Goal: Transaction & Acquisition: Download file/media

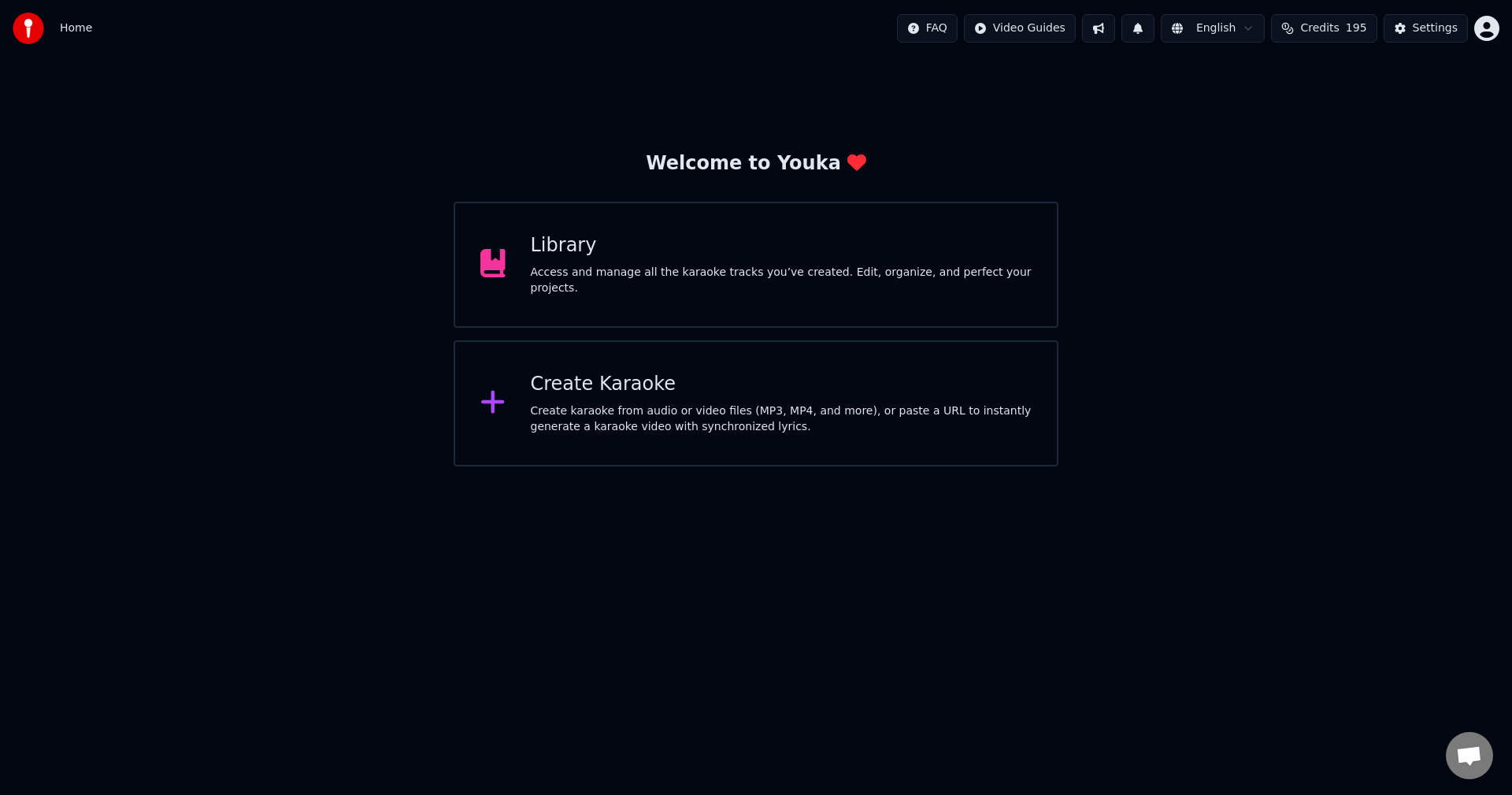
click at [810, 273] on div "Access and manage all the karaoke tracks you’ve created. Edit, organize, and pe…" at bounding box center [782, 281] width 502 height 32
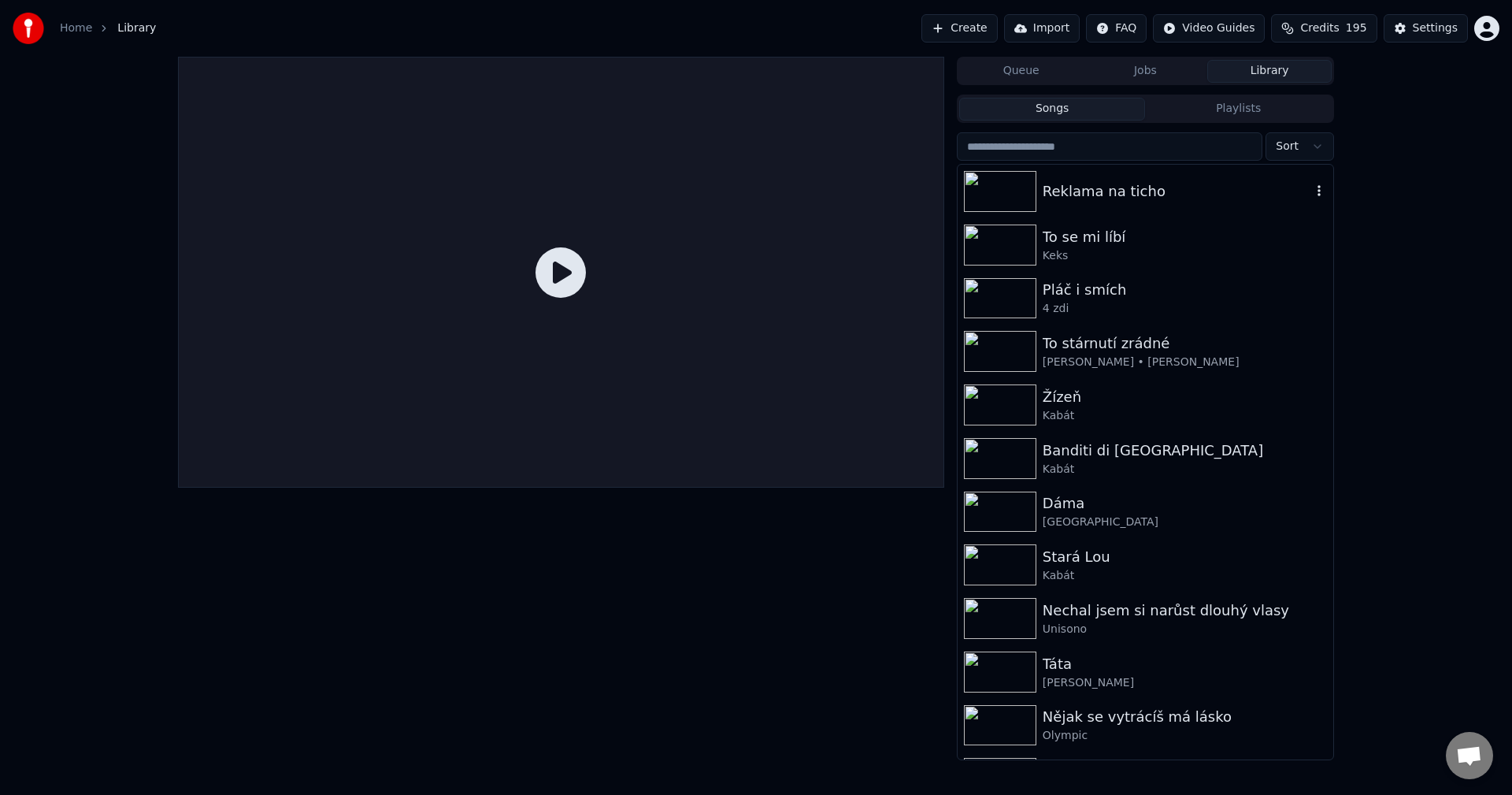
click at [1101, 202] on div "Reklama na ticho" at bounding box center [1177, 192] width 269 height 22
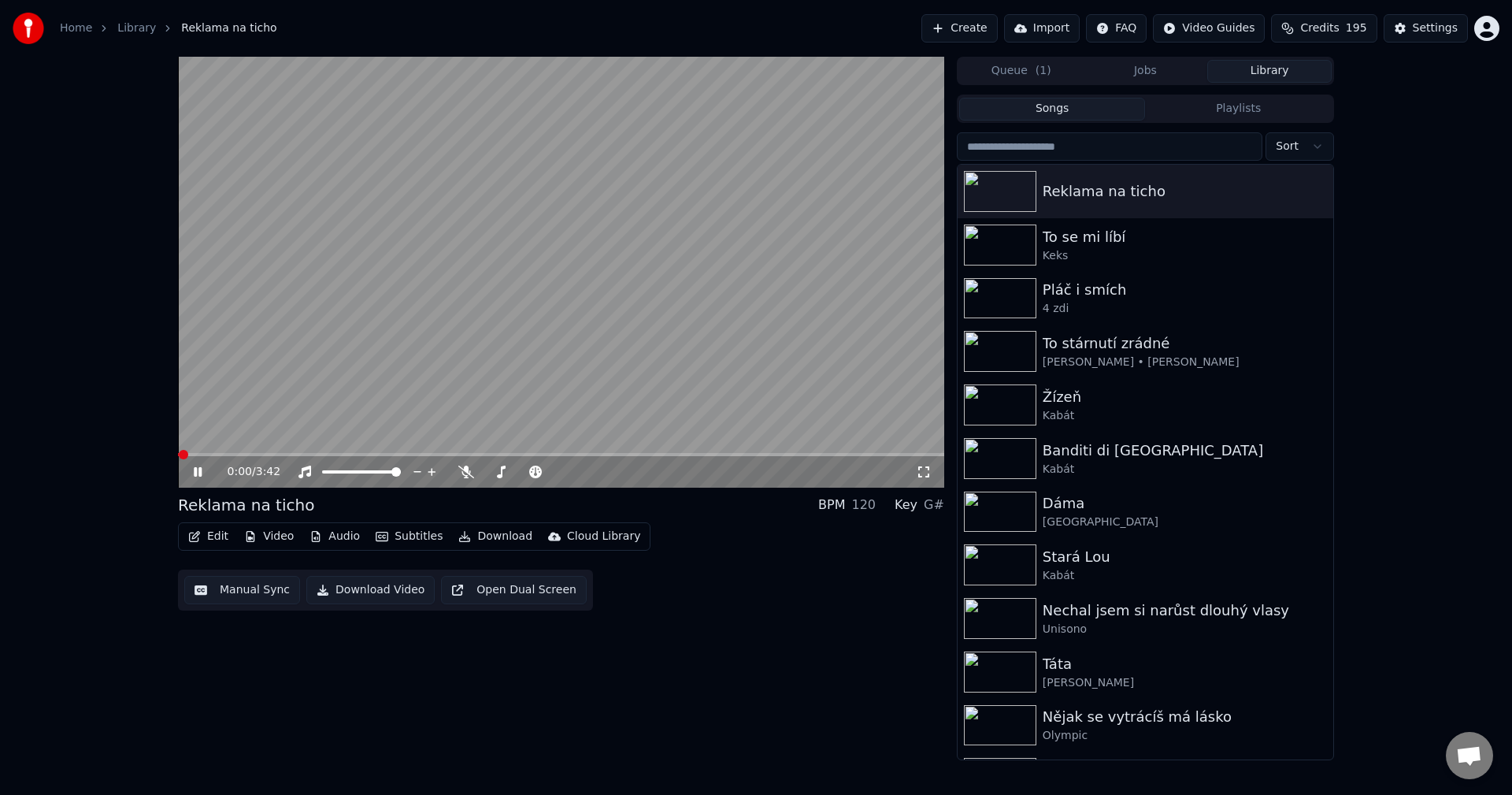
click at [270, 537] on button "Video" at bounding box center [269, 537] width 62 height 22
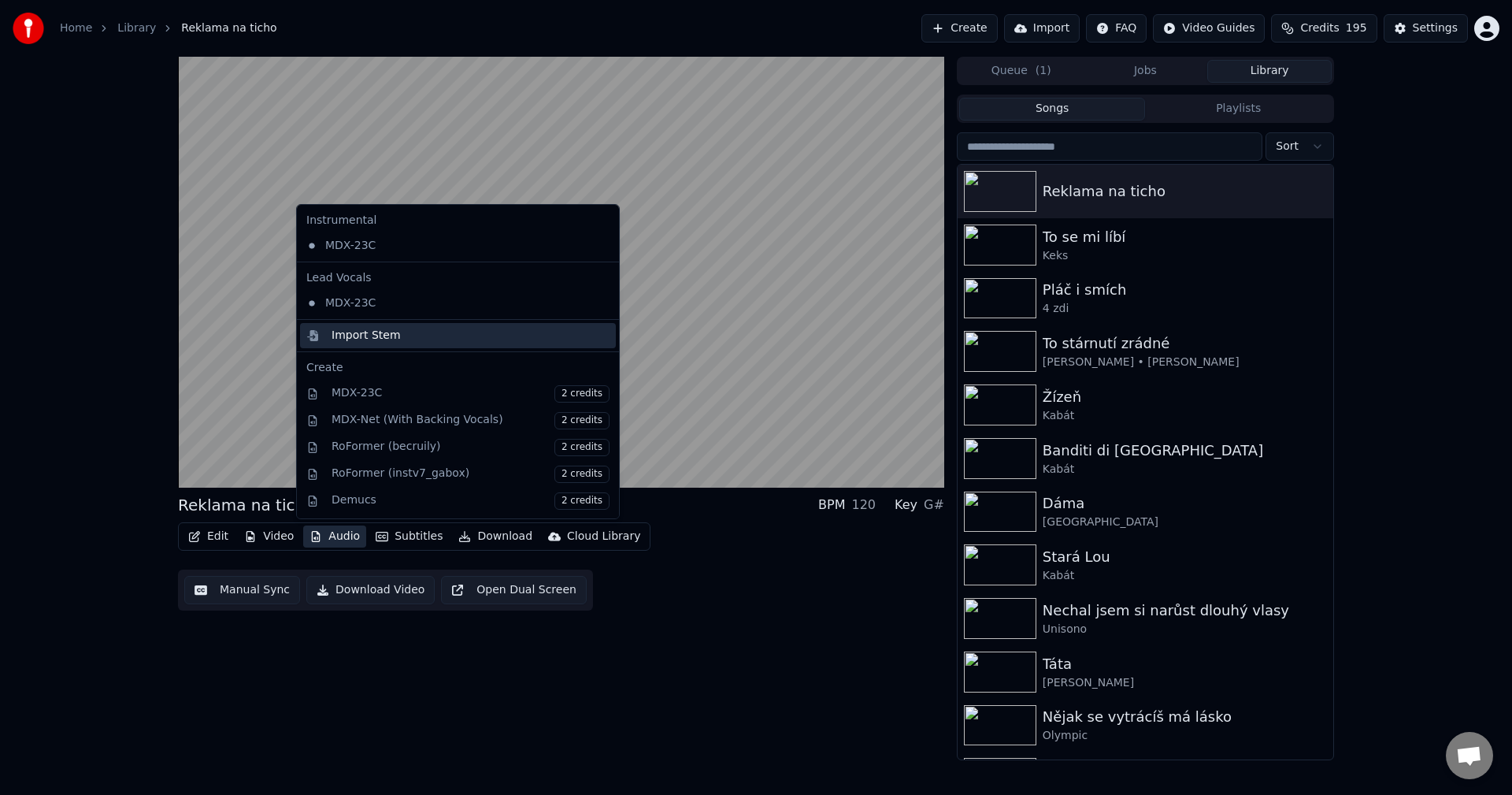
click at [394, 346] on div "Import Stem" at bounding box center [458, 335] width 316 height 25
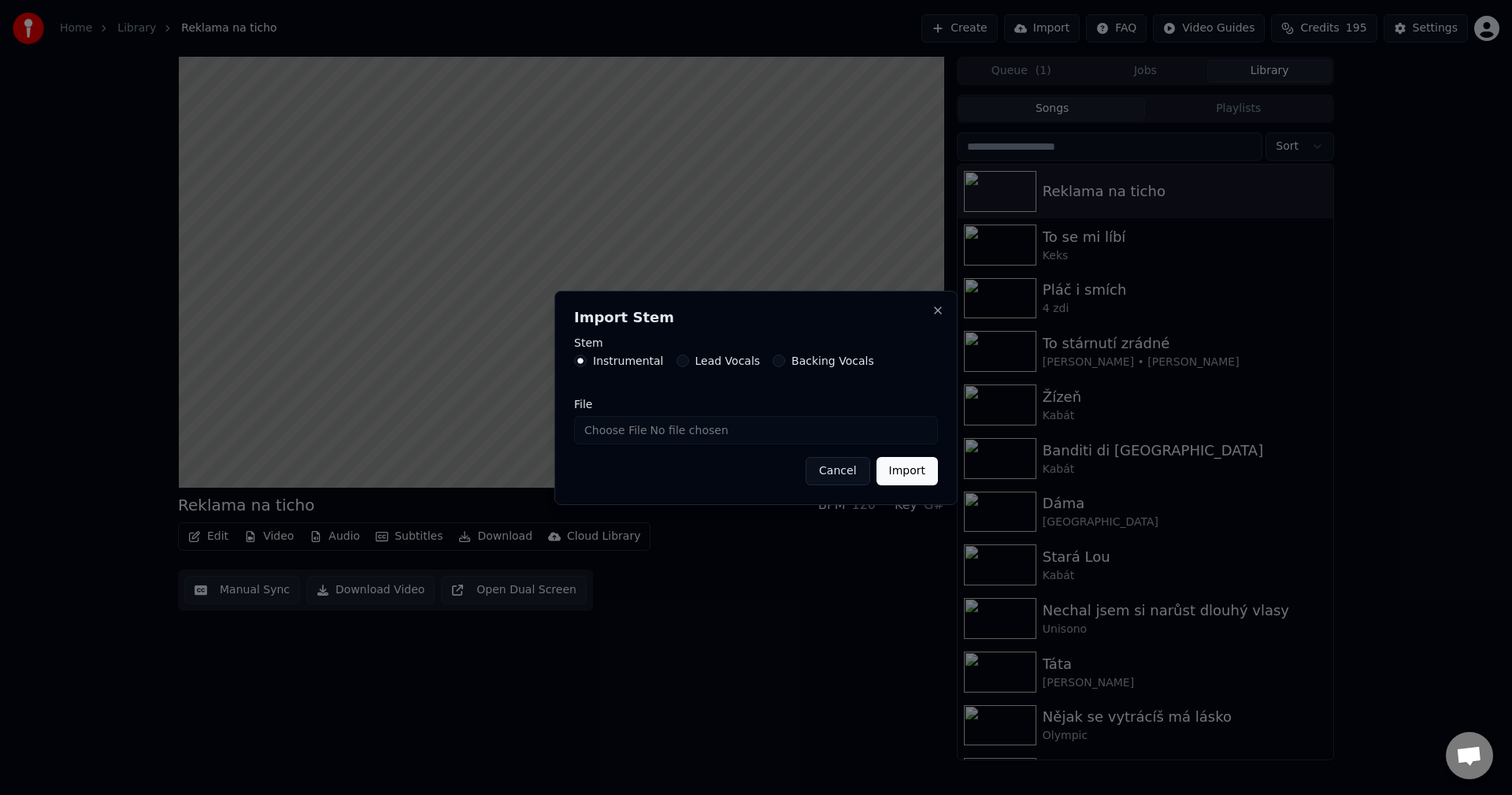
click at [663, 431] on input "File" at bounding box center [756, 430] width 363 height 29
type input "**********"
click at [914, 475] on button "Import" at bounding box center [907, 470] width 61 height 29
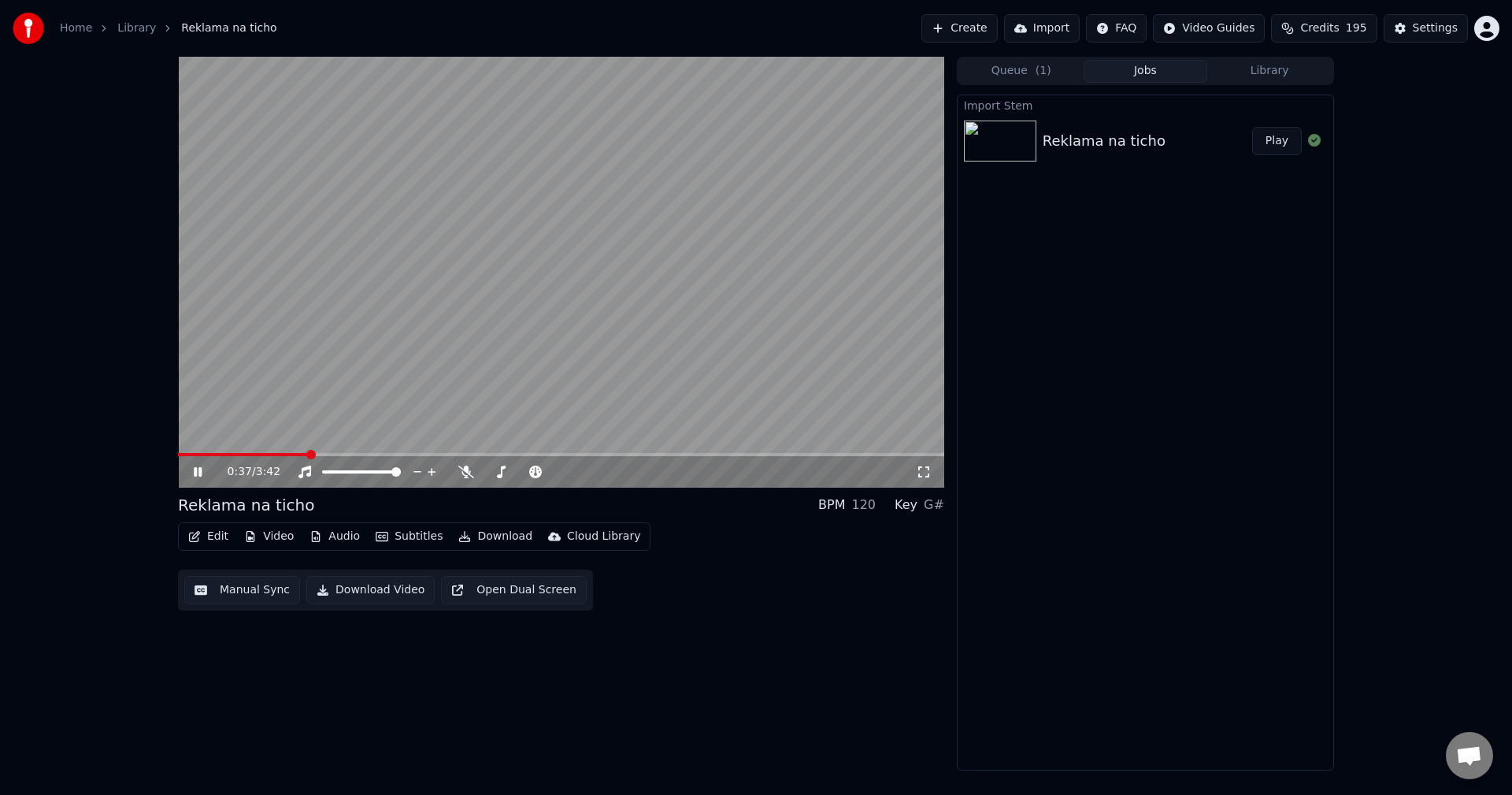
click at [270, 538] on button "Video" at bounding box center [269, 537] width 62 height 22
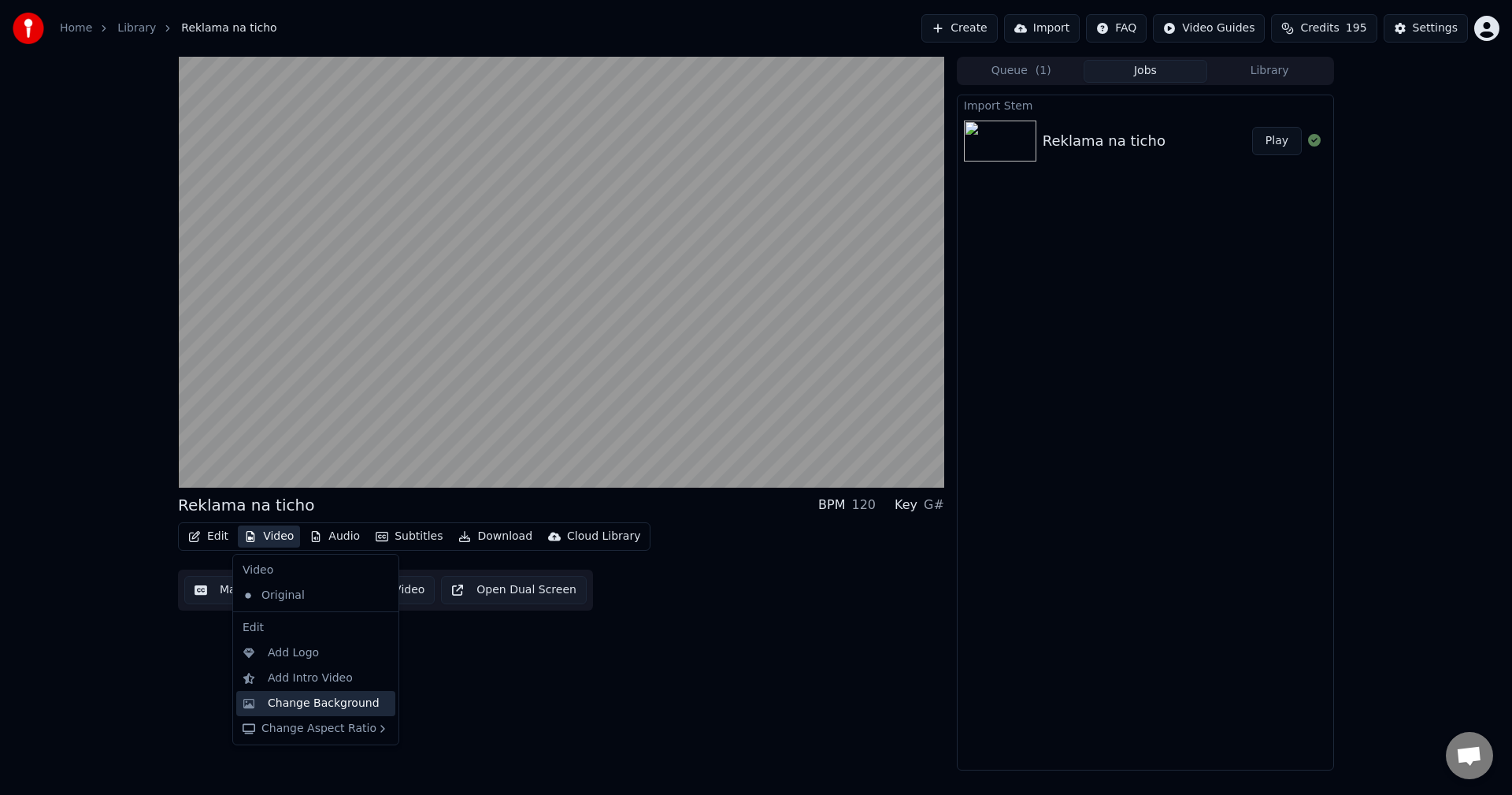
click at [325, 698] on div "Change Background" at bounding box center [323, 703] width 112 height 16
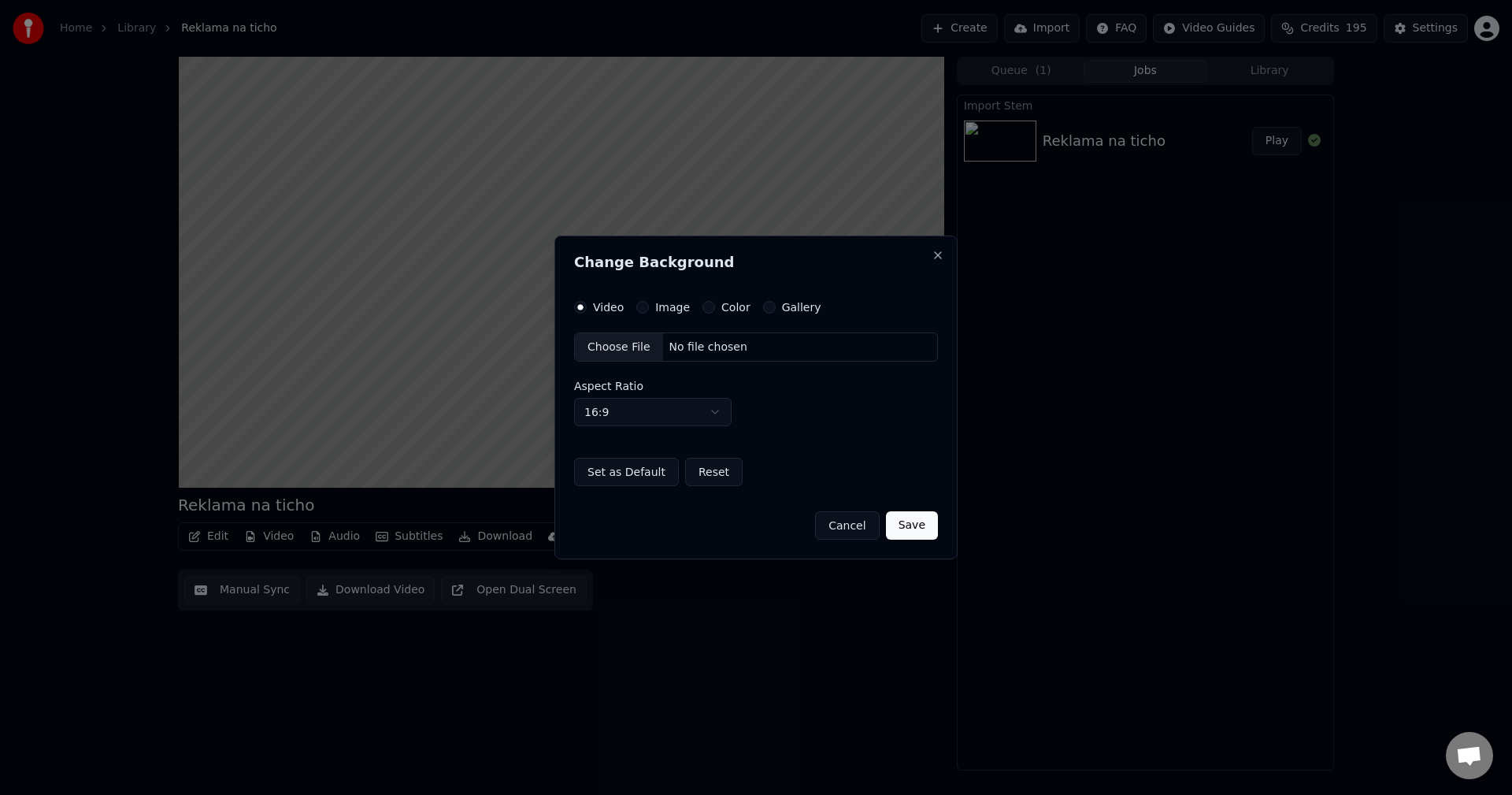
click at [655, 312] on label "Image" at bounding box center [672, 308] width 34 height 11
click at [649, 313] on button "Image" at bounding box center [643, 308] width 13 height 13
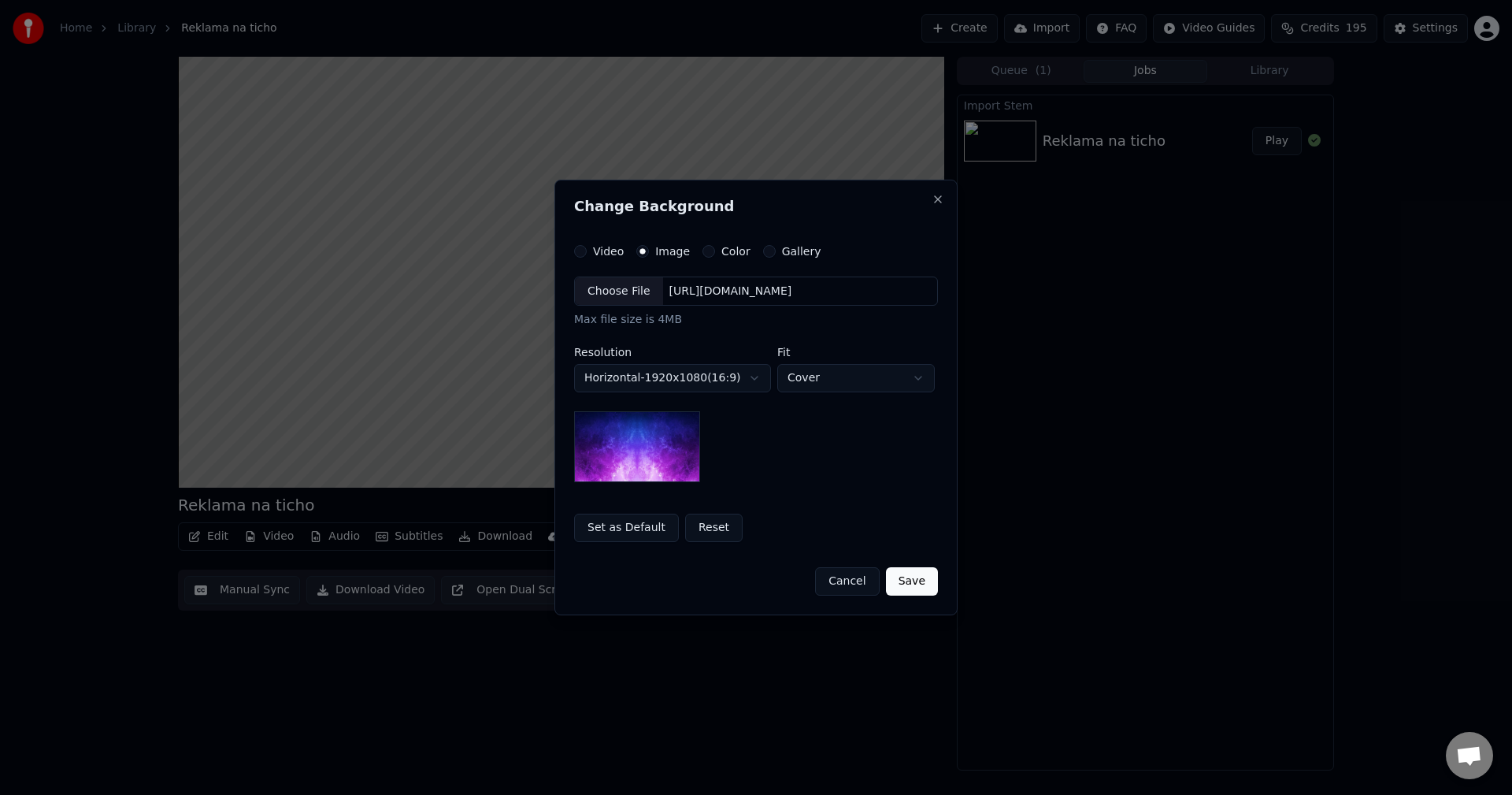
click at [709, 296] on div "[URL][DOMAIN_NAME]" at bounding box center [731, 291] width 136 height 16
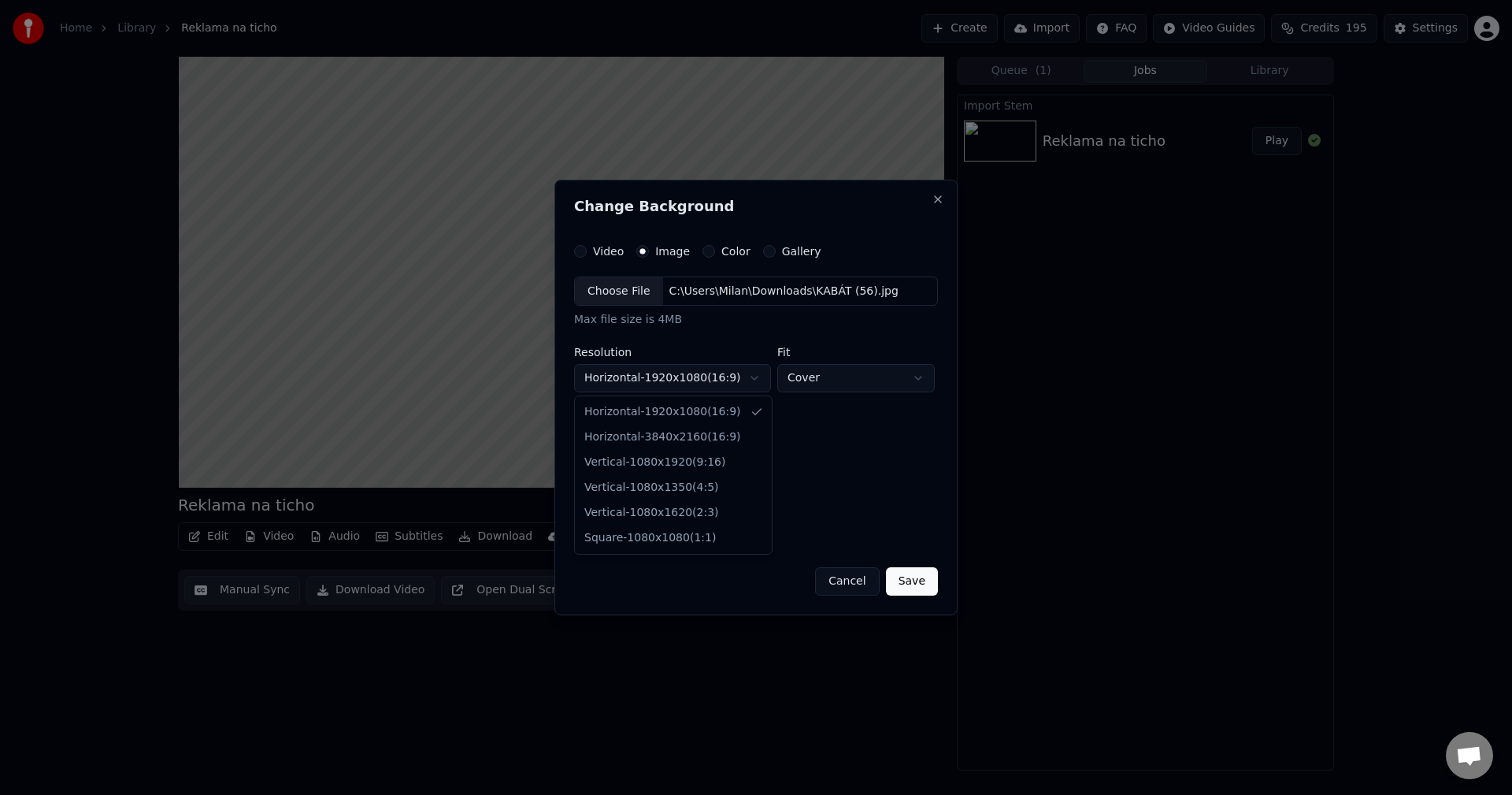
click at [708, 378] on body "**********" at bounding box center [756, 397] width 1512 height 795
select select "*********"
click at [914, 579] on button "Save" at bounding box center [912, 581] width 52 height 29
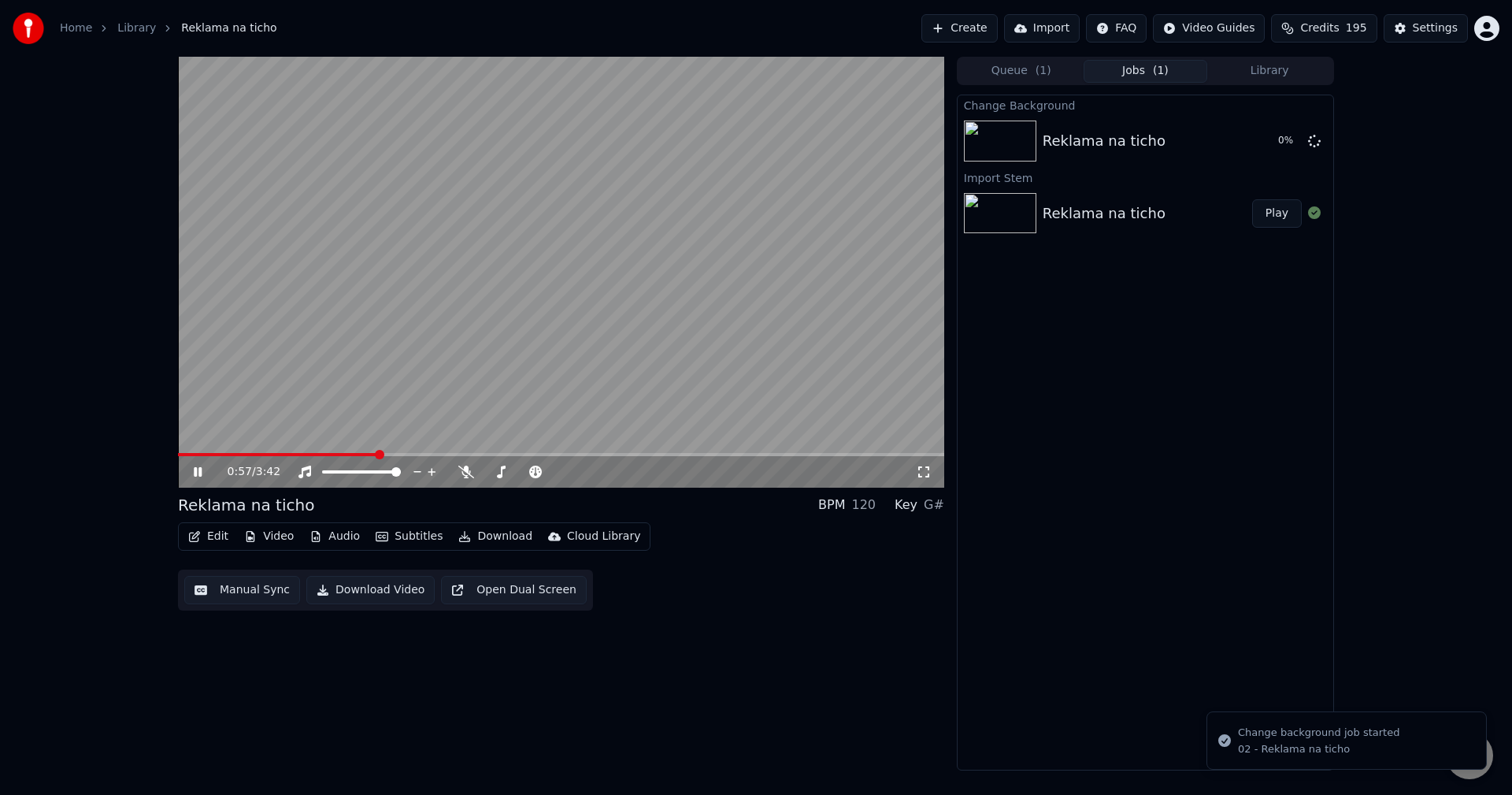
click at [200, 468] on icon at bounding box center [197, 472] width 7 height 9
click at [200, 537] on icon "button" at bounding box center [195, 537] width 13 height 11
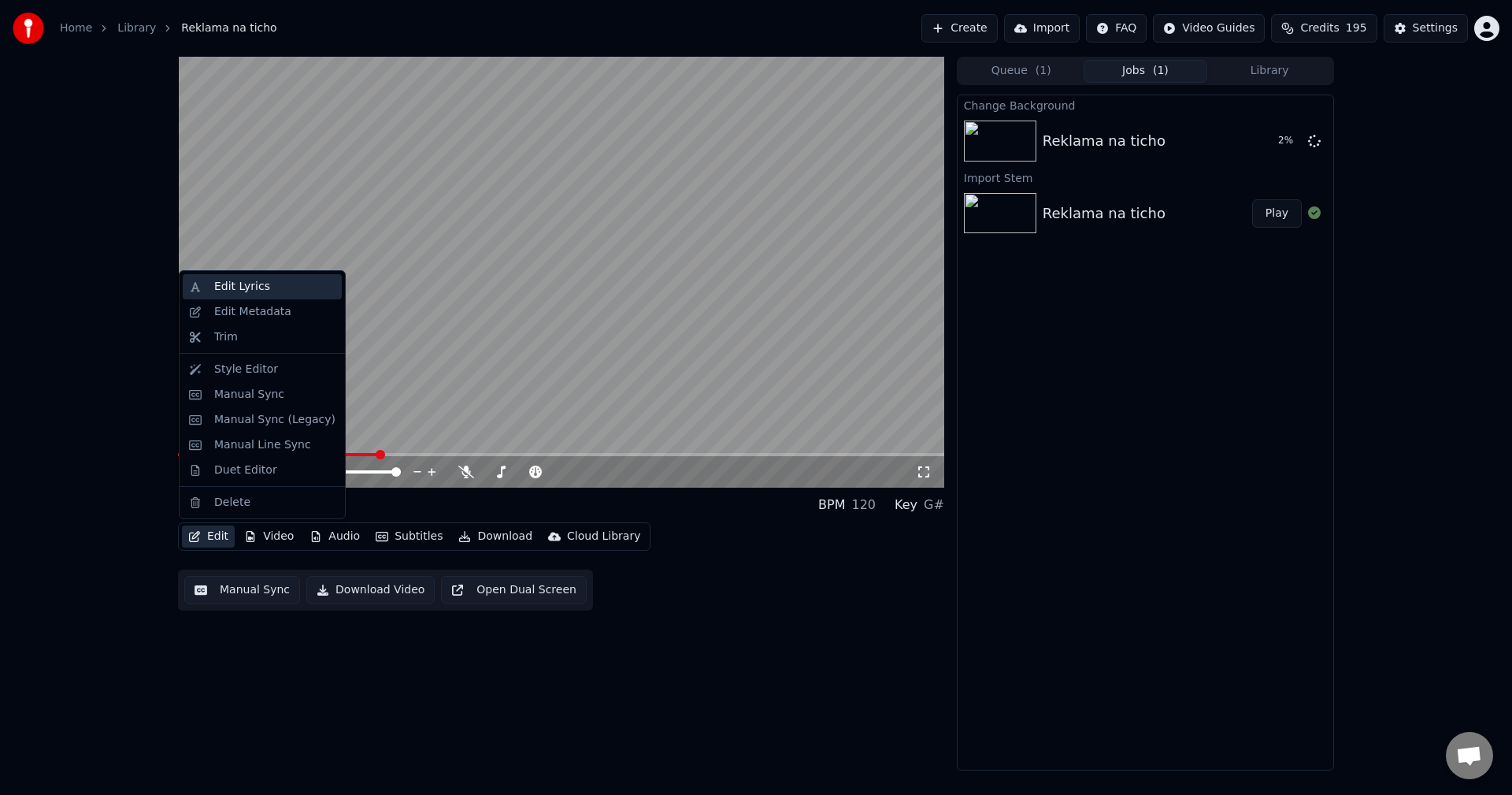
click at [260, 287] on div "Edit Lyrics" at bounding box center [242, 286] width 56 height 16
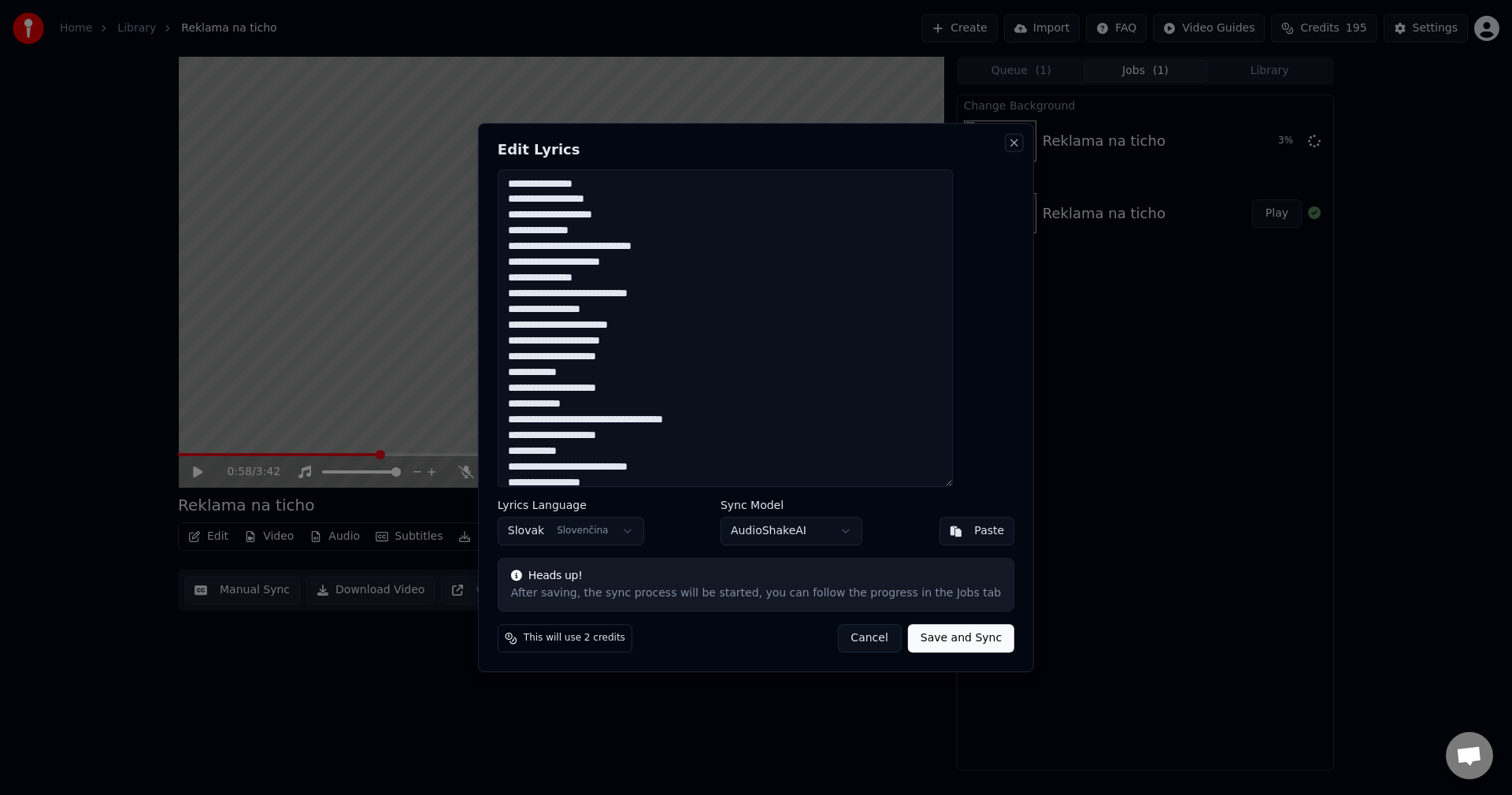
click at [1008, 145] on button "Close" at bounding box center [1015, 143] width 13 height 13
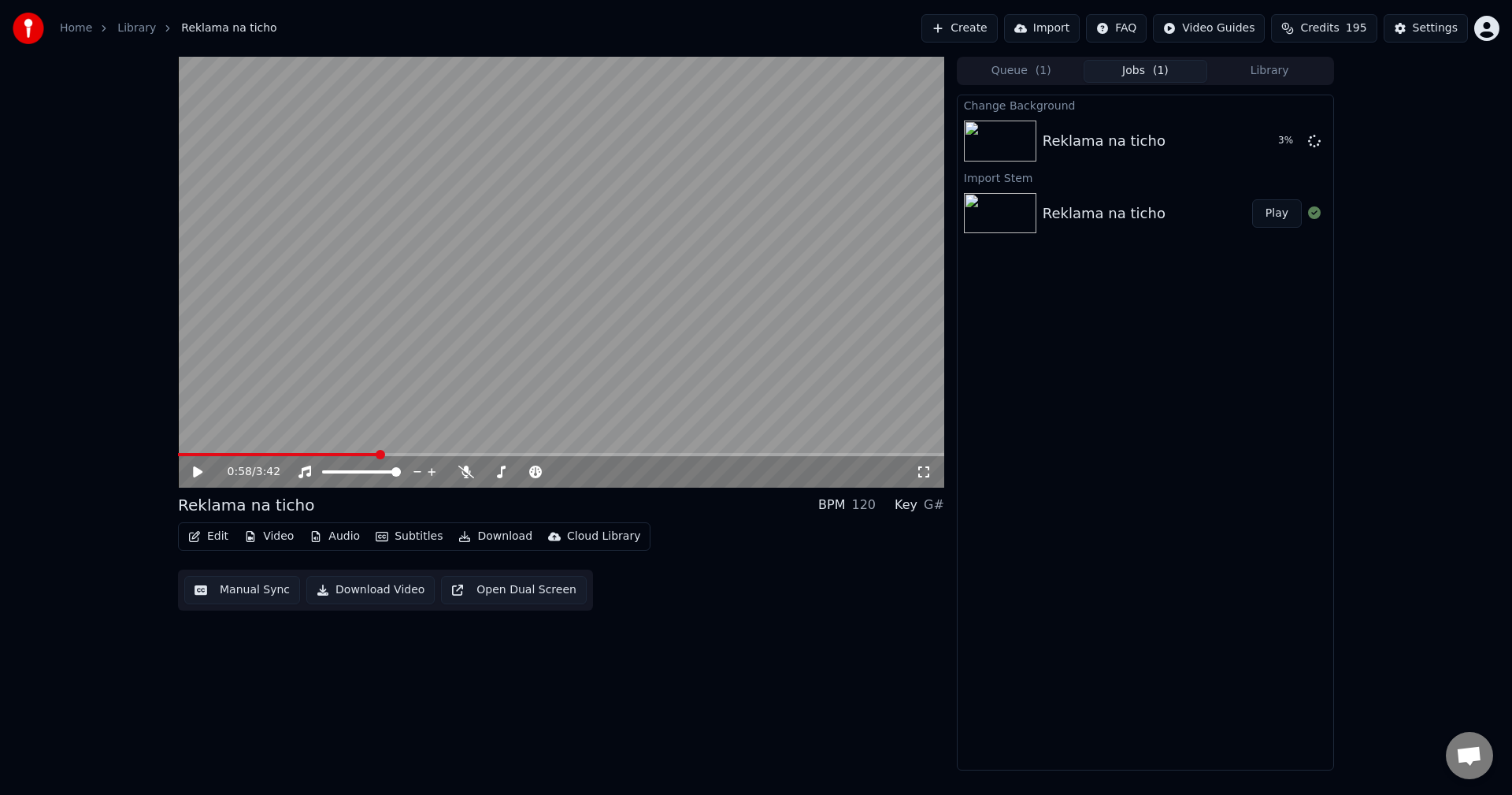
click at [212, 537] on button "Edit" at bounding box center [208, 537] width 53 height 22
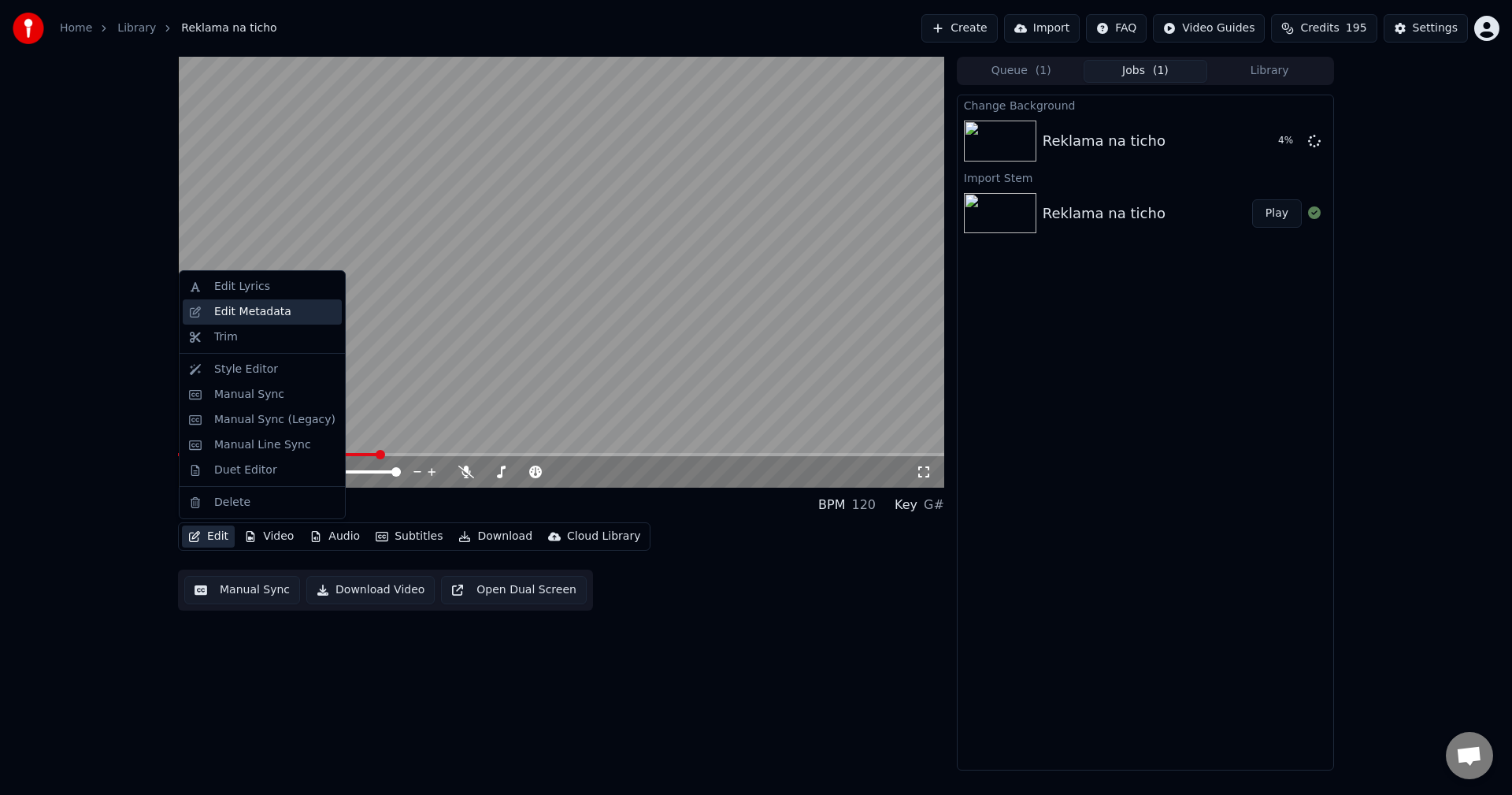
click at [294, 311] on div "Edit Metadata" at bounding box center [274, 311] width 121 height 16
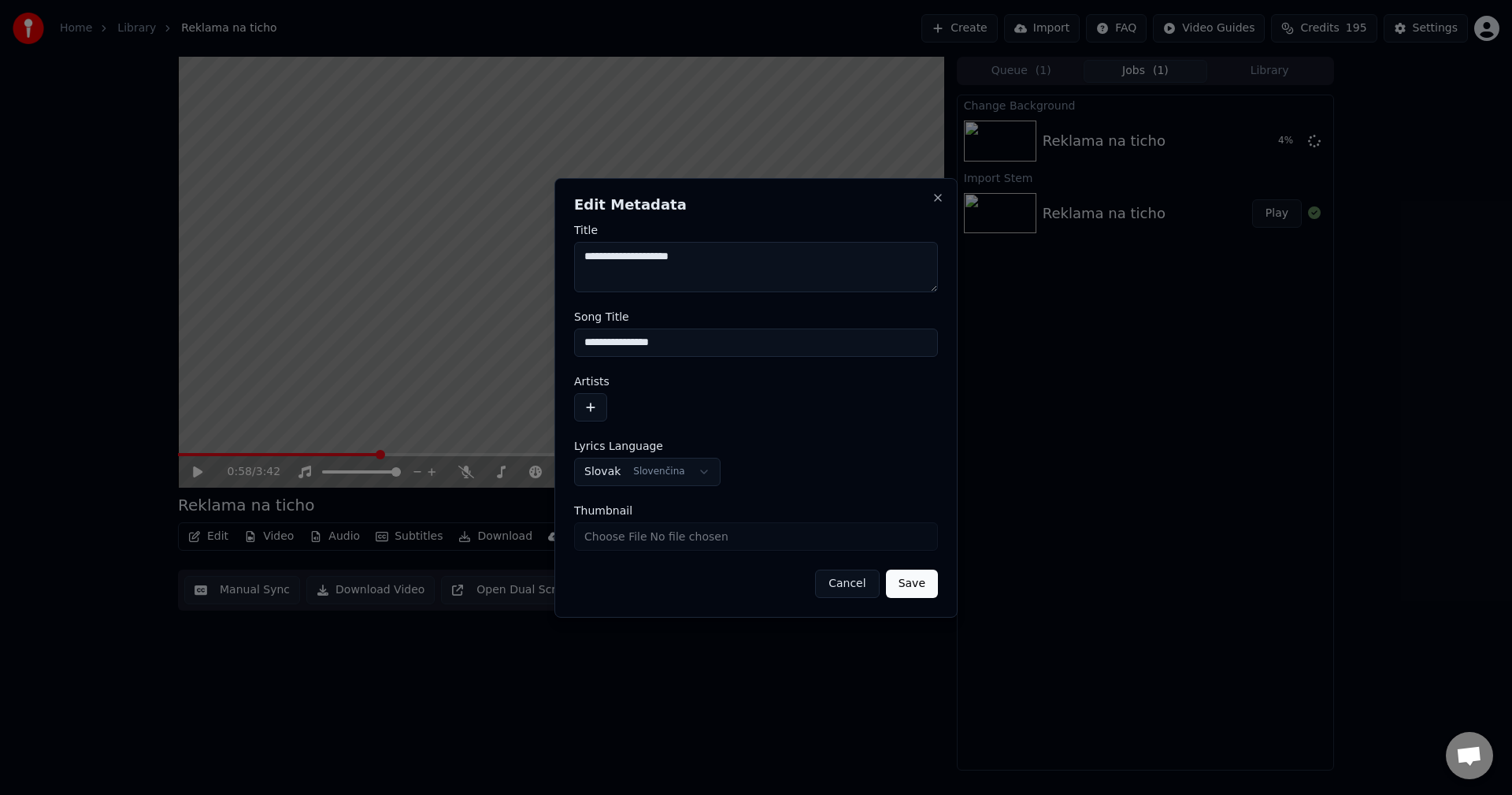
click at [591, 408] on button "button" at bounding box center [591, 407] width 33 height 29
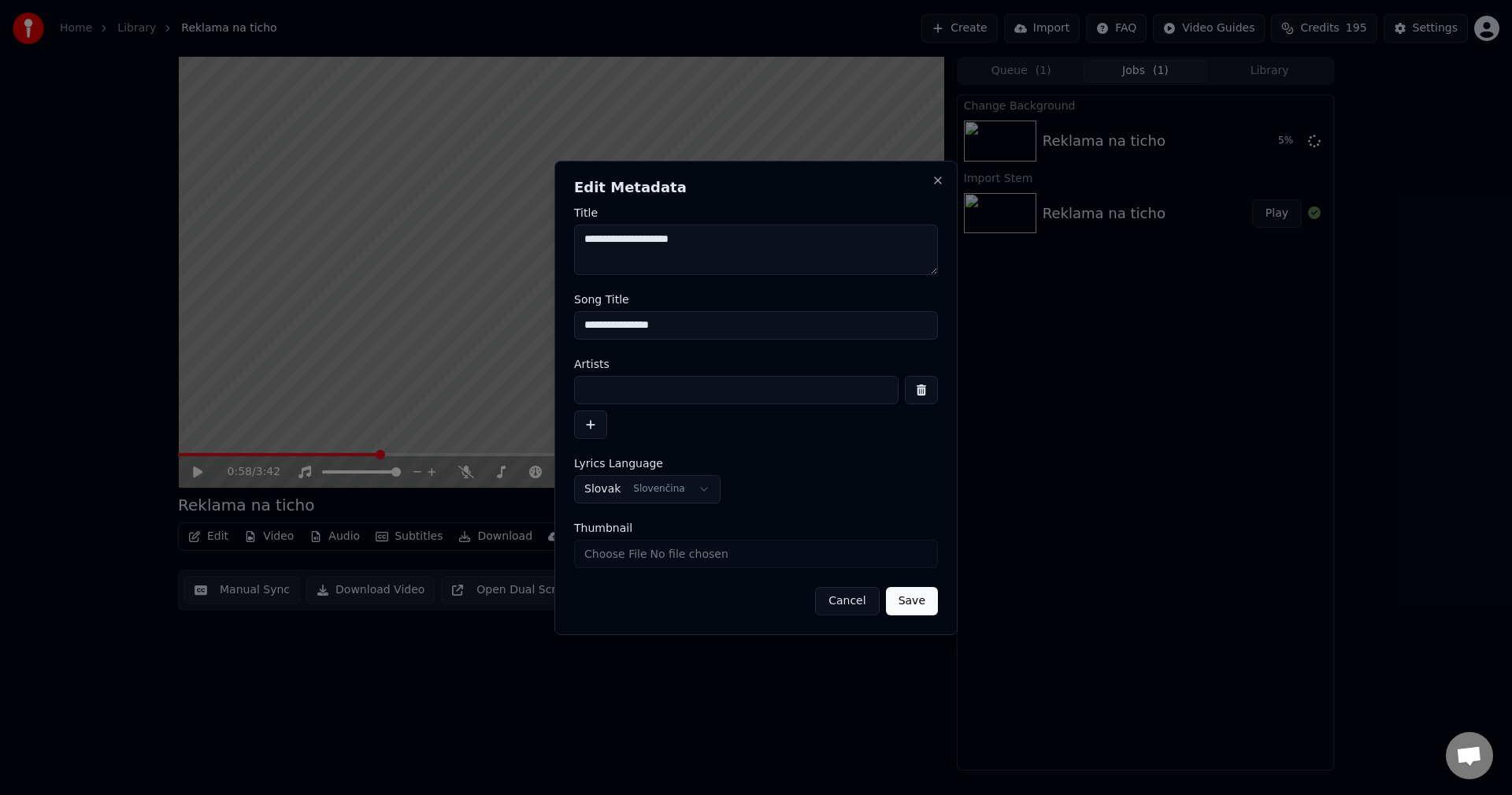
click at [597, 387] on input at bounding box center [736, 390] width 324 height 29
drag, startPoint x: 624, startPoint y: 388, endPoint x: 371, endPoint y: 409, distance: 253.9
click at [417, 409] on body "**********" at bounding box center [756, 397] width 1512 height 795
type input "****"
drag, startPoint x: 597, startPoint y: 240, endPoint x: 540, endPoint y: 247, distance: 57.4
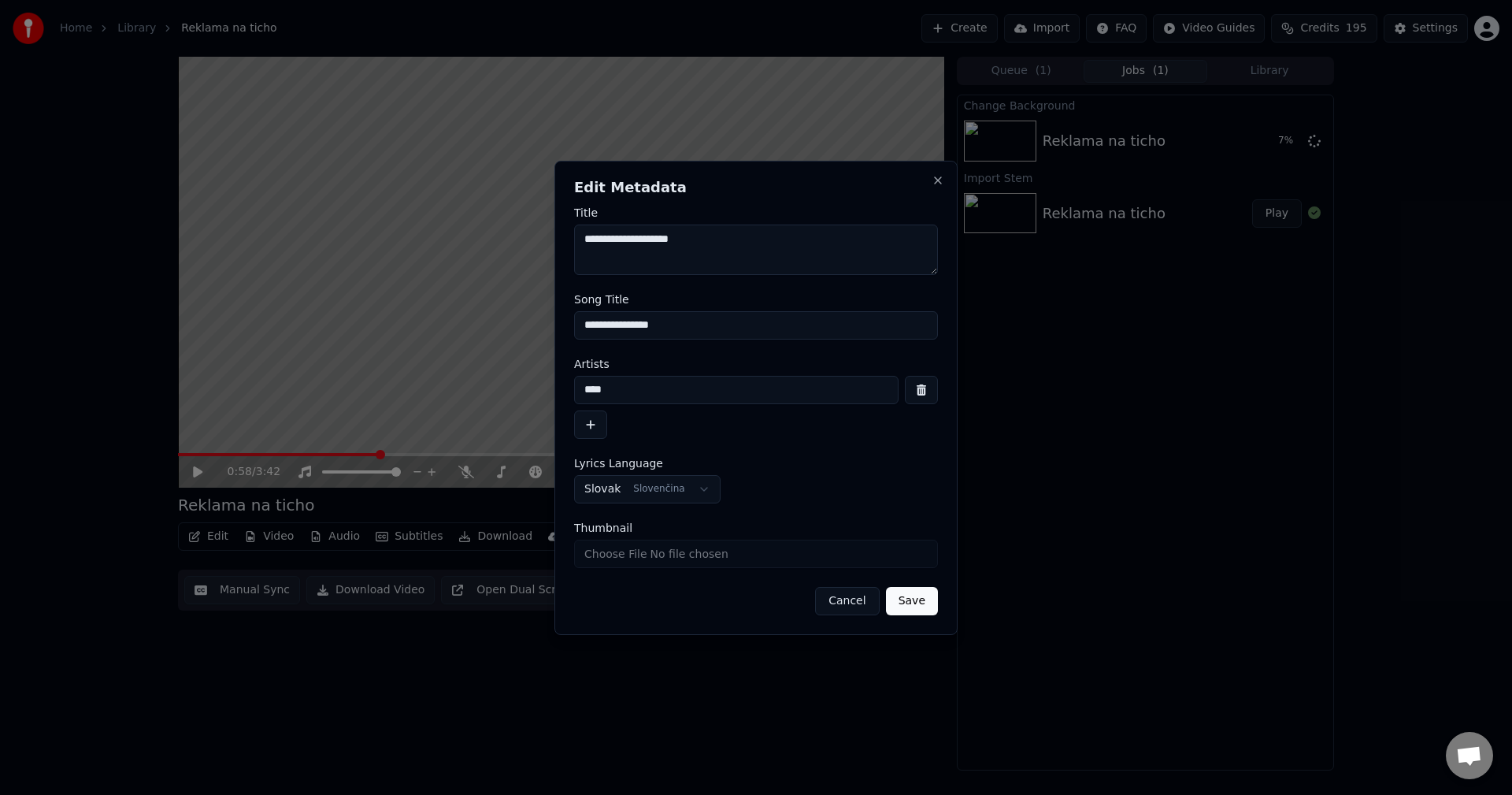
click at [539, 244] on body "**********" at bounding box center [756, 397] width 1512 height 795
paste textarea "**"
type textarea "**********"
click at [907, 593] on button "Save" at bounding box center [912, 601] width 52 height 29
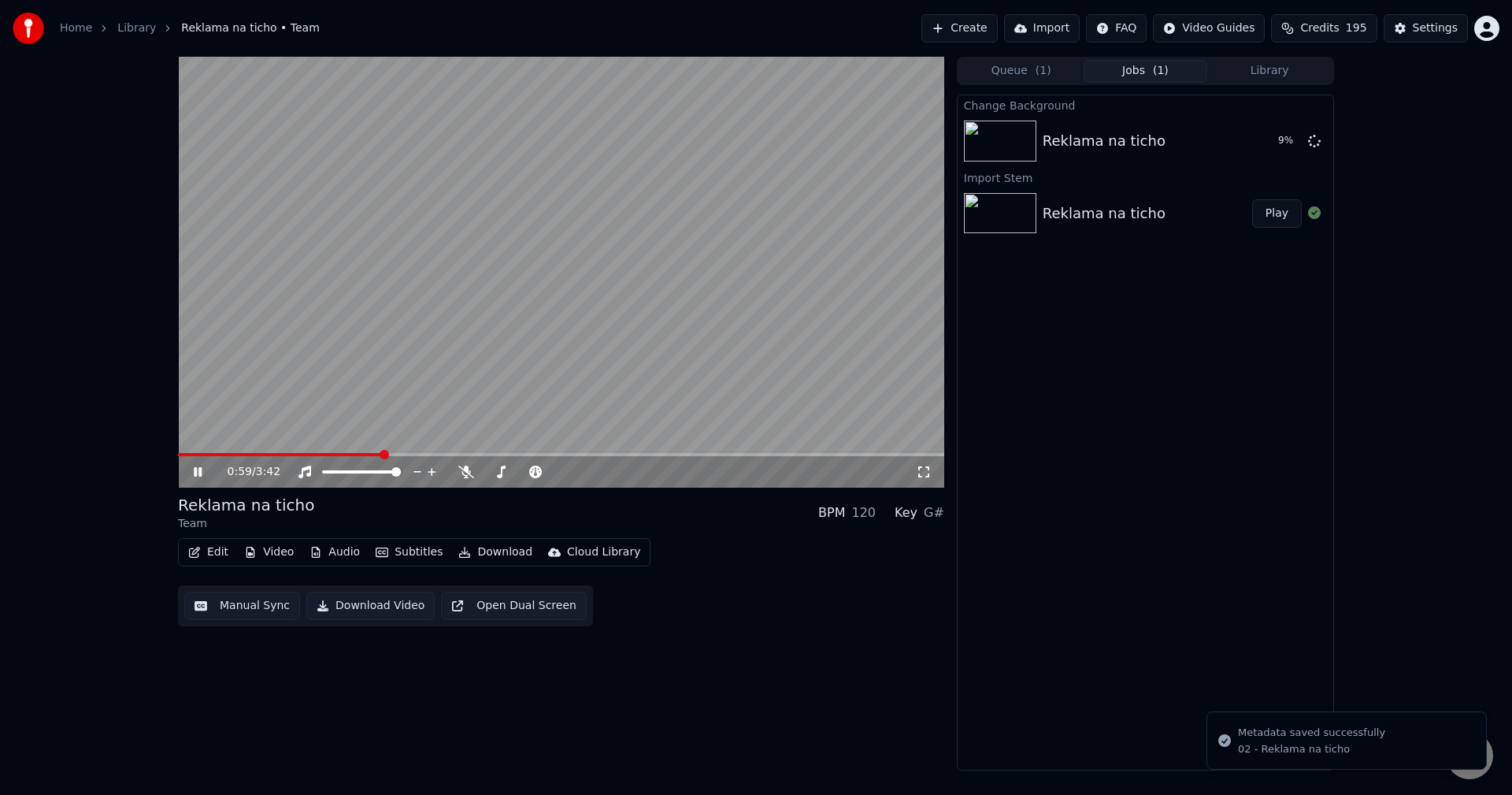
click at [194, 468] on icon at bounding box center [209, 472] width 37 height 13
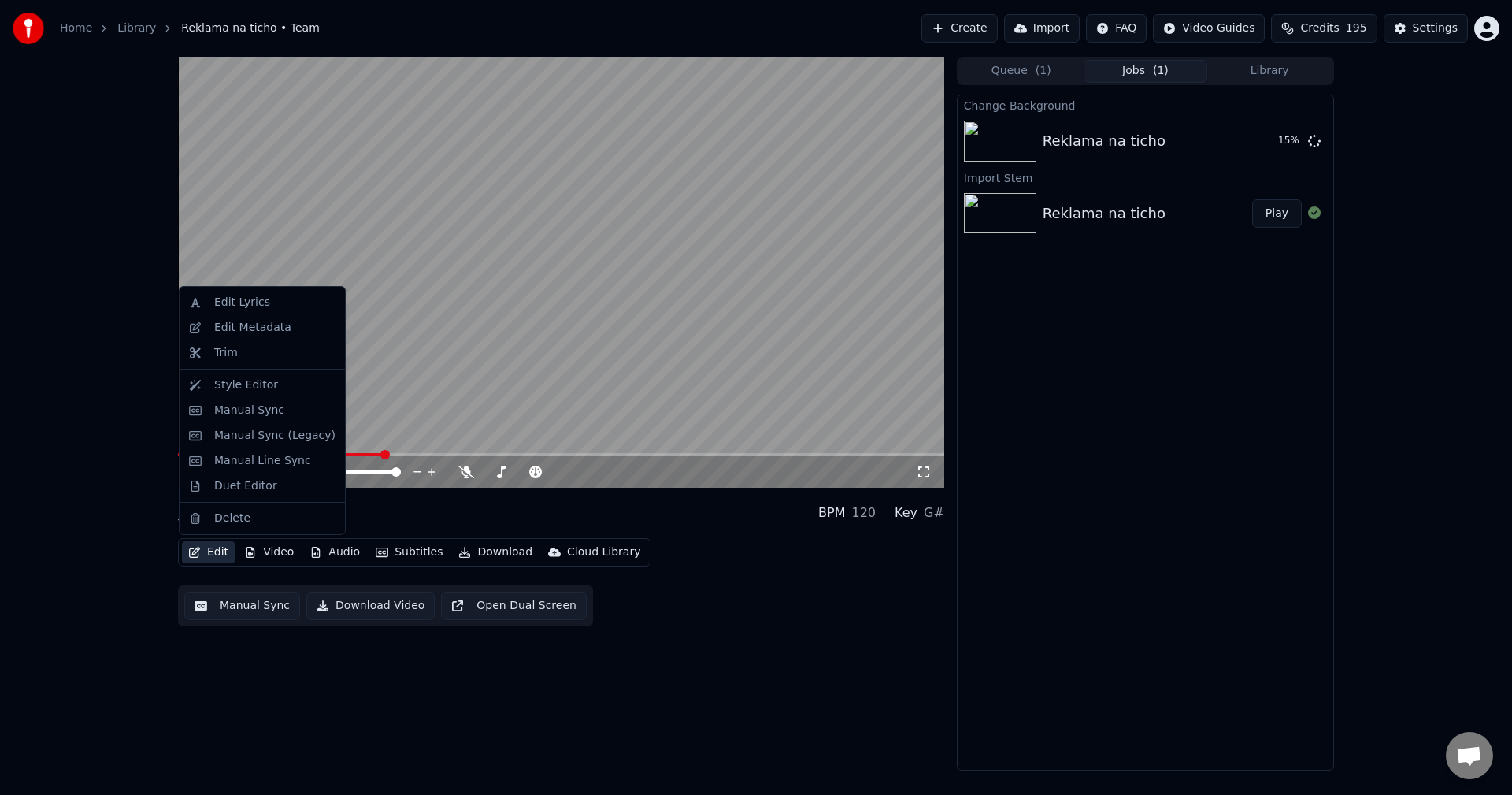
click at [215, 555] on button "Edit" at bounding box center [208, 552] width 53 height 22
click at [282, 333] on div "Edit Metadata" at bounding box center [252, 327] width 77 height 16
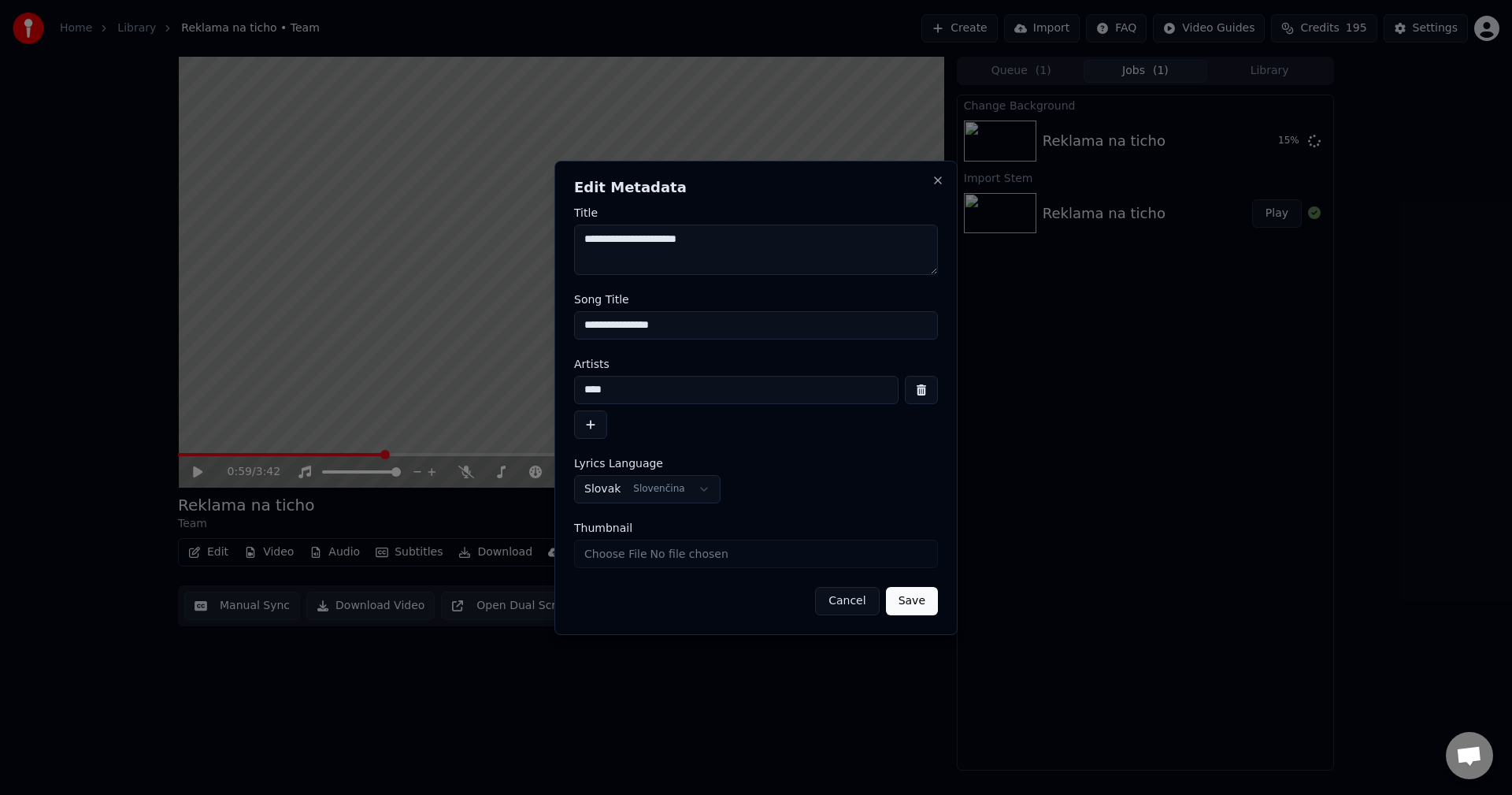
drag, startPoint x: 684, startPoint y: 328, endPoint x: 467, endPoint y: 335, distance: 217.1
click at [484, 334] on body "**********" at bounding box center [756, 397] width 1512 height 795
click at [929, 182] on h2 "Edit Metadata" at bounding box center [756, 187] width 363 height 14
click at [939, 183] on button "Close" at bounding box center [938, 180] width 13 height 13
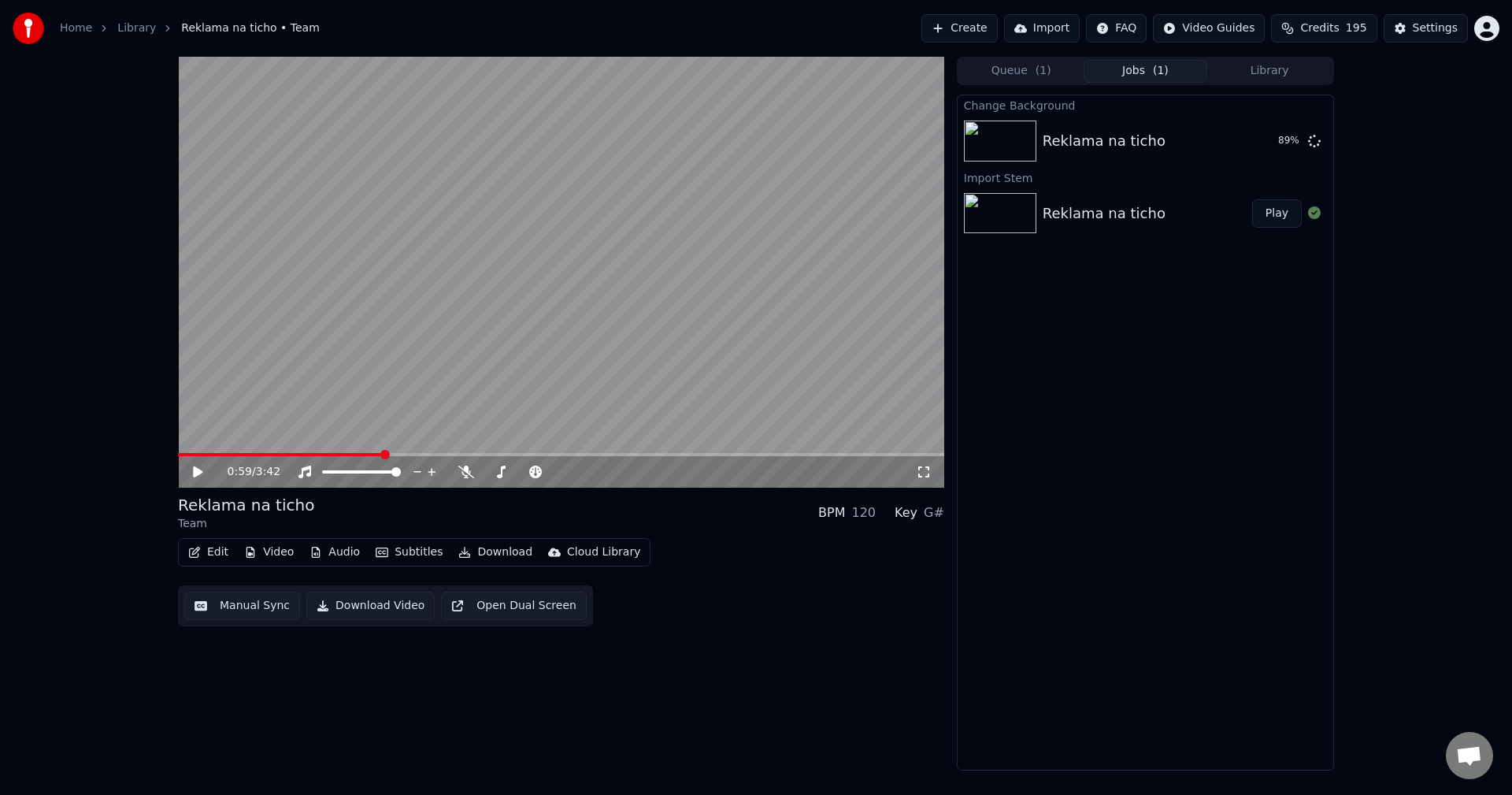
click at [995, 32] on button "Create" at bounding box center [959, 28] width 76 height 29
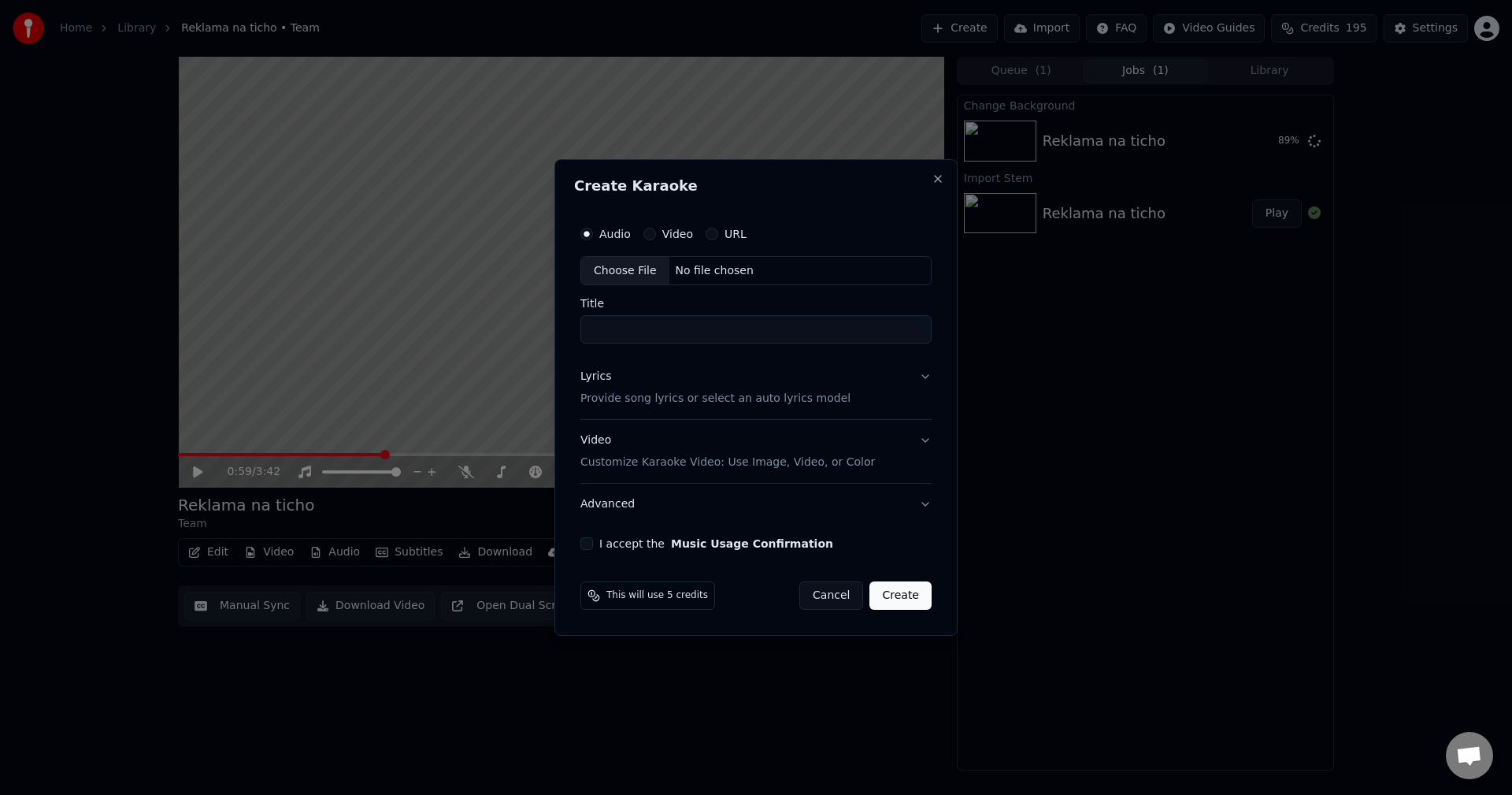
click at [731, 260] on div "Choose File No file chosen" at bounding box center [756, 271] width 351 height 30
click at [699, 263] on div "No file chosen" at bounding box center [714, 271] width 90 height 16
type input "**********"
click at [667, 397] on p "Provide song lyrics or select an auto lyrics model" at bounding box center [712, 399] width 270 height 16
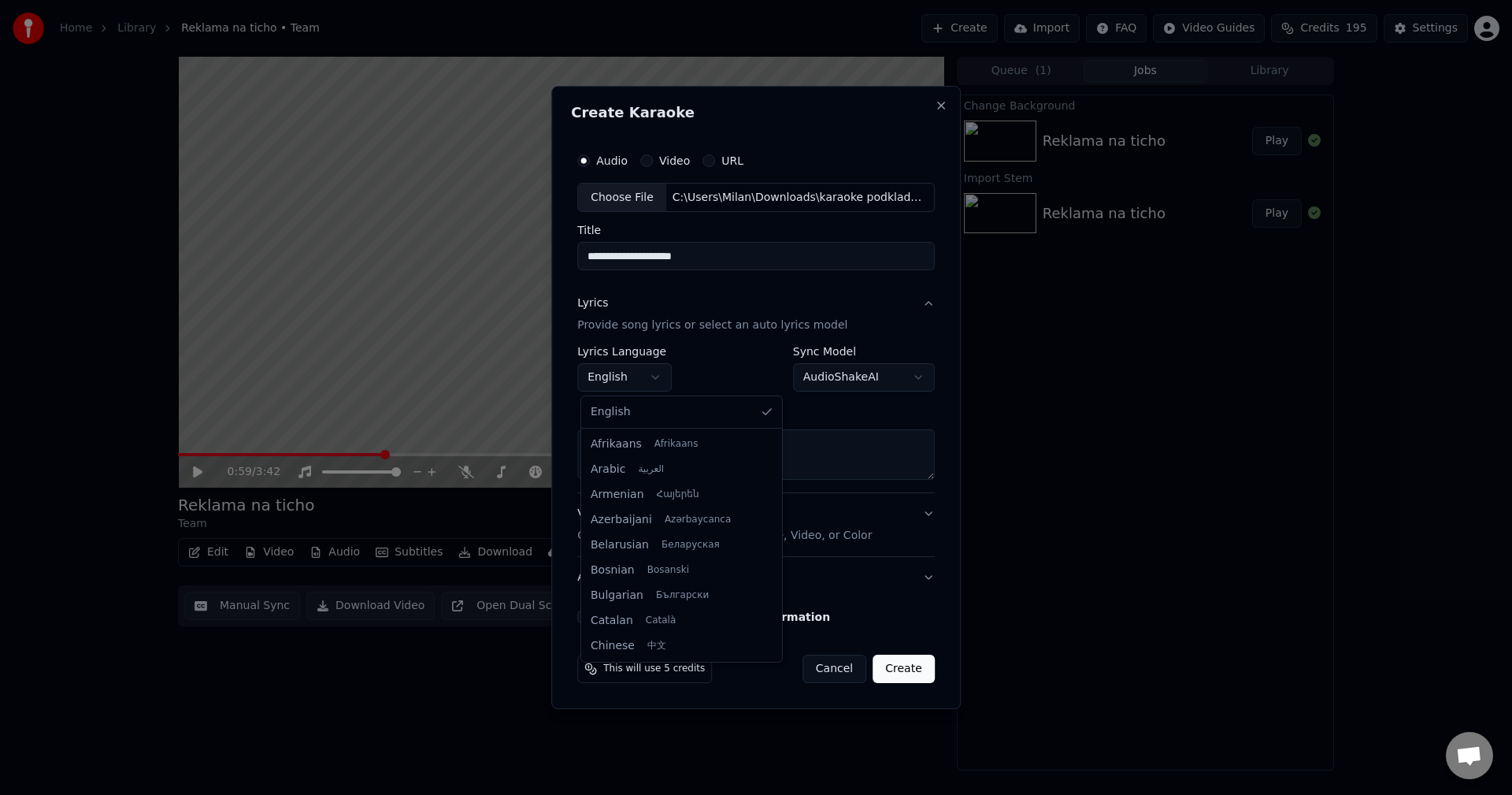
click at [637, 382] on body "**********" at bounding box center [756, 397] width 1512 height 795
select select "**"
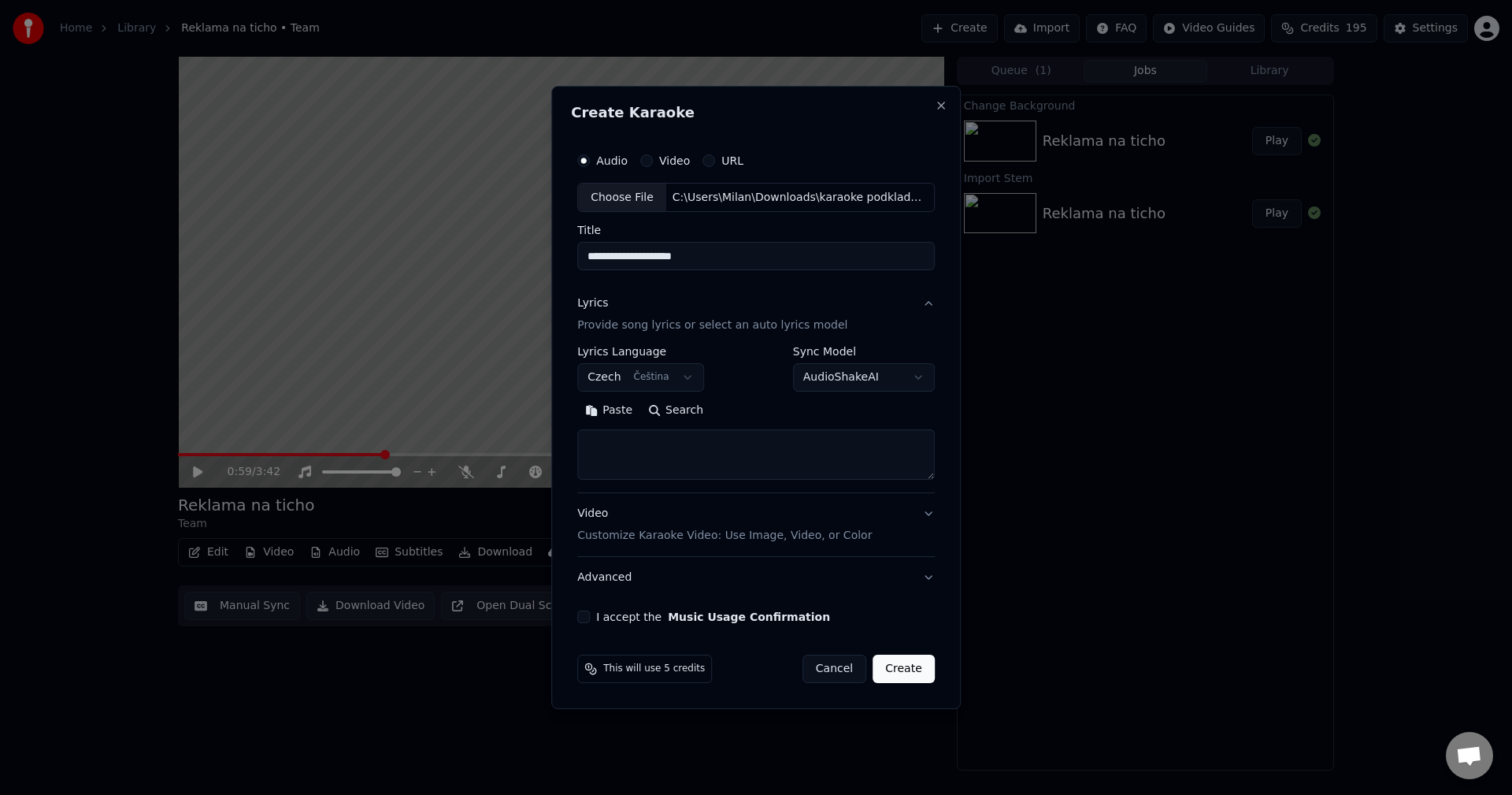
click at [597, 409] on button "Paste" at bounding box center [609, 411] width 63 height 25
click at [587, 619] on button "I accept the Music Usage Confirmation" at bounding box center [584, 617] width 13 height 13
click at [901, 670] on button "Create" at bounding box center [903, 669] width 62 height 29
type textarea "**********"
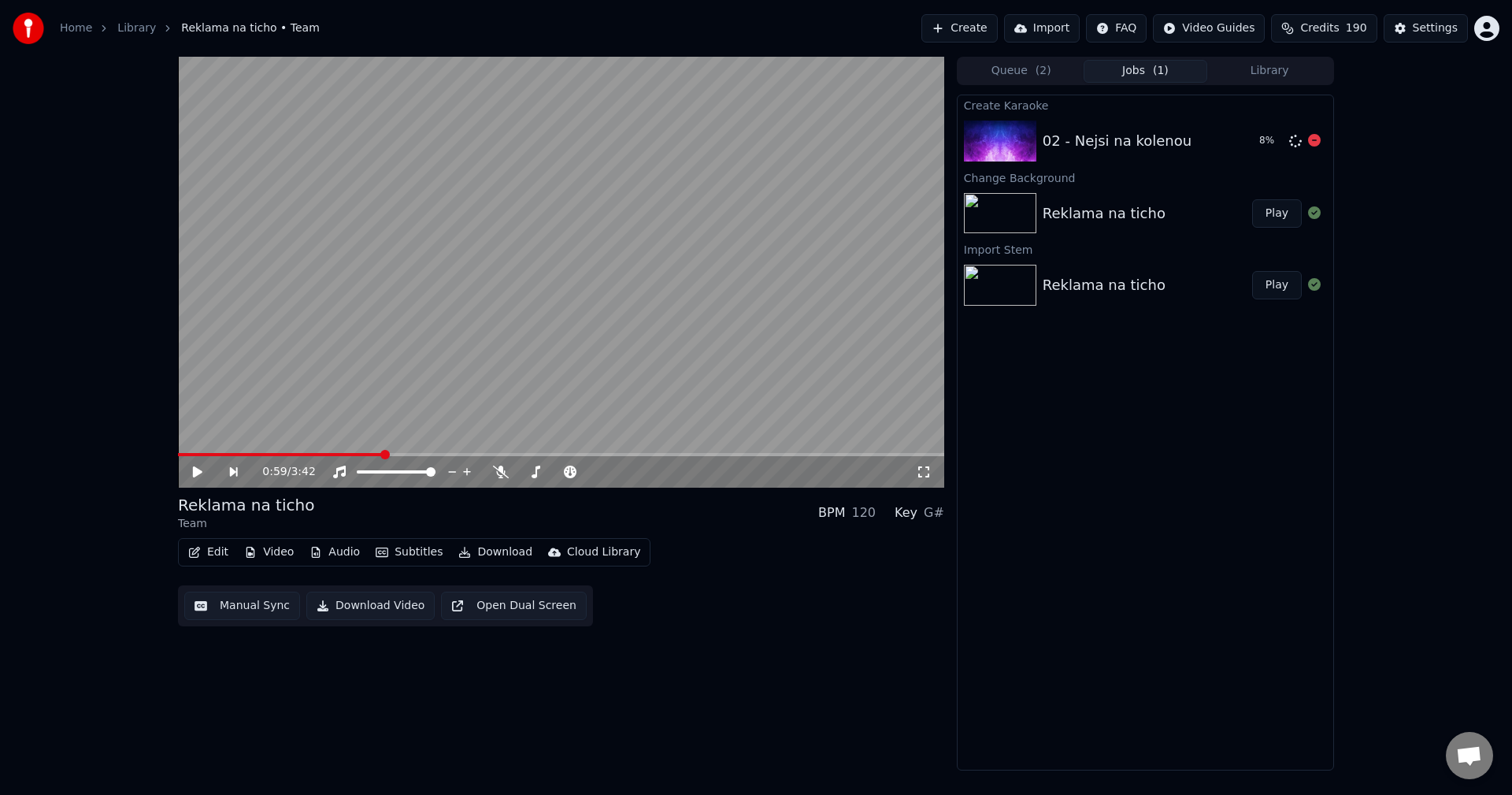
click at [1127, 144] on div "02 - Nejsi na kolenou" at bounding box center [1117, 141] width 149 height 22
click at [1267, 70] on button "Library" at bounding box center [1269, 71] width 125 height 23
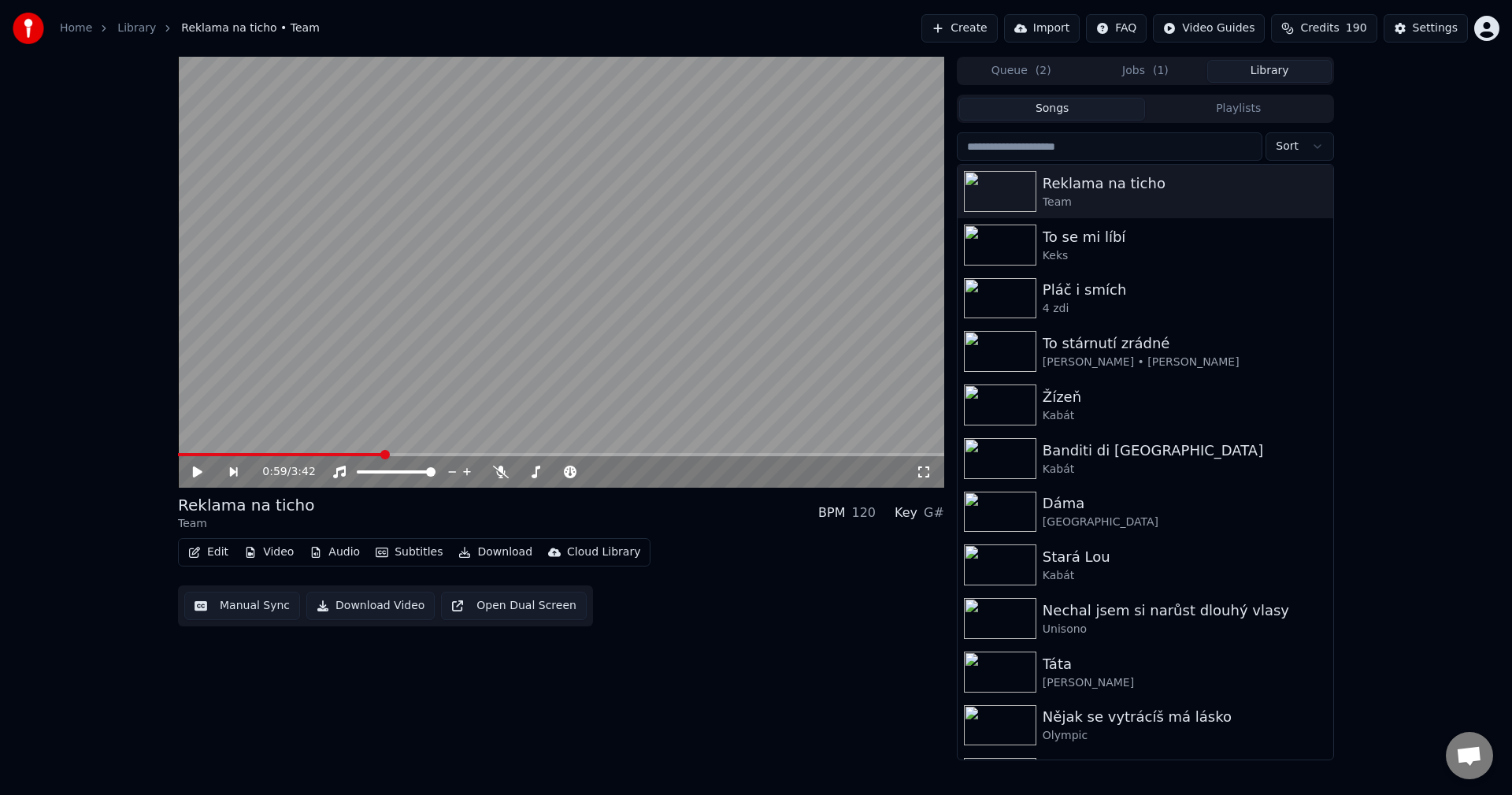
click at [1127, 73] on button "Jobs ( 1 )" at bounding box center [1146, 71] width 125 height 23
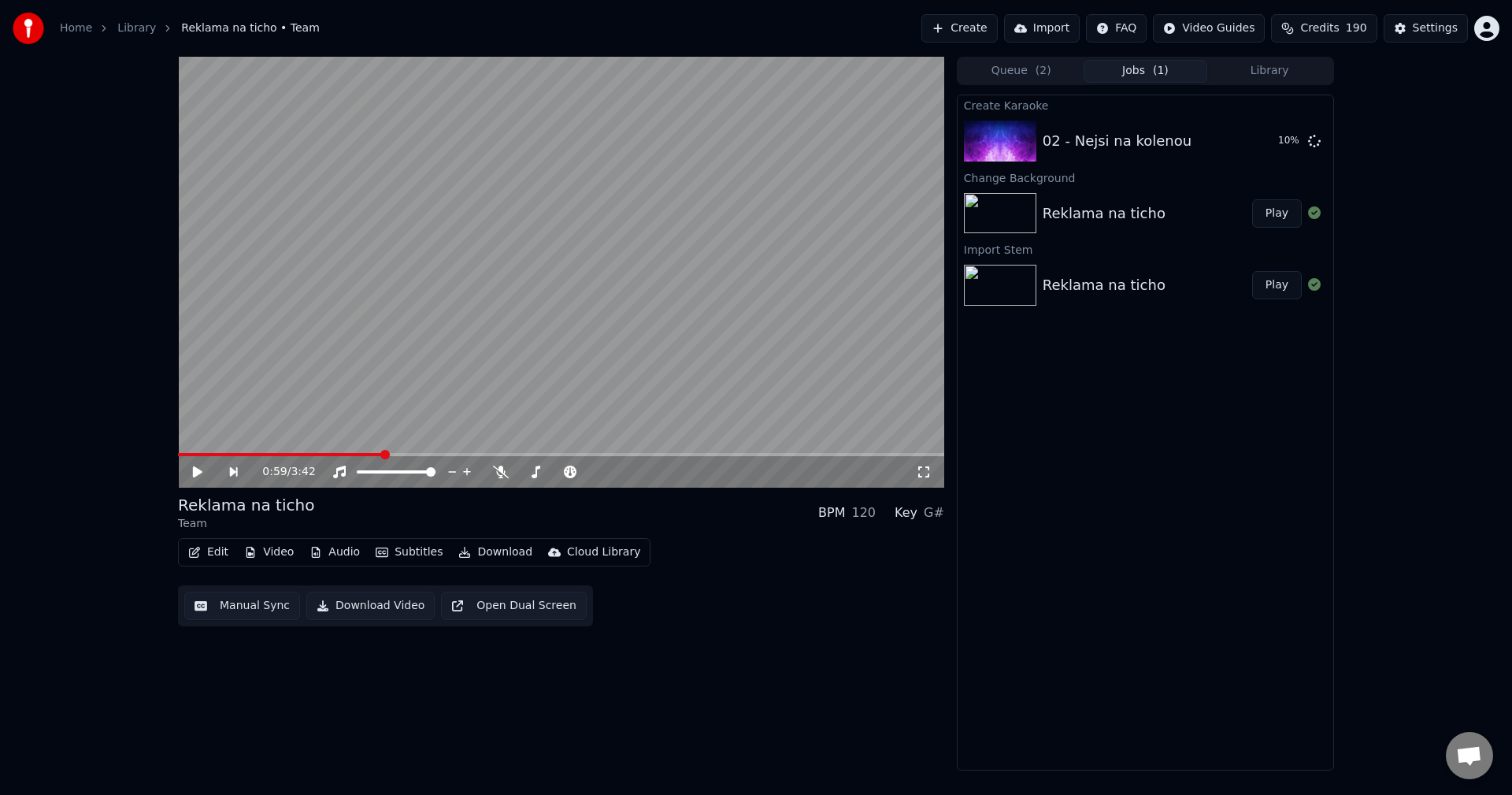
click at [1251, 74] on button "Library" at bounding box center [1269, 71] width 125 height 23
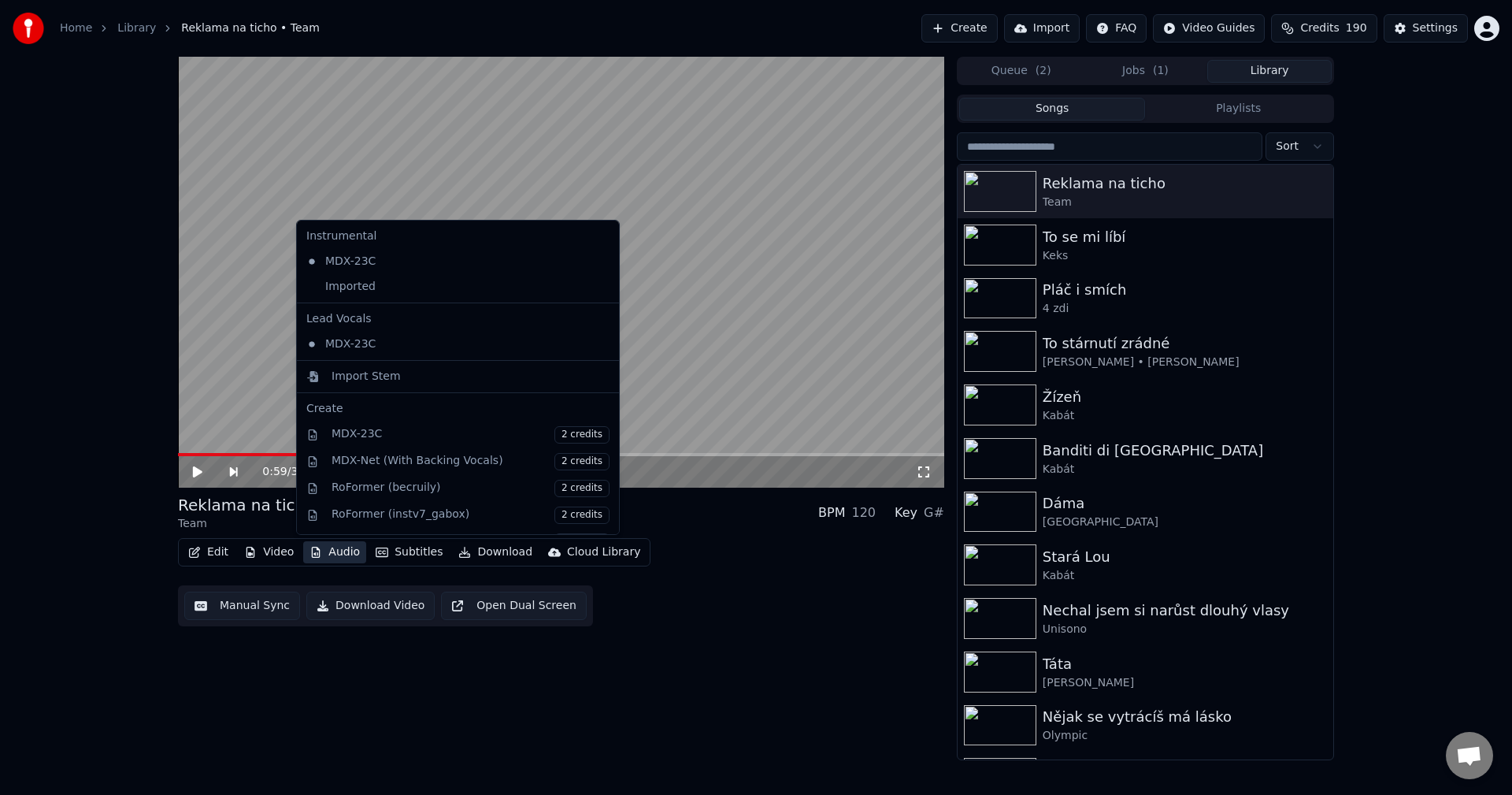
click at [334, 555] on button "Audio" at bounding box center [335, 552] width 63 height 22
click at [383, 292] on div "Imported" at bounding box center [446, 286] width 292 height 25
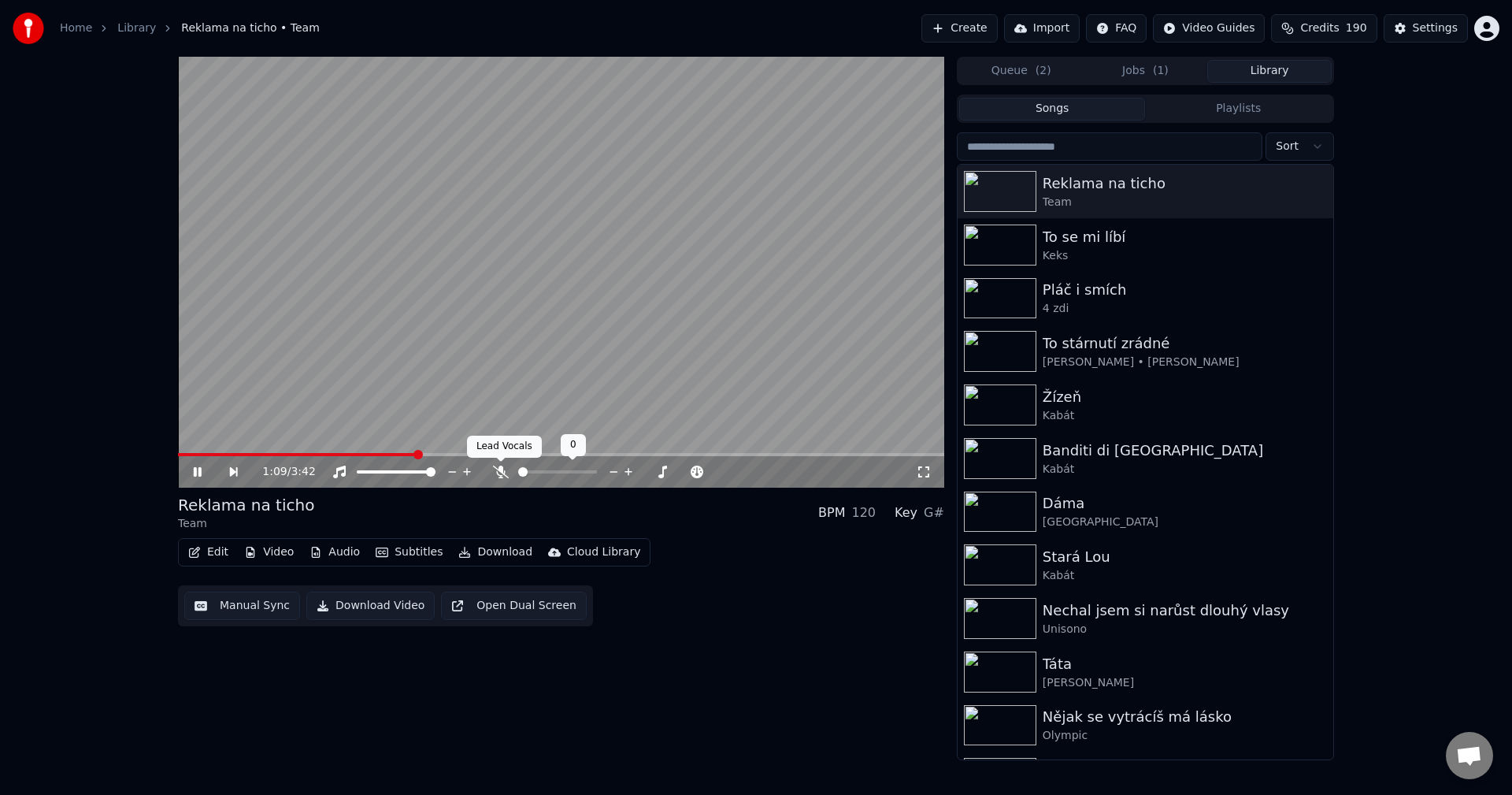
click at [503, 477] on icon at bounding box center [500, 472] width 16 height 13
click at [507, 472] on icon at bounding box center [500, 472] width 16 height 13
click at [201, 471] on icon at bounding box center [197, 472] width 7 height 9
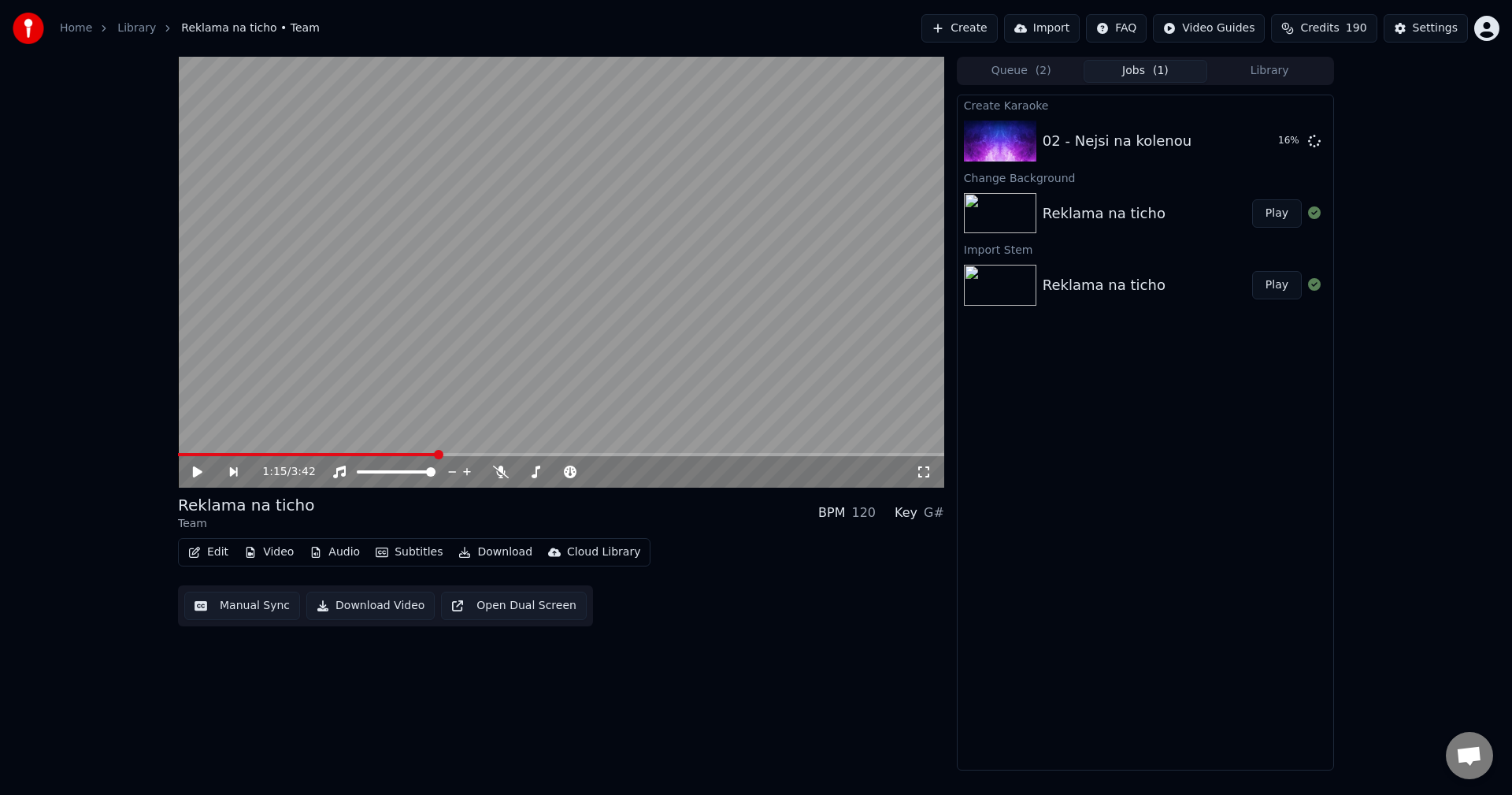
click at [1132, 73] on button "Jobs ( 1 )" at bounding box center [1146, 71] width 125 height 23
click at [480, 554] on button "Download" at bounding box center [494, 552] width 86 height 22
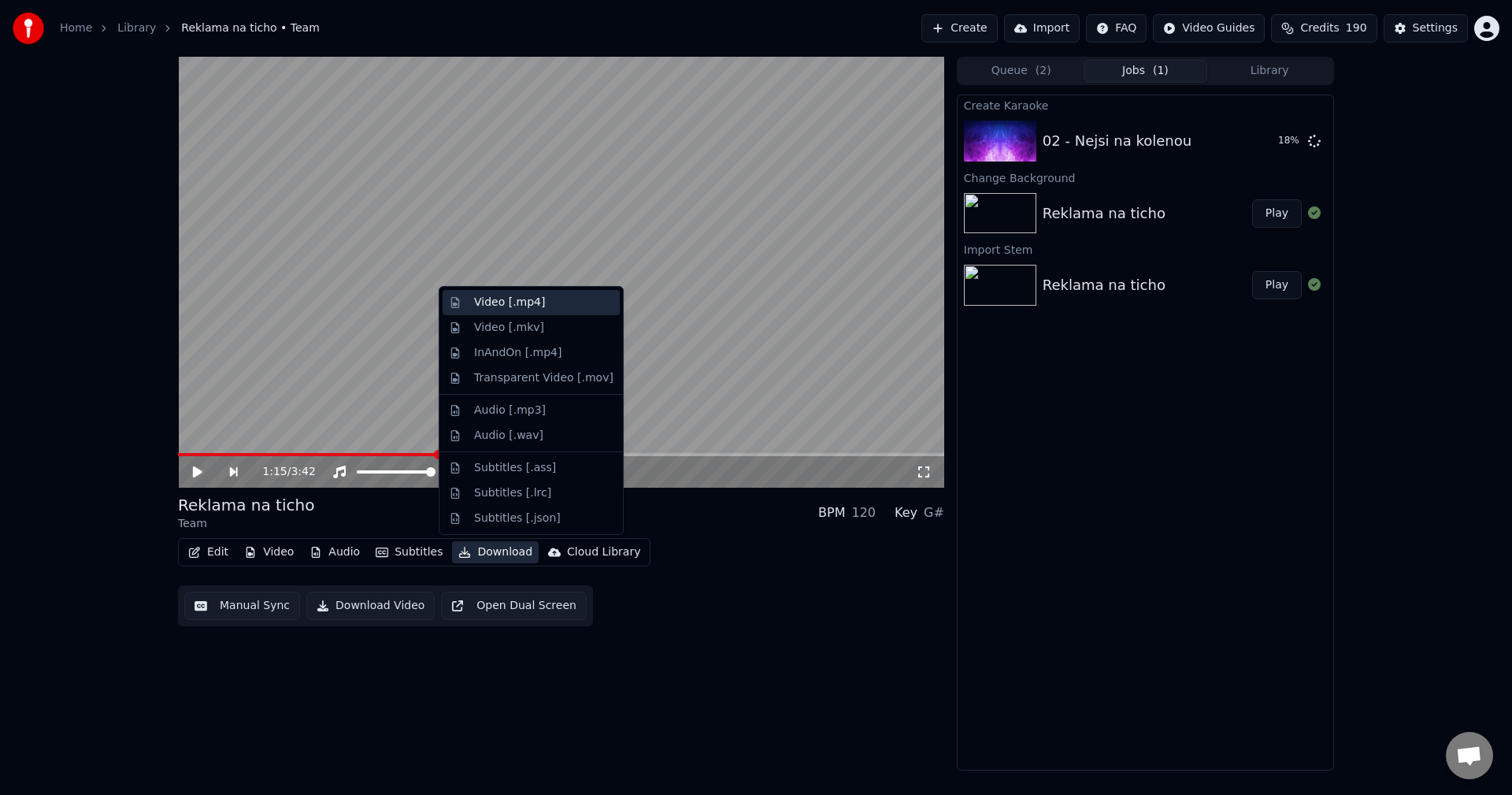
click at [514, 307] on div "Video [.mp4]" at bounding box center [509, 302] width 71 height 16
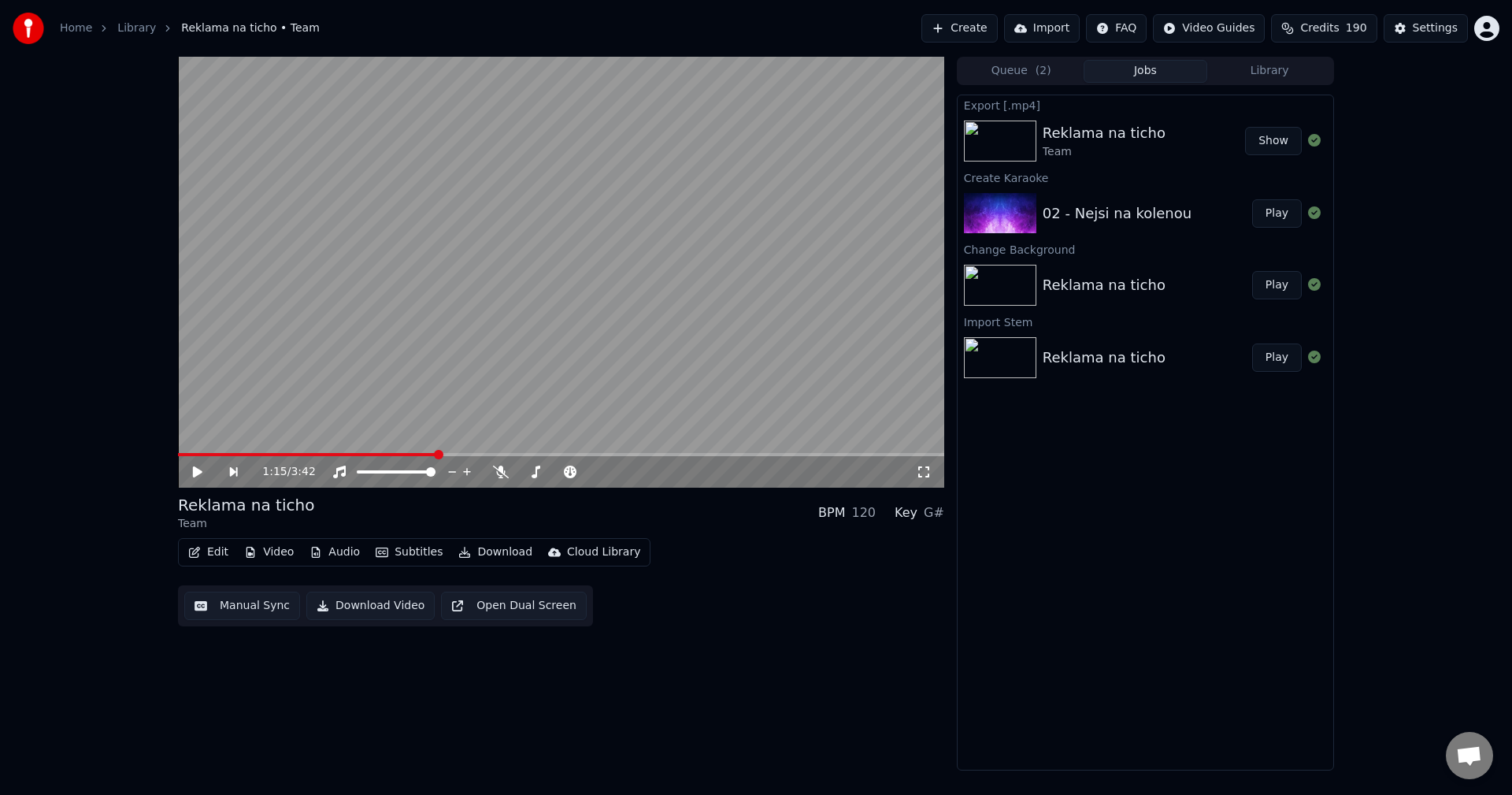
click at [1266, 71] on button "Library" at bounding box center [1269, 71] width 125 height 23
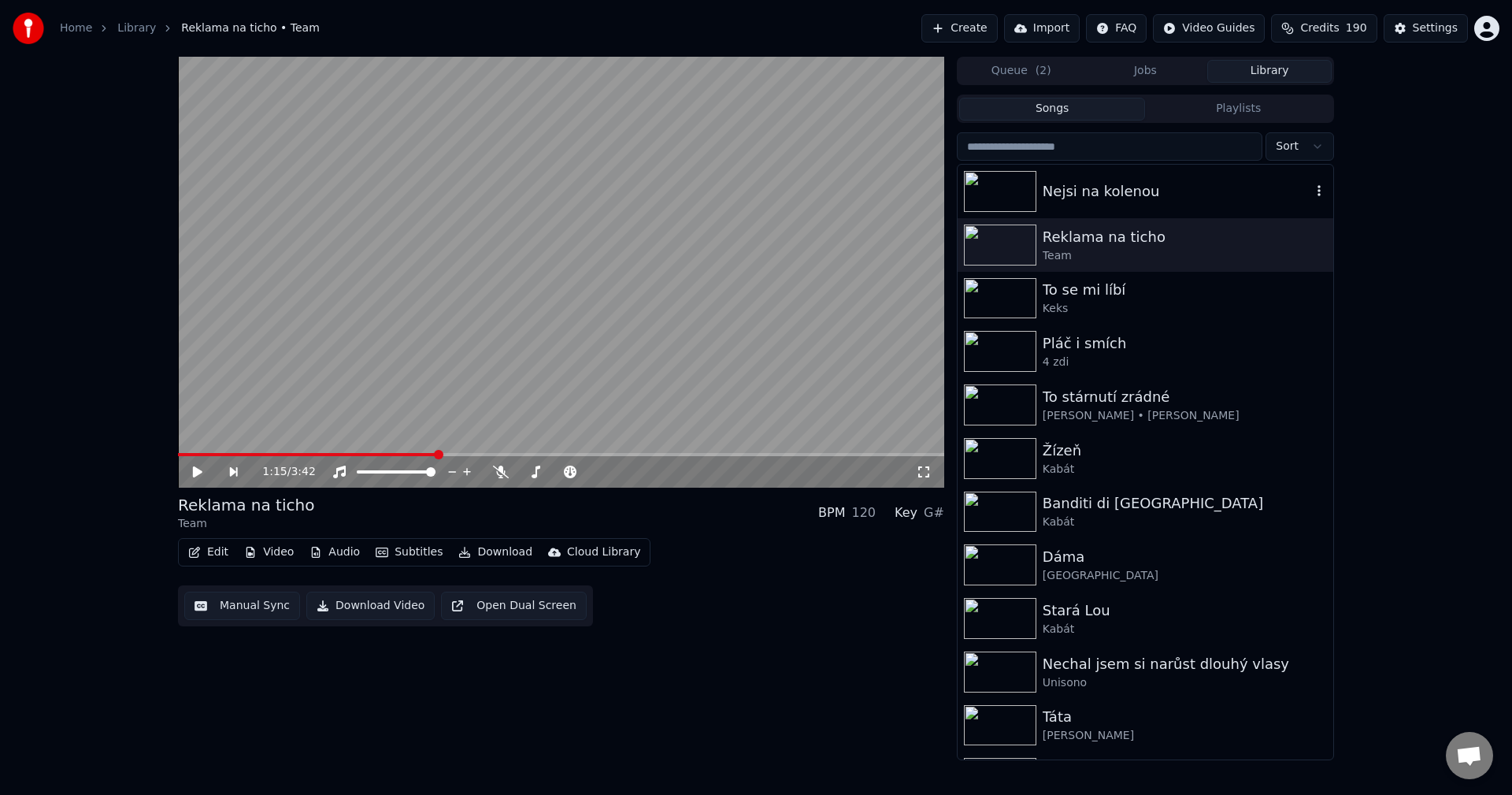
click at [1138, 206] on div "Nejsi na kolenou" at bounding box center [1145, 192] width 375 height 54
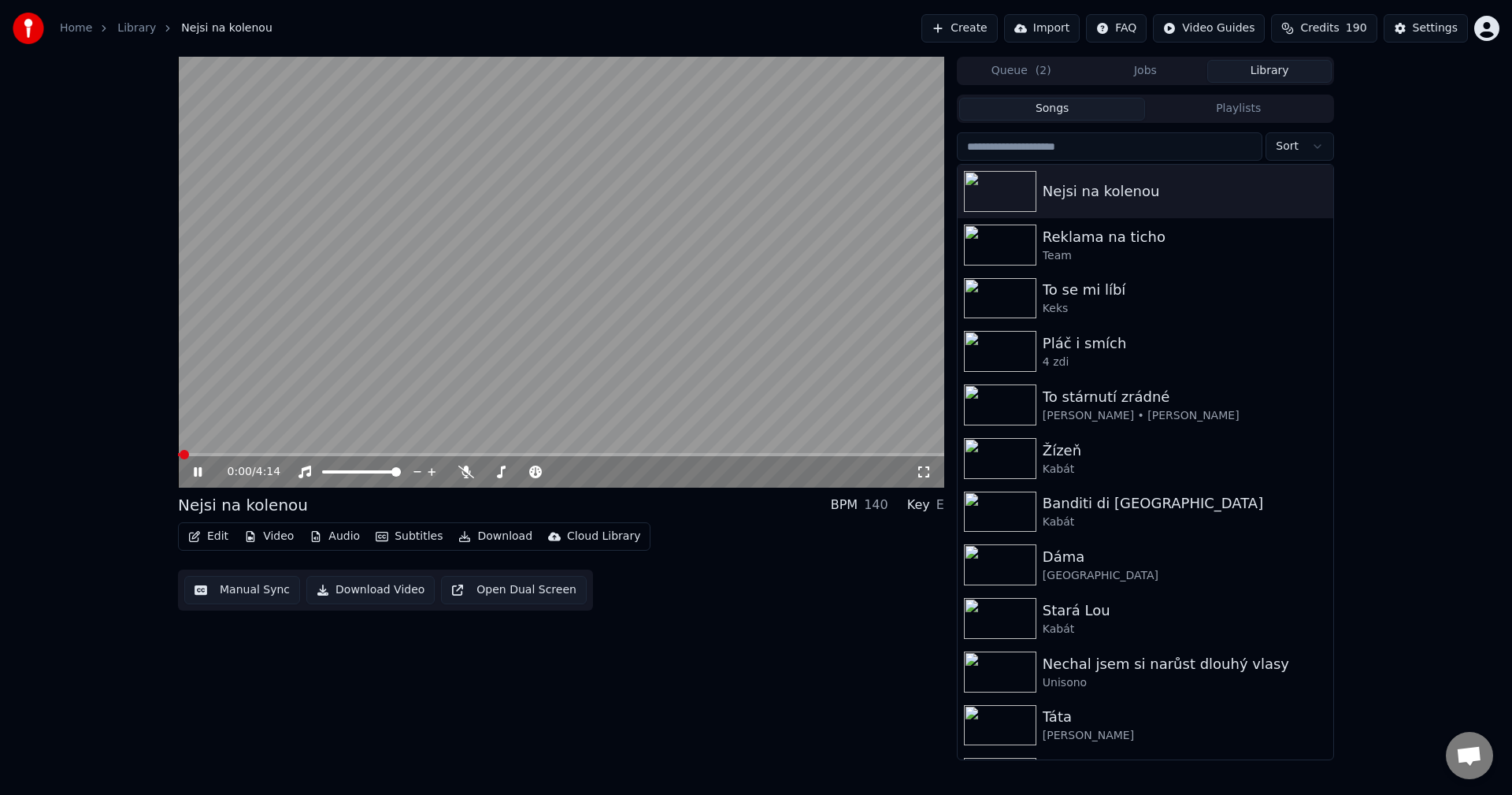
click at [258, 585] on button "Manual Sync" at bounding box center [242, 590] width 116 height 29
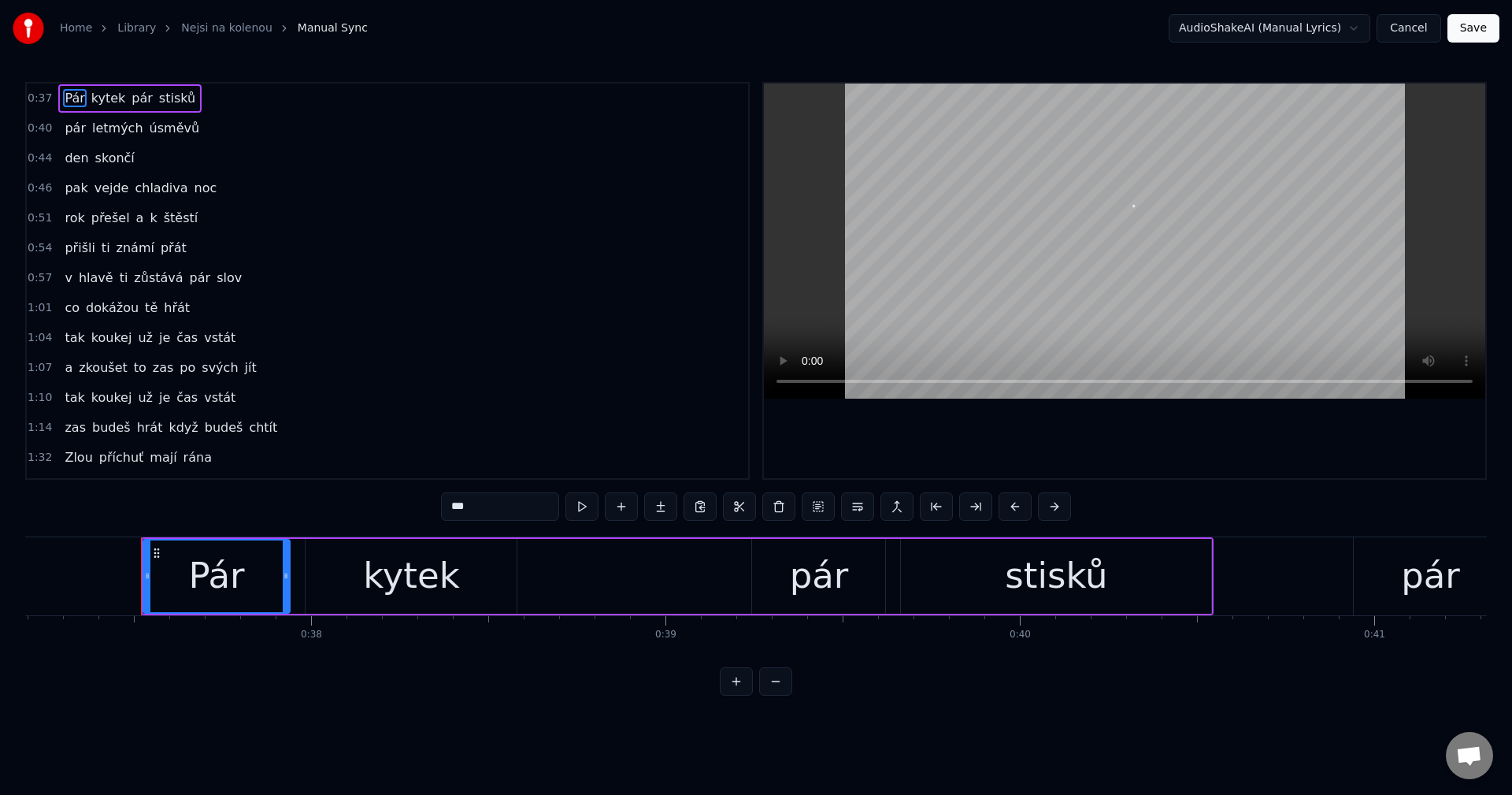
scroll to position [0, 13217]
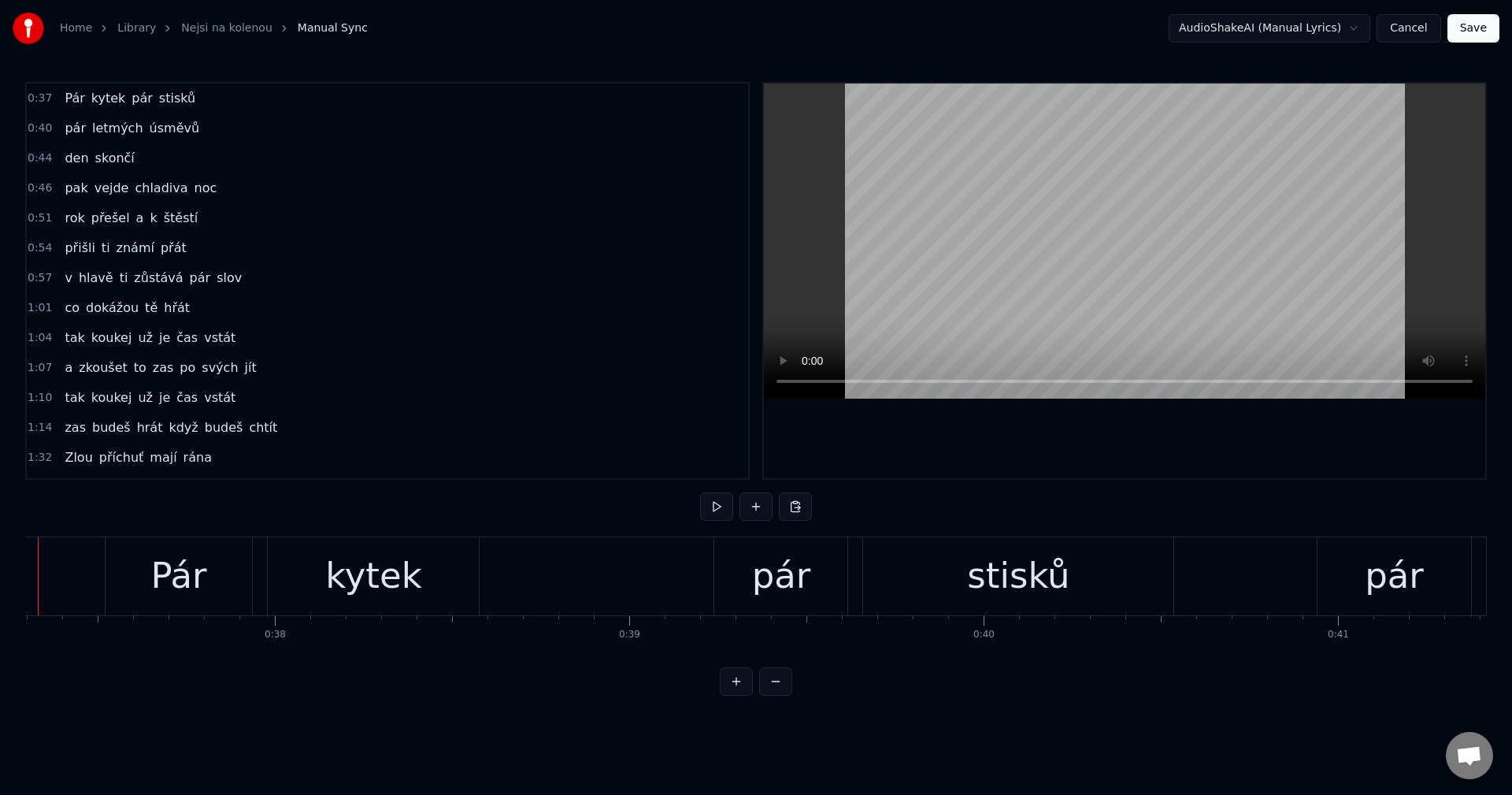
click at [703, 500] on button at bounding box center [717, 507] width 33 height 29
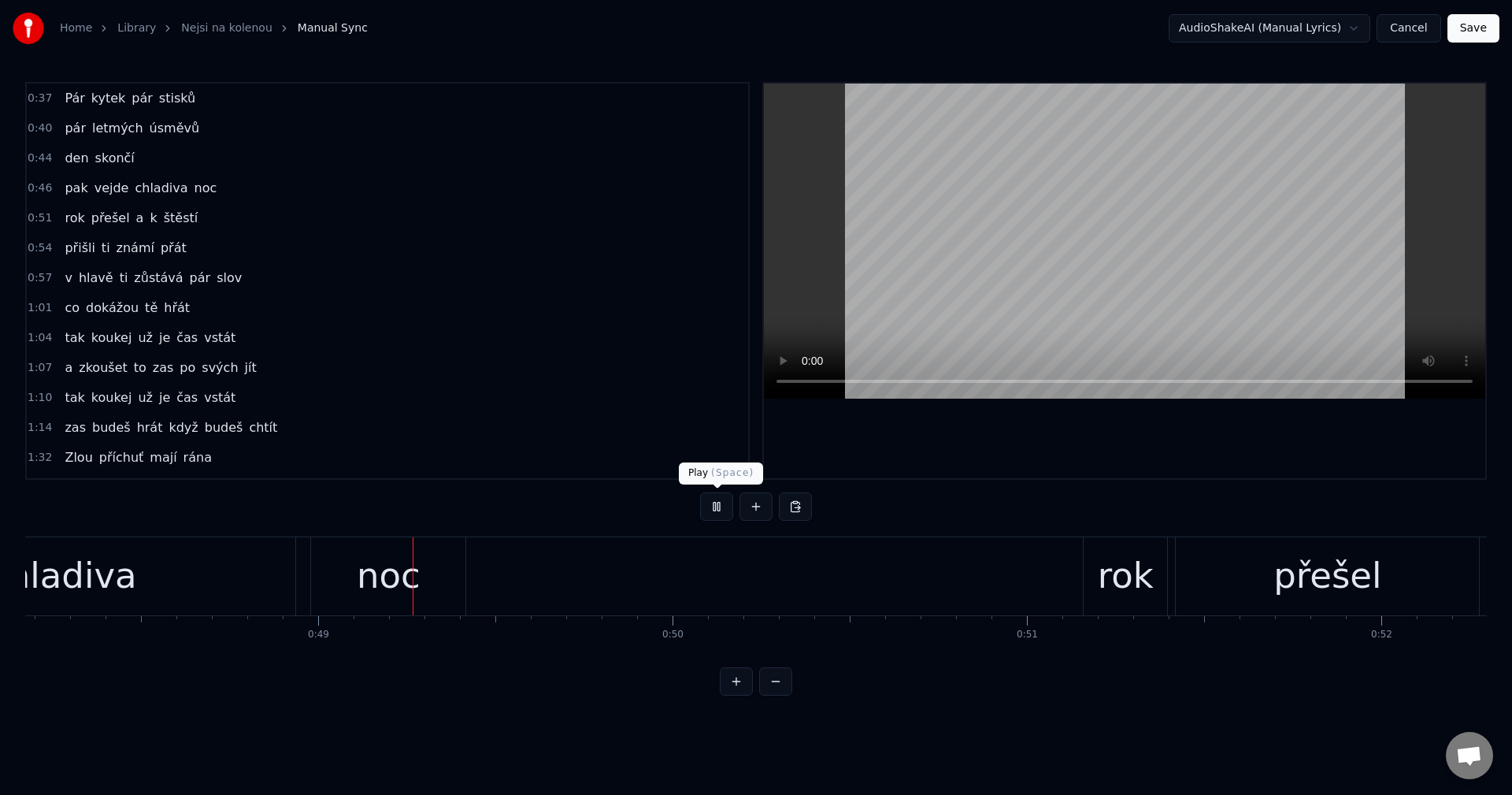
scroll to position [0, 17173]
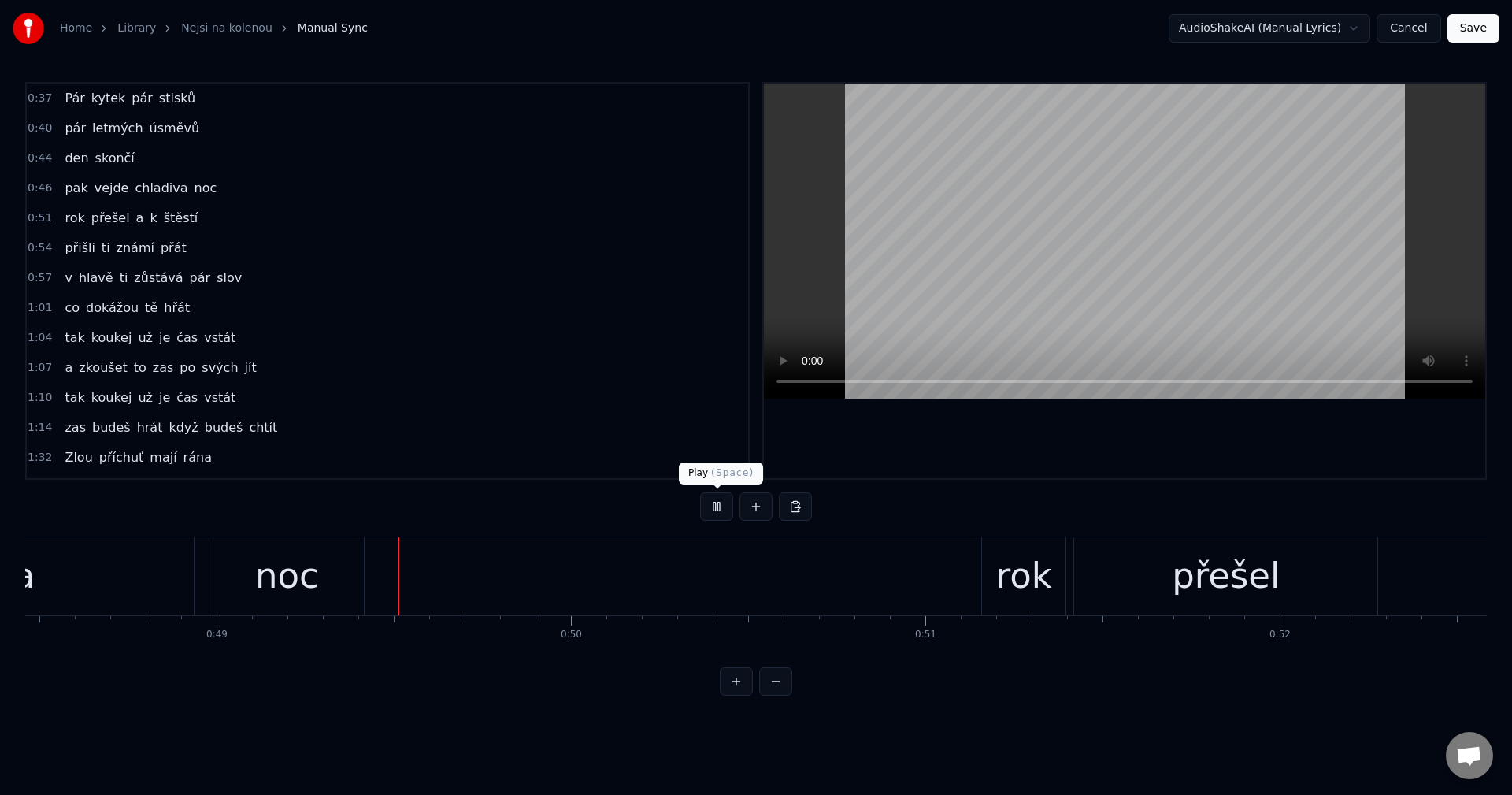
click at [711, 506] on button at bounding box center [717, 507] width 33 height 29
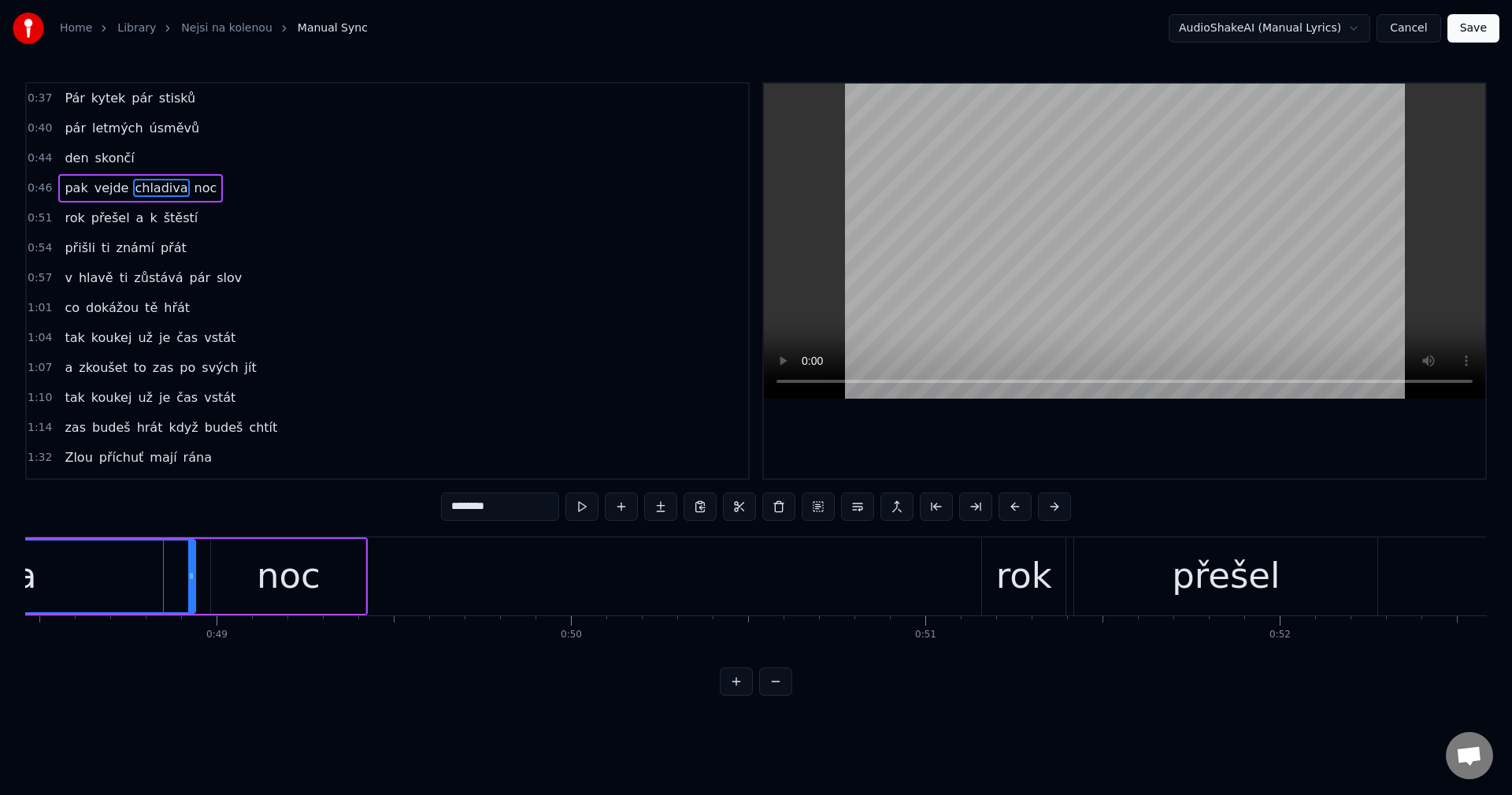
click at [500, 509] on input "********" at bounding box center [500, 507] width 118 height 29
type input "********"
click at [296, 499] on div "0:37 Pár kytek pár stisků 0:40 pár letmých úsměvů 0:44 den skončí 0:46 pak vejd…" at bounding box center [756, 389] width 1462 height 614
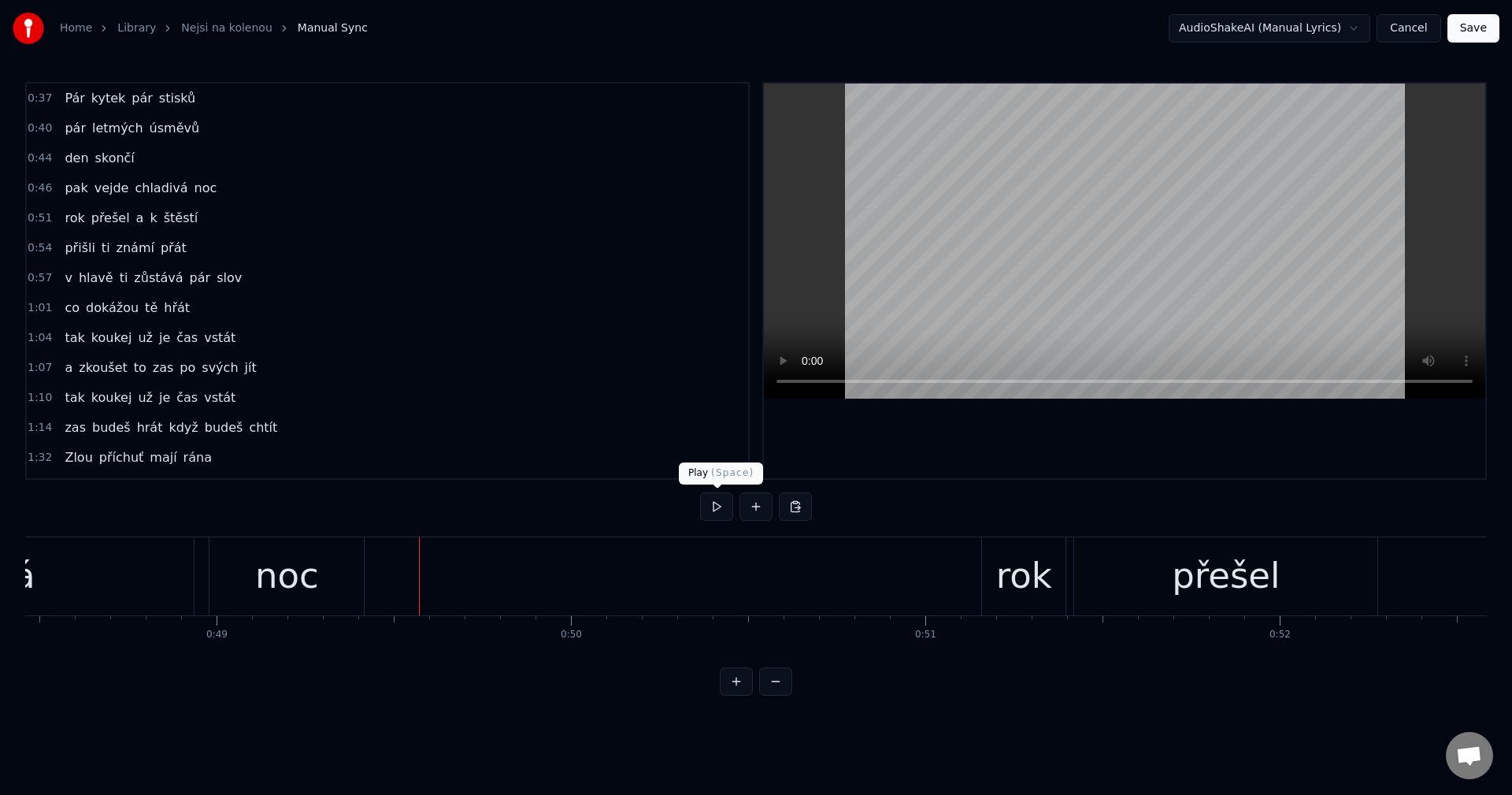
click at [715, 514] on button at bounding box center [717, 507] width 33 height 29
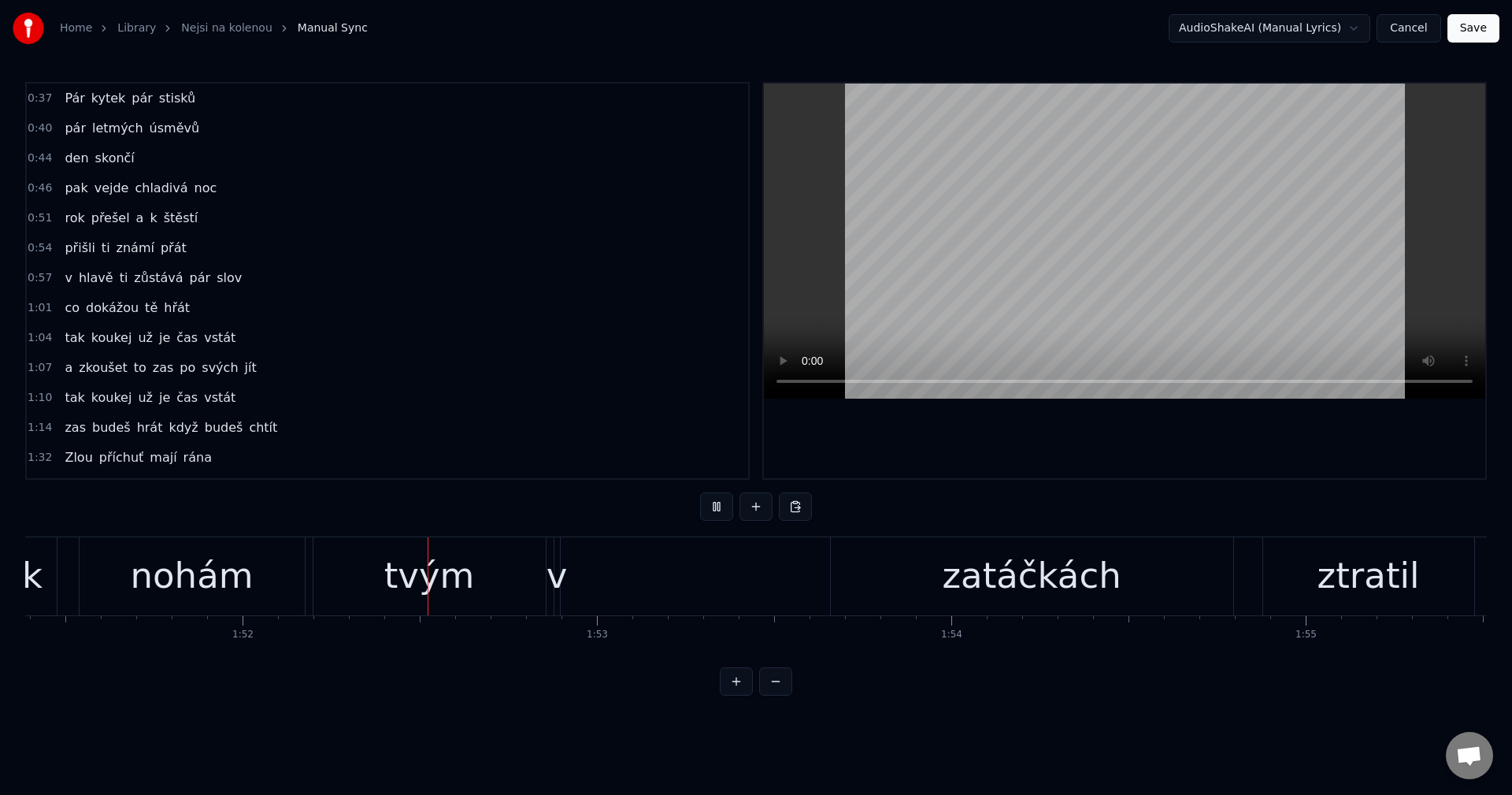
scroll to position [0, 39586]
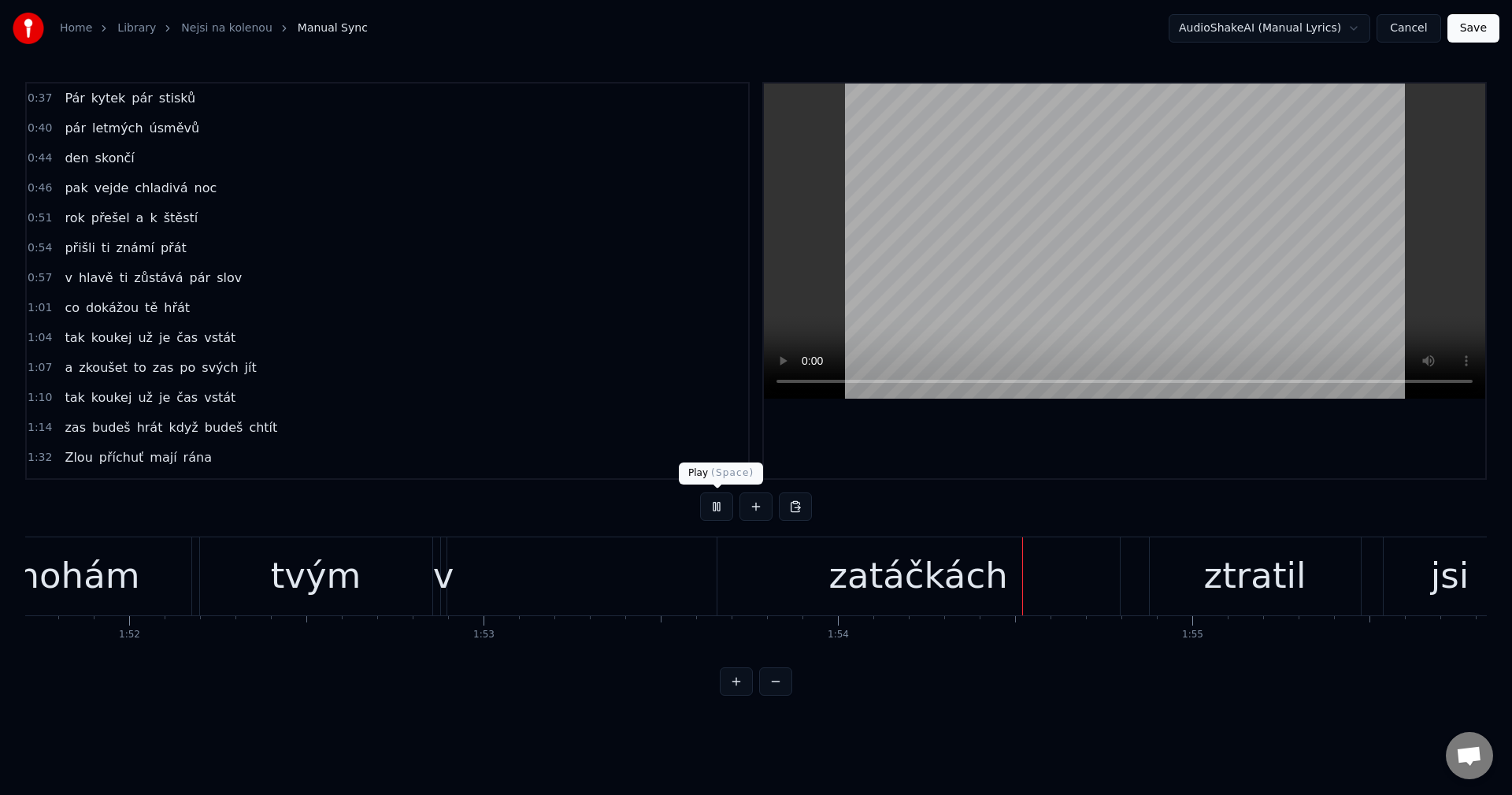
click at [717, 507] on button at bounding box center [717, 507] width 33 height 29
click at [441, 586] on div "v" at bounding box center [443, 576] width 21 height 54
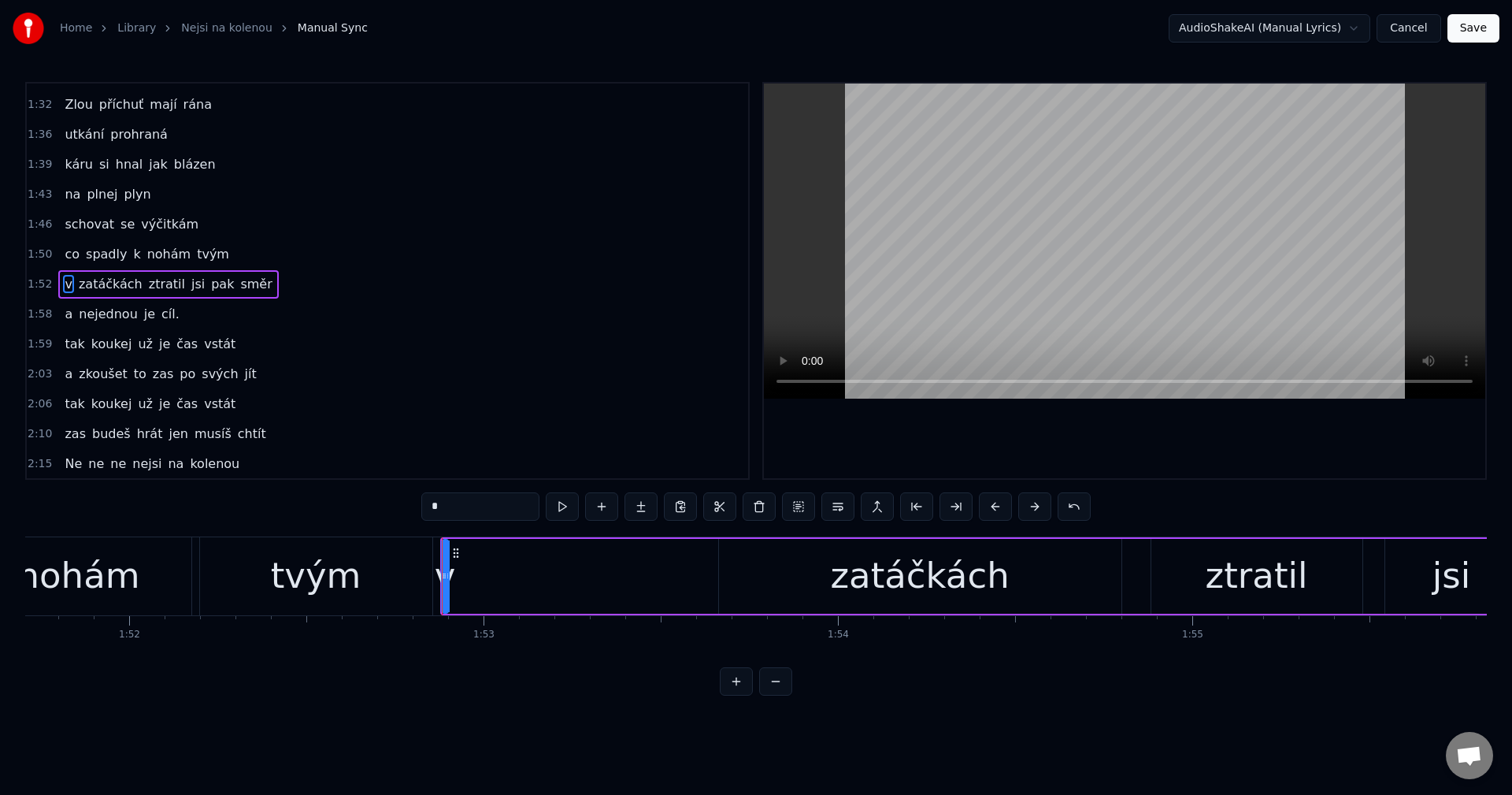
scroll to position [356, 0]
drag, startPoint x: 440, startPoint y: 575, endPoint x: 489, endPoint y: 572, distance: 49.1
click at [490, 572] on icon at bounding box center [493, 576] width 7 height 13
drag, startPoint x: 456, startPoint y: 553, endPoint x: 730, endPoint y: 572, distance: 274.7
click at [730, 572] on div "v" at bounding box center [743, 576] width 53 height 72
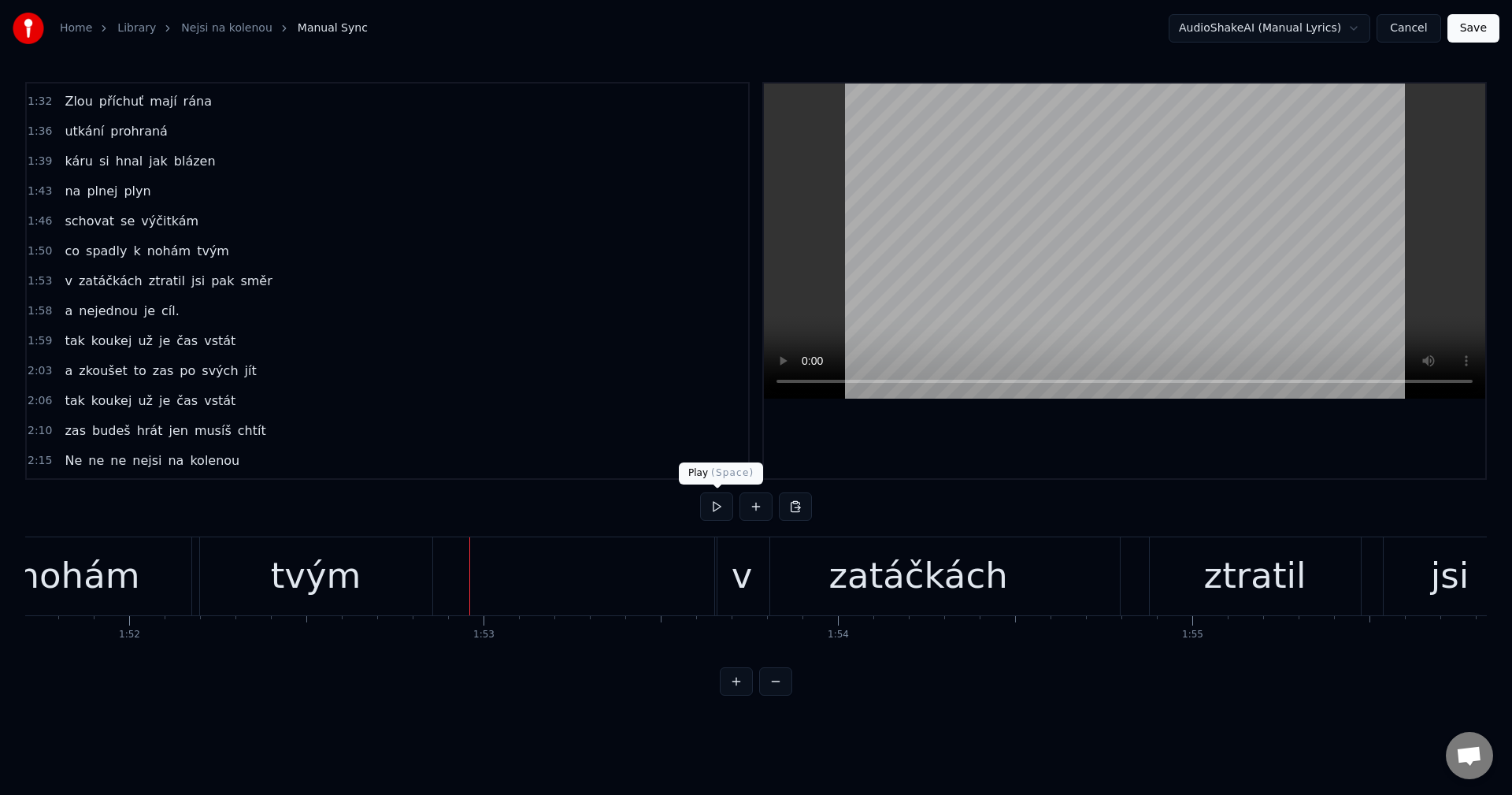
click at [712, 505] on button at bounding box center [717, 507] width 33 height 29
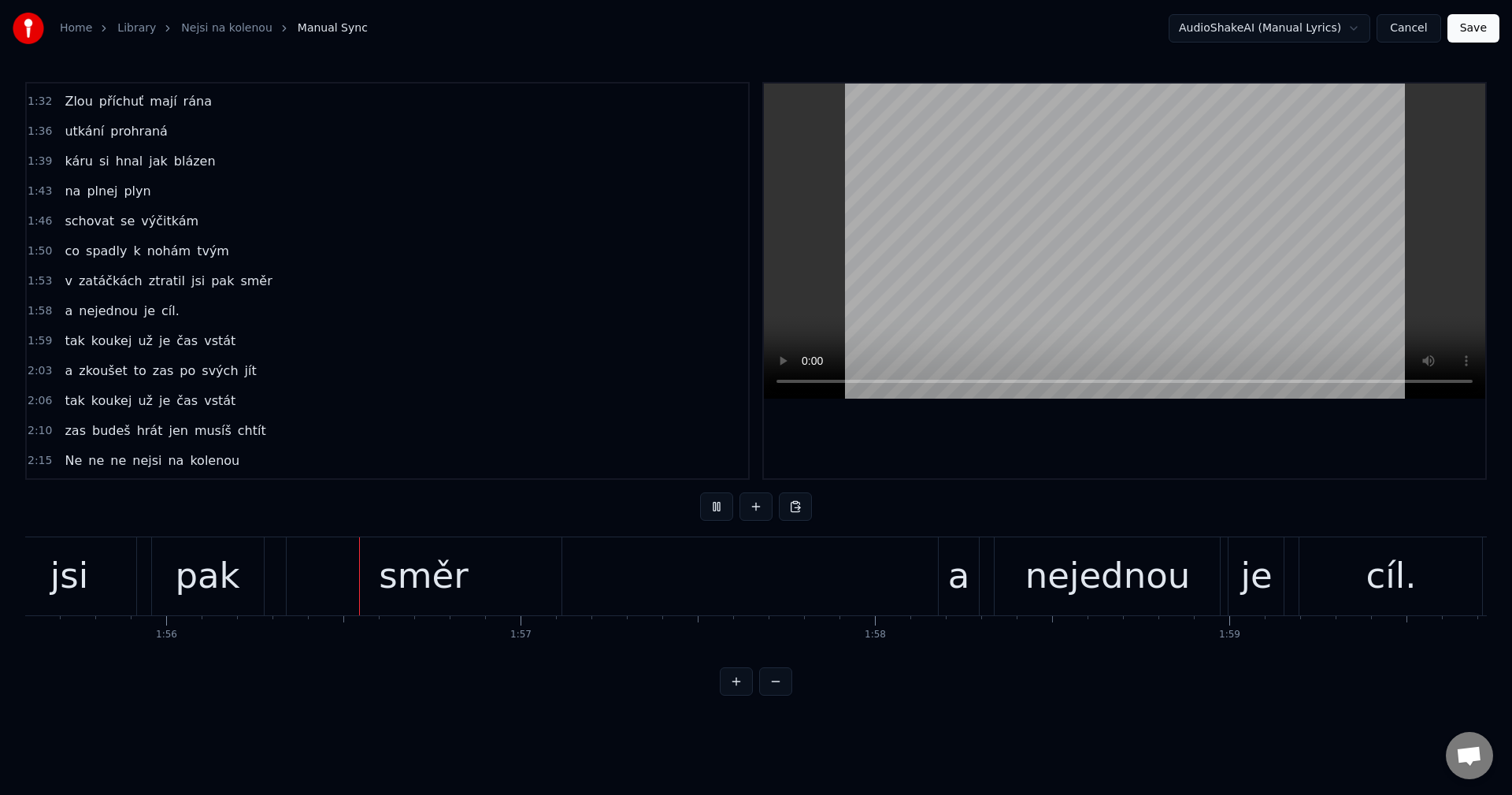
scroll to position [0, 40968]
click at [725, 508] on button at bounding box center [717, 507] width 33 height 29
click at [231, 590] on div "pak" at bounding box center [204, 576] width 64 height 54
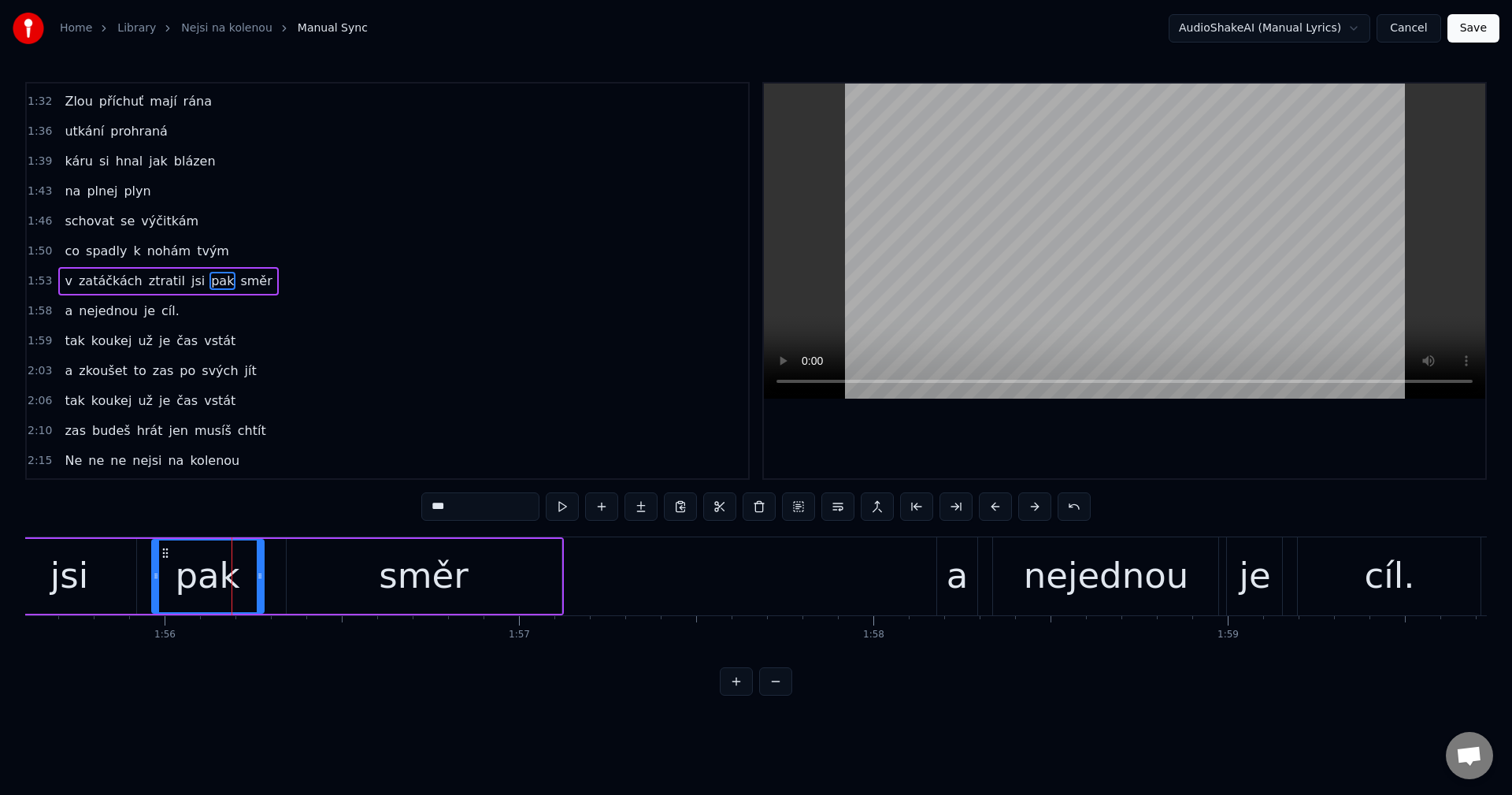
drag, startPoint x: 338, startPoint y: 509, endPoint x: 266, endPoint y: 510, distance: 72.0
click at [300, 509] on div "0:37 Pár kytek pár stisků 0:40 pár letmých úsměvů 0:44 den skončí 0:46 pak vejd…" at bounding box center [756, 389] width 1462 height 614
type input "****"
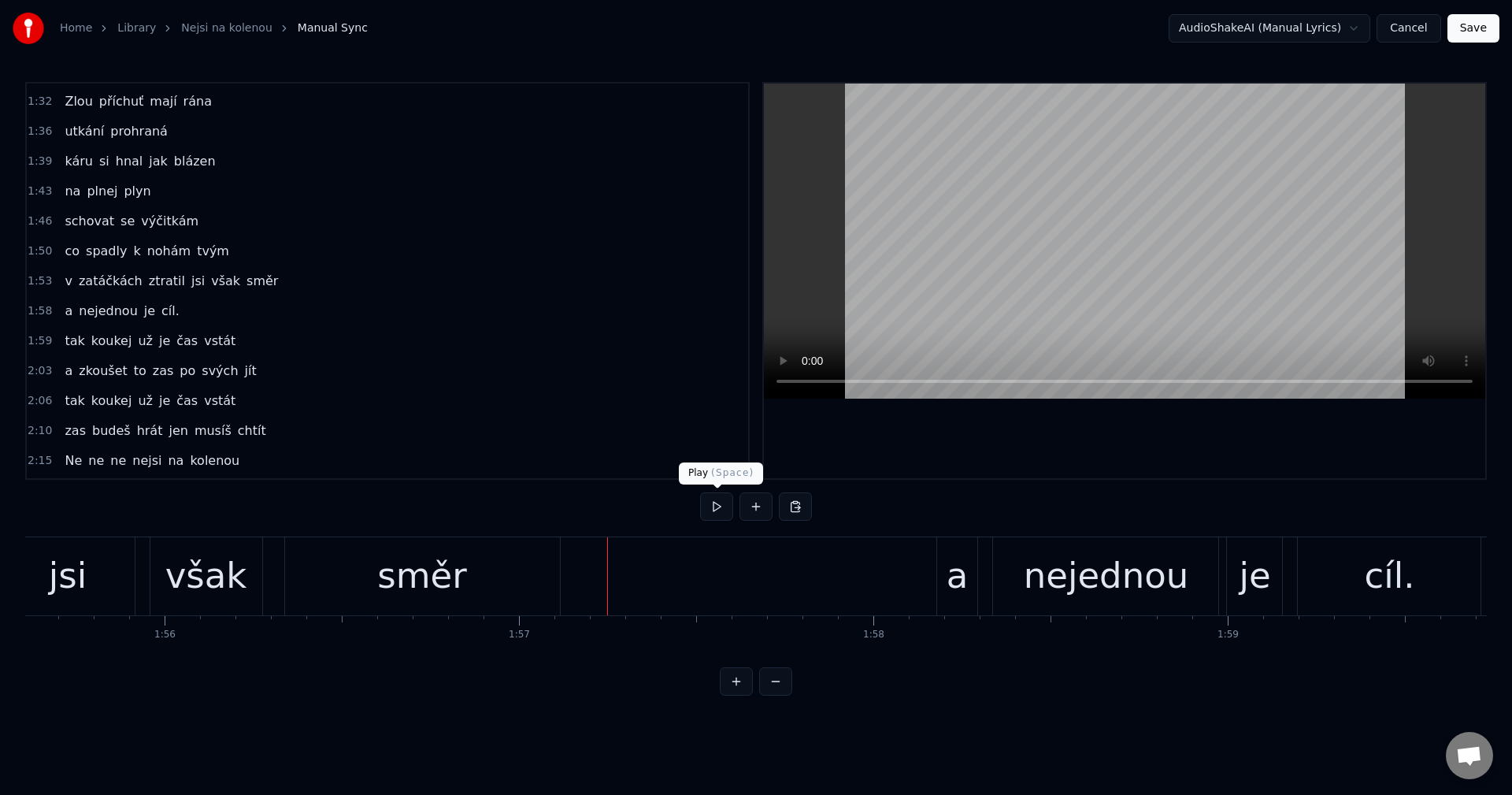
click at [711, 515] on button at bounding box center [717, 507] width 33 height 29
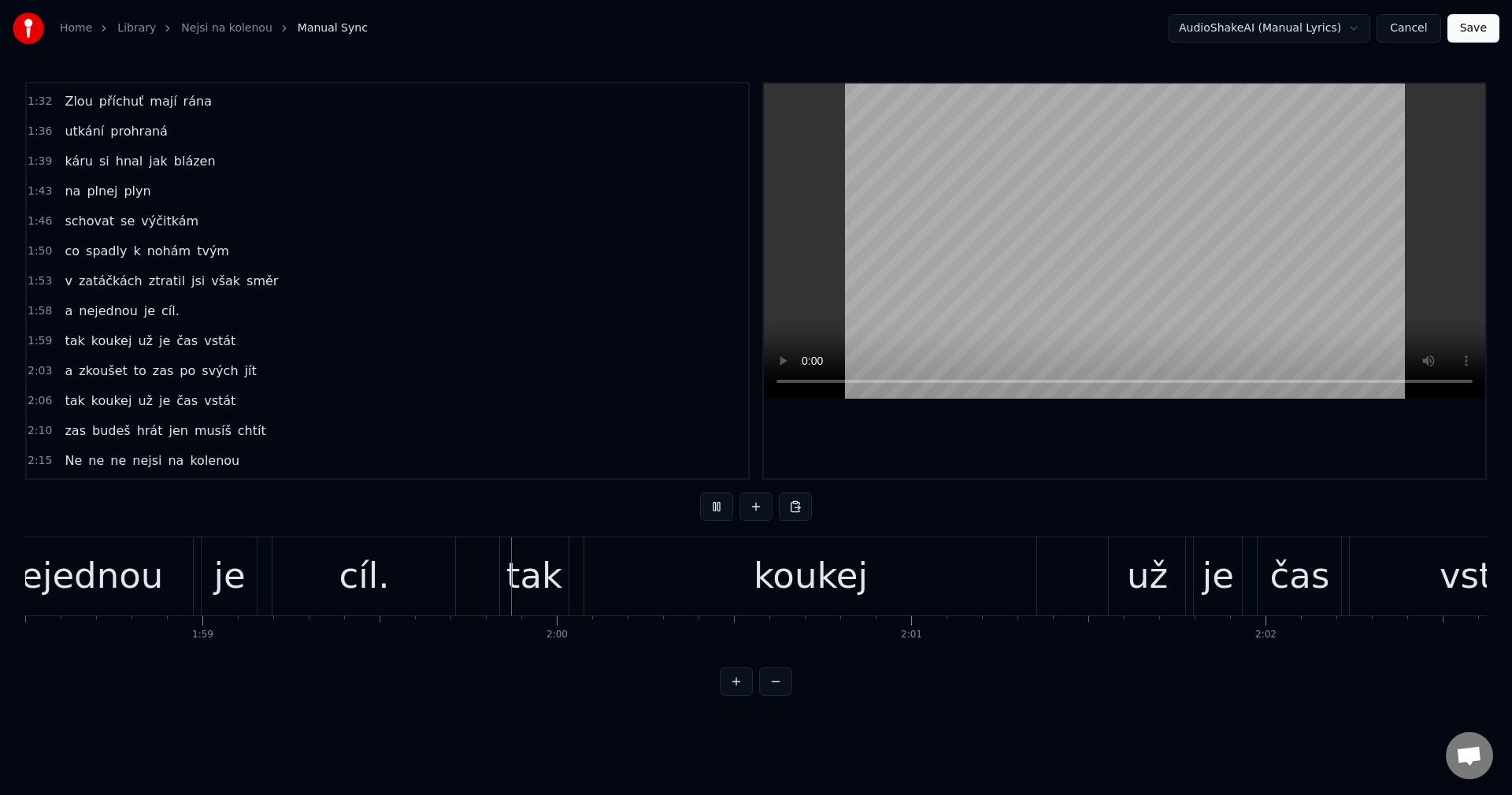
click at [709, 517] on button at bounding box center [717, 507] width 33 height 29
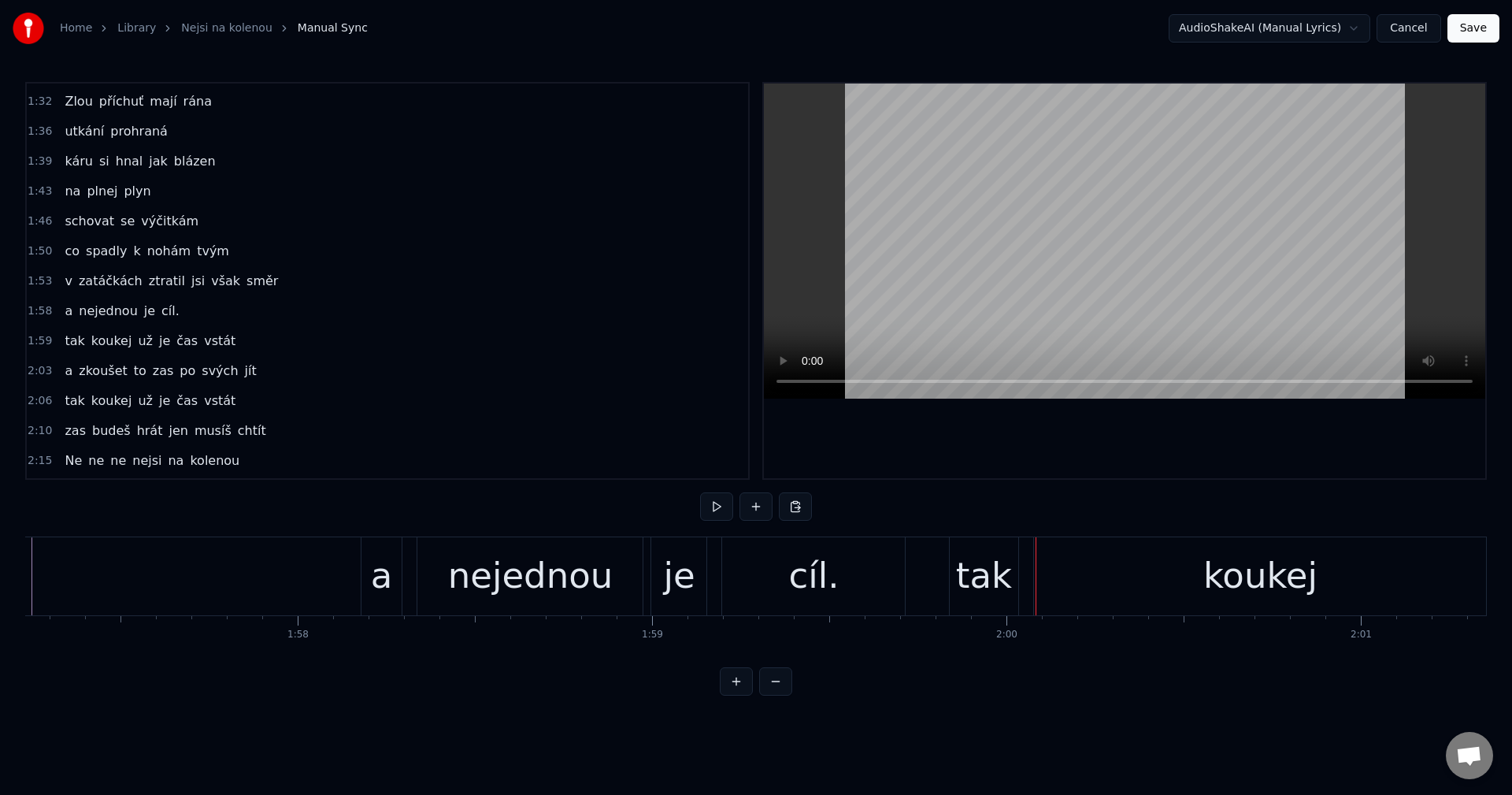
scroll to position [0, 41394]
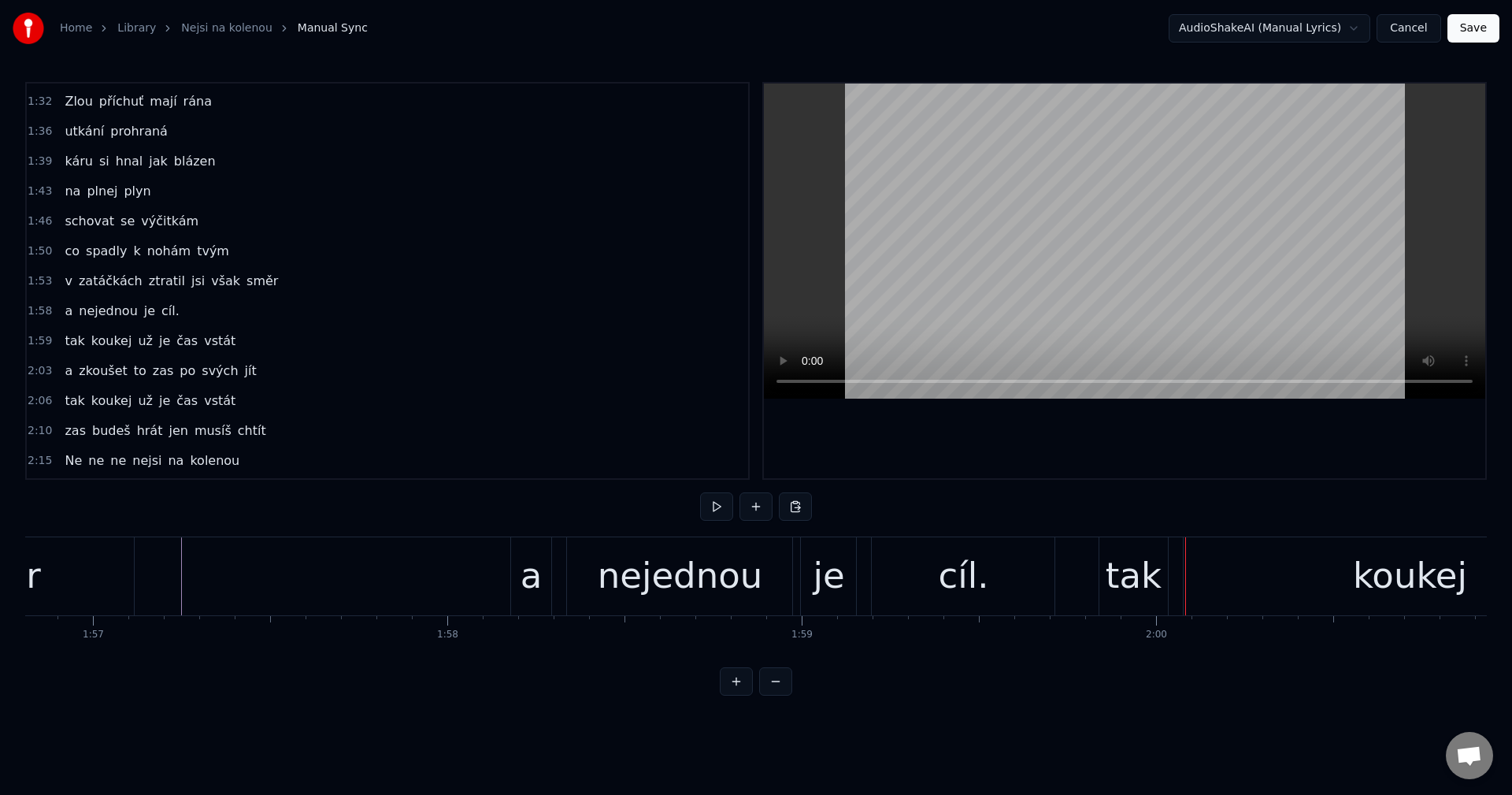
click at [669, 596] on div "nejednou" at bounding box center [680, 576] width 165 height 54
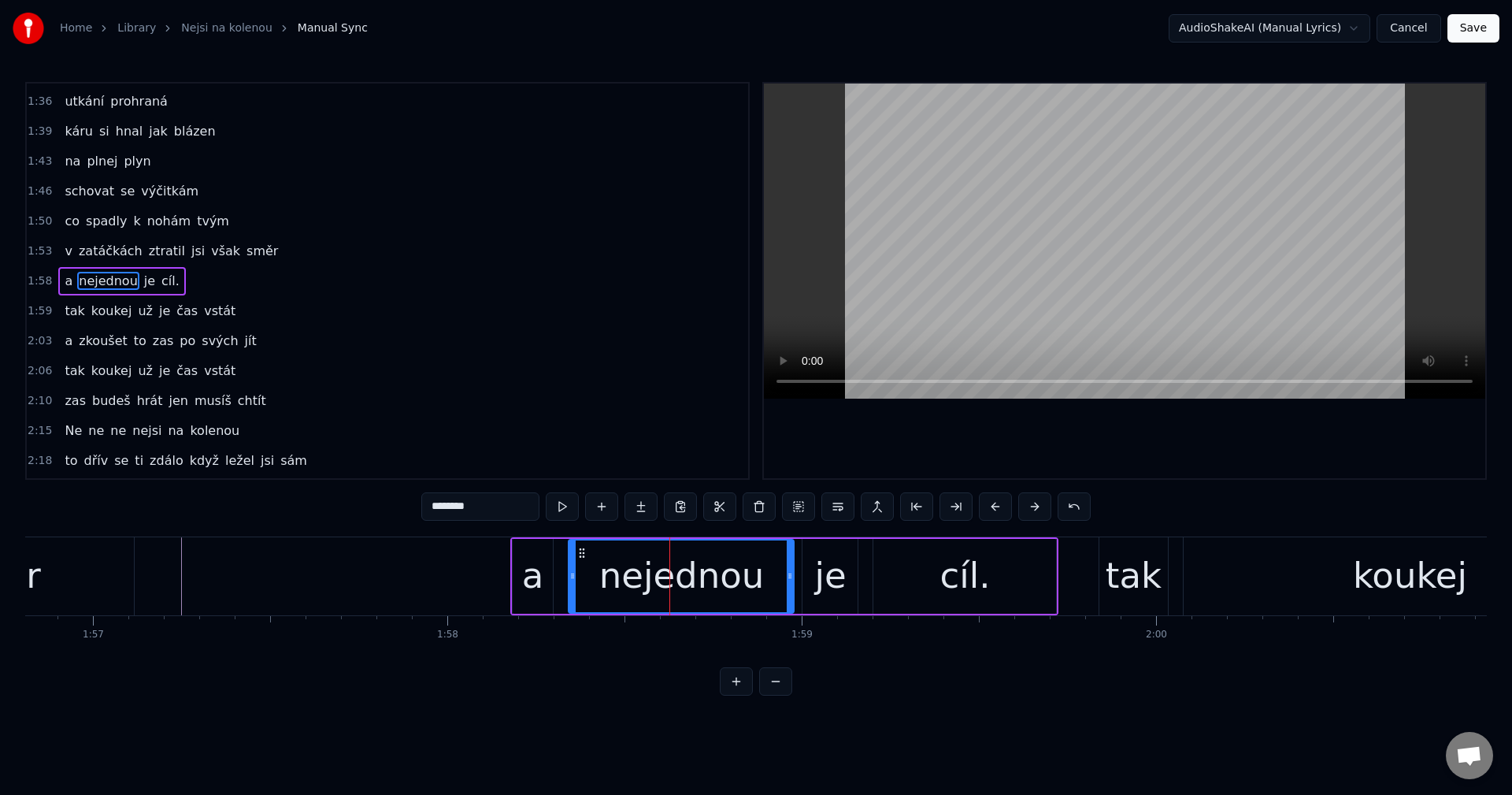
click at [441, 506] on input "********" at bounding box center [480, 507] width 118 height 29
type input "********"
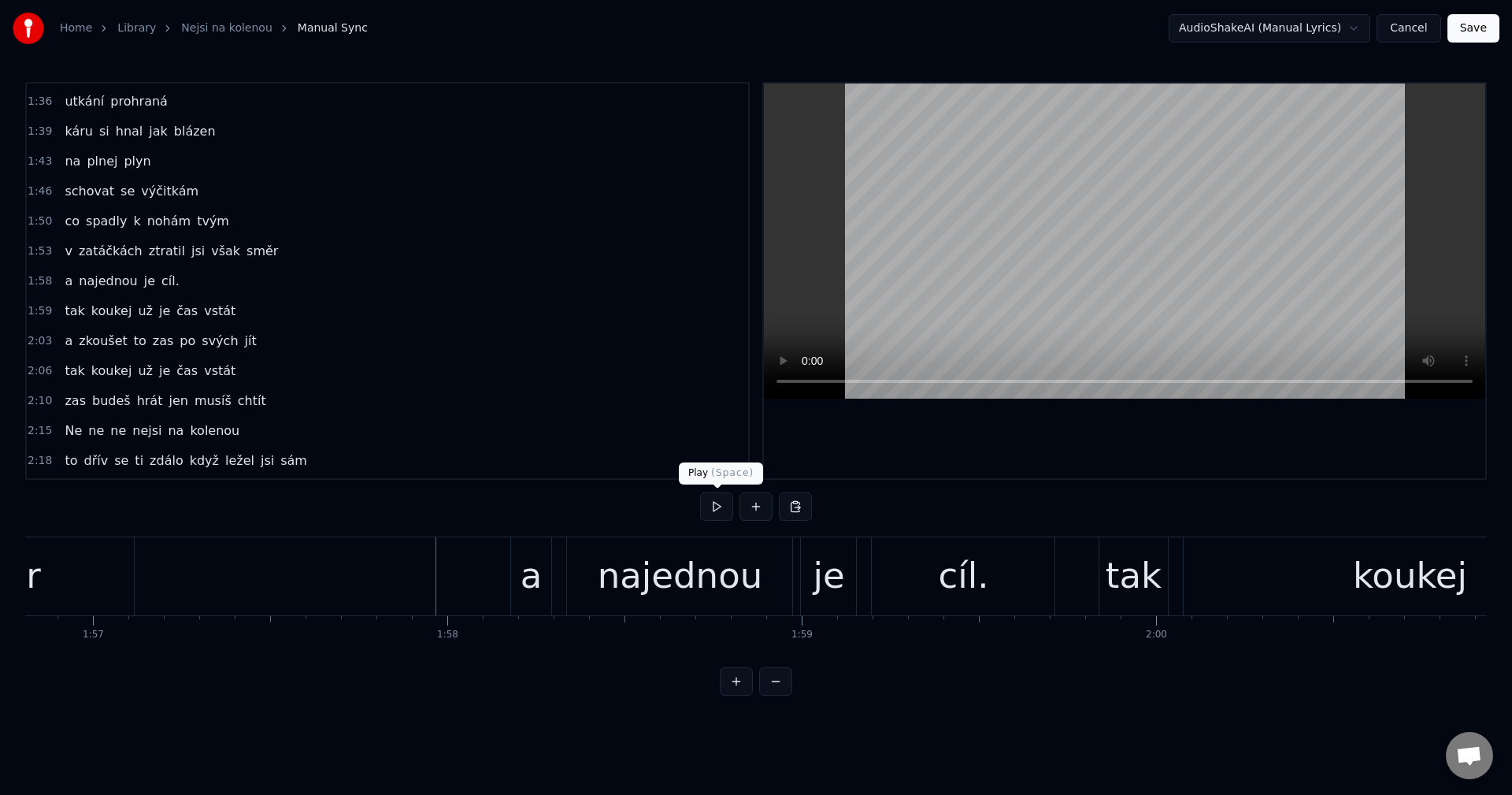
click at [714, 508] on button at bounding box center [717, 507] width 33 height 29
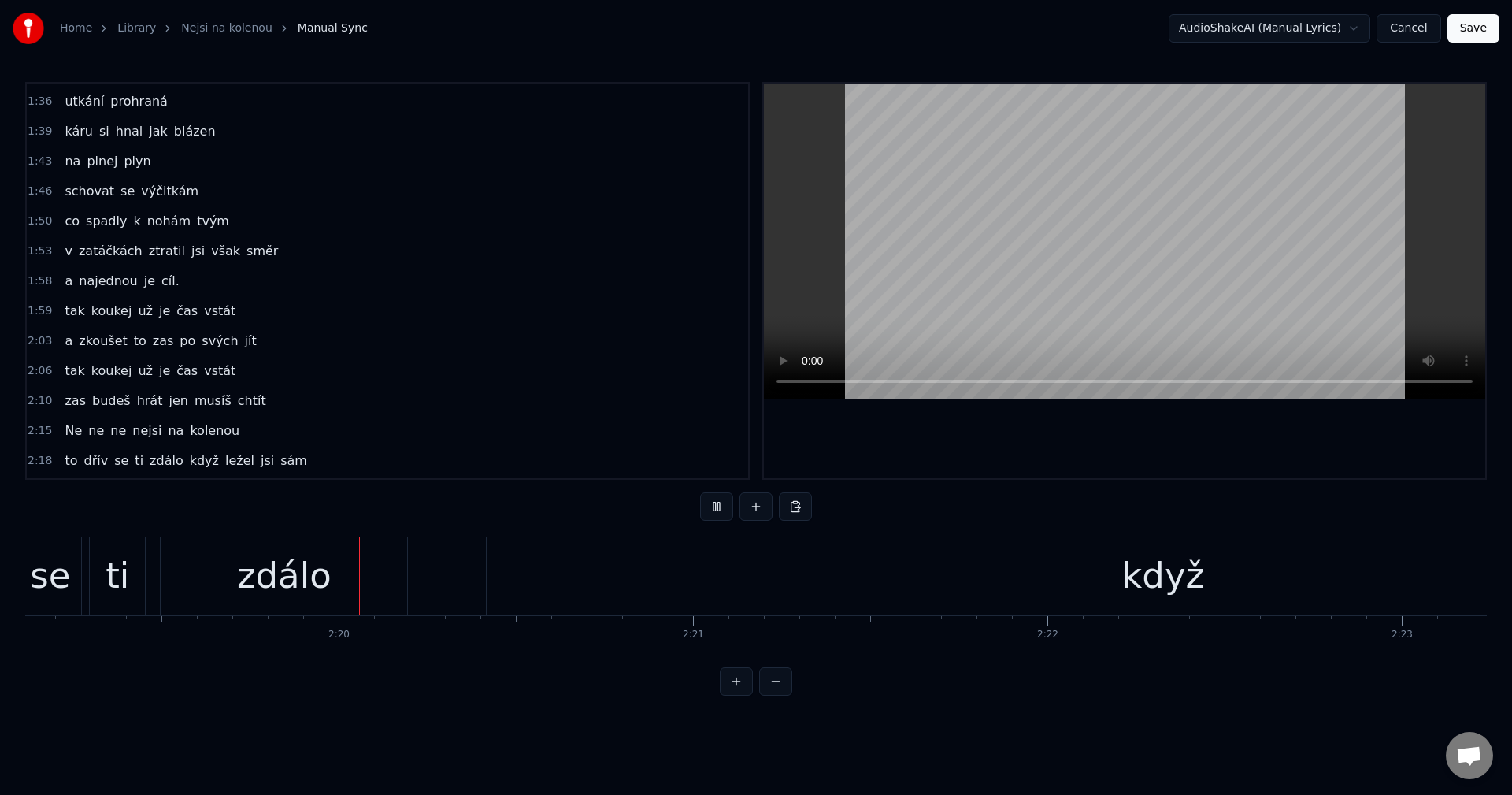
scroll to position [0, 49327]
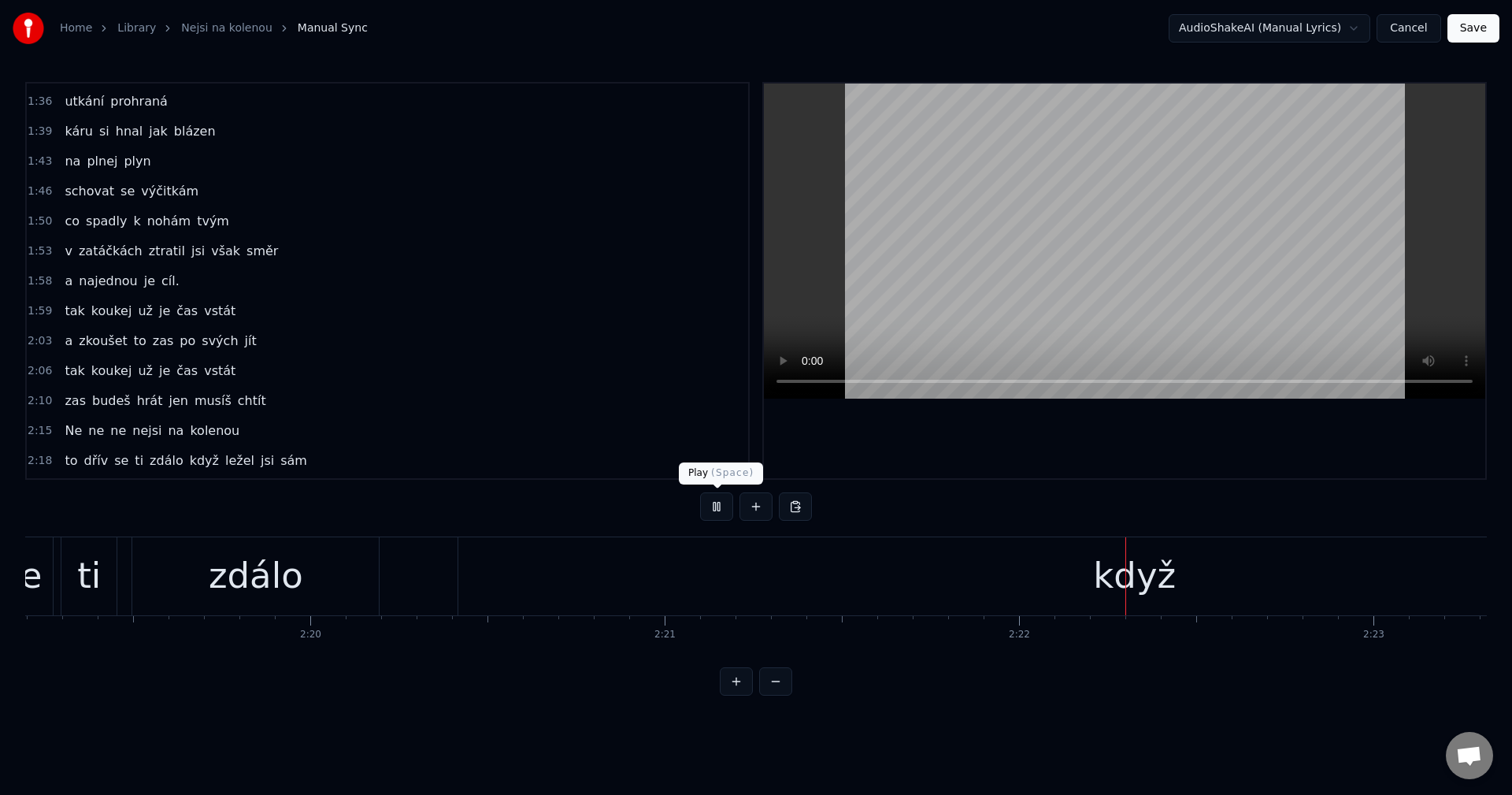
click at [720, 502] on button at bounding box center [717, 507] width 33 height 29
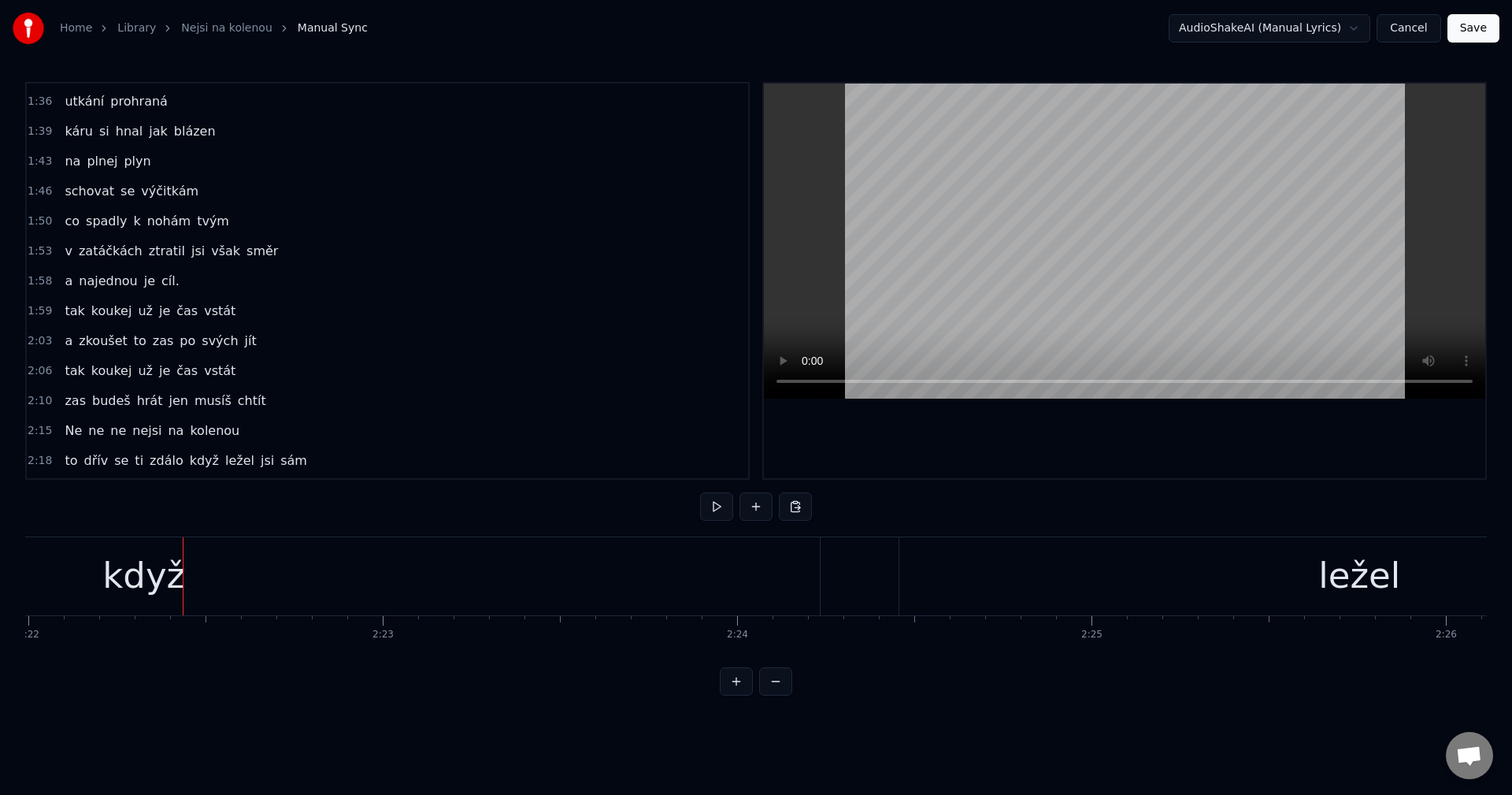
scroll to position [0, 50466]
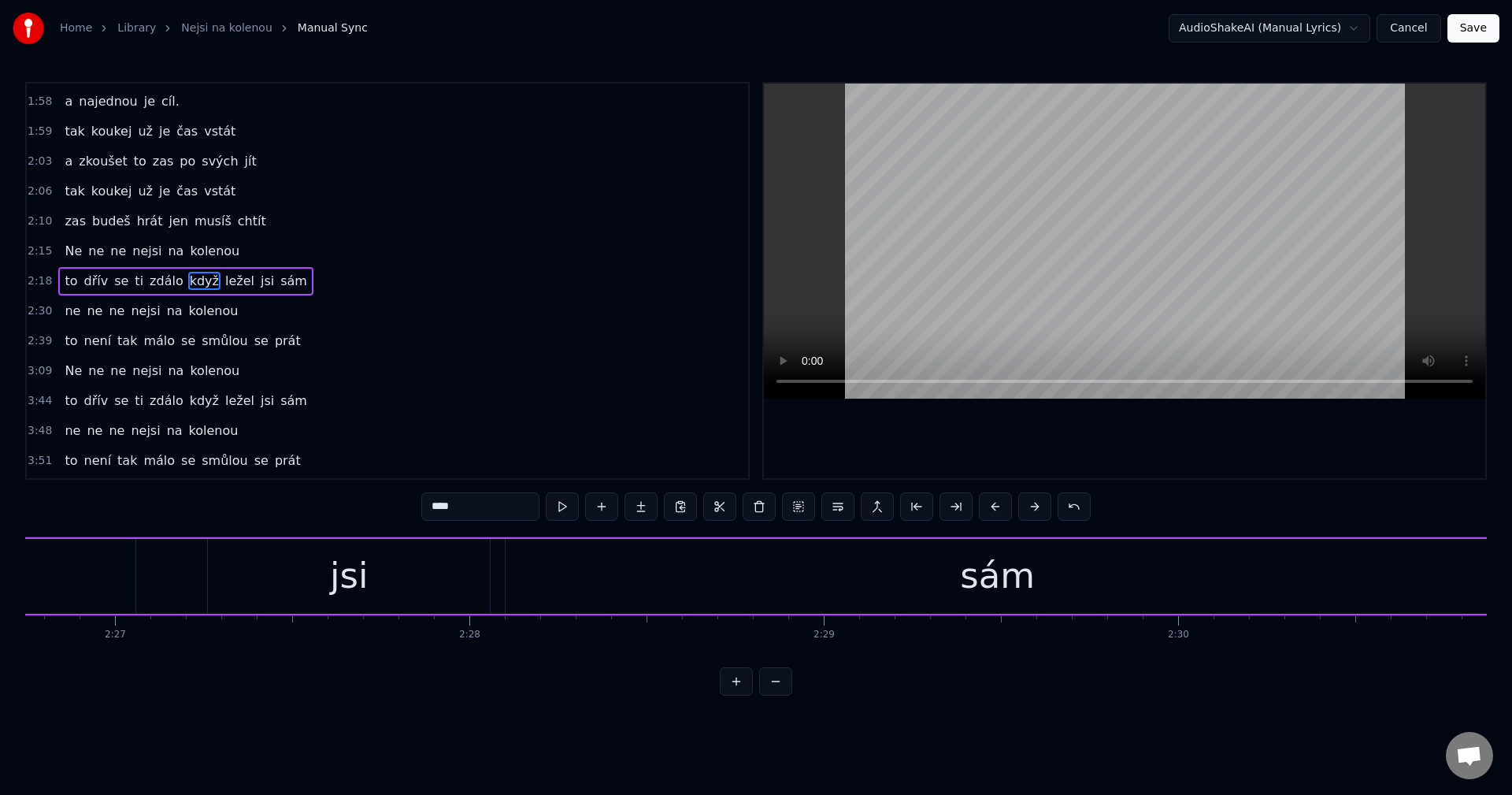
scroll to position [0, 52300]
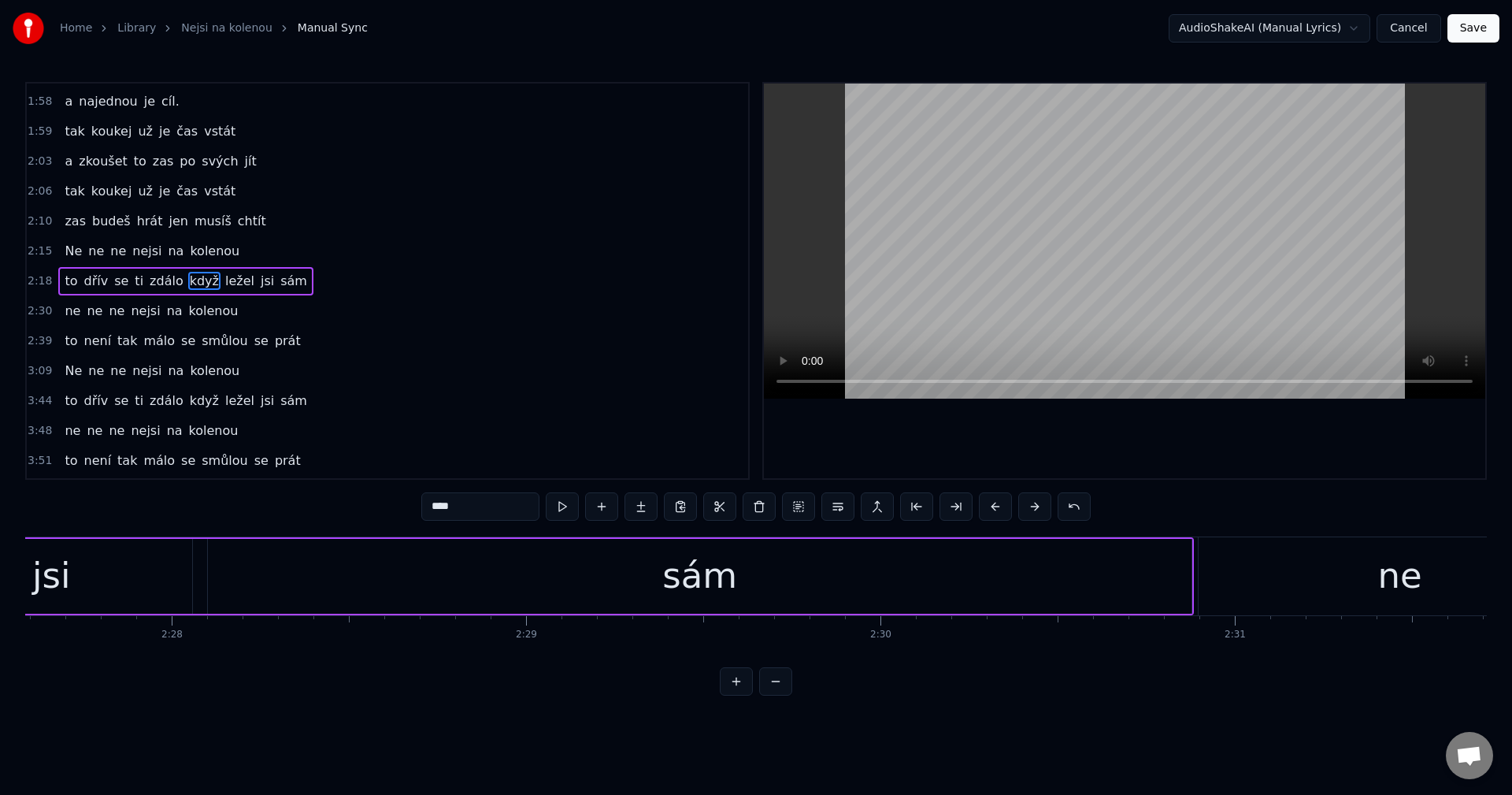
click at [995, 609] on div "sám" at bounding box center [700, 576] width 983 height 75
type input "***"
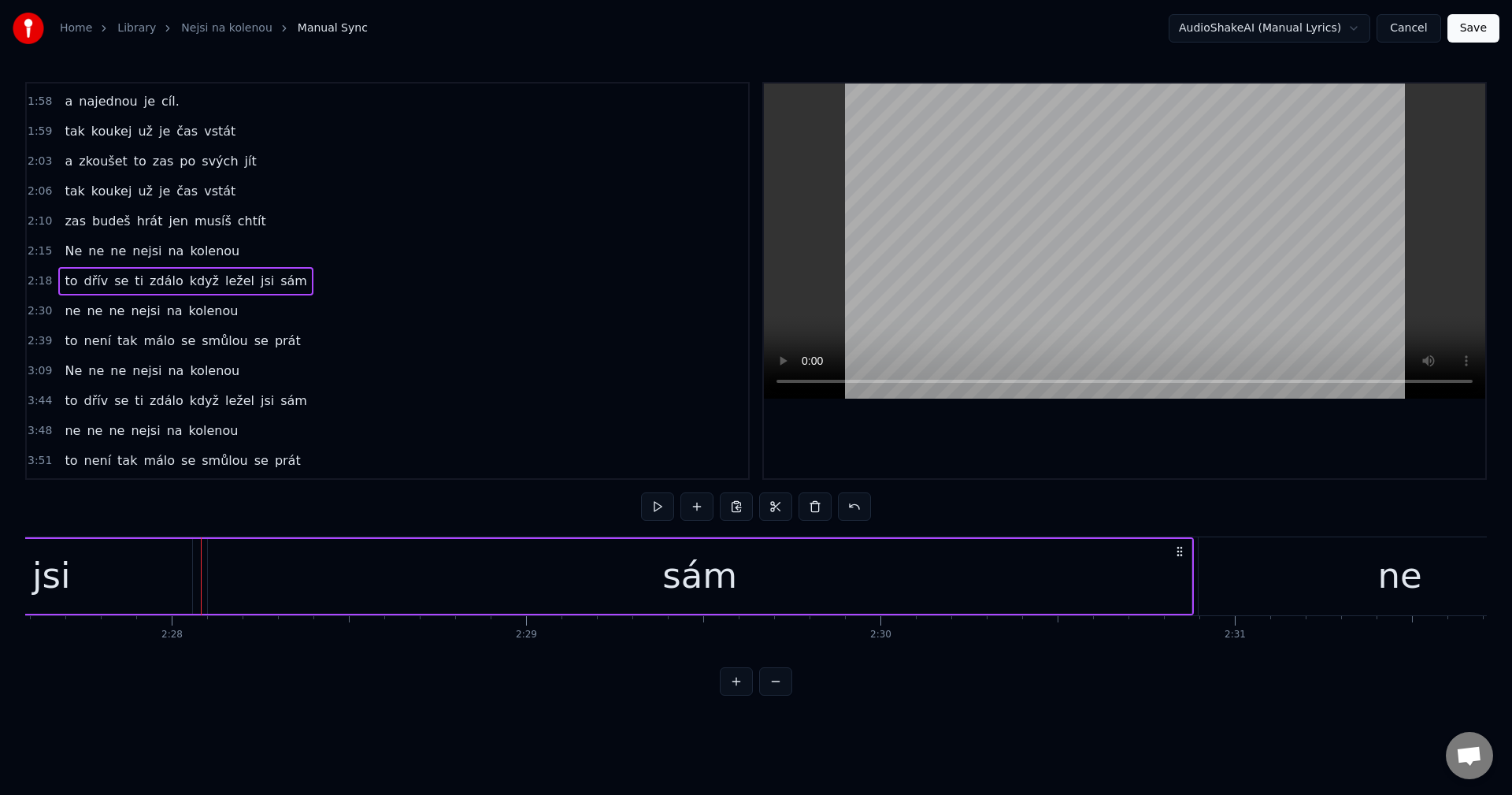
click at [1190, 586] on div "sám" at bounding box center [700, 576] width 983 height 75
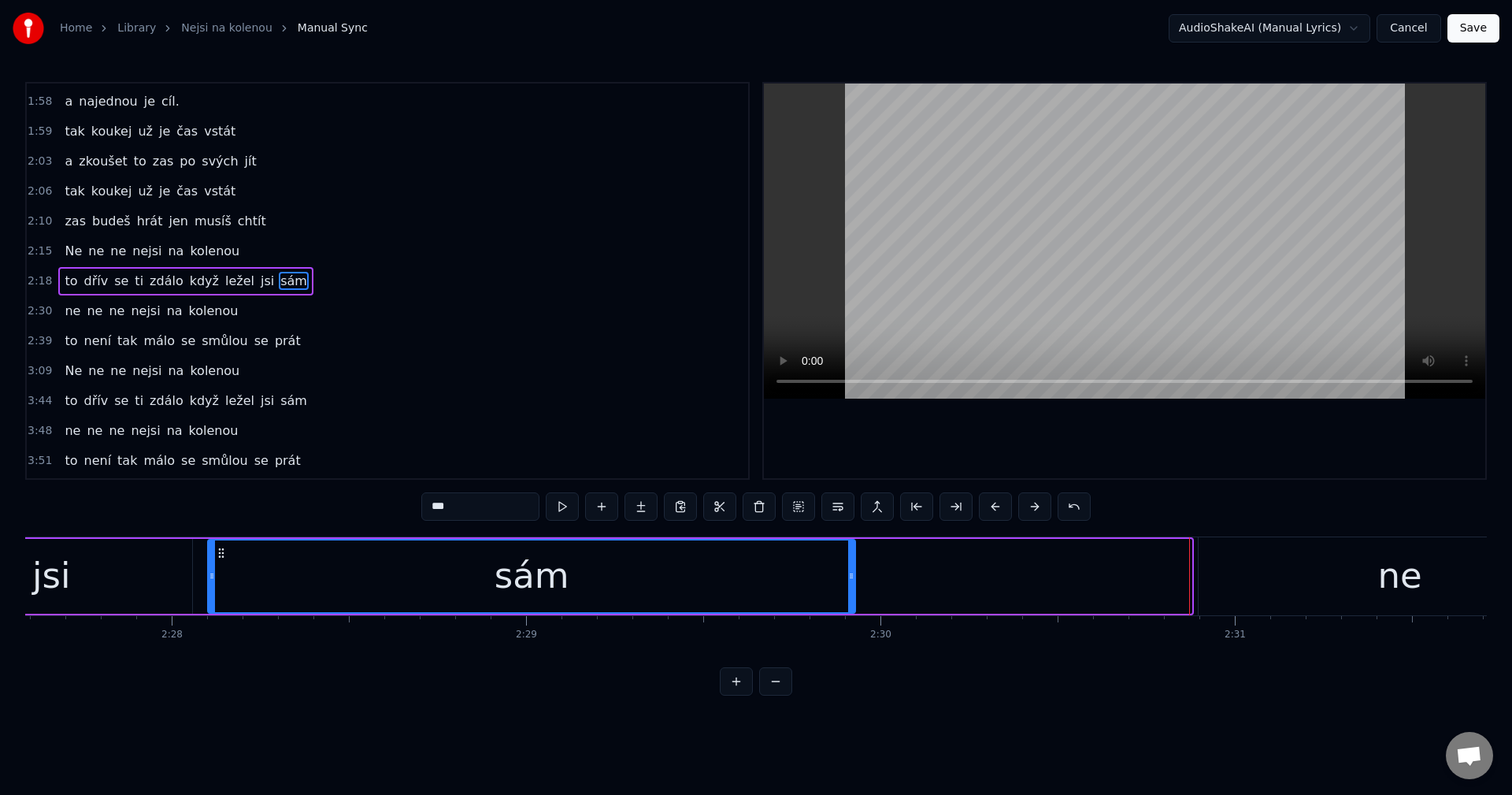
drag, startPoint x: 1190, startPoint y: 586, endPoint x: 854, endPoint y: 580, distance: 336.1
click at [854, 580] on div at bounding box center [851, 576] width 7 height 72
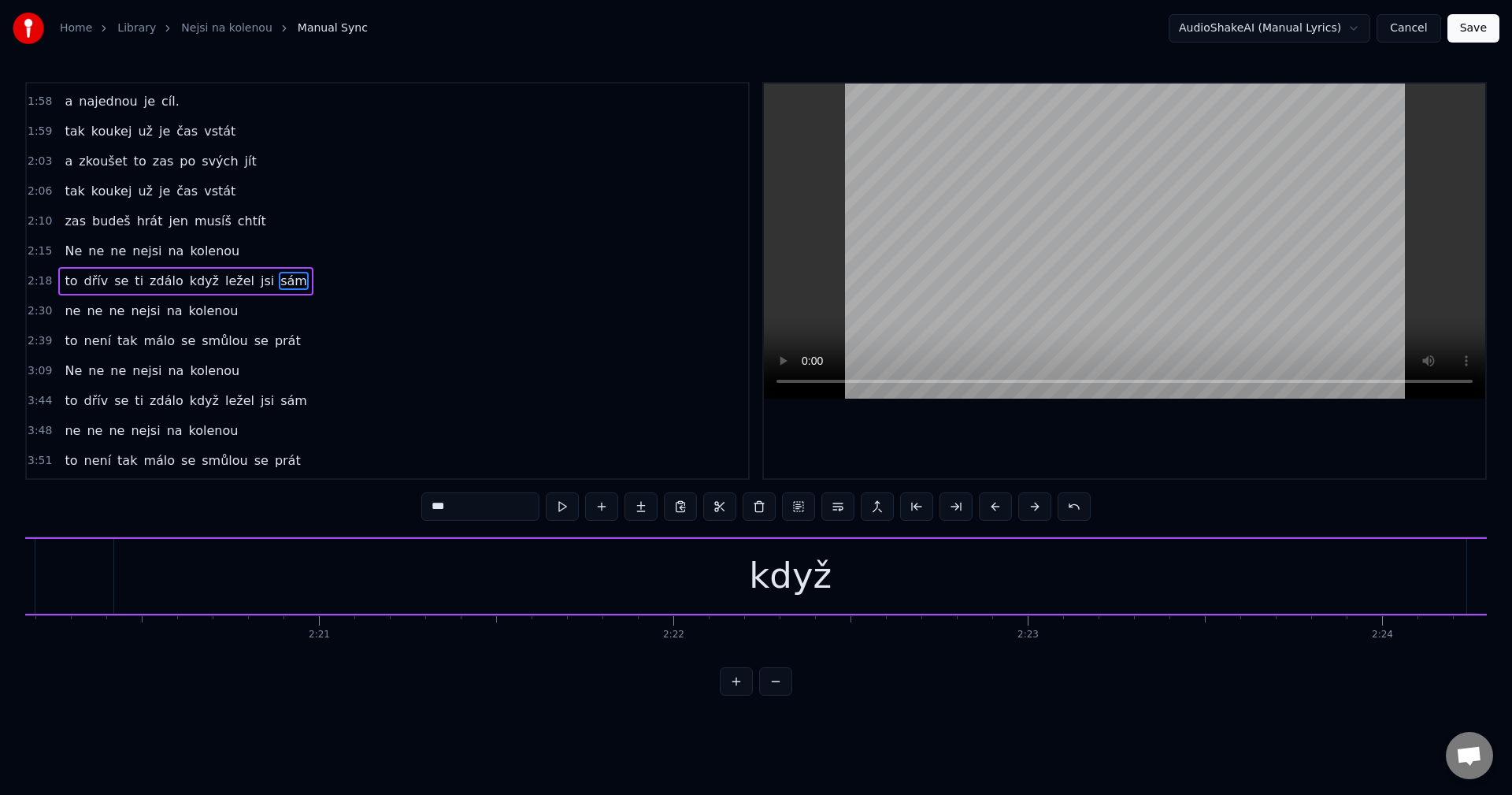
scroll to position [0, 49127]
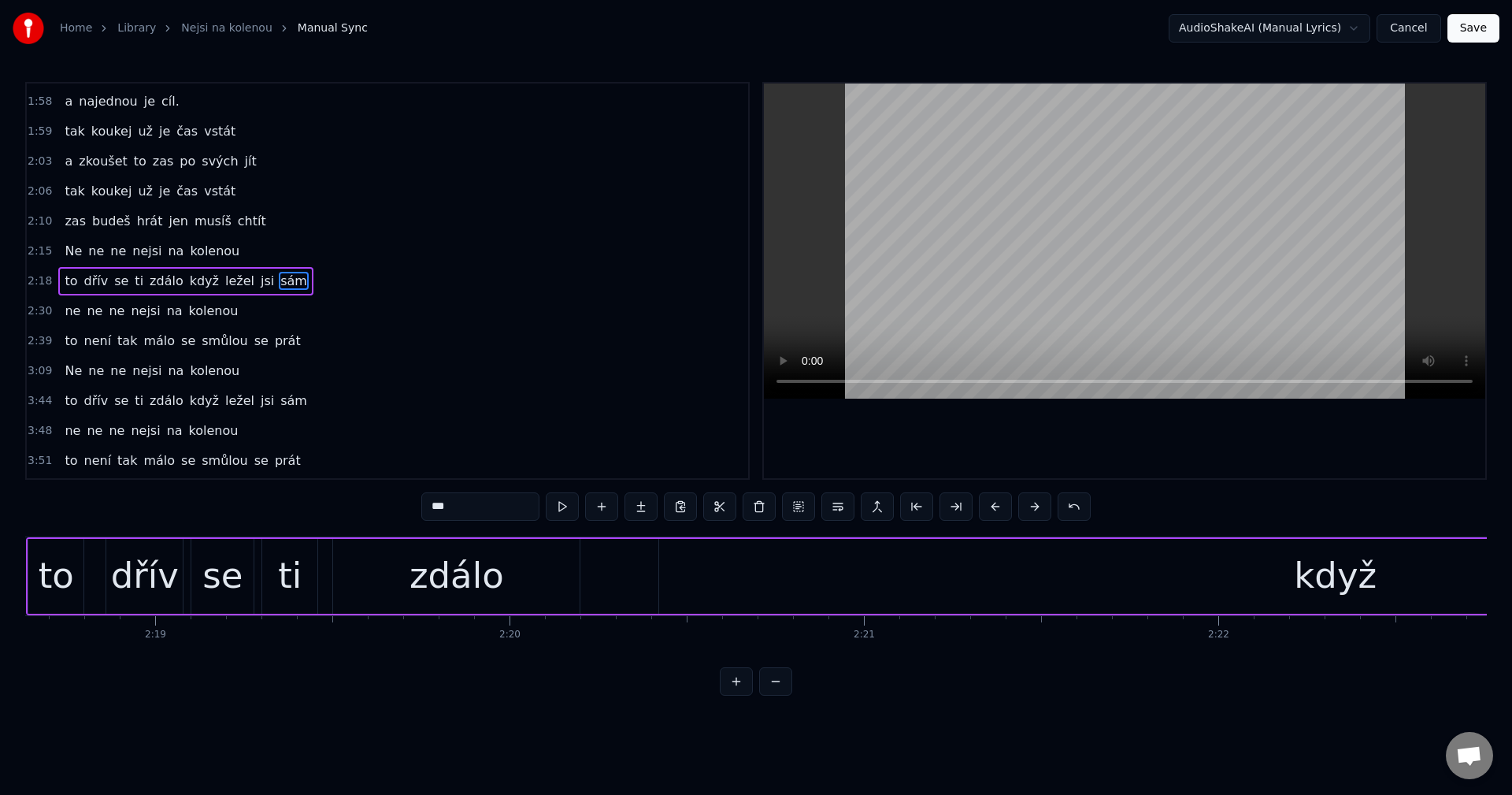
click at [885, 592] on div "když" at bounding box center [1335, 576] width 1352 height 75
type input "****"
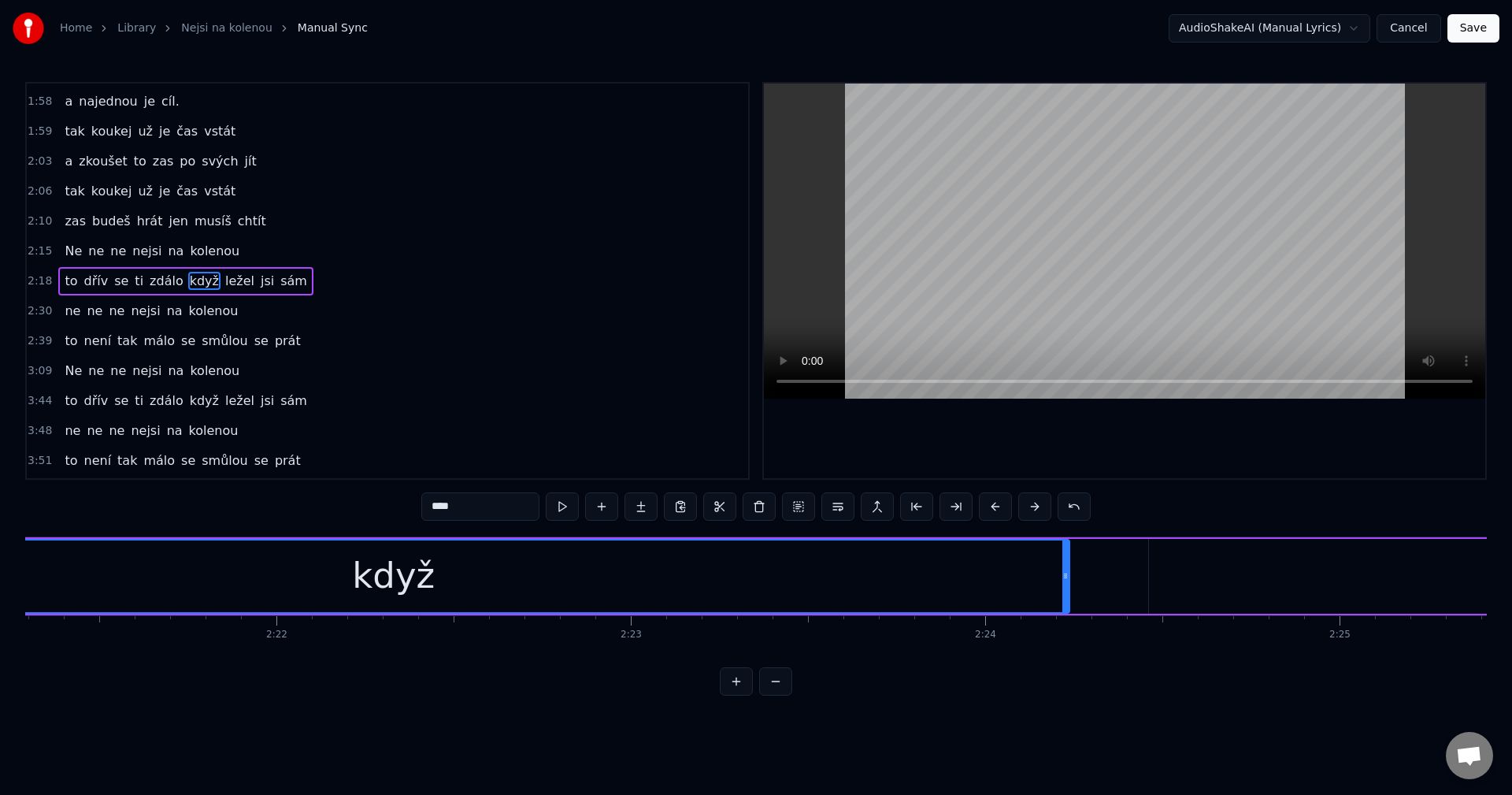
scroll to position [0, 50169]
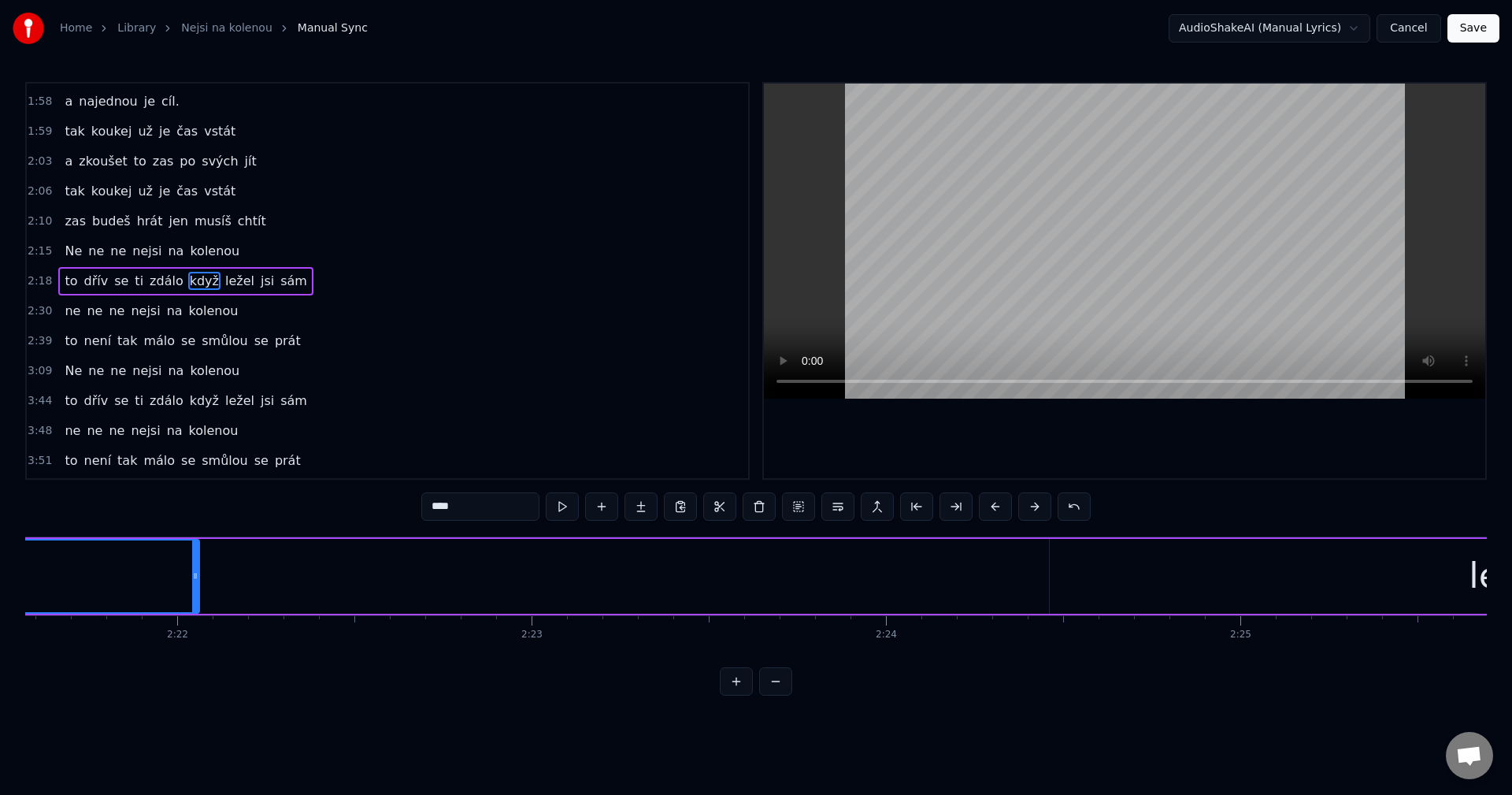
drag, startPoint x: 927, startPoint y: 587, endPoint x: 213, endPoint y: 566, distance: 714.3
click at [192, 559] on div at bounding box center [195, 576] width 7 height 72
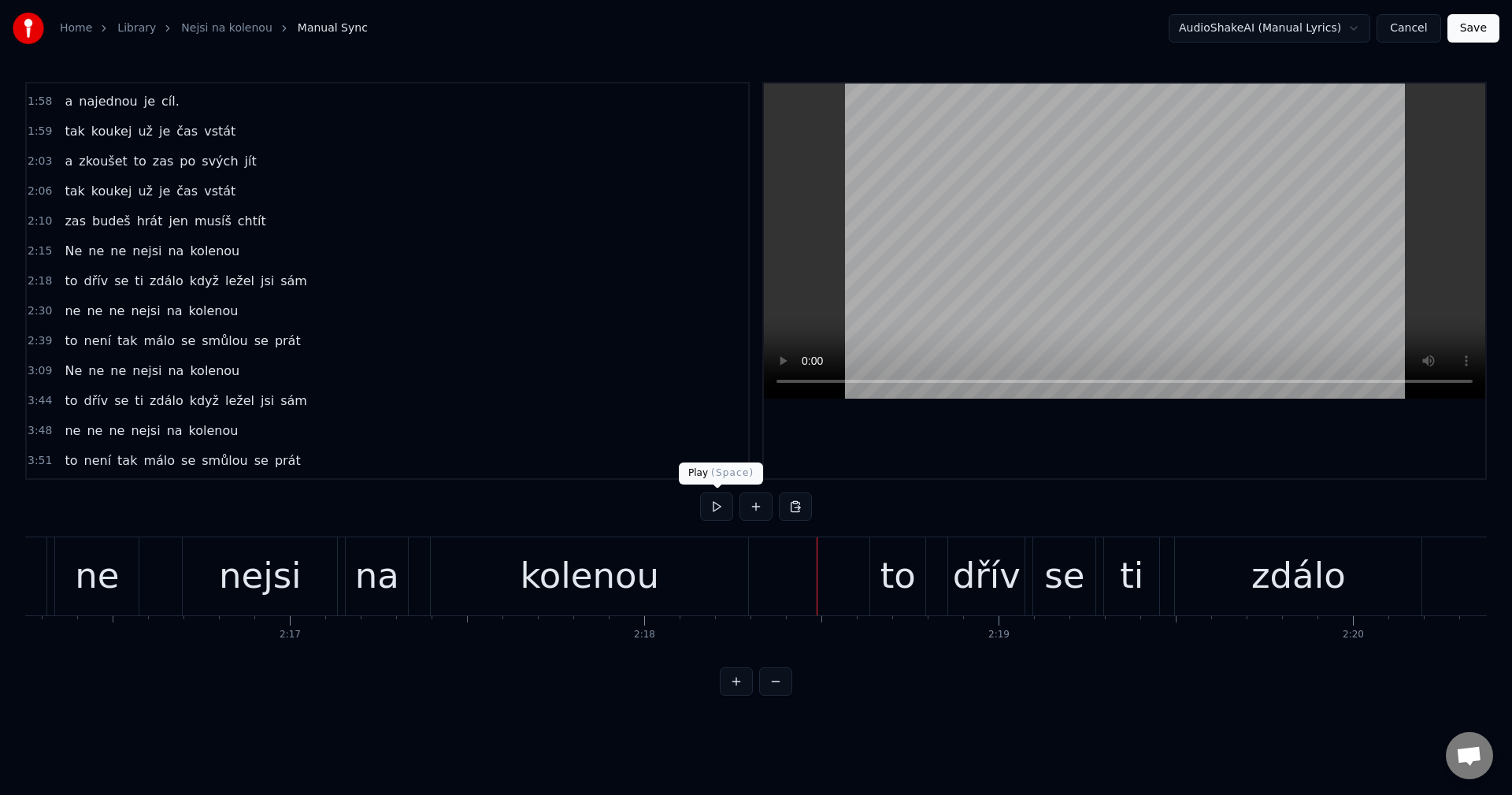
click at [711, 513] on button at bounding box center [717, 507] width 33 height 29
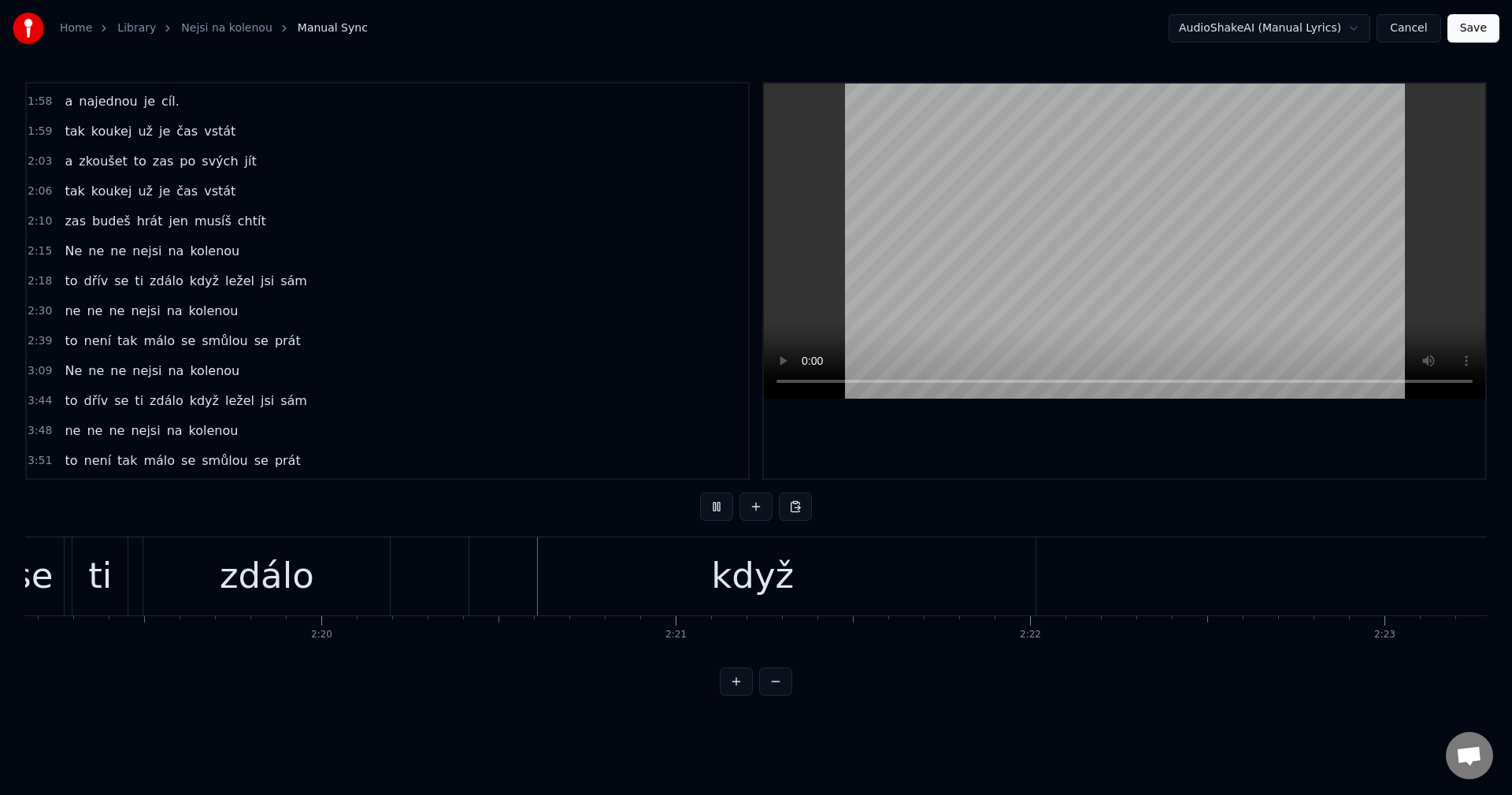
click at [720, 507] on button at bounding box center [717, 507] width 33 height 29
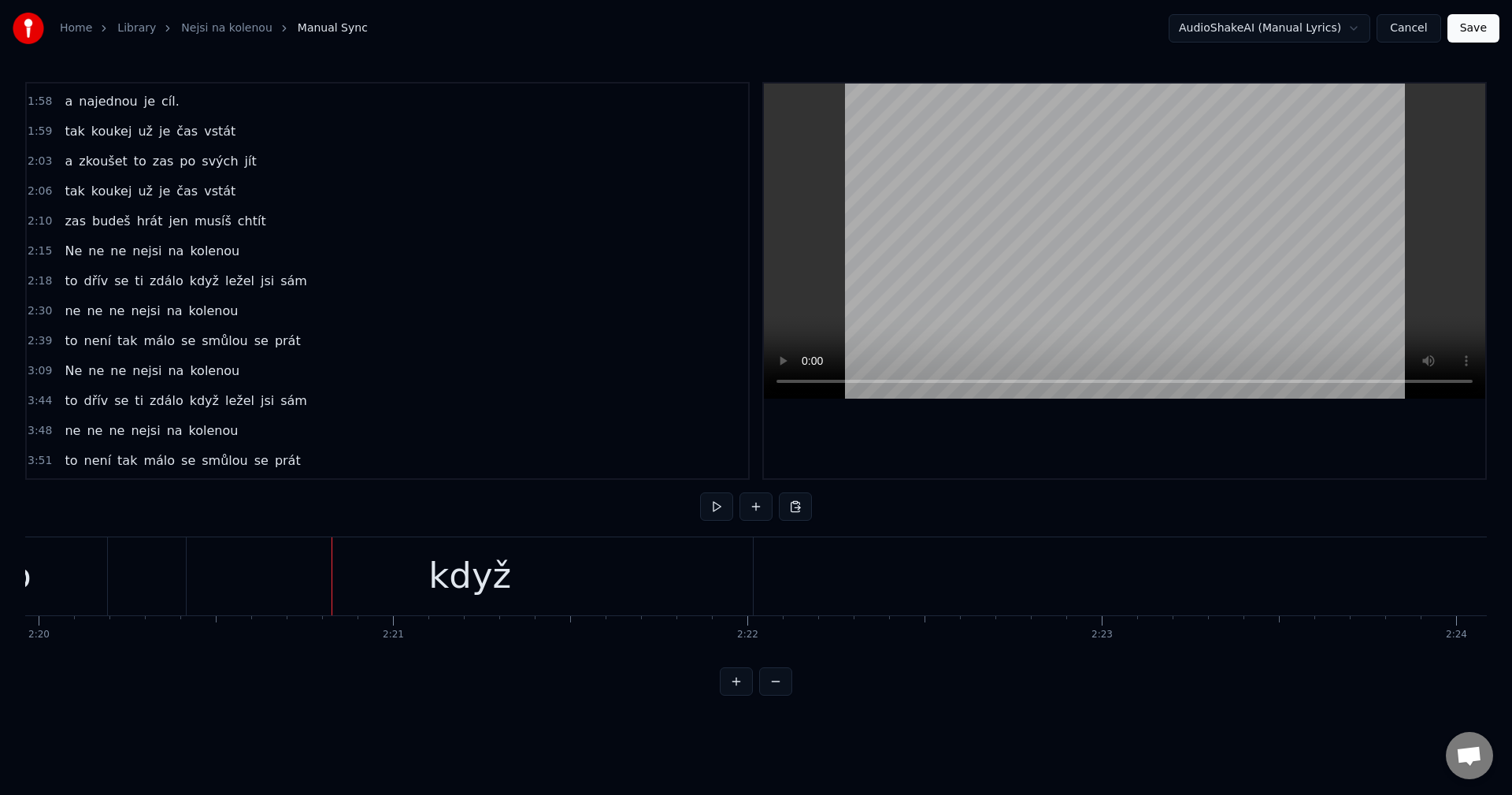
scroll to position [0, 49634]
click at [683, 591] on div "když" at bounding box center [434, 576] width 566 height 78
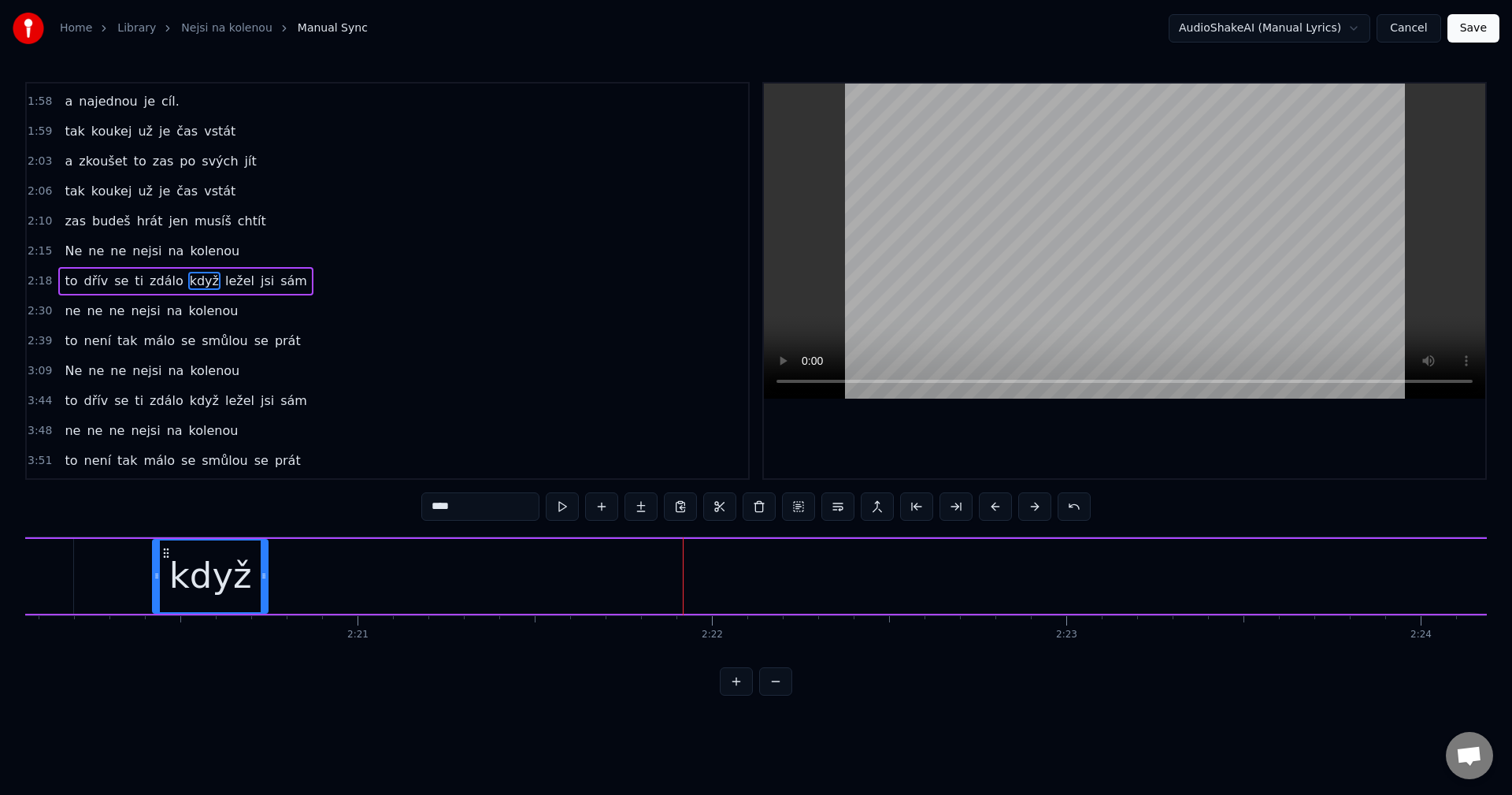
drag, startPoint x: 716, startPoint y: 581, endPoint x: 265, endPoint y: 560, distance: 451.5
click at [265, 560] on div at bounding box center [263, 576] width 7 height 72
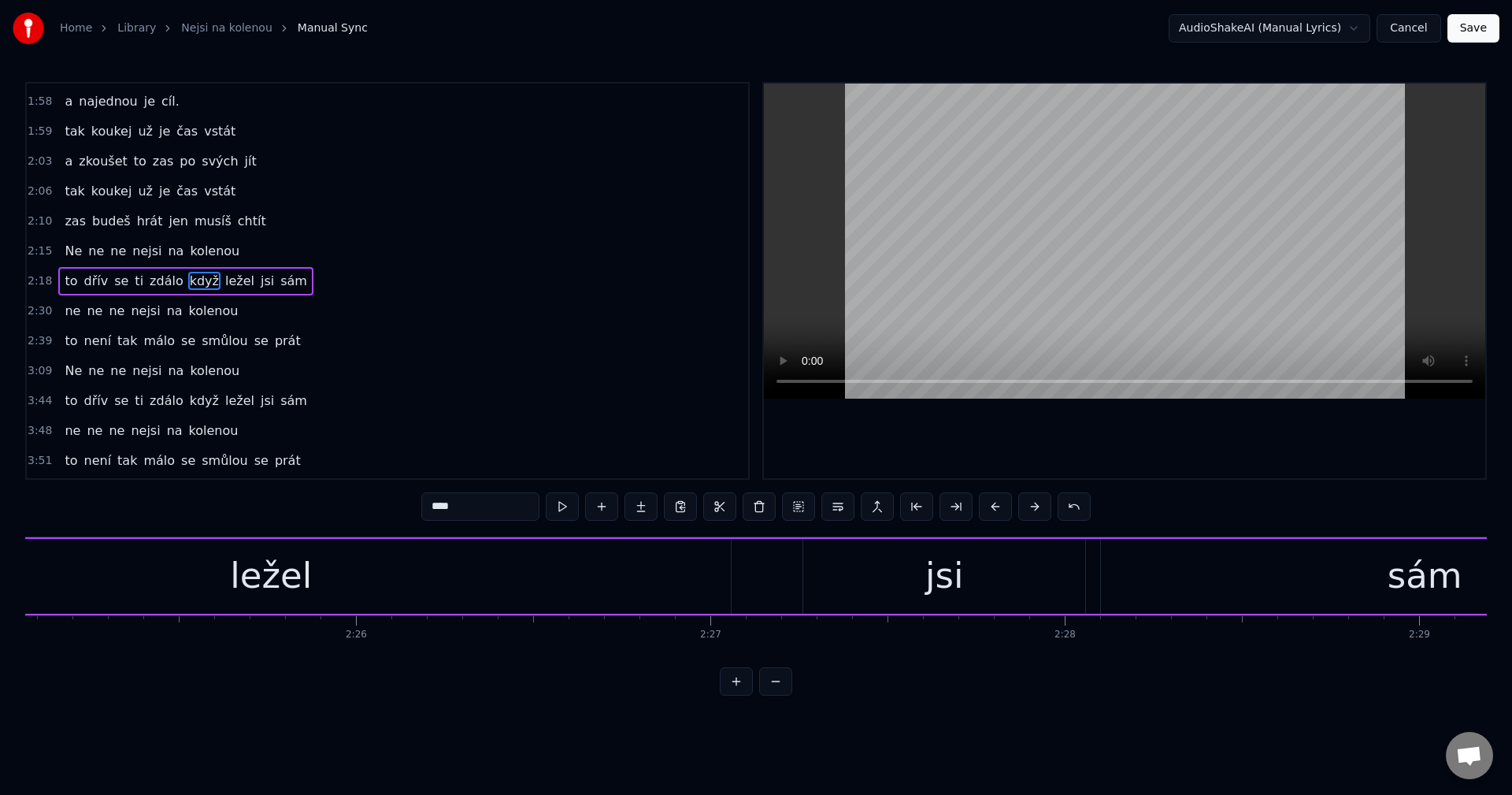
scroll to position [0, 50962]
click at [746, 601] on div "ležel" at bounding box center [717, 576] width 82 height 54
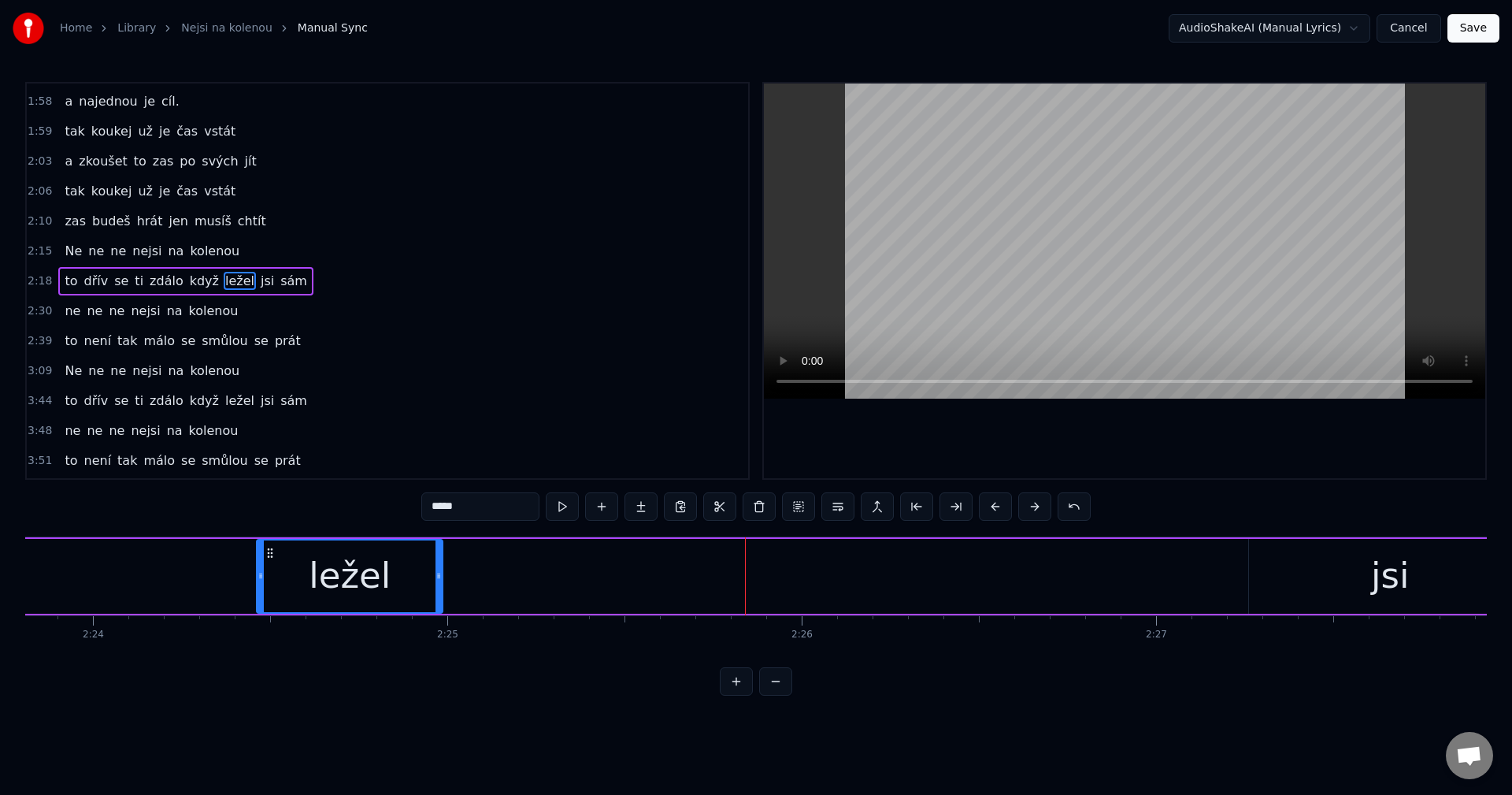
drag, startPoint x: 1171, startPoint y: 576, endPoint x: 401, endPoint y: 562, distance: 770.1
click at [436, 562] on div at bounding box center [439, 576] width 7 height 72
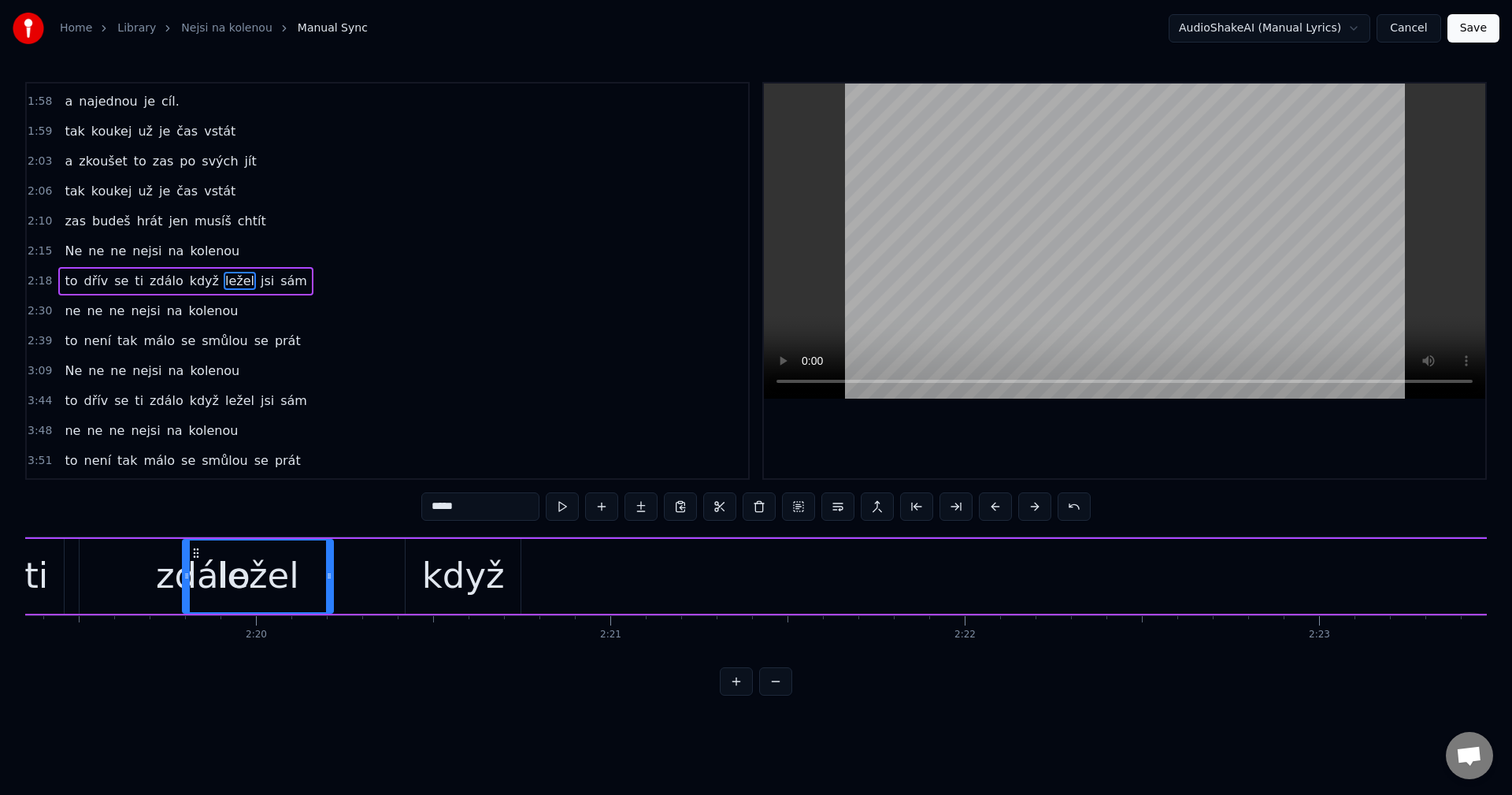
scroll to position [0, 49380]
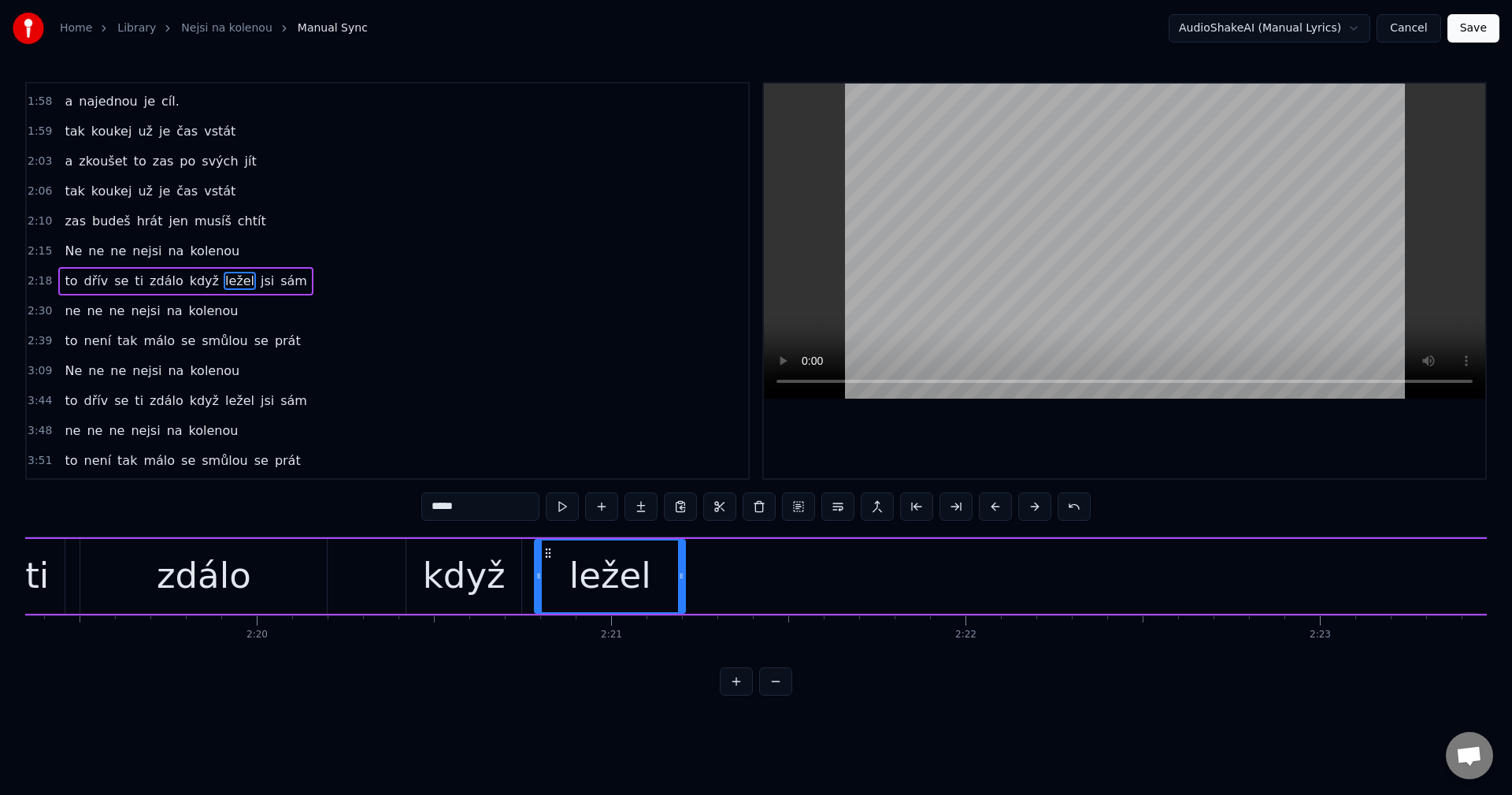
drag, startPoint x: 267, startPoint y: 553, endPoint x: 566, endPoint y: 612, distance: 304.8
click at [545, 611] on div "ležel" at bounding box center [610, 576] width 149 height 72
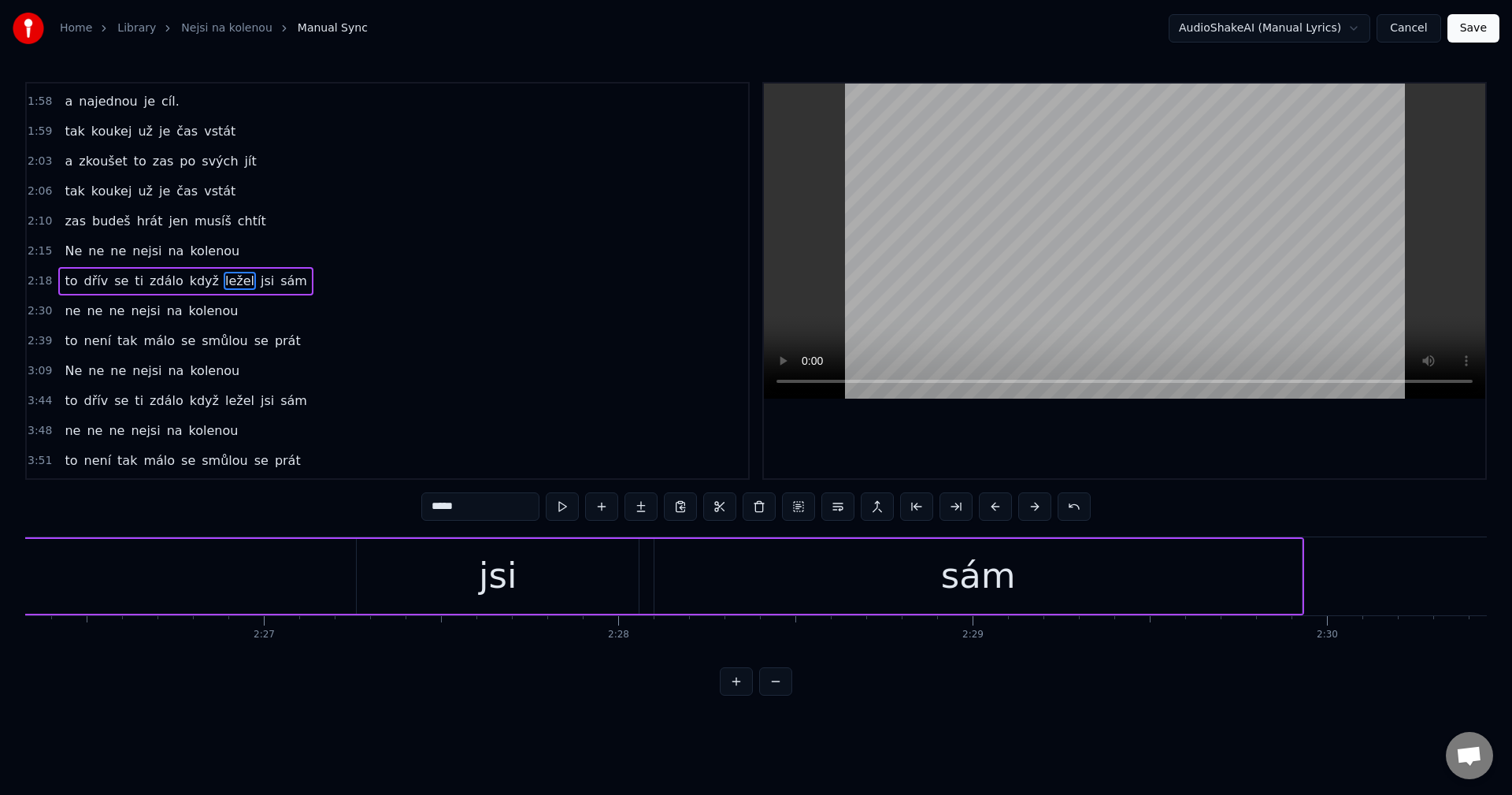
scroll to position [0, 51904]
click at [475, 581] on div "jsi" at bounding box center [447, 576] width 282 height 75
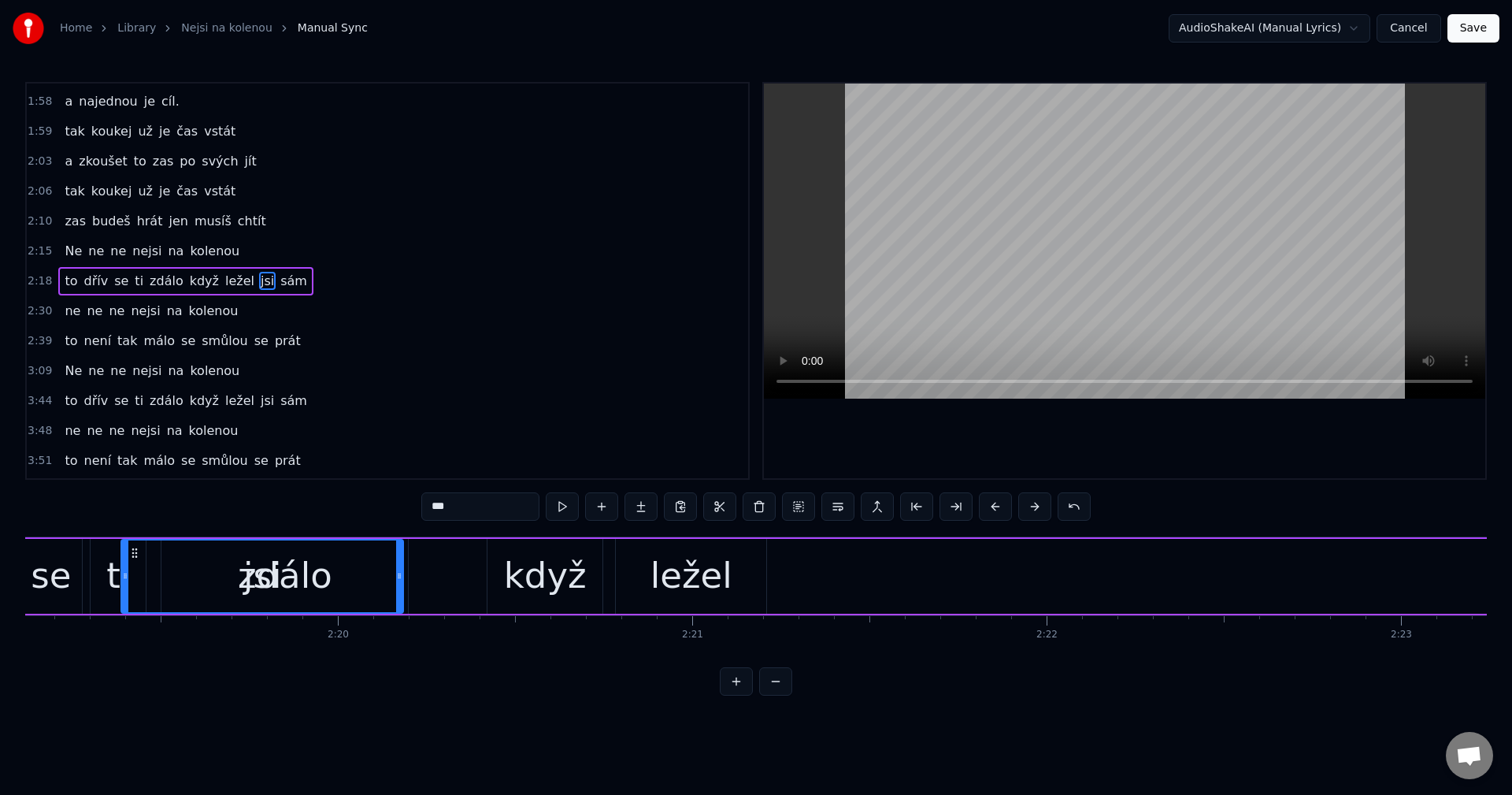
scroll to position [0, 49298]
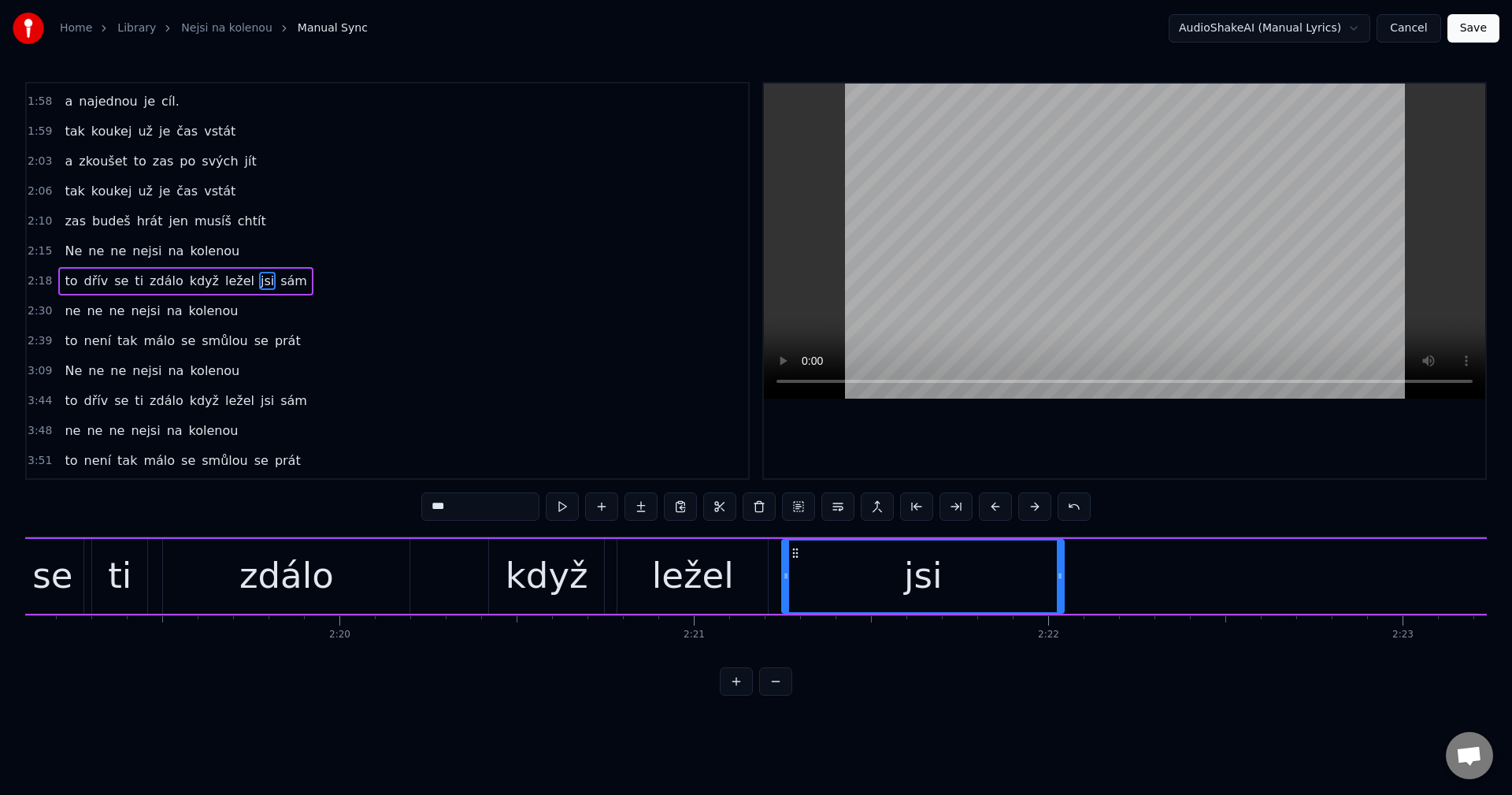
drag, startPoint x: 322, startPoint y: 550, endPoint x: 797, endPoint y: 612, distance: 479.0
click at [797, 612] on div "jsi" at bounding box center [923, 576] width 281 height 72
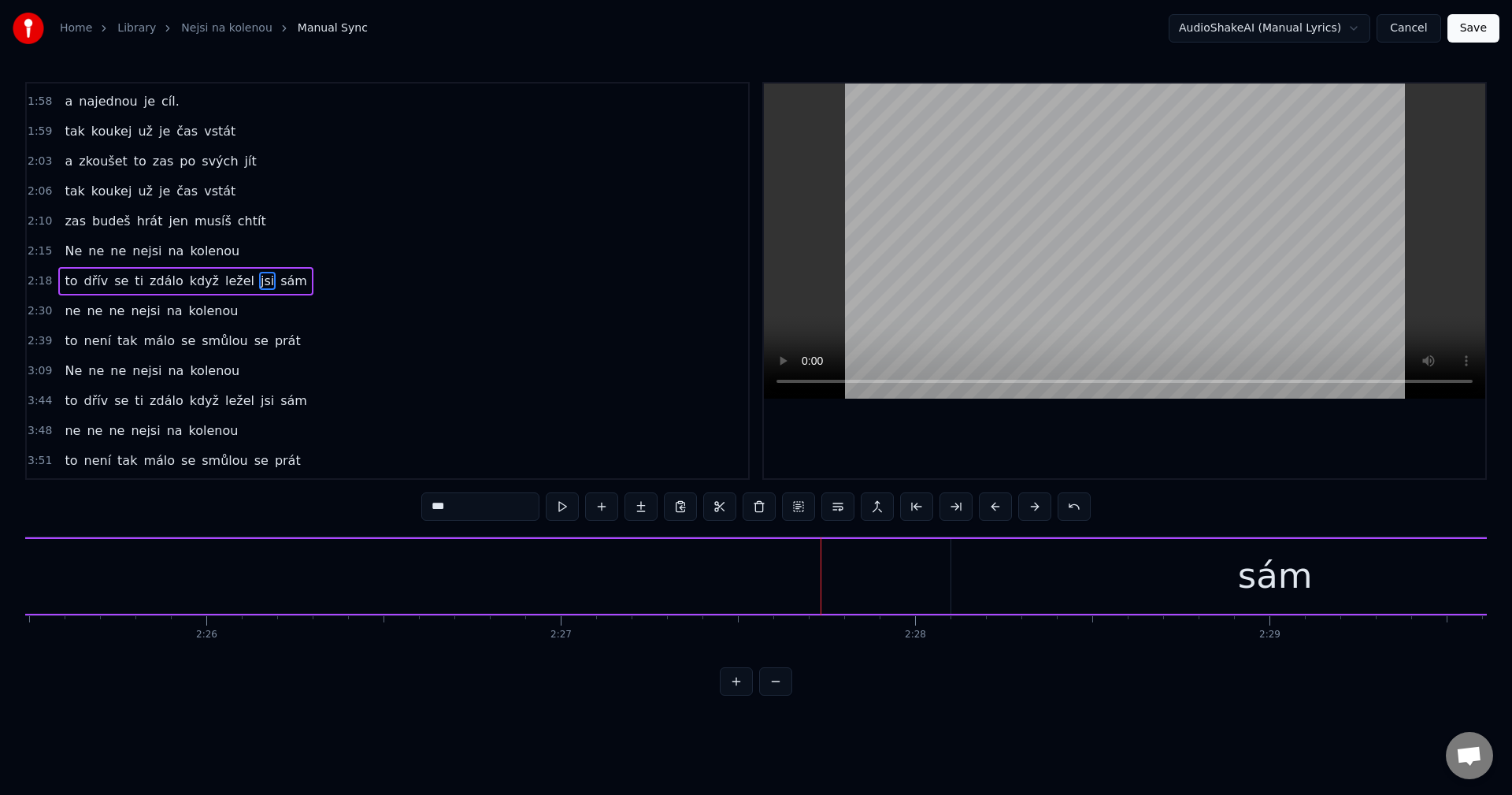
scroll to position [0, 51854]
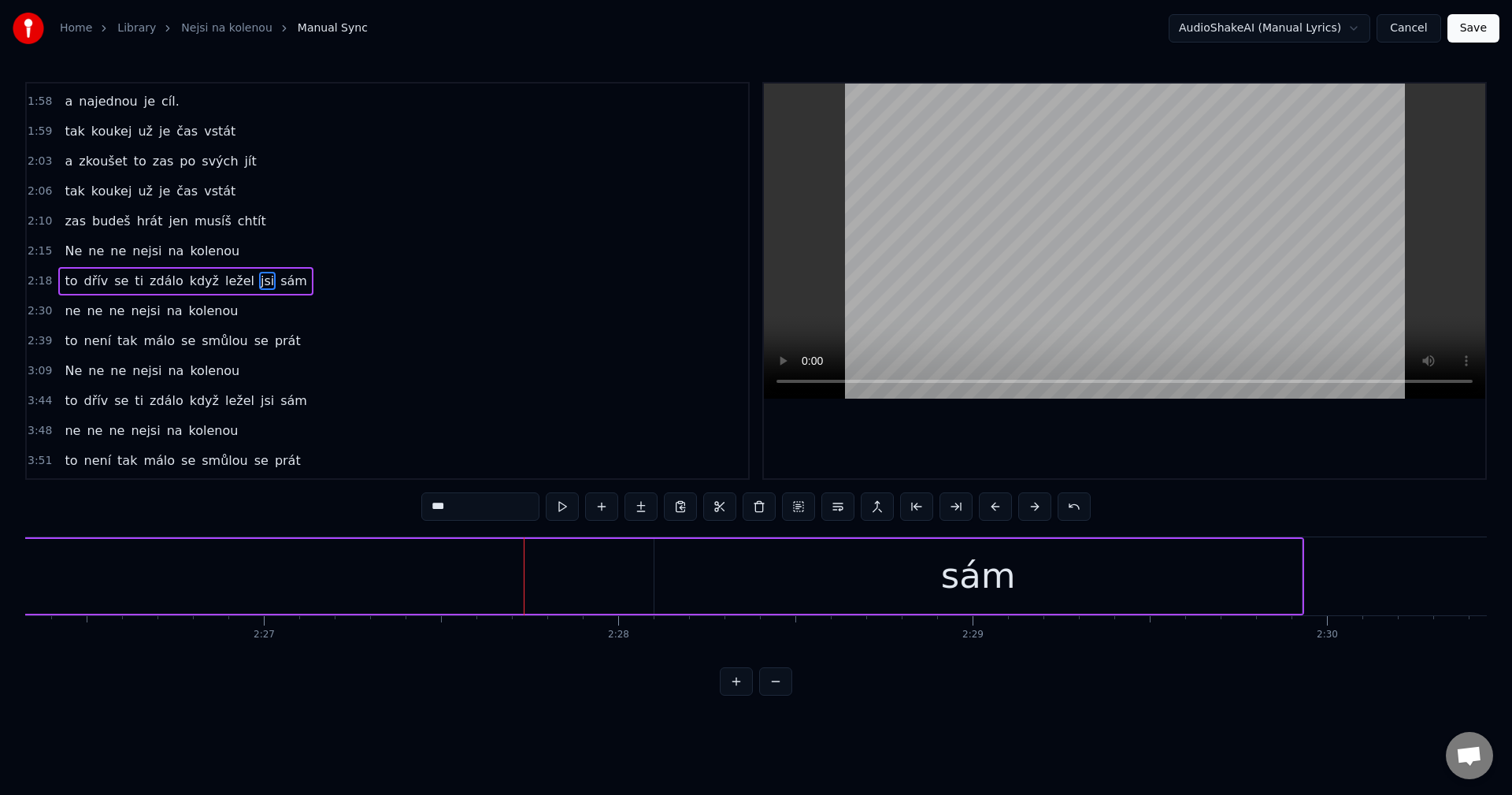
click at [916, 596] on div "sám" at bounding box center [978, 576] width 648 height 75
type input "***"
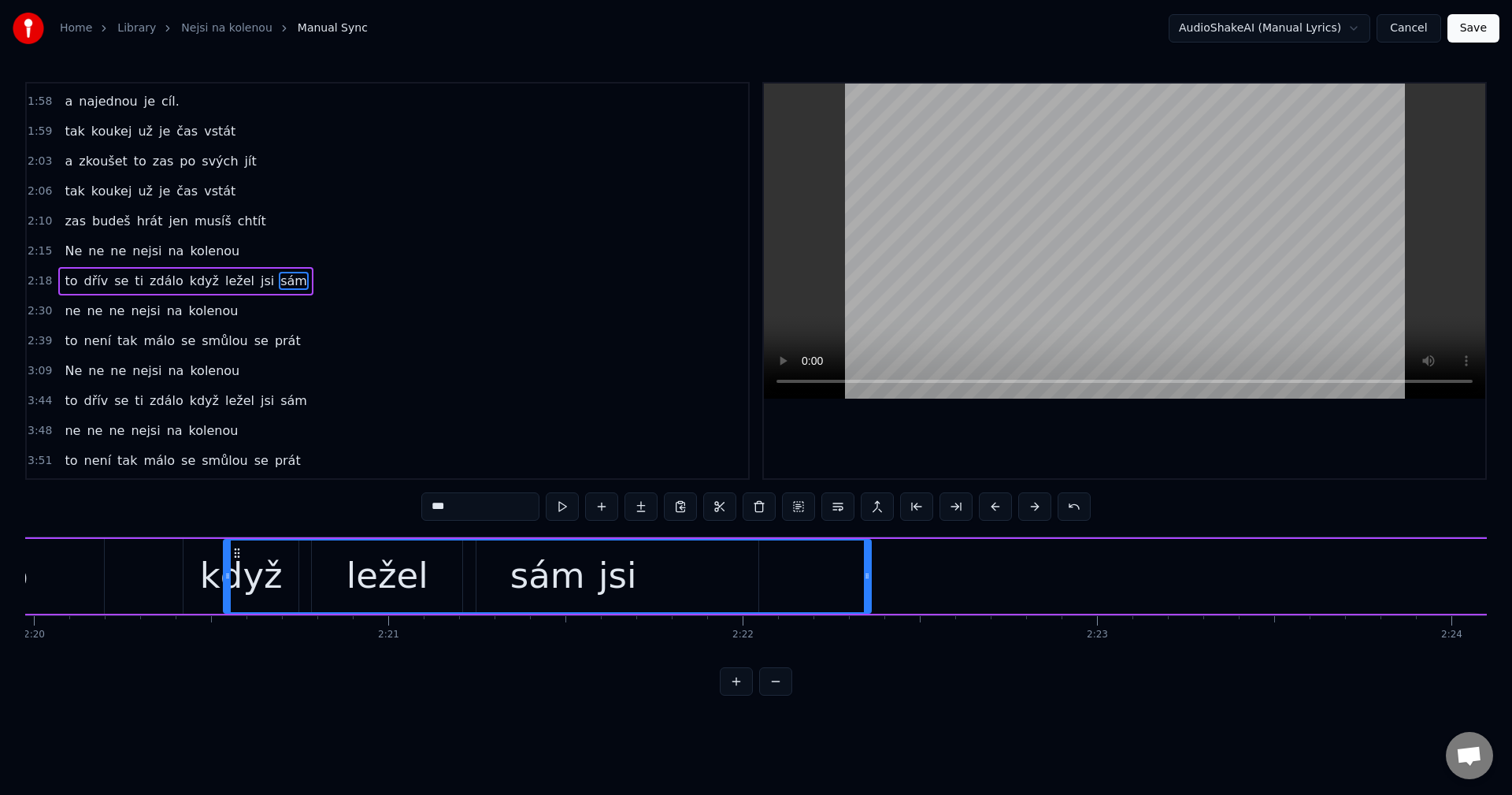
scroll to position [0, 49599]
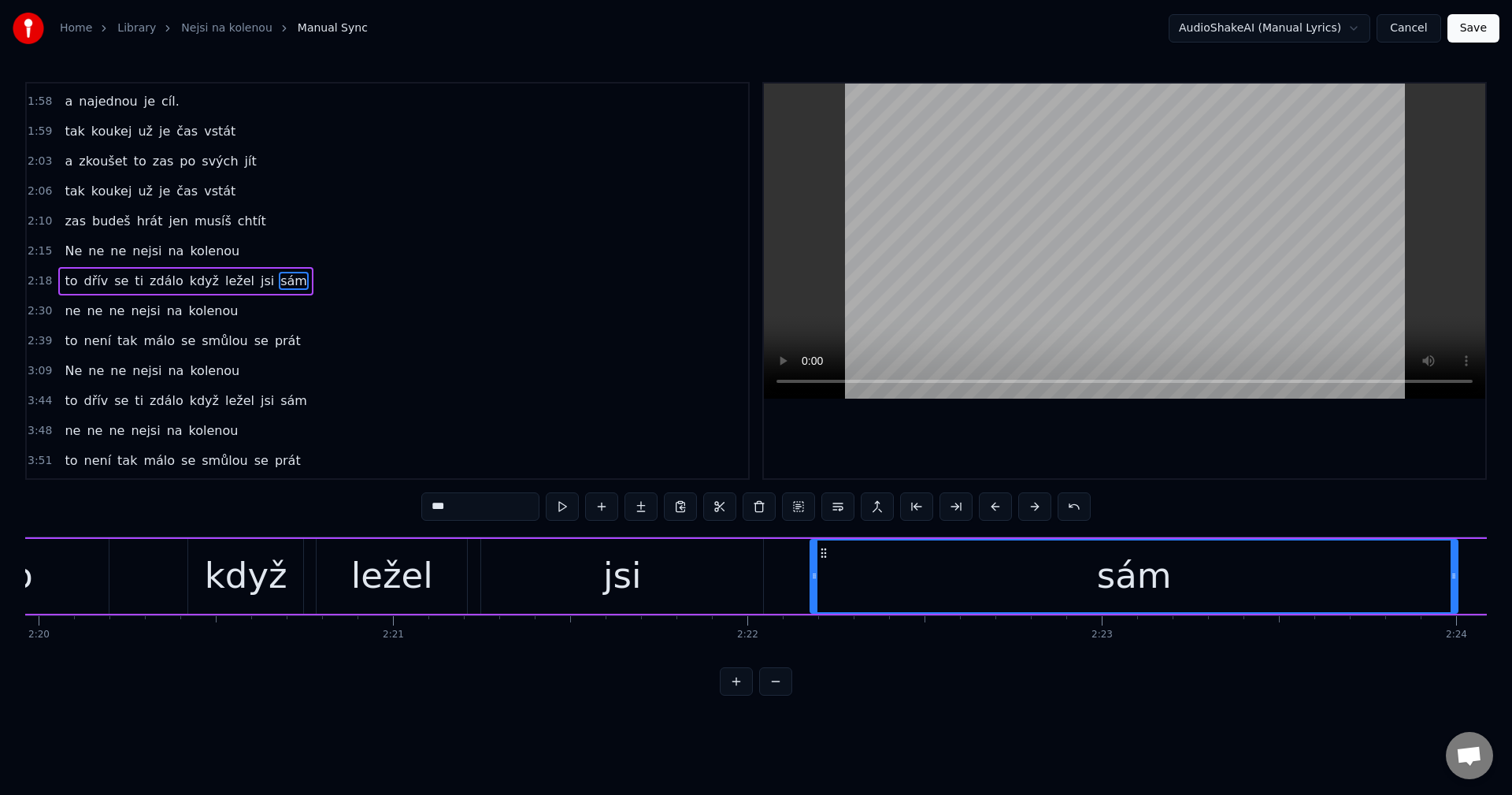
drag, startPoint x: 642, startPoint y: 555, endPoint x: 825, endPoint y: 602, distance: 188.9
click at [825, 602] on div "sám" at bounding box center [1134, 576] width 646 height 72
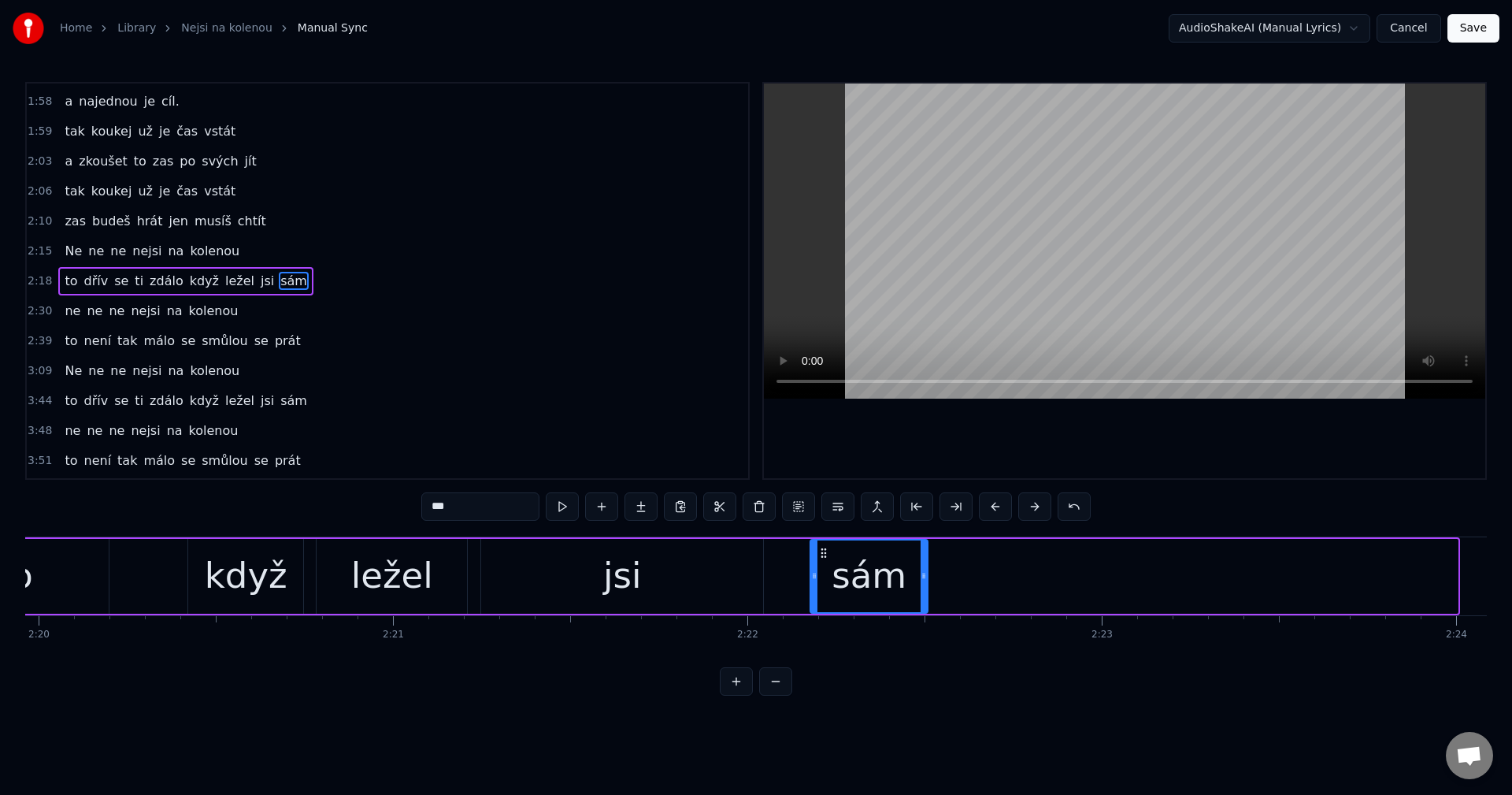
drag, startPoint x: 1455, startPoint y: 576, endPoint x: 912, endPoint y: 570, distance: 543.0
click at [921, 570] on icon at bounding box center [924, 576] width 7 height 13
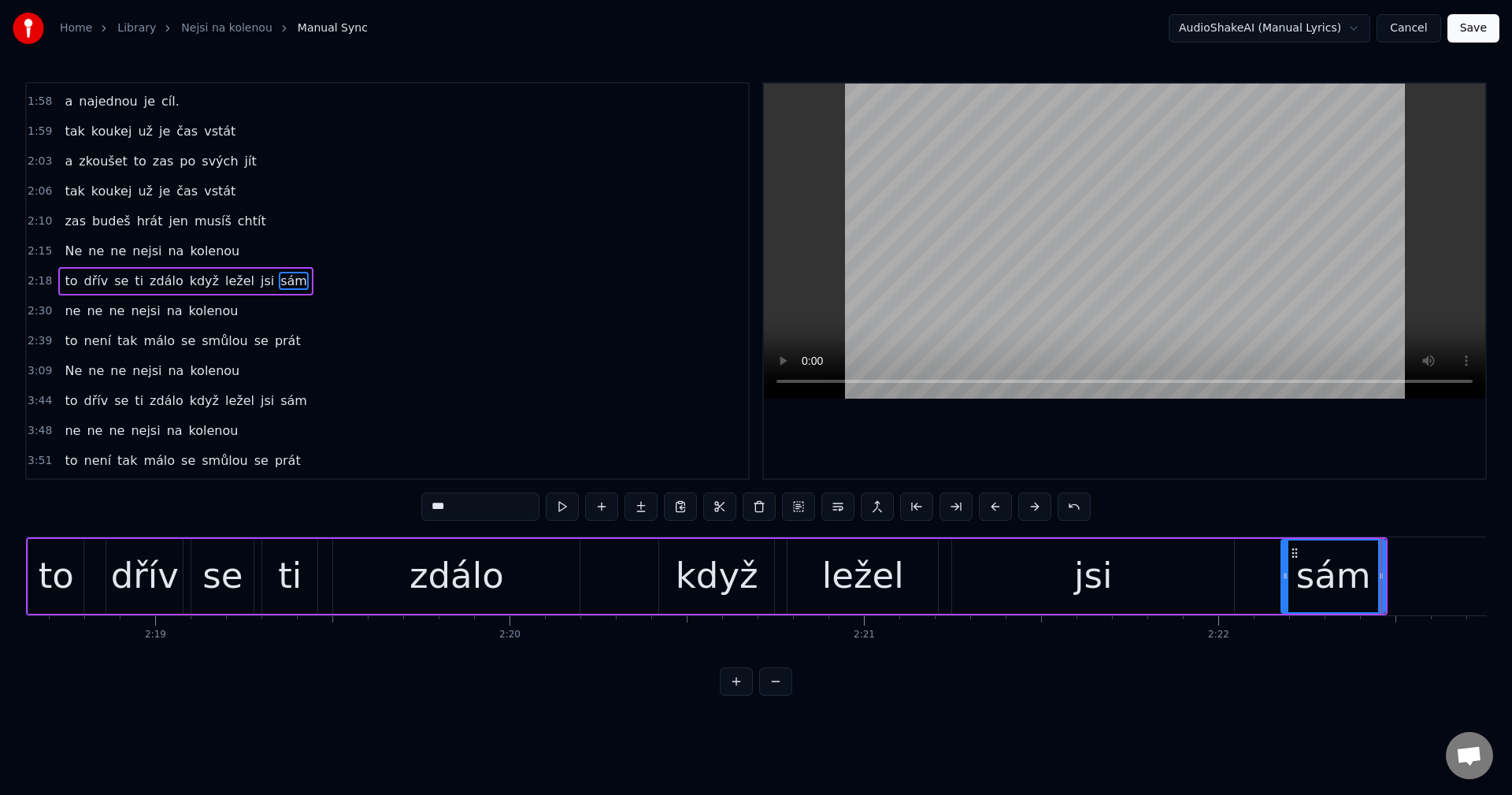
scroll to position [0, 48930]
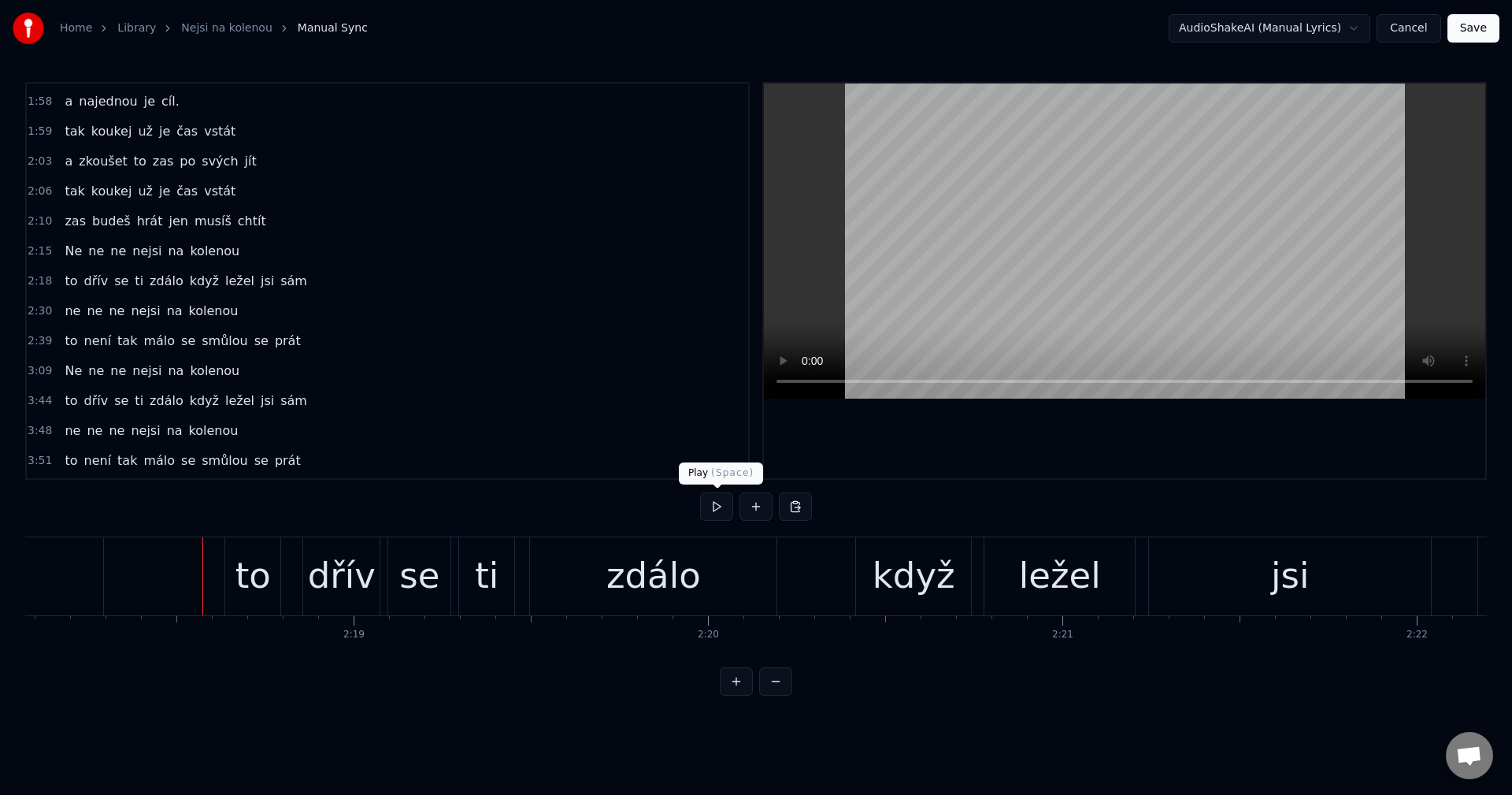
click at [720, 506] on button at bounding box center [717, 507] width 33 height 29
click at [717, 507] on button at bounding box center [717, 507] width 33 height 29
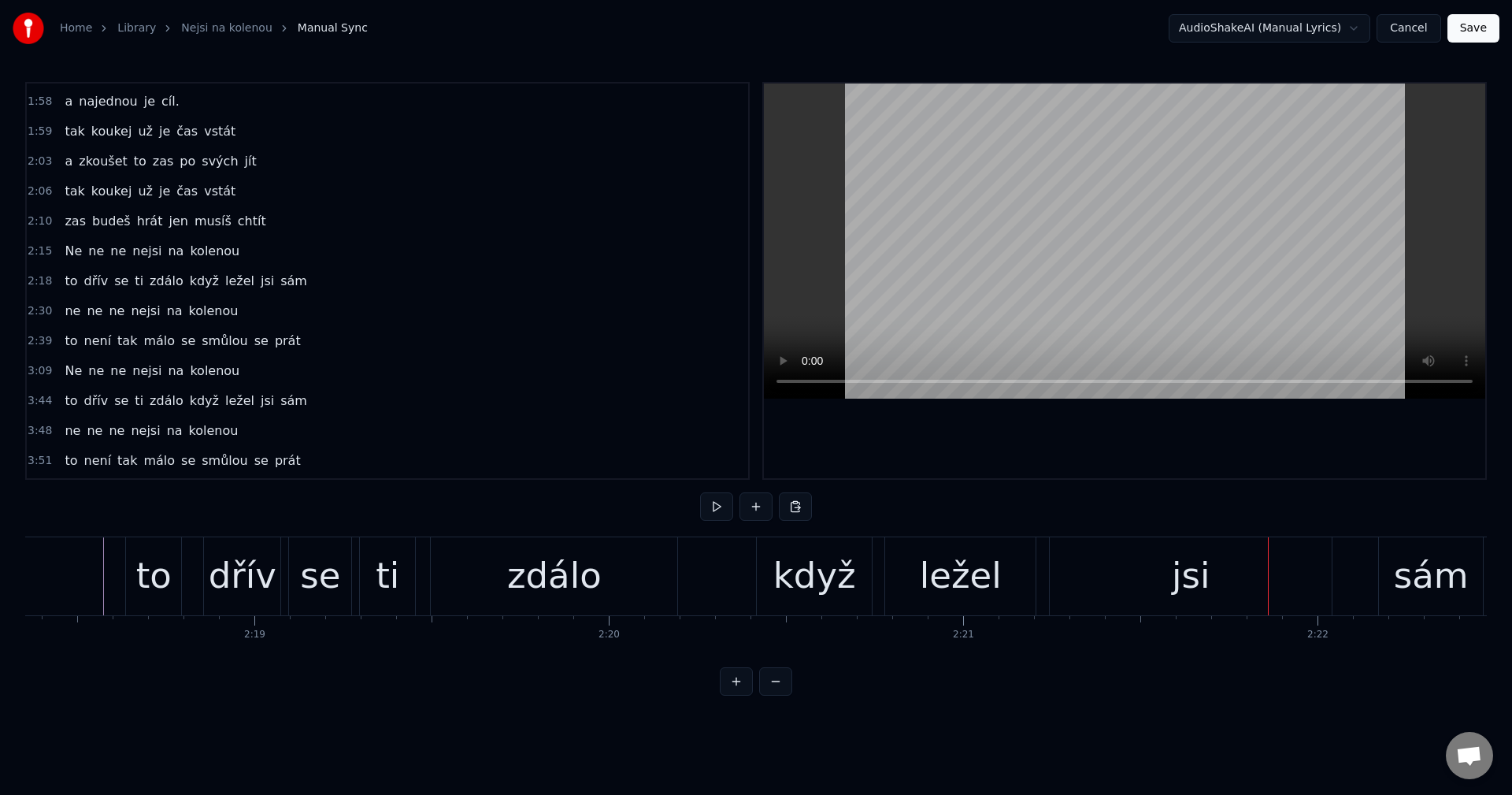
scroll to position [0, 49227]
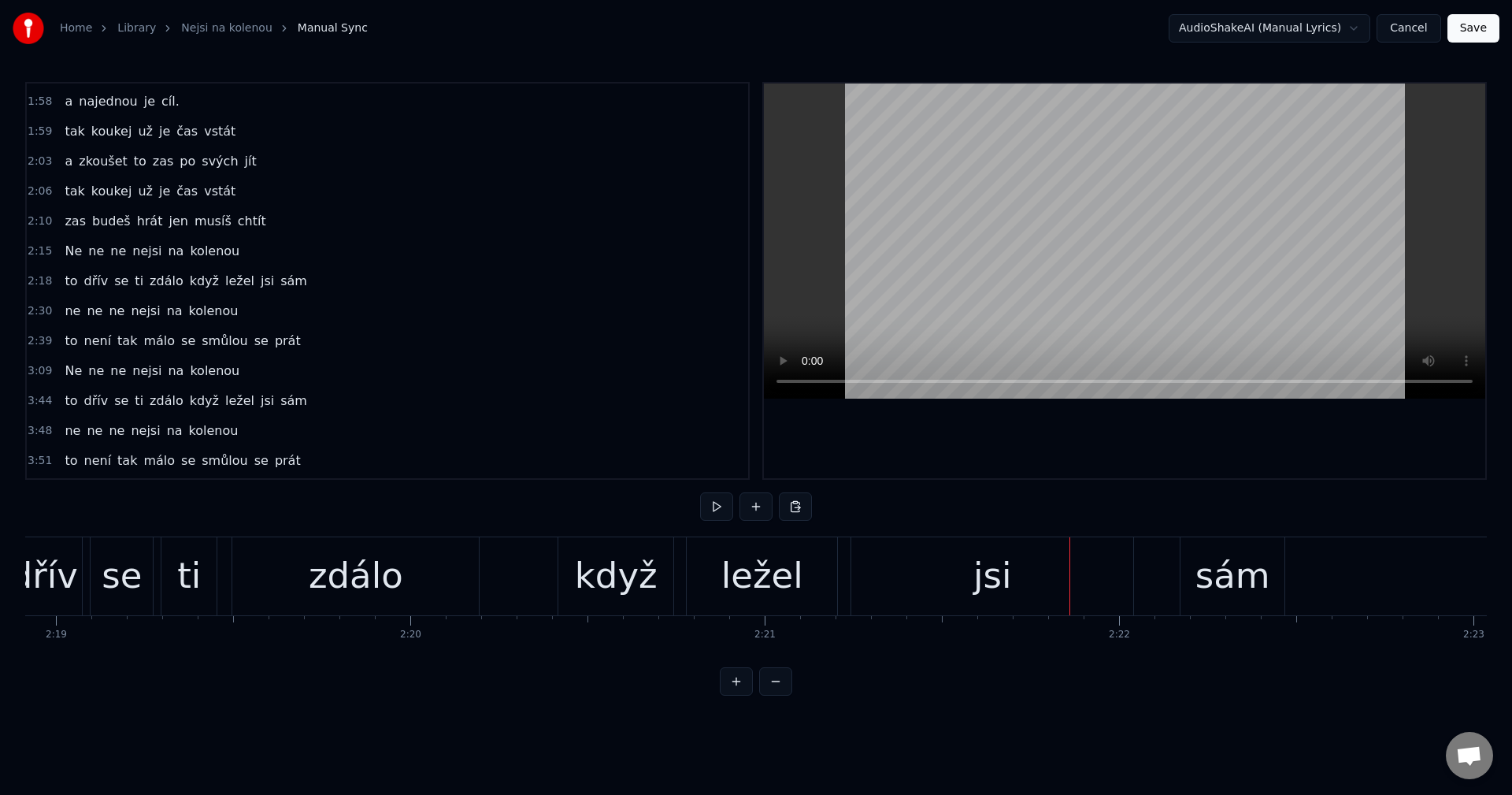
click at [952, 591] on div "jsi" at bounding box center [992, 576] width 282 height 78
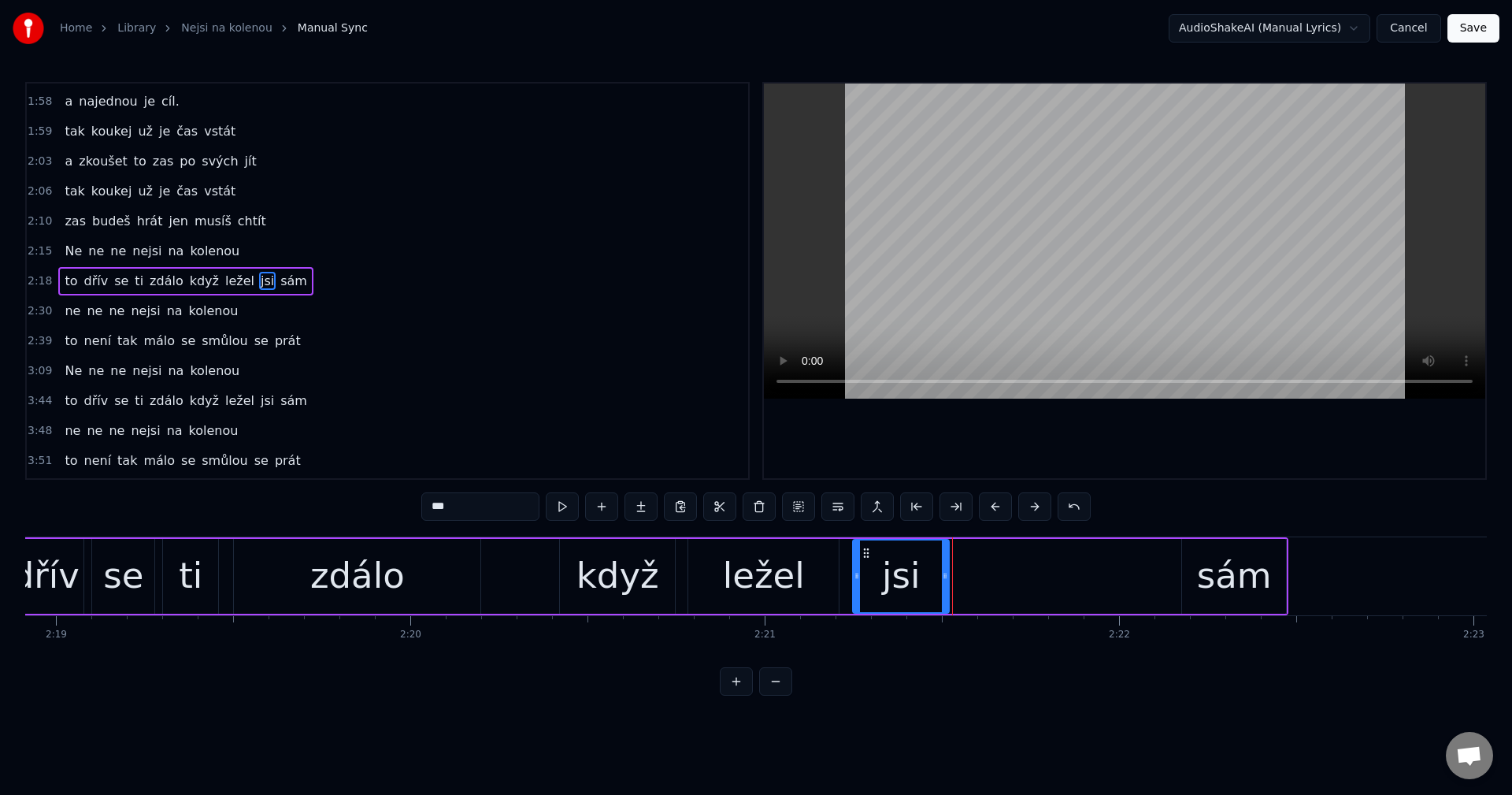
drag, startPoint x: 1130, startPoint y: 585, endPoint x: 944, endPoint y: 586, distance: 186.0
click at [944, 586] on div at bounding box center [944, 576] width 7 height 72
click at [1196, 576] on div "sám" at bounding box center [1234, 576] width 104 height 75
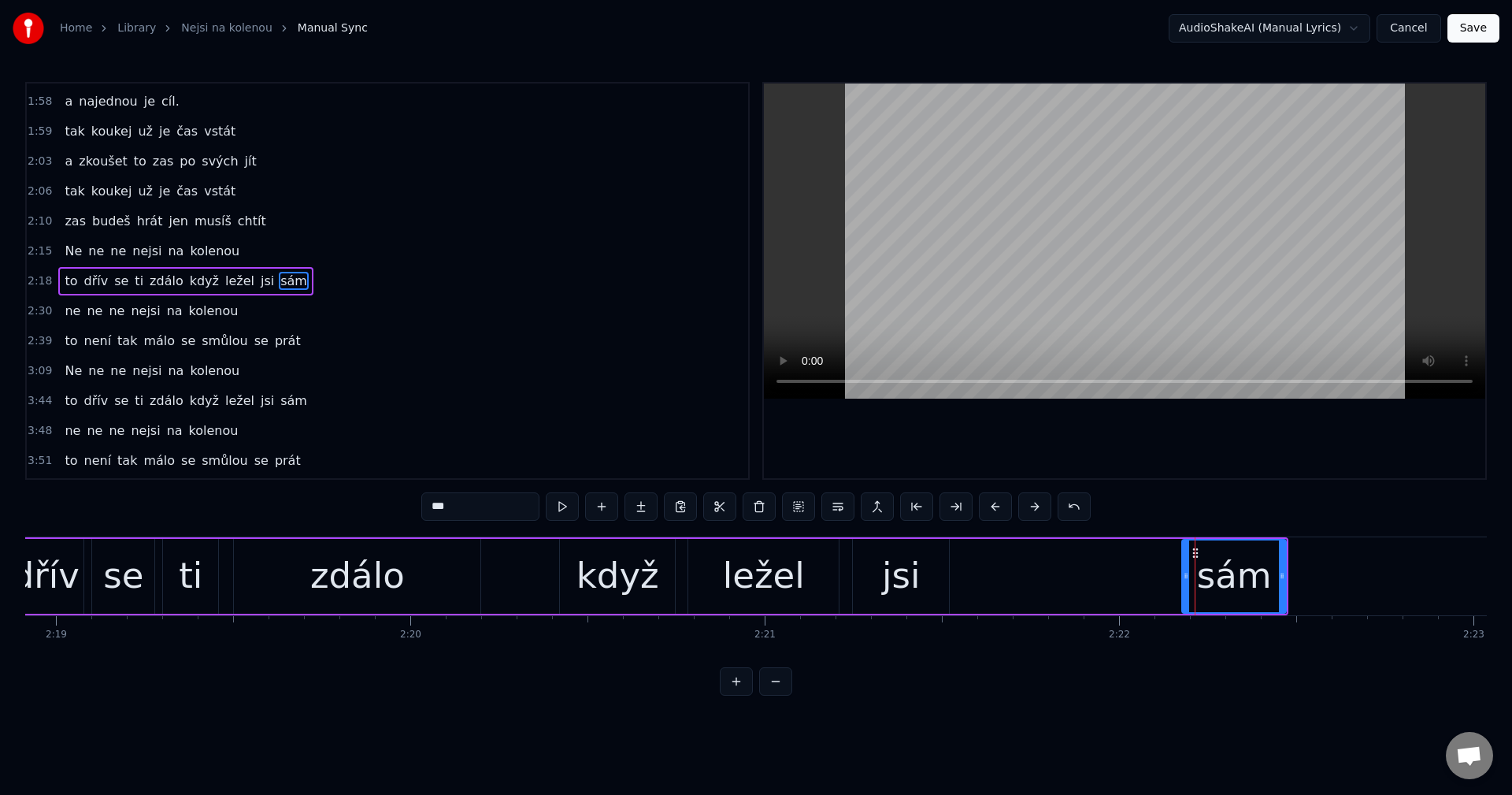
type input "***"
drag, startPoint x: 1284, startPoint y: 578, endPoint x: 1230, endPoint y: 586, distance: 54.6
click at [1241, 586] on div at bounding box center [1239, 576] width 7 height 72
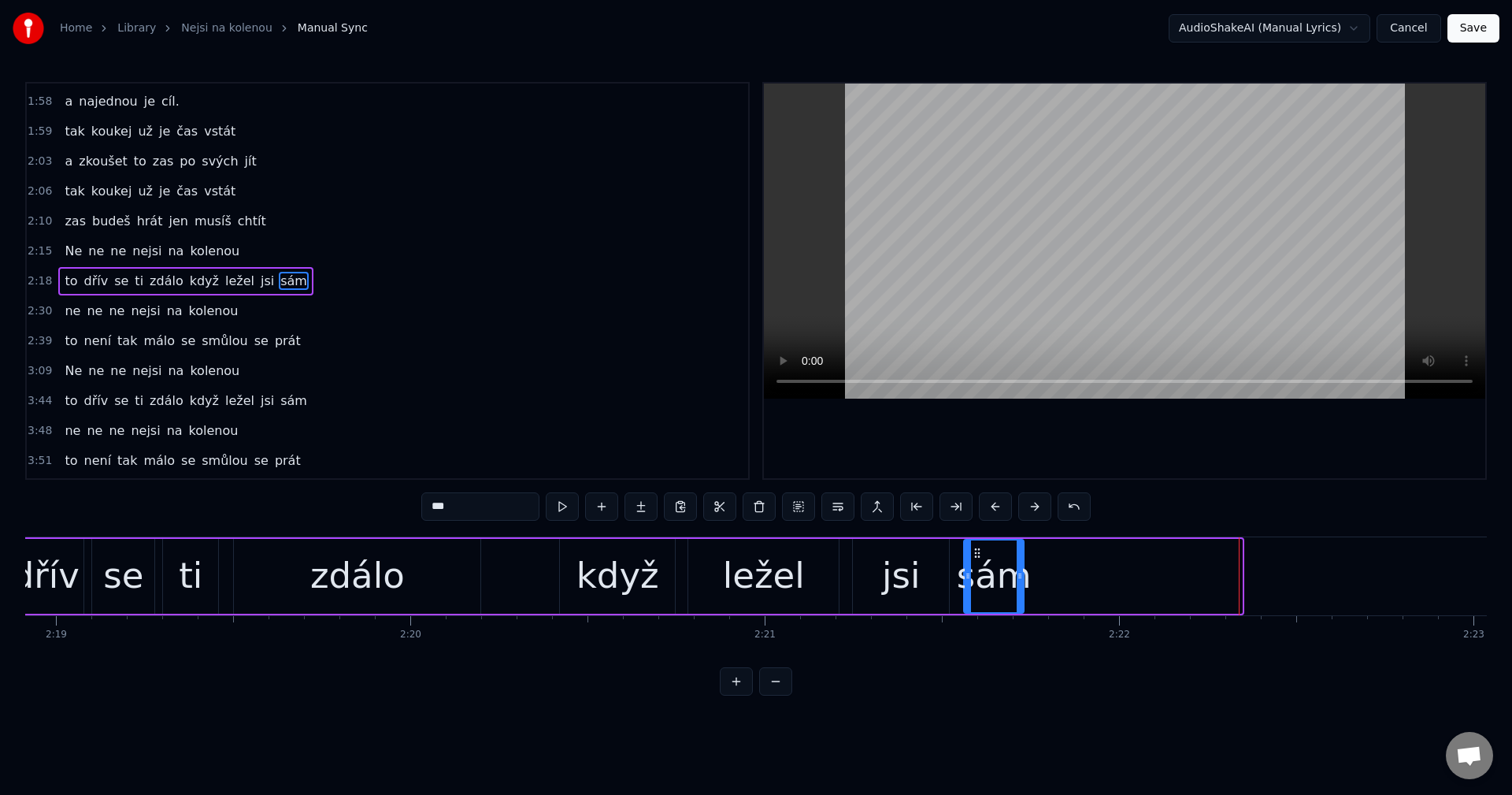
drag, startPoint x: 1190, startPoint y: 552, endPoint x: 976, endPoint y: 557, distance: 214.1
click at [976, 557] on icon at bounding box center [978, 553] width 13 height 13
click at [1020, 567] on div at bounding box center [1019, 576] width 7 height 72
drag, startPoint x: 1020, startPoint y: 582, endPoint x: 1117, endPoint y: 578, distance: 97.1
click at [1117, 578] on div at bounding box center [1115, 576] width 7 height 72
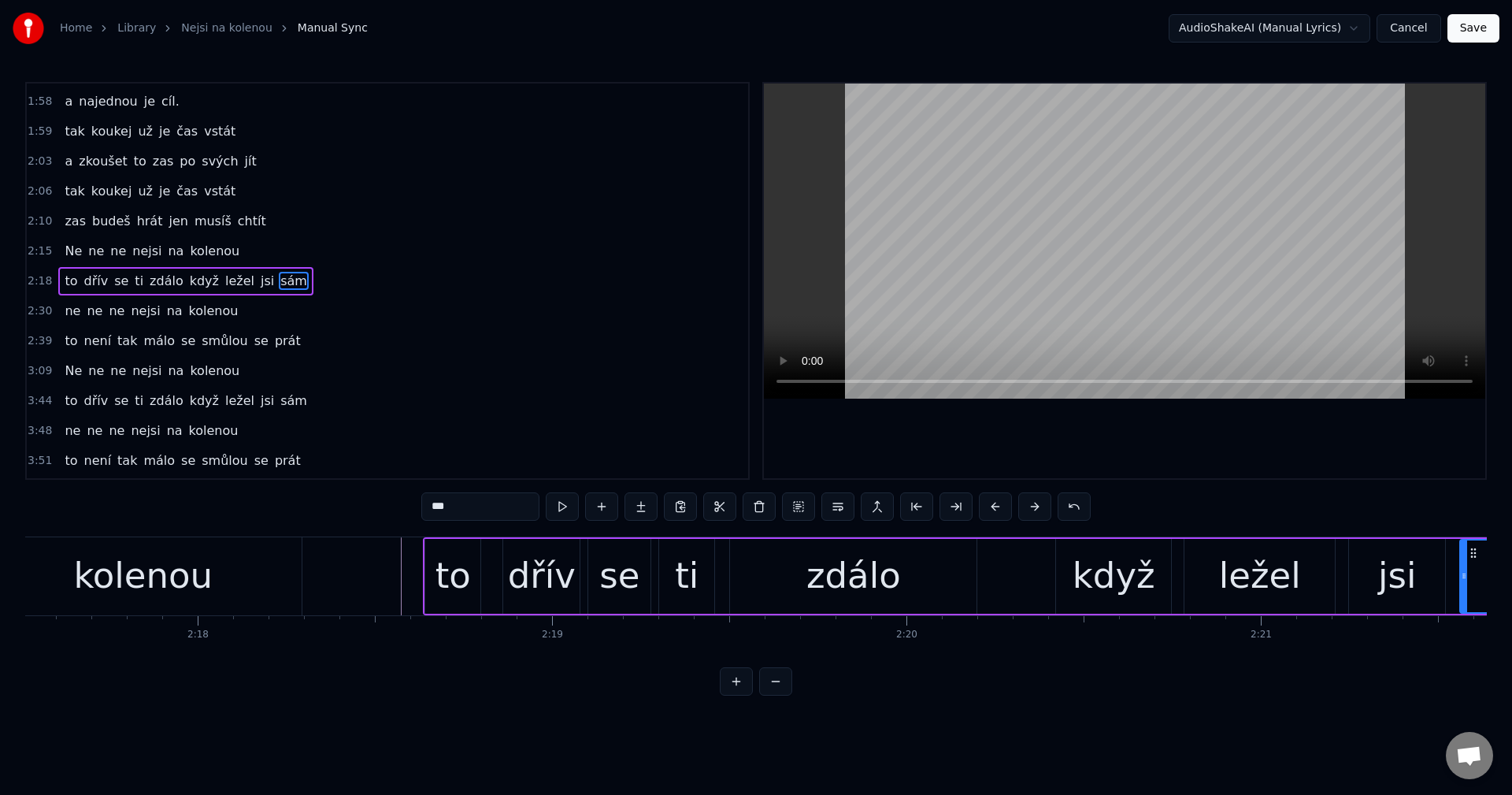
scroll to position [0, 47541]
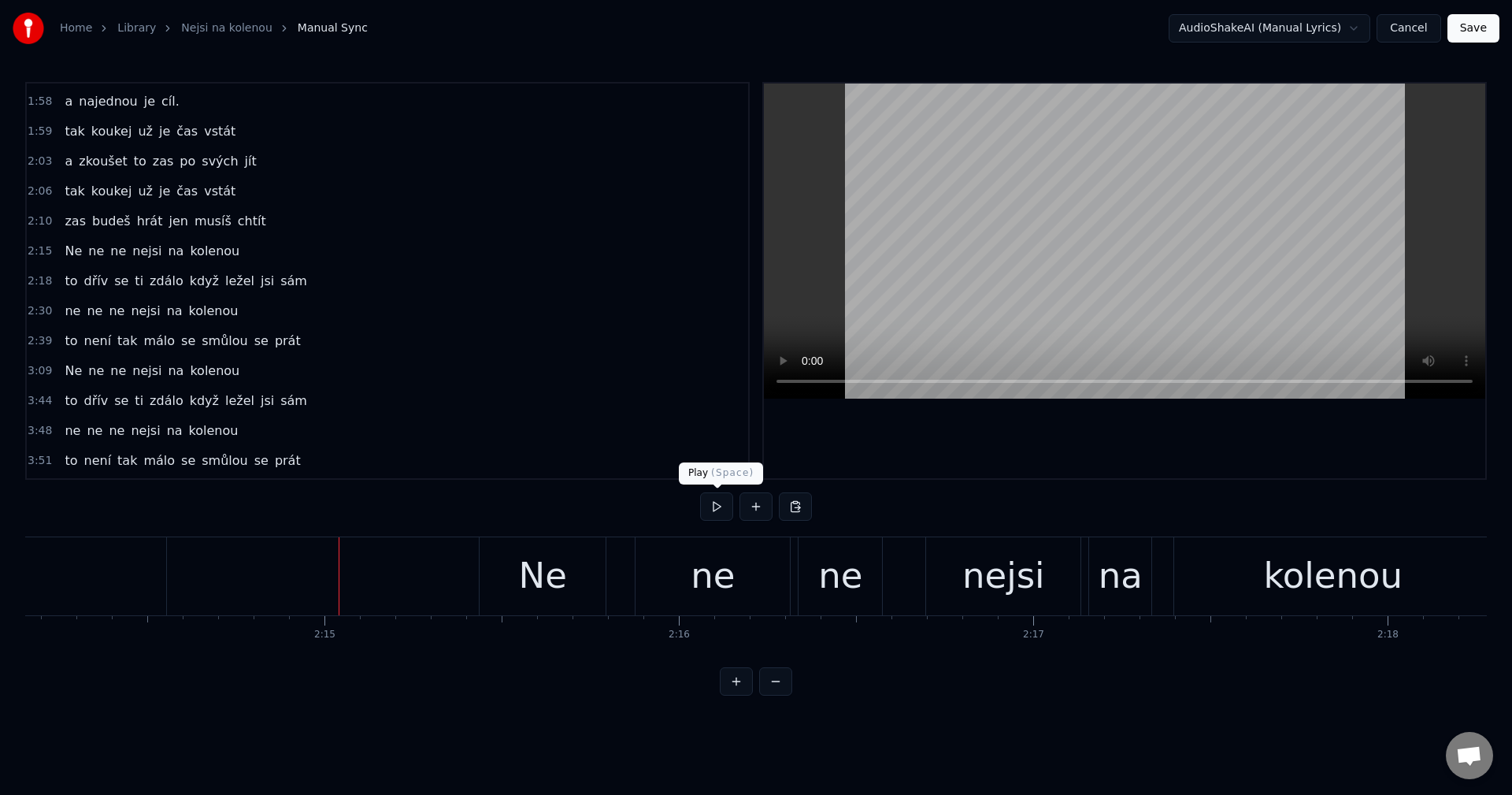
click at [722, 510] on button at bounding box center [717, 507] width 33 height 29
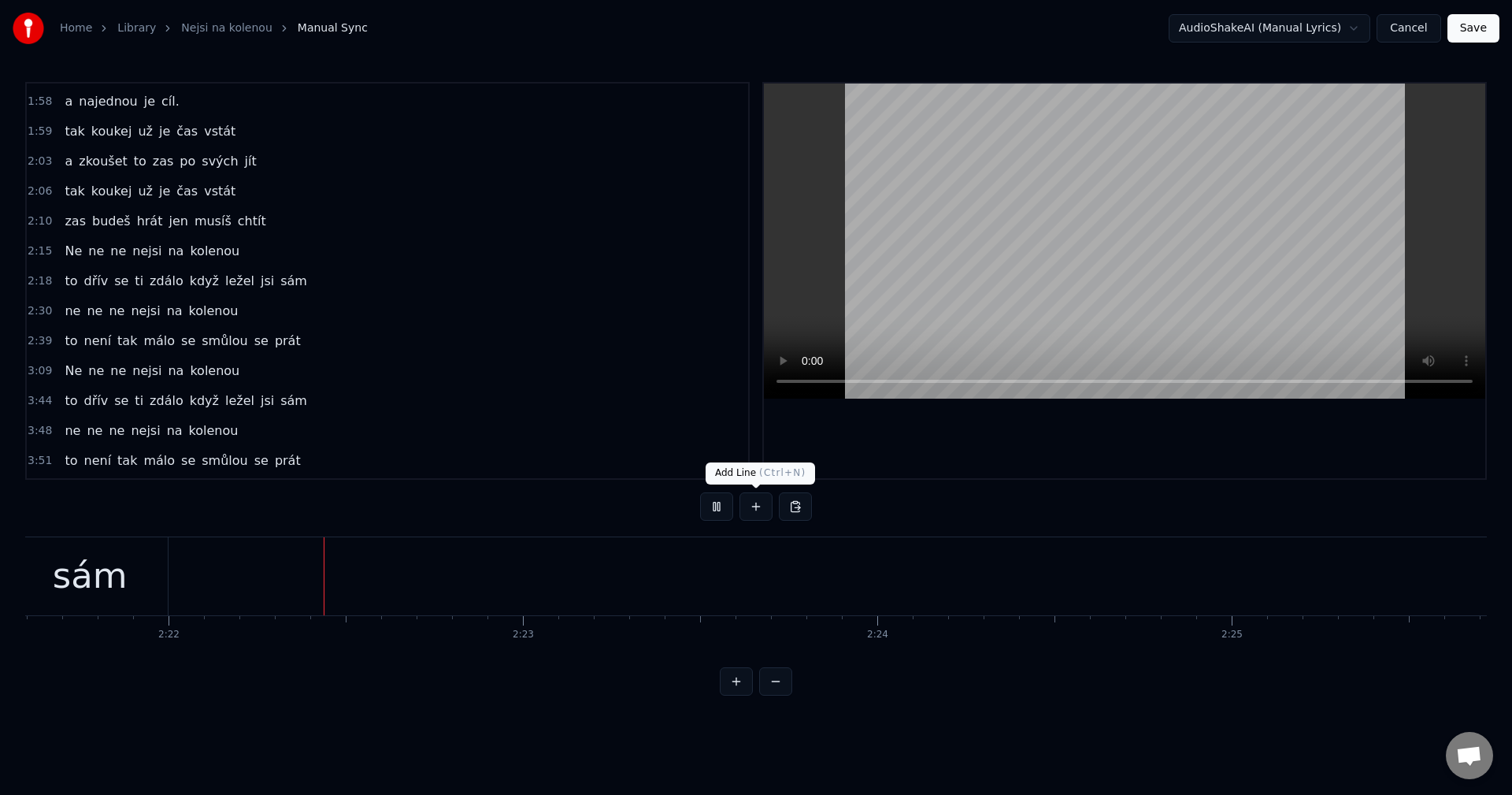
scroll to position [0, 50200]
click at [719, 511] on button at bounding box center [717, 507] width 33 height 29
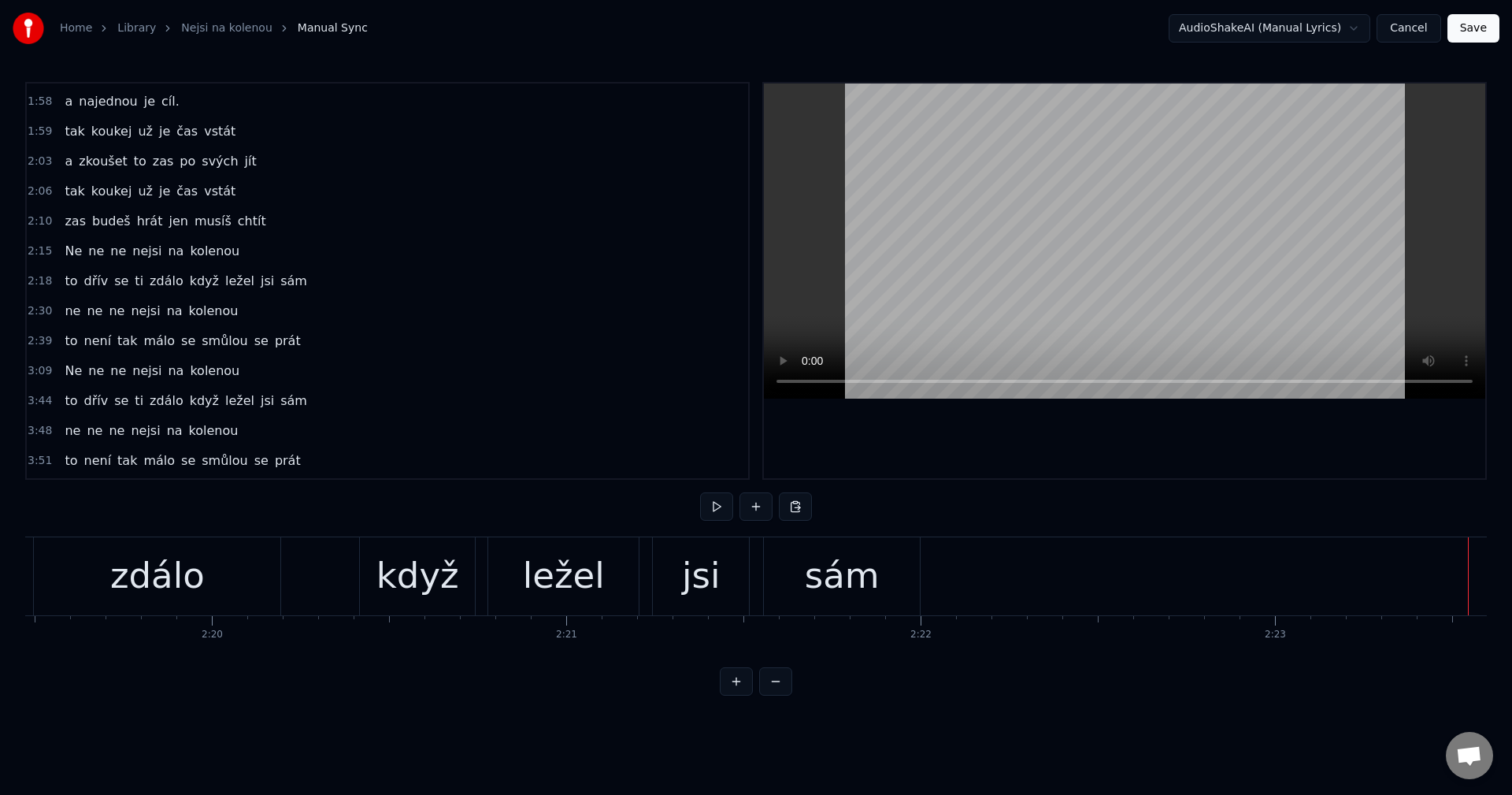
scroll to position [0, 49326]
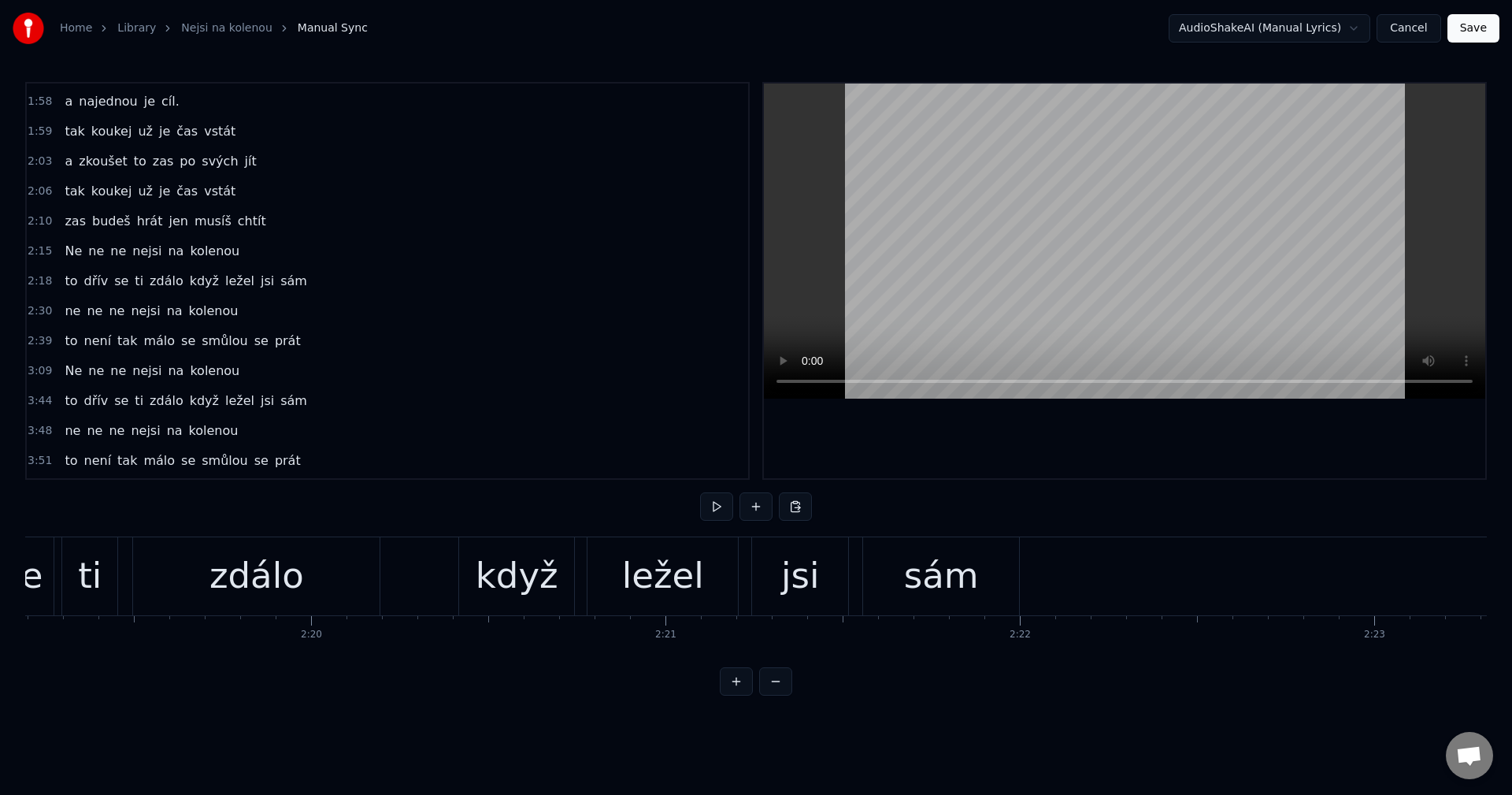
click at [649, 603] on div "ležel" at bounding box center [663, 576] width 151 height 78
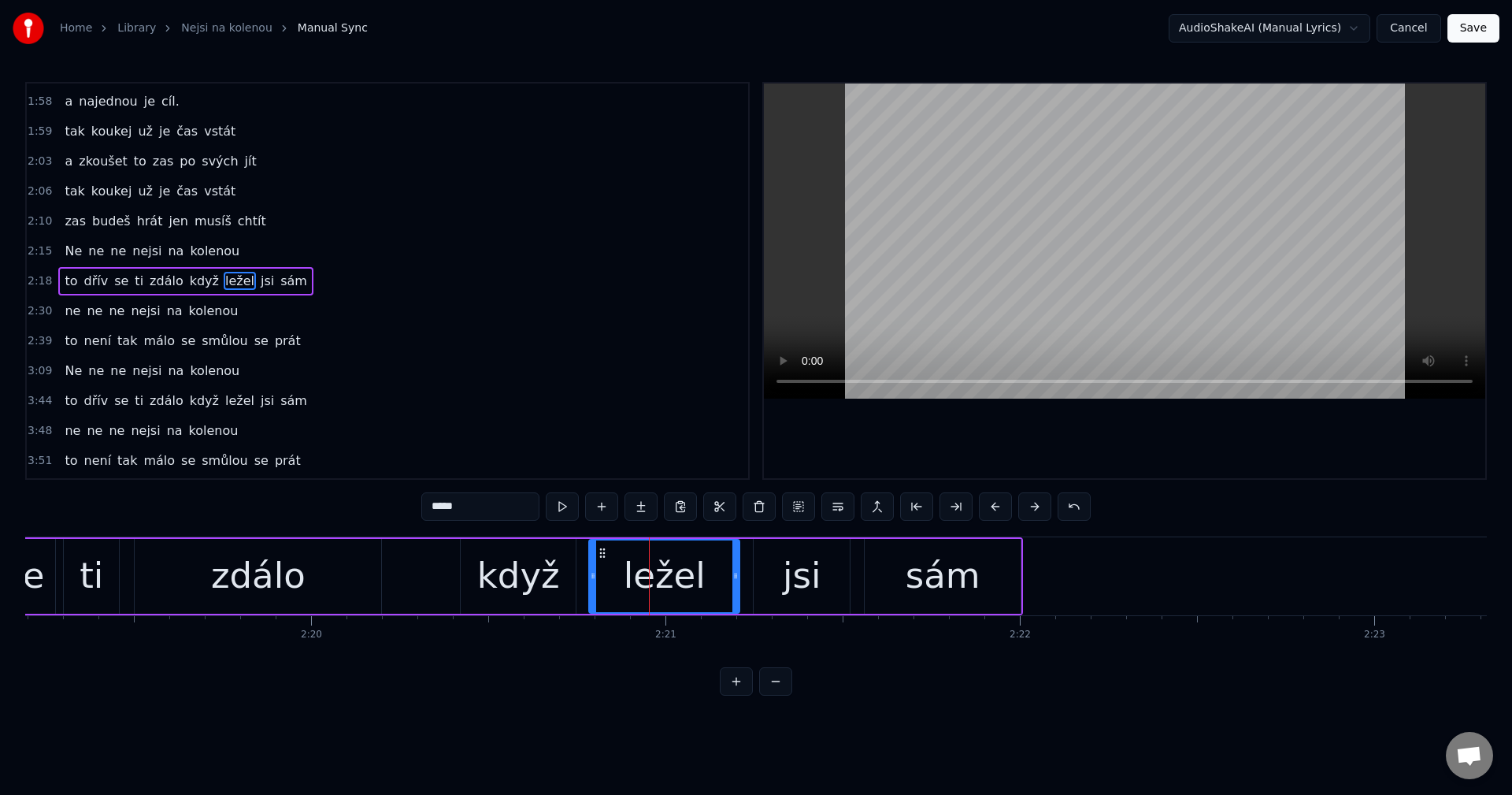
click at [107, 260] on div "Ne ne ne nejsi na kolenou" at bounding box center [152, 251] width 188 height 29
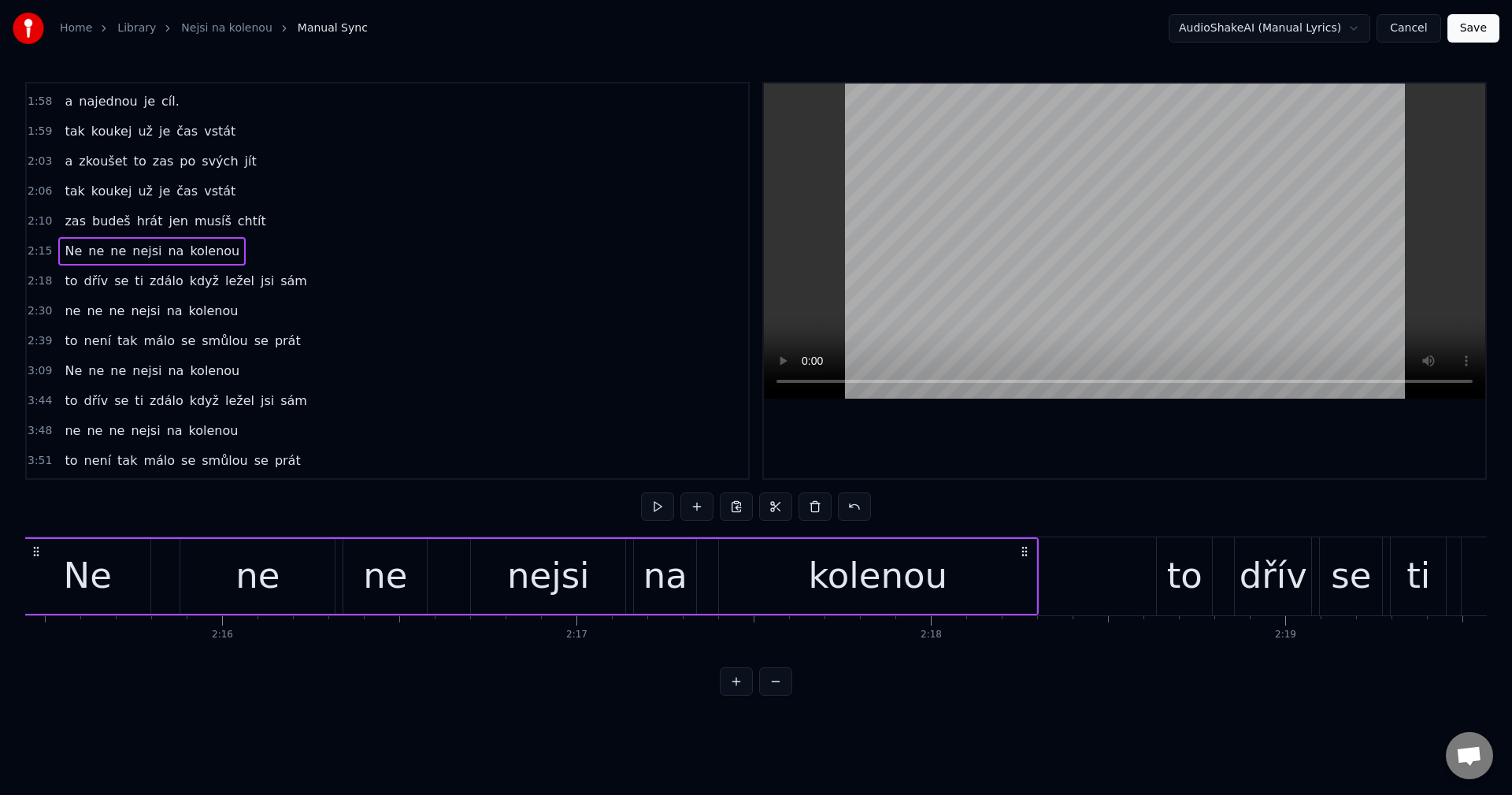
scroll to position [0, 47916]
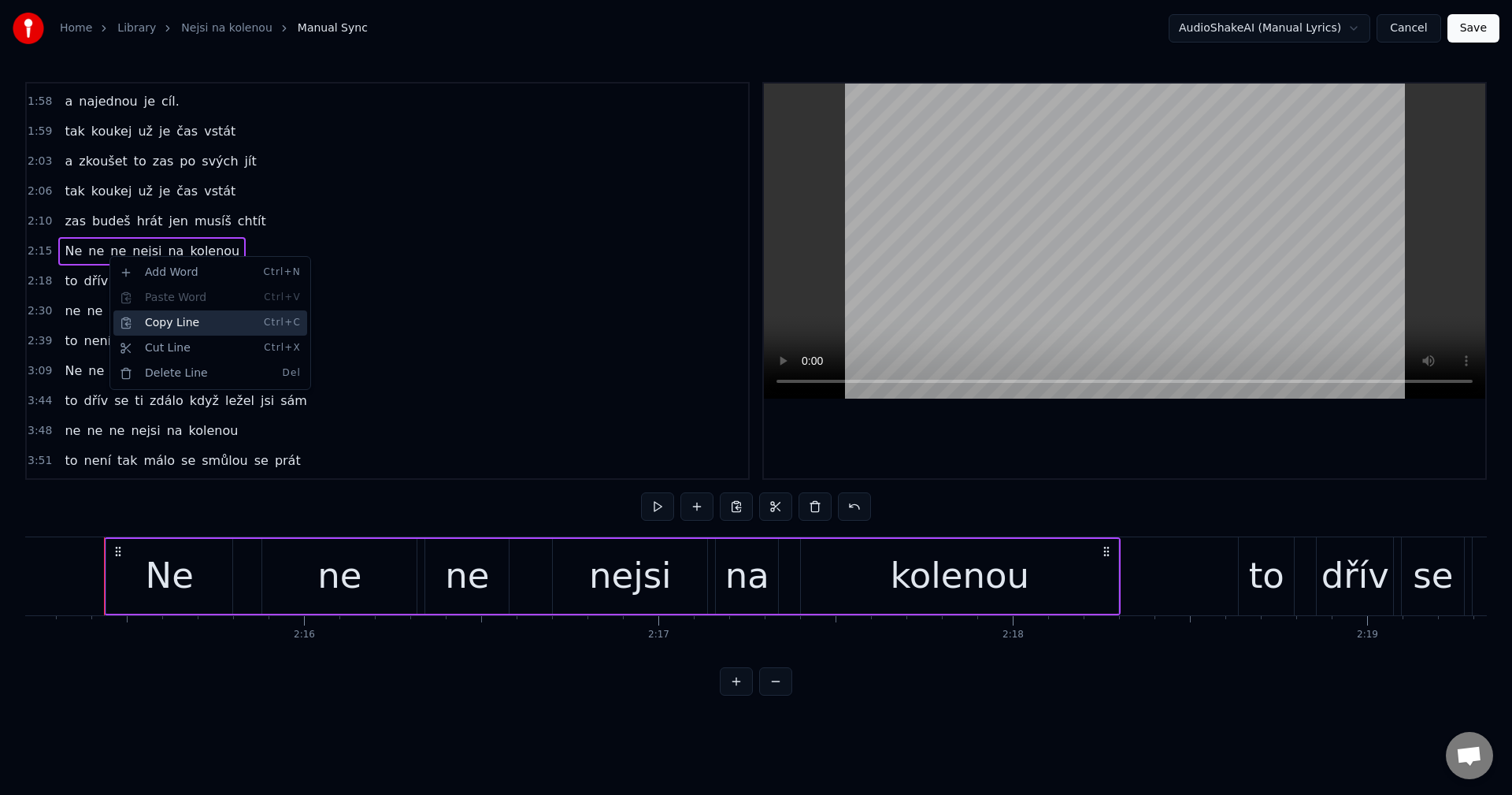
click at [163, 323] on div "Copy Line Ctrl+C" at bounding box center [210, 323] width 193 height 25
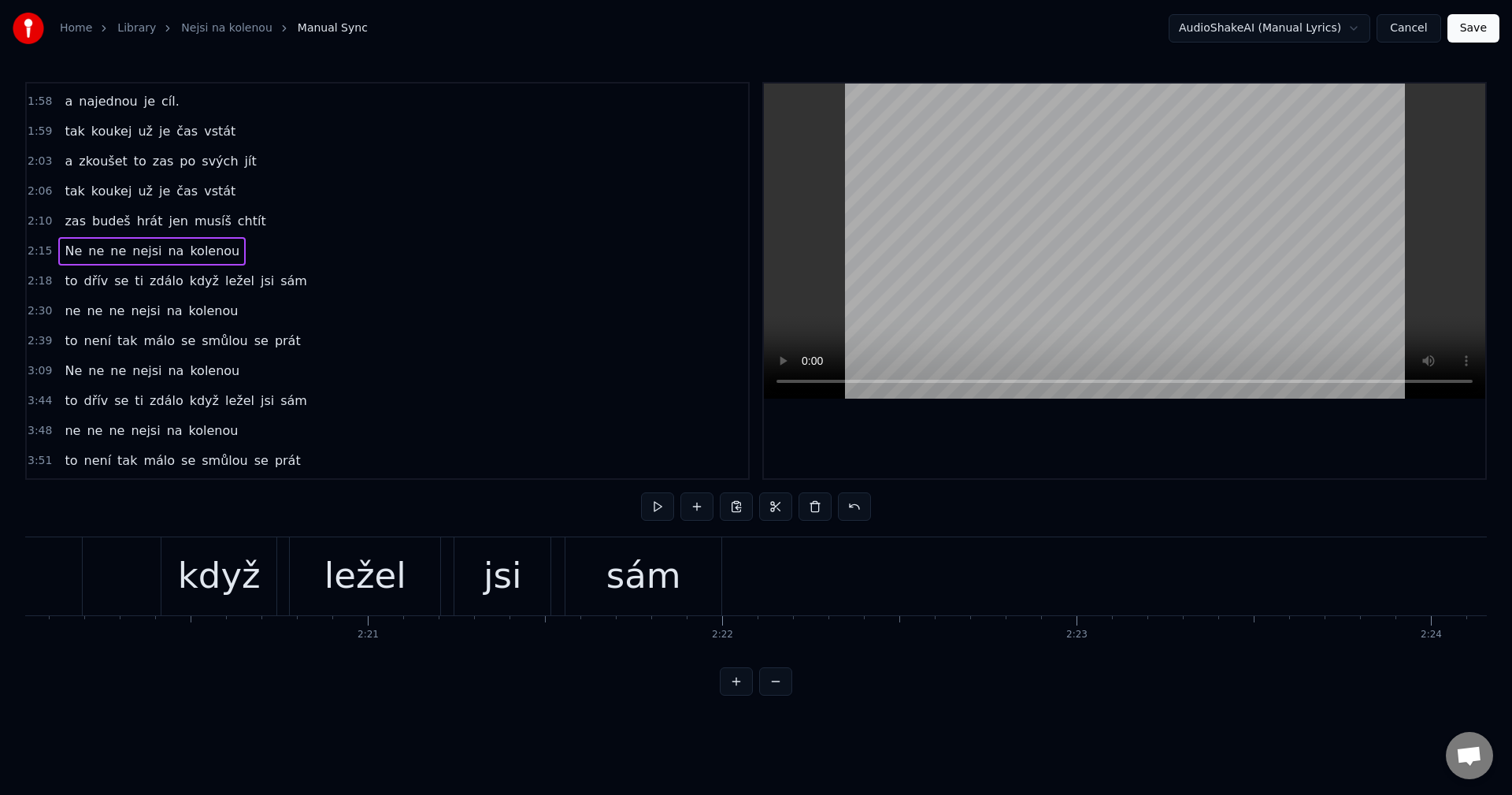
scroll to position [0, 49673]
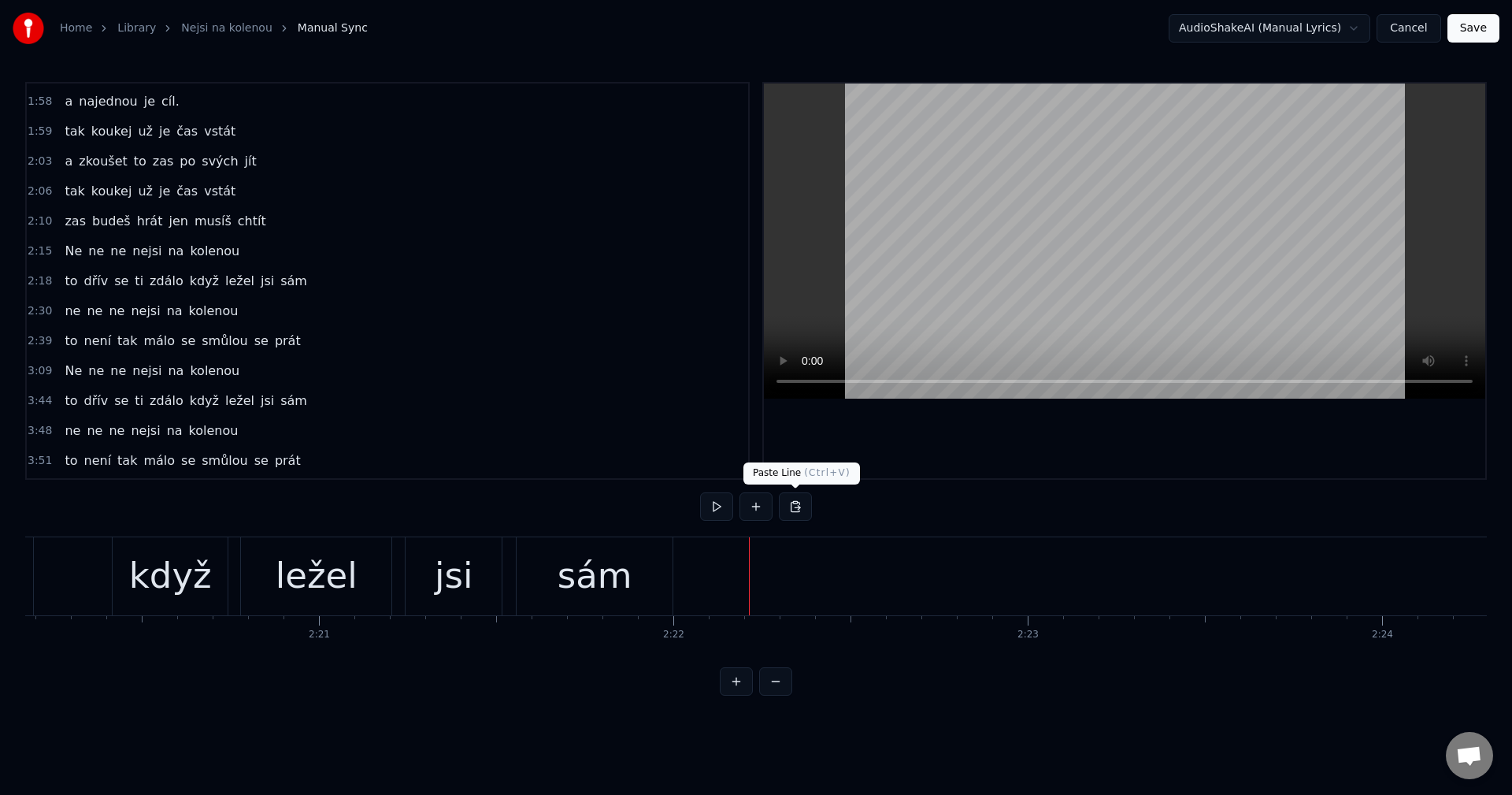
click at [793, 513] on button at bounding box center [795, 507] width 33 height 29
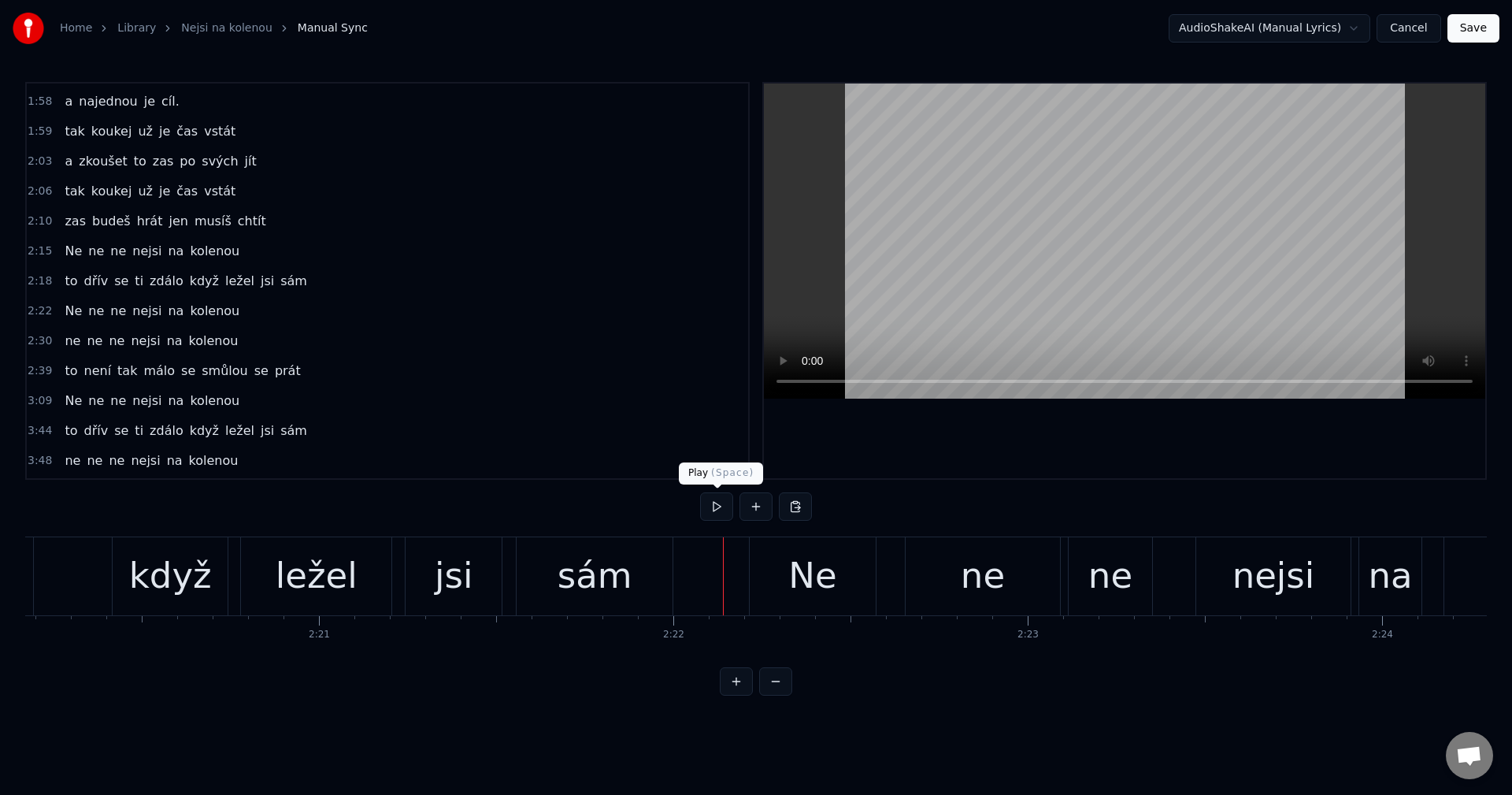
click at [715, 505] on button at bounding box center [717, 507] width 33 height 29
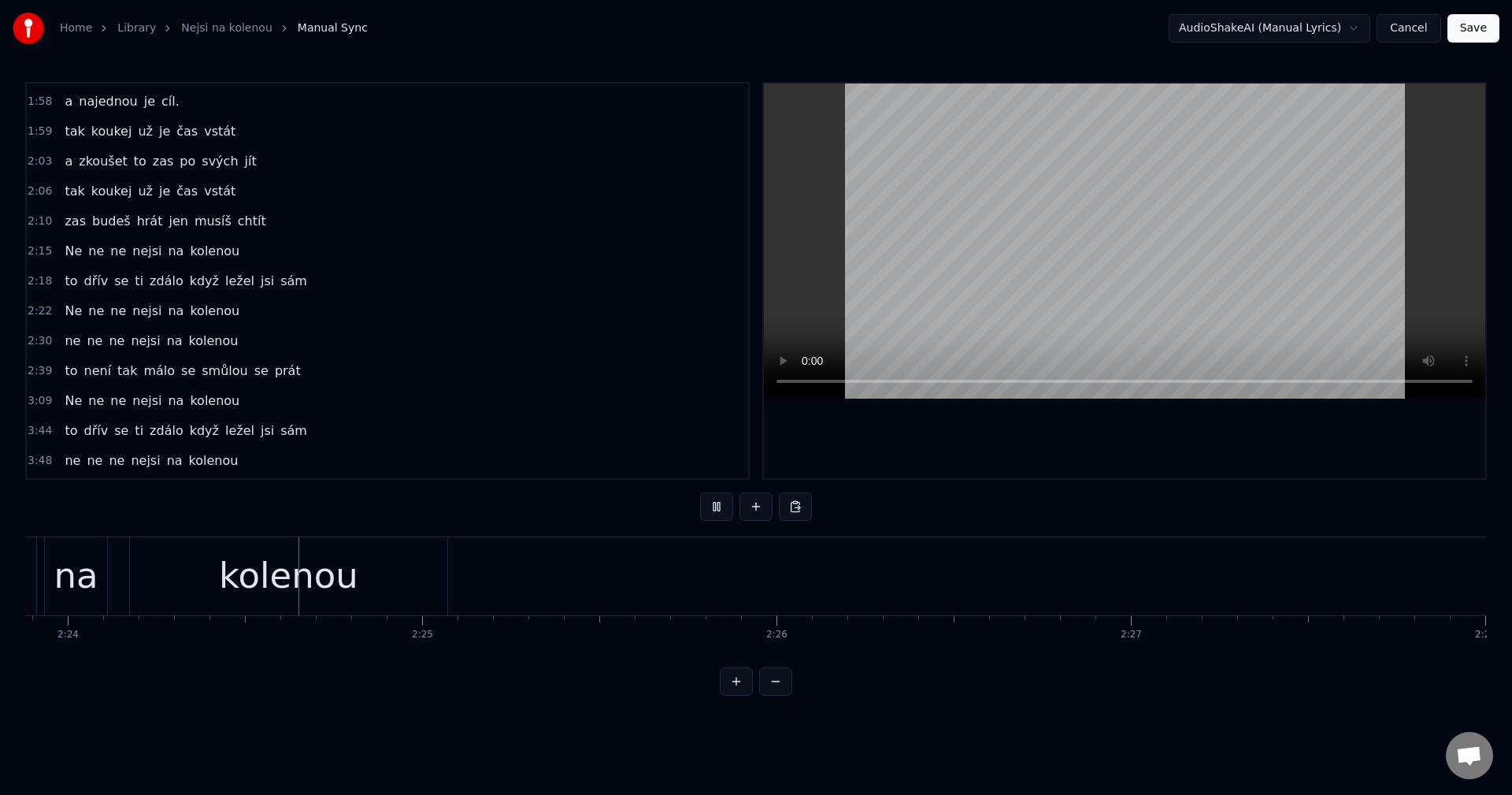
scroll to position [0, 51022]
click at [720, 503] on button at bounding box center [717, 507] width 33 height 29
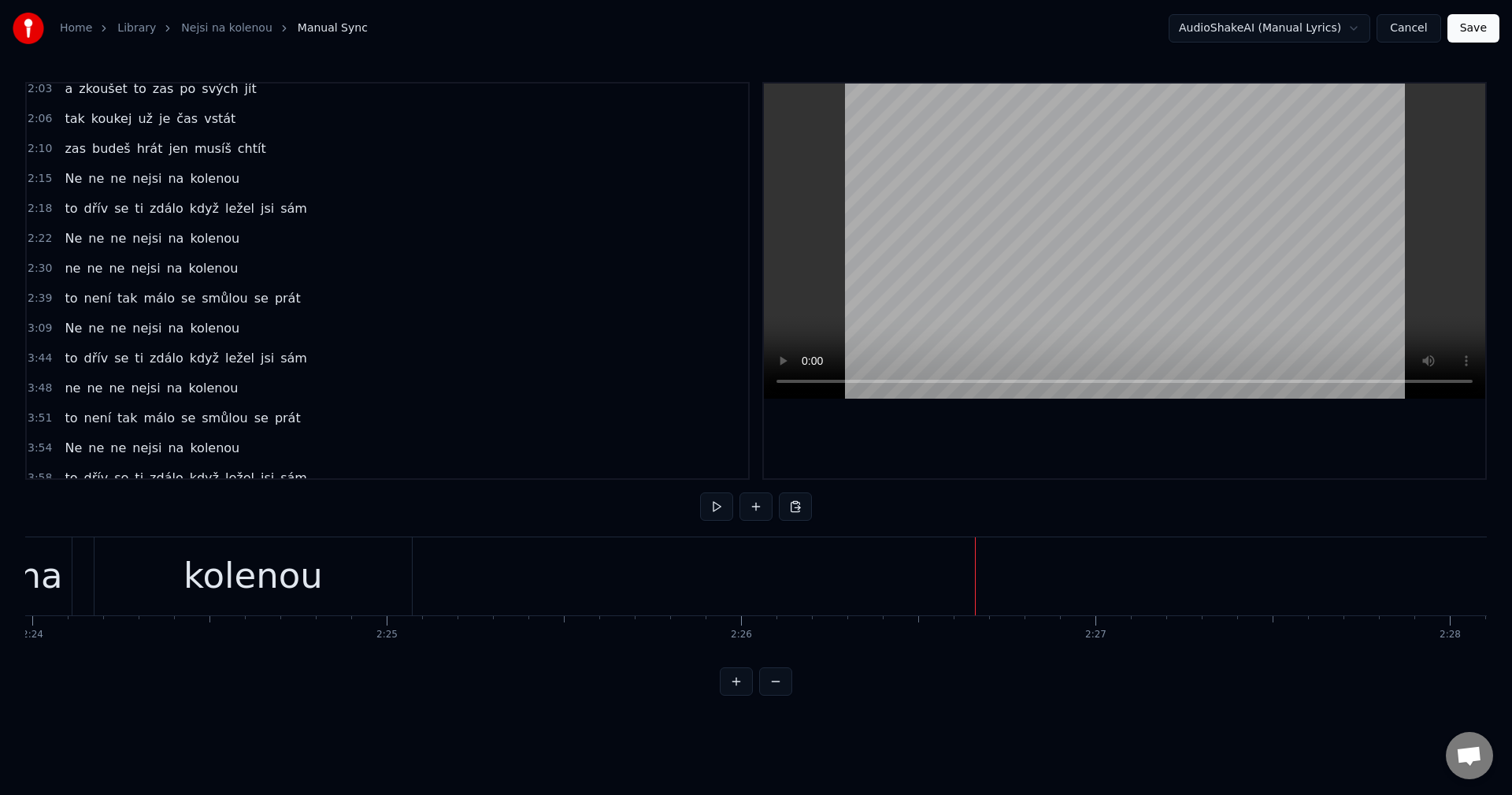
scroll to position [644, 0]
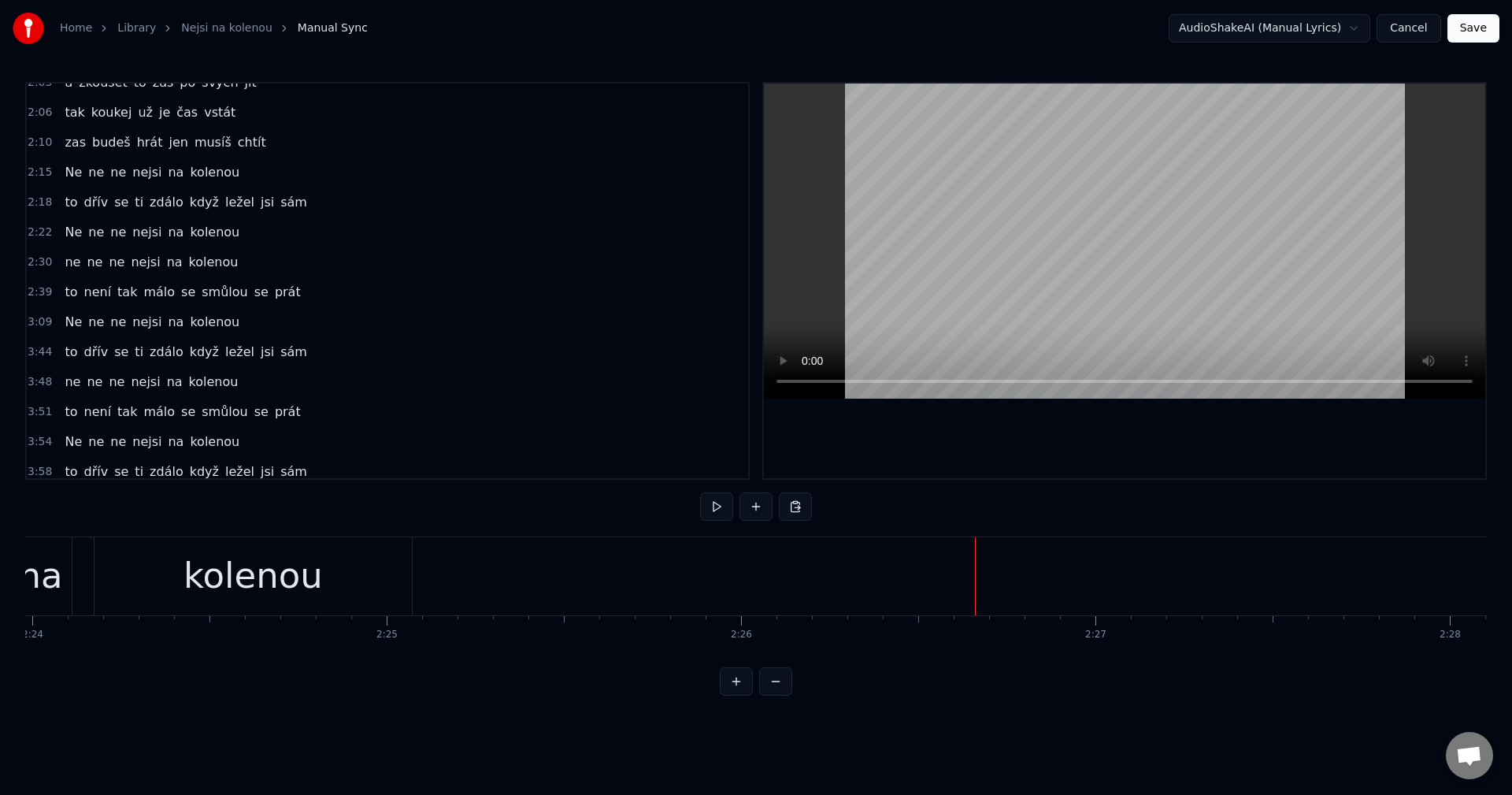
click at [200, 417] on span "smůlou" at bounding box center [224, 411] width 49 height 18
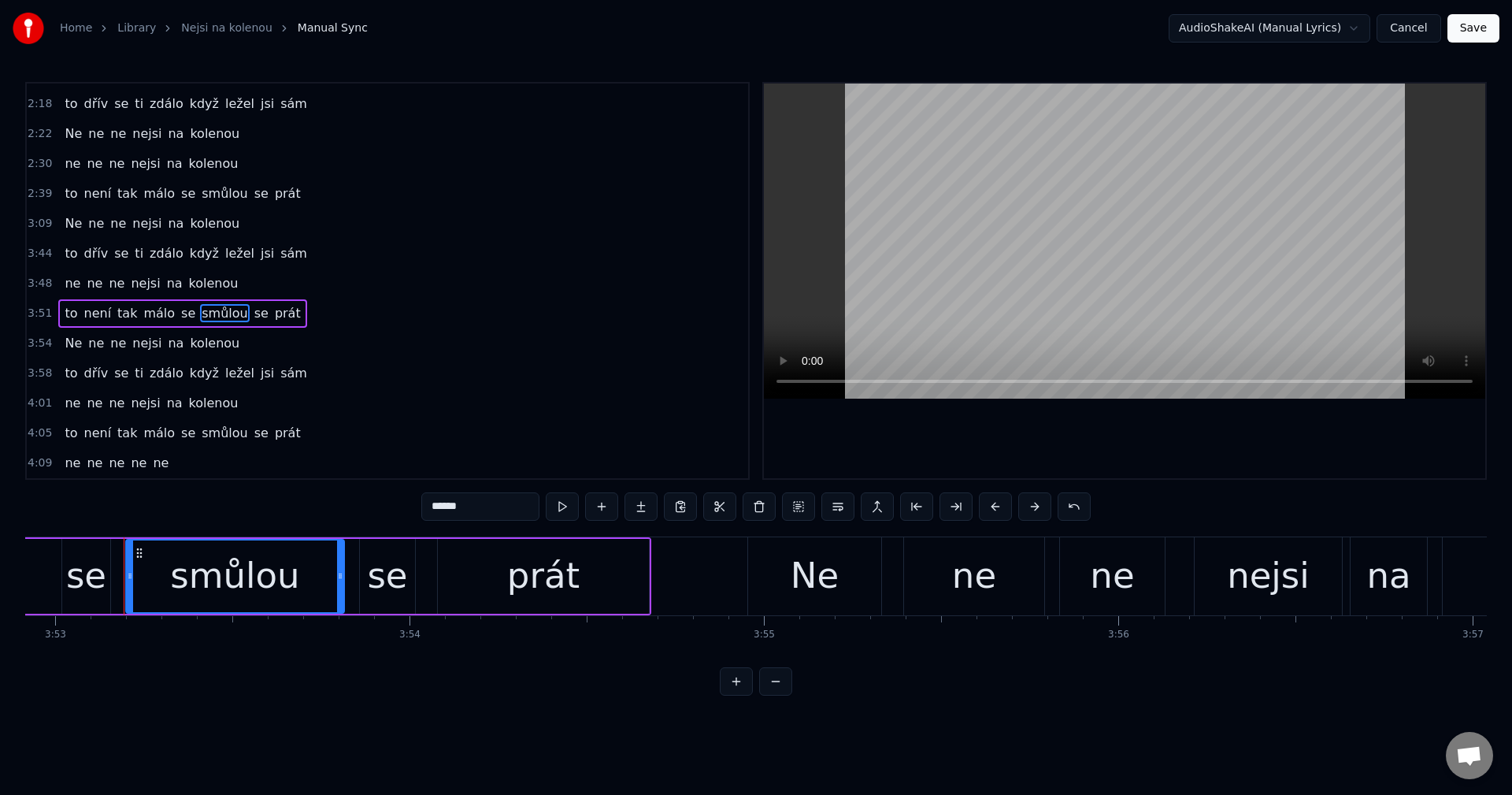
scroll to position [0, 82559]
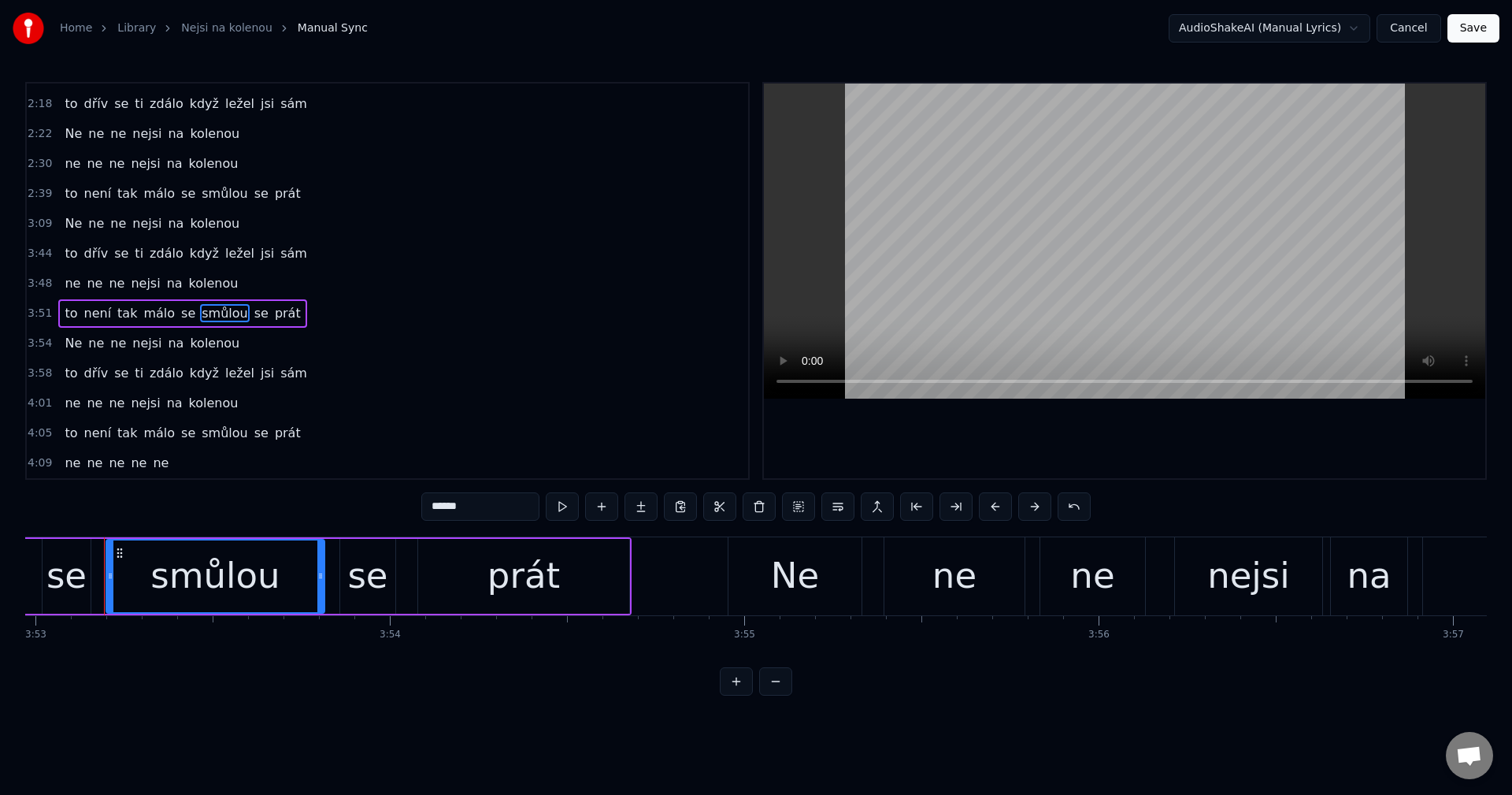
click at [163, 321] on div "to není tak málo se smůlou se prát" at bounding box center [182, 313] width 248 height 29
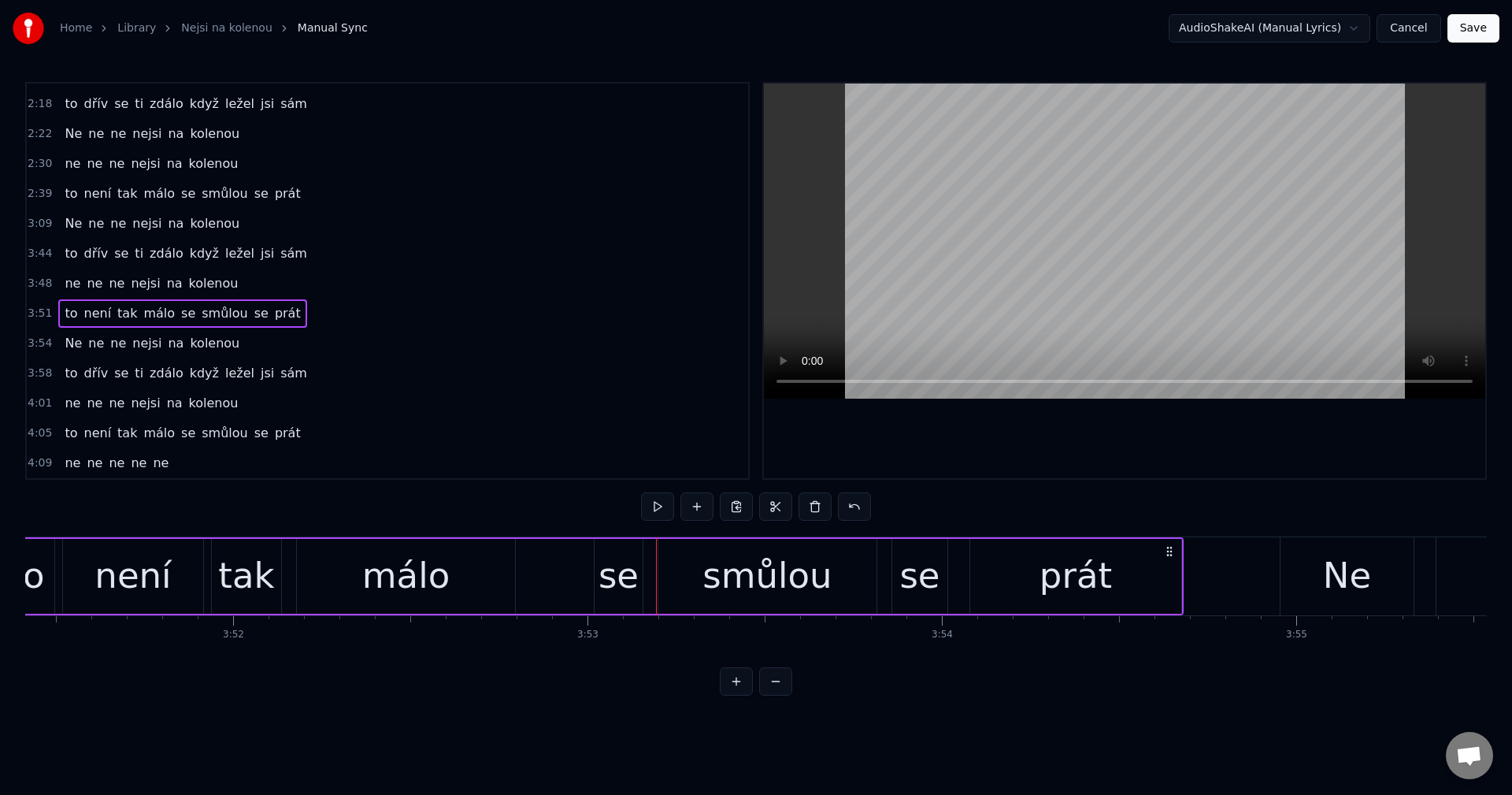
scroll to position [0, 81899]
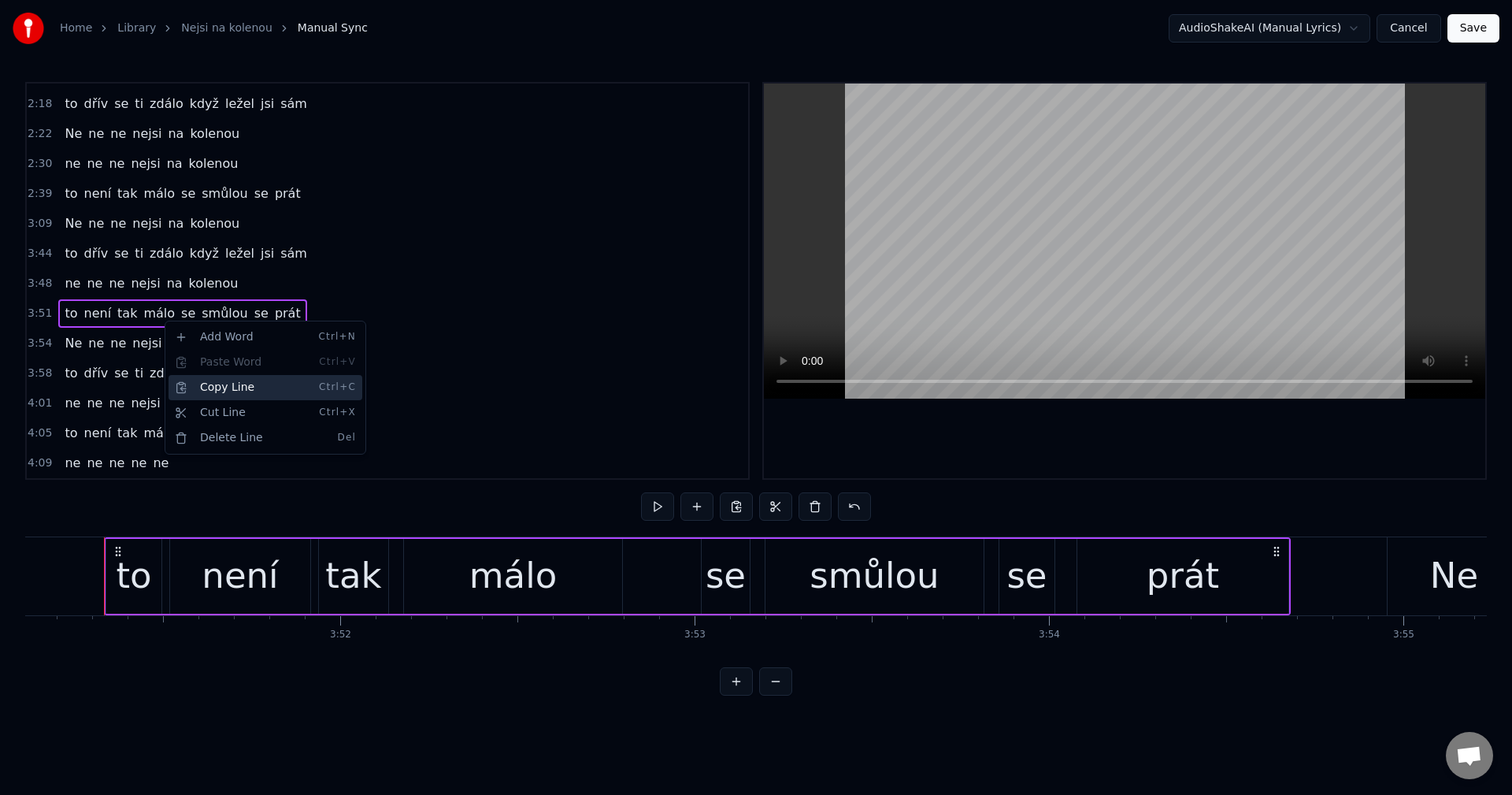
click at [250, 384] on div "Copy Line Ctrl+C" at bounding box center [265, 387] width 193 height 25
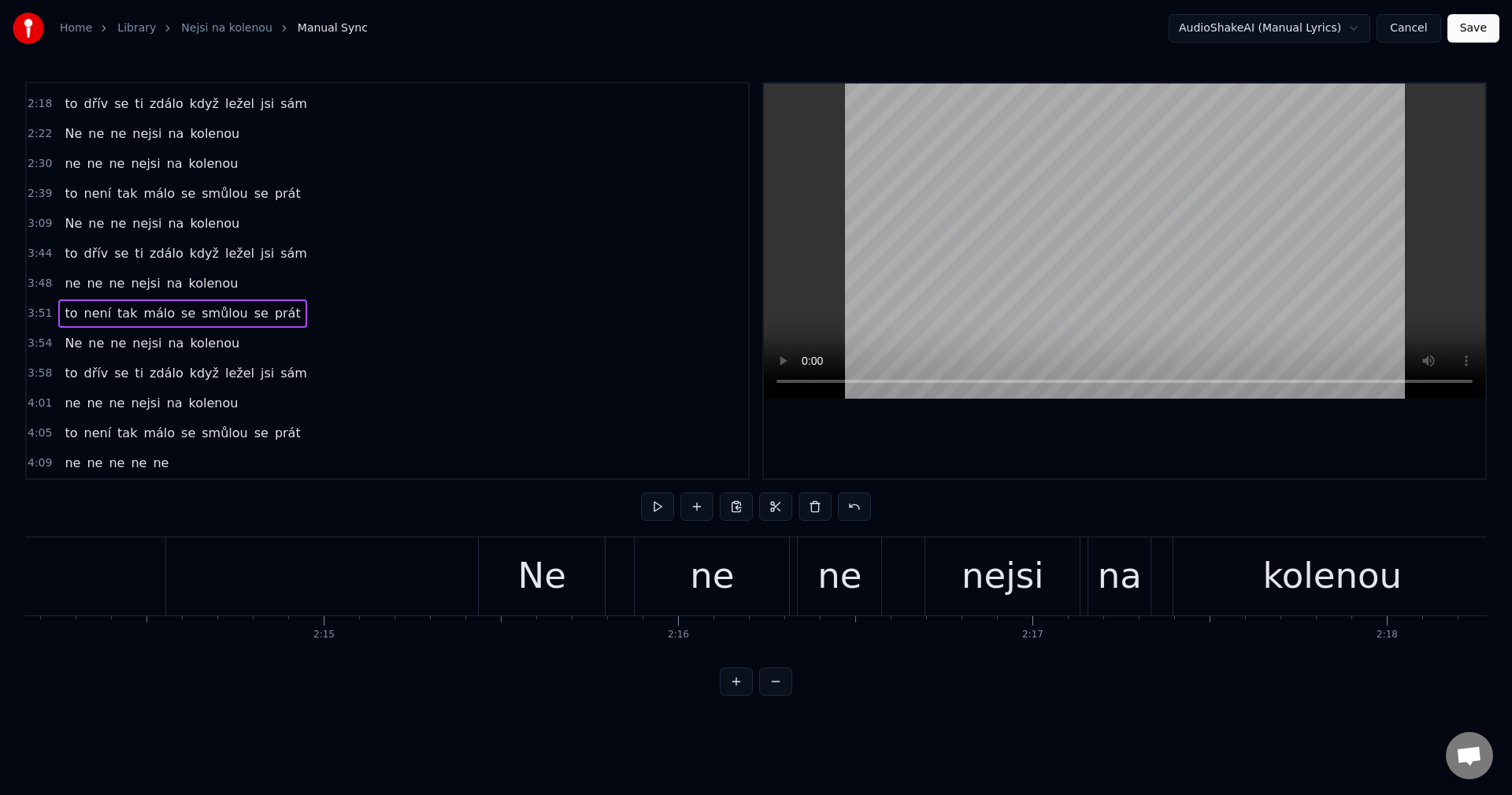
scroll to position [0, 47491]
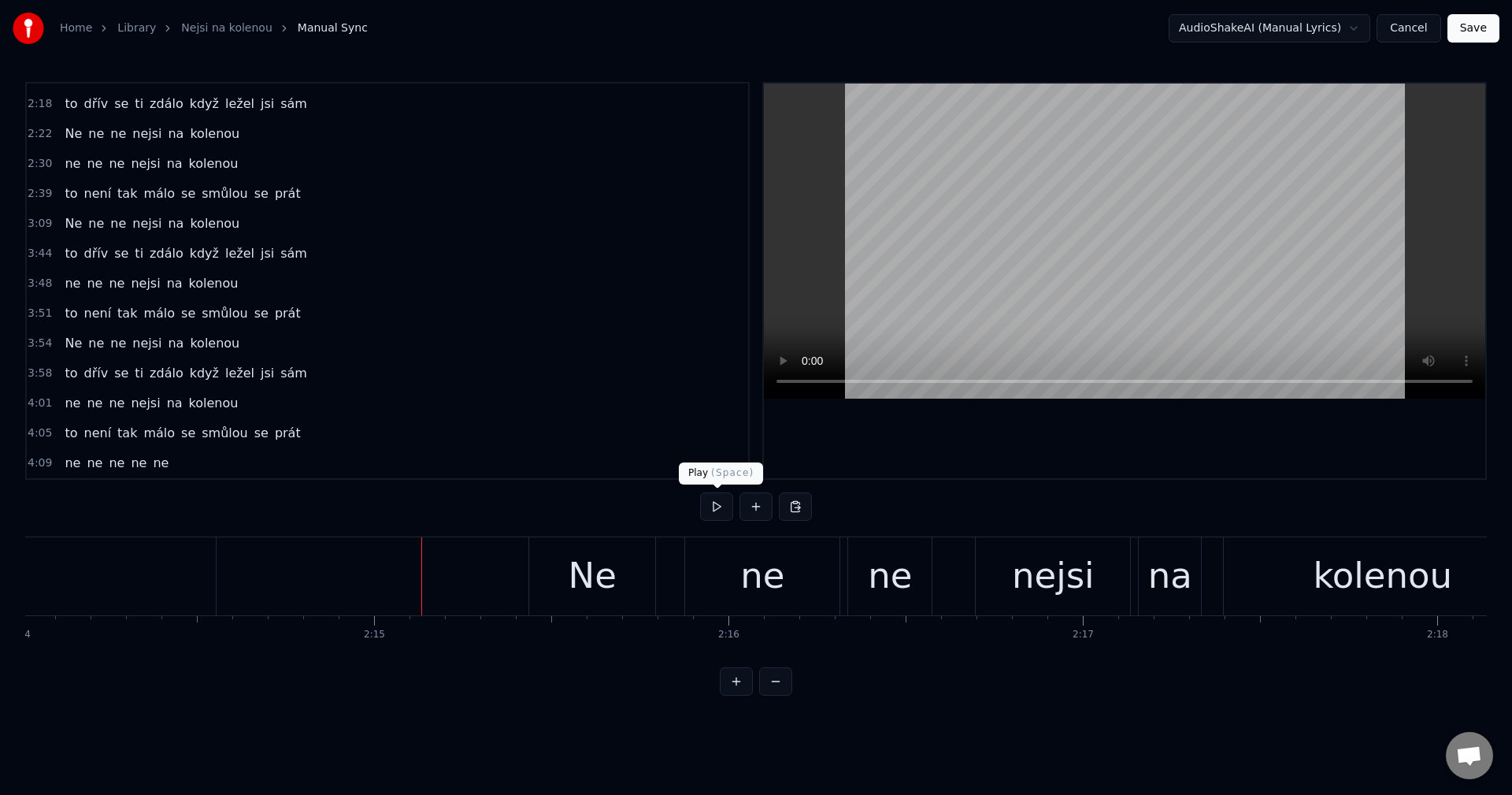
click at [707, 502] on button at bounding box center [717, 507] width 33 height 29
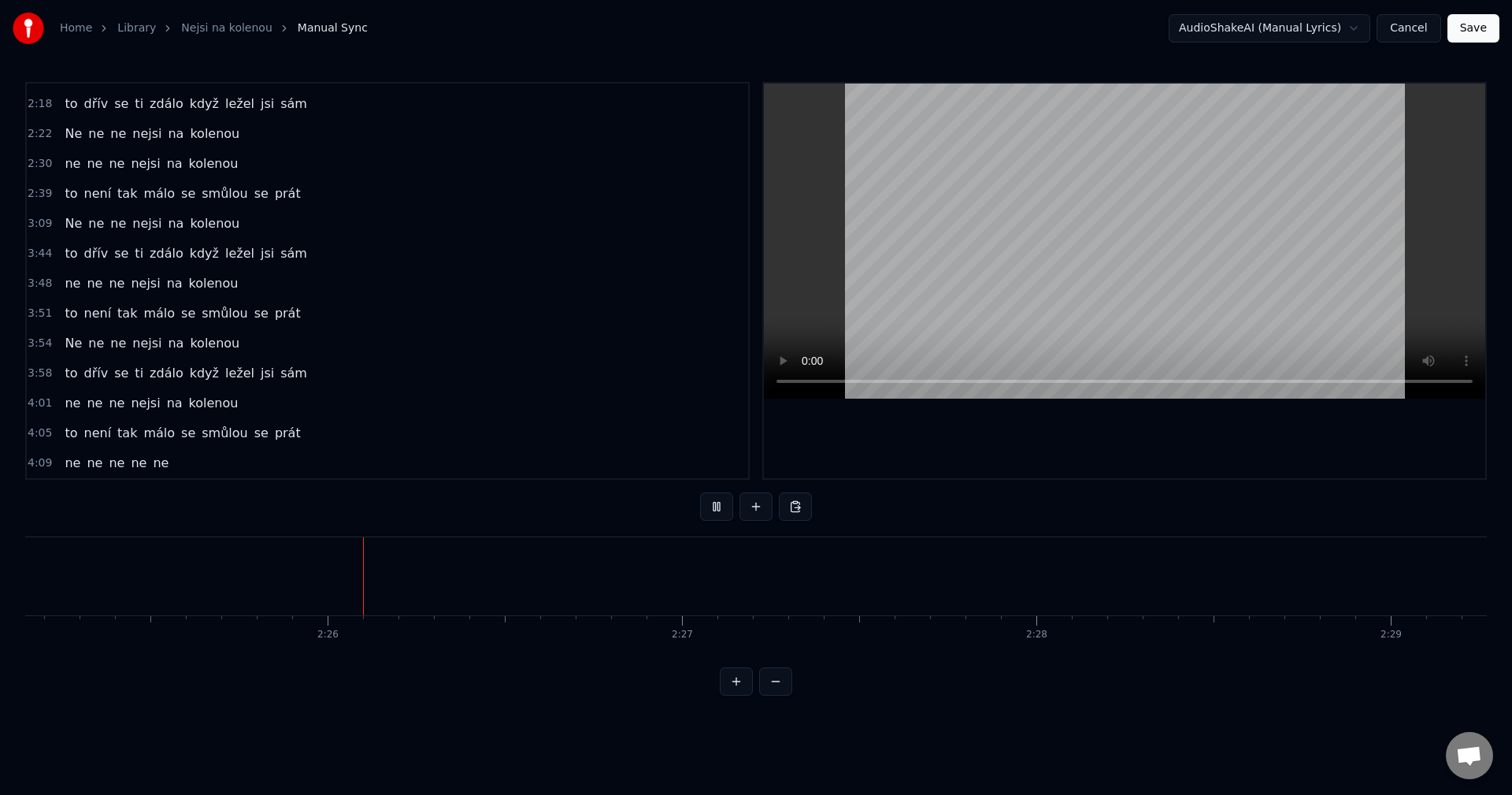
scroll to position [0, 51459]
drag, startPoint x: 722, startPoint y: 505, endPoint x: 700, endPoint y: 511, distance: 22.8
click at [722, 506] on button at bounding box center [717, 507] width 33 height 29
click at [799, 507] on button at bounding box center [795, 507] width 33 height 29
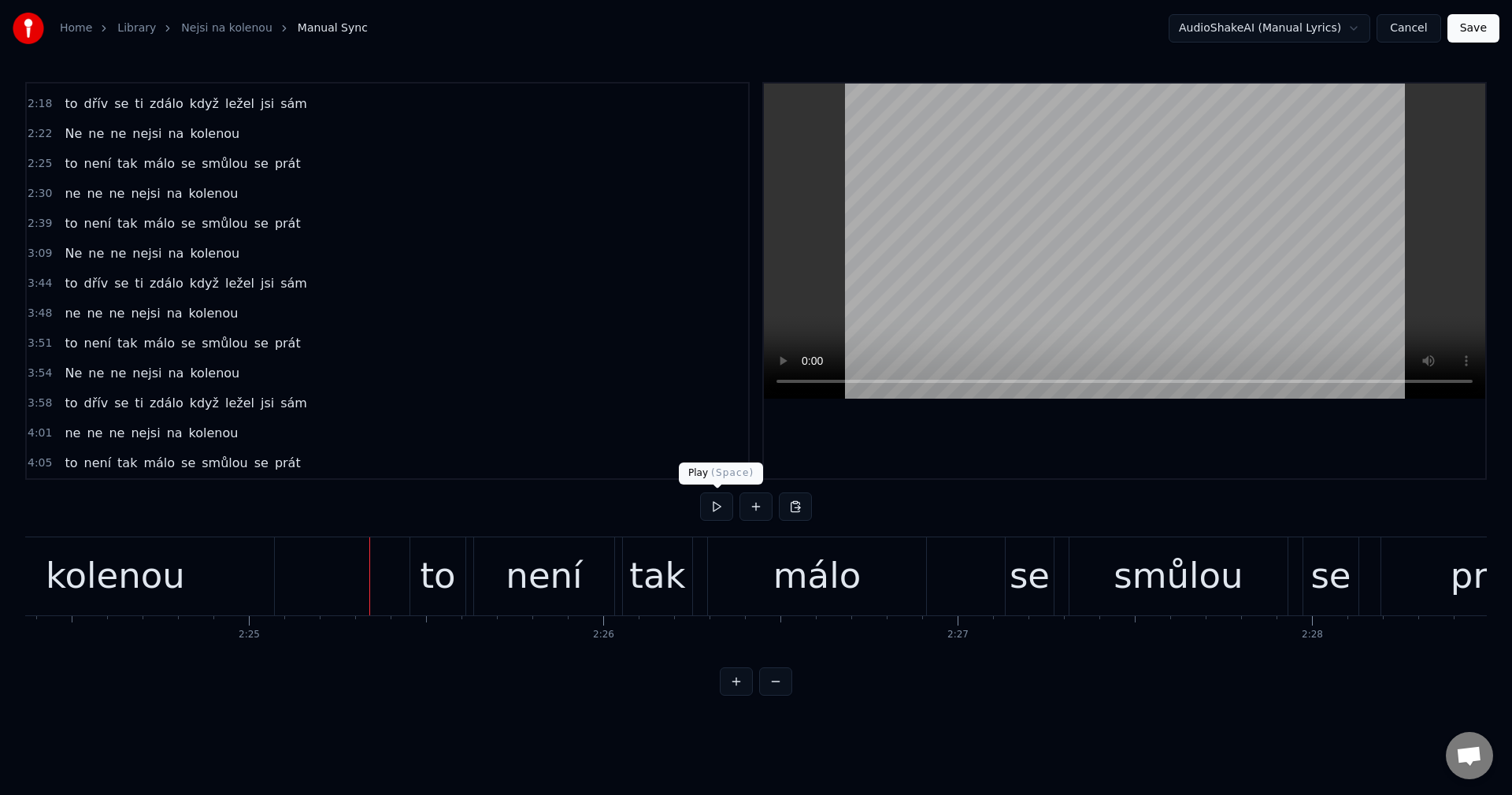
click at [723, 507] on button at bounding box center [717, 507] width 33 height 29
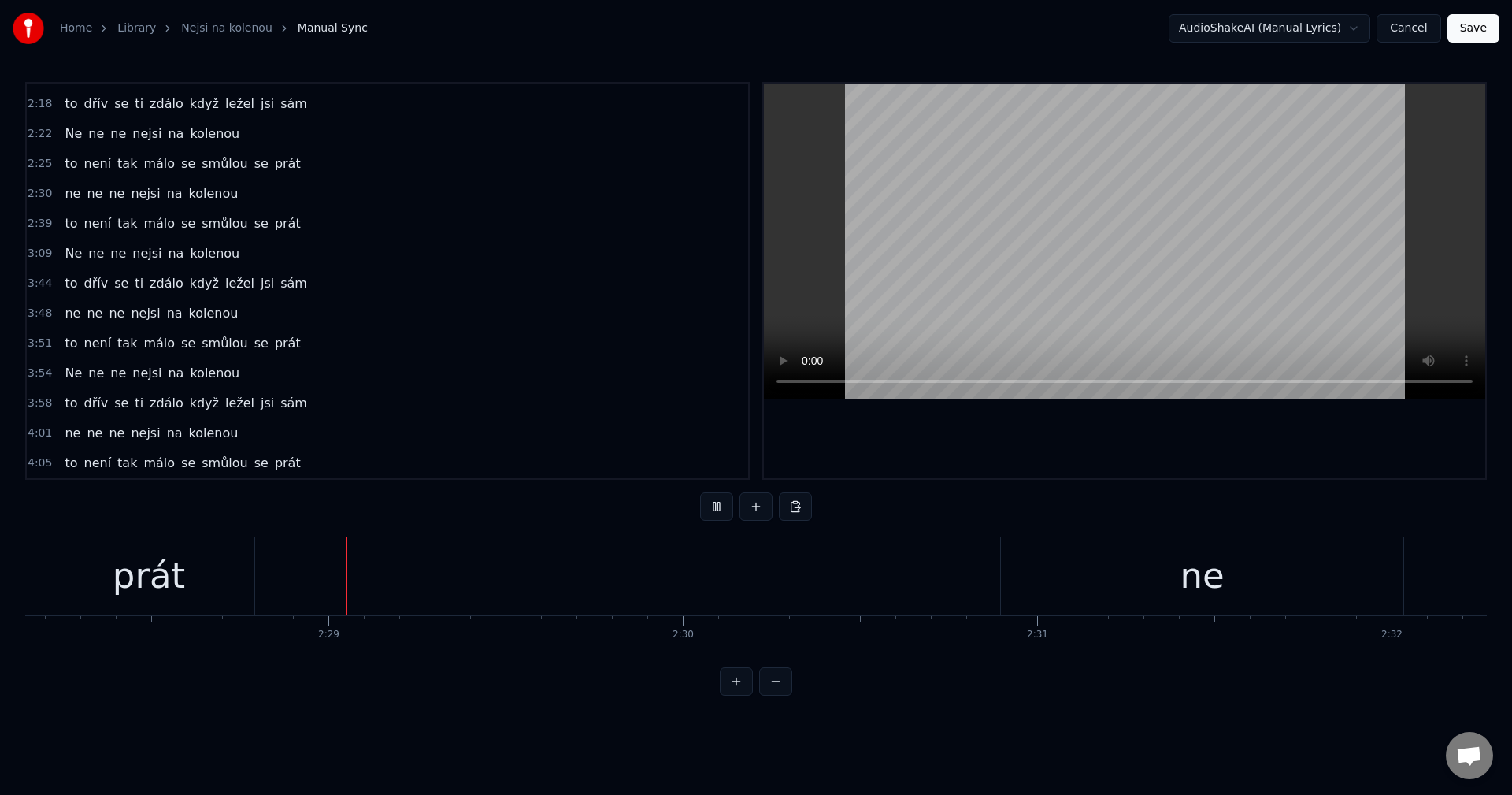
scroll to position [0, 52532]
click at [717, 506] on button at bounding box center [717, 507] width 33 height 29
click at [991, 583] on div "ne" at bounding box center [1168, 576] width 402 height 78
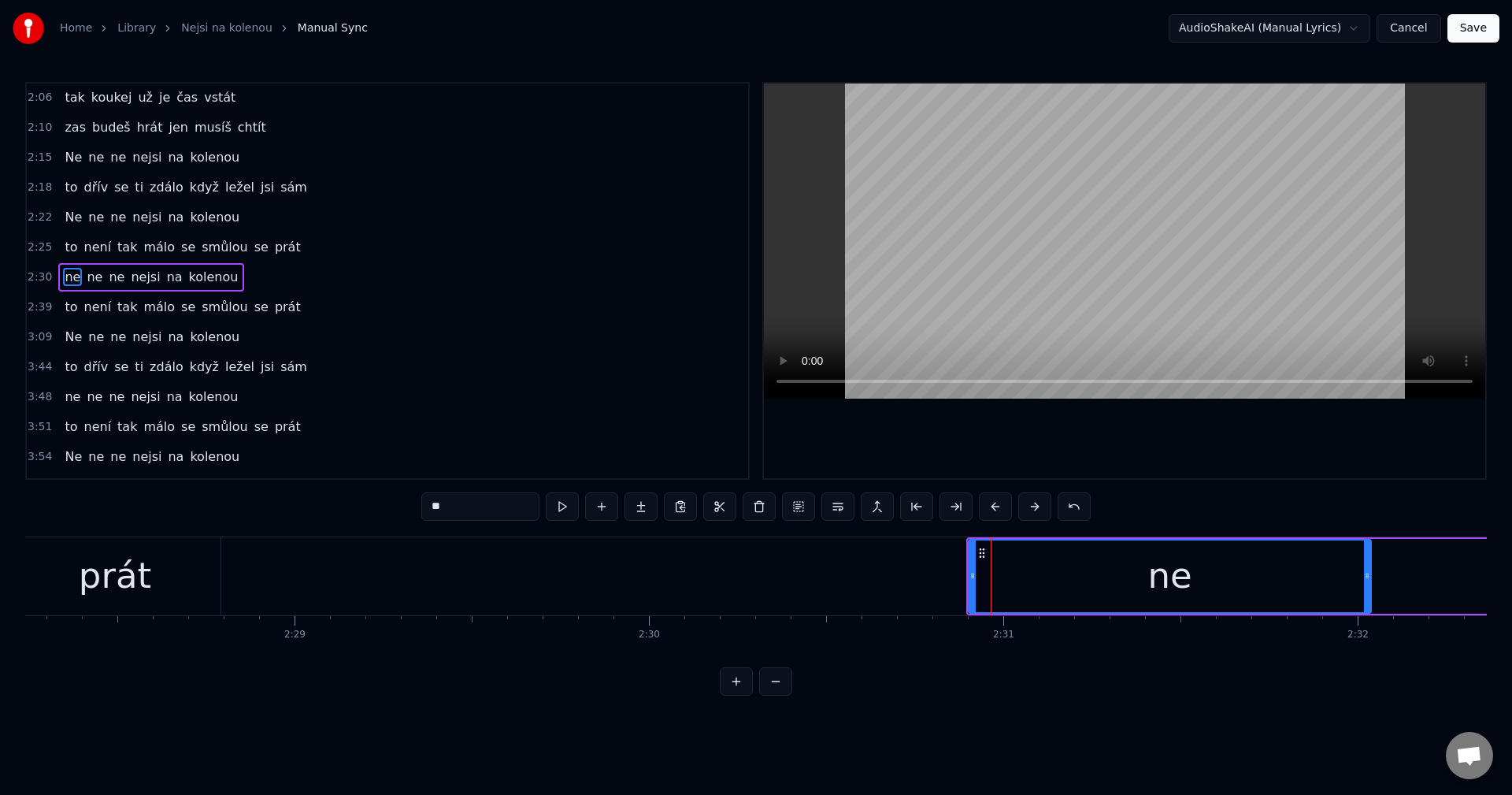
scroll to position [656, 0]
click at [99, 270] on div "ne ne ne nejsi na kolenou" at bounding box center [151, 281] width 186 height 29
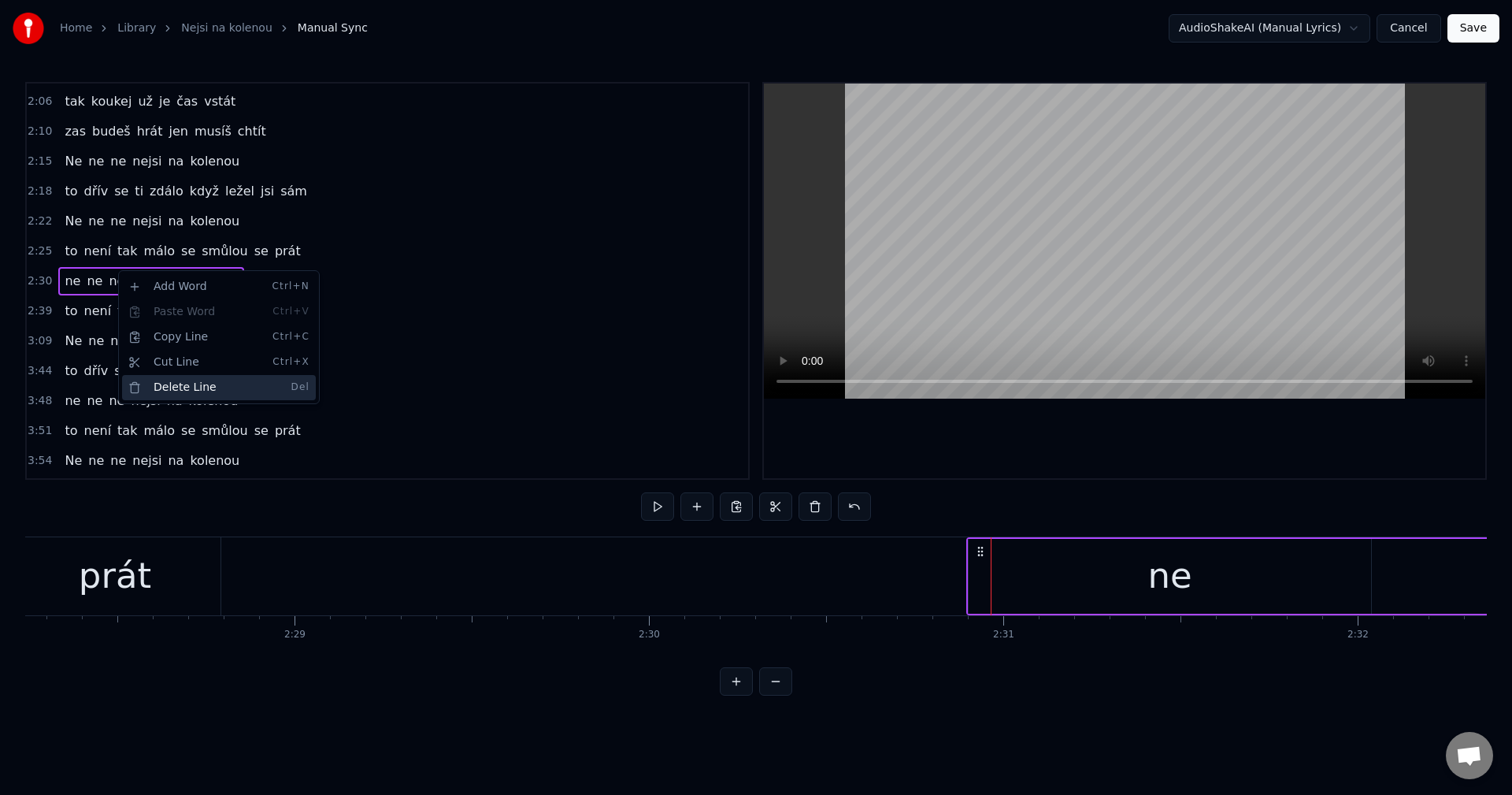
click at [198, 379] on div "Delete Line Del" at bounding box center [218, 387] width 193 height 25
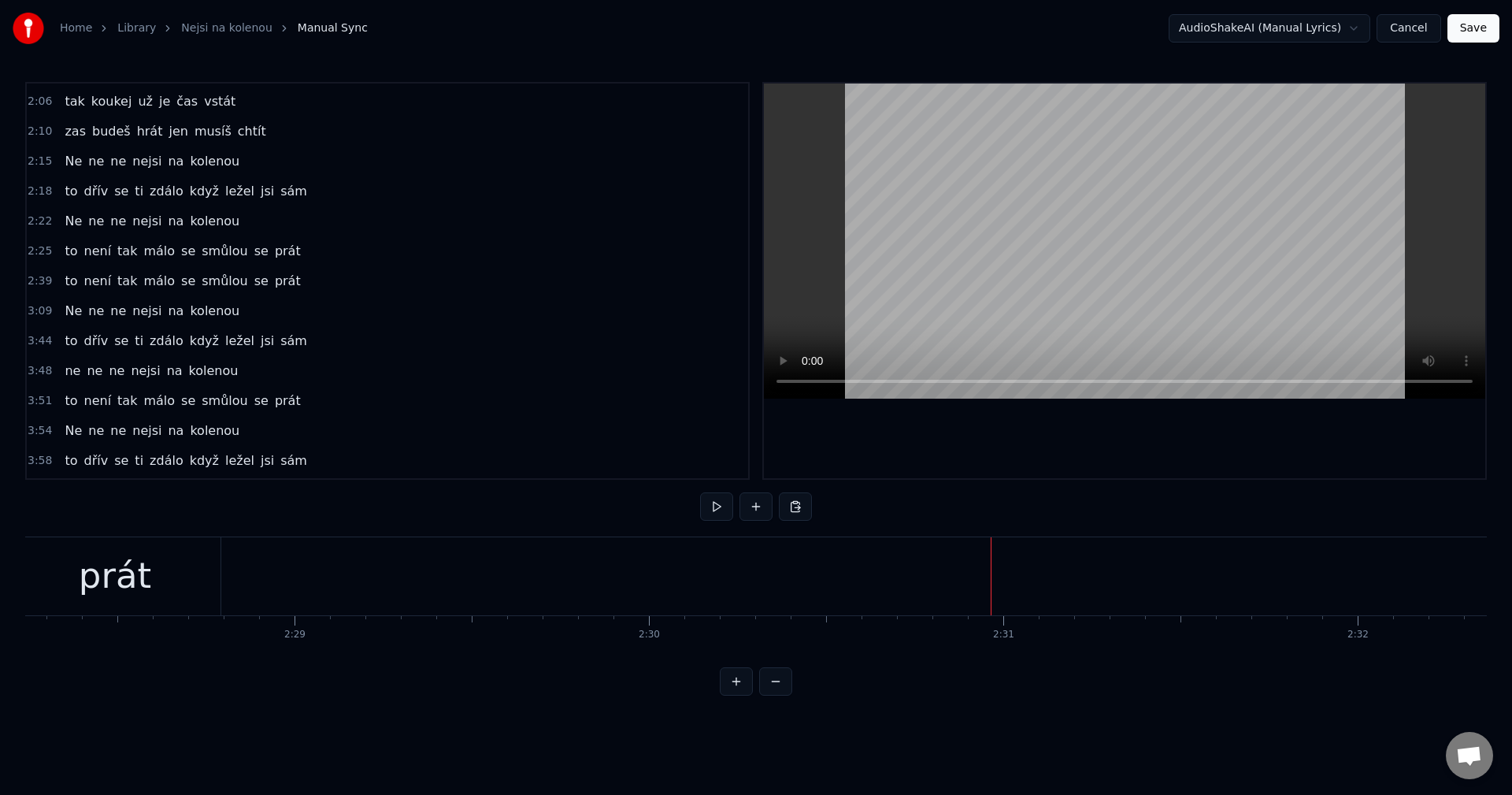
click at [109, 312] on span "ne" at bounding box center [118, 311] width 19 height 18
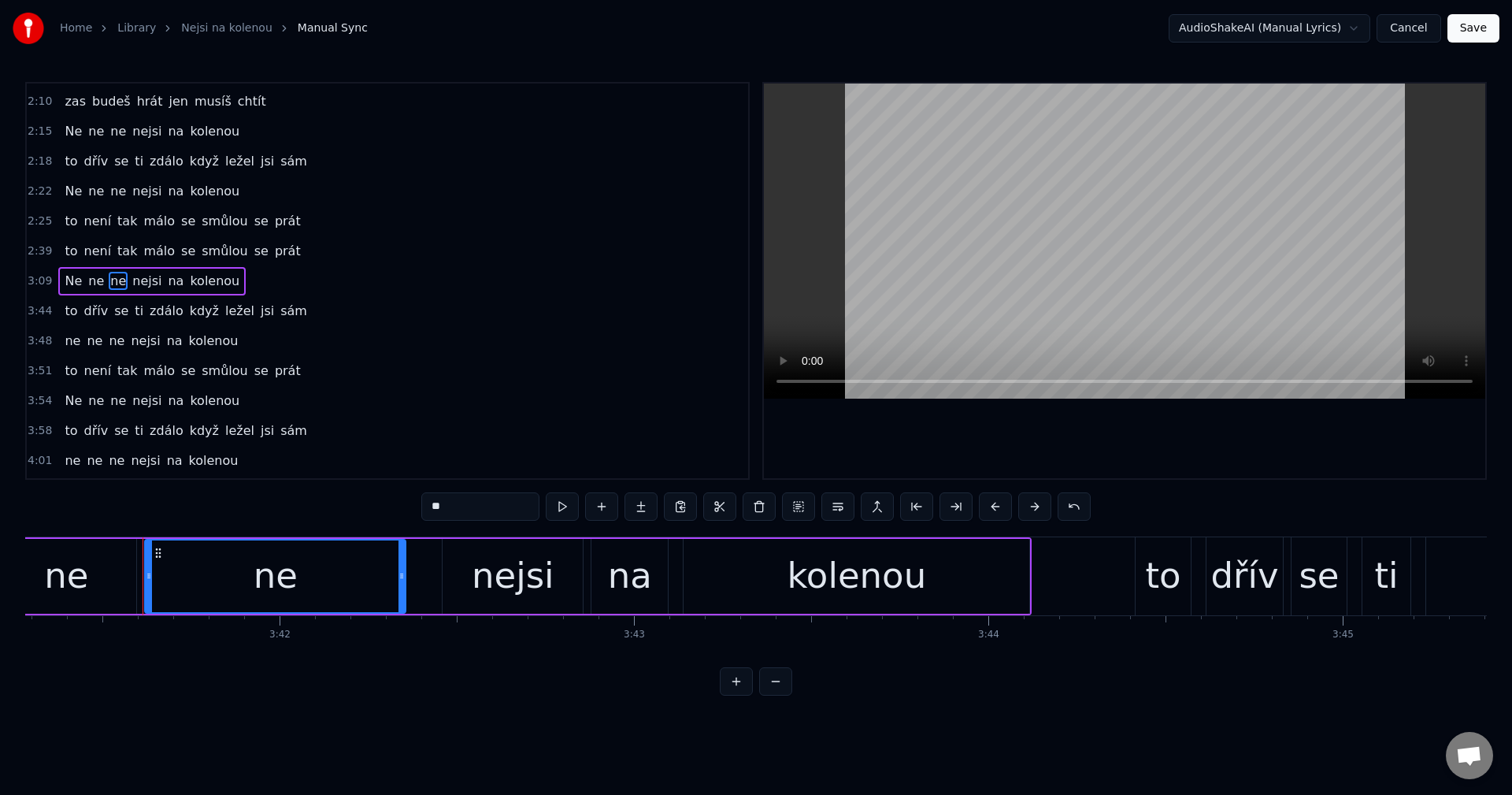
scroll to position [0, 78455]
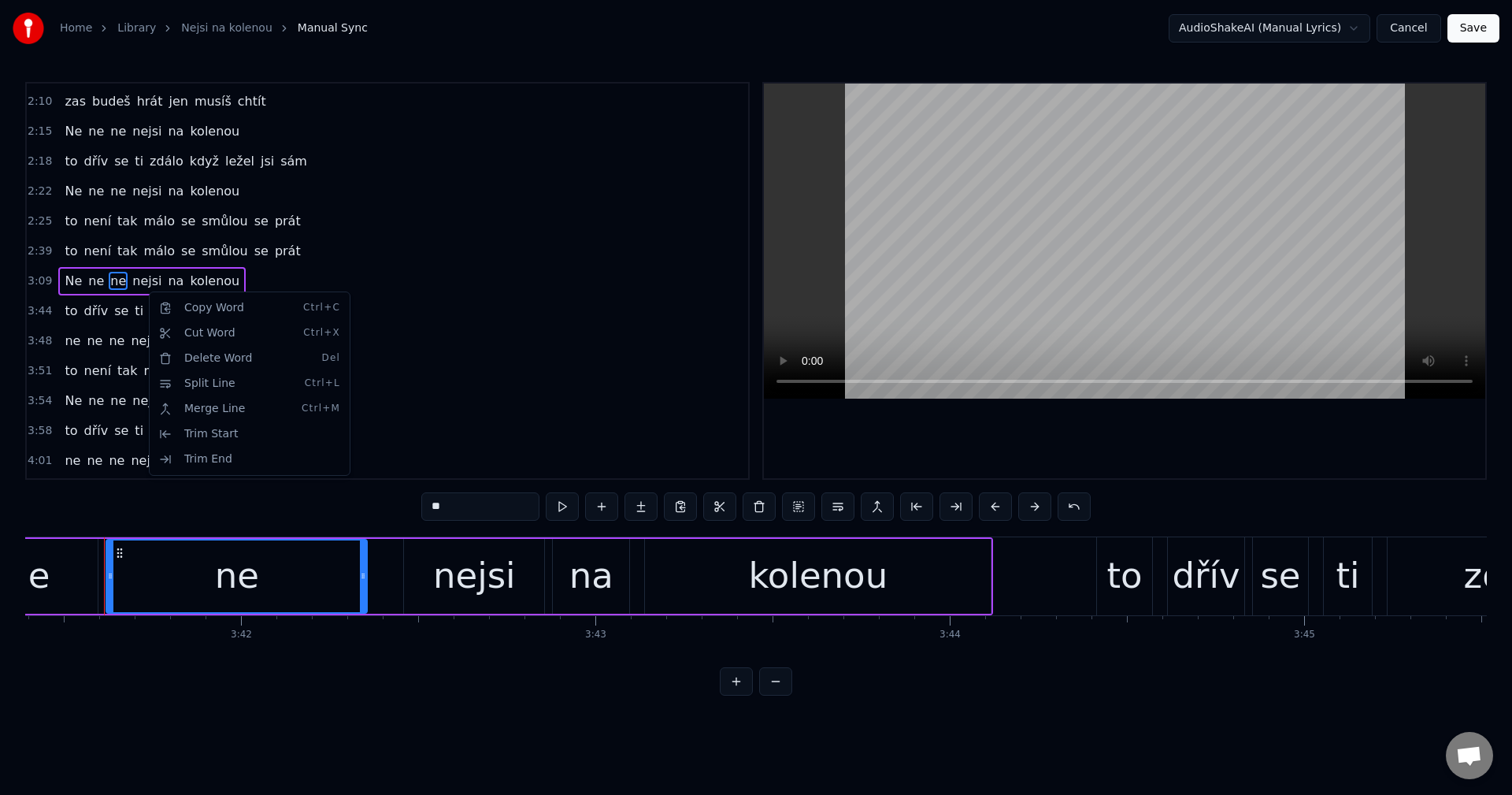
click at [96, 292] on html "Home Library Nejsi na kolenou Manual Sync AudioShakeAI (Manual Lyrics) Cancel S…" at bounding box center [756, 360] width 1512 height 721
click at [85, 292] on div "Ne ne ne nejsi na kolenou" at bounding box center [152, 281] width 188 height 29
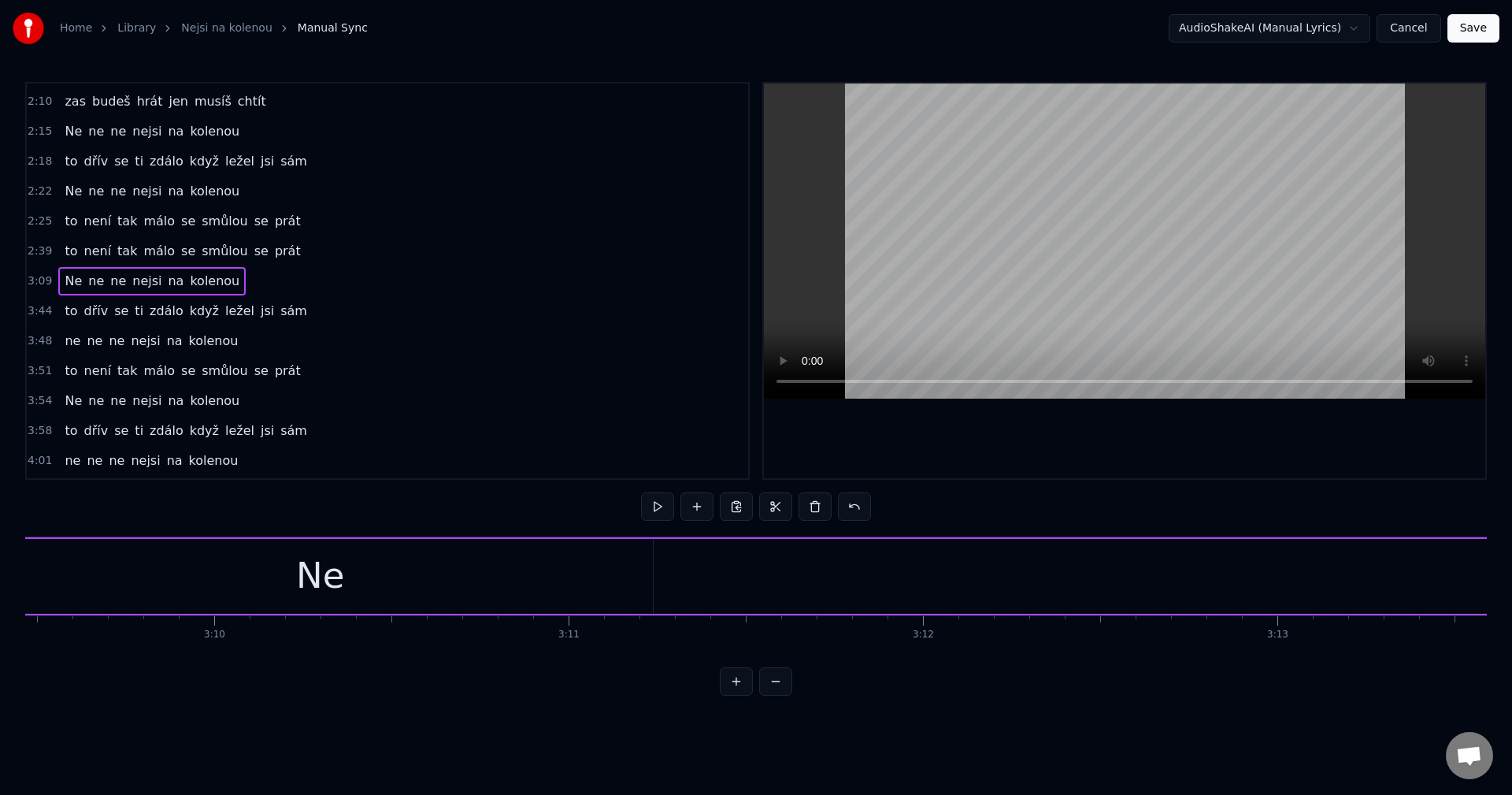
scroll to position [0, 67022]
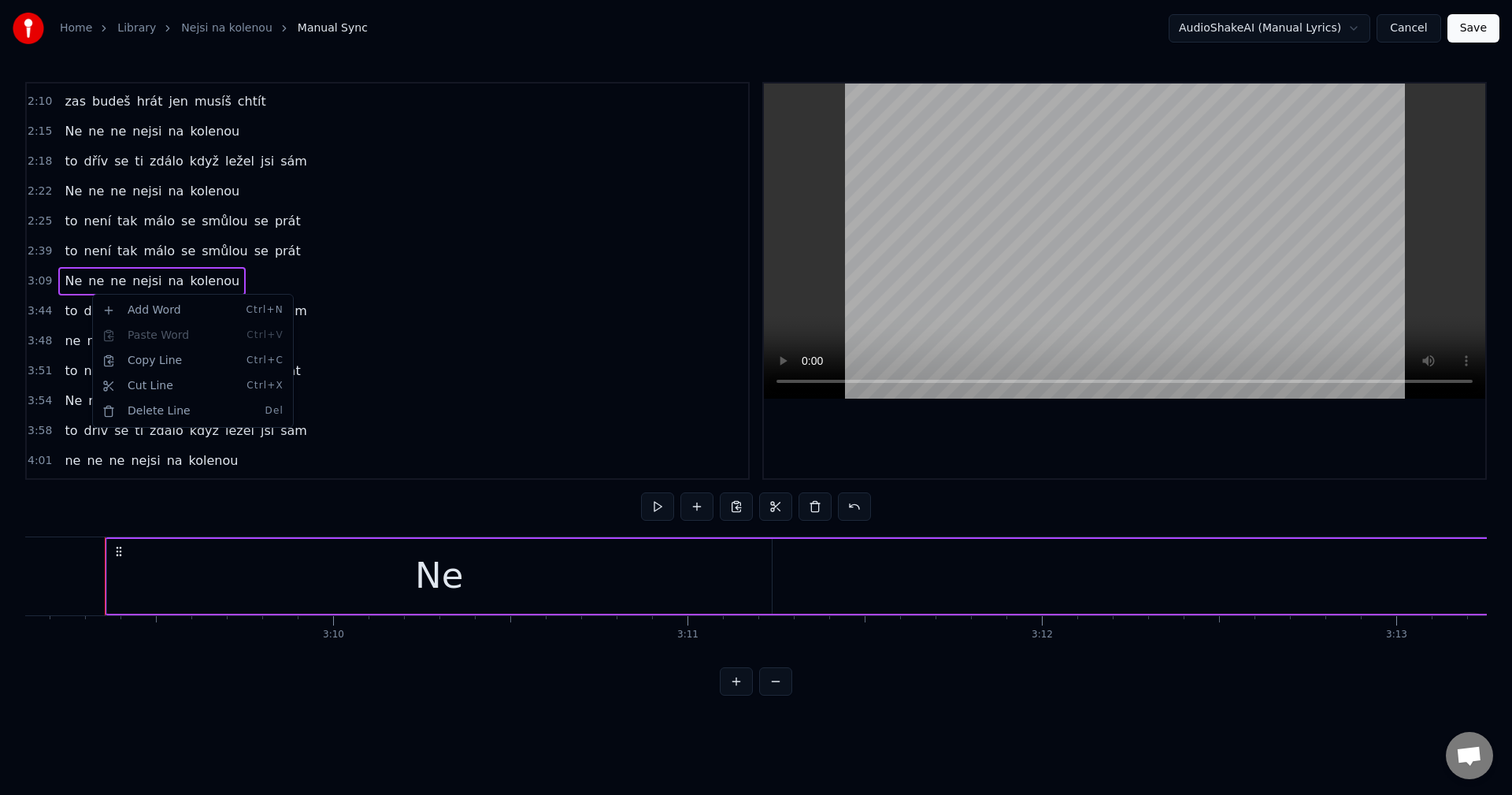
click at [70, 550] on html "Home Library Nejsi na kolenou Manual Sync AudioShakeAI (Manual Lyrics) Cancel S…" at bounding box center [756, 360] width 1512 height 721
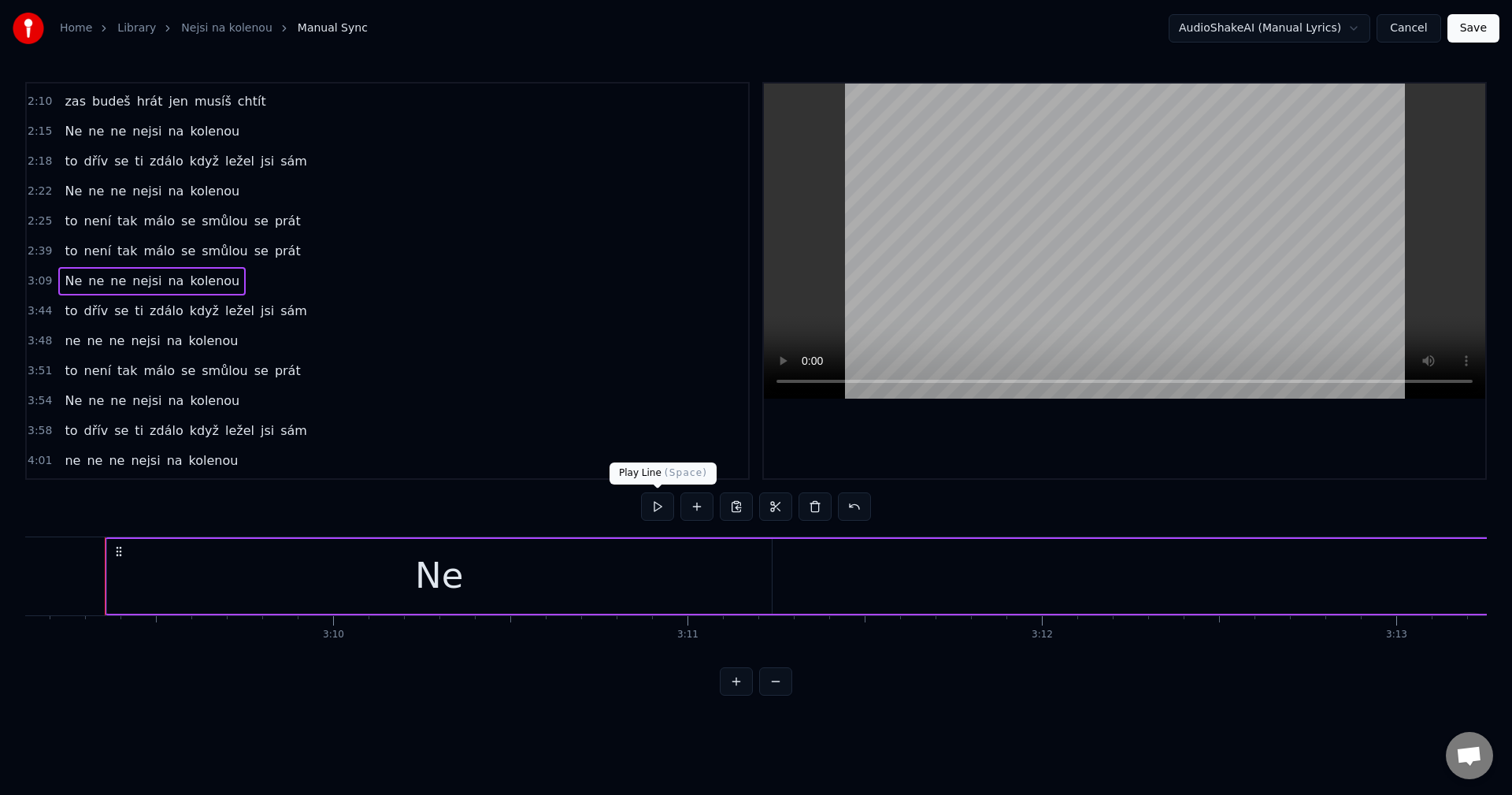
click at [664, 510] on button at bounding box center [658, 507] width 33 height 29
click at [138, 196] on span "nejsi" at bounding box center [147, 191] width 33 height 18
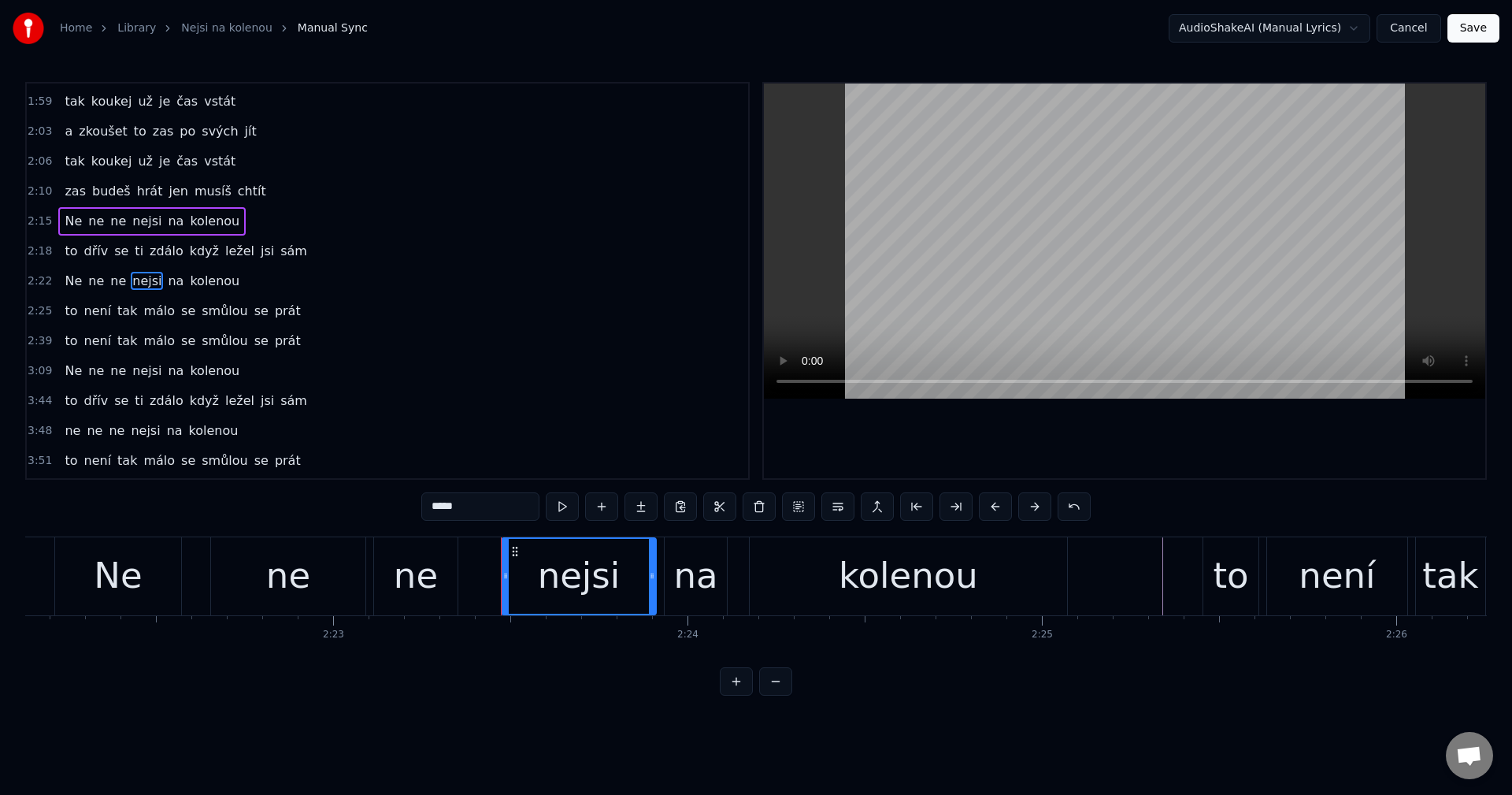
scroll to position [0, 50169]
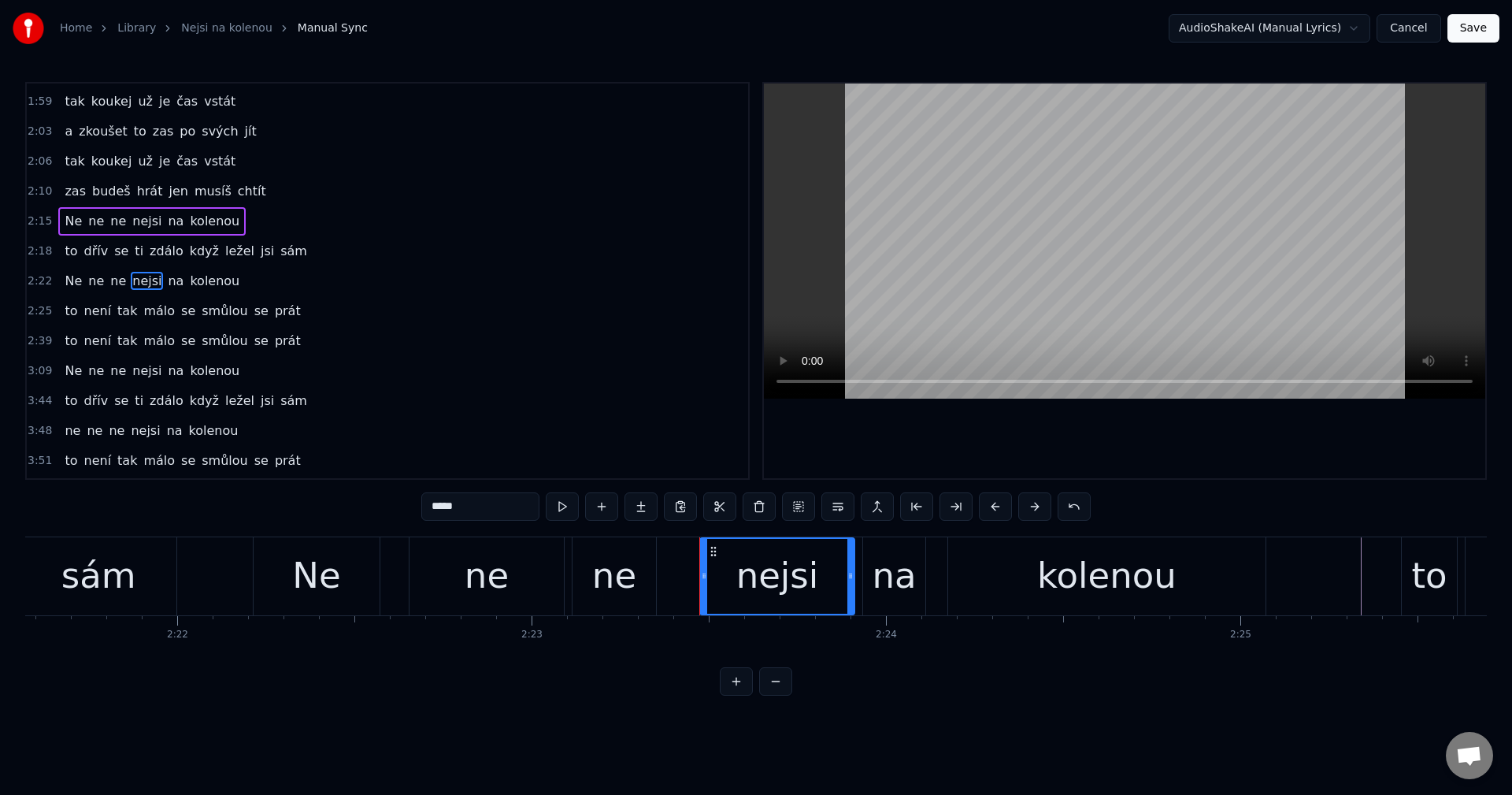
click at [121, 234] on div "Ne ne ne nejsi na kolenou" at bounding box center [152, 221] width 188 height 29
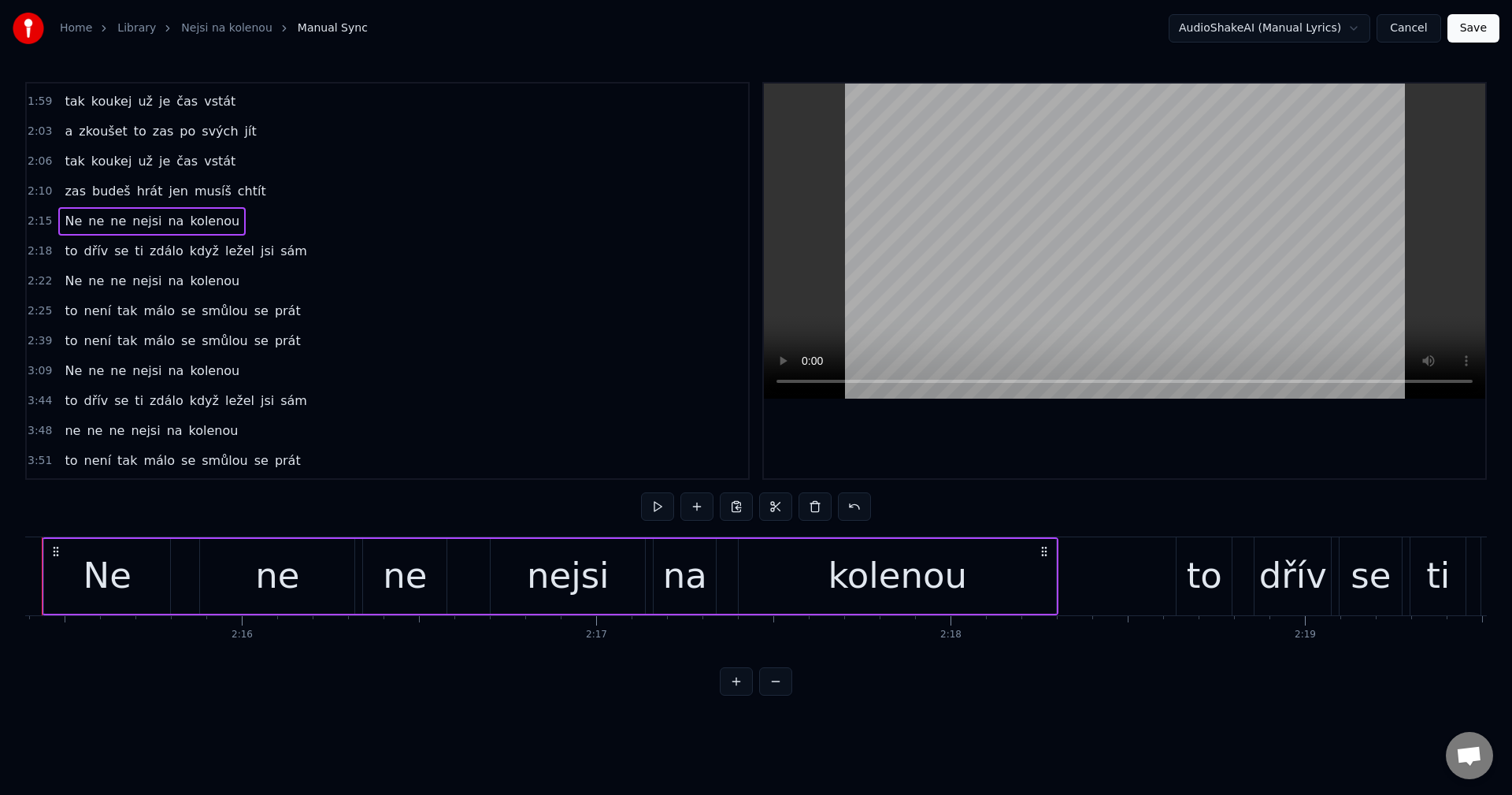
scroll to position [0, 47916]
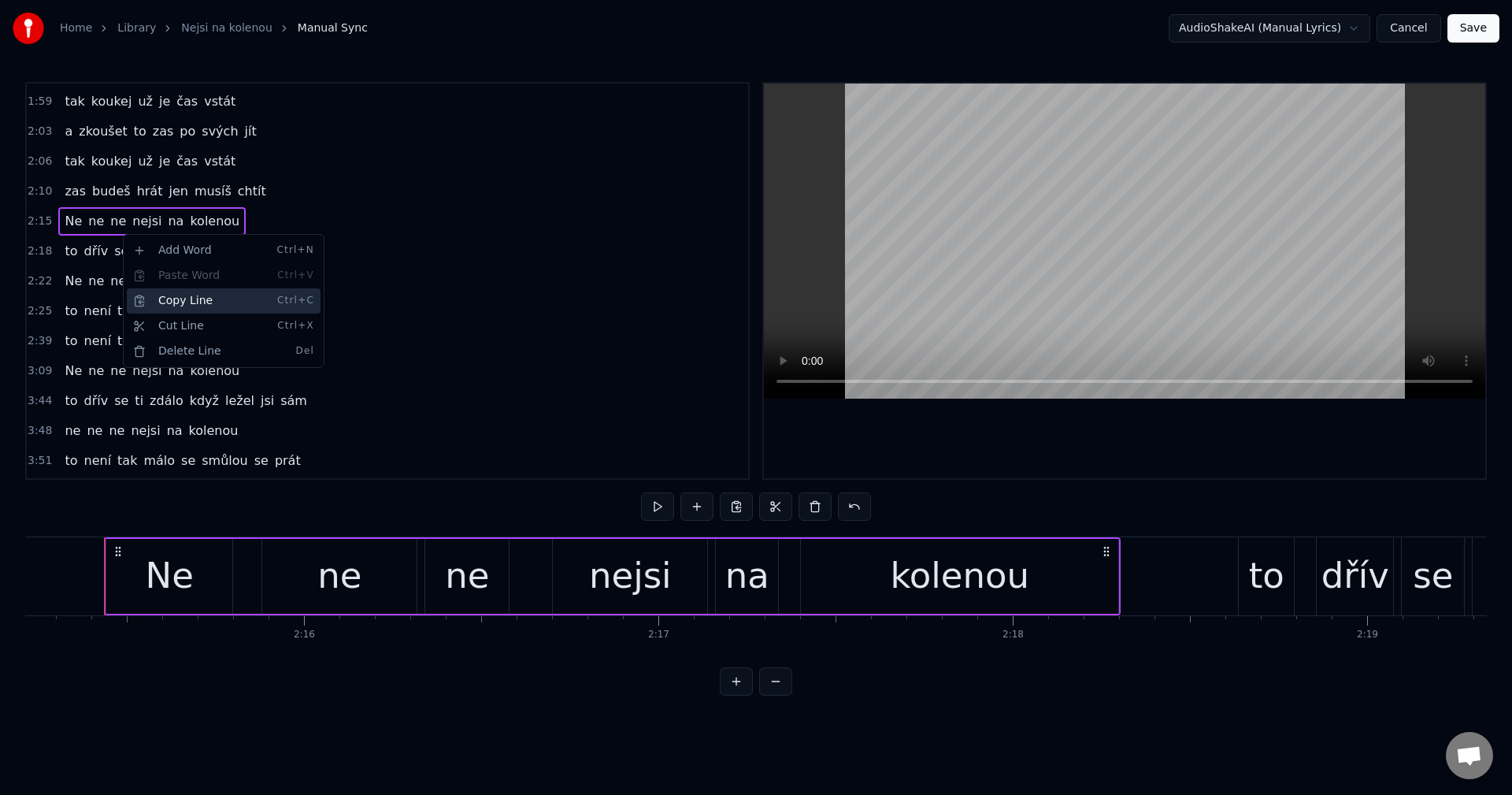
click at [196, 300] on div "Copy Line Ctrl+C" at bounding box center [223, 300] width 193 height 25
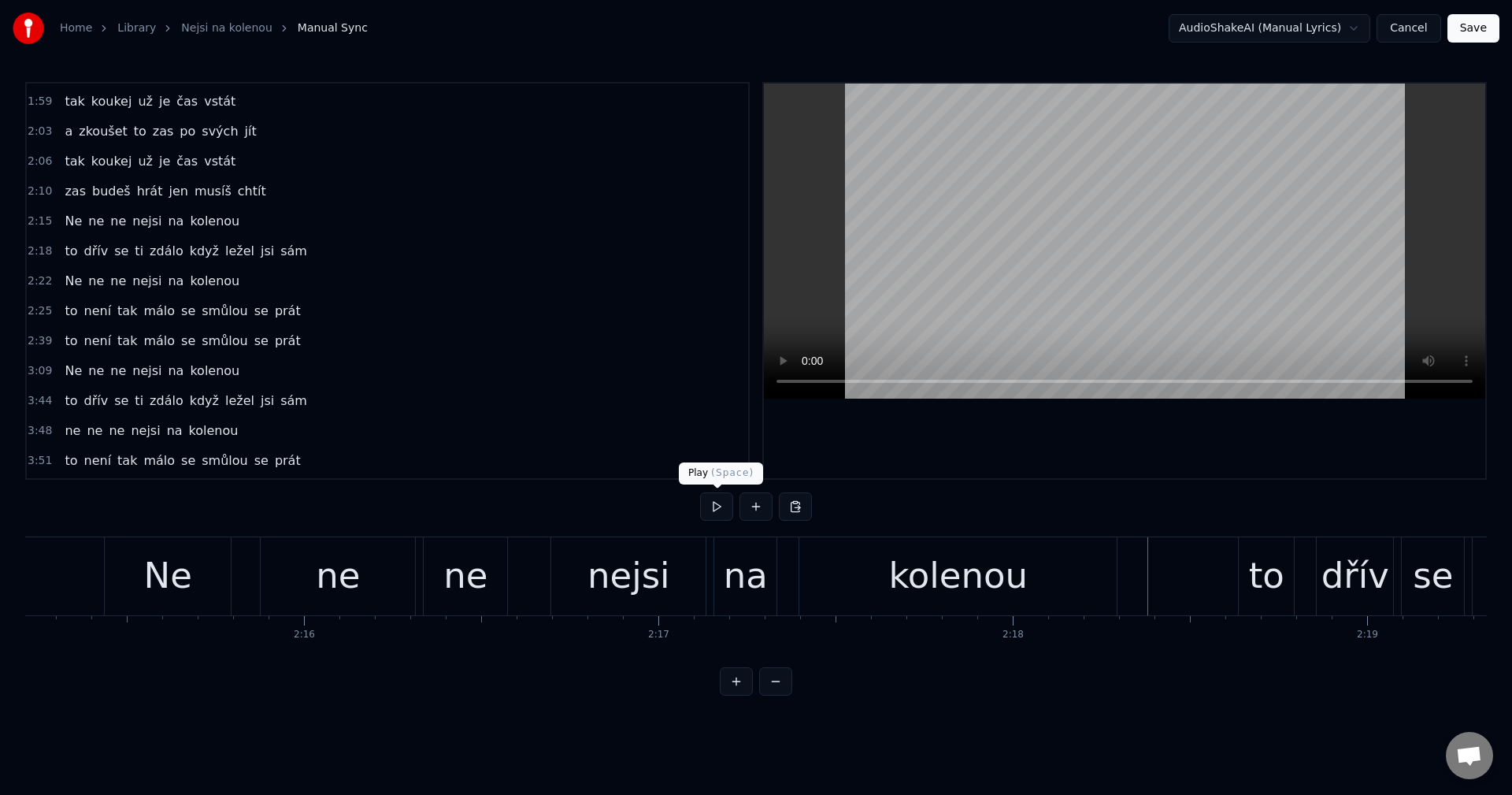
click at [716, 510] on button at bounding box center [717, 507] width 33 height 29
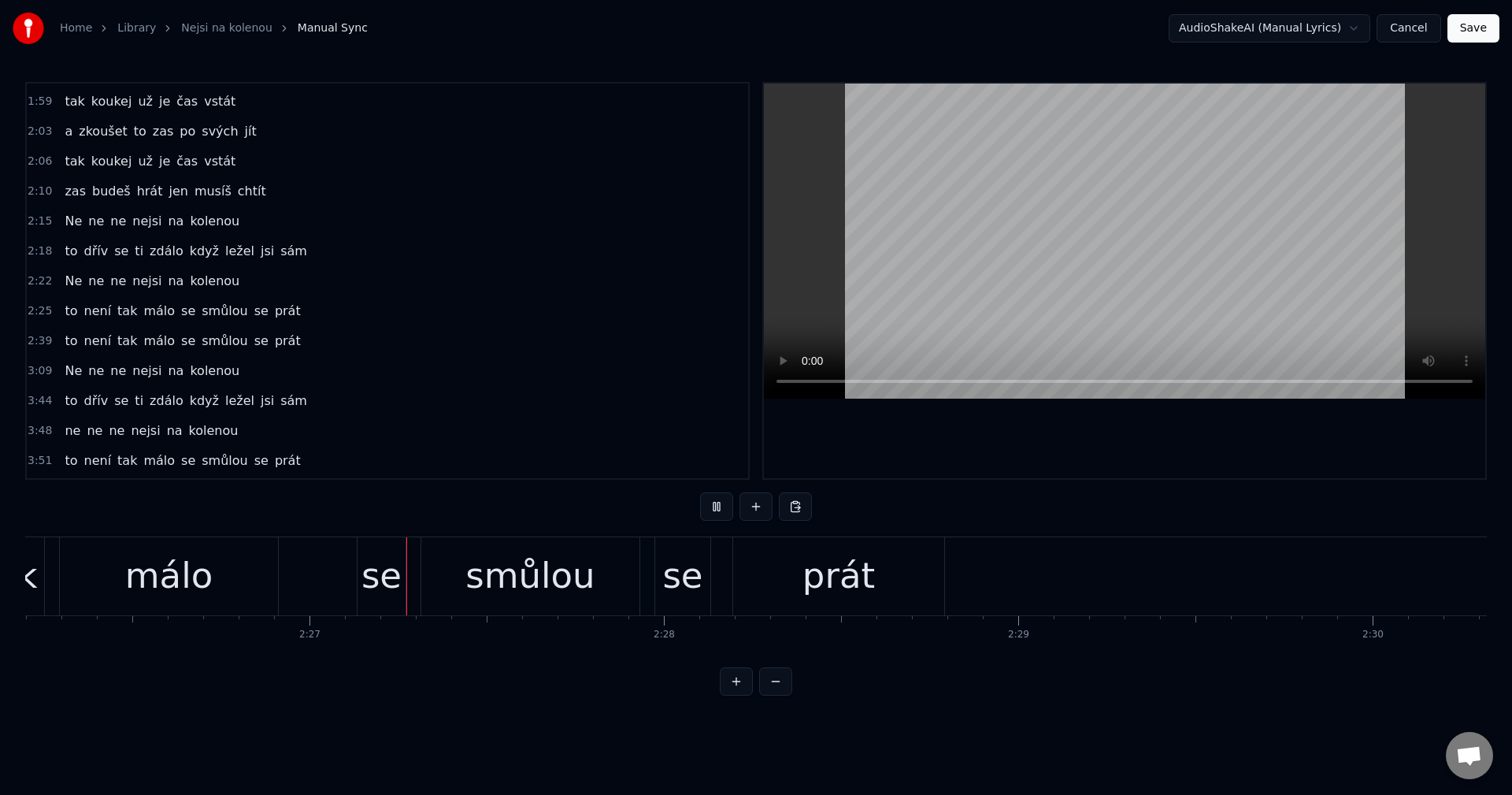
scroll to position [0, 51944]
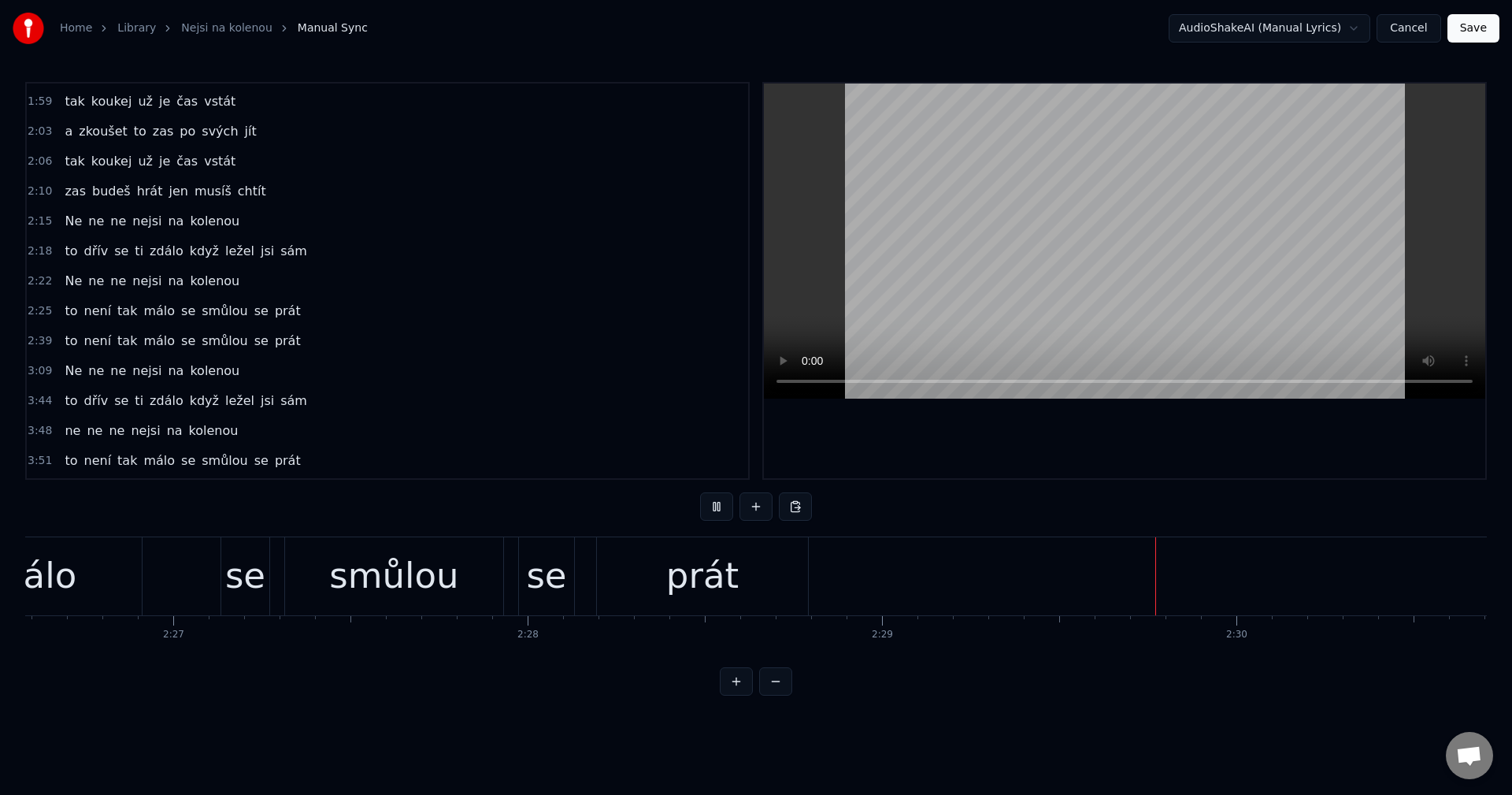
click at [717, 510] on button at bounding box center [717, 507] width 33 height 29
click at [789, 505] on button at bounding box center [795, 507] width 33 height 29
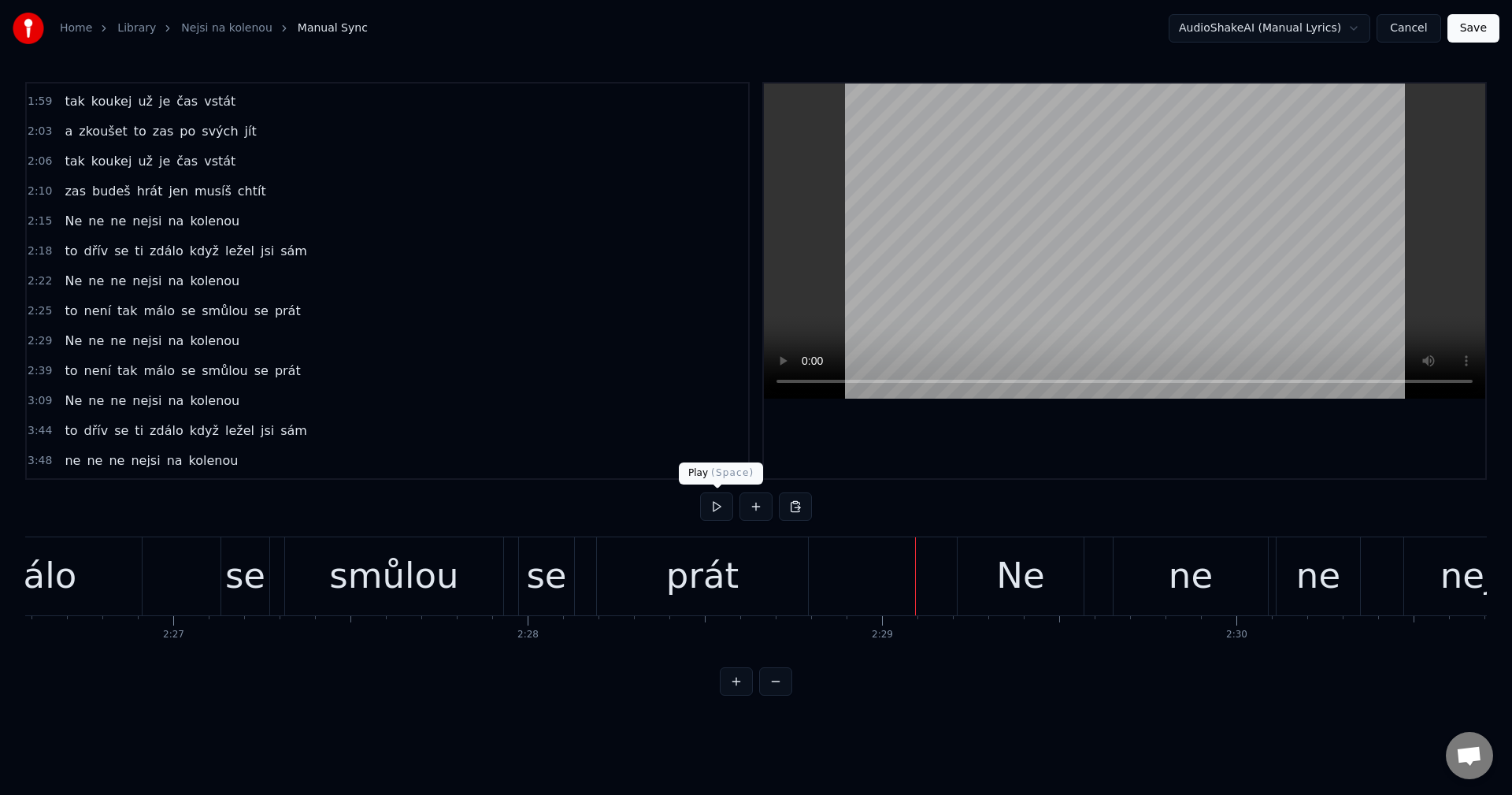
click at [718, 505] on button at bounding box center [717, 507] width 33 height 29
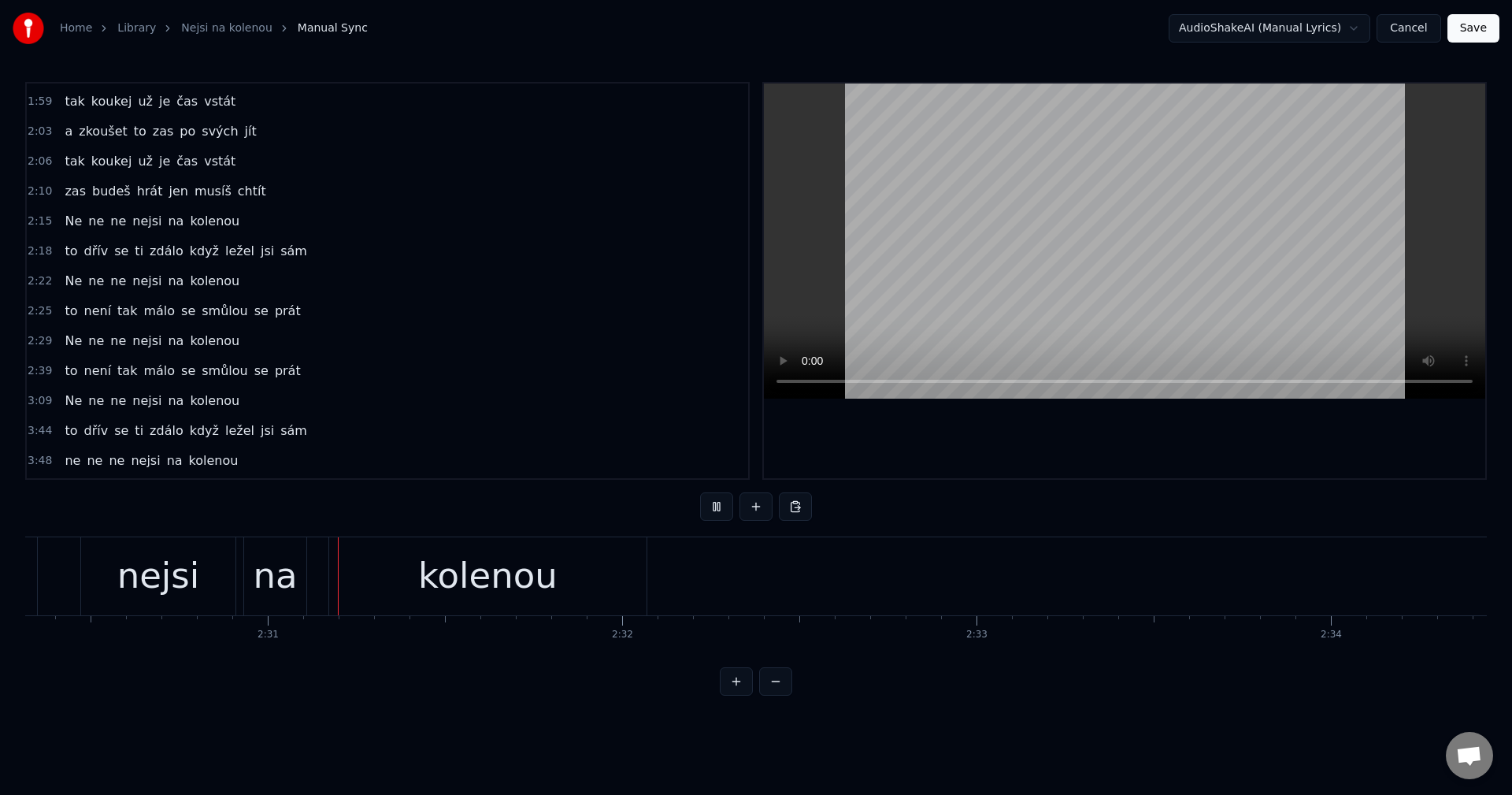
scroll to position [0, 53297]
click at [718, 505] on button at bounding box center [717, 507] width 33 height 29
click at [559, 567] on div "kolenou" at bounding box center [457, 576] width 317 height 78
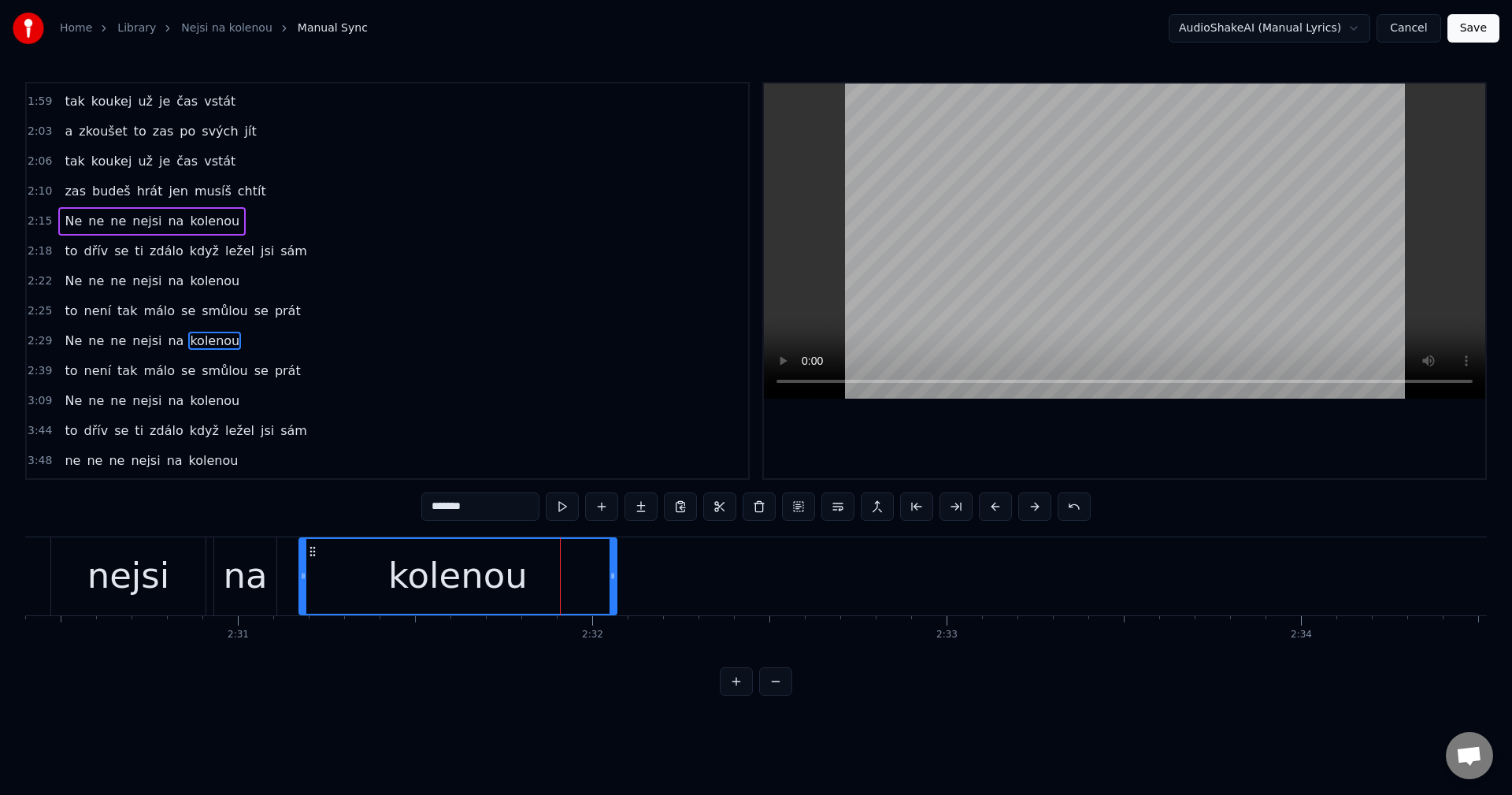
scroll to position [656, 0]
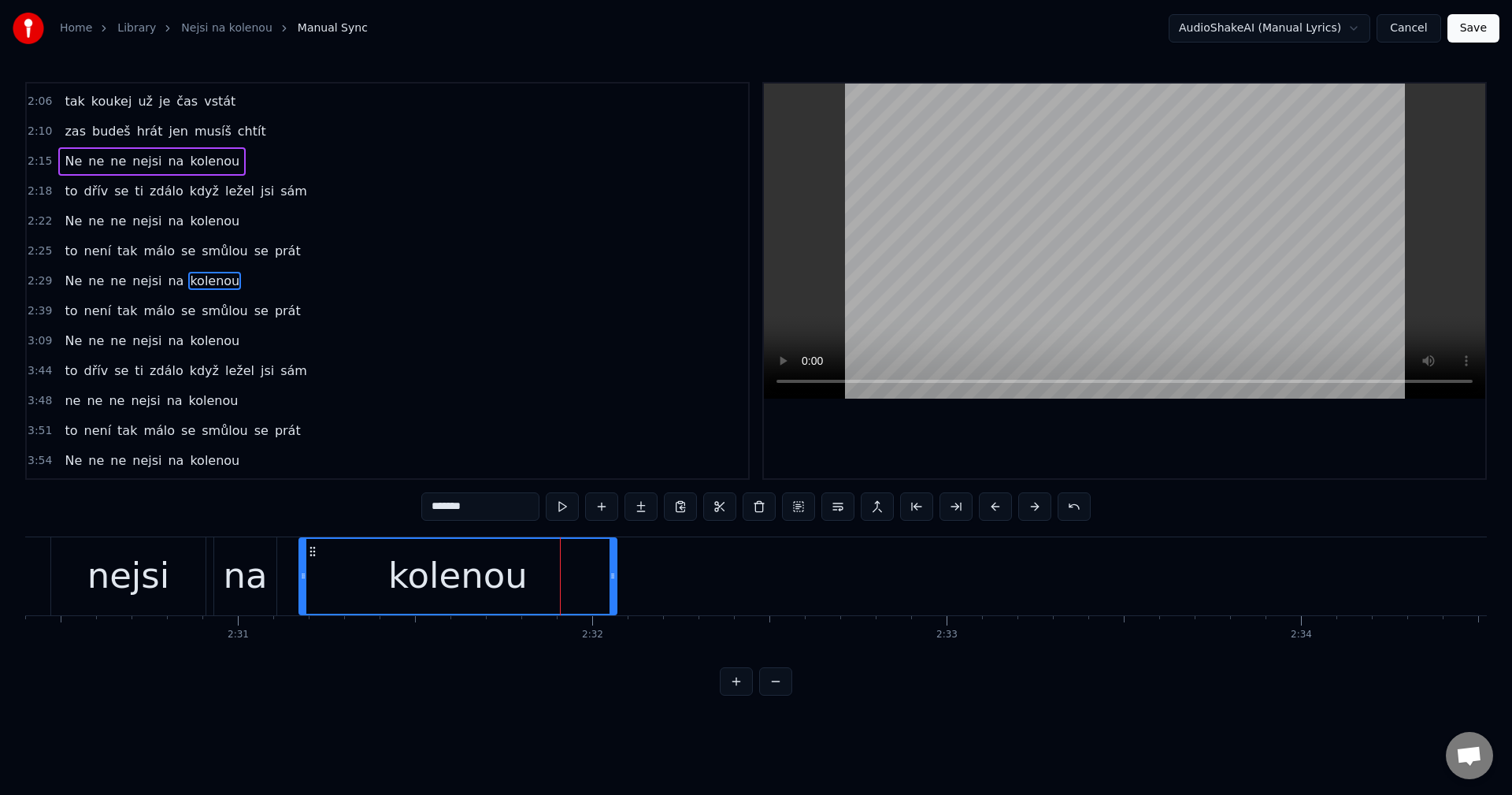
click at [177, 205] on div "to dřív se ti zdálo když ležel jsi sám" at bounding box center [186, 192] width 255 height 29
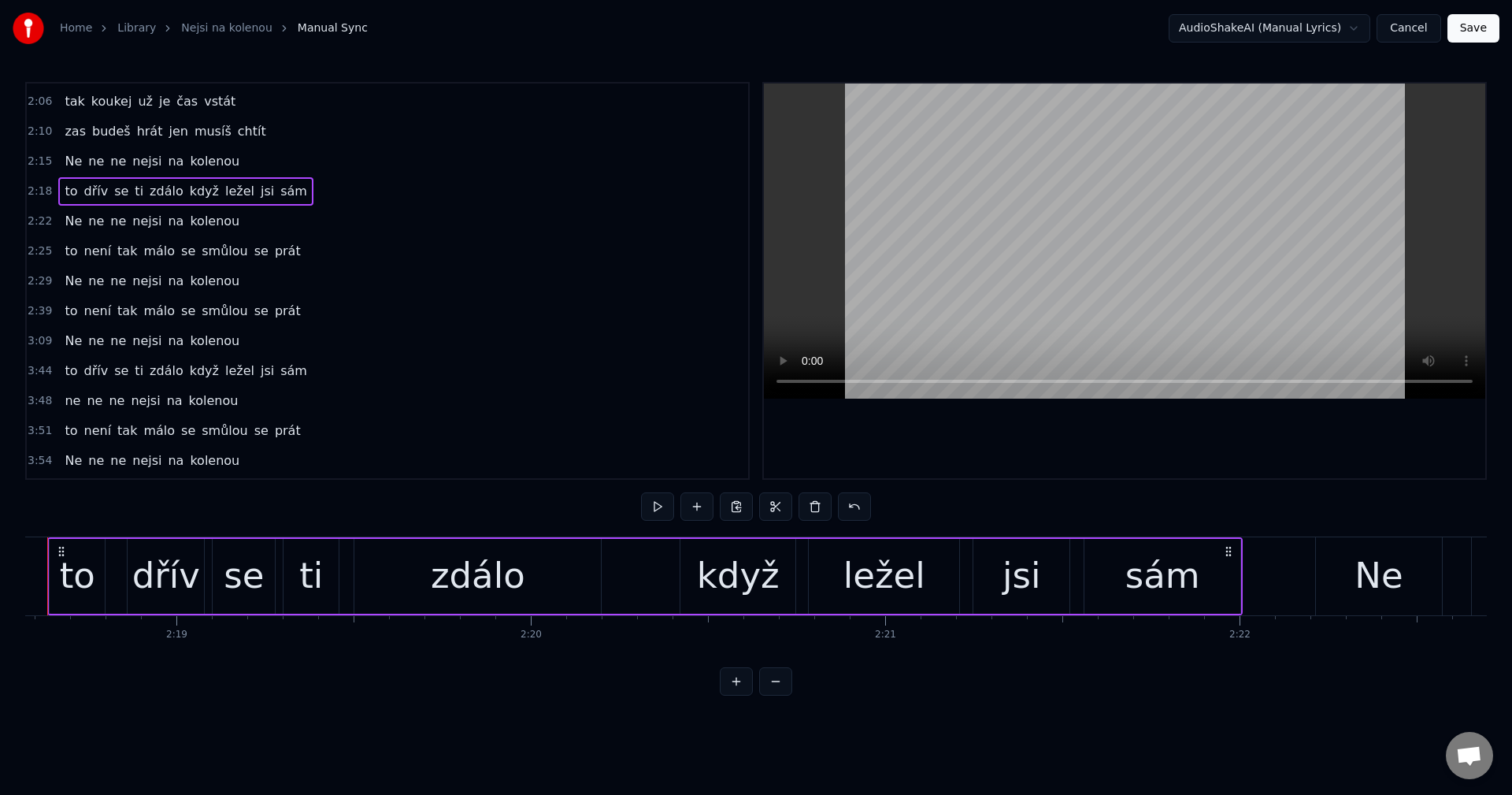
scroll to position [0, 49049]
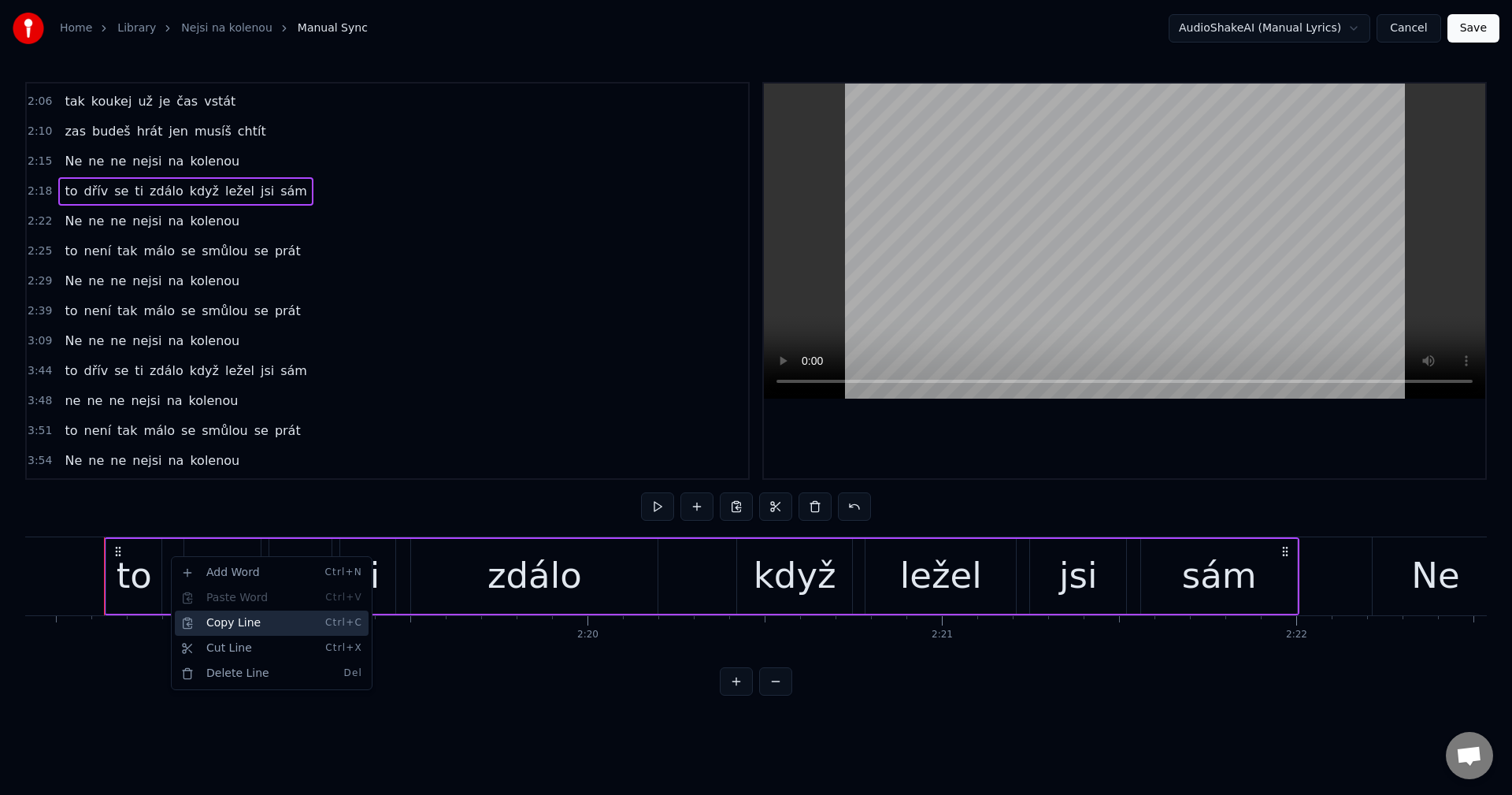
click at [246, 621] on div "Copy Line Ctrl+C" at bounding box center [271, 623] width 193 height 25
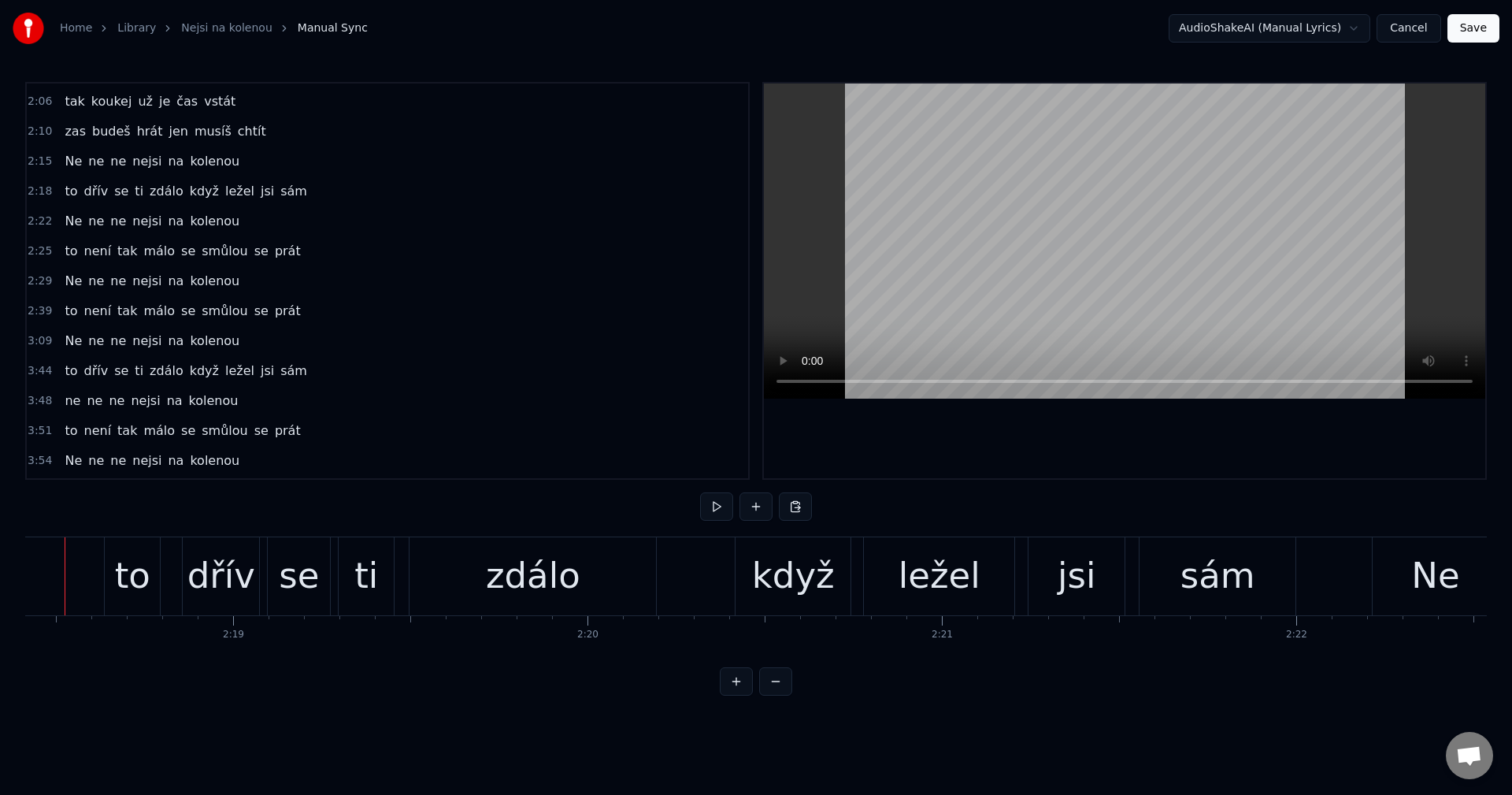
scroll to position [0, 49010]
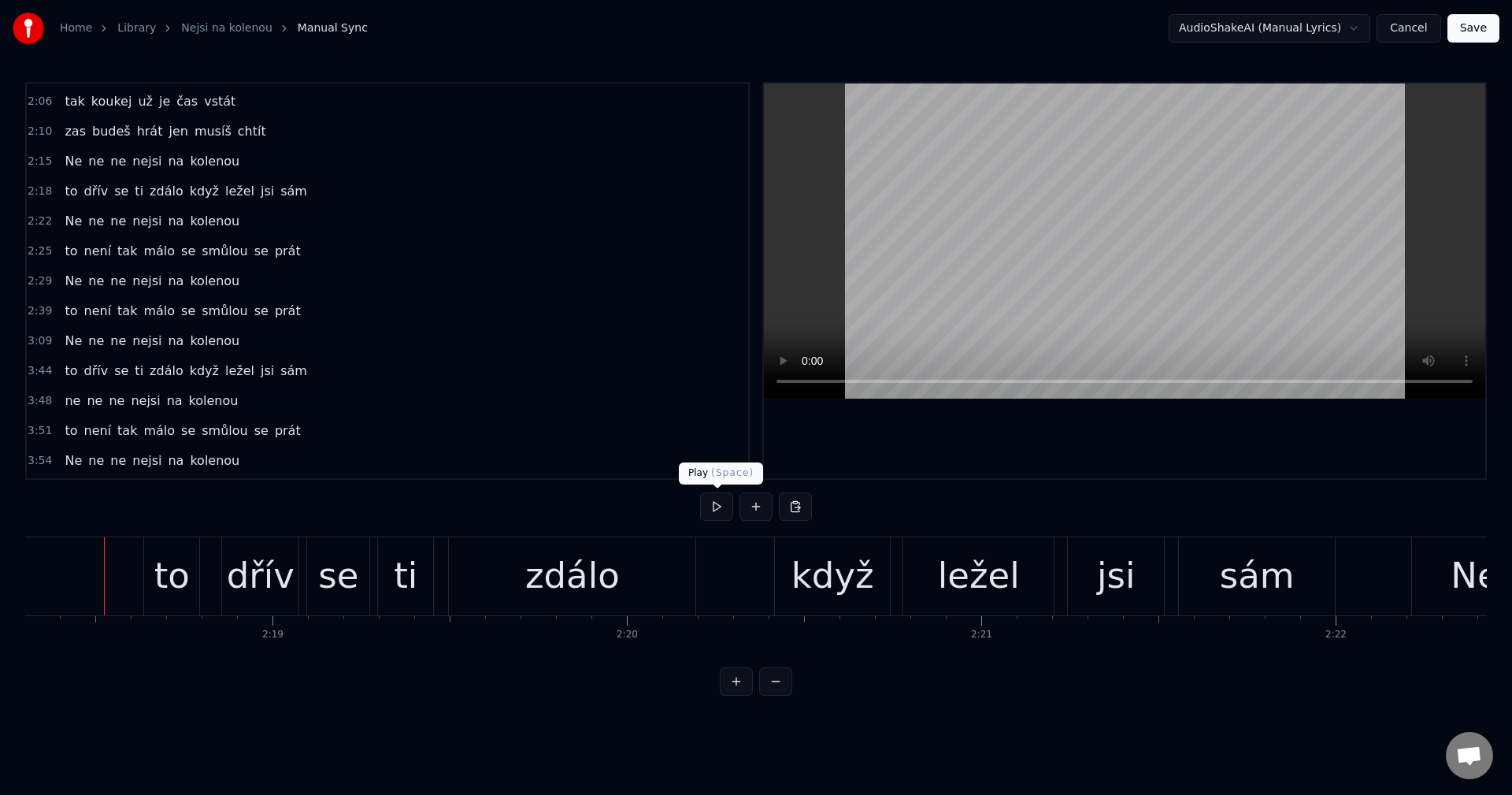
click at [723, 498] on button at bounding box center [717, 507] width 33 height 29
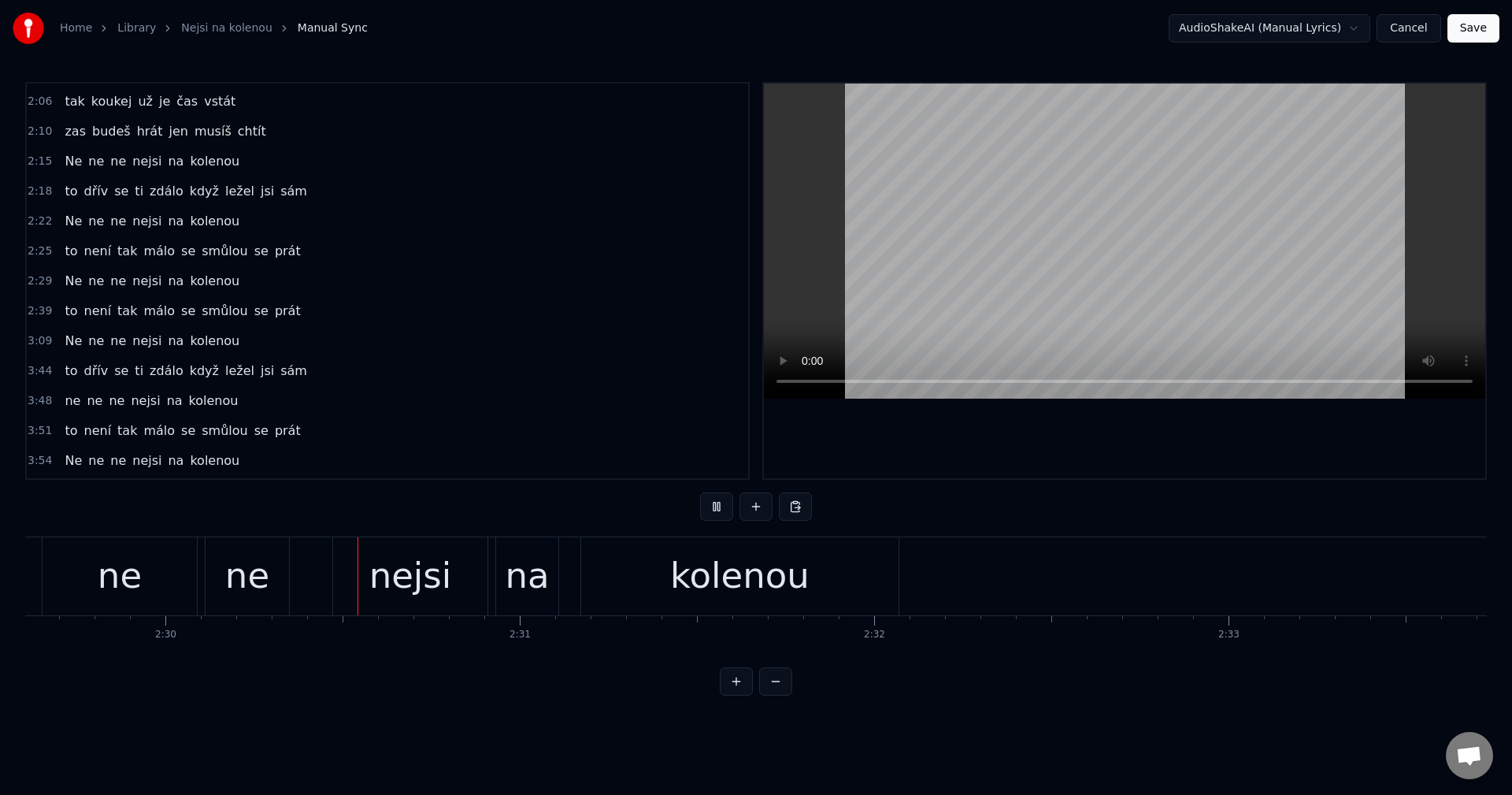
scroll to position [0, 53038]
click at [717, 508] on button at bounding box center [717, 507] width 33 height 29
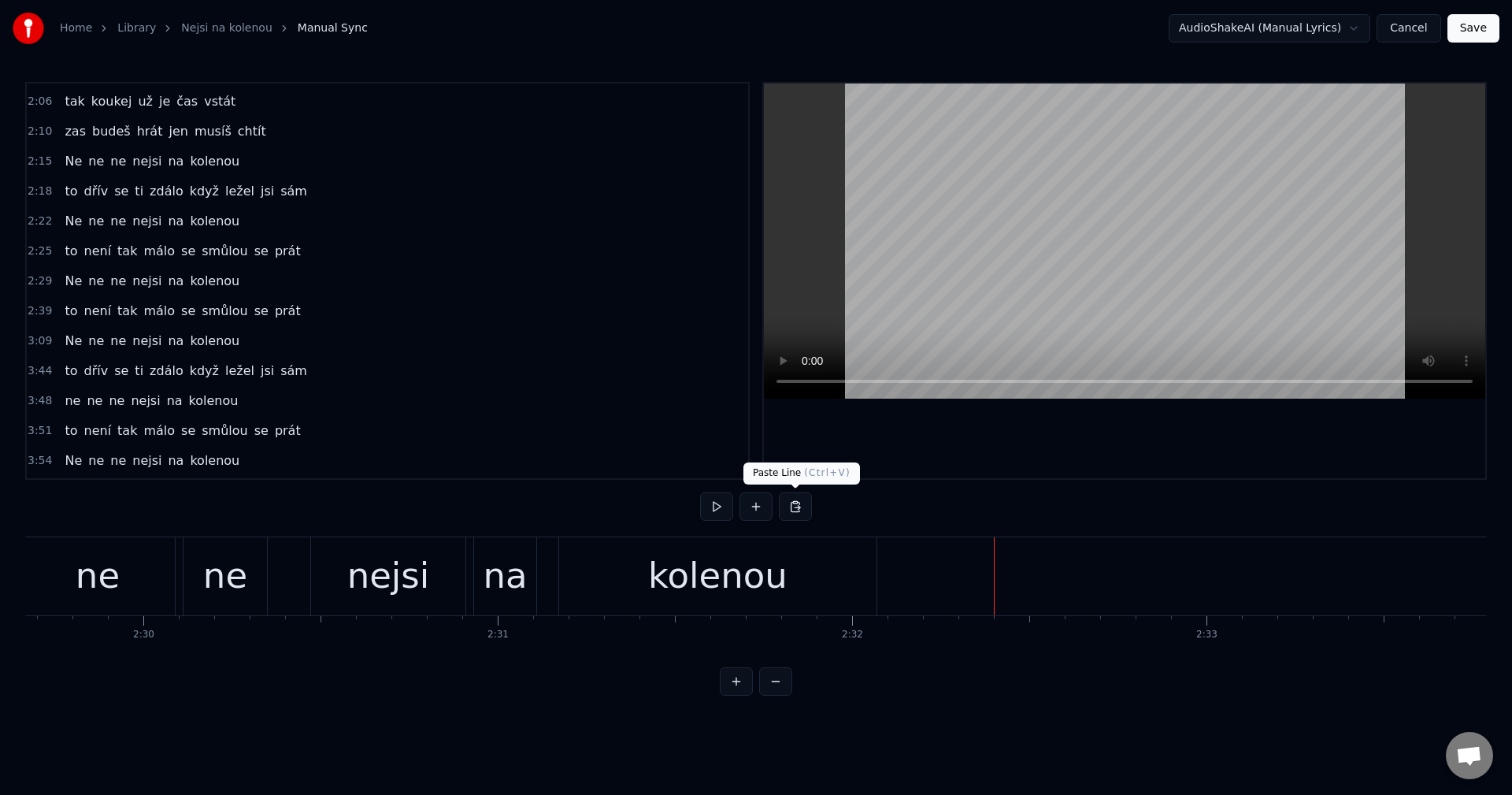
click at [793, 508] on button at bounding box center [795, 507] width 33 height 29
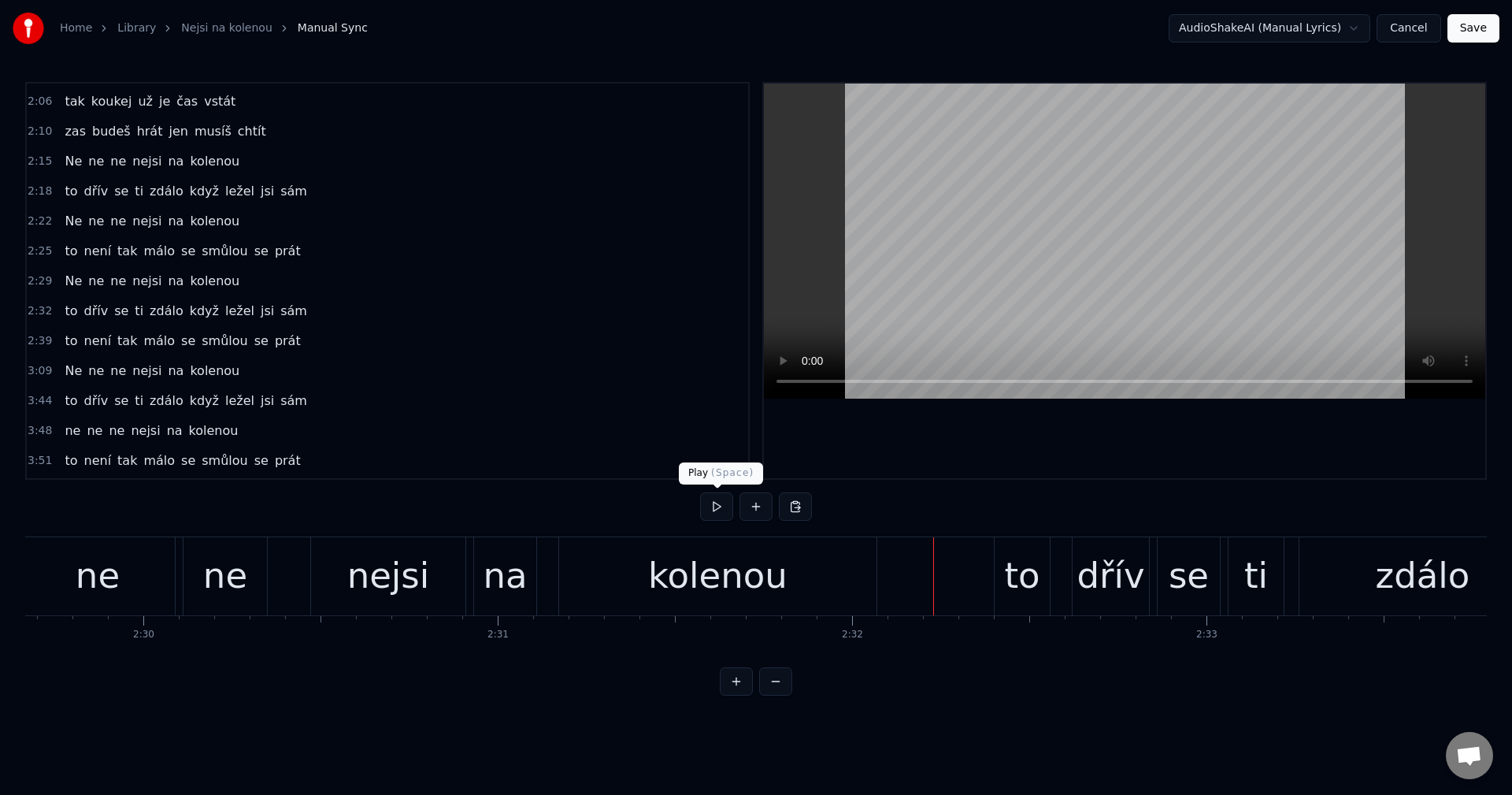
click at [723, 511] on button at bounding box center [717, 507] width 33 height 29
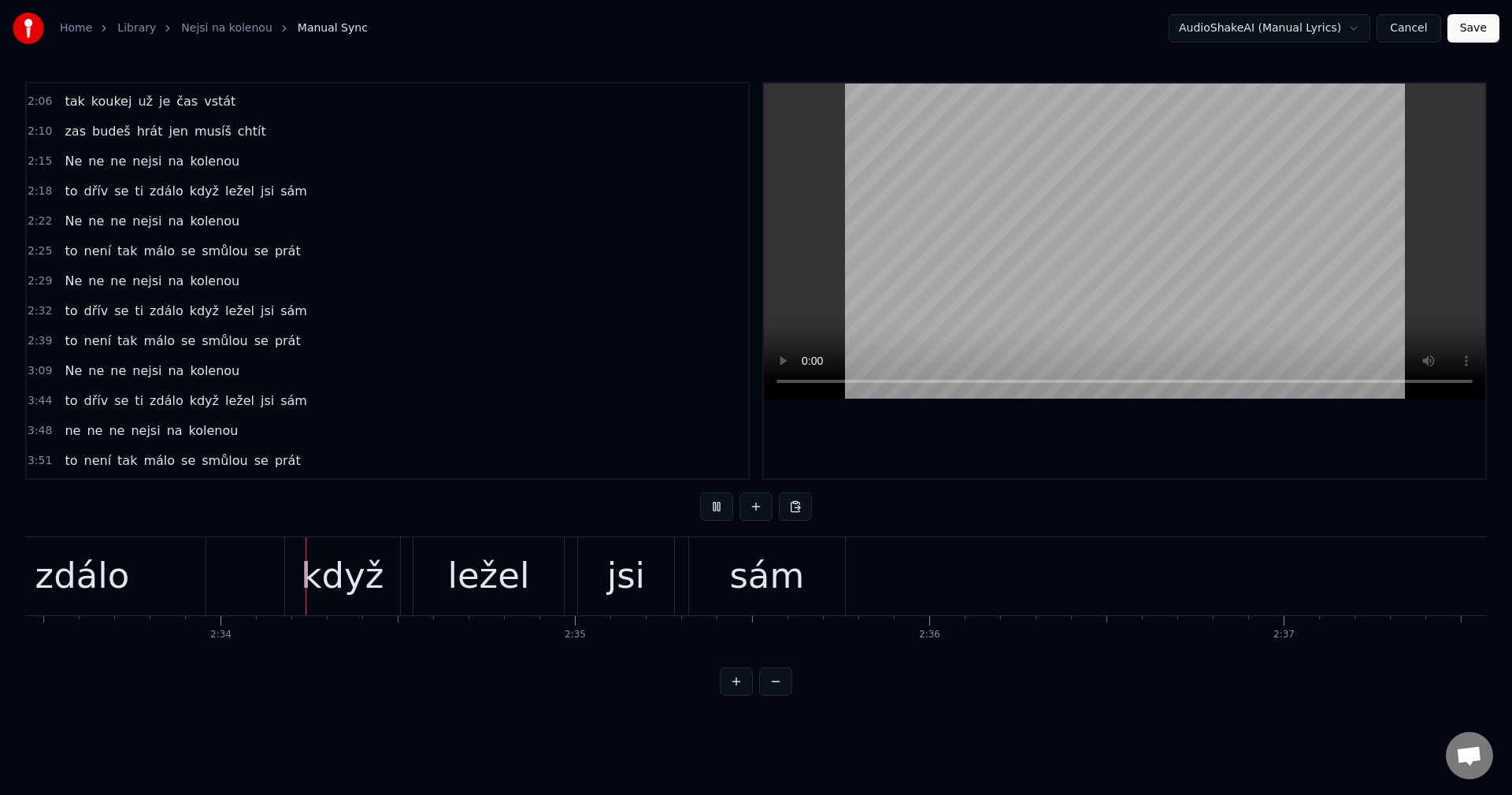
scroll to position [0, 54412]
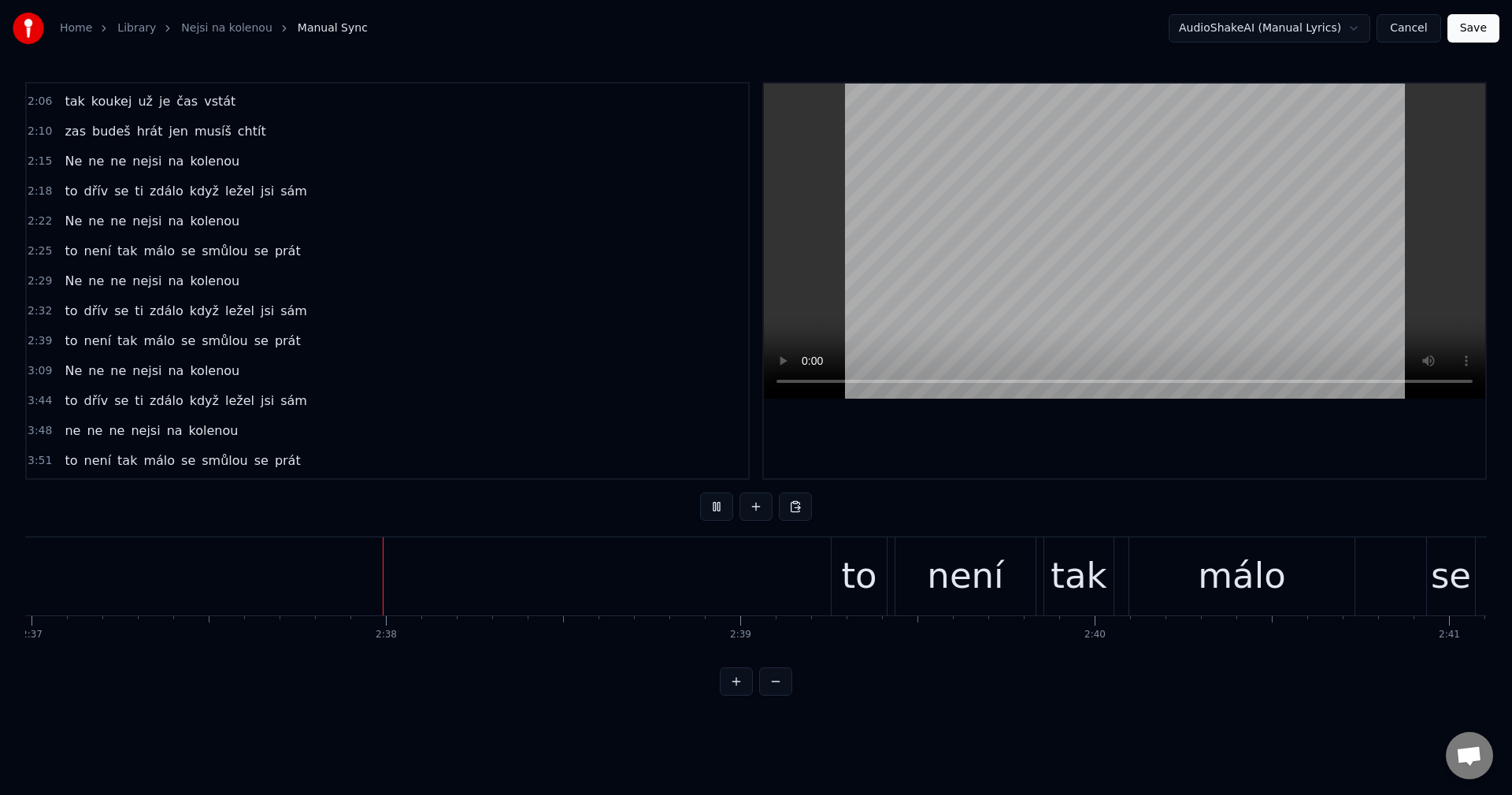
click at [721, 510] on button at bounding box center [717, 507] width 33 height 29
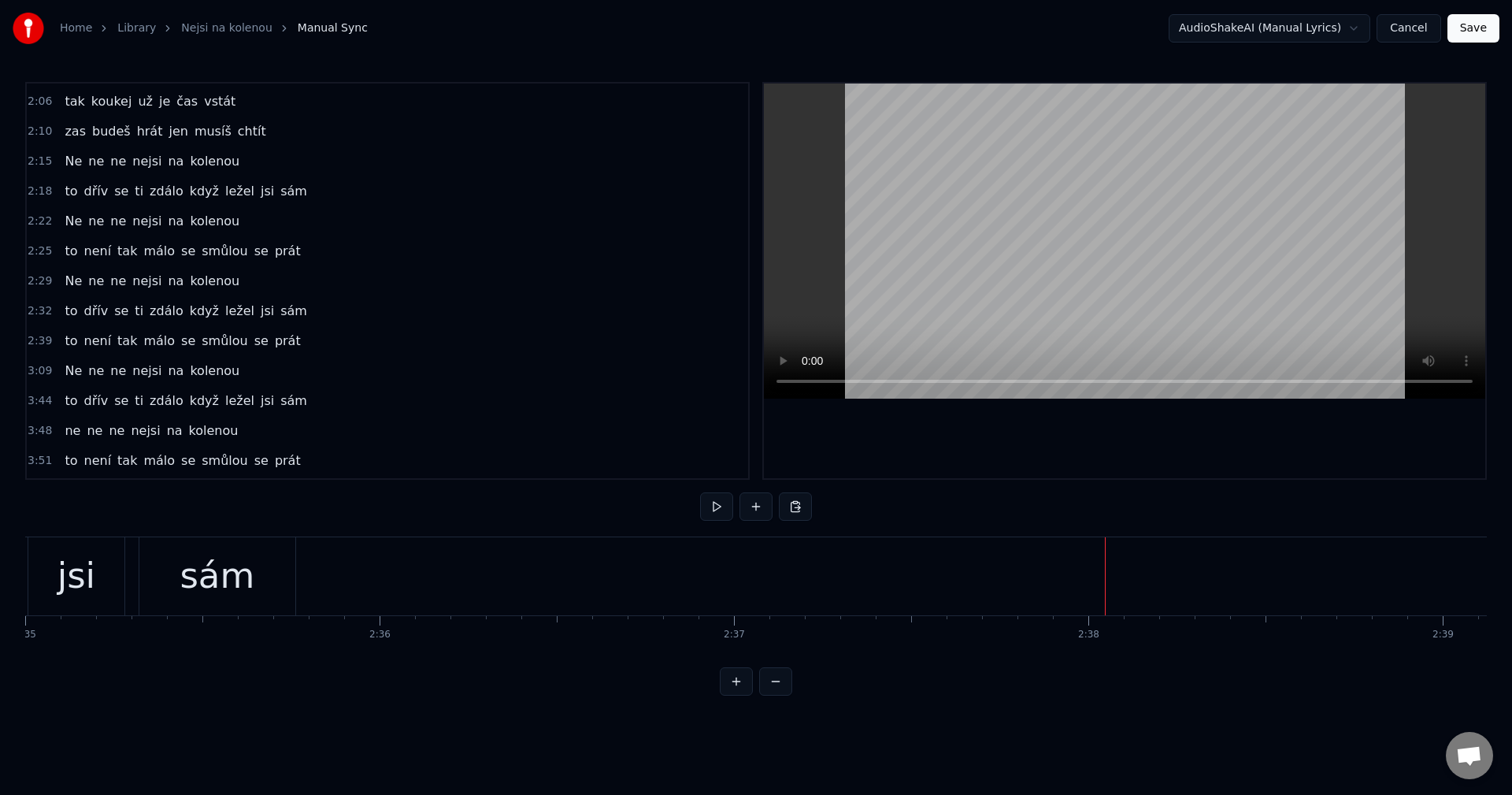
scroll to position [0, 54680]
click at [115, 232] on div "Ne ne ne nejsi na kolenou" at bounding box center [152, 221] width 188 height 29
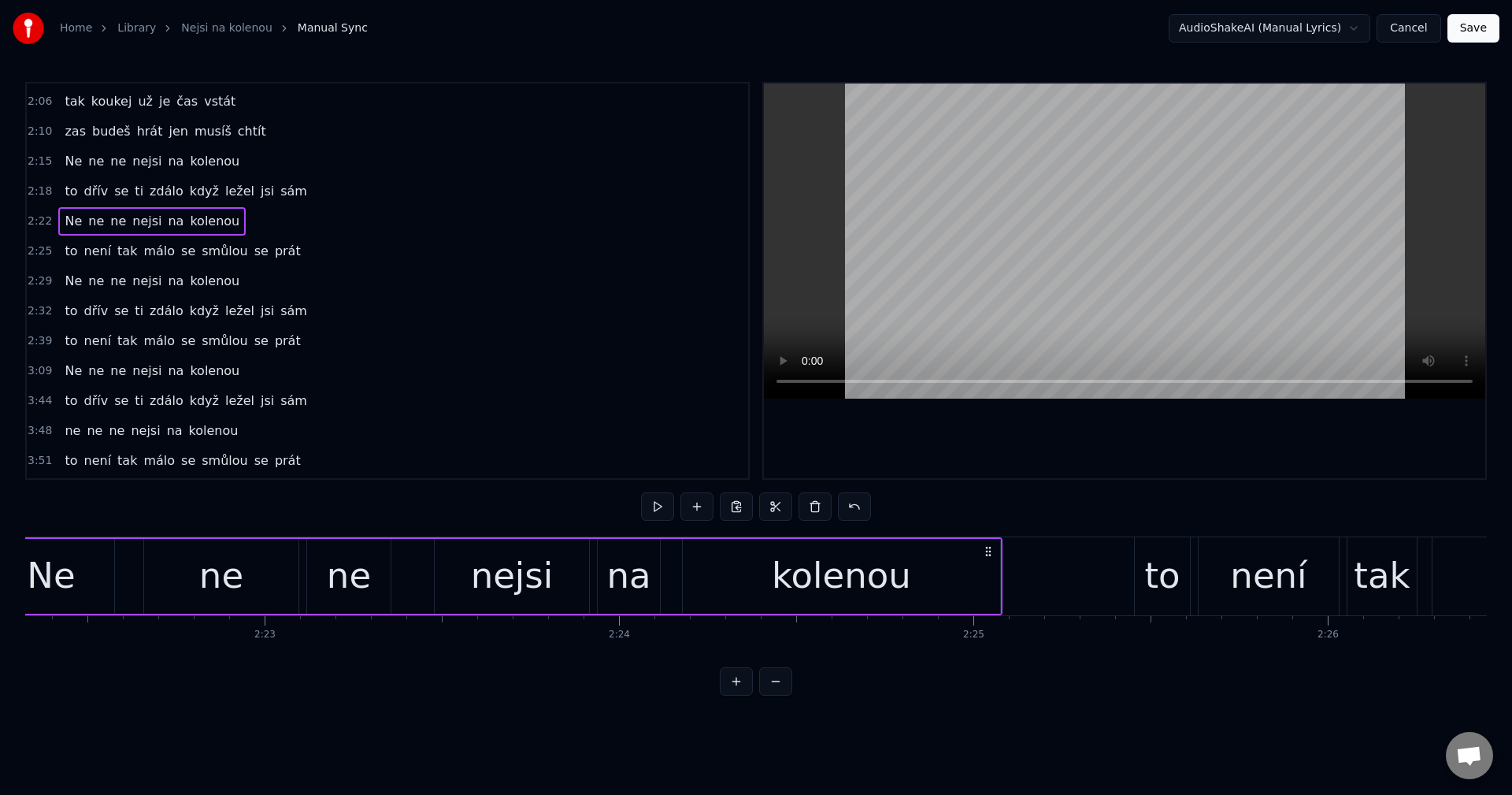
scroll to position [0, 50318]
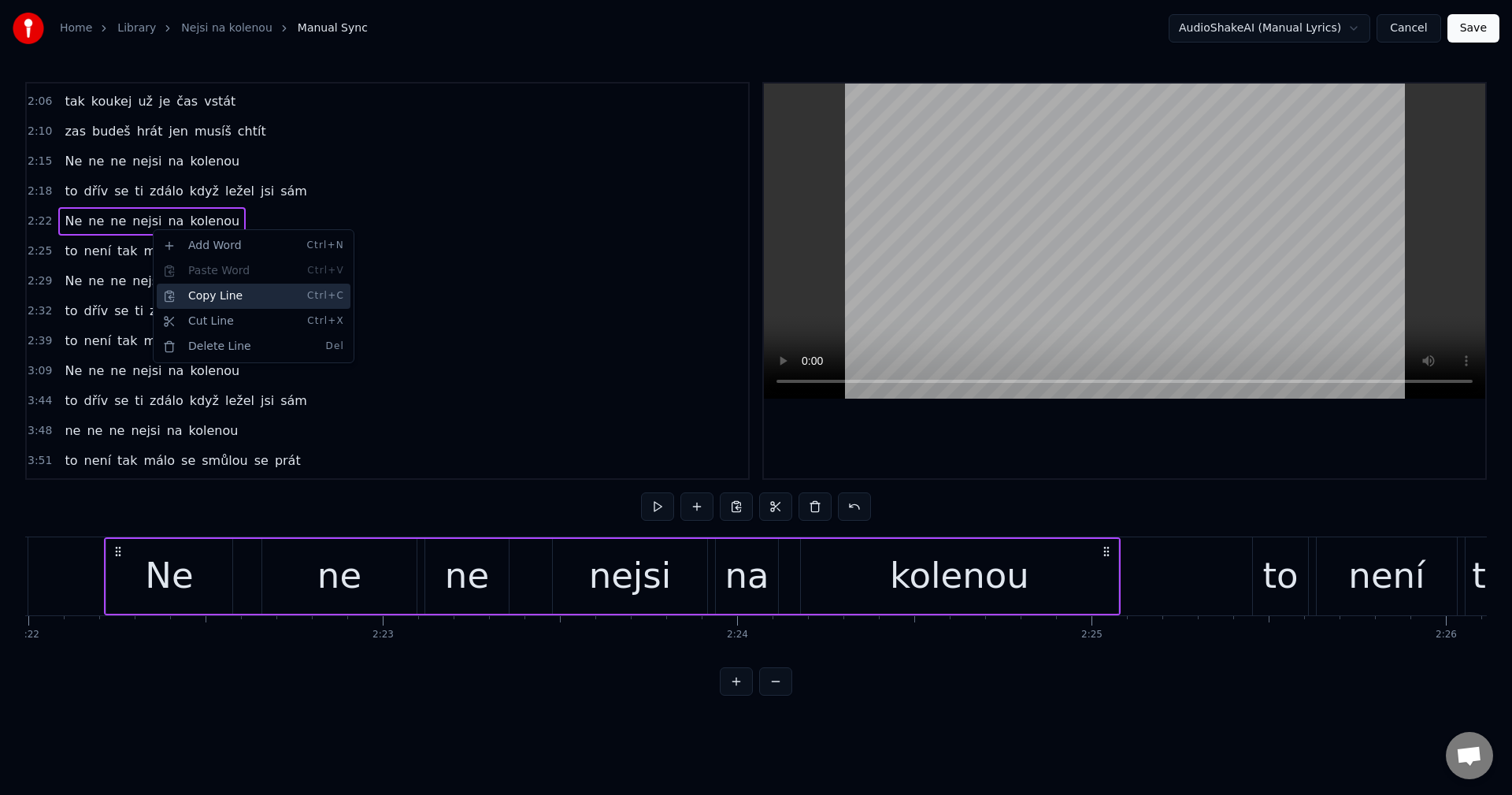
click at [223, 301] on div "Copy Line Ctrl+C" at bounding box center [254, 296] width 193 height 25
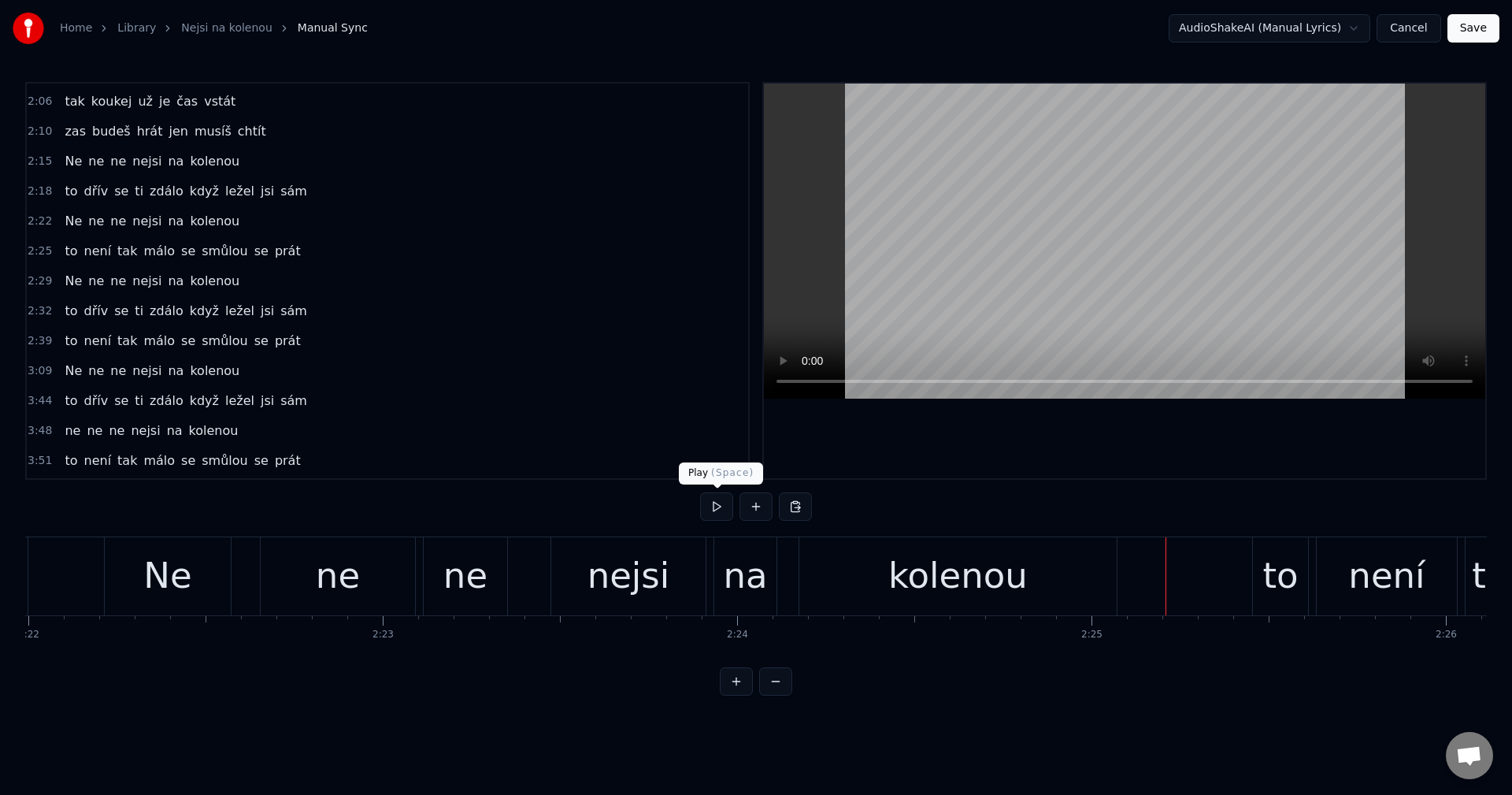
click at [720, 503] on button at bounding box center [717, 507] width 33 height 29
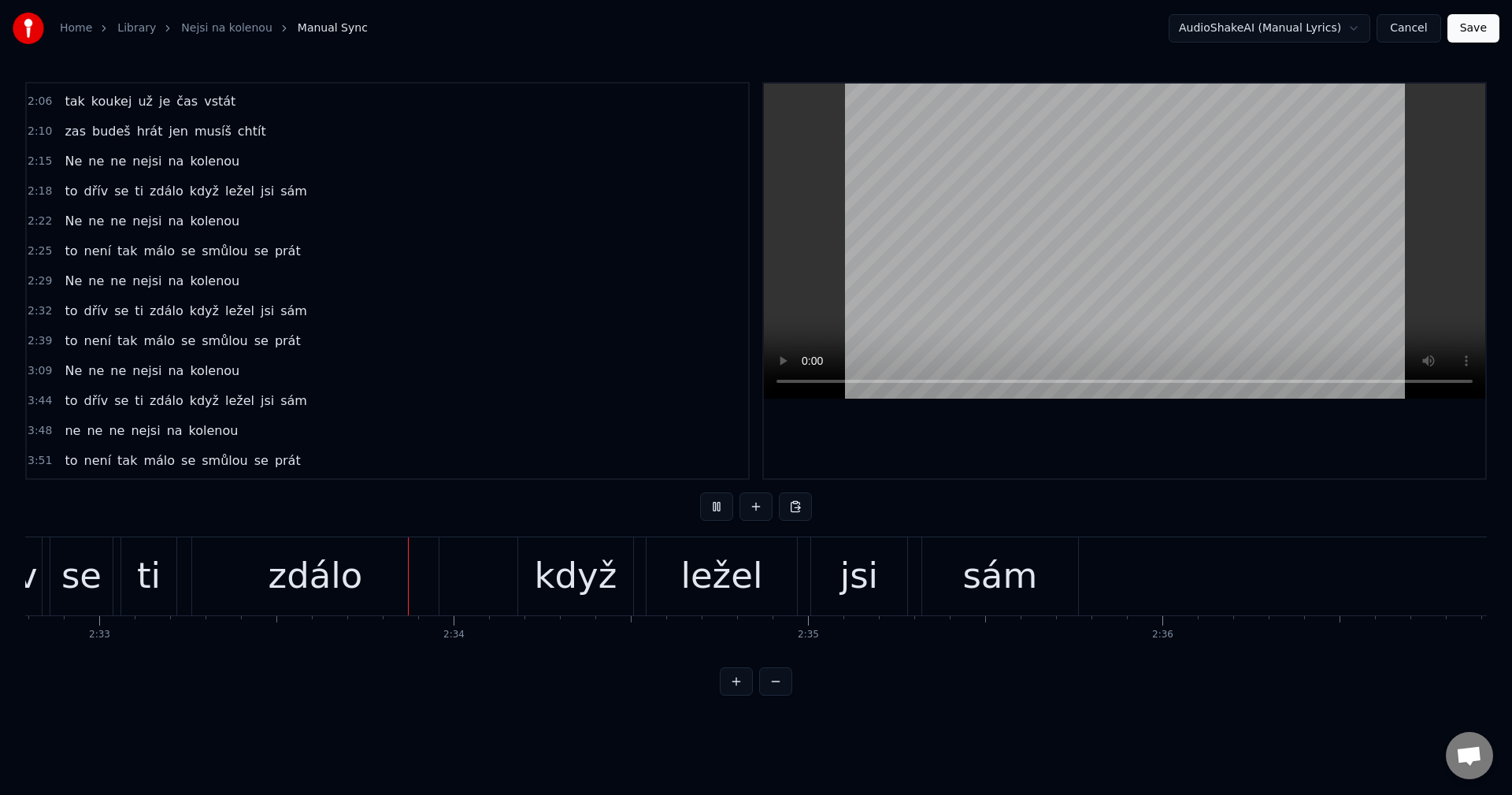
scroll to position [0, 54282]
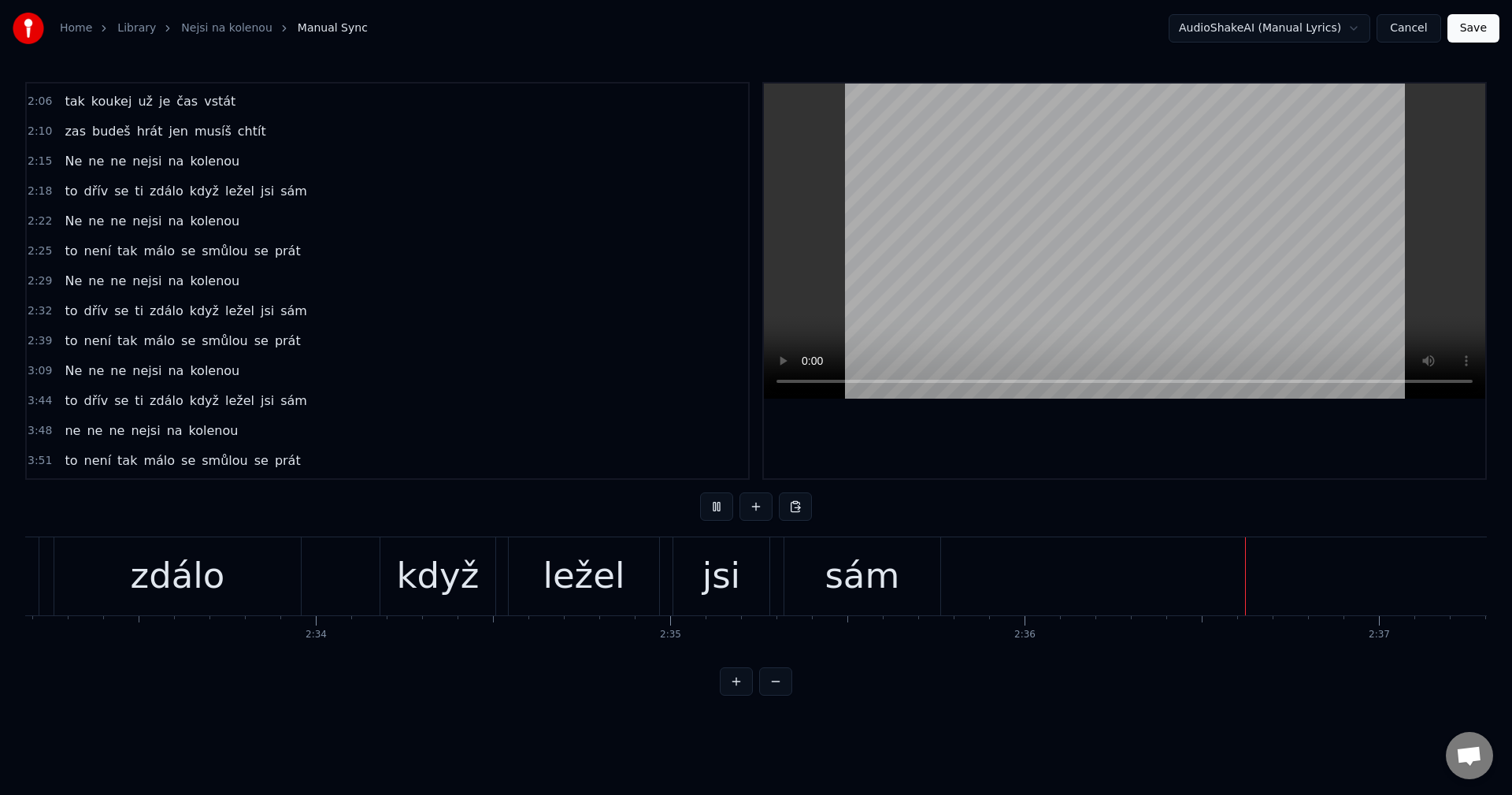
click at [720, 503] on button at bounding box center [717, 507] width 33 height 29
click at [801, 510] on button at bounding box center [795, 507] width 33 height 29
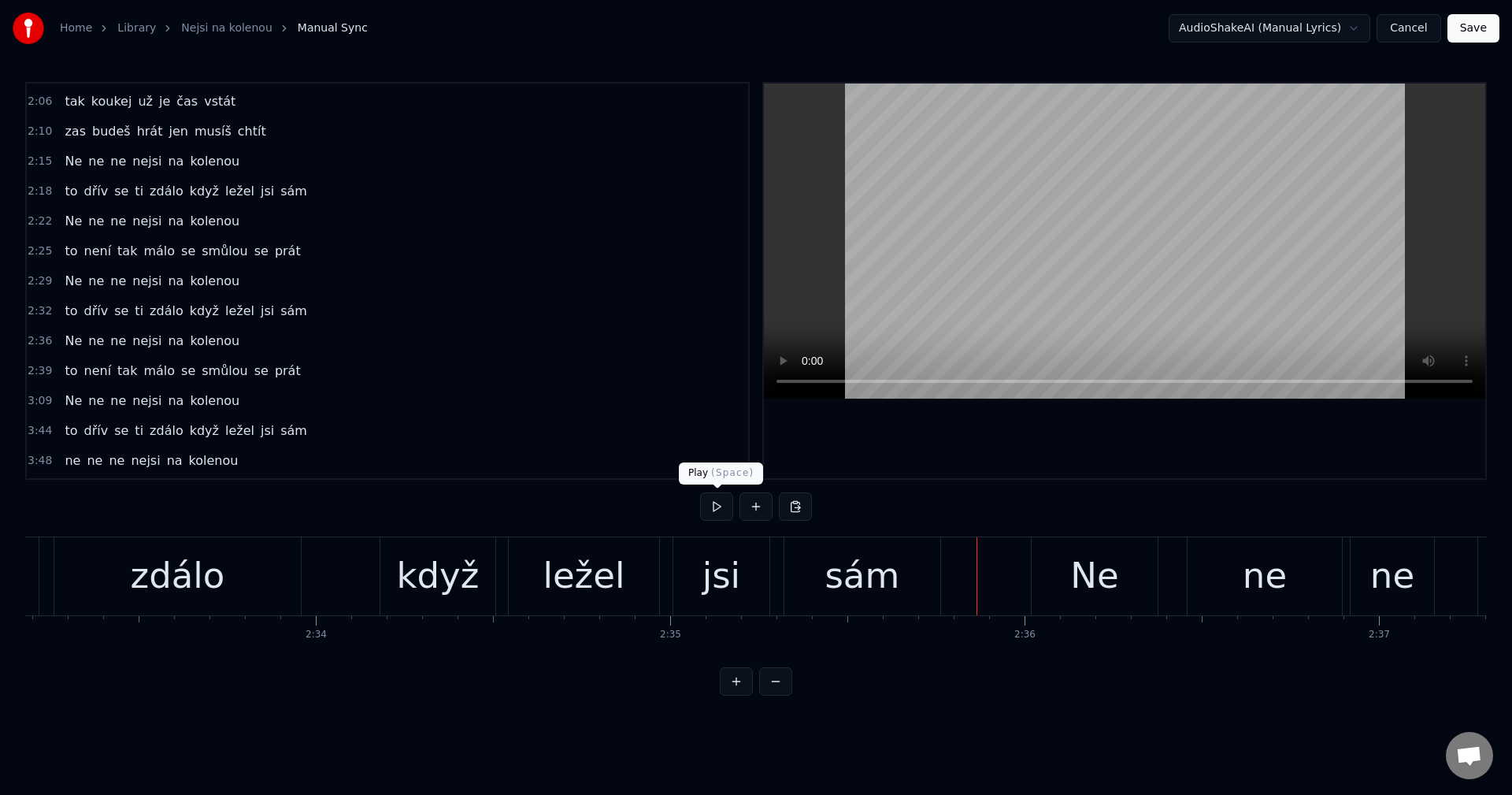
click at [721, 510] on button at bounding box center [717, 507] width 33 height 29
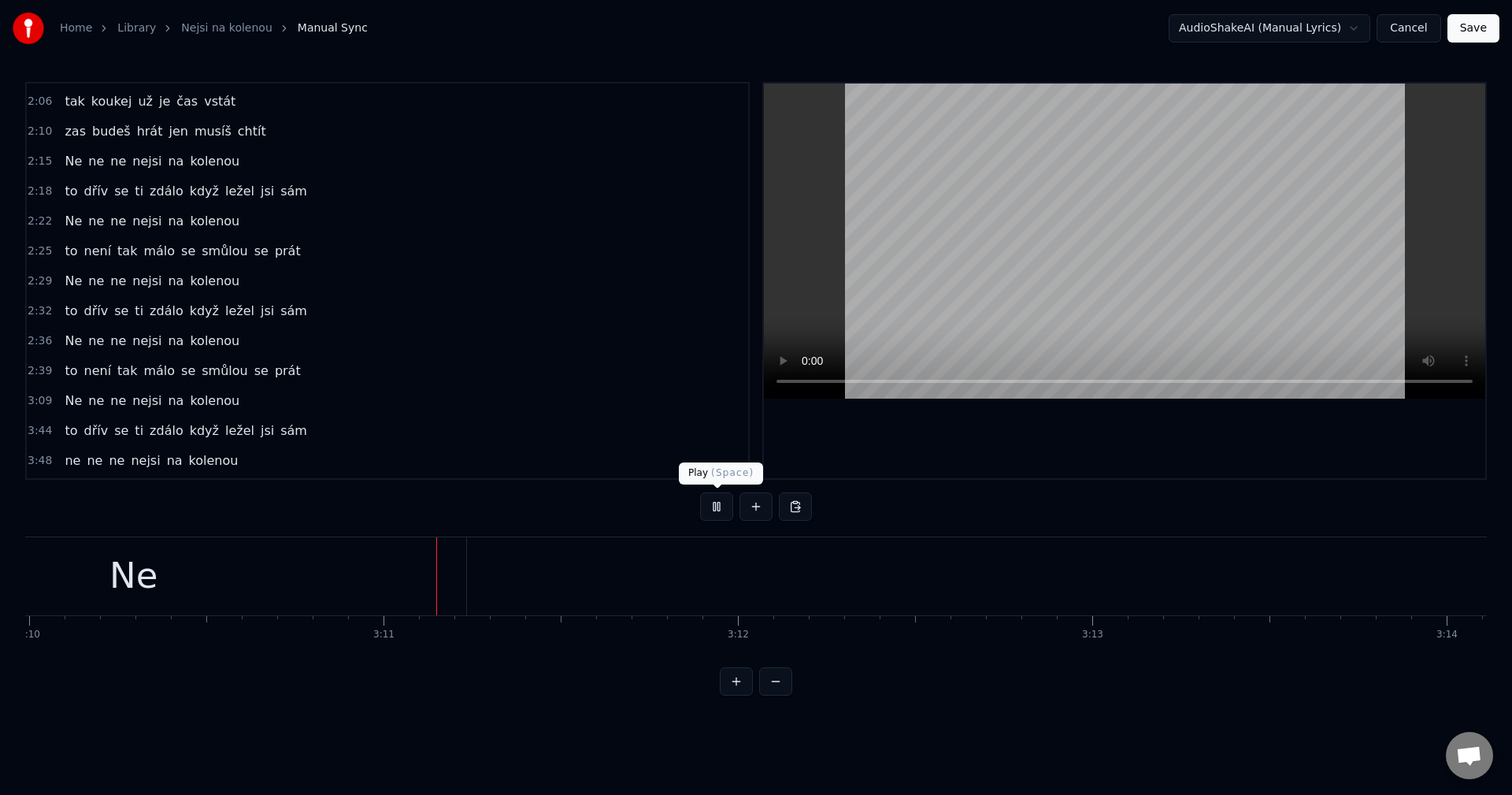
scroll to position [0, 67466]
click at [708, 512] on button at bounding box center [717, 507] width 33 height 29
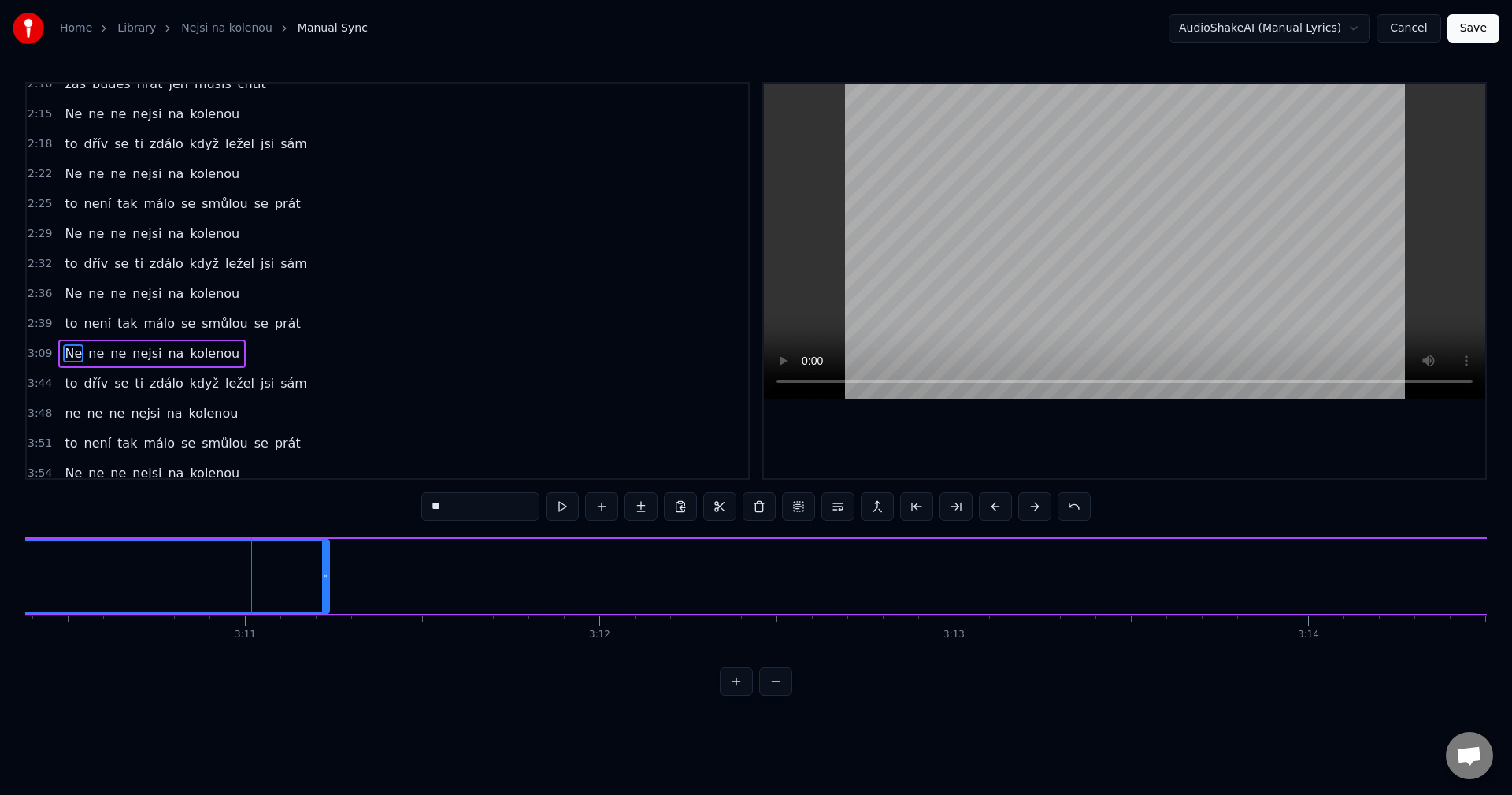
scroll to position [775, 0]
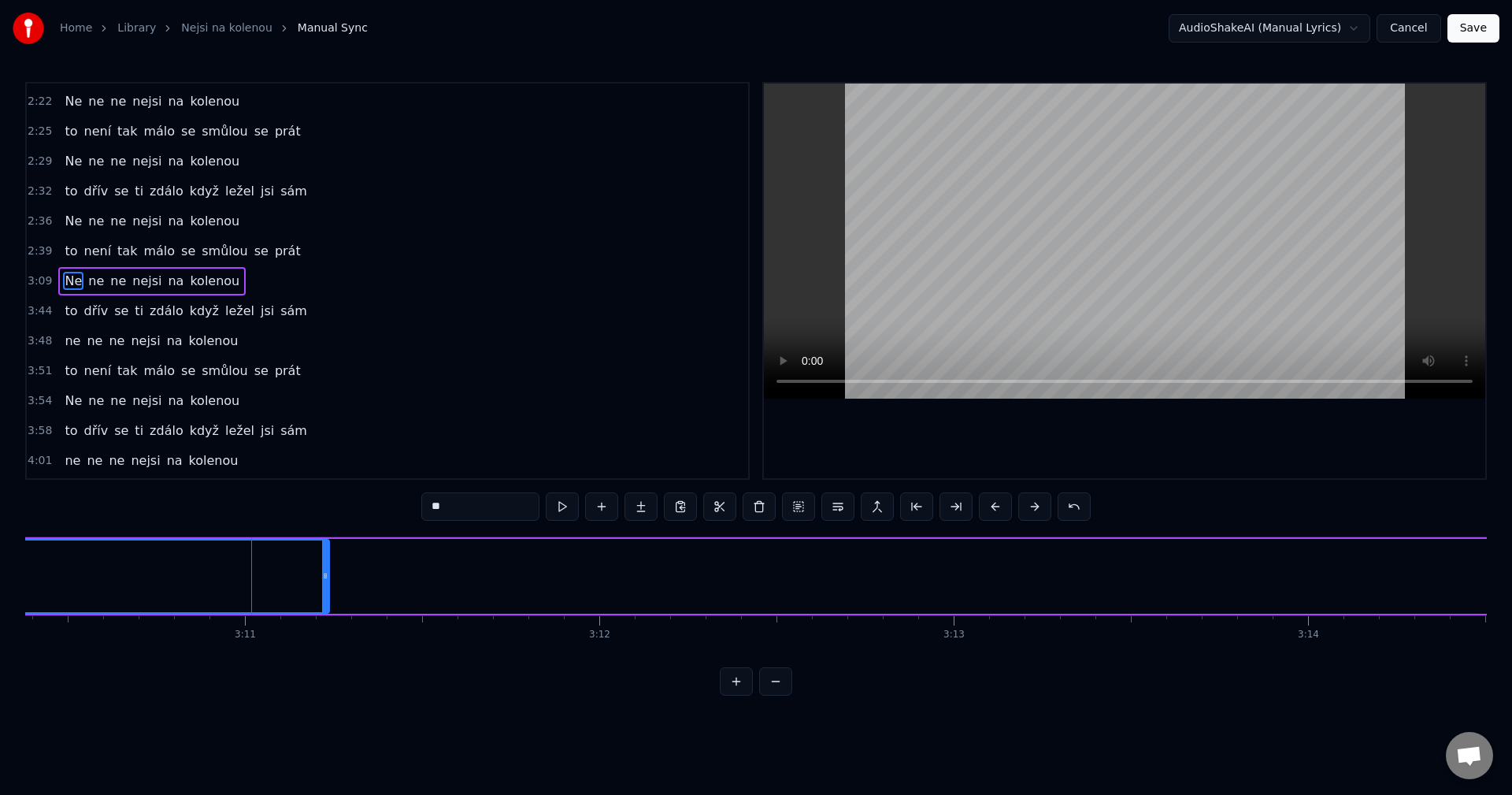
click at [156, 291] on div "Ne ne ne nejsi na kolenou" at bounding box center [152, 281] width 188 height 29
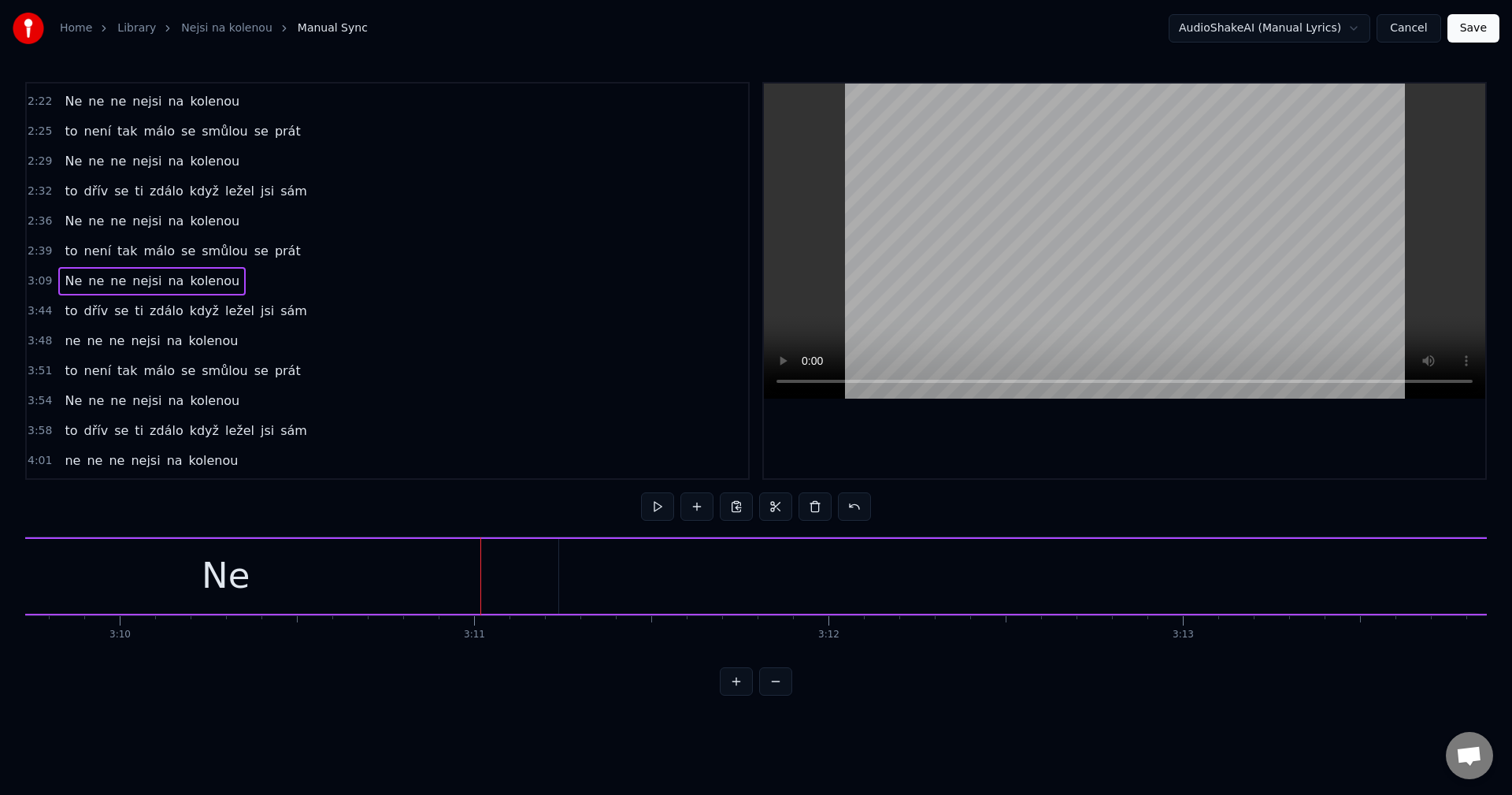
scroll to position [0, 67022]
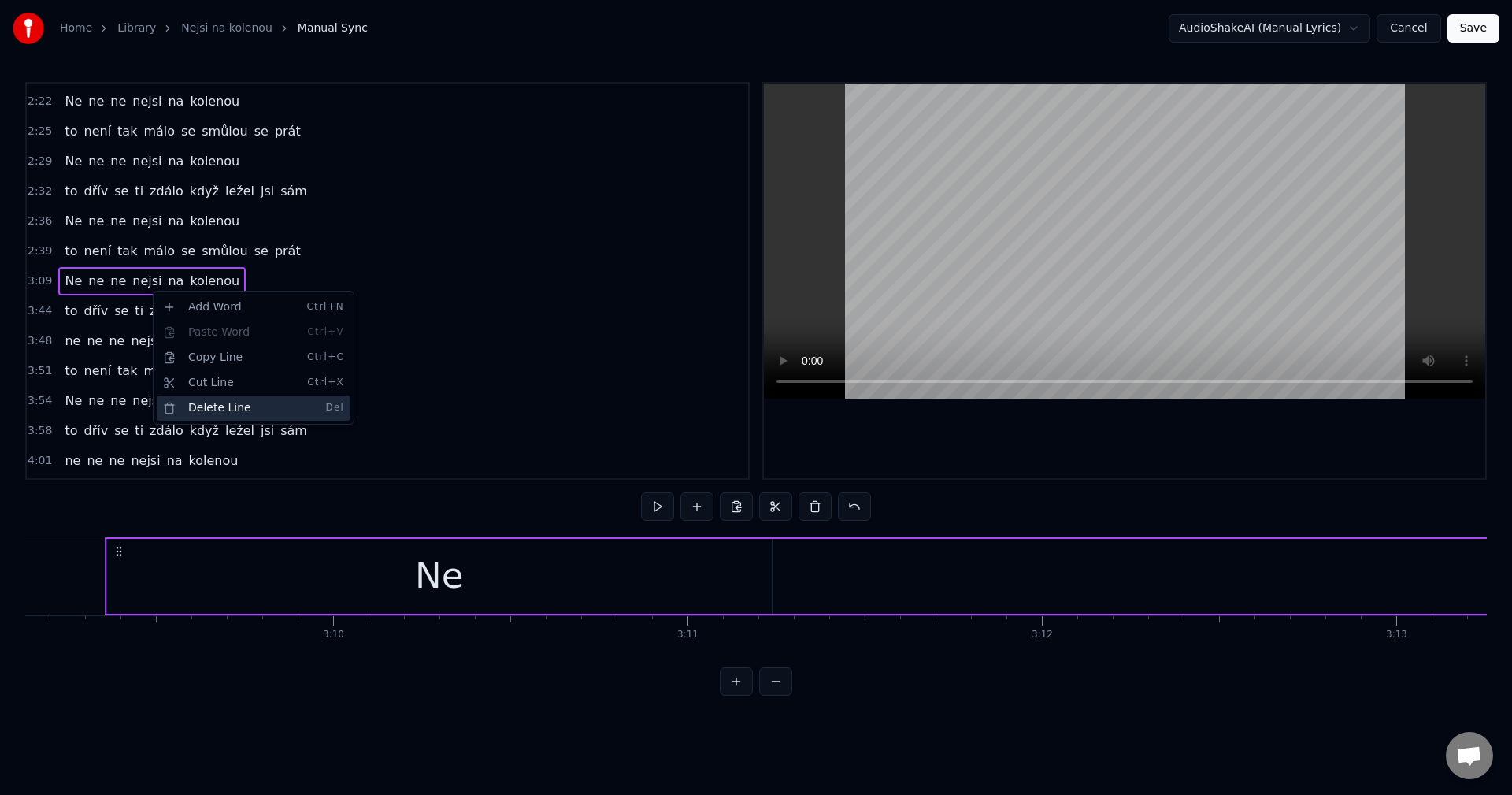
click at [244, 399] on div "Delete Line Del" at bounding box center [254, 407] width 193 height 25
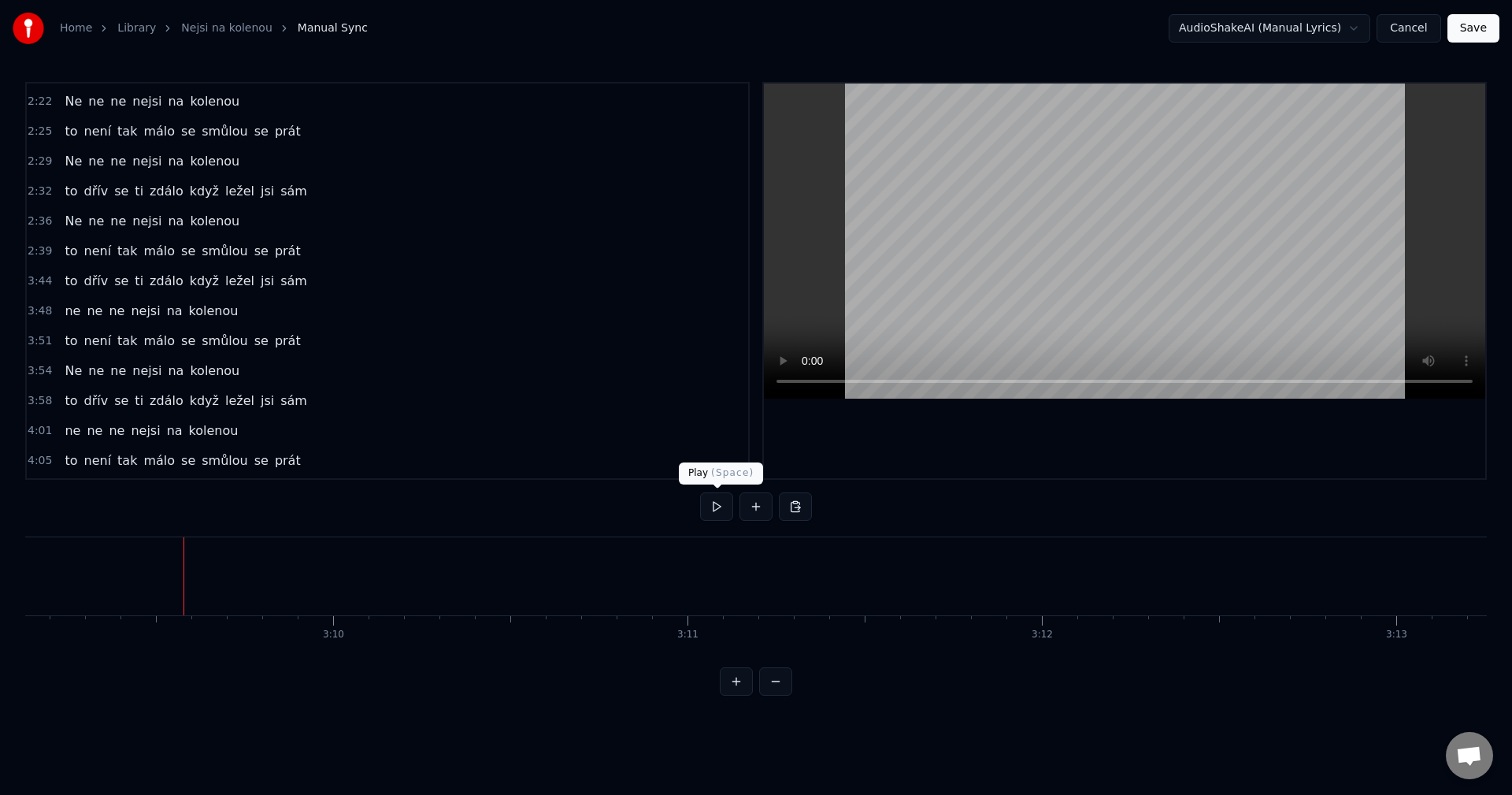
click at [713, 513] on button at bounding box center [717, 507] width 33 height 29
click at [711, 511] on button at bounding box center [717, 507] width 33 height 29
click at [173, 323] on div "ne ne ne nejsi na kolenou" at bounding box center [151, 311] width 186 height 29
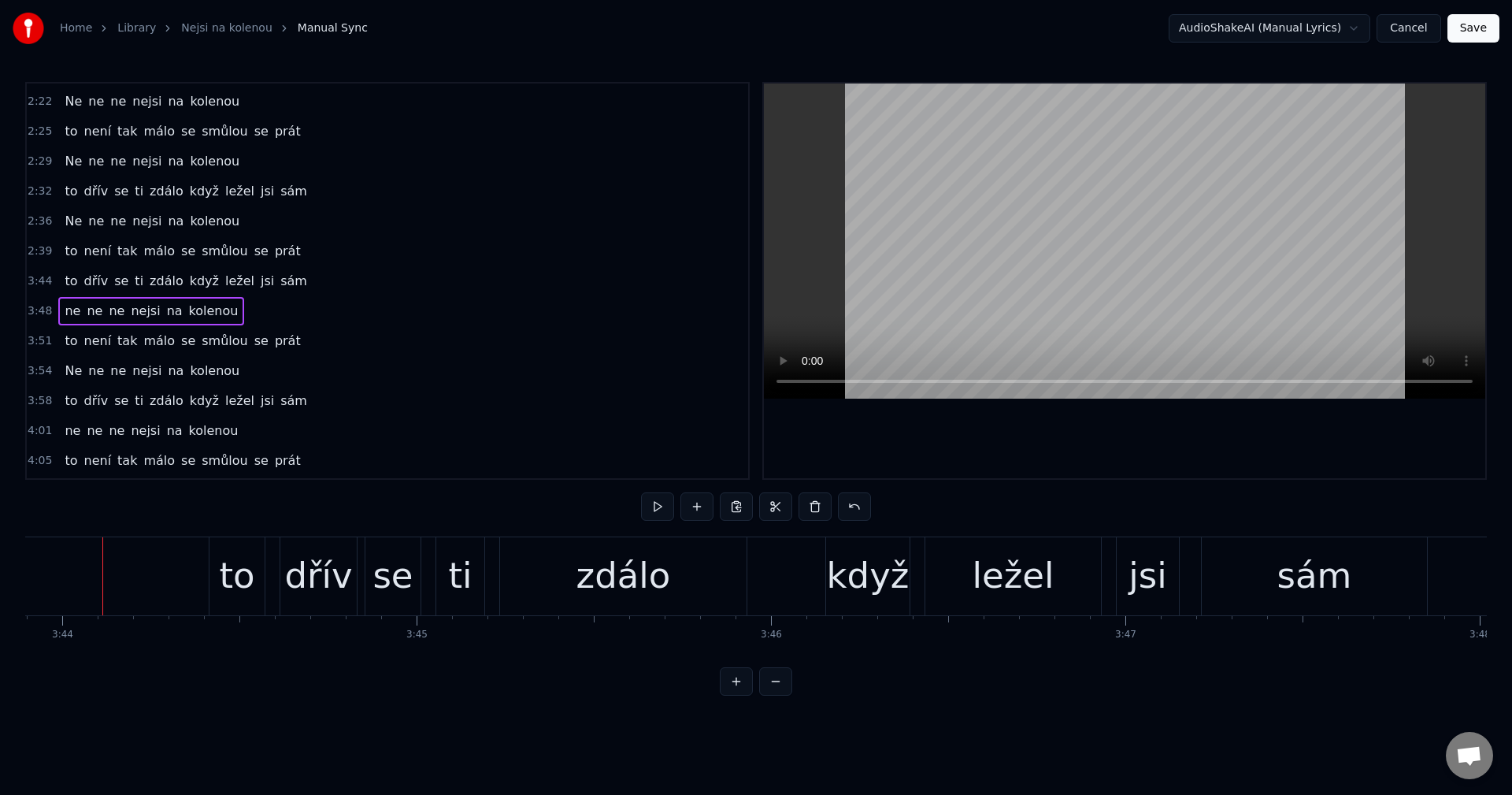
scroll to position [0, 79341]
click at [225, 386] on div "Copy Line Ctrl+C" at bounding box center [256, 387] width 193 height 25
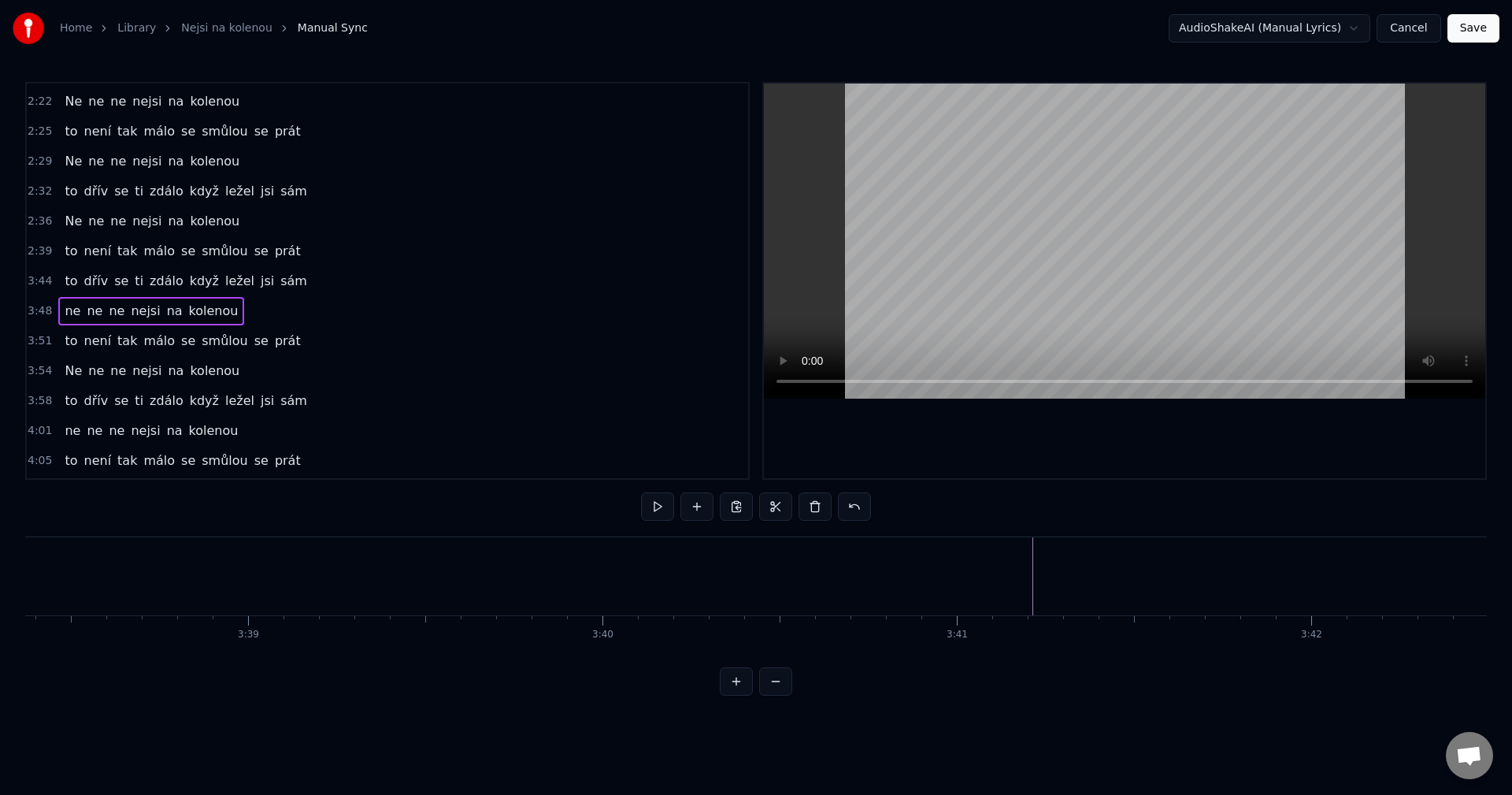
scroll to position [0, 77683]
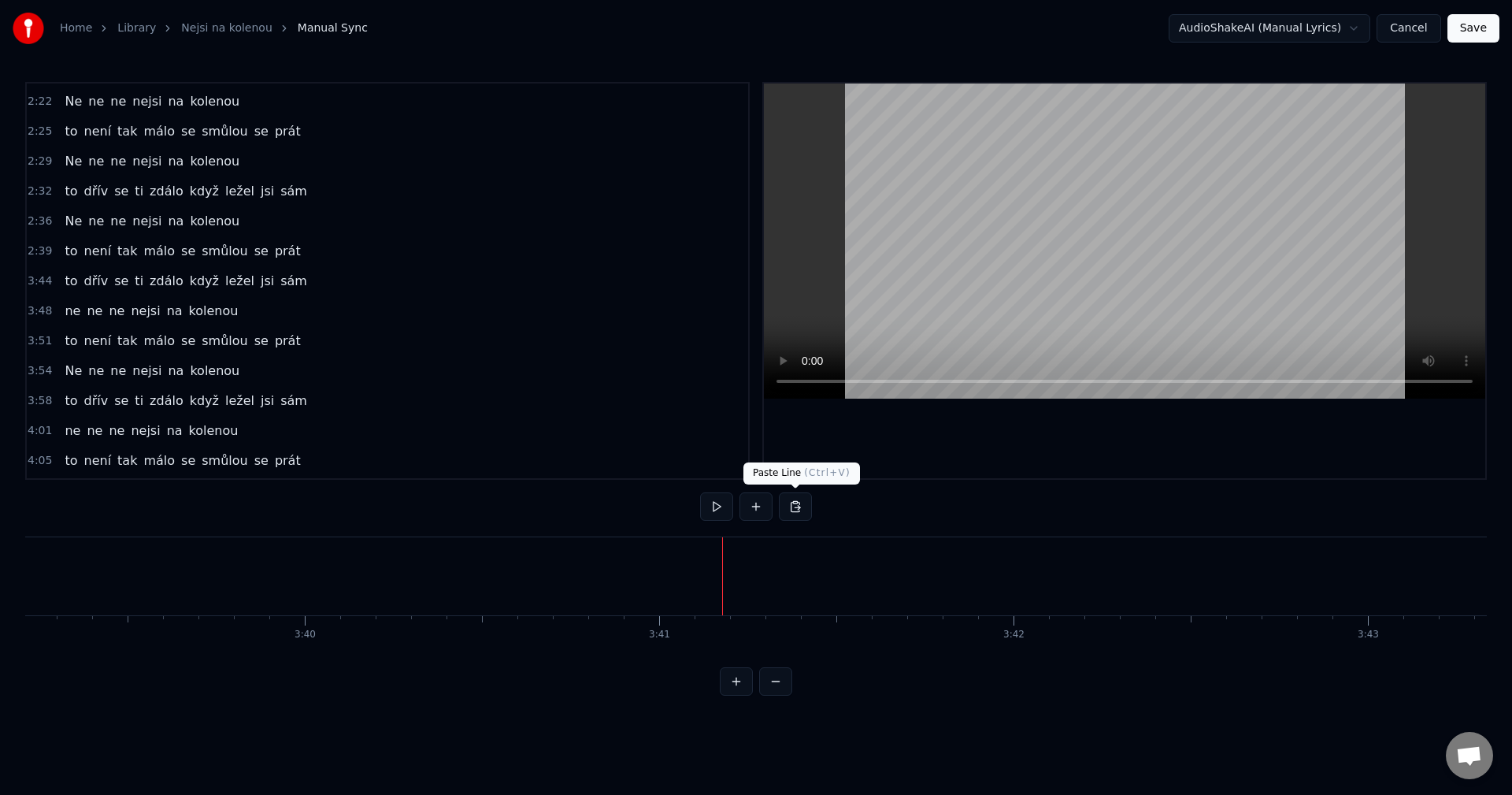
click at [792, 509] on button at bounding box center [795, 507] width 33 height 29
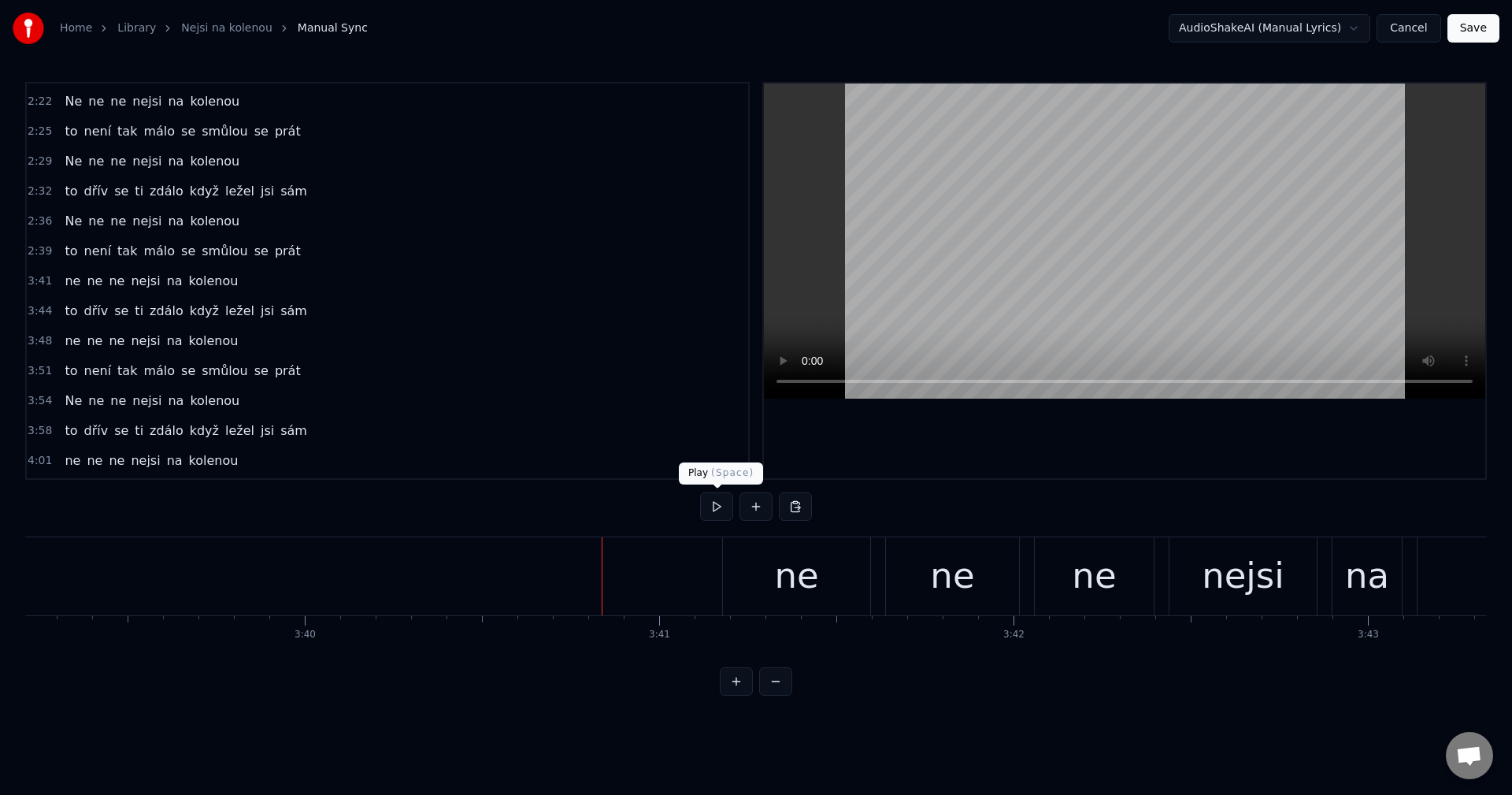
click at [725, 509] on button at bounding box center [717, 507] width 33 height 29
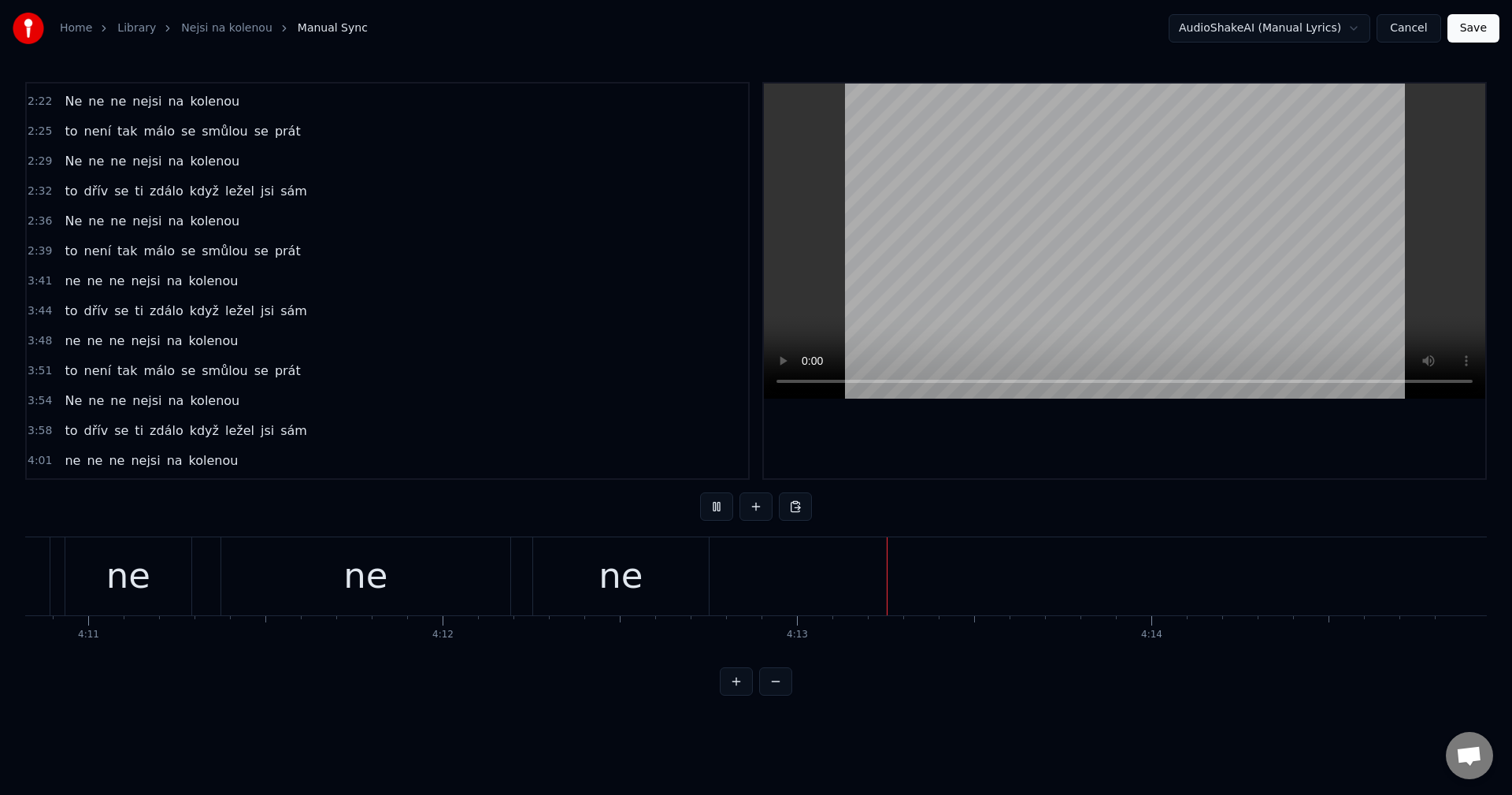
scroll to position [0, 88886]
click at [1476, 35] on button "Save" at bounding box center [1474, 28] width 52 height 29
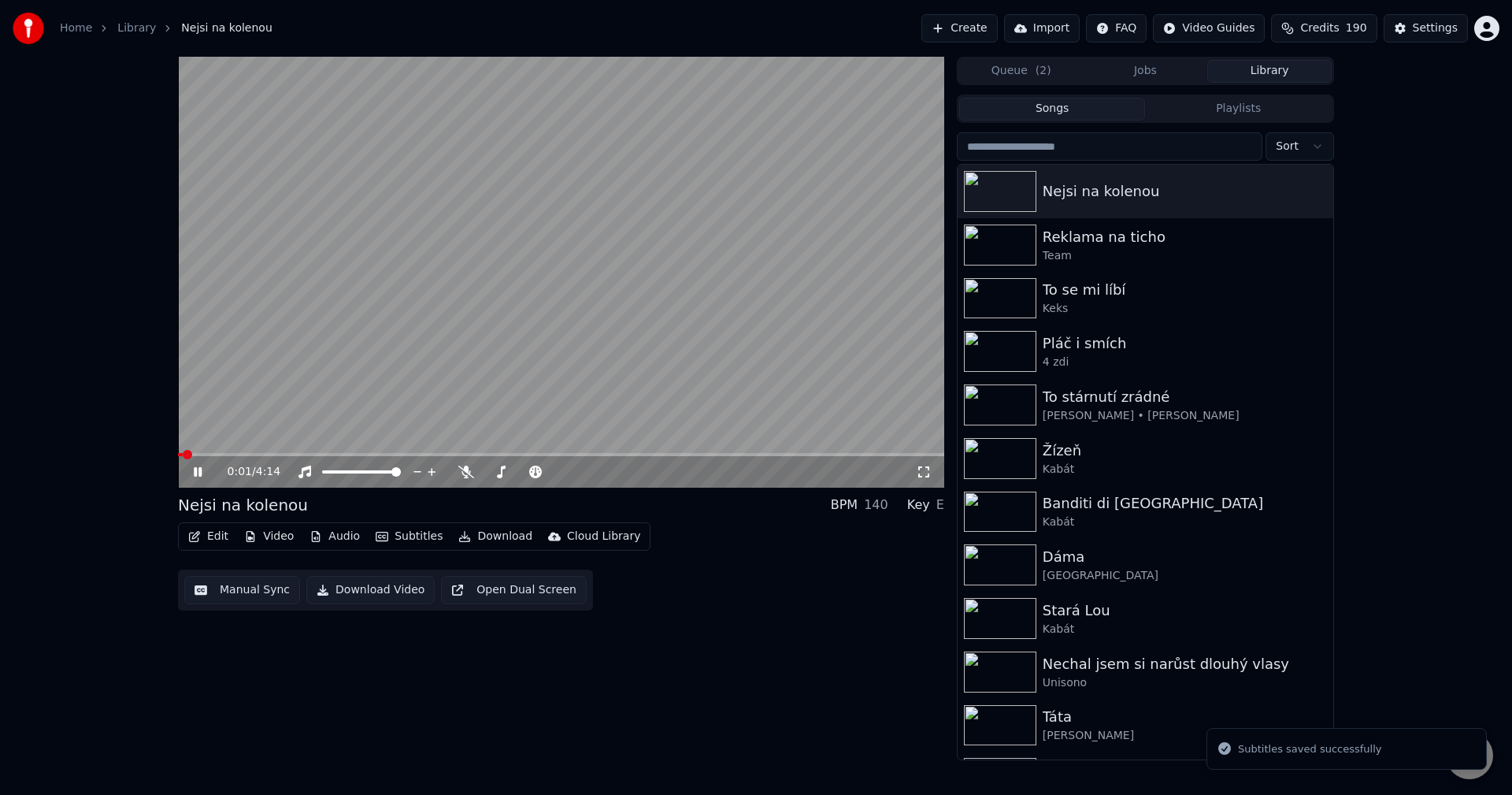
click at [328, 534] on button "Audio" at bounding box center [335, 537] width 63 height 22
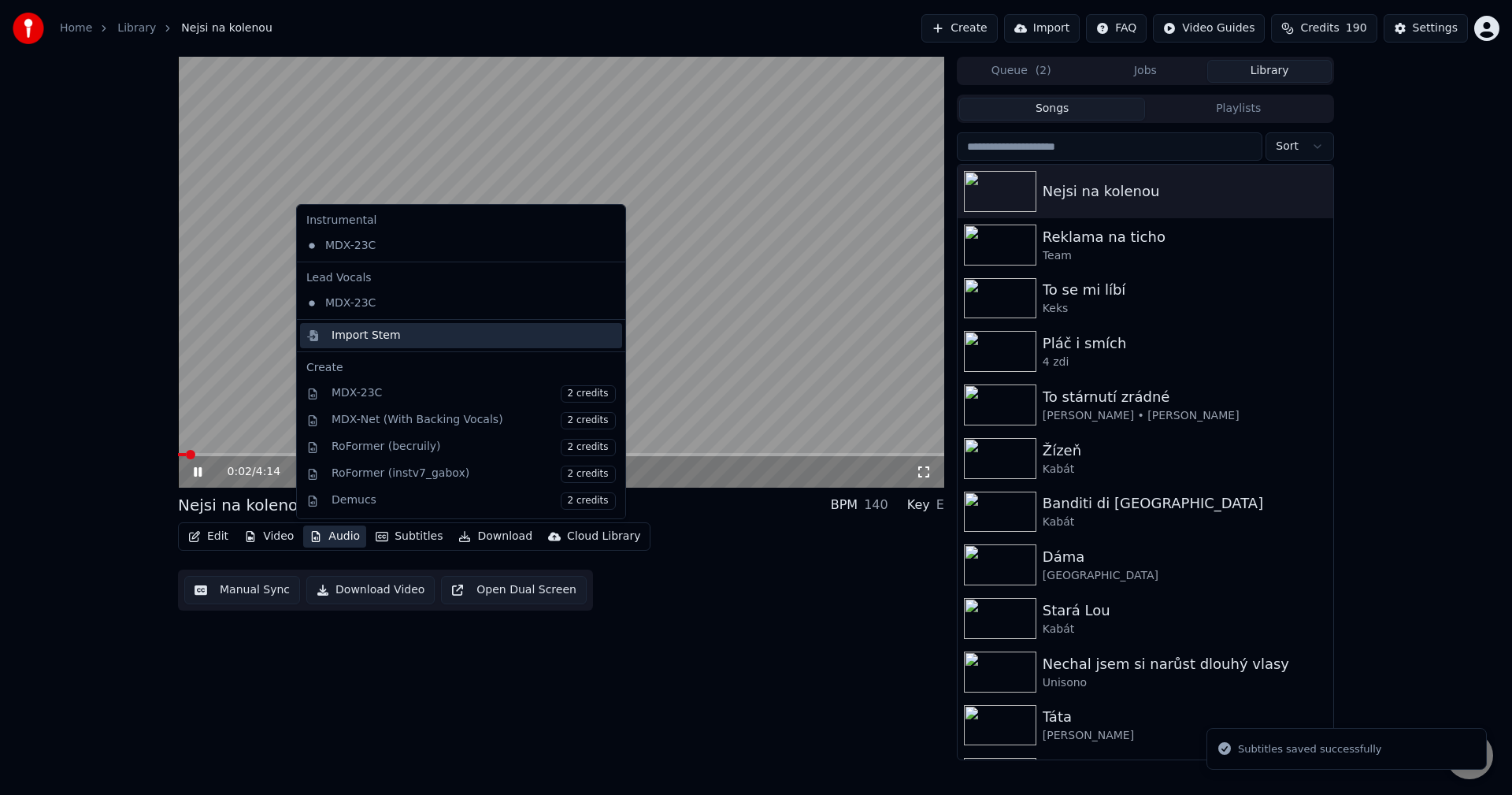
click at [404, 341] on div "Import Stem" at bounding box center [474, 336] width 284 height 16
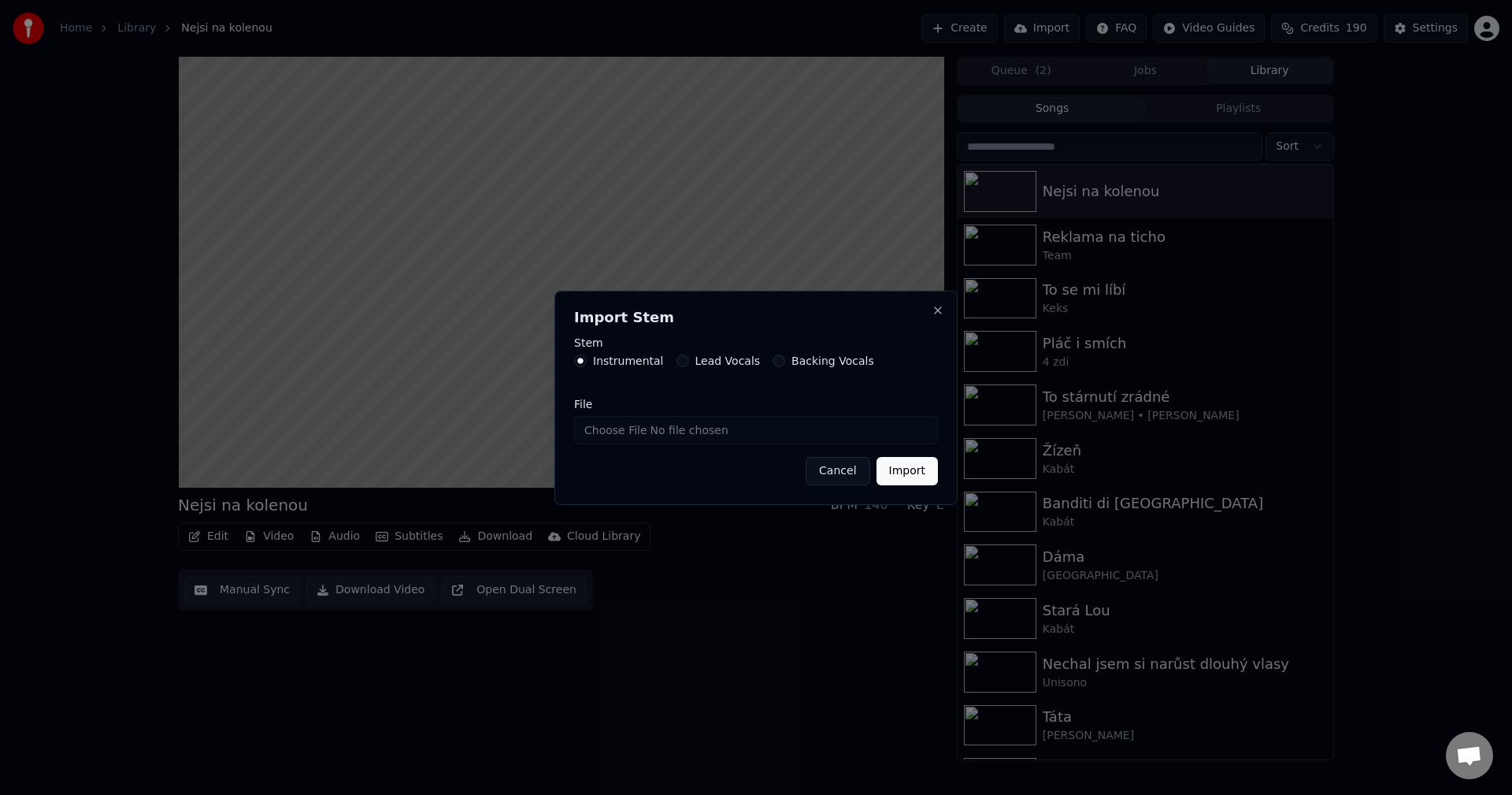
click at [648, 434] on input "File" at bounding box center [756, 430] width 363 height 29
type input "**********"
click at [911, 478] on button "Import" at bounding box center [907, 470] width 61 height 29
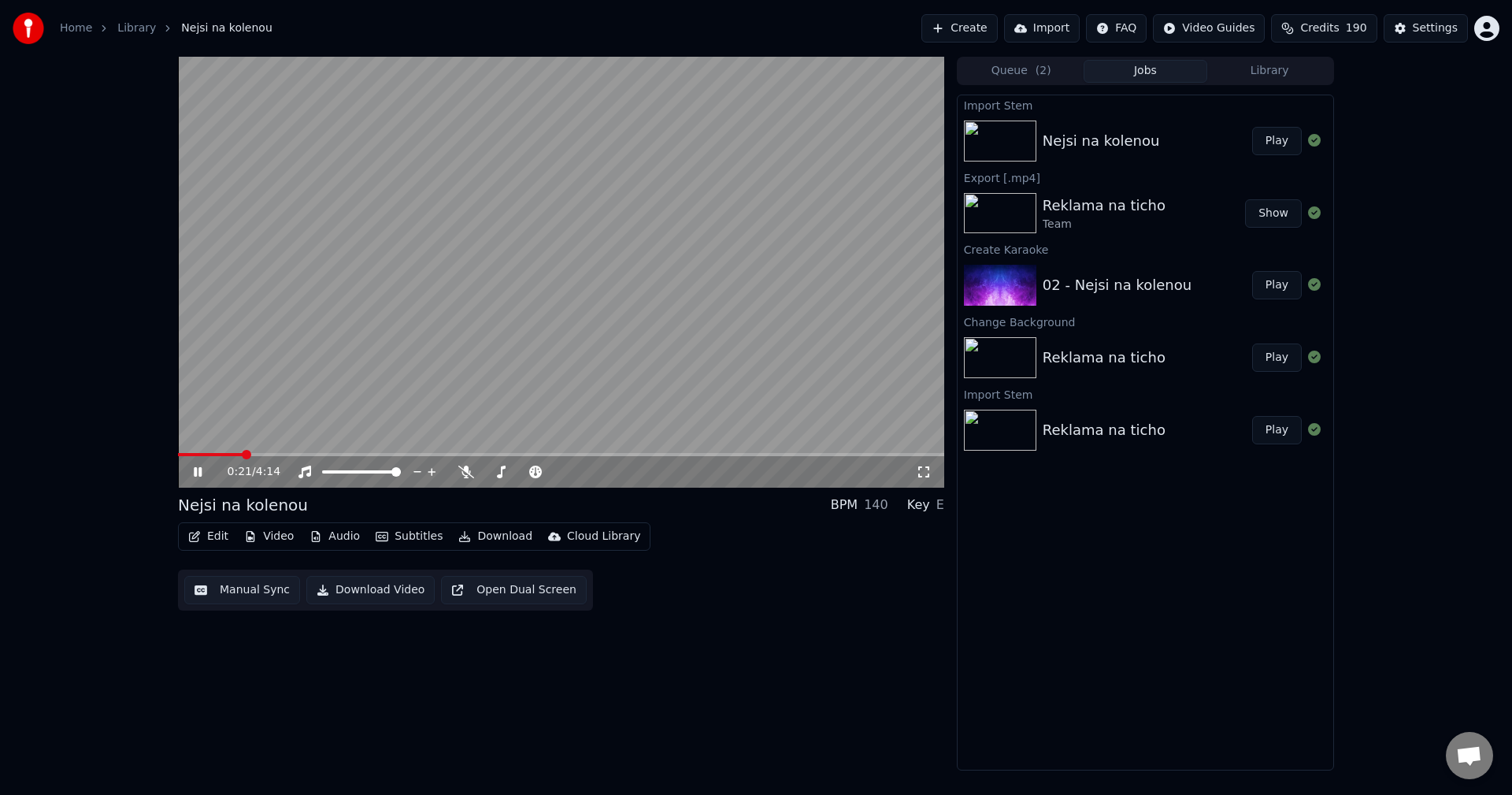
click at [274, 537] on button "Video" at bounding box center [269, 537] width 62 height 22
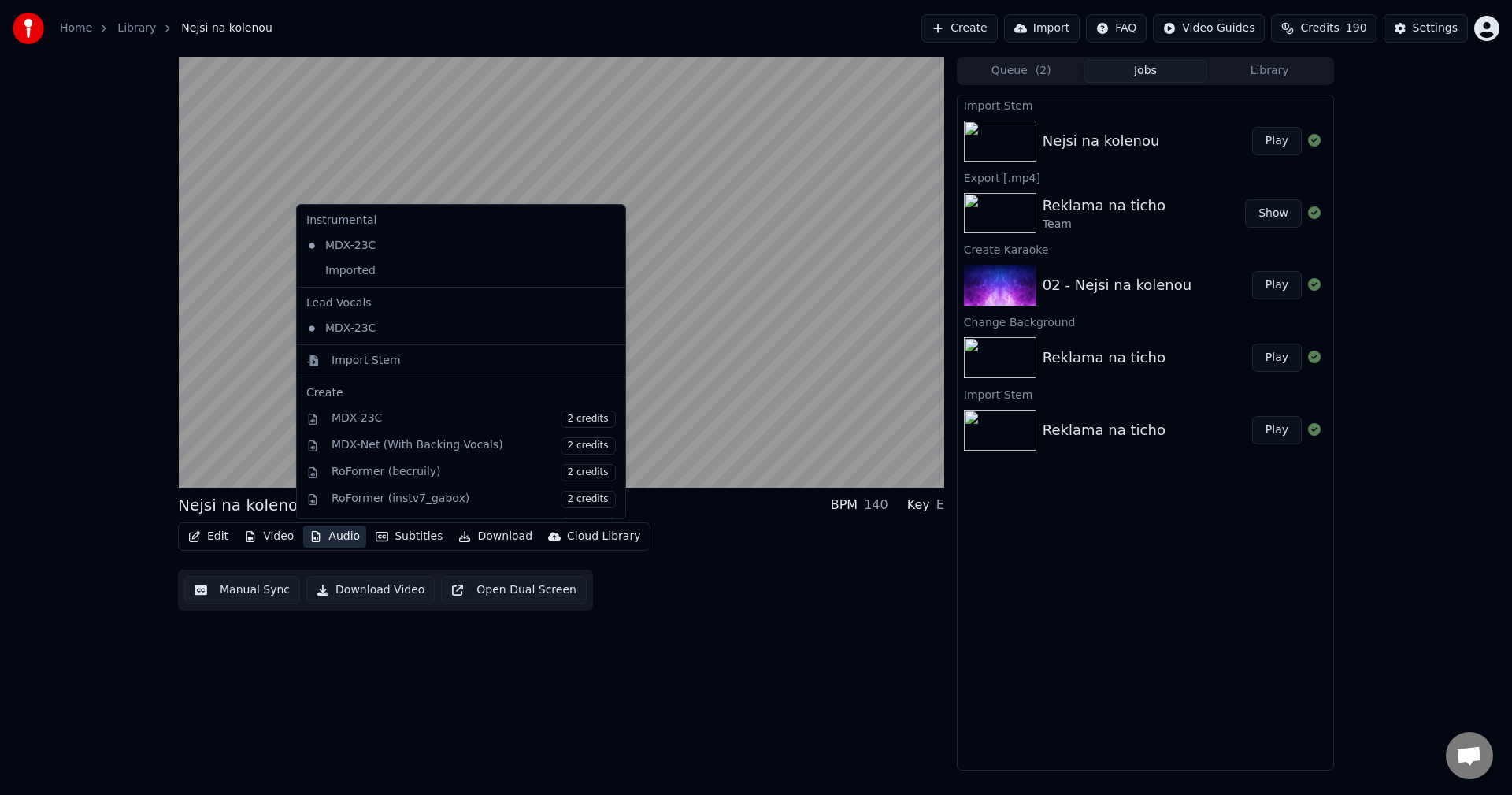
click at [362, 285] on div "Instrumental MDX-23C Imported Lead Vocals MDX-23C Import Stem Create MDX-23C 2 …" at bounding box center [461, 361] width 330 height 315
click at [361, 273] on div "Imported" at bounding box center [449, 271] width 298 height 25
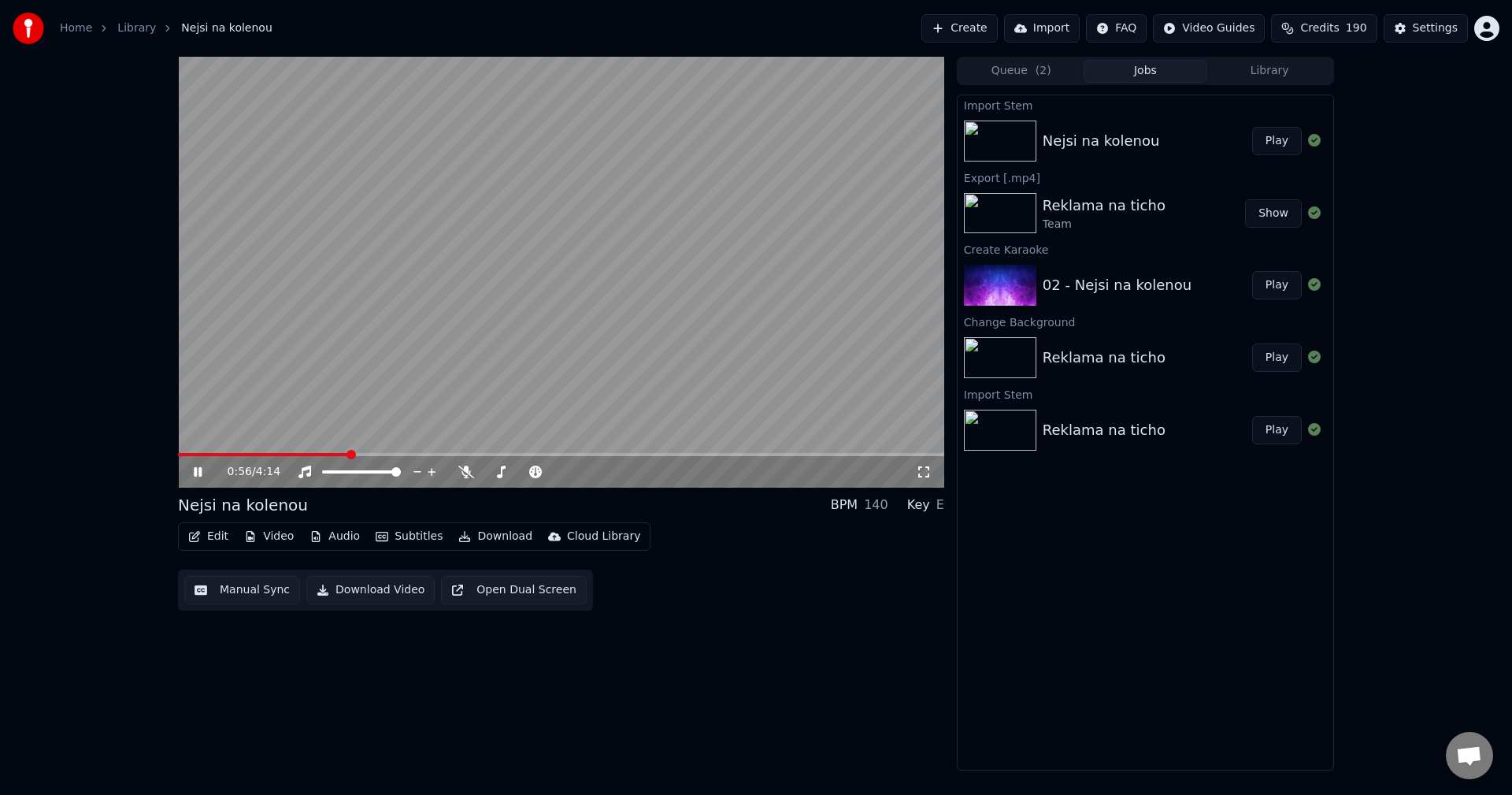
click at [200, 470] on icon at bounding box center [197, 472] width 7 height 9
click at [193, 475] on icon at bounding box center [198, 472] width 9 height 11
click at [202, 470] on icon at bounding box center [197, 472] width 7 height 9
click at [194, 474] on icon at bounding box center [198, 472] width 9 height 11
click at [194, 474] on icon at bounding box center [197, 472] width 7 height 9
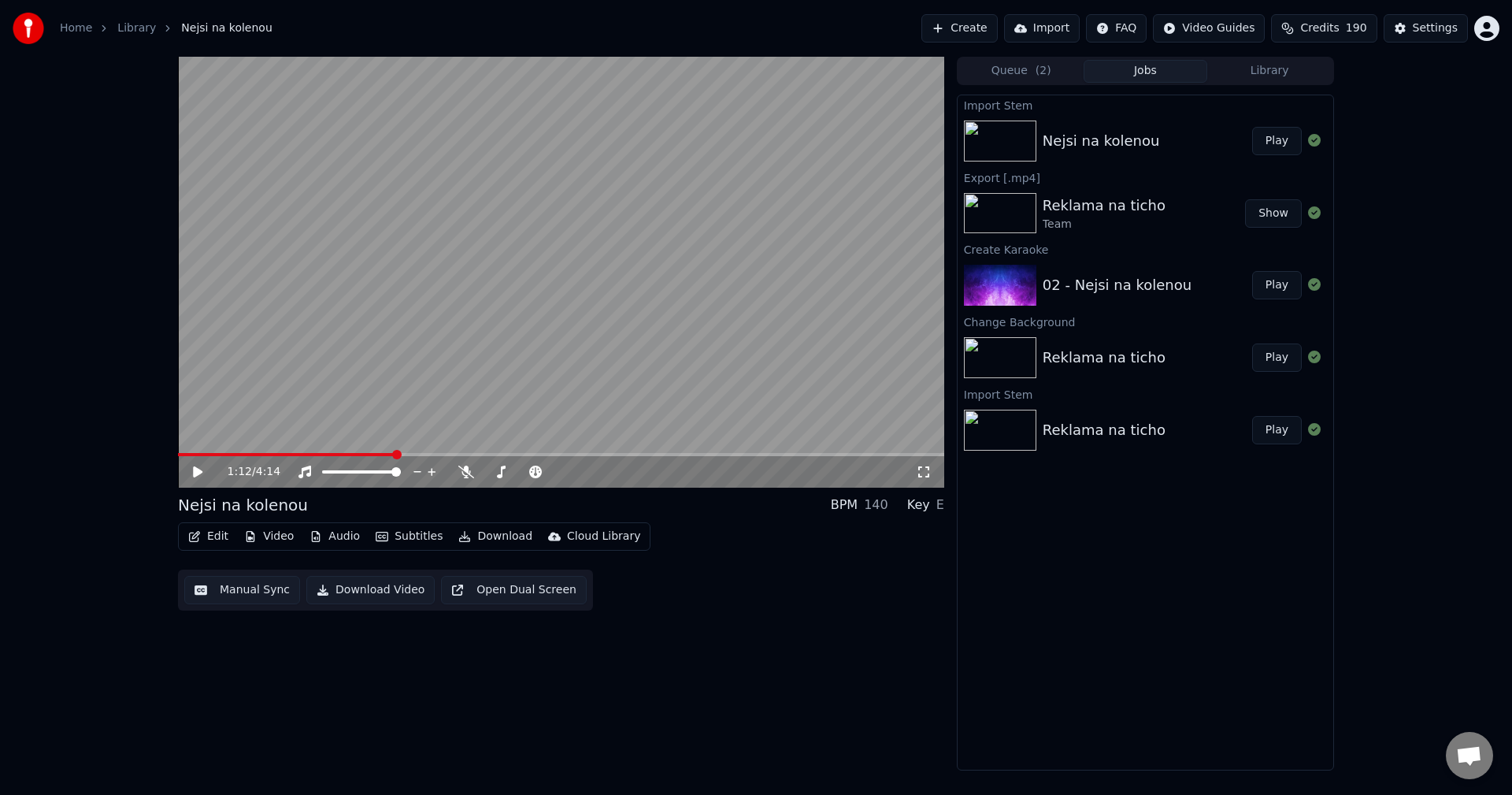
click at [200, 480] on div "1:12 / 4:14" at bounding box center [560, 471] width 754 height 16
click at [198, 472] on icon at bounding box center [198, 472] width 9 height 11
click at [201, 470] on icon at bounding box center [197, 472] width 7 height 9
click at [199, 472] on icon at bounding box center [198, 472] width 9 height 11
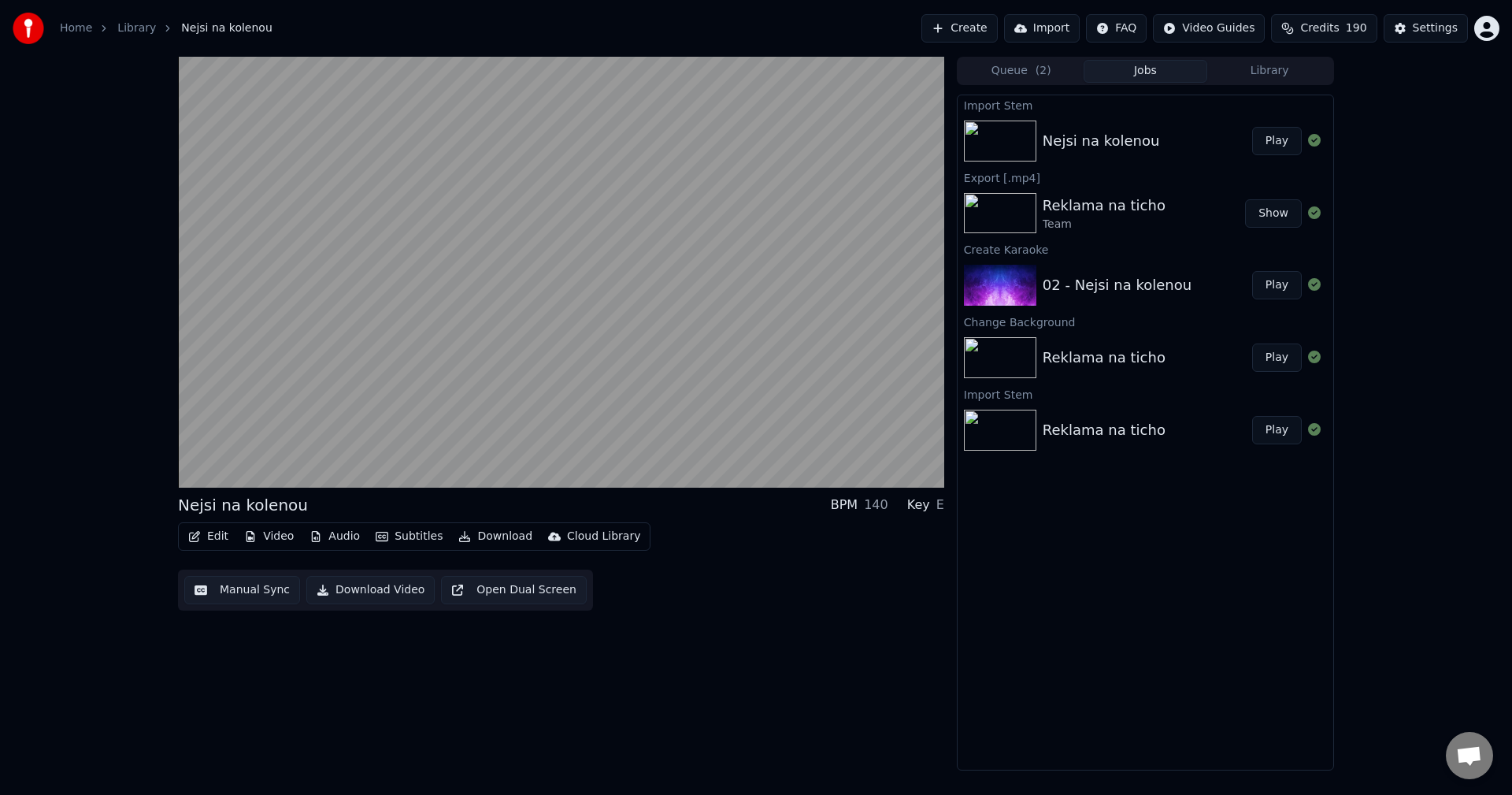
click at [810, 673] on div "Nejsi na kolenou BPM 140 Key E Edit Video Audio Subtitles Download Cloud Librar…" at bounding box center [561, 414] width 767 height 714
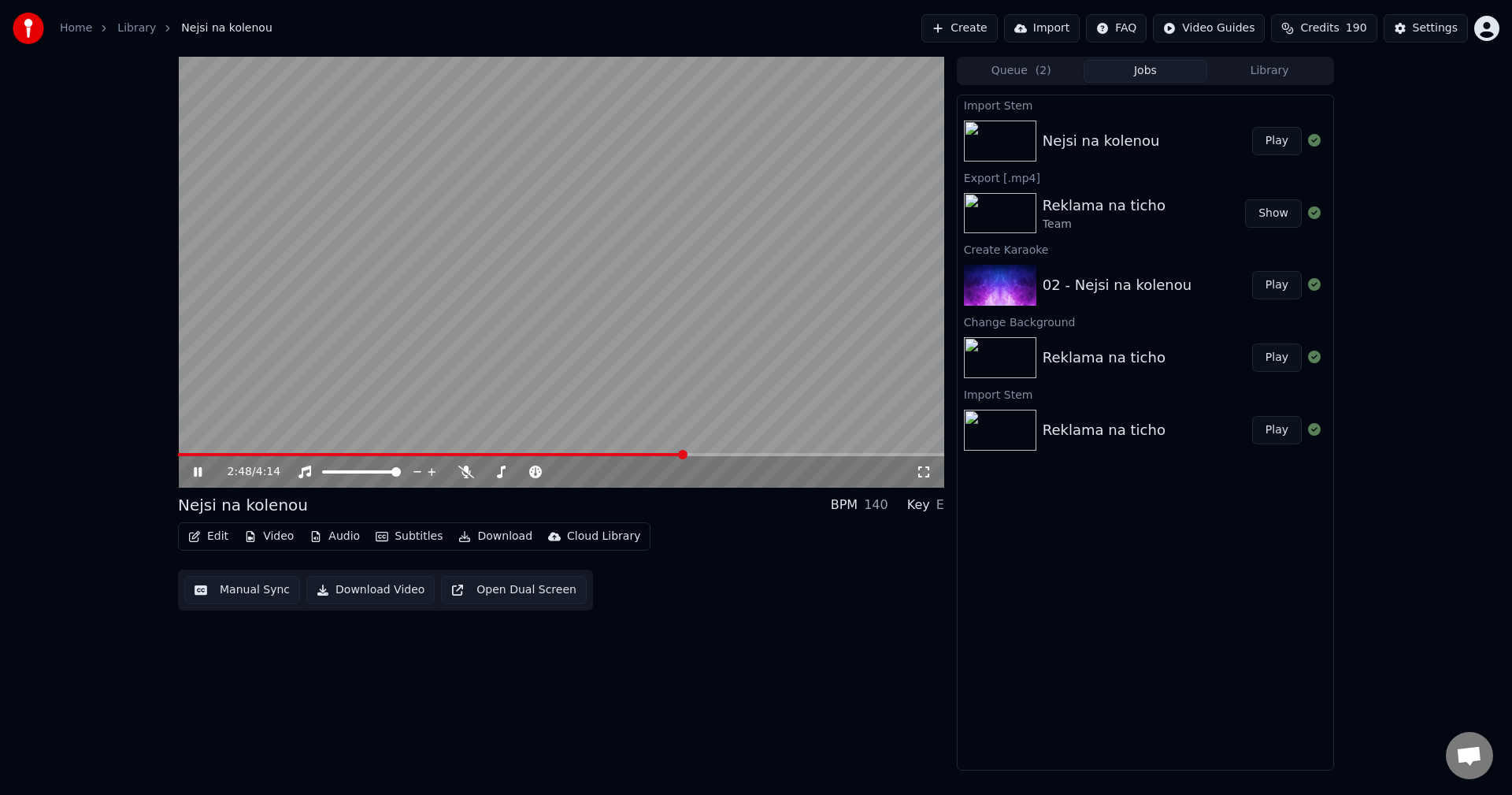
click at [202, 472] on icon at bounding box center [197, 472] width 7 height 9
click at [1270, 78] on button "Library" at bounding box center [1269, 71] width 125 height 23
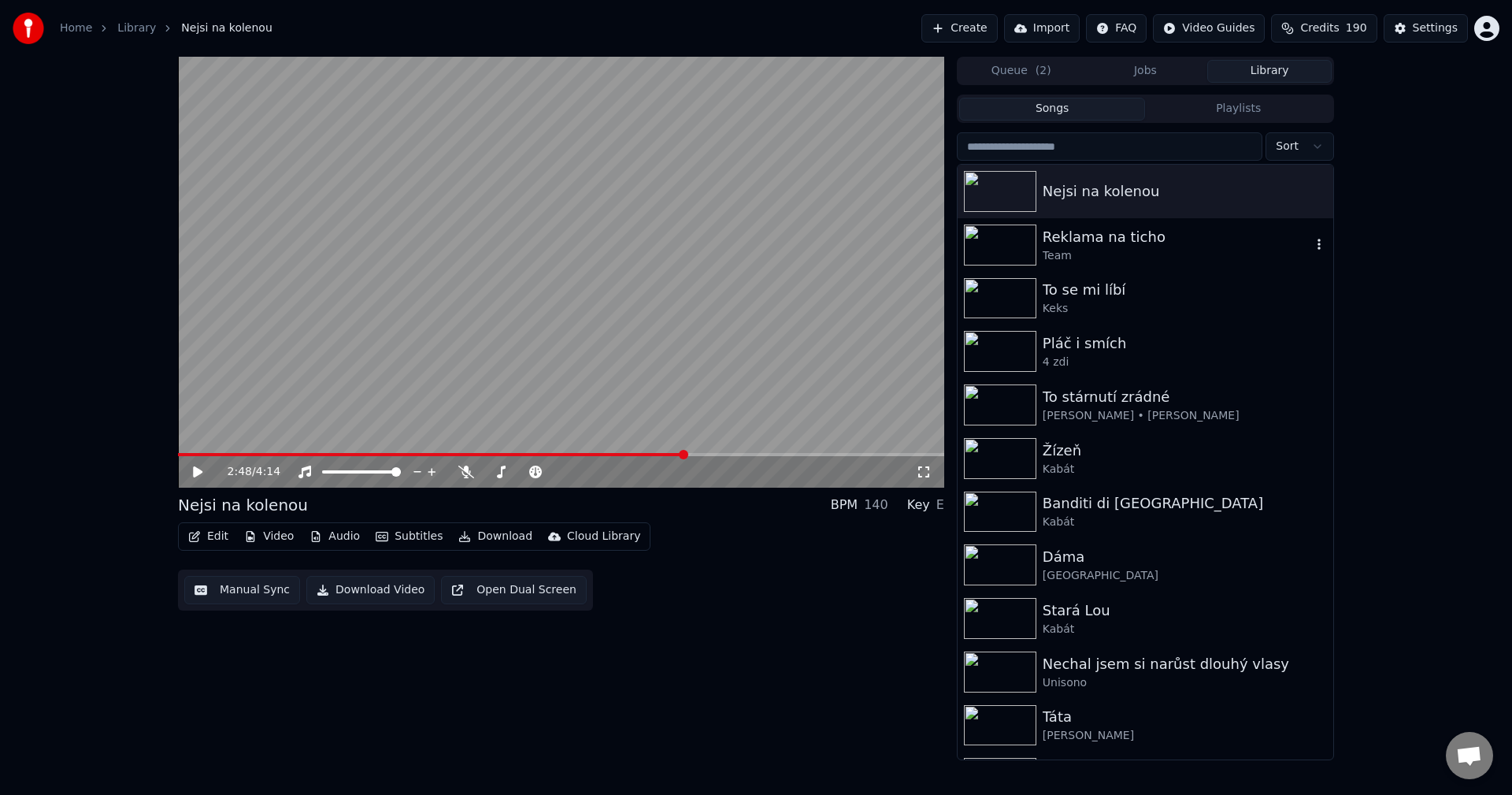
click at [1152, 237] on div "Reklama na ticho" at bounding box center [1177, 237] width 269 height 22
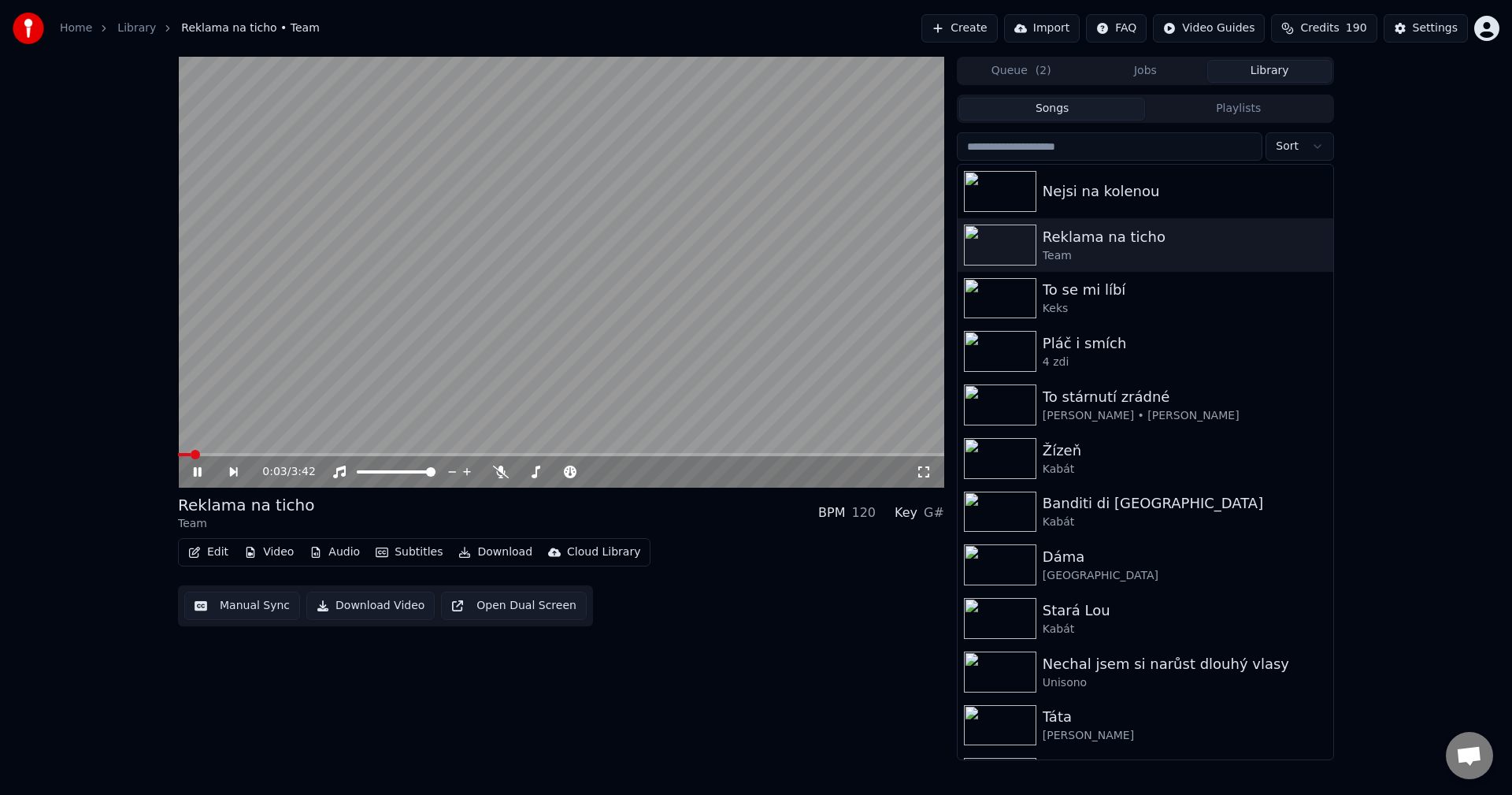
click at [272, 455] on span at bounding box center [561, 454] width 767 height 3
click at [197, 471] on icon at bounding box center [208, 472] width 36 height 13
click at [342, 550] on button "Audio" at bounding box center [335, 552] width 63 height 22
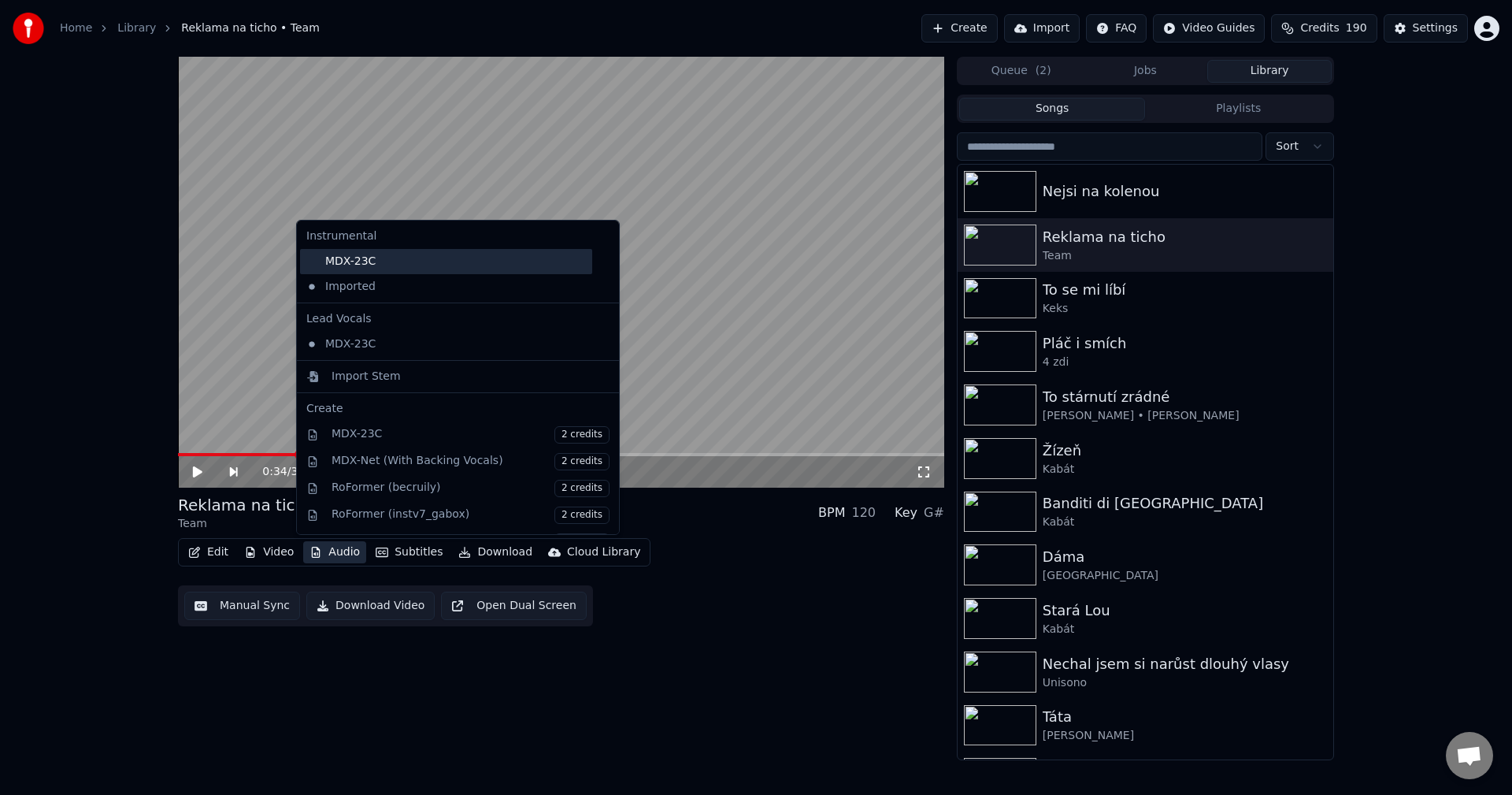
click at [388, 268] on div "MDX-23C" at bounding box center [446, 261] width 292 height 25
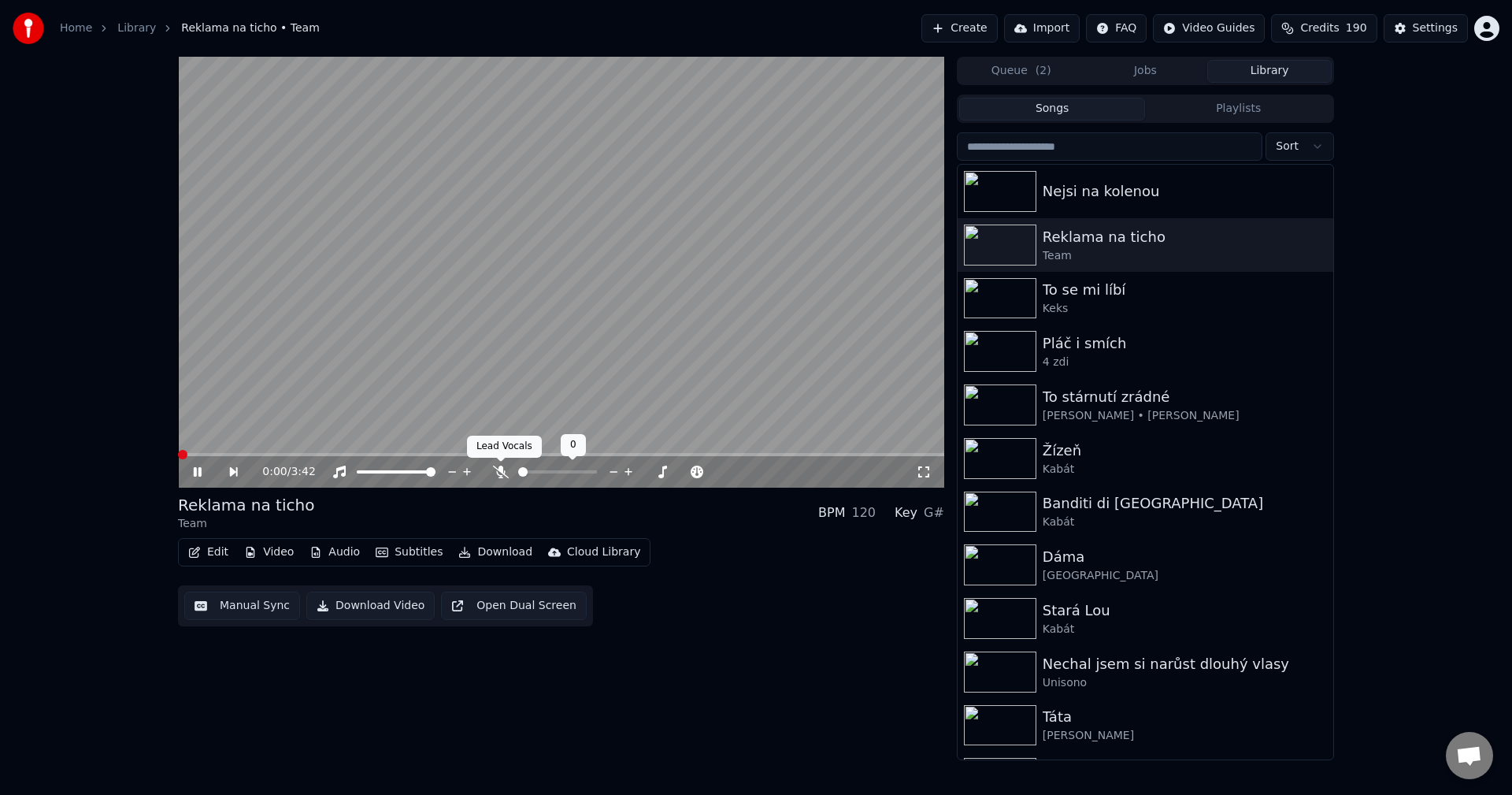
click at [500, 472] on icon at bounding box center [500, 472] width 16 height 13
click at [200, 469] on icon at bounding box center [197, 472] width 7 height 9
click at [495, 555] on button "Download" at bounding box center [494, 552] width 86 height 22
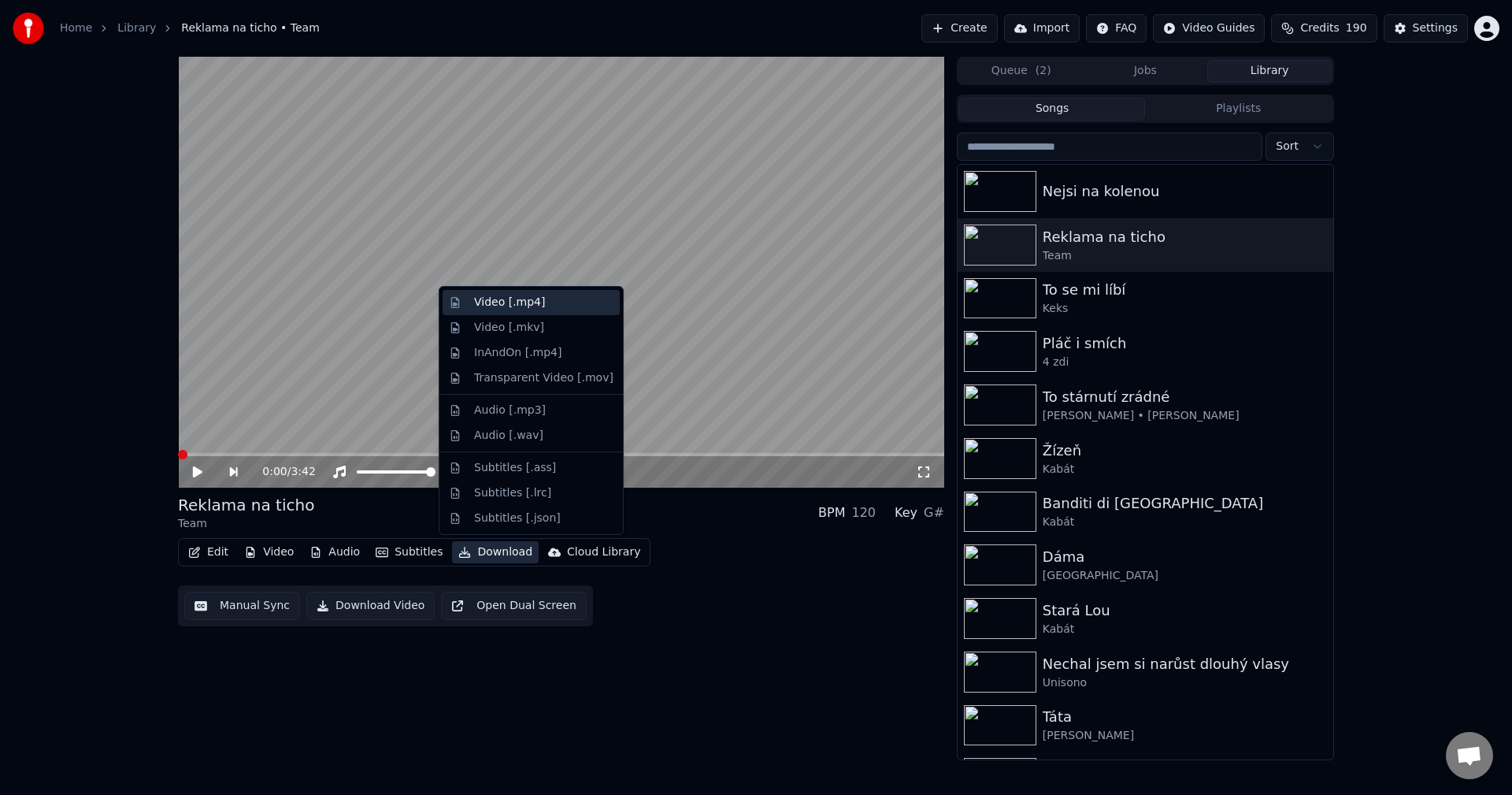
click at [524, 312] on div "Video [.mp4]" at bounding box center [531, 302] width 177 height 25
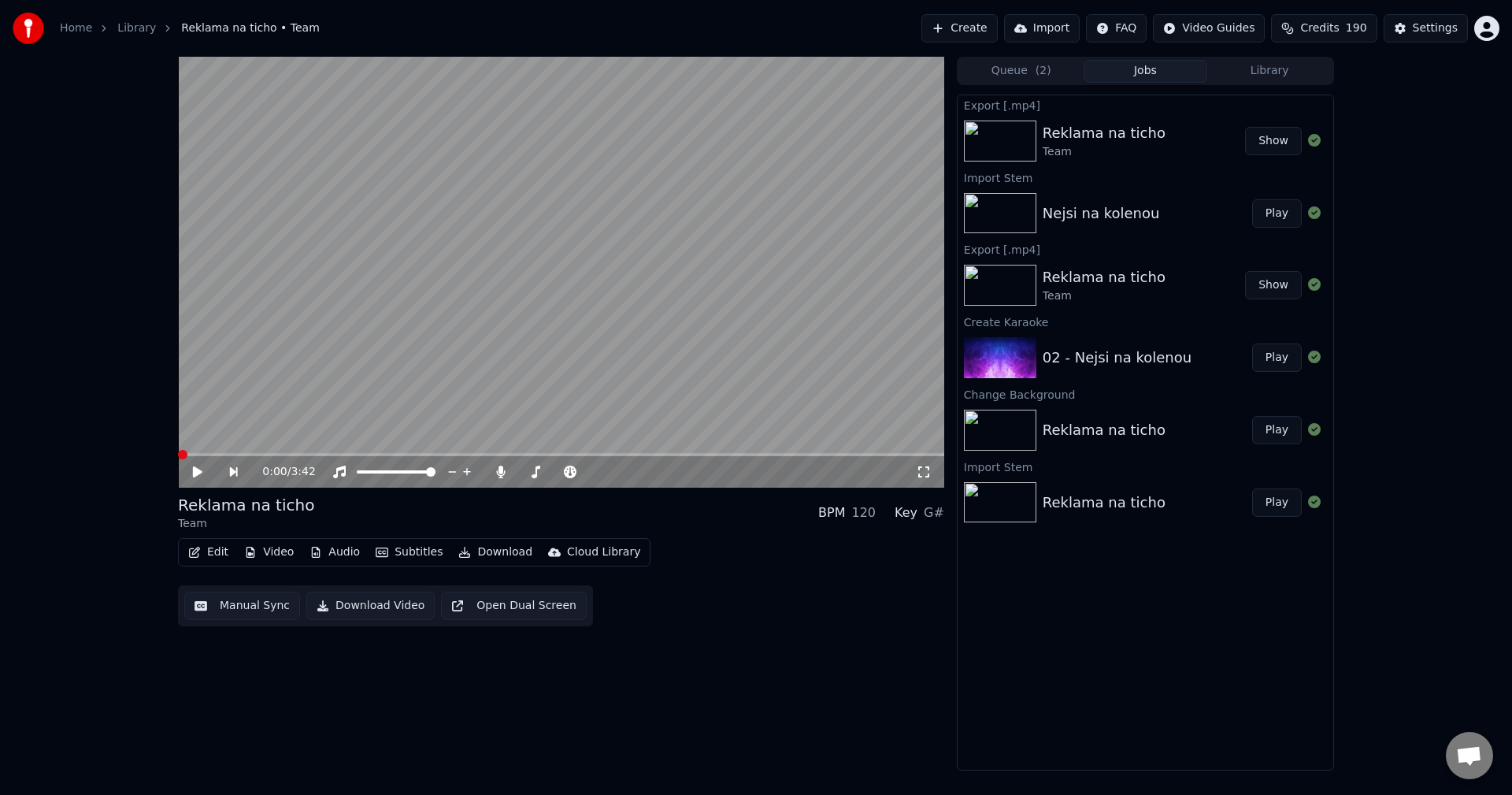
click at [1282, 70] on button "Library" at bounding box center [1269, 71] width 125 height 23
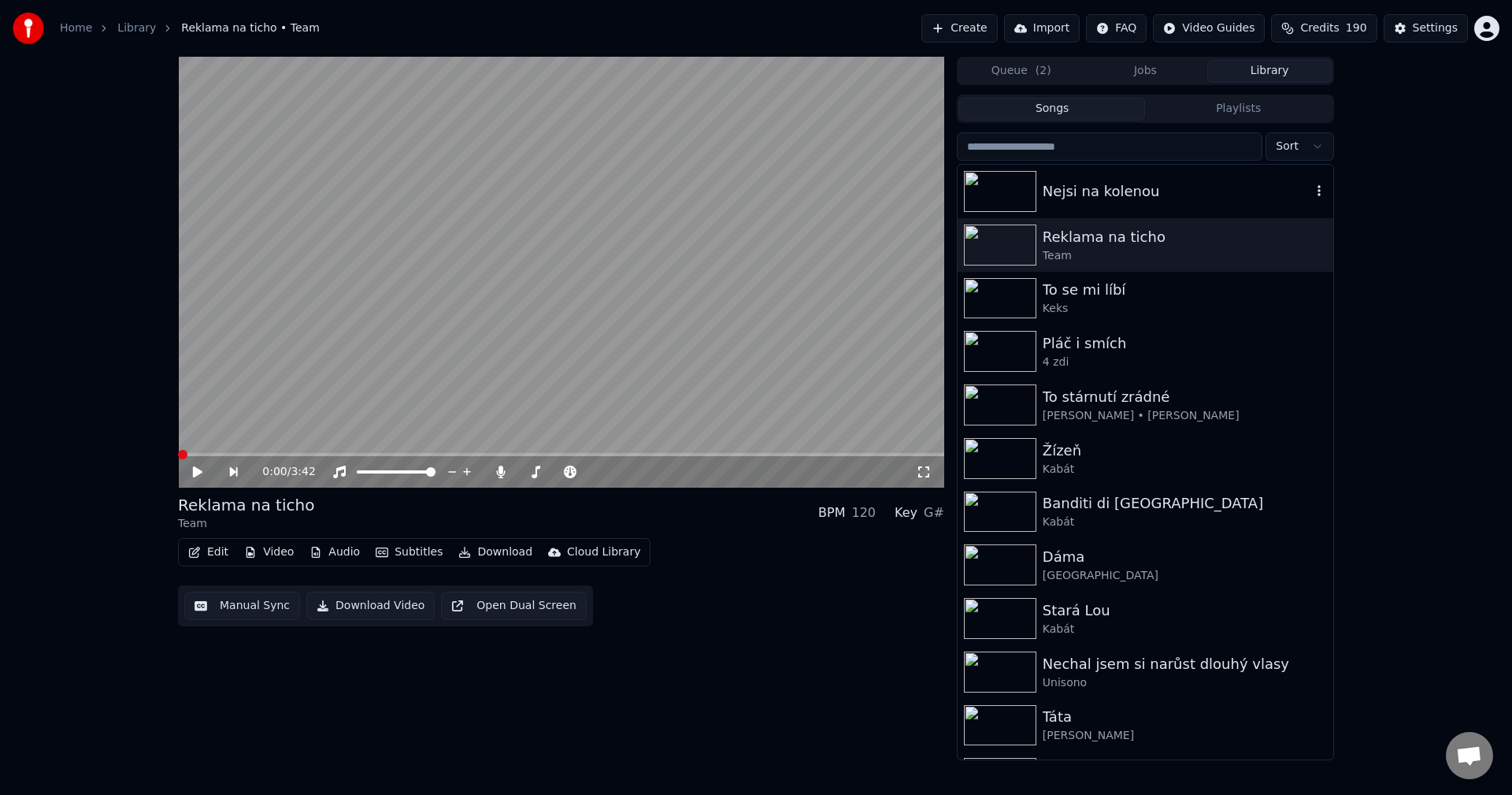
click at [1148, 207] on div "Nejsi na kolenou" at bounding box center [1145, 192] width 375 height 54
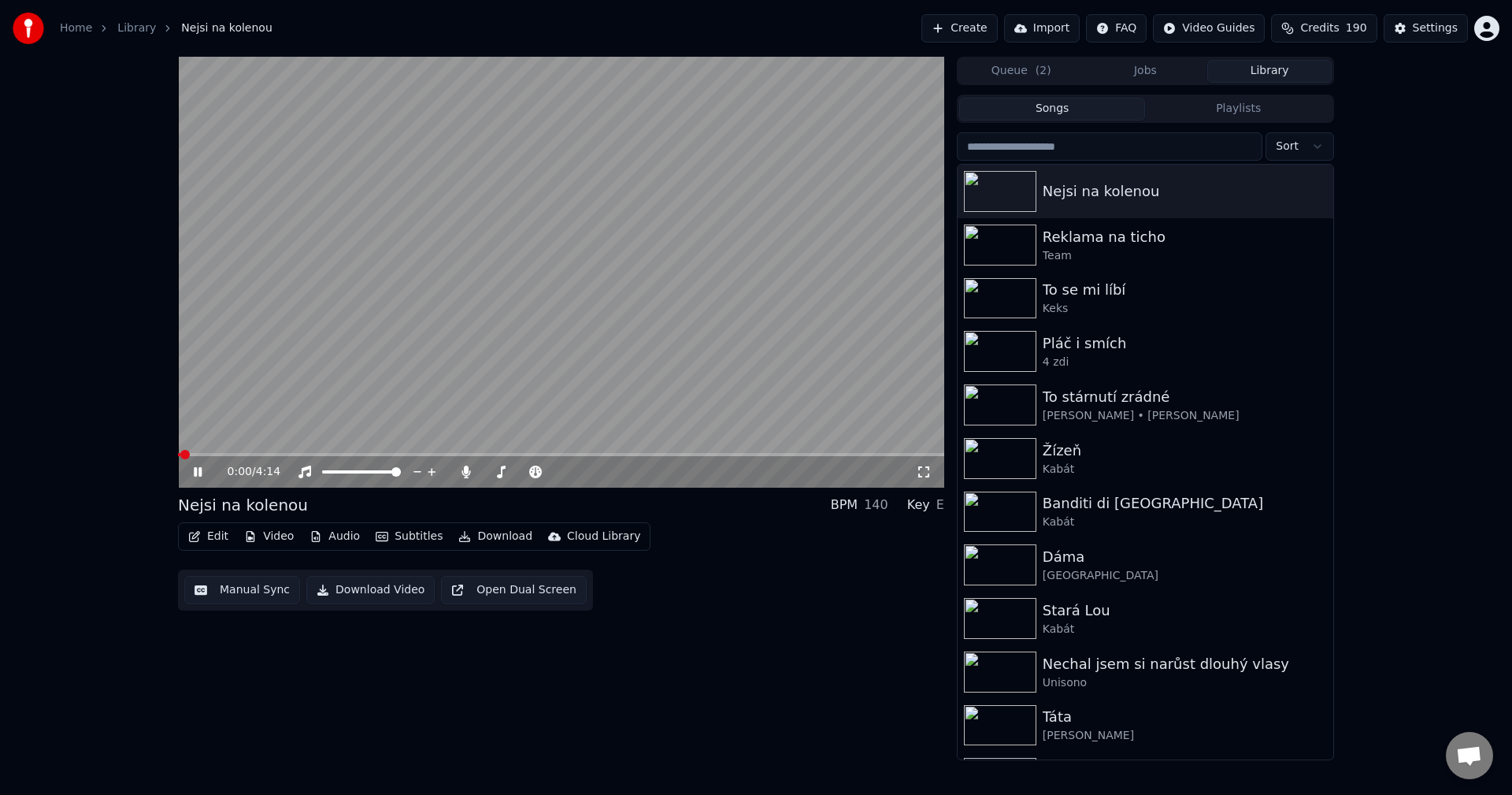
click at [199, 475] on icon at bounding box center [209, 472] width 37 height 13
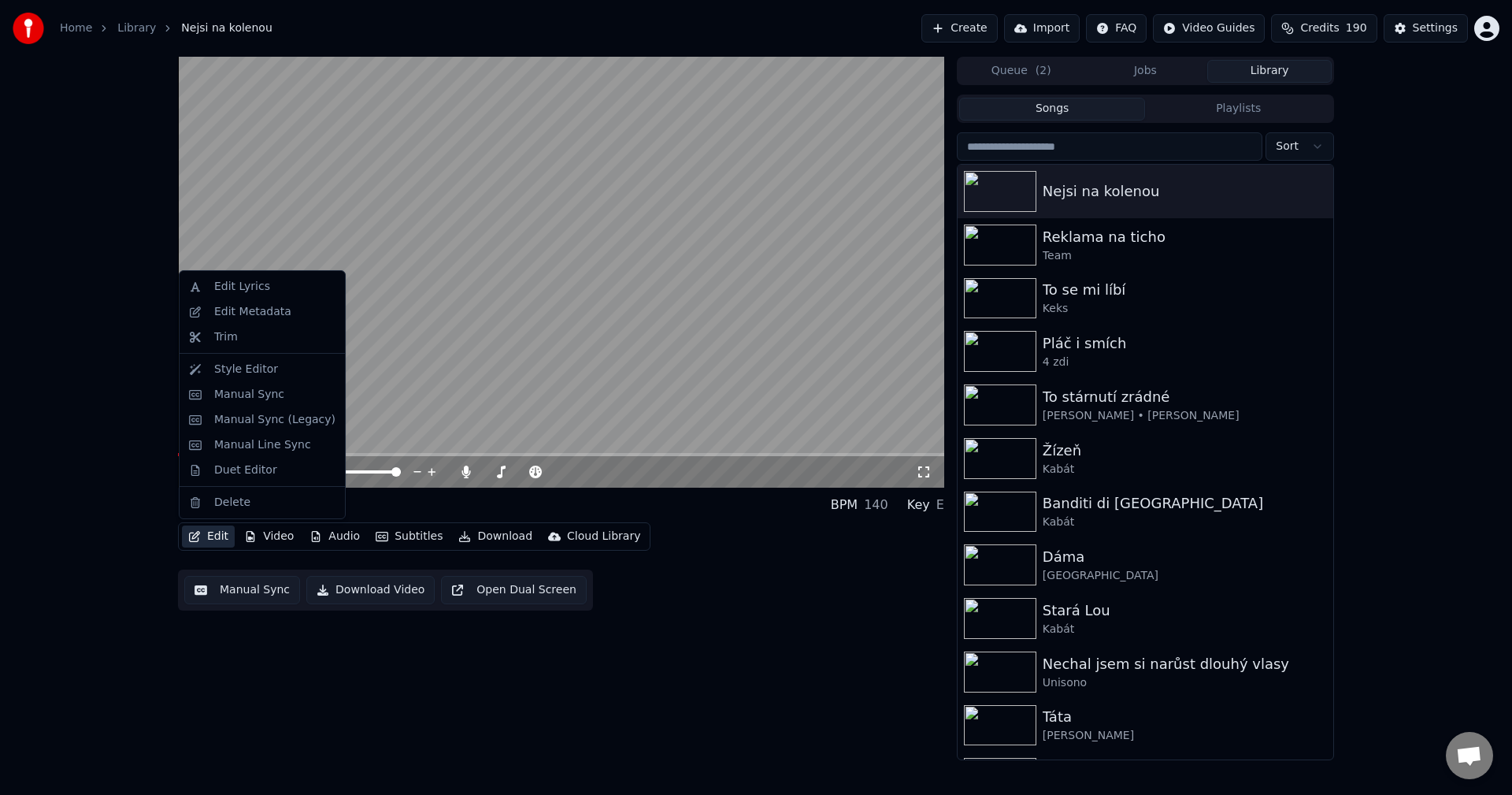
click at [212, 536] on button "Edit" at bounding box center [208, 537] width 53 height 22
click at [276, 309] on div "Edit Metadata" at bounding box center [252, 311] width 77 height 16
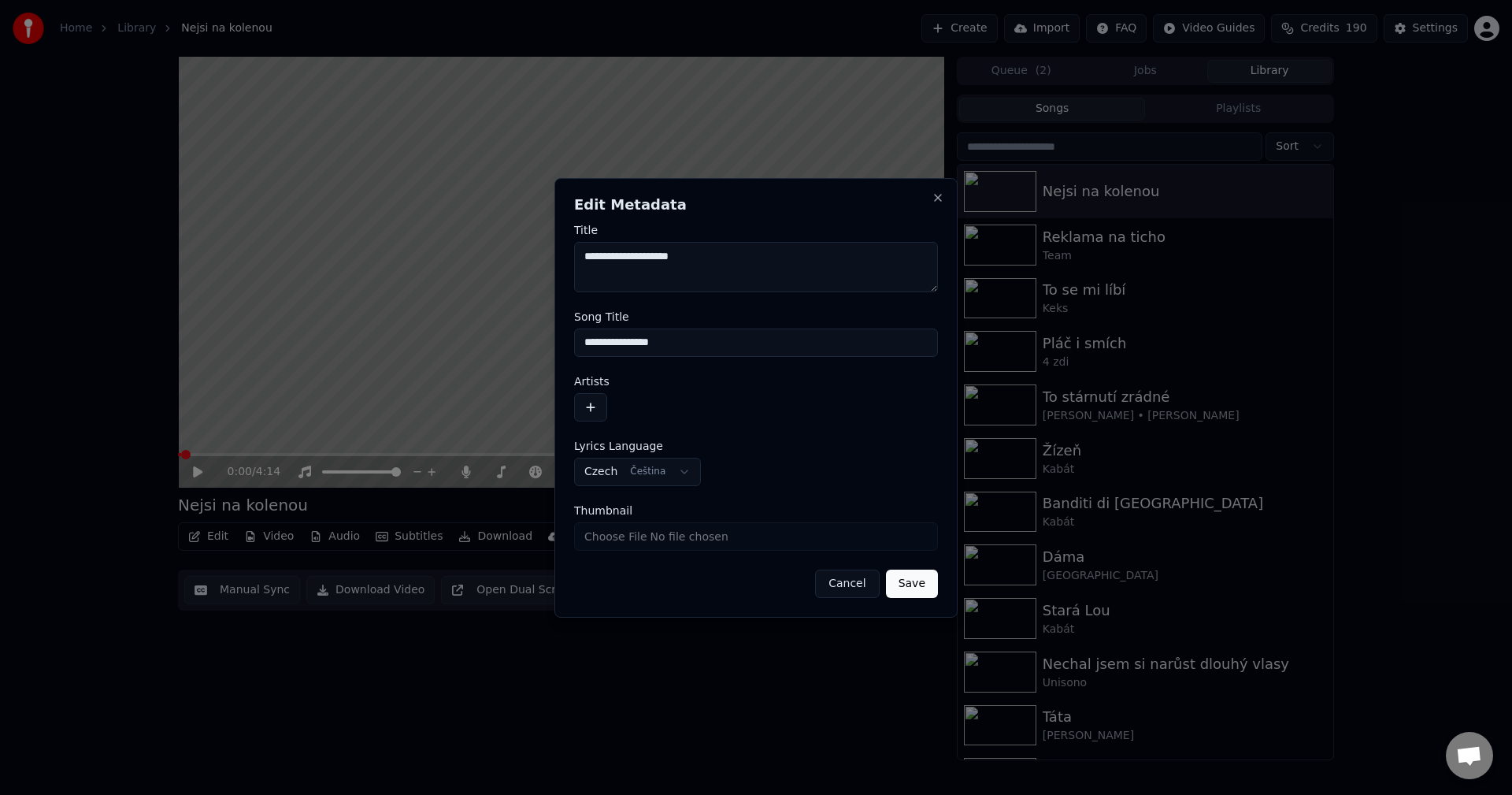
click at [597, 412] on button "button" at bounding box center [591, 407] width 33 height 29
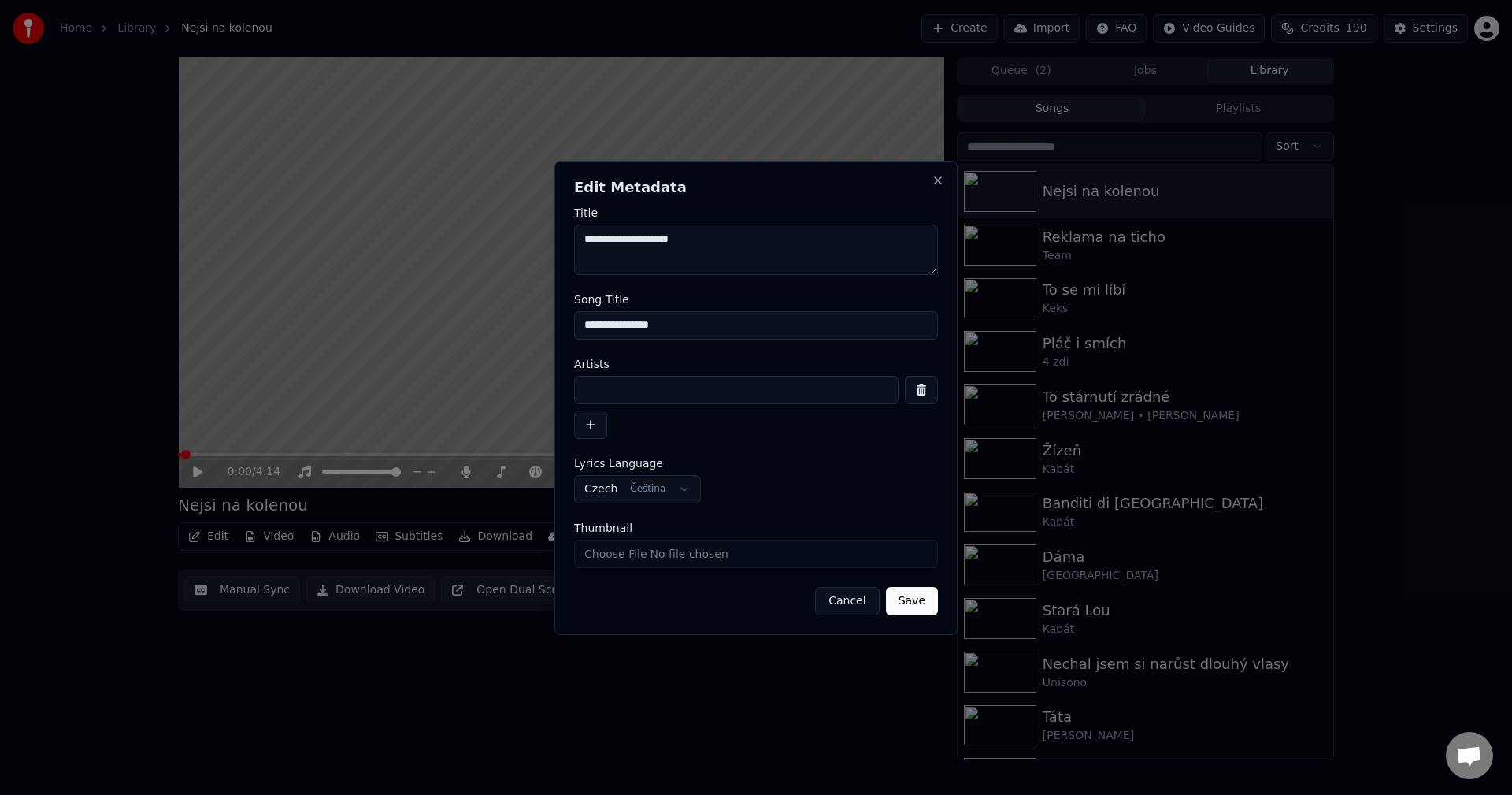
click at [608, 390] on input at bounding box center [736, 390] width 324 height 29
drag, startPoint x: 576, startPoint y: 392, endPoint x: 452, endPoint y: 401, distance: 124.3
click at [386, 405] on body "**********" at bounding box center [756, 397] width 1512 height 795
type input "*****"
drag, startPoint x: 596, startPoint y: 238, endPoint x: 500, endPoint y: 238, distance: 96.0
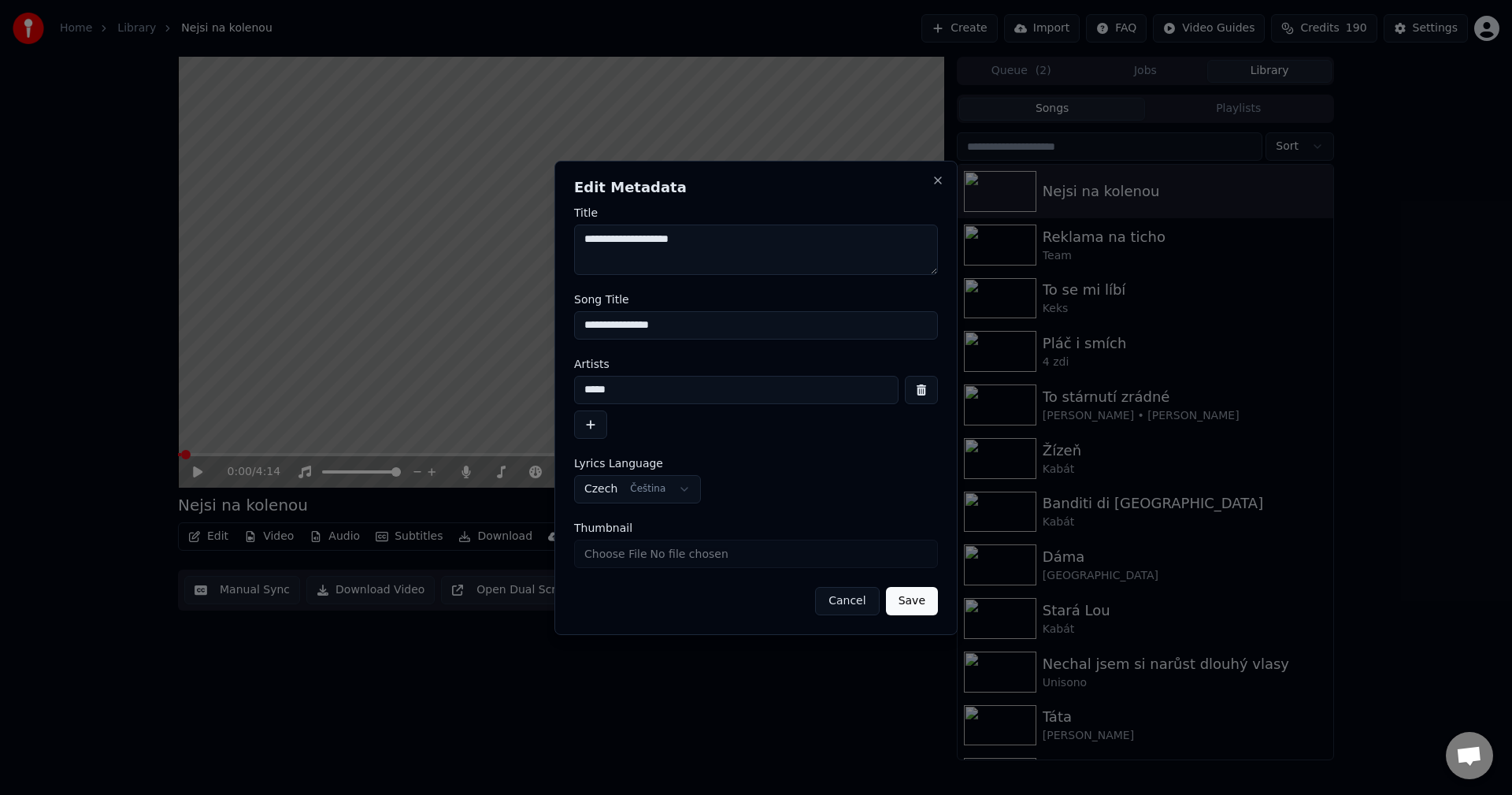
click at [500, 238] on body "**********" at bounding box center [756, 397] width 1512 height 795
paste textarea "***"
type textarea "**********"
click at [908, 594] on button "Save" at bounding box center [912, 601] width 52 height 29
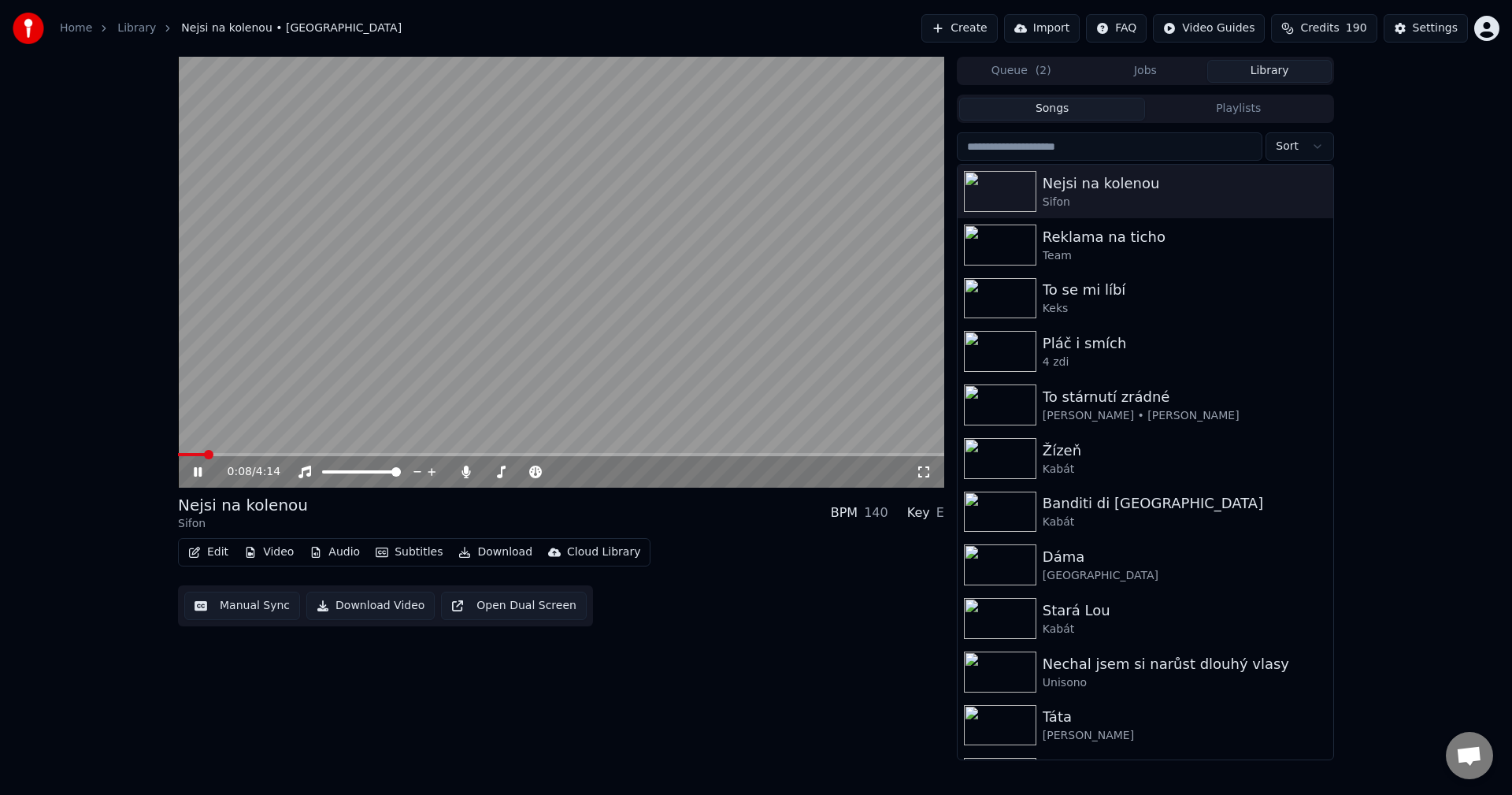
drag, startPoint x: 199, startPoint y: 482, endPoint x: 196, endPoint y: 471, distance: 11.4
click at [199, 482] on div "0:08 / 4:14" at bounding box center [561, 472] width 767 height 32
click at [193, 468] on icon at bounding box center [209, 472] width 37 height 13
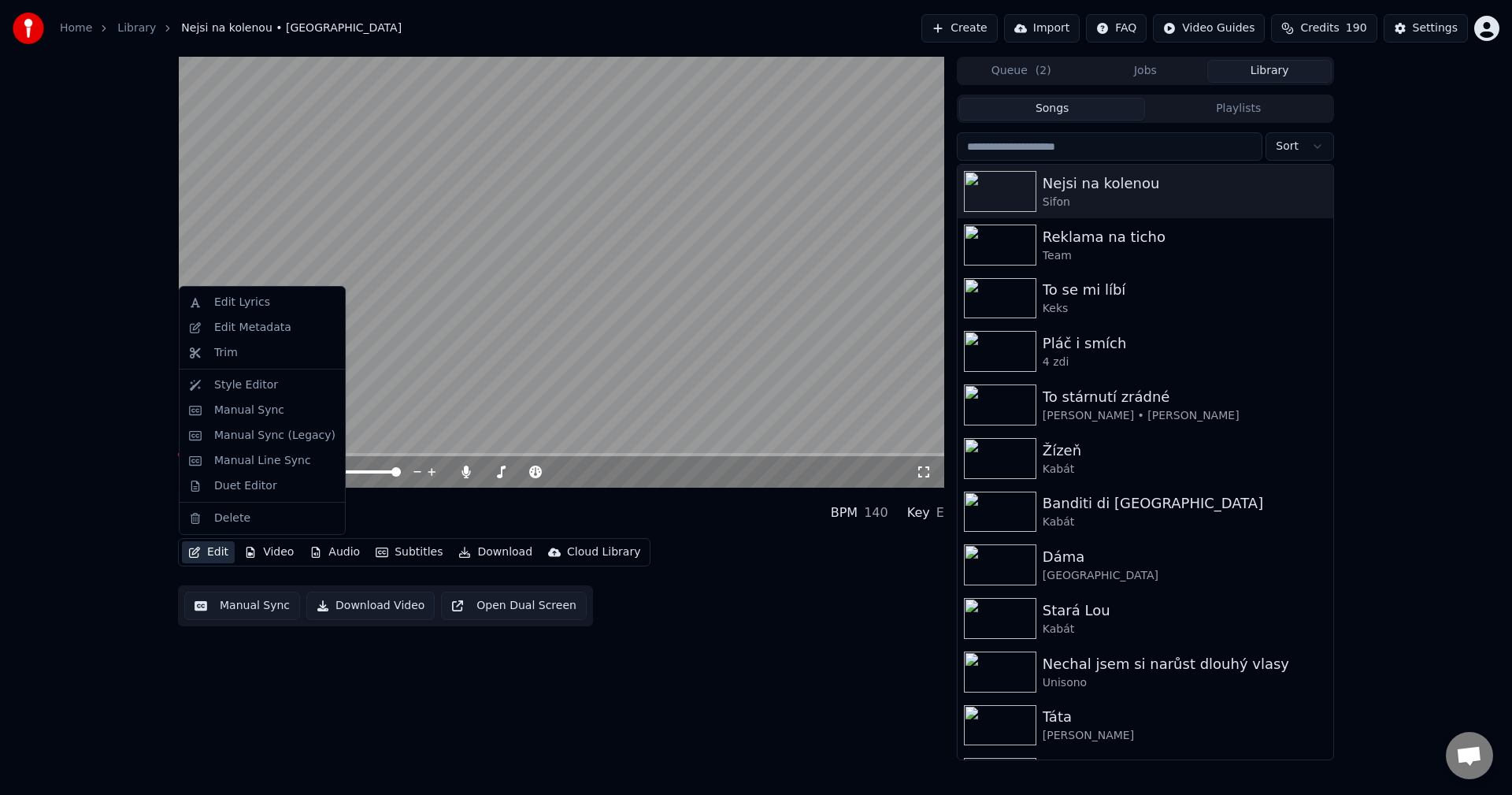
click at [214, 550] on button "Edit" at bounding box center [208, 552] width 53 height 22
click at [286, 325] on div "Edit Metadata" at bounding box center [274, 327] width 121 height 16
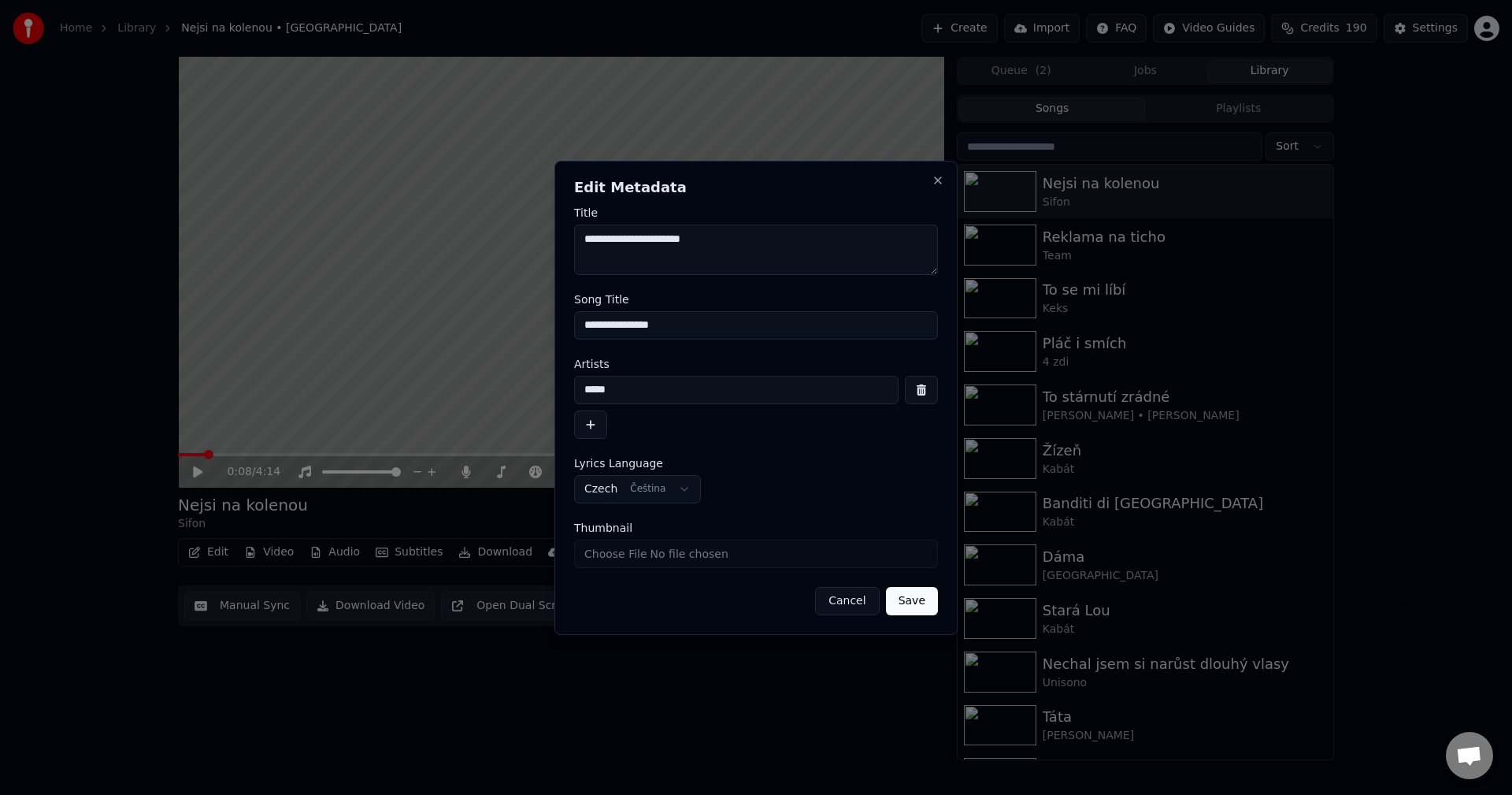
drag, startPoint x: 700, startPoint y: 331, endPoint x: 405, endPoint y: 332, distance: 295.0
click at [415, 330] on body "**********" at bounding box center [756, 397] width 1512 height 795
click at [936, 189] on h2 "Edit Metadata" at bounding box center [756, 187] width 363 height 14
click at [939, 180] on button "Close" at bounding box center [938, 180] width 13 height 13
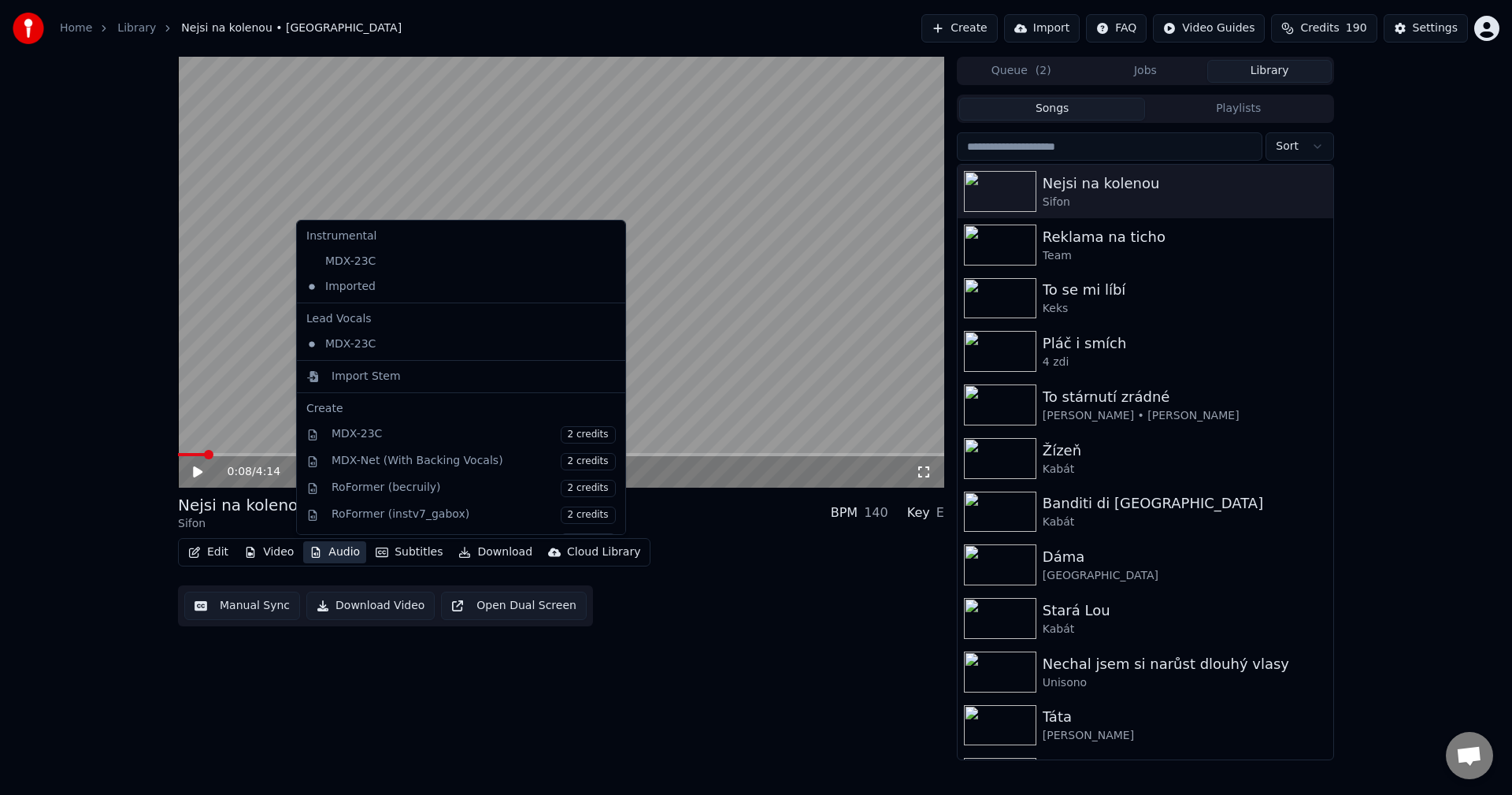
click at [330, 548] on button "Audio" at bounding box center [335, 552] width 63 height 22
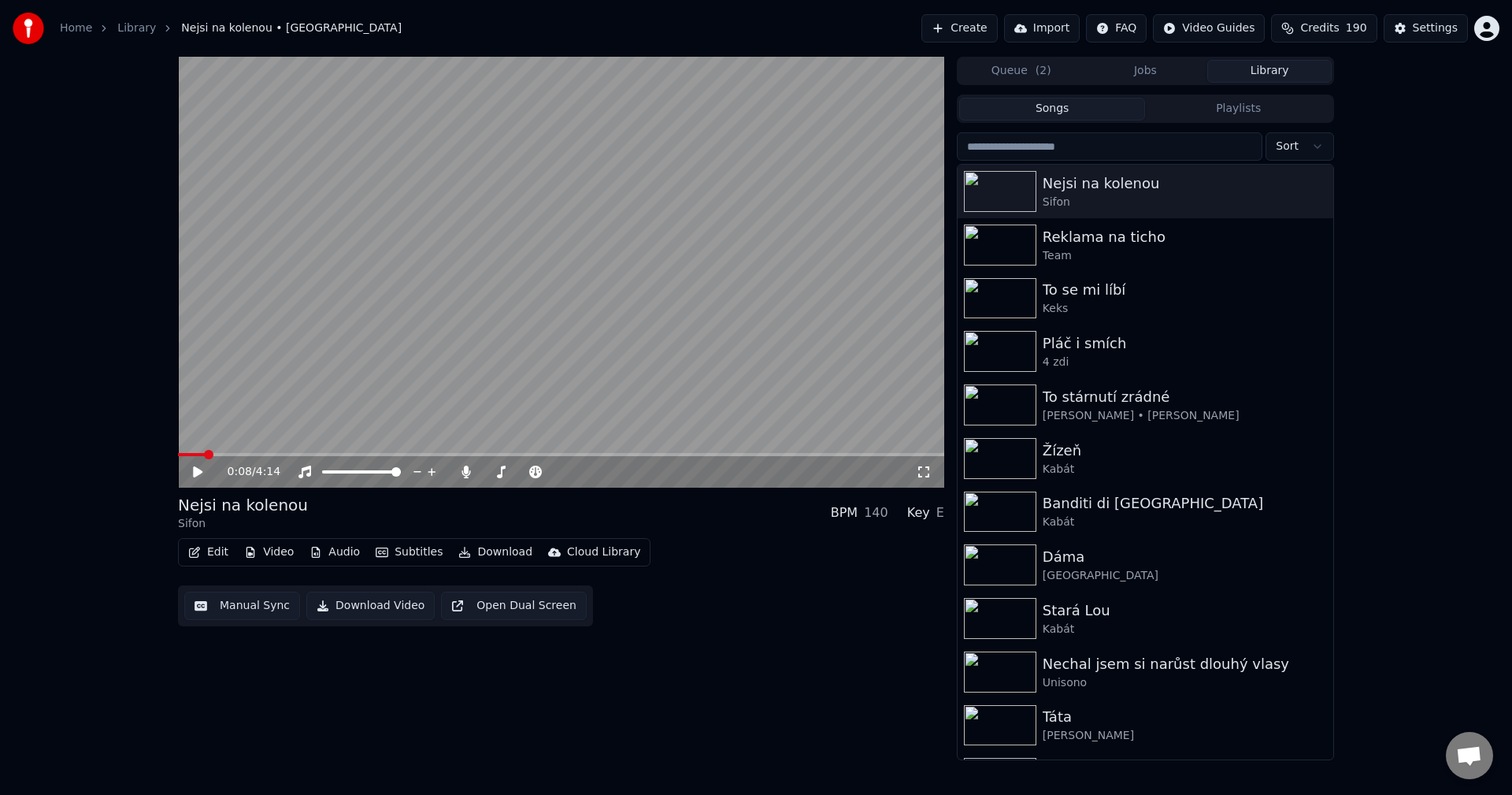
click at [777, 629] on div "0:08 / 4:14 Nejsi na kolenou Sifon BPM 140 Key E Edit Video Audio Subtitles Dow…" at bounding box center [561, 408] width 767 height 704
click at [463, 468] on icon at bounding box center [466, 472] width 16 height 13
click at [498, 559] on button "Download" at bounding box center [494, 552] width 86 height 22
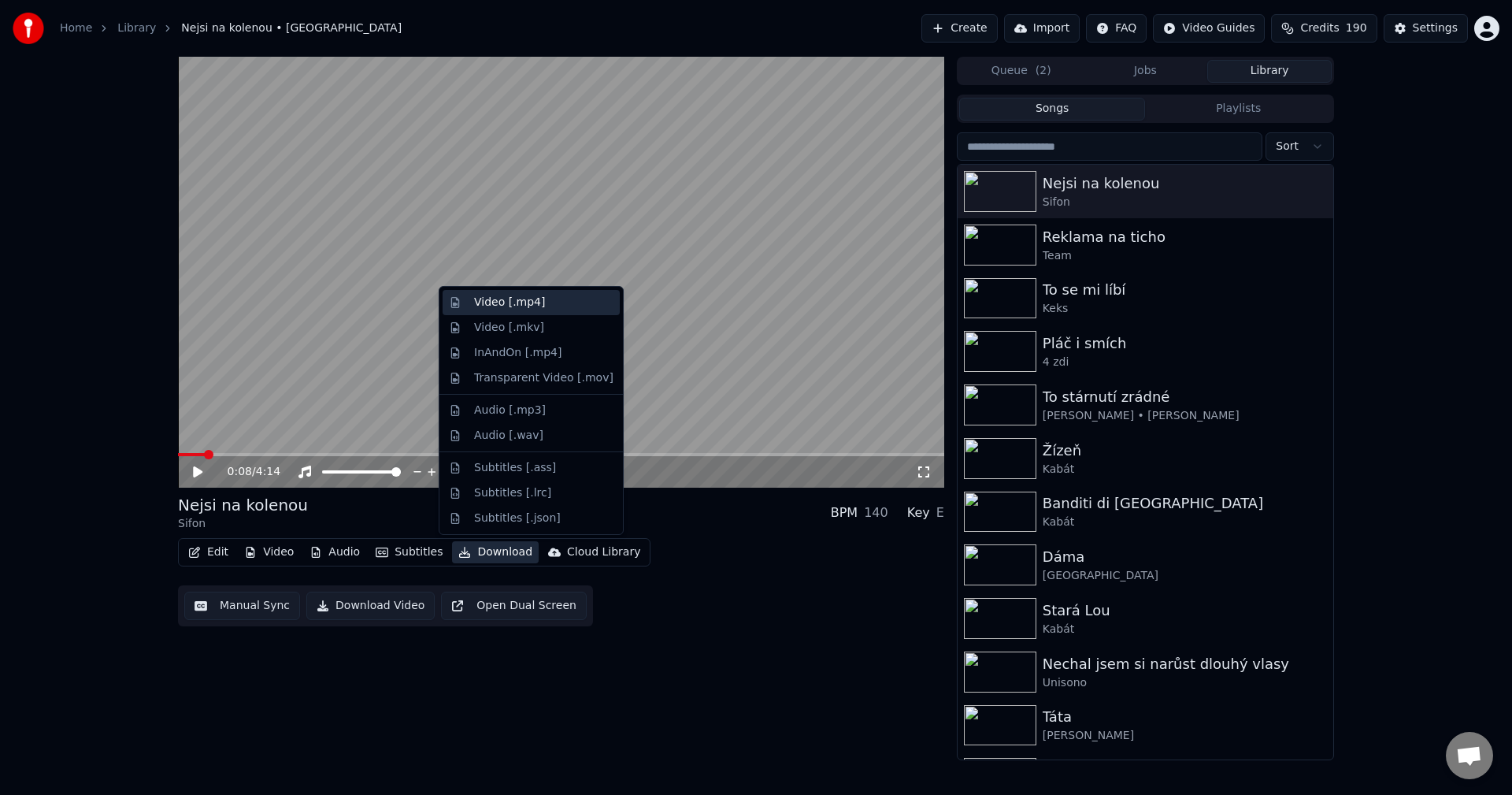
click at [513, 302] on div "Video [.mp4]" at bounding box center [509, 302] width 71 height 16
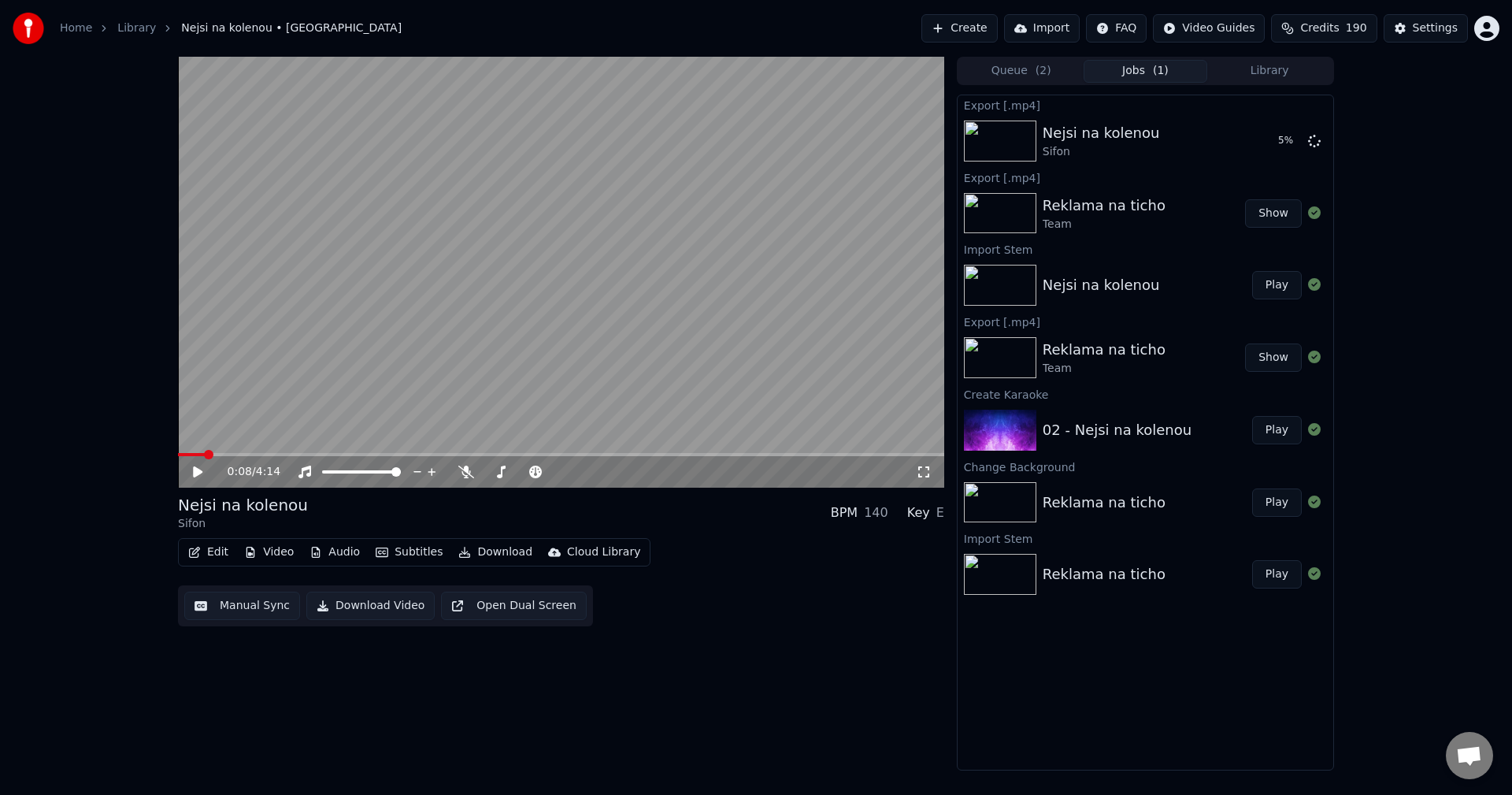
click at [992, 33] on button "Create" at bounding box center [959, 28] width 76 height 29
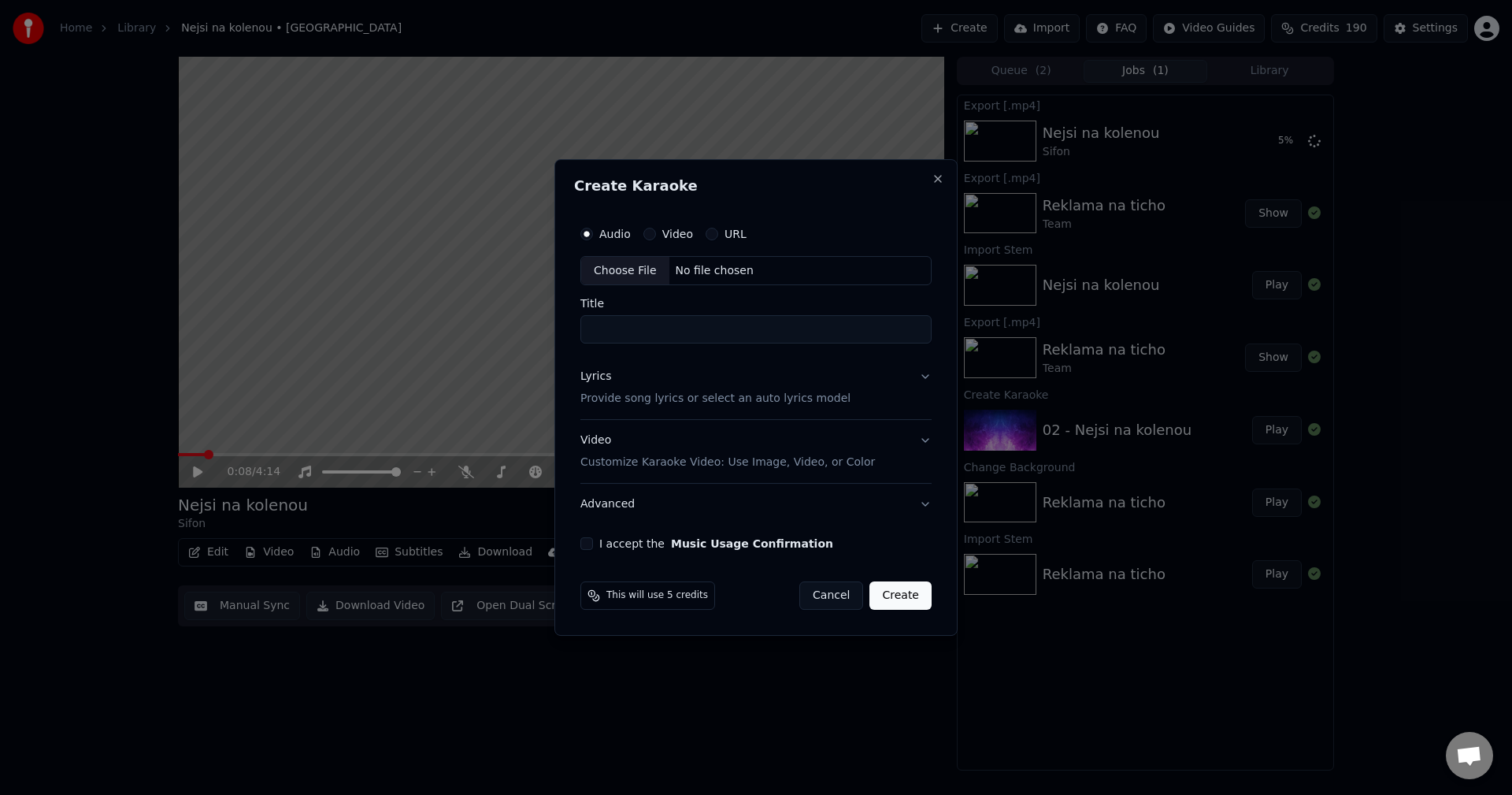
click at [733, 279] on div "Choose File No file chosen" at bounding box center [756, 271] width 351 height 30
type input "**********"
click at [630, 374] on div "Lyrics Provide song lyrics or select an auto lyrics model" at bounding box center [712, 388] width 270 height 38
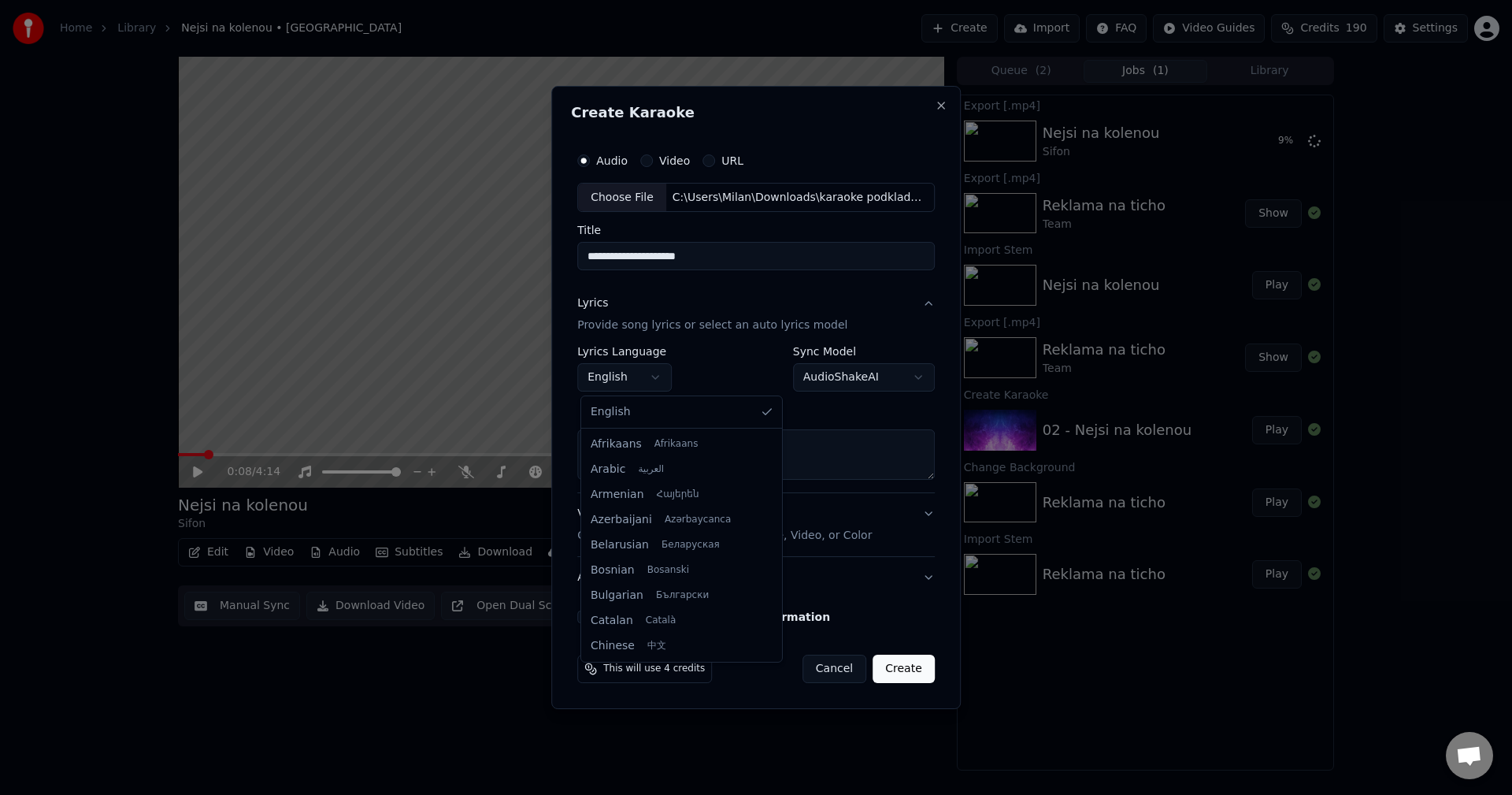
click at [622, 378] on body "**********" at bounding box center [756, 397] width 1512 height 795
select select "**"
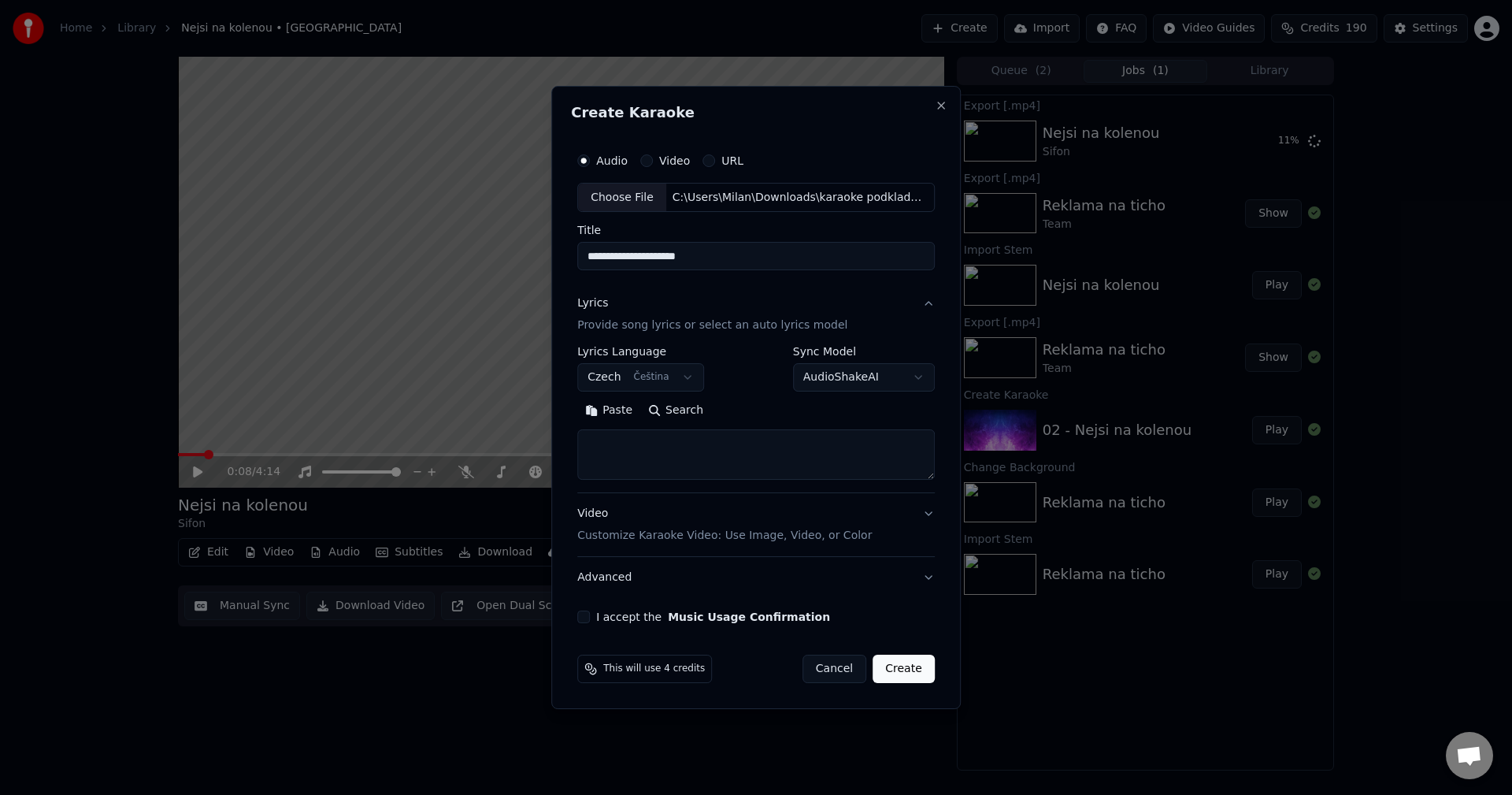
click at [618, 411] on button "Paste" at bounding box center [609, 411] width 63 height 25
drag, startPoint x: 762, startPoint y: 416, endPoint x: 759, endPoint y: 440, distance: 24.2
click at [761, 416] on button "Expand" at bounding box center [747, 411] width 74 height 25
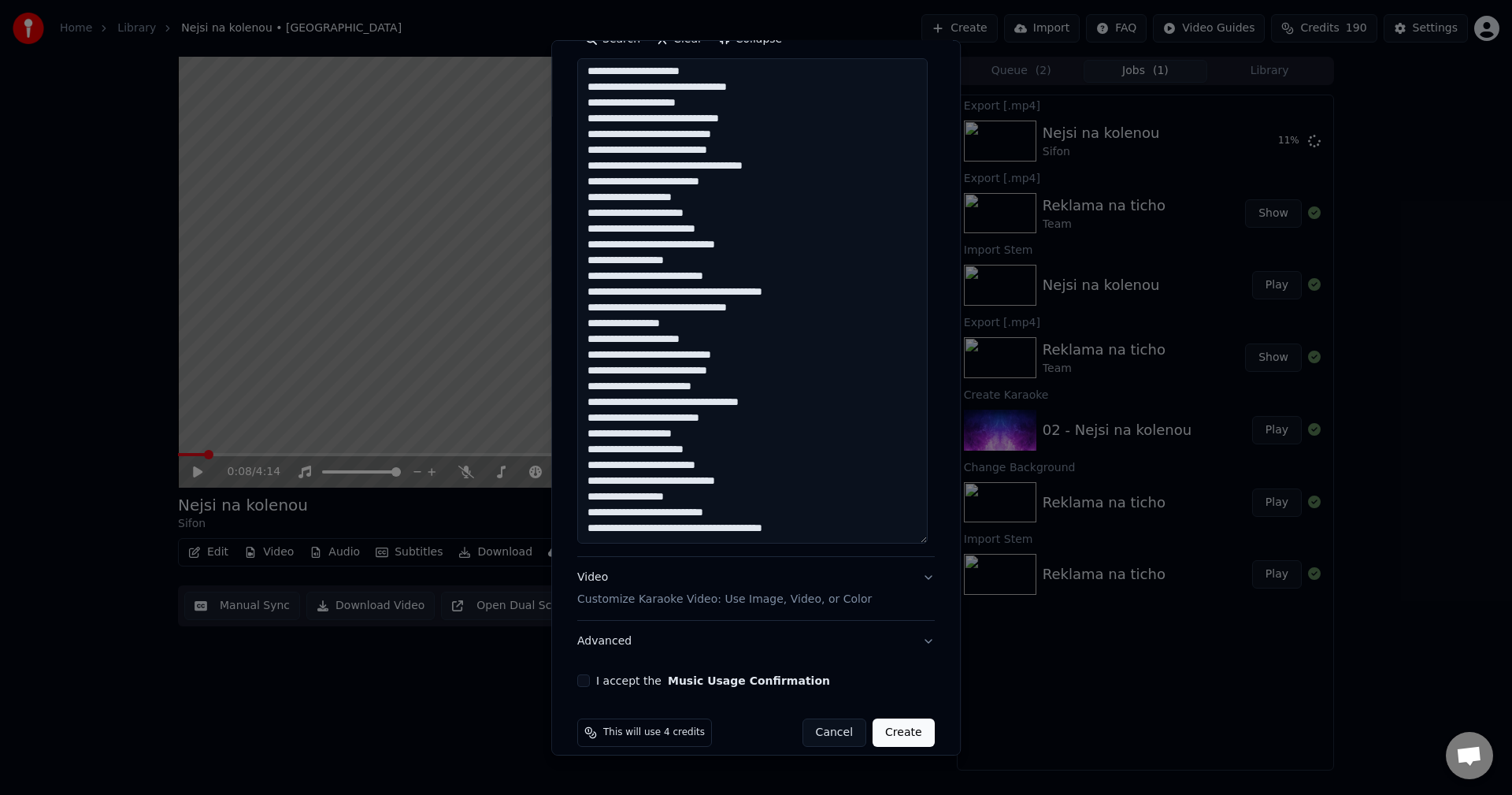
scroll to position [343, 0]
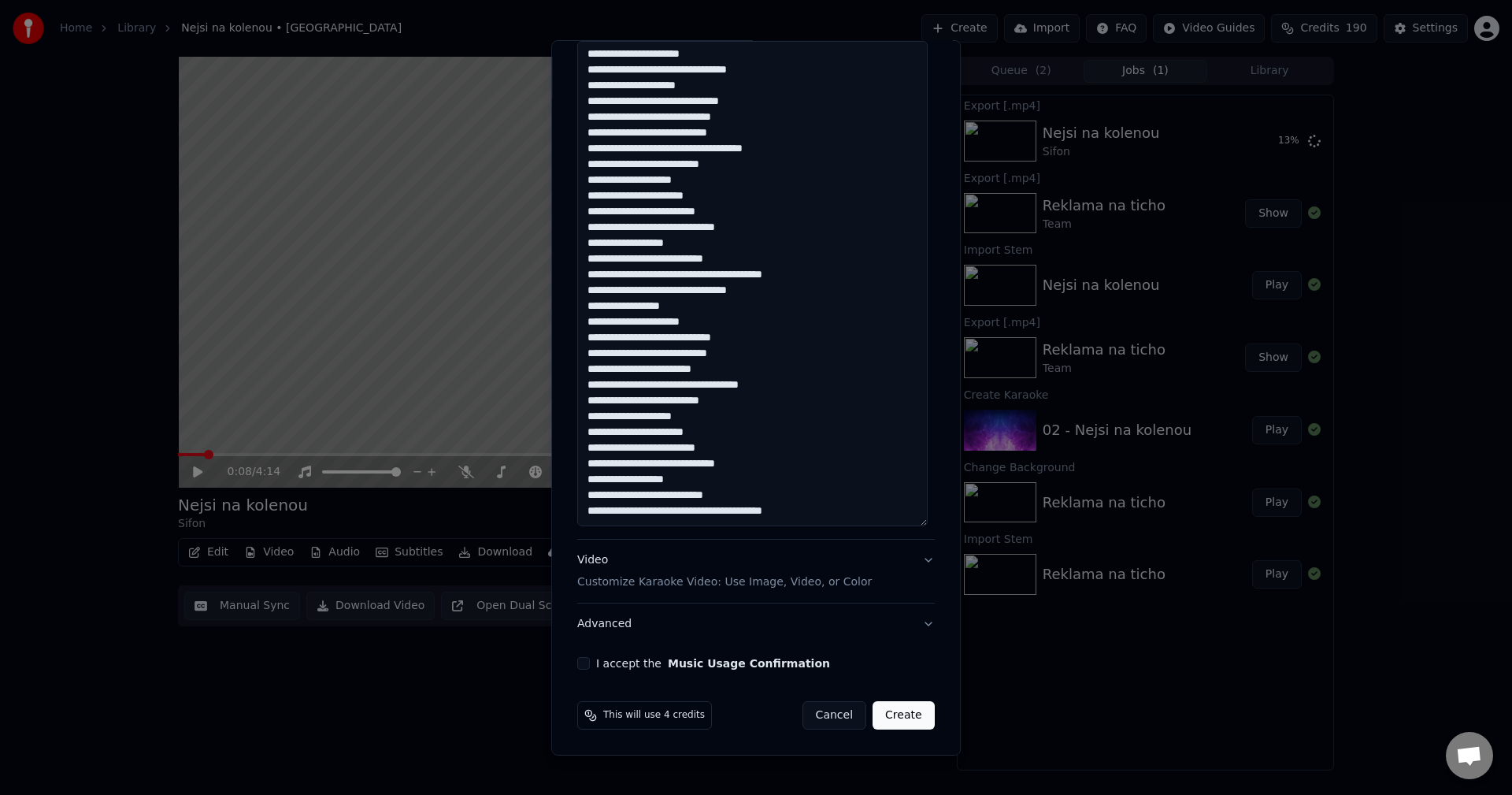
click at [581, 658] on button "I accept the Music Usage Confirmation" at bounding box center [584, 664] width 13 height 13
click at [903, 721] on button "Create" at bounding box center [903, 715] width 62 height 29
type textarea "**********"
select select
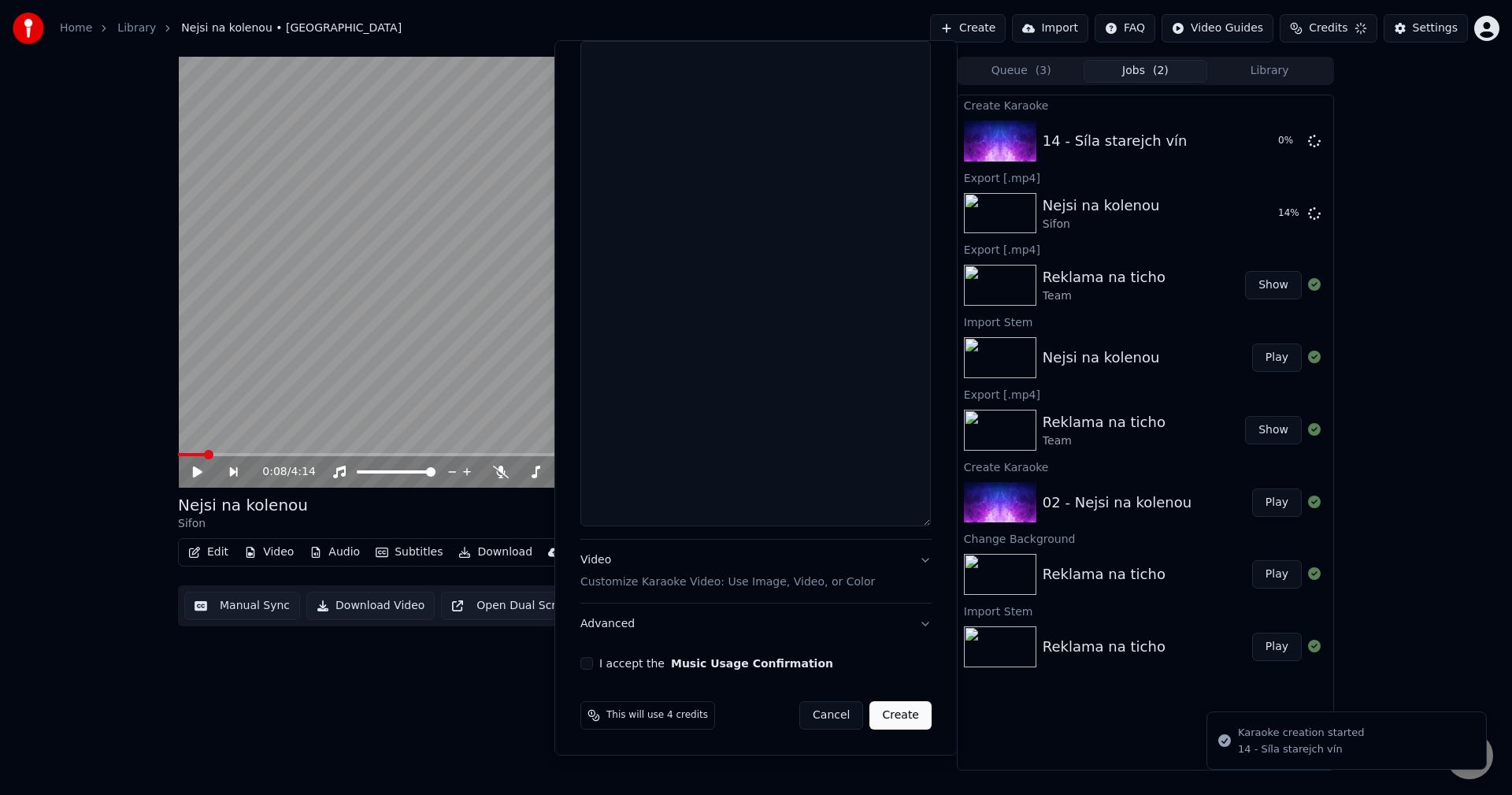
scroll to position [0, 0]
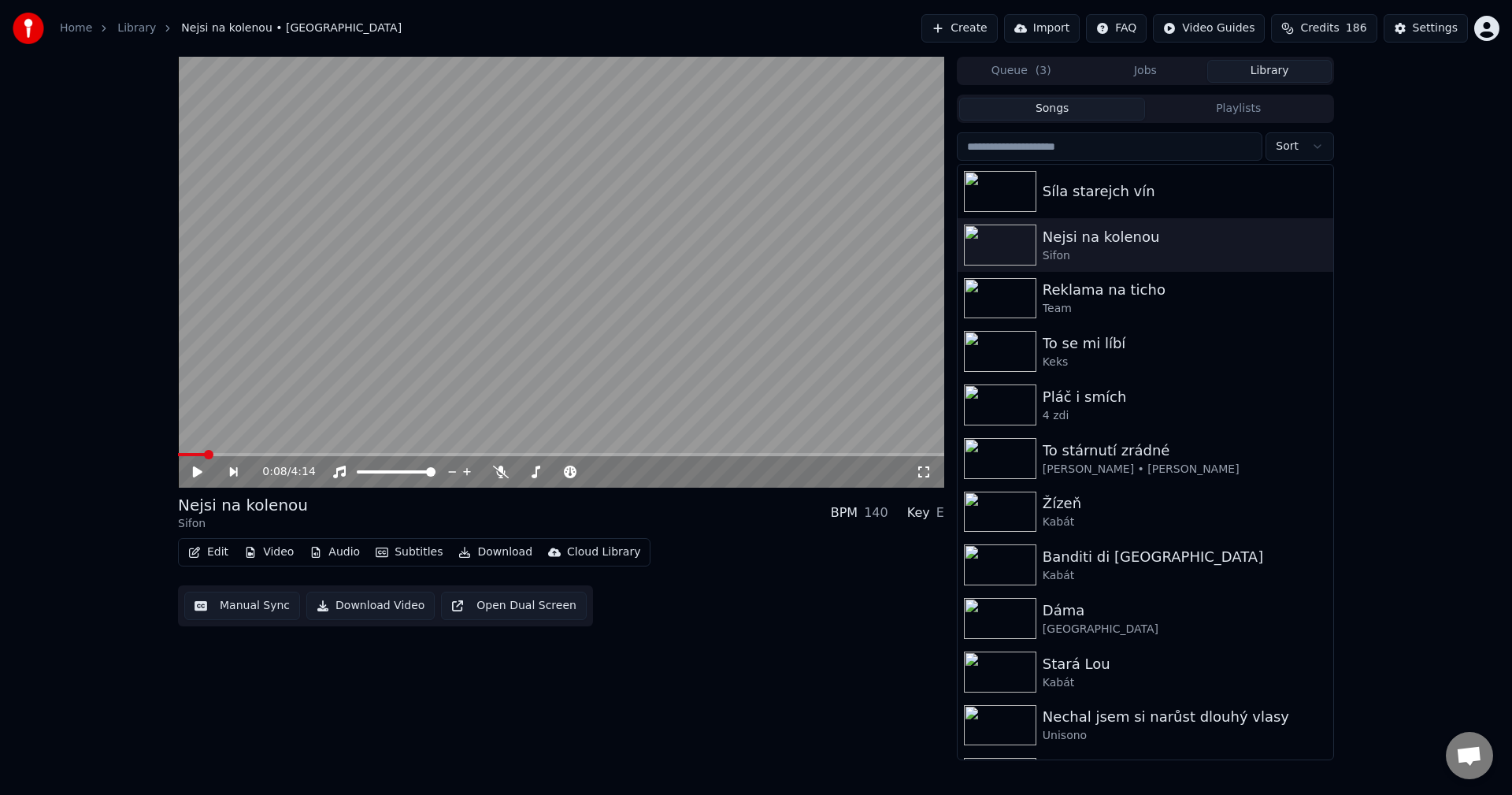
click at [1277, 78] on button "Library" at bounding box center [1269, 71] width 125 height 23
click at [1129, 189] on div "Síla starejch vín" at bounding box center [1177, 192] width 269 height 22
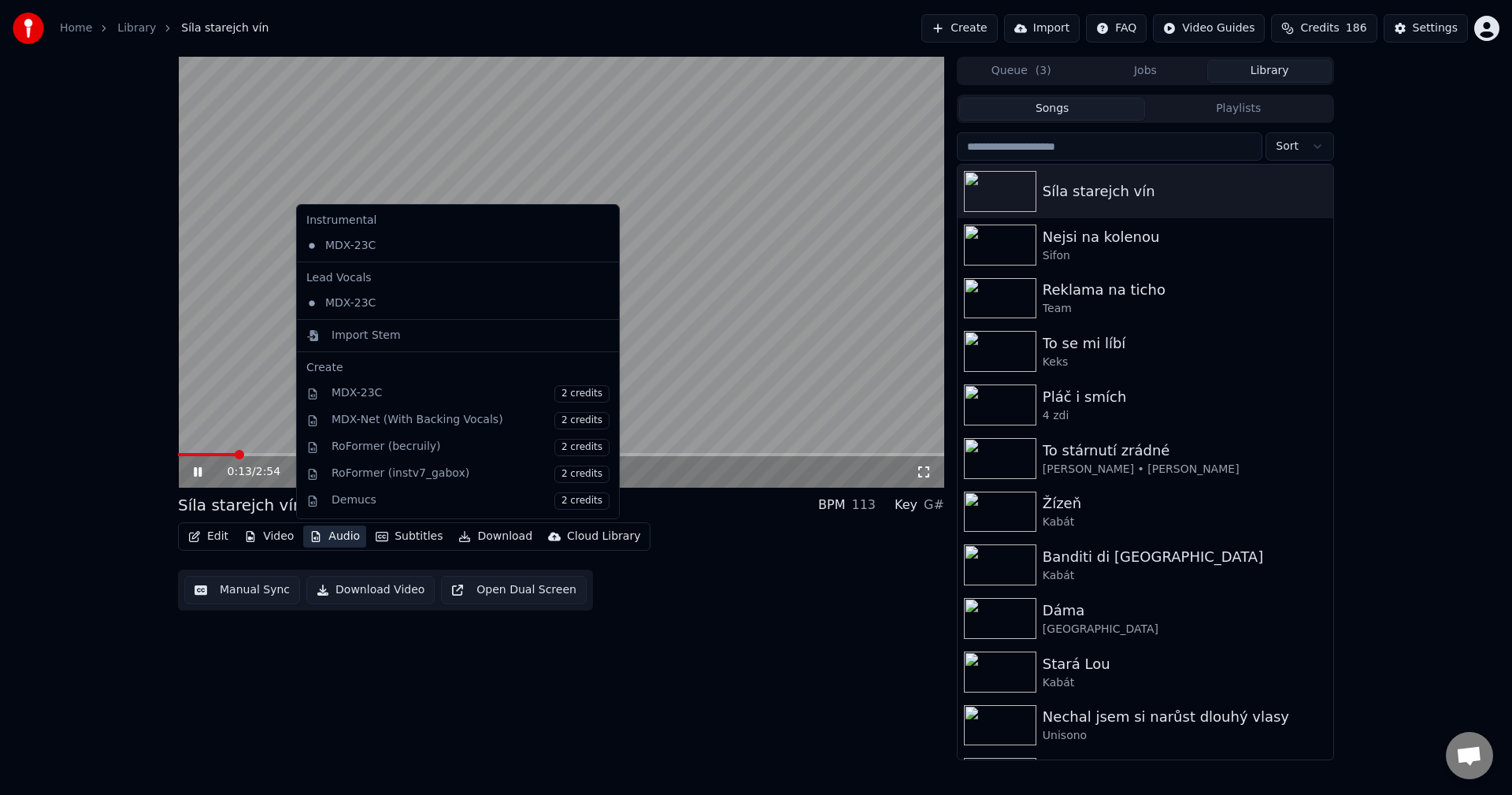
click at [339, 538] on button "Audio" at bounding box center [335, 537] width 63 height 22
click at [380, 339] on div "Import Stem" at bounding box center [366, 336] width 70 height 16
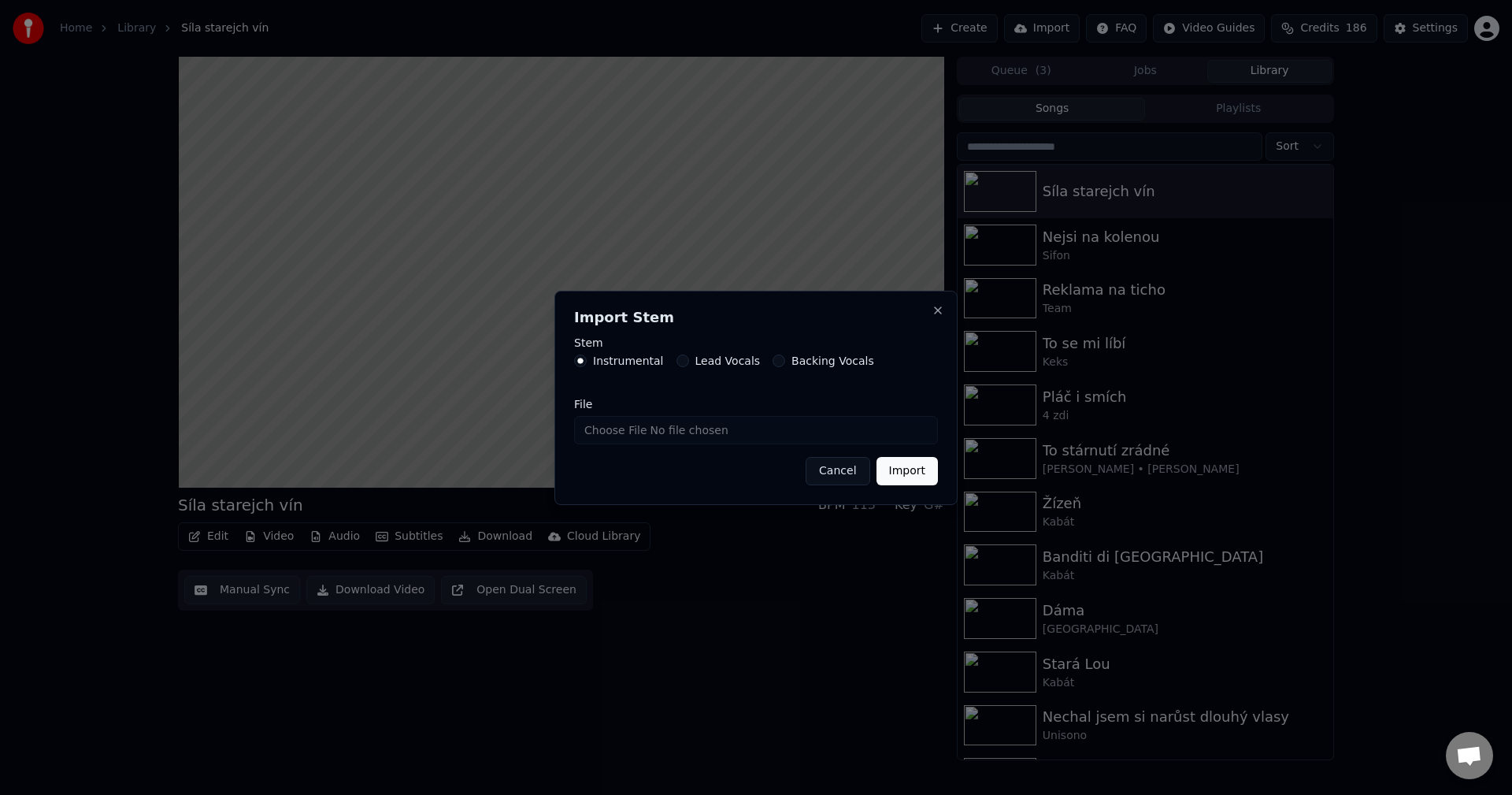
click at [646, 429] on input "File" at bounding box center [756, 430] width 363 height 29
type input "**********"
click at [919, 474] on button "Import" at bounding box center [907, 470] width 61 height 29
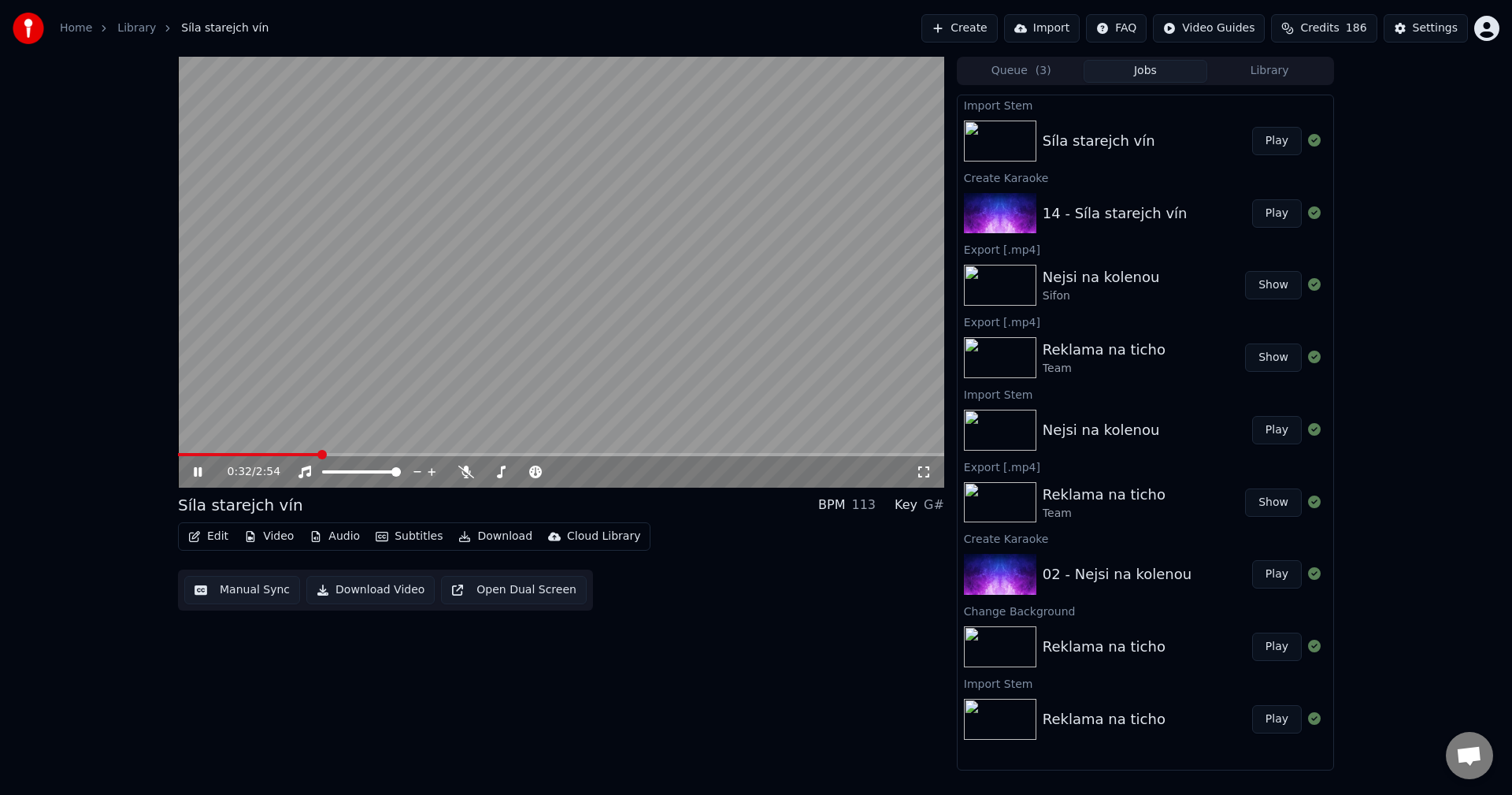
click at [199, 476] on icon at bounding box center [209, 472] width 37 height 13
click at [1258, 79] on button "Library" at bounding box center [1269, 71] width 125 height 23
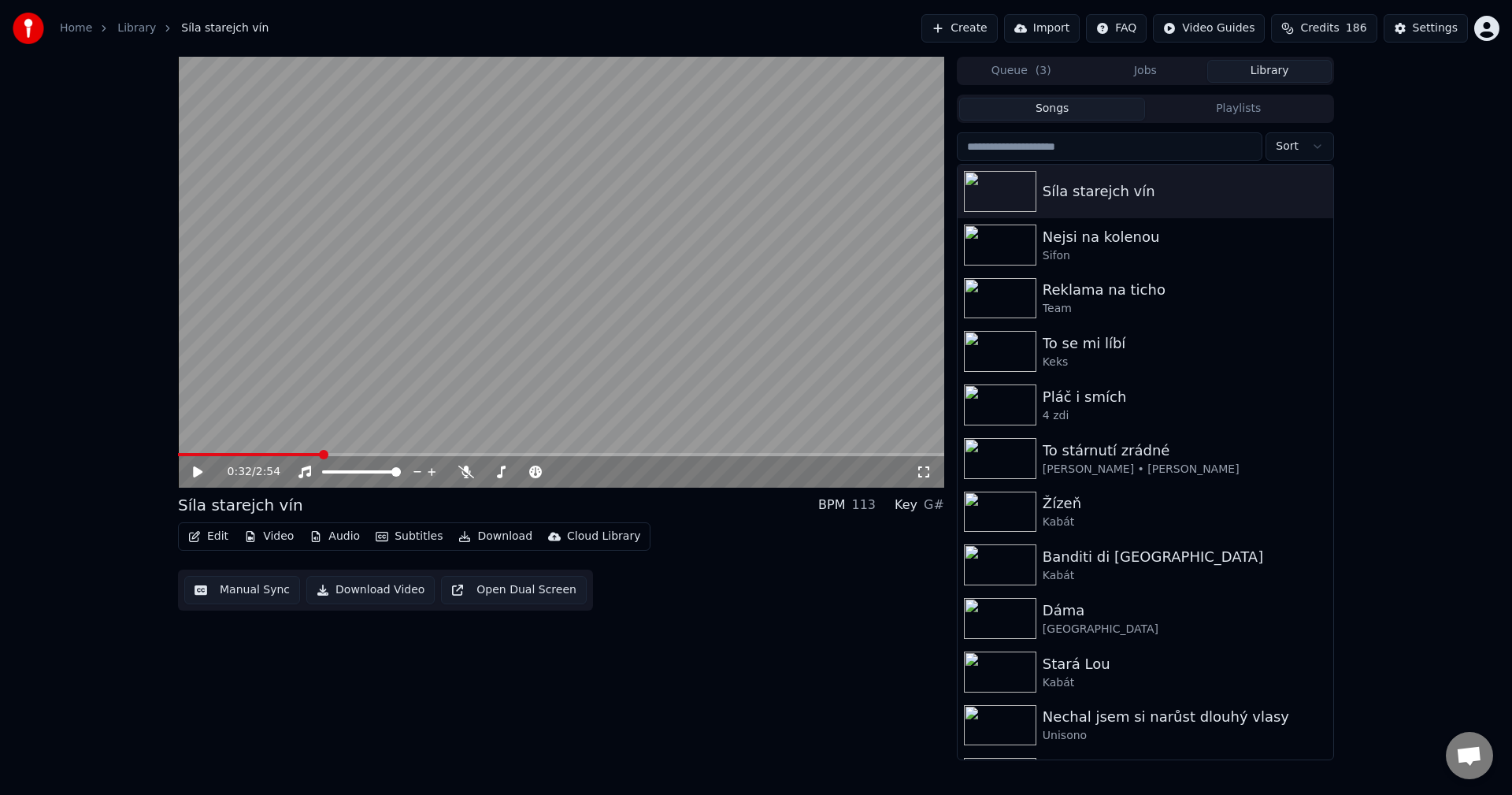
click at [219, 539] on button "Edit" at bounding box center [208, 537] width 53 height 22
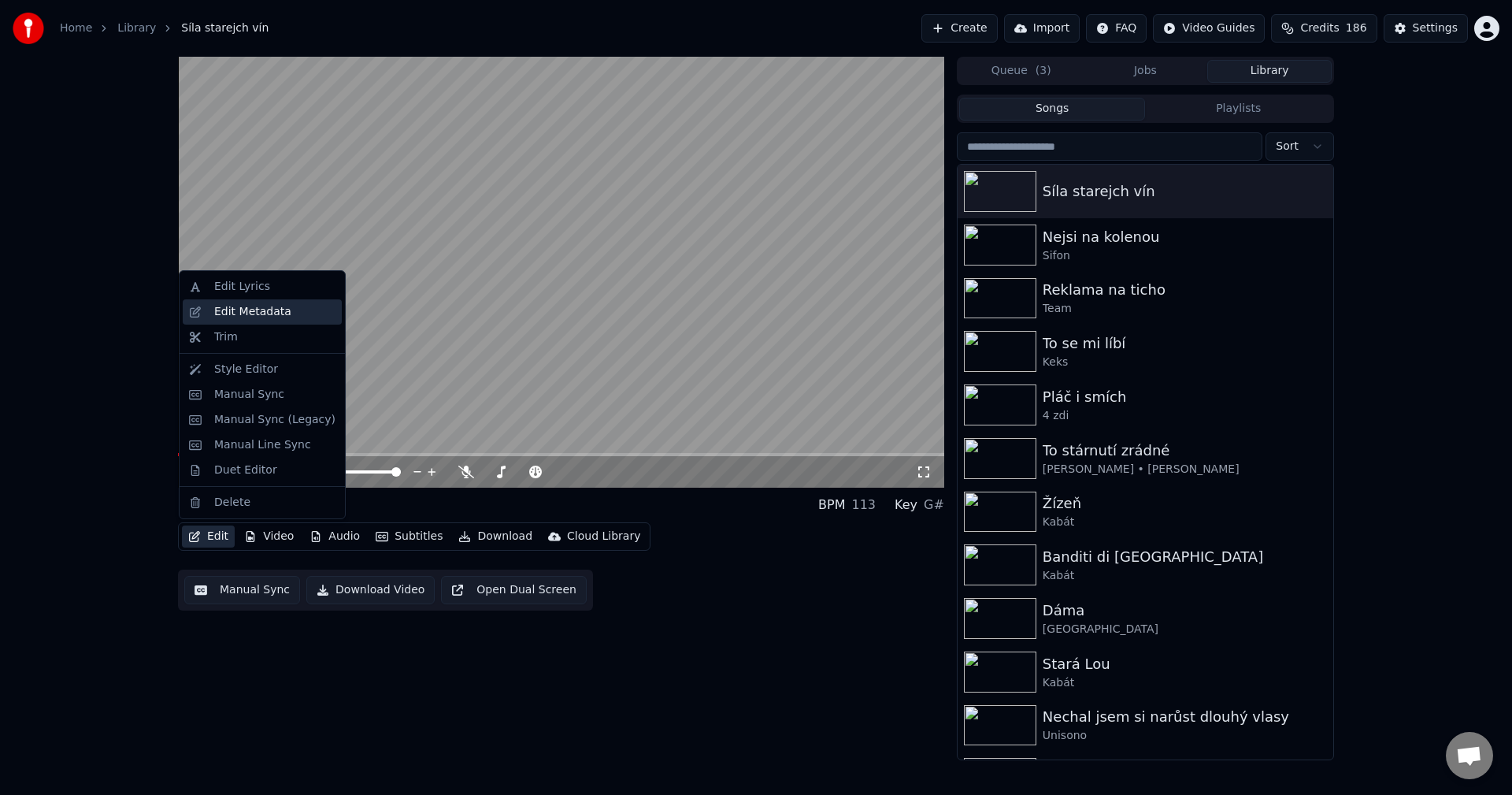
click at [270, 304] on div "Edit Metadata" at bounding box center [252, 311] width 77 height 16
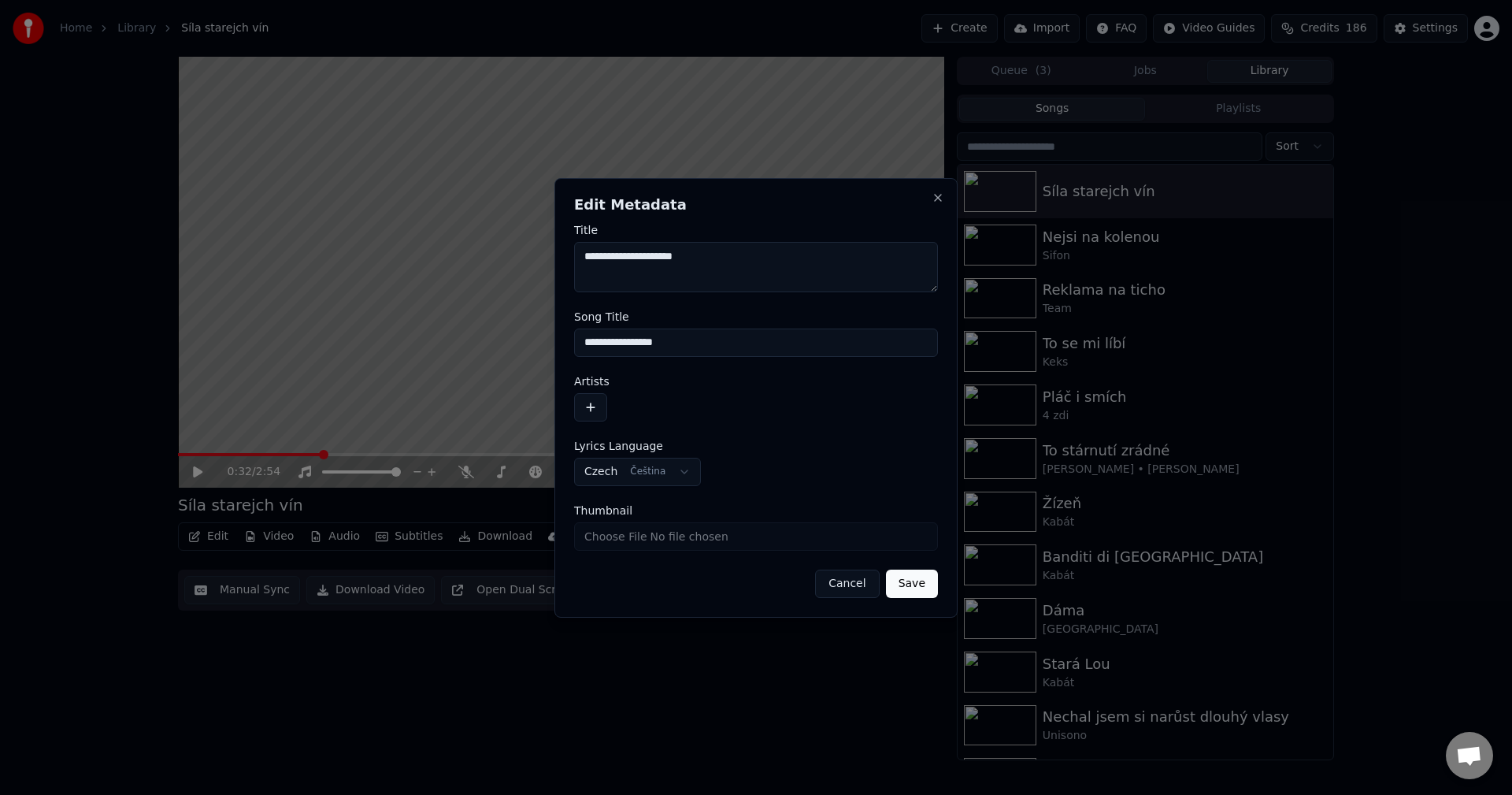
click at [590, 401] on button "button" at bounding box center [591, 407] width 33 height 29
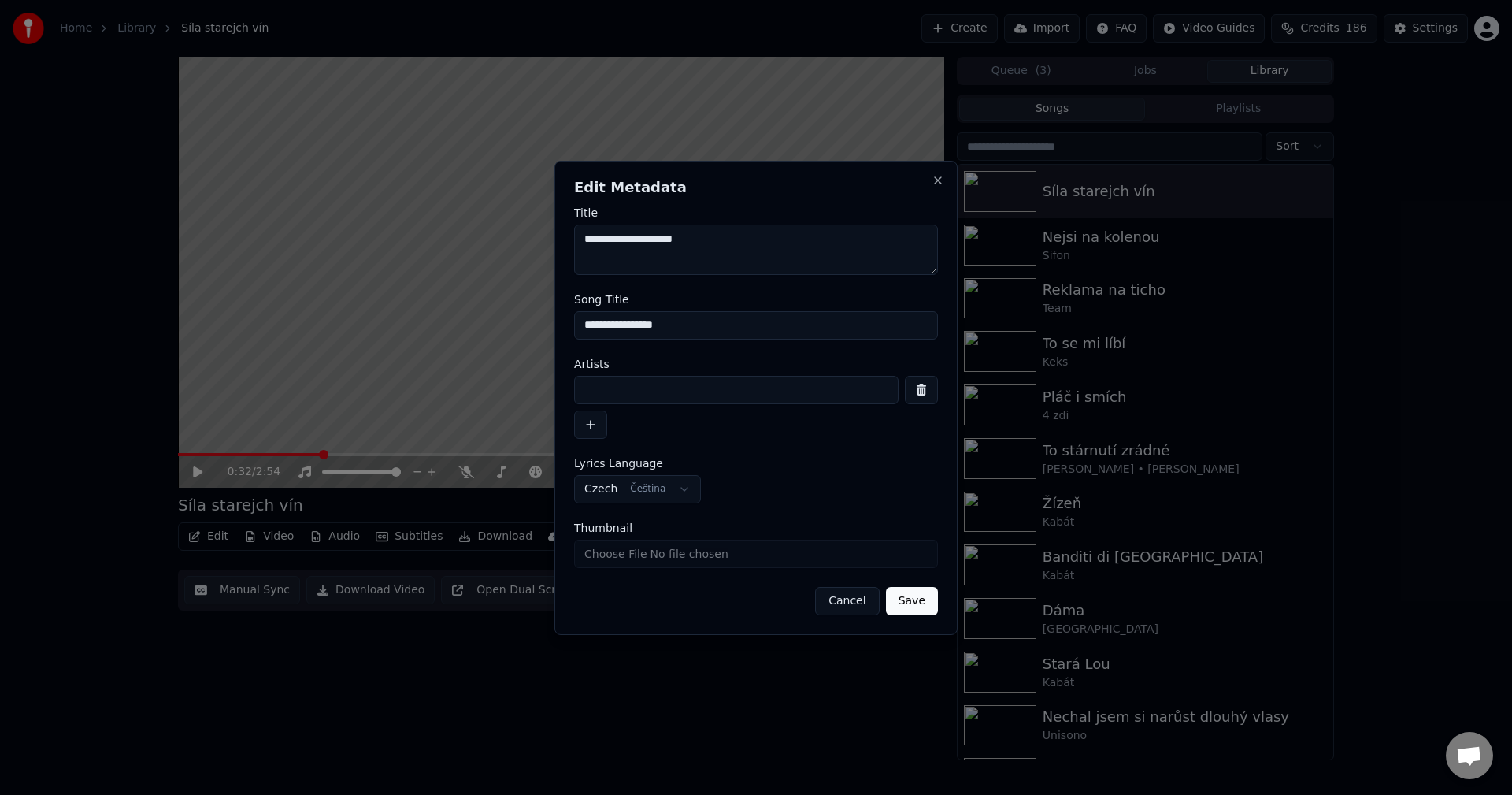
click at [610, 391] on input at bounding box center [736, 390] width 324 height 29
paste input "*****"
type input "*****"
drag, startPoint x: 597, startPoint y: 243, endPoint x: 538, endPoint y: 242, distance: 59.0
click at [539, 242] on body "**********" at bounding box center [756, 397] width 1512 height 795
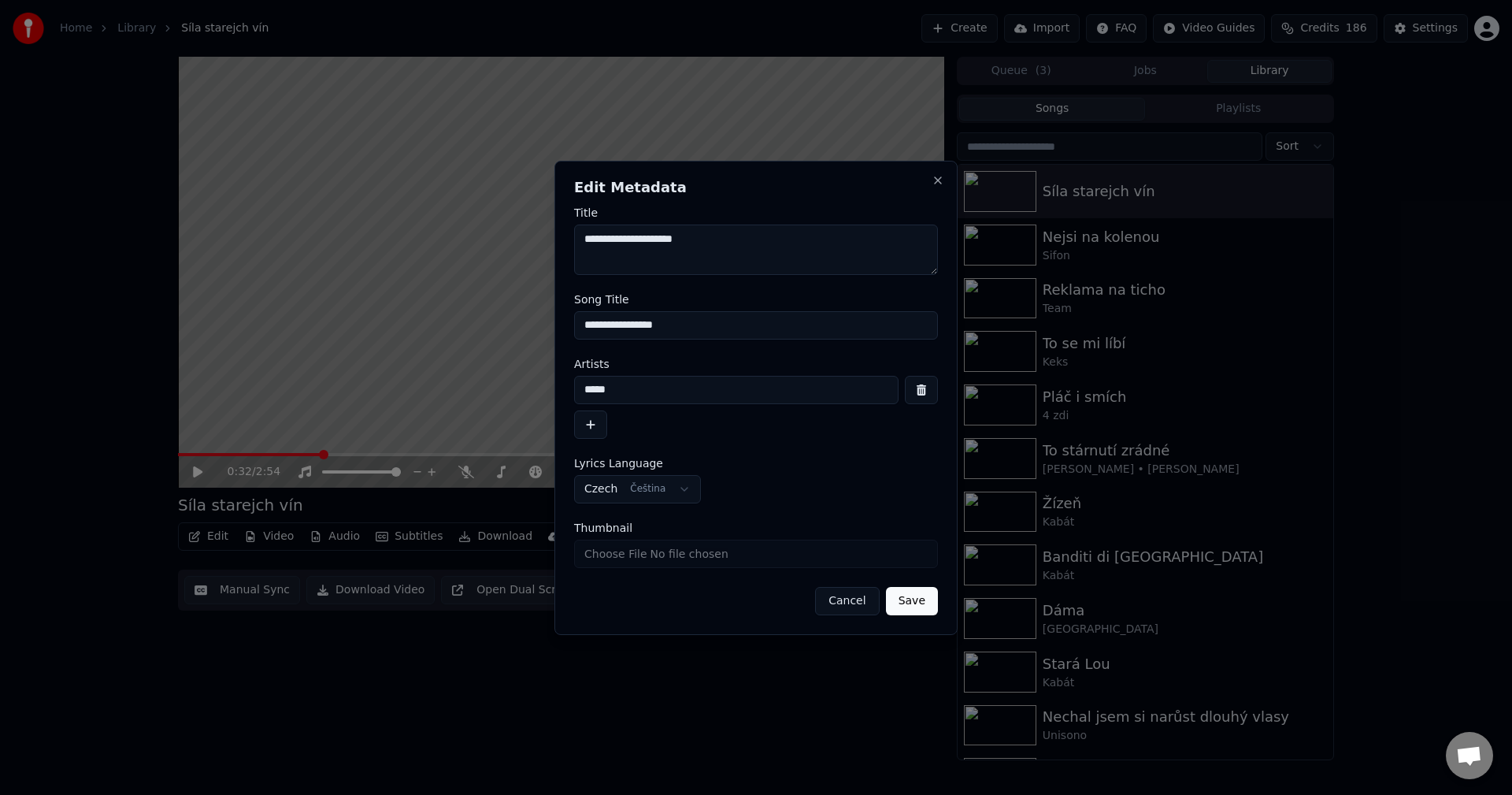
paste textarea "***"
type textarea "**********"
click at [910, 601] on button "Save" at bounding box center [912, 601] width 52 height 29
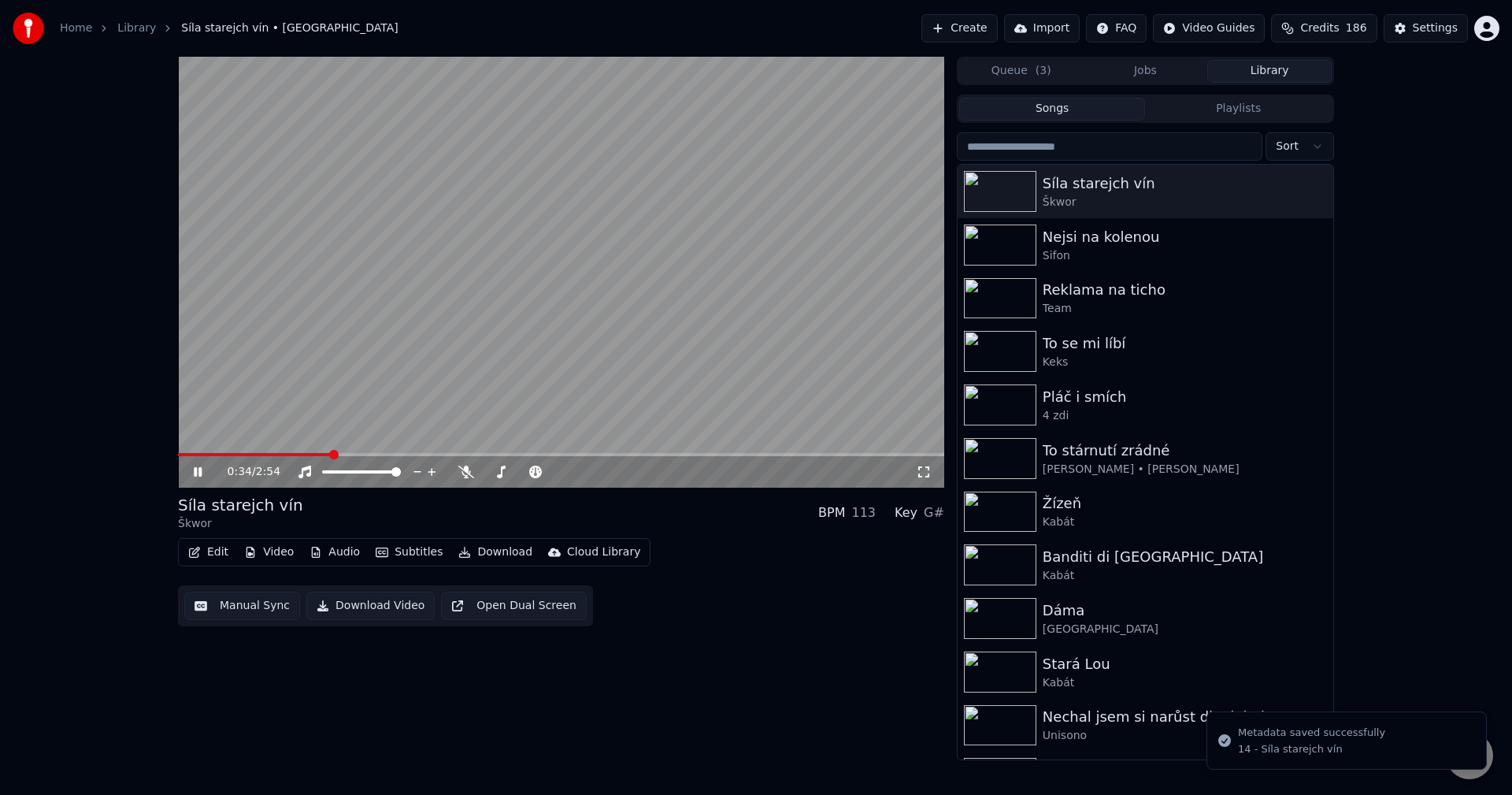
click at [337, 557] on button "Audio" at bounding box center [335, 552] width 63 height 22
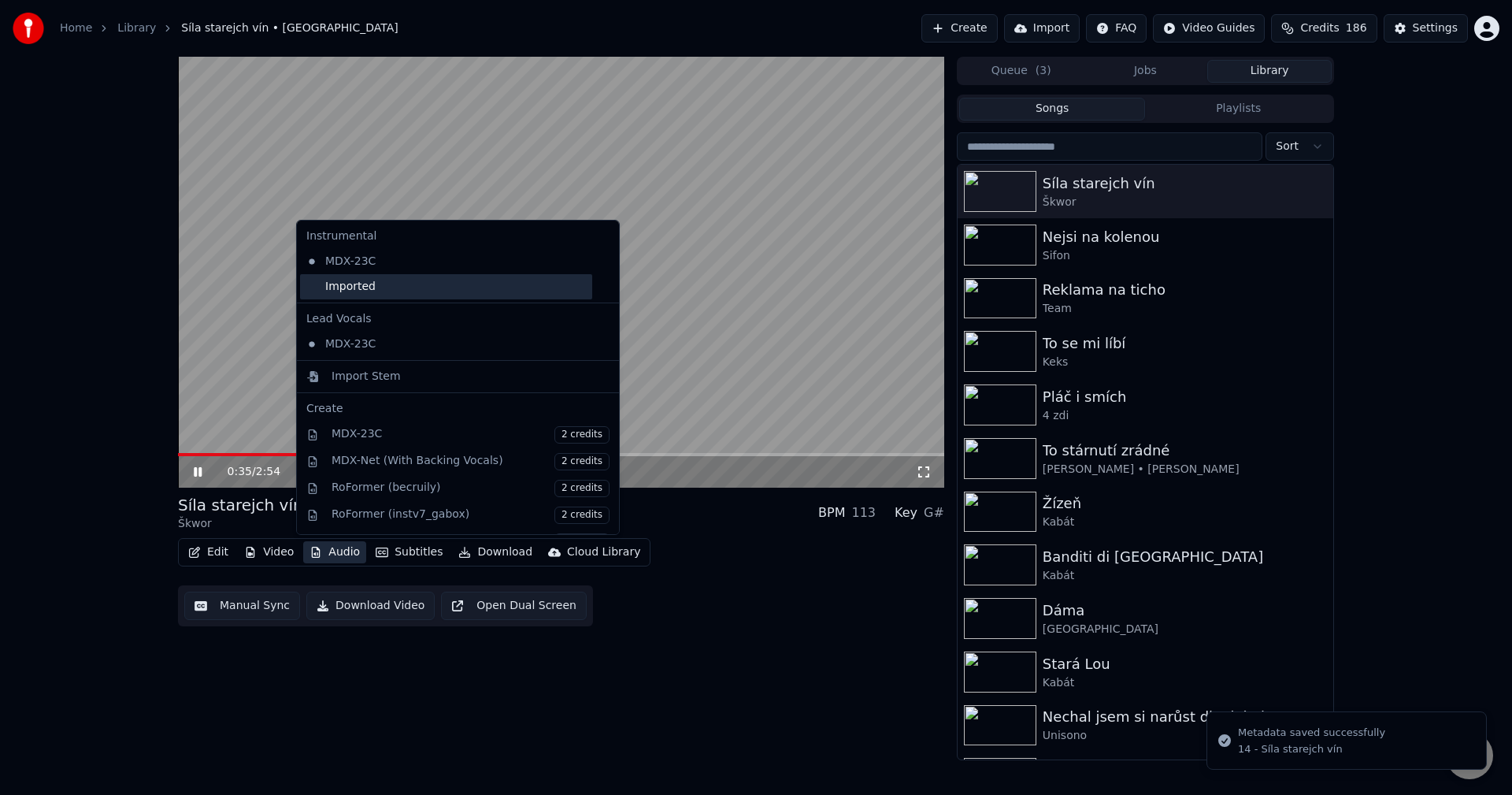
click at [381, 297] on div "Imported" at bounding box center [446, 286] width 292 height 25
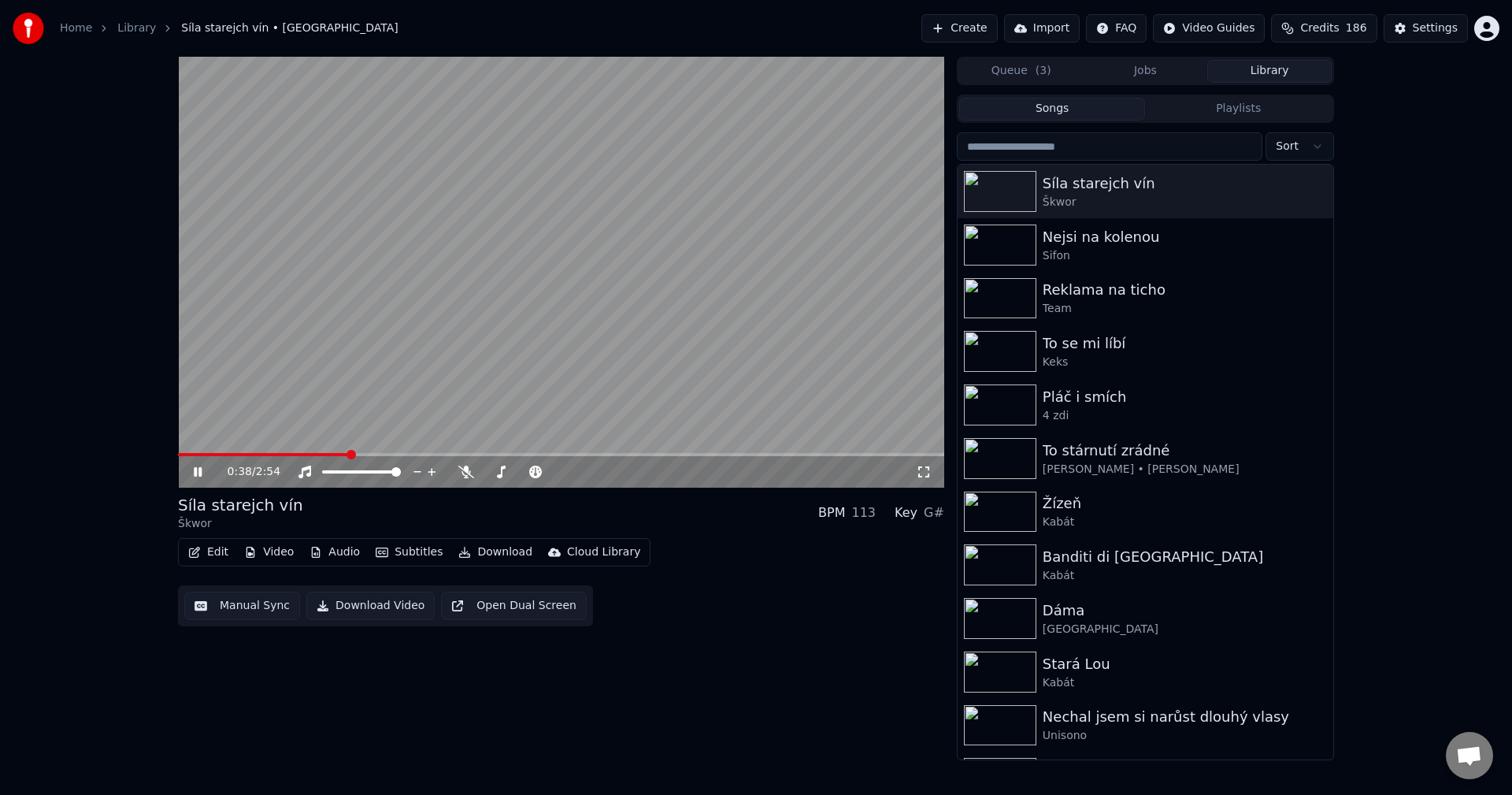
click at [199, 470] on icon at bounding box center [197, 472] width 7 height 9
click at [249, 606] on button "Manual Sync" at bounding box center [242, 605] width 116 height 29
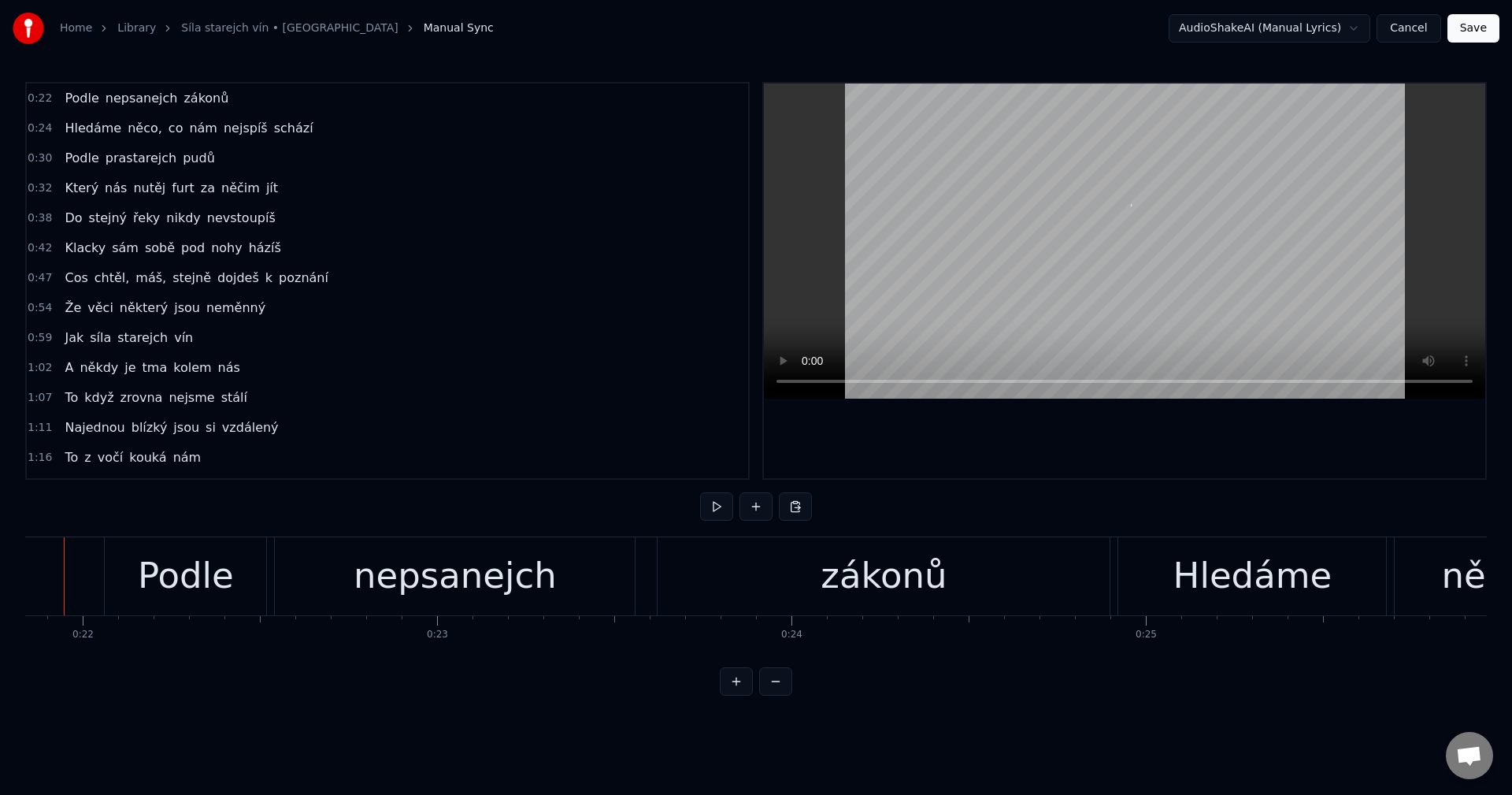
scroll to position [0, 7698]
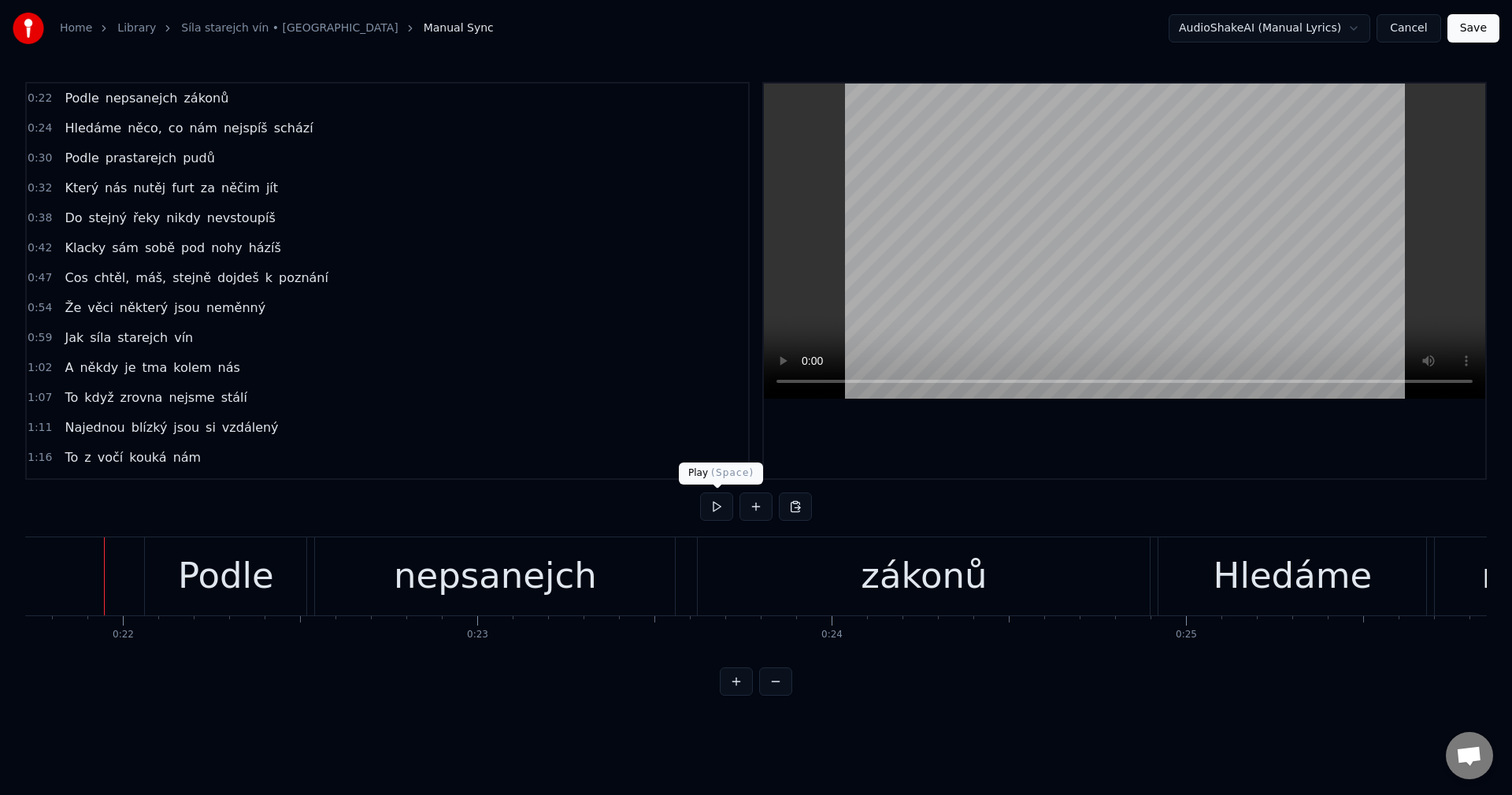
click at [715, 513] on button at bounding box center [717, 507] width 33 height 29
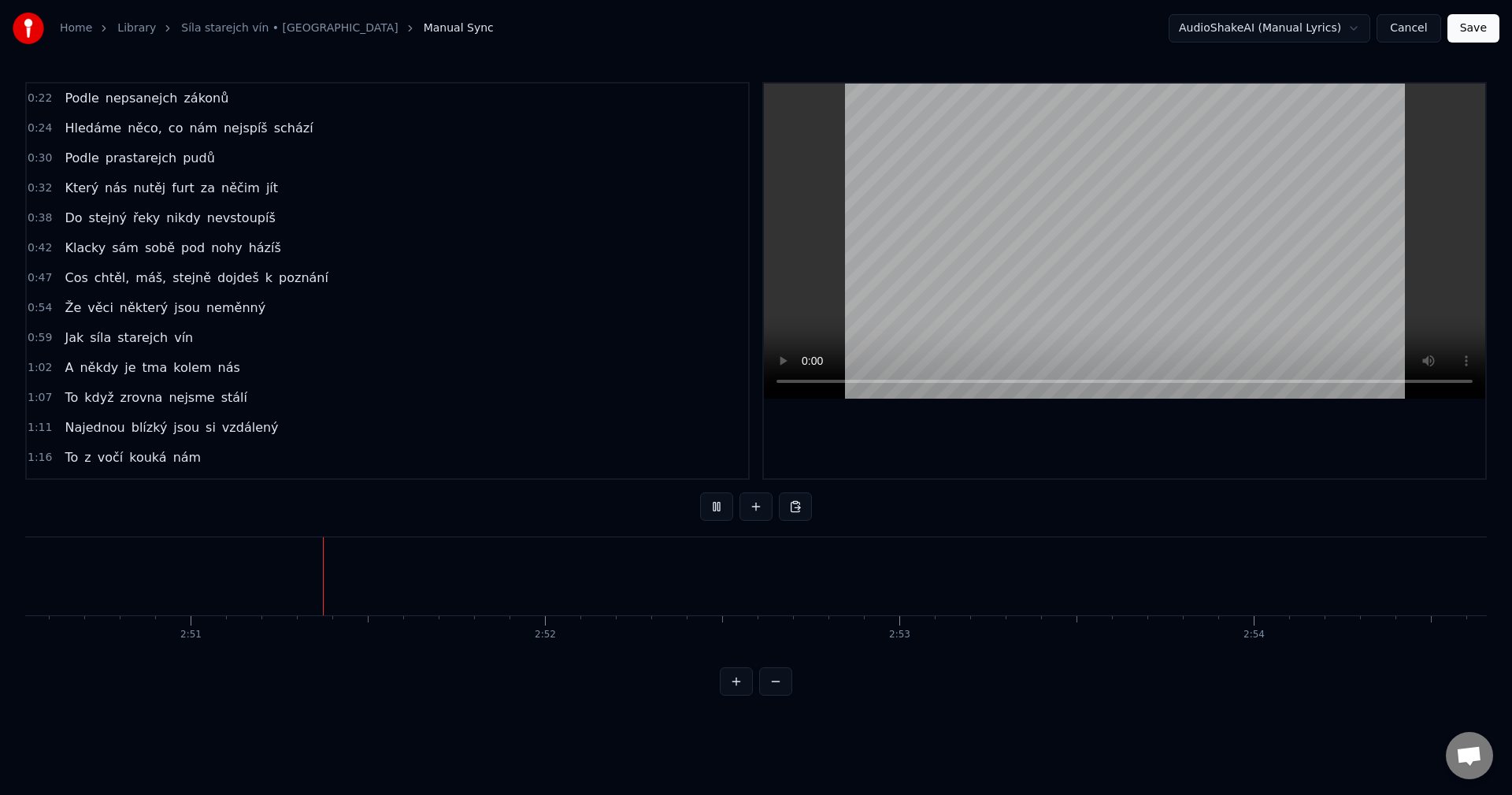
scroll to position [0, 60449]
click at [1416, 27] on button "Cancel" at bounding box center [1408, 28] width 64 height 29
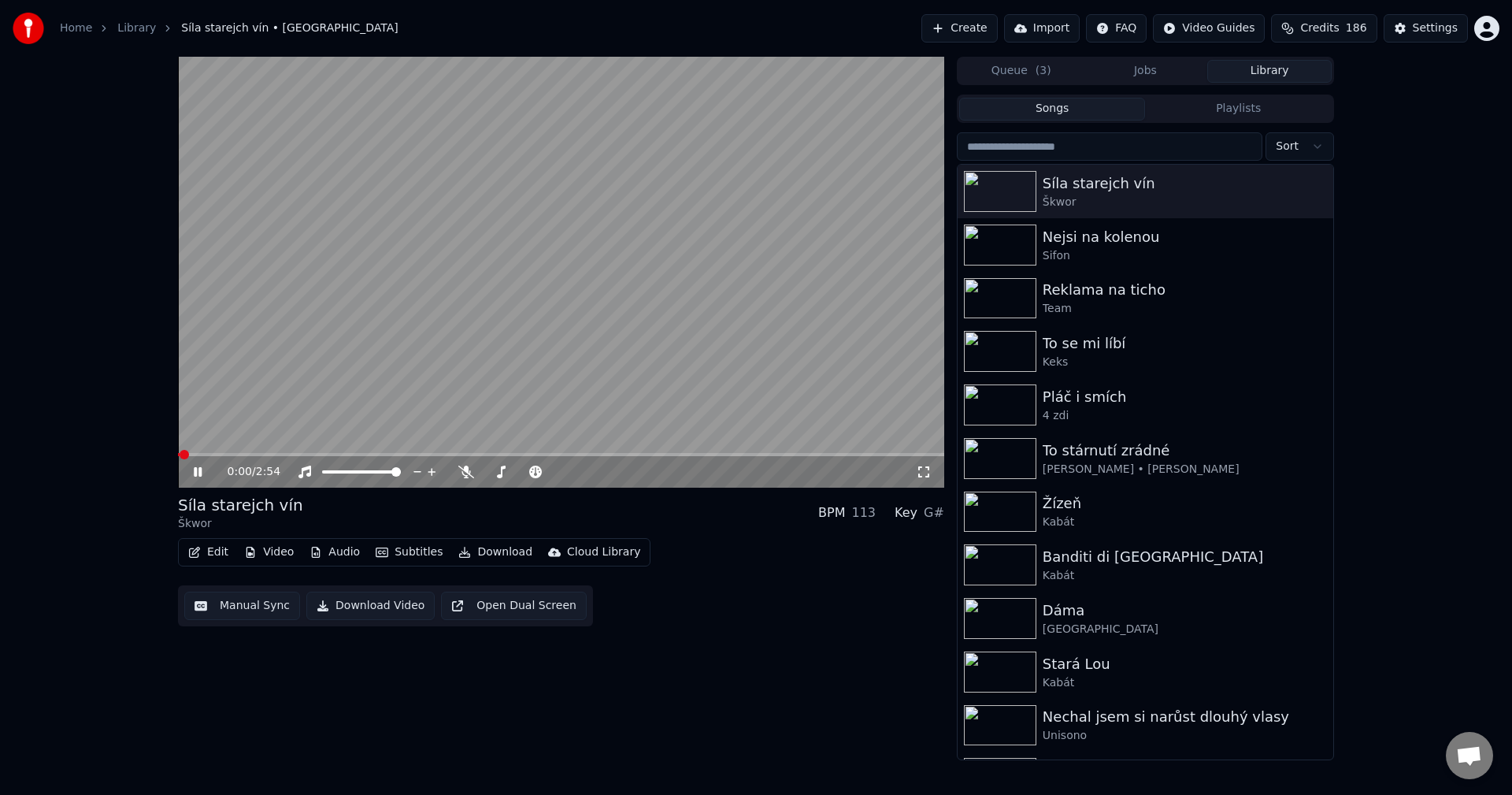
click at [270, 555] on button "Video" at bounding box center [269, 552] width 62 height 22
click at [196, 477] on icon at bounding box center [197, 472] width 7 height 9
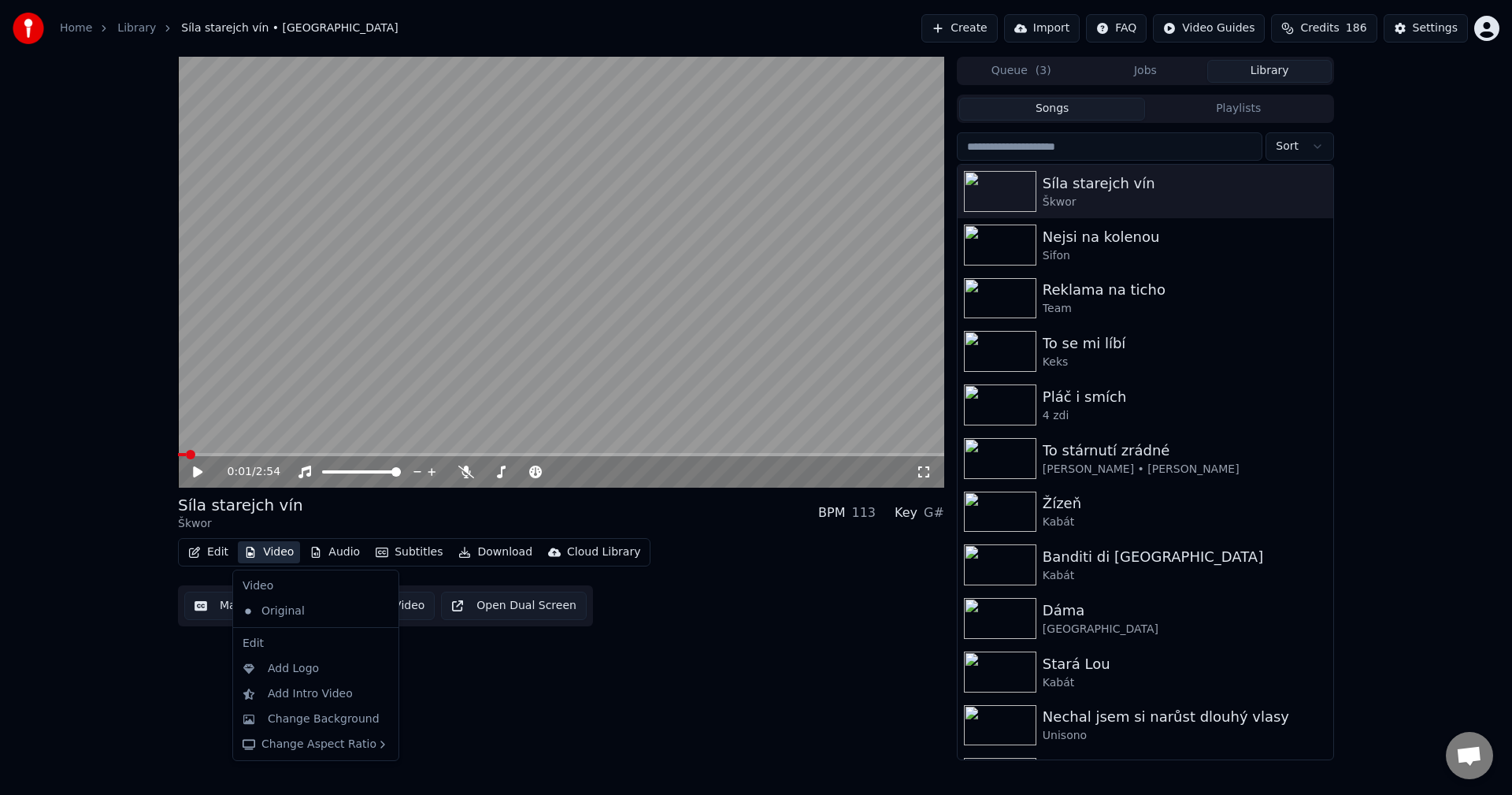
click at [282, 555] on button "Video" at bounding box center [269, 552] width 62 height 22
click at [309, 711] on div "Change Background" at bounding box center [323, 719] width 112 height 16
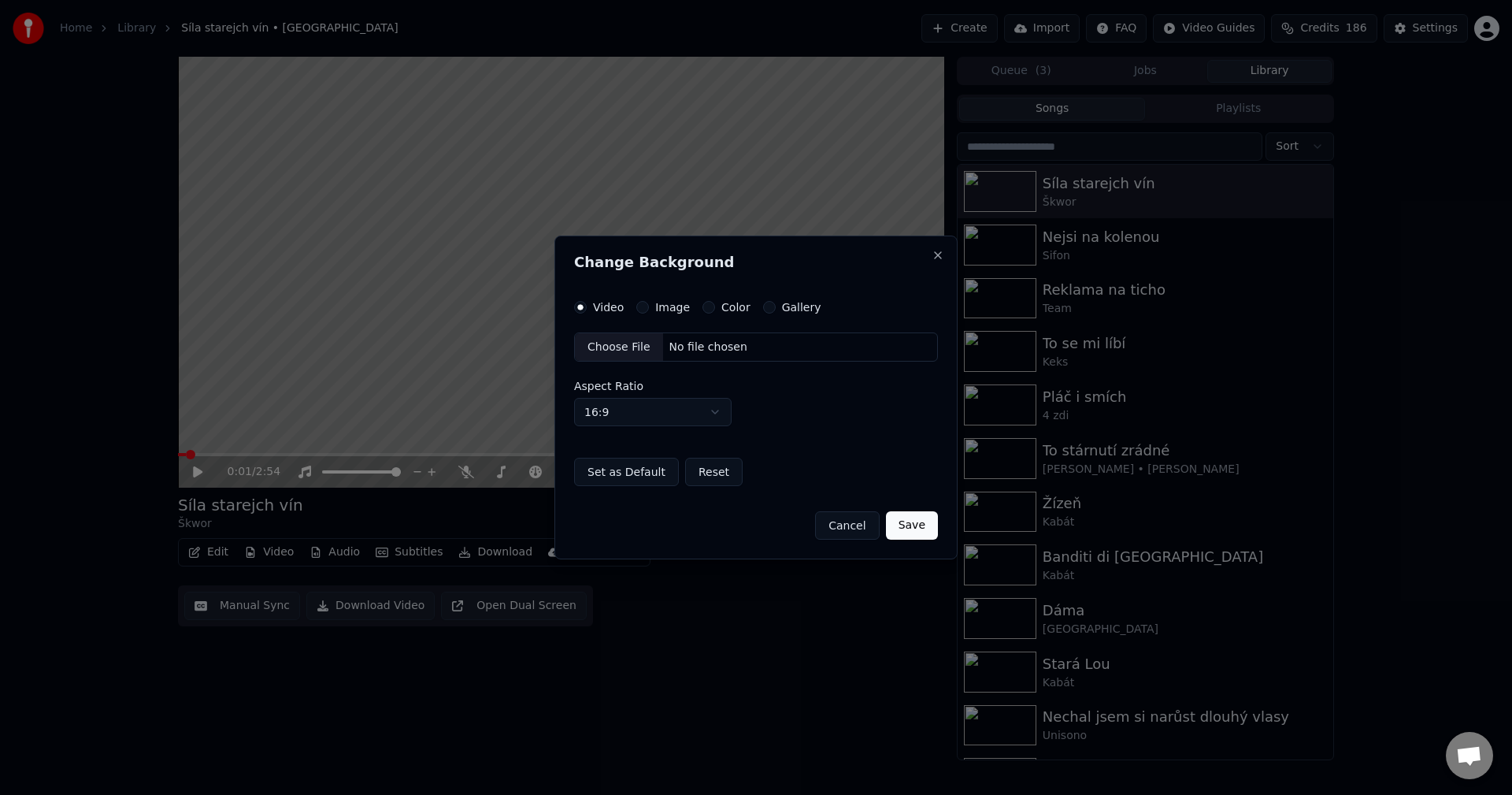
click at [674, 311] on label "Image" at bounding box center [672, 308] width 34 height 11
click at [649, 311] on button "Image" at bounding box center [643, 308] width 13 height 13
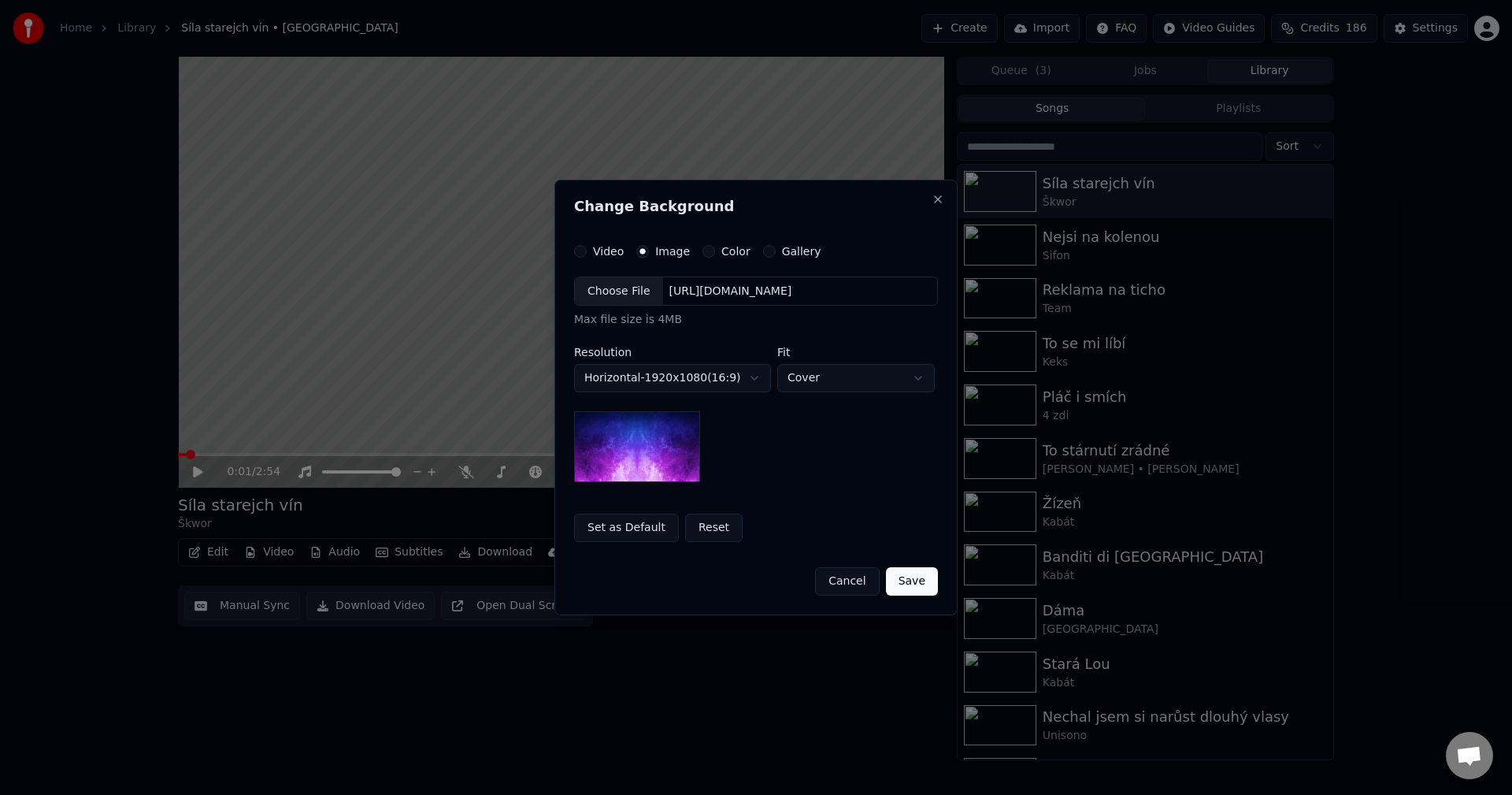
click at [687, 294] on div "[URL][DOMAIN_NAME]" at bounding box center [731, 291] width 136 height 16
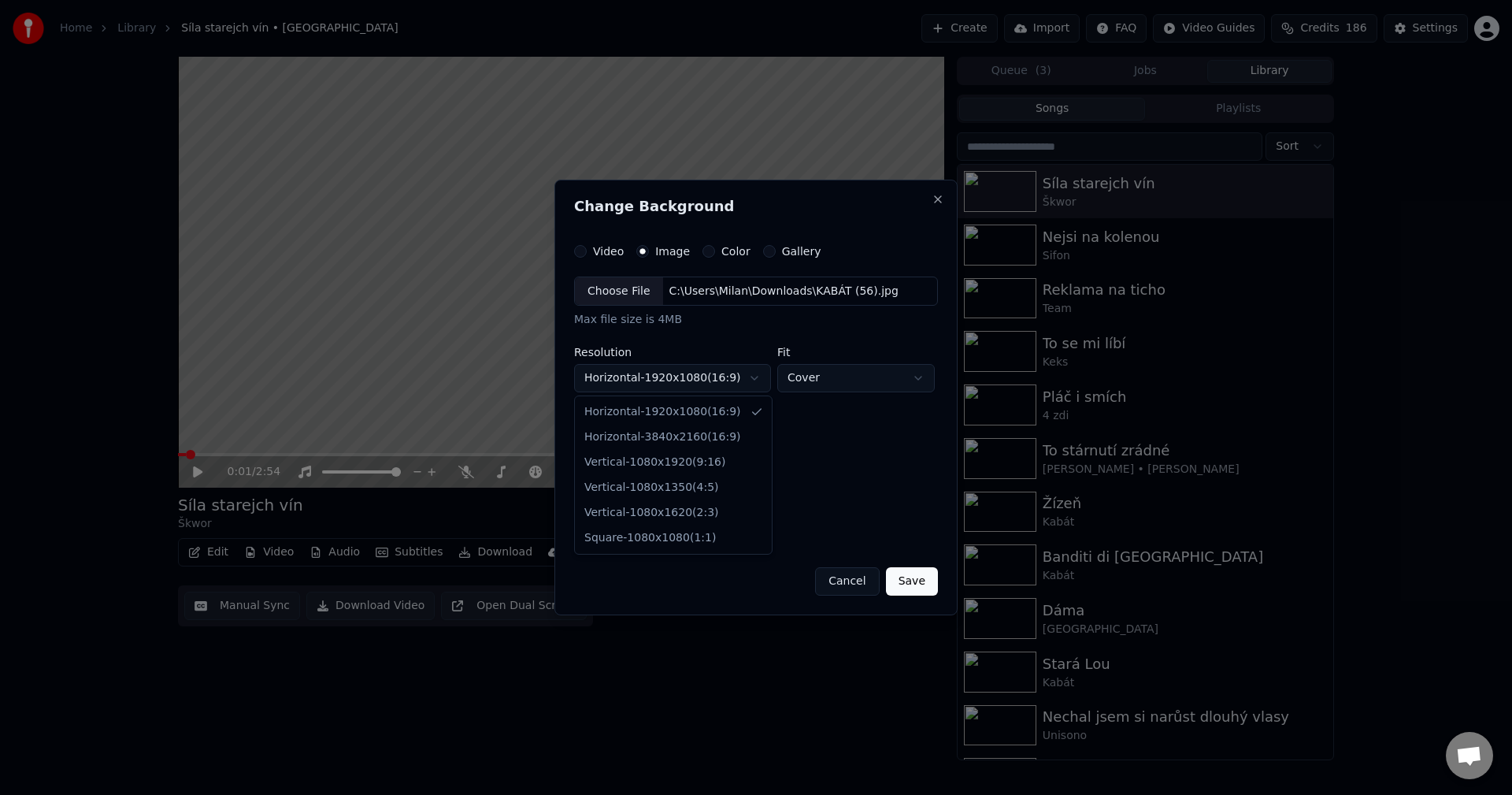
click at [692, 377] on body "**********" at bounding box center [756, 397] width 1512 height 795
select select "*********"
drag, startPoint x: 671, startPoint y: 429, endPoint x: 718, endPoint y: 433, distance: 47.2
click at [921, 578] on button "Save" at bounding box center [912, 581] width 52 height 29
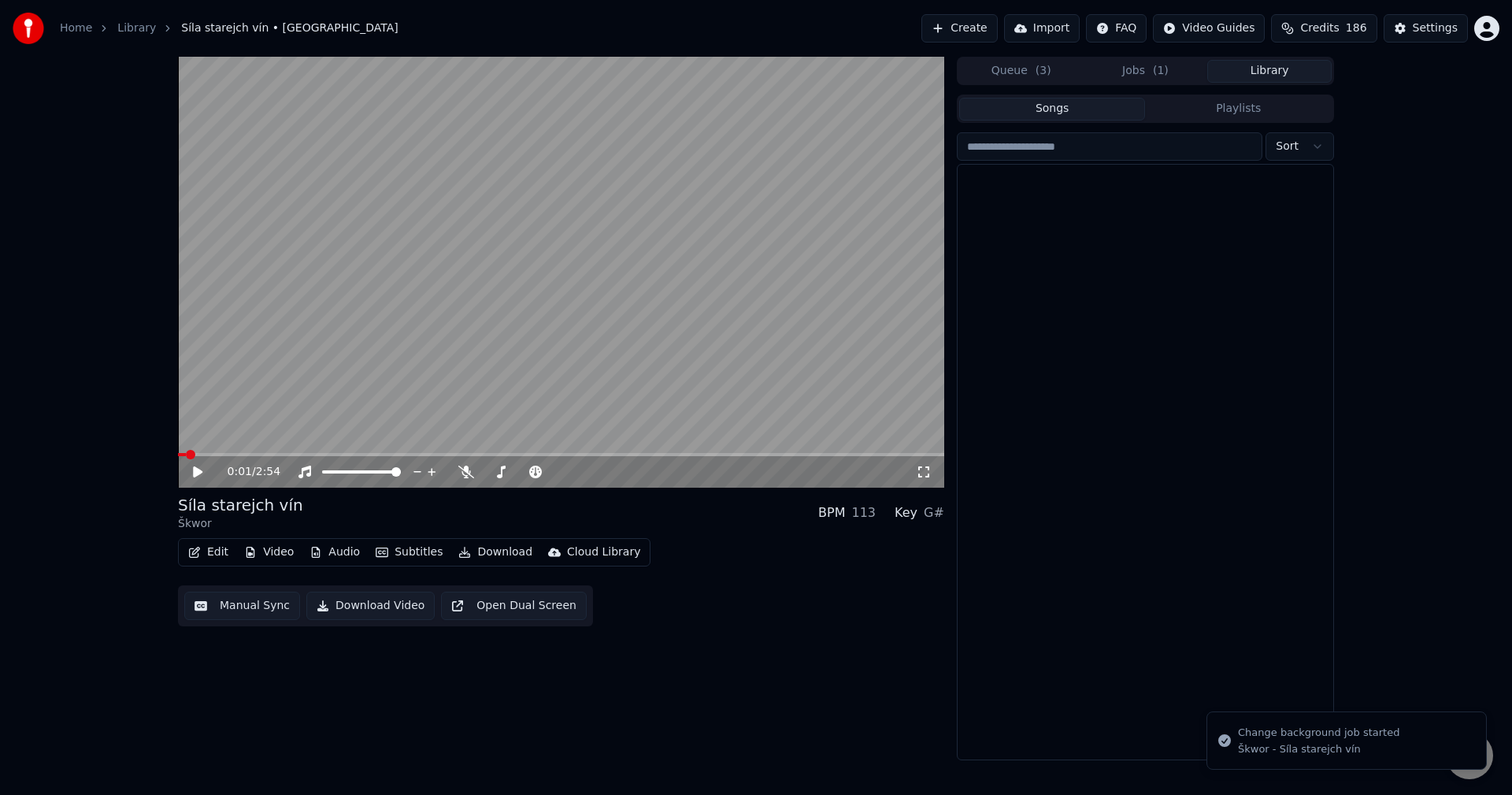
click at [1261, 73] on button "Library" at bounding box center [1269, 71] width 125 height 23
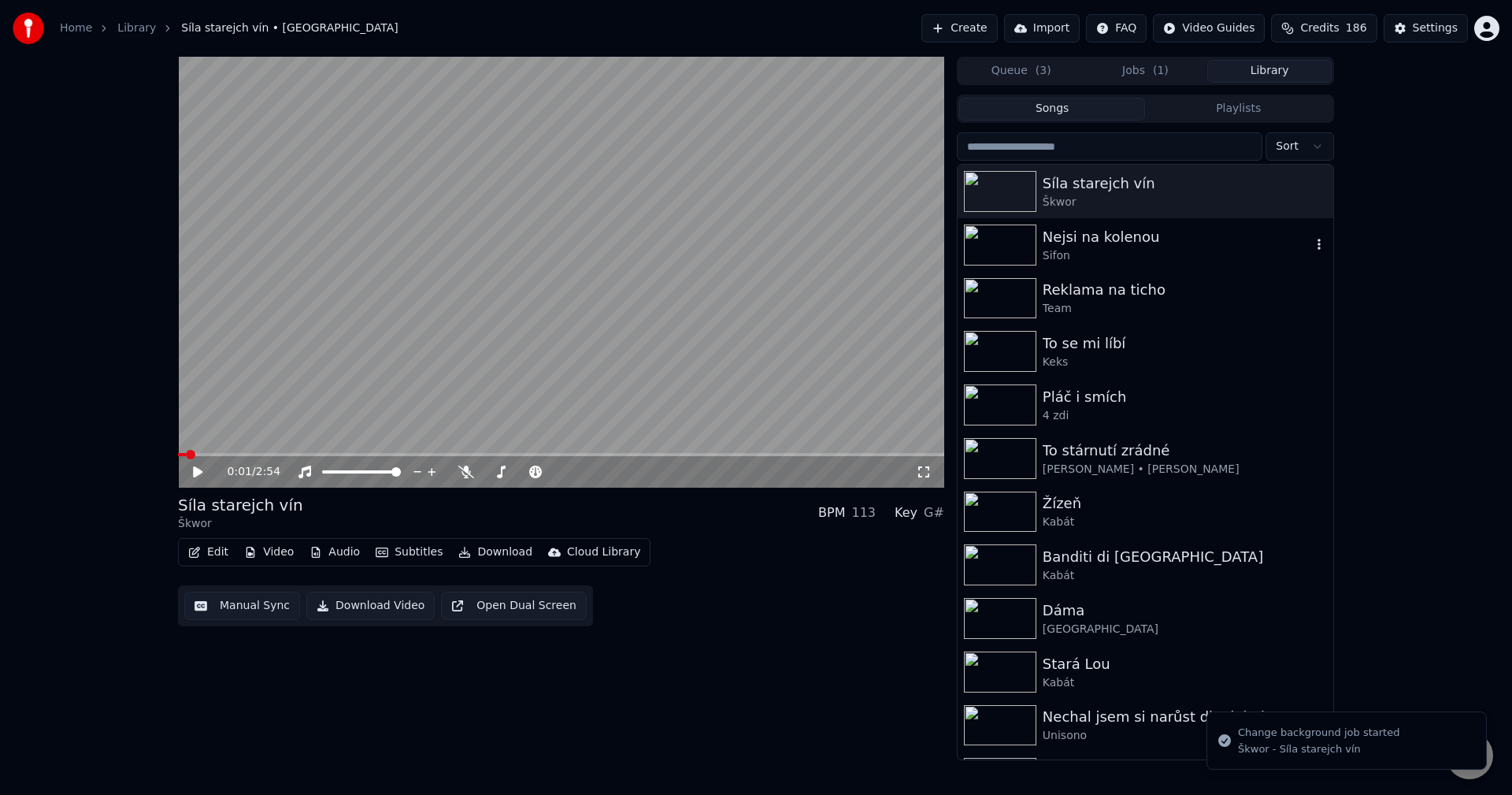
click at [1143, 233] on div "Nejsi na kolenou" at bounding box center [1177, 237] width 269 height 22
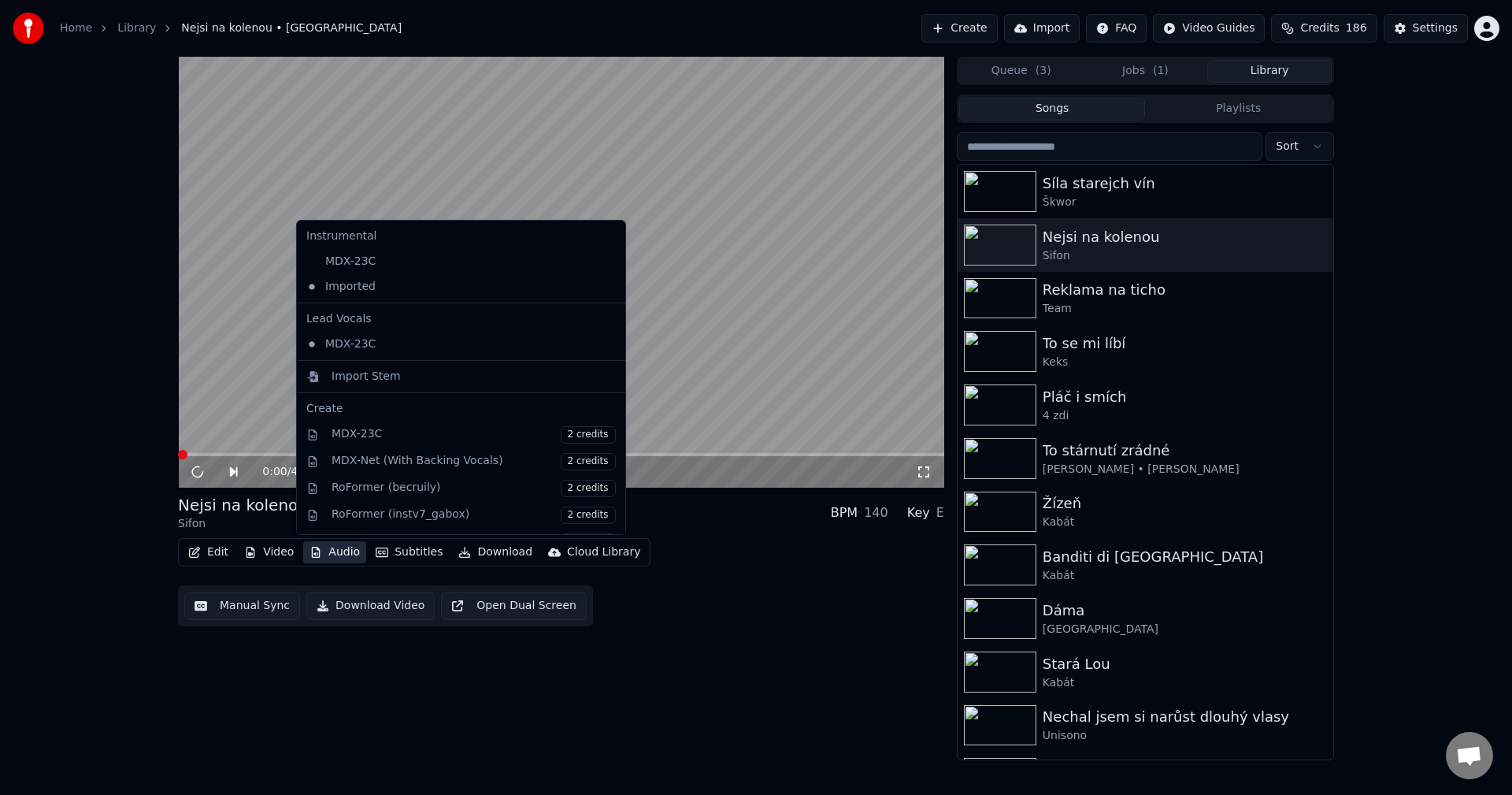
click at [339, 548] on button "Audio" at bounding box center [335, 552] width 63 height 22
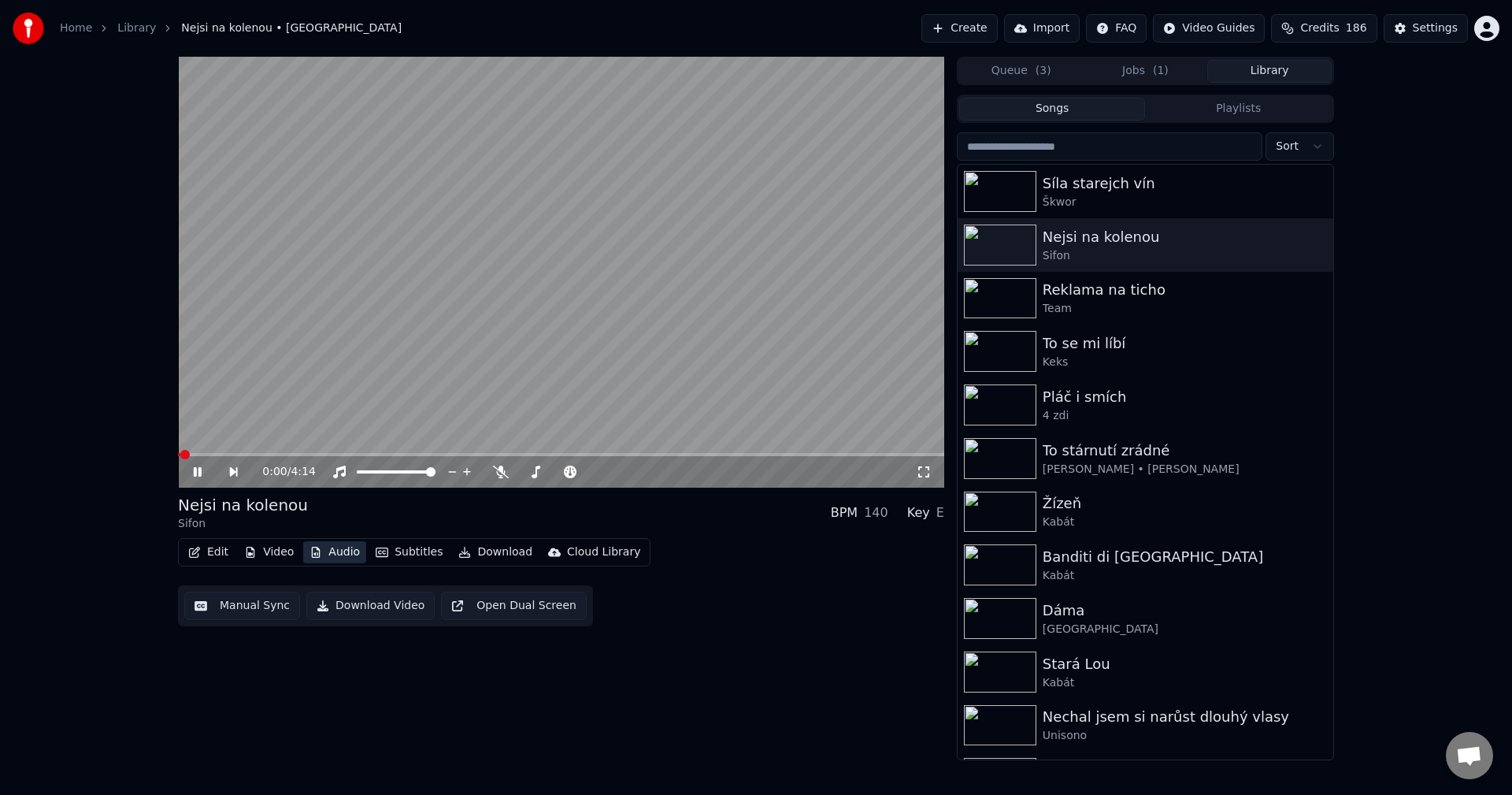
click at [339, 548] on button "Audio" at bounding box center [335, 552] width 63 height 22
click at [268, 455] on span at bounding box center [561, 454] width 767 height 3
click at [200, 475] on icon at bounding box center [197, 472] width 7 height 9
click at [275, 557] on button "Video" at bounding box center [269, 552] width 62 height 22
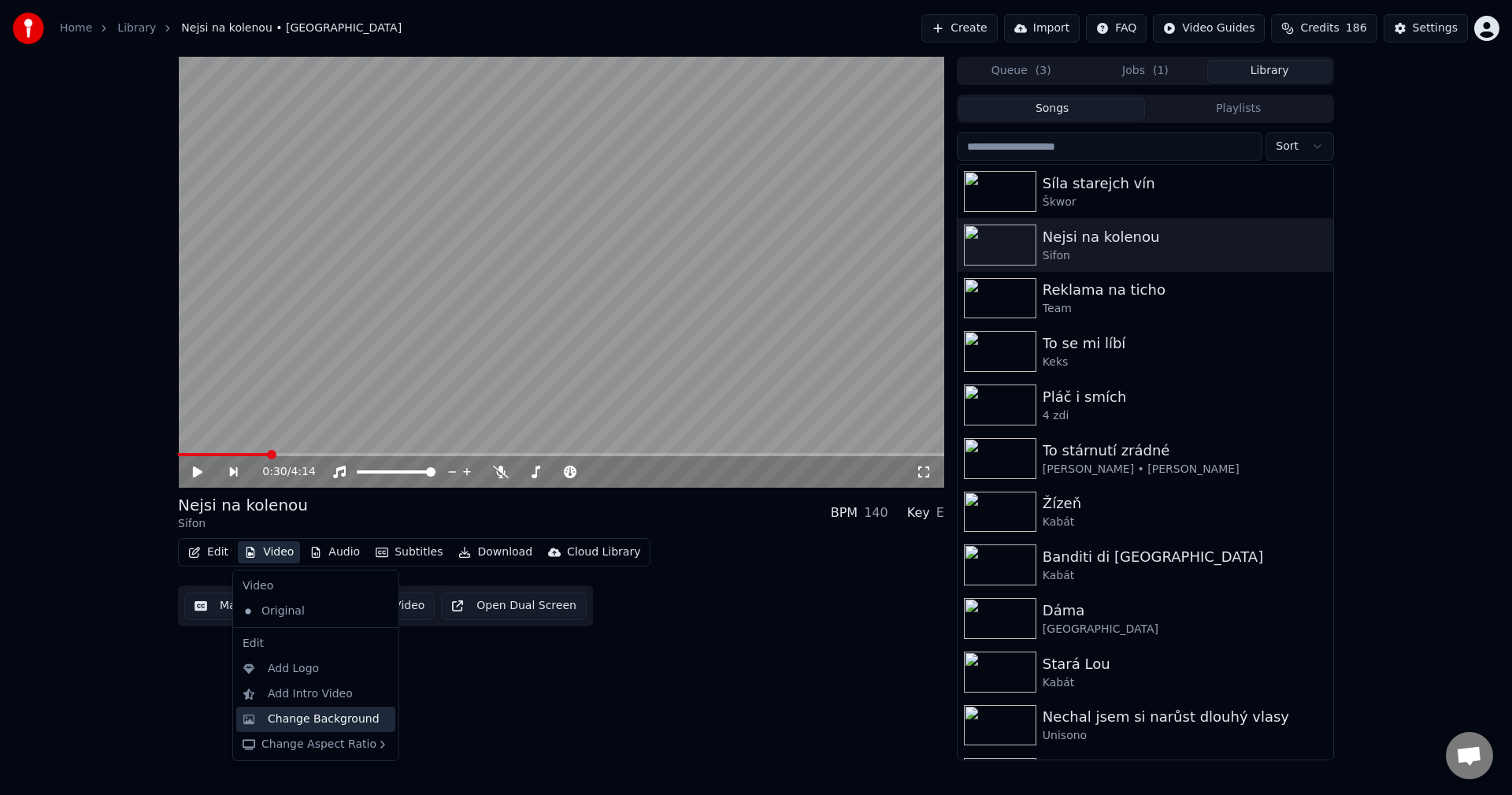
click at [312, 713] on div "Change Background" at bounding box center [323, 719] width 112 height 16
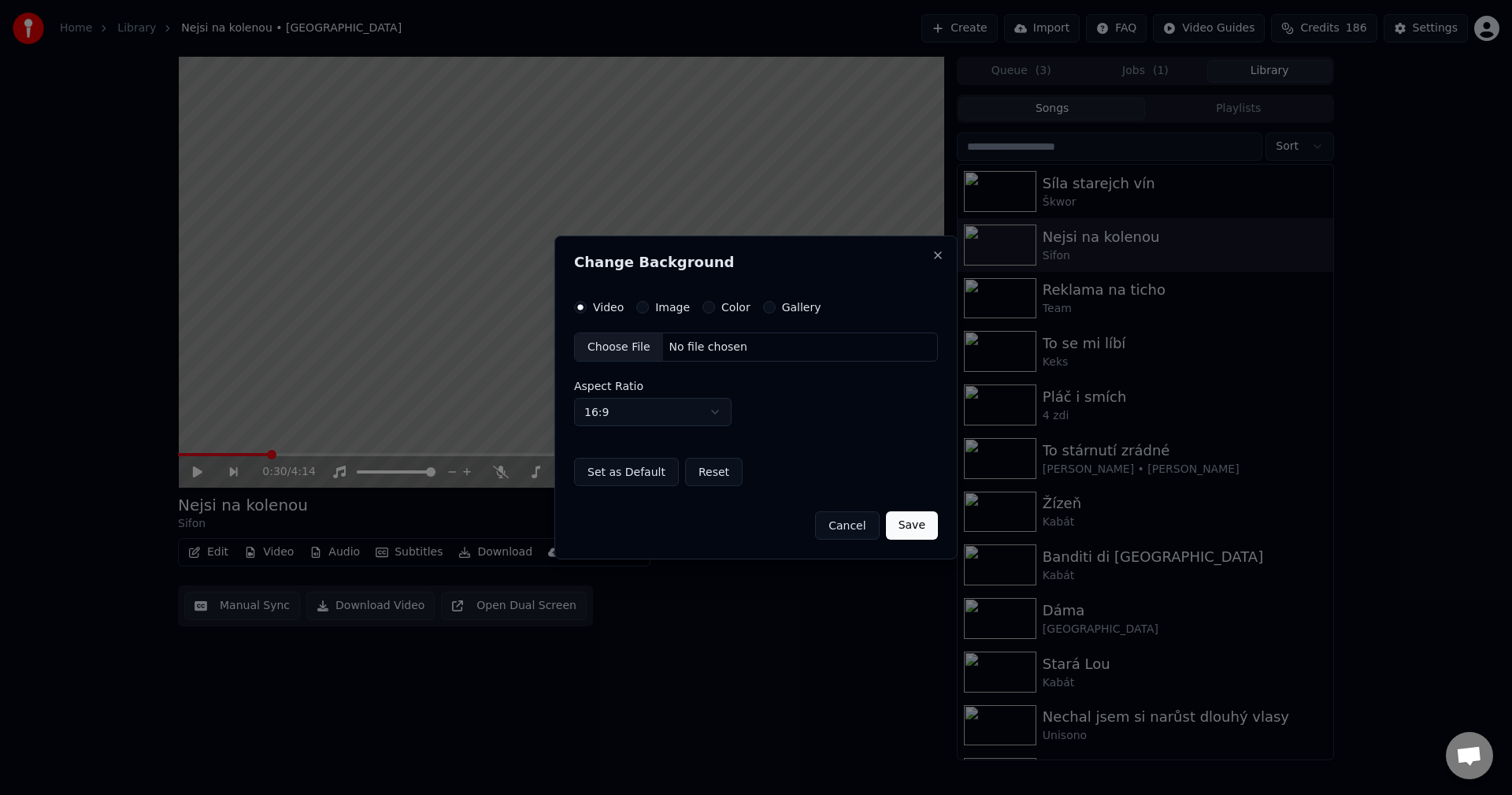
click at [662, 307] on label "Image" at bounding box center [672, 308] width 34 height 11
click at [649, 307] on button "Image" at bounding box center [643, 308] width 13 height 13
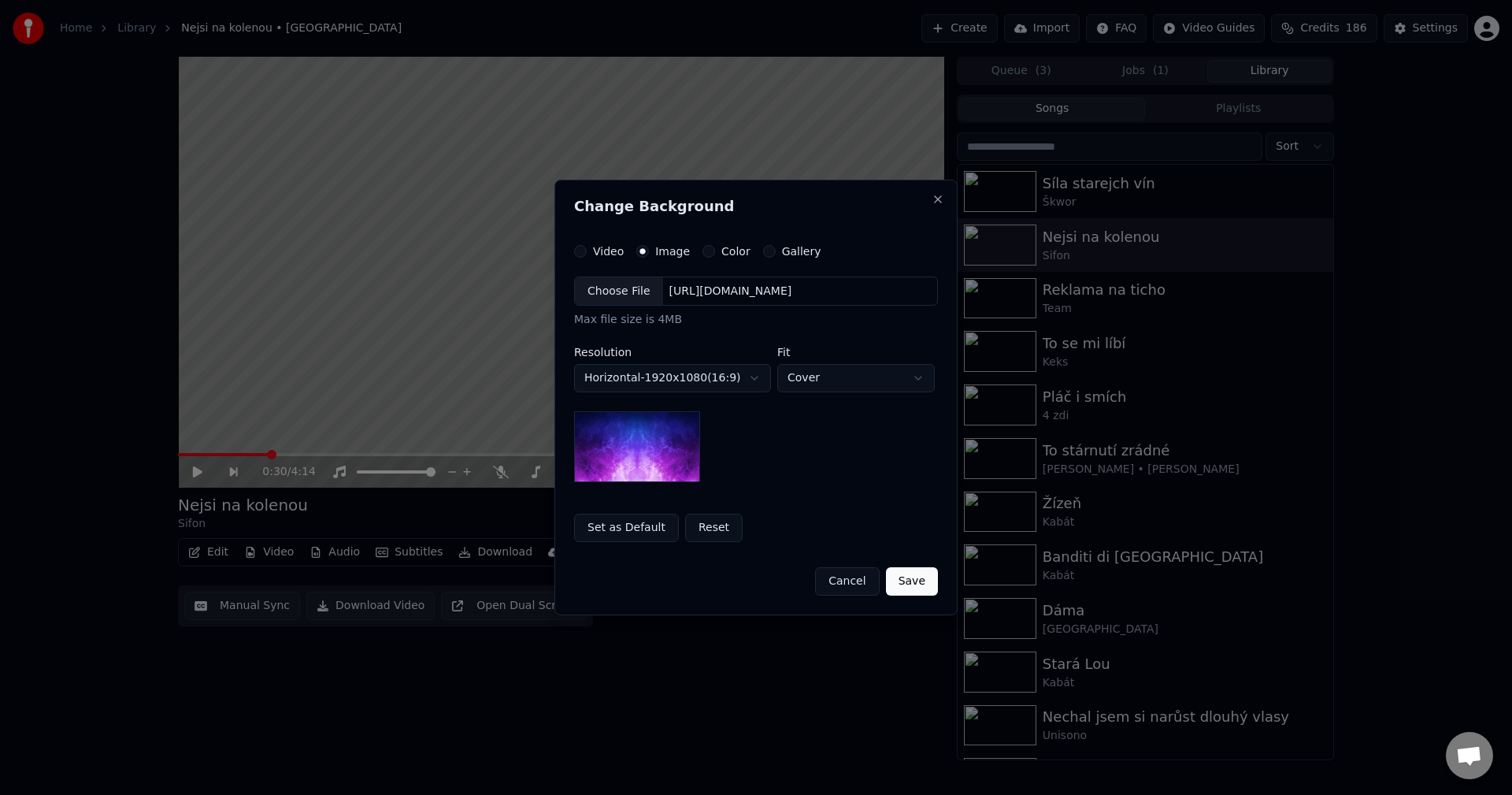
click at [715, 290] on div "[URL][DOMAIN_NAME]" at bounding box center [731, 291] width 136 height 16
click at [693, 388] on body "**********" at bounding box center [756, 397] width 1512 height 795
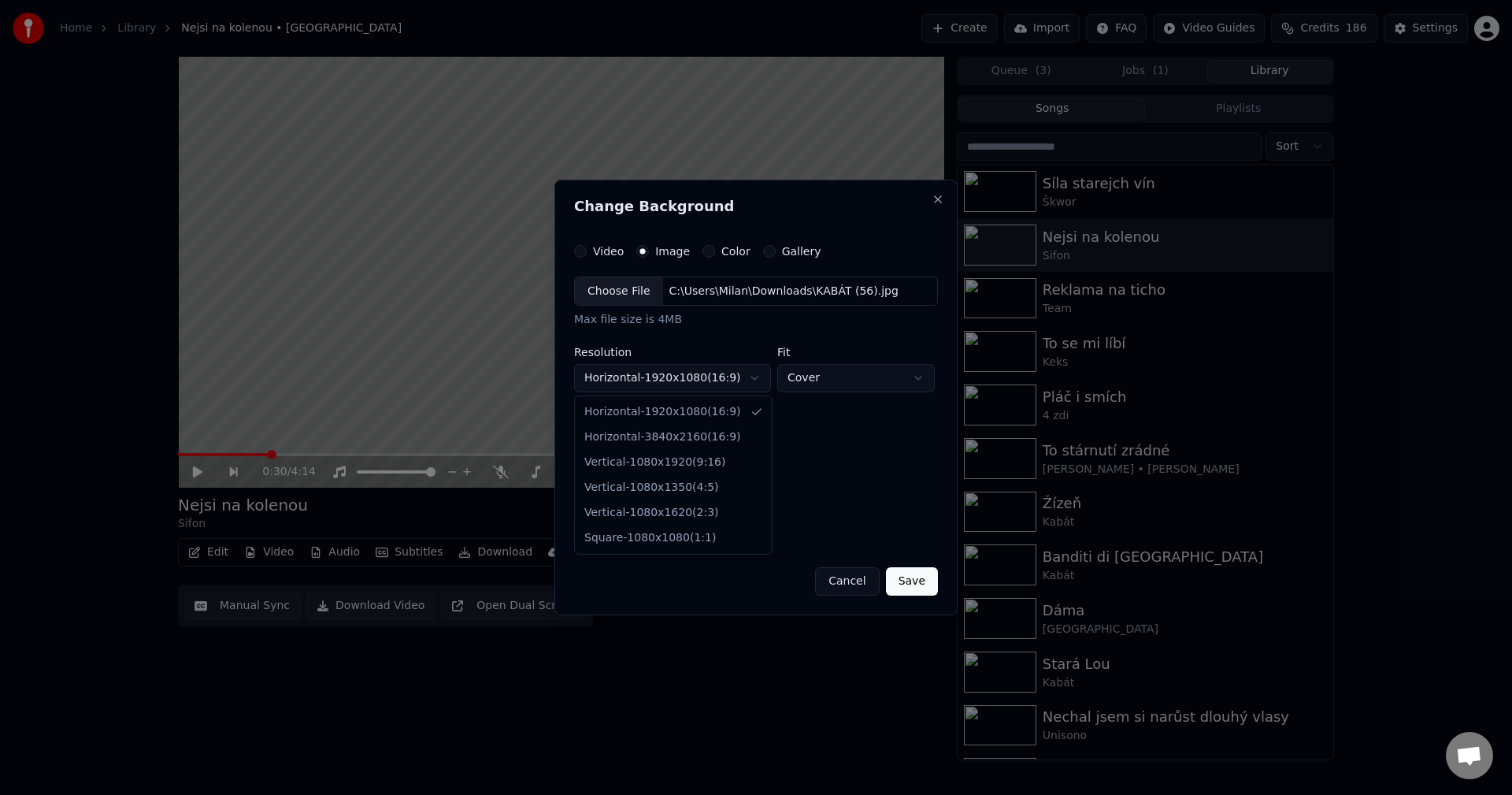
select select "*********"
click at [916, 581] on button "Save" at bounding box center [912, 581] width 52 height 29
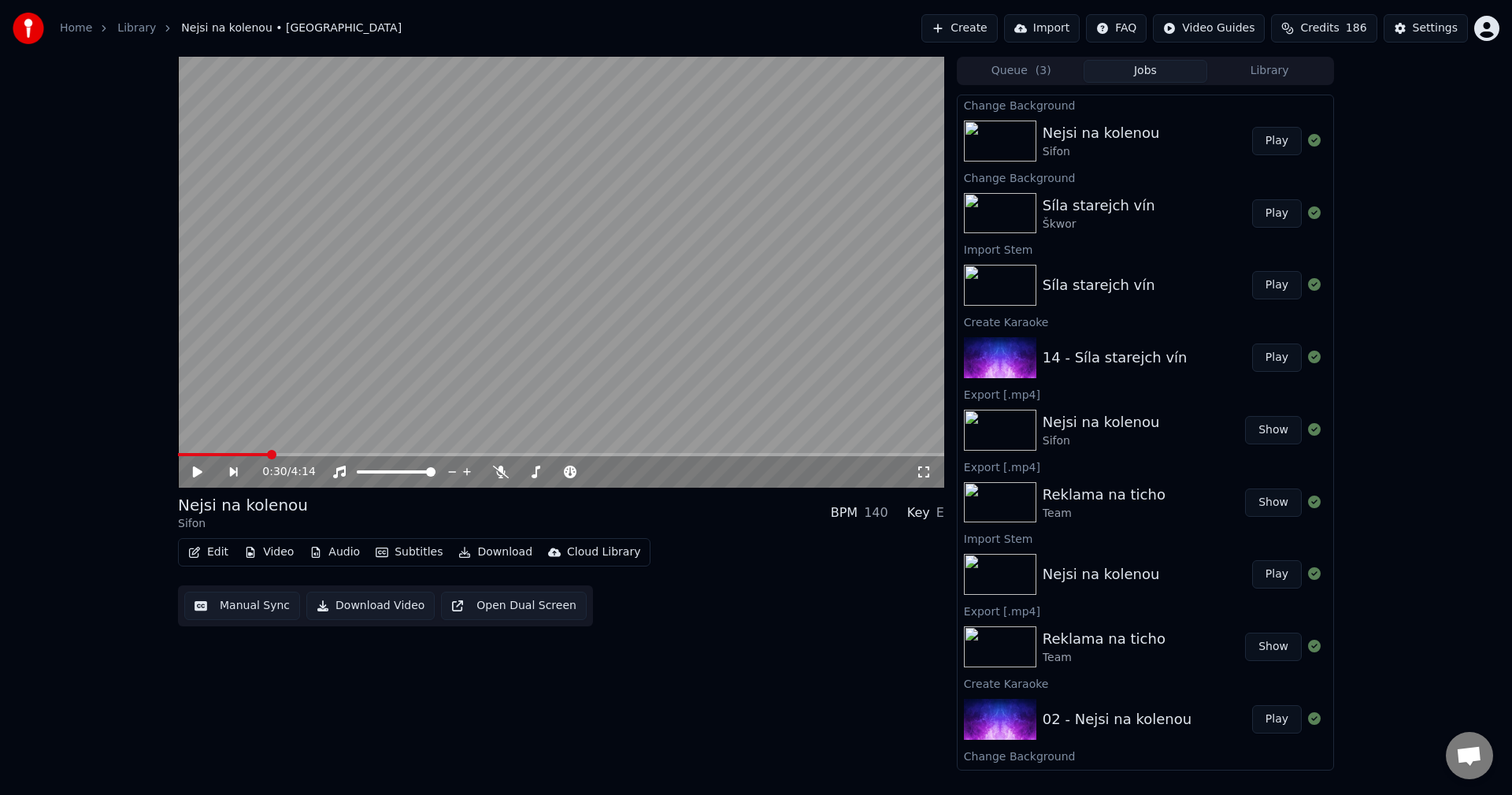
click at [1271, 69] on button "Library" at bounding box center [1269, 71] width 125 height 23
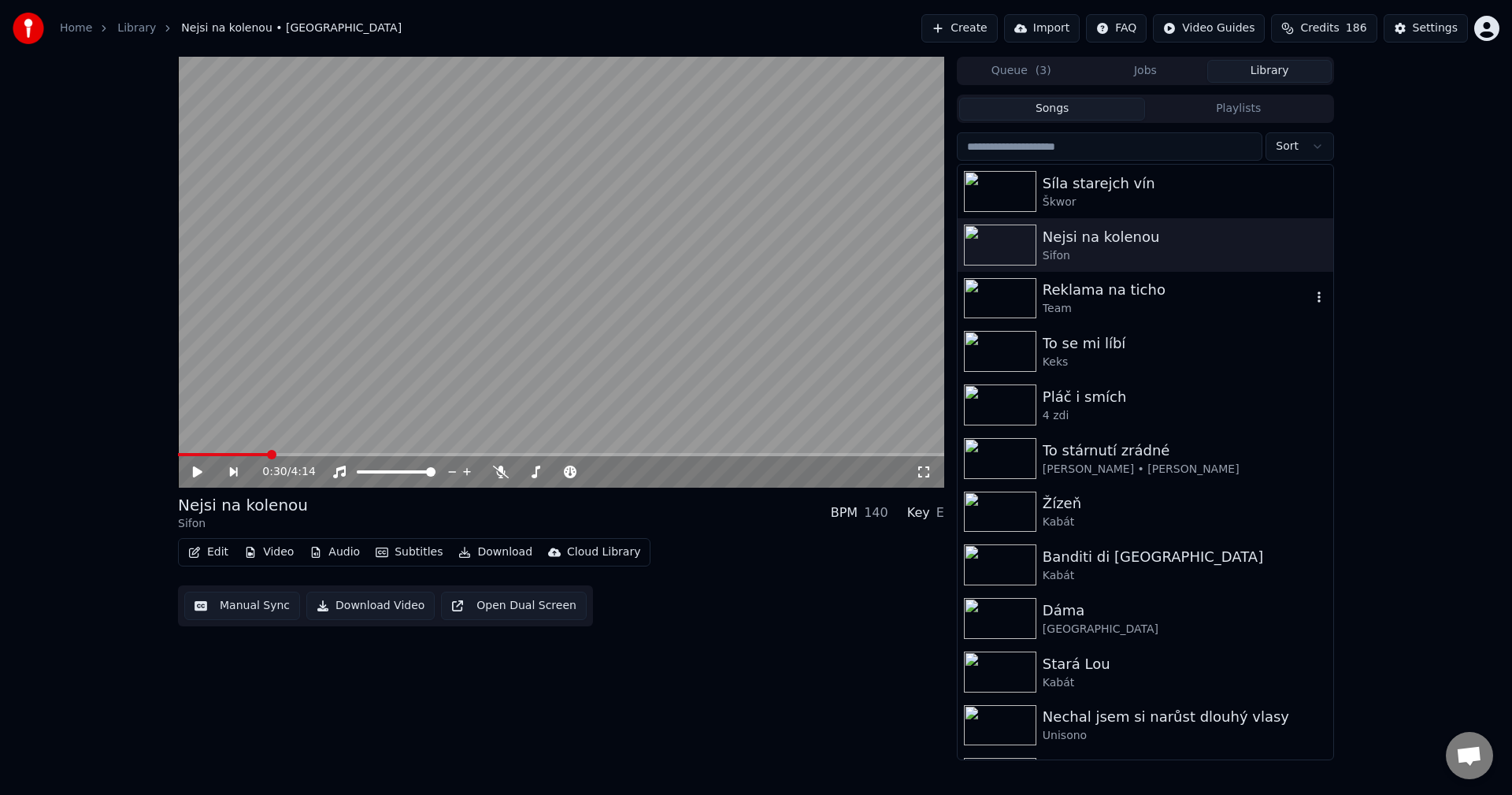
click at [1145, 304] on div "Team" at bounding box center [1177, 309] width 269 height 16
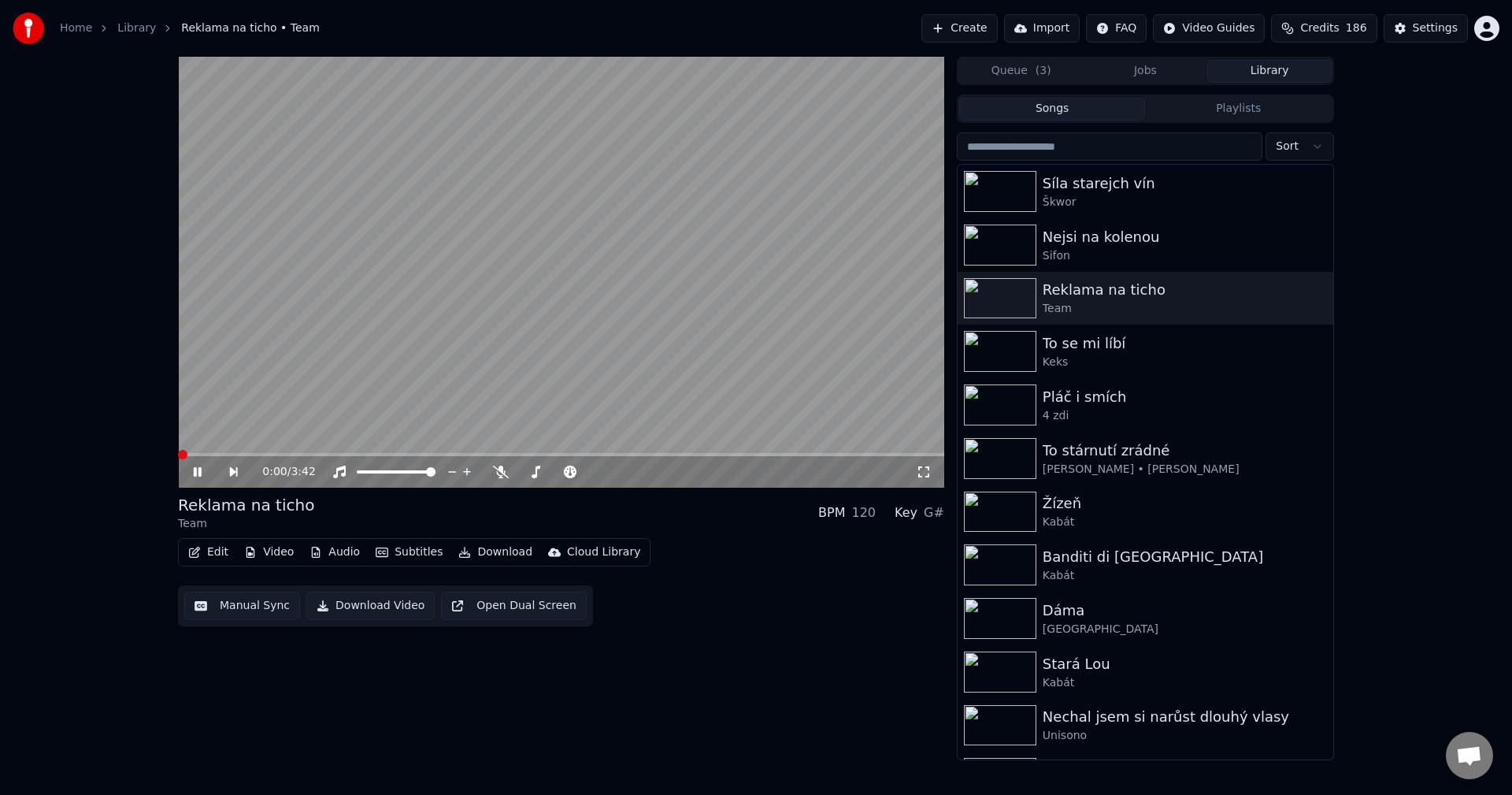
click at [198, 469] on icon at bounding box center [208, 472] width 36 height 13
click at [228, 550] on button "Edit" at bounding box center [208, 552] width 53 height 22
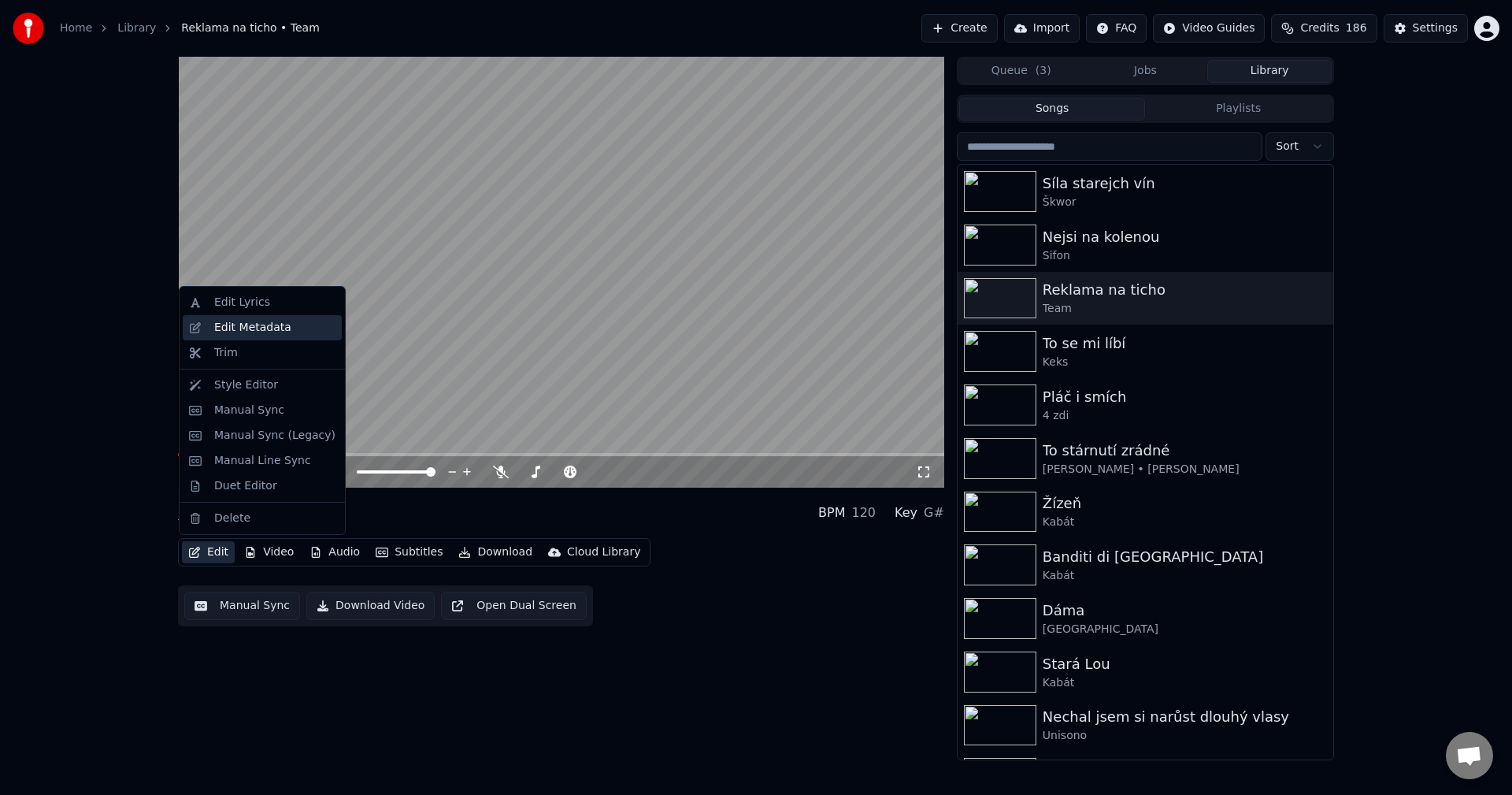
click at [280, 333] on div "Edit Metadata" at bounding box center [252, 327] width 77 height 16
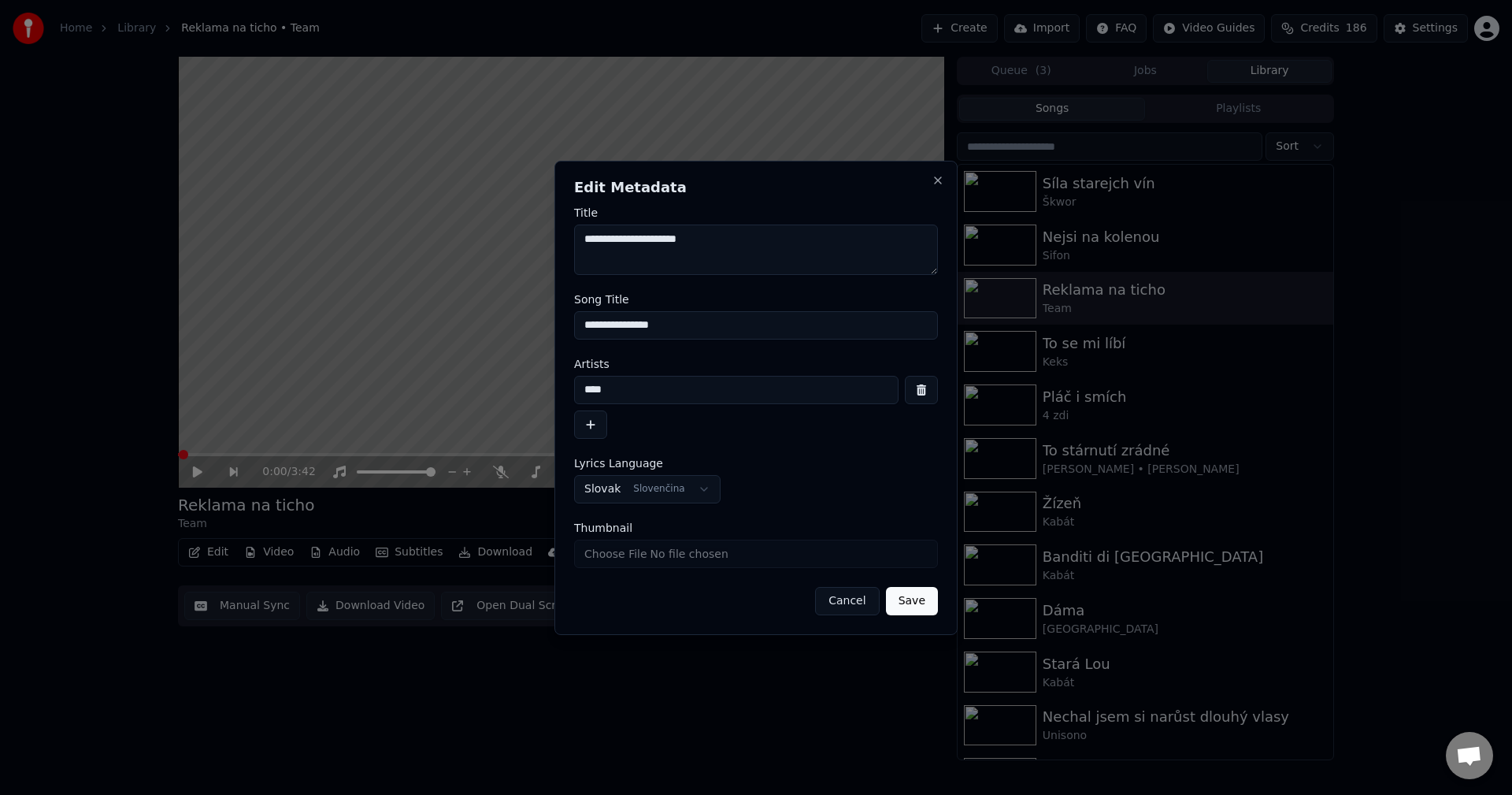
click at [650, 553] on input "Thumbnail" at bounding box center [756, 553] width 363 height 29
type input "**********"
click at [935, 599] on button "Save" at bounding box center [912, 601] width 52 height 29
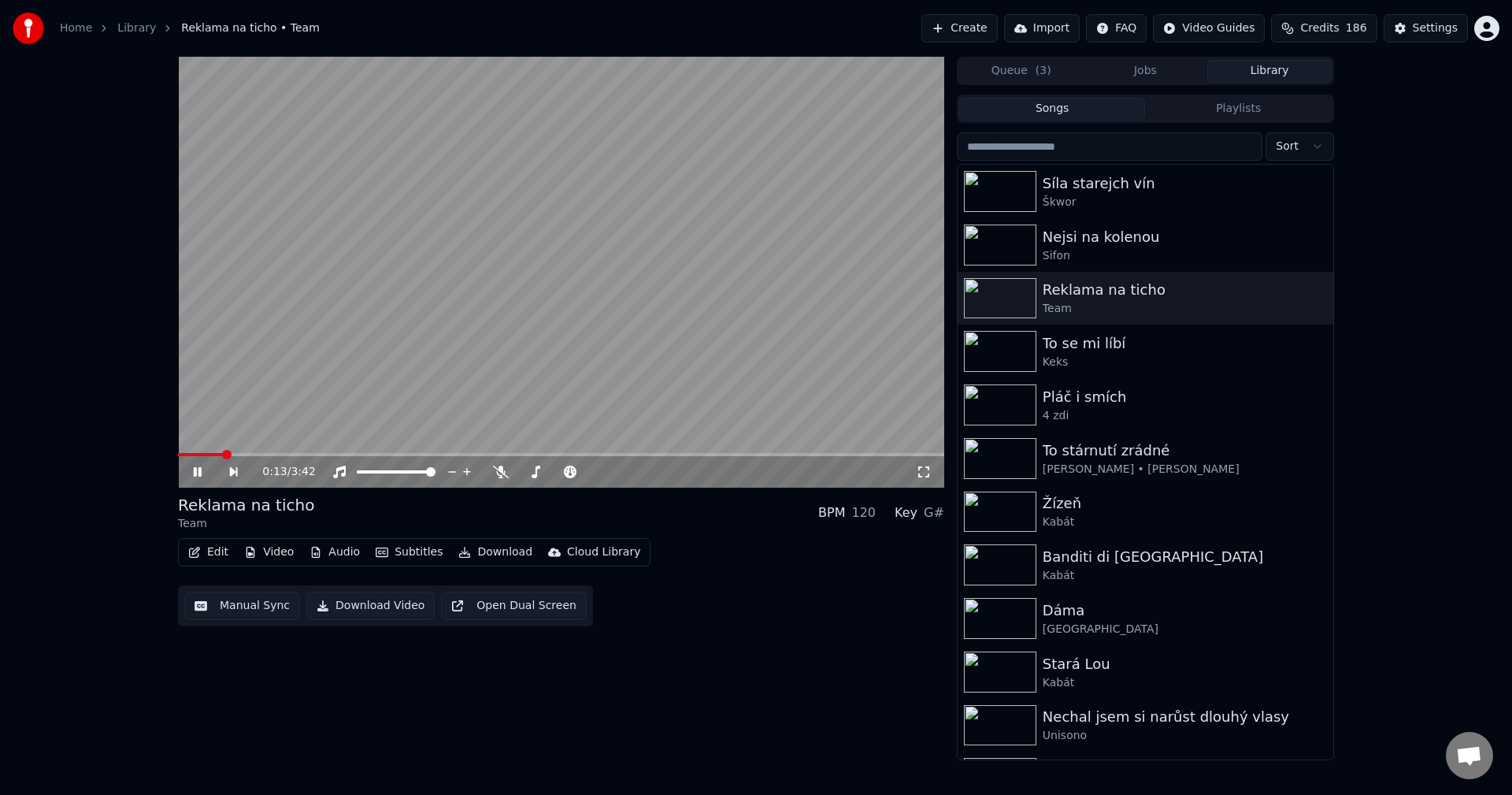
click at [193, 475] on icon at bounding box center [208, 472] width 36 height 13
click at [1172, 245] on div "Nejsi na kolenou" at bounding box center [1177, 237] width 269 height 22
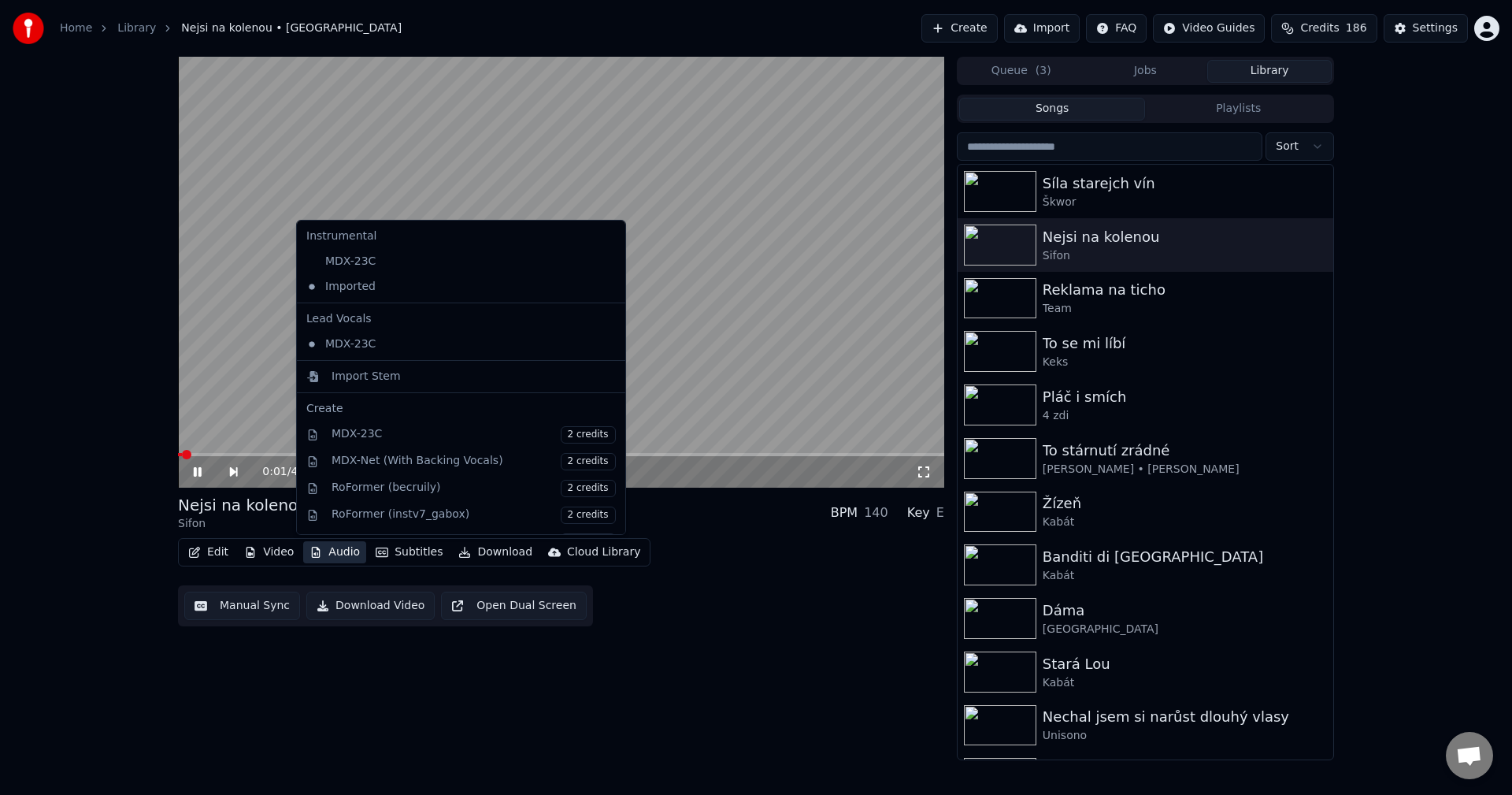
click at [343, 550] on button "Audio" at bounding box center [335, 552] width 63 height 22
click at [379, 272] on div "MDX-23C" at bounding box center [449, 261] width 298 height 25
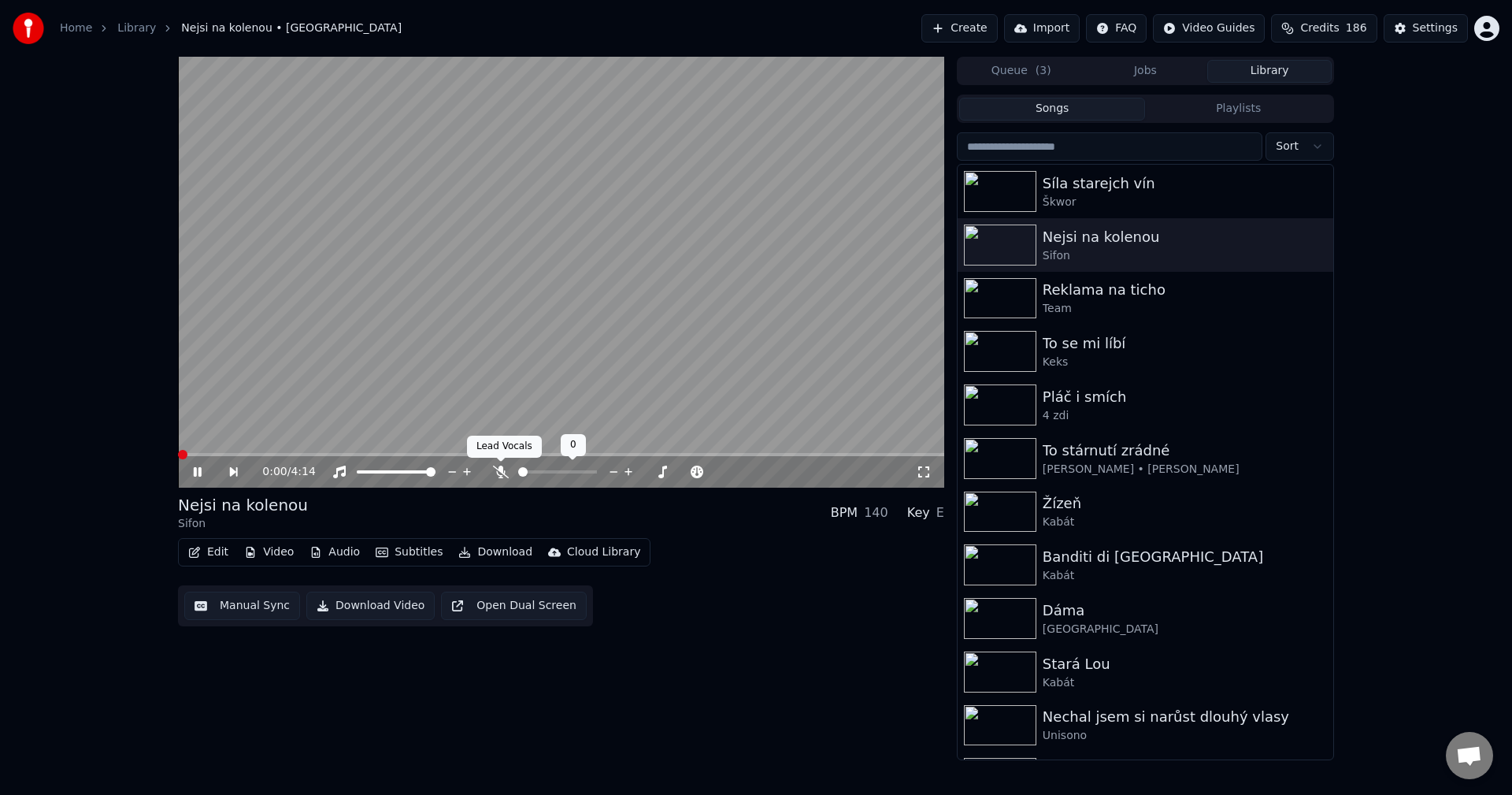
click at [502, 476] on icon at bounding box center [500, 472] width 16 height 13
click at [200, 469] on icon at bounding box center [197, 472] width 7 height 9
click at [344, 736] on div "0:04 / 4:14 Nejsi na kolenou Sifon BPM 140 Key E Edit Video Audio Subtitles Dow…" at bounding box center [561, 408] width 767 height 704
click at [485, 553] on button "Download" at bounding box center [494, 552] width 86 height 22
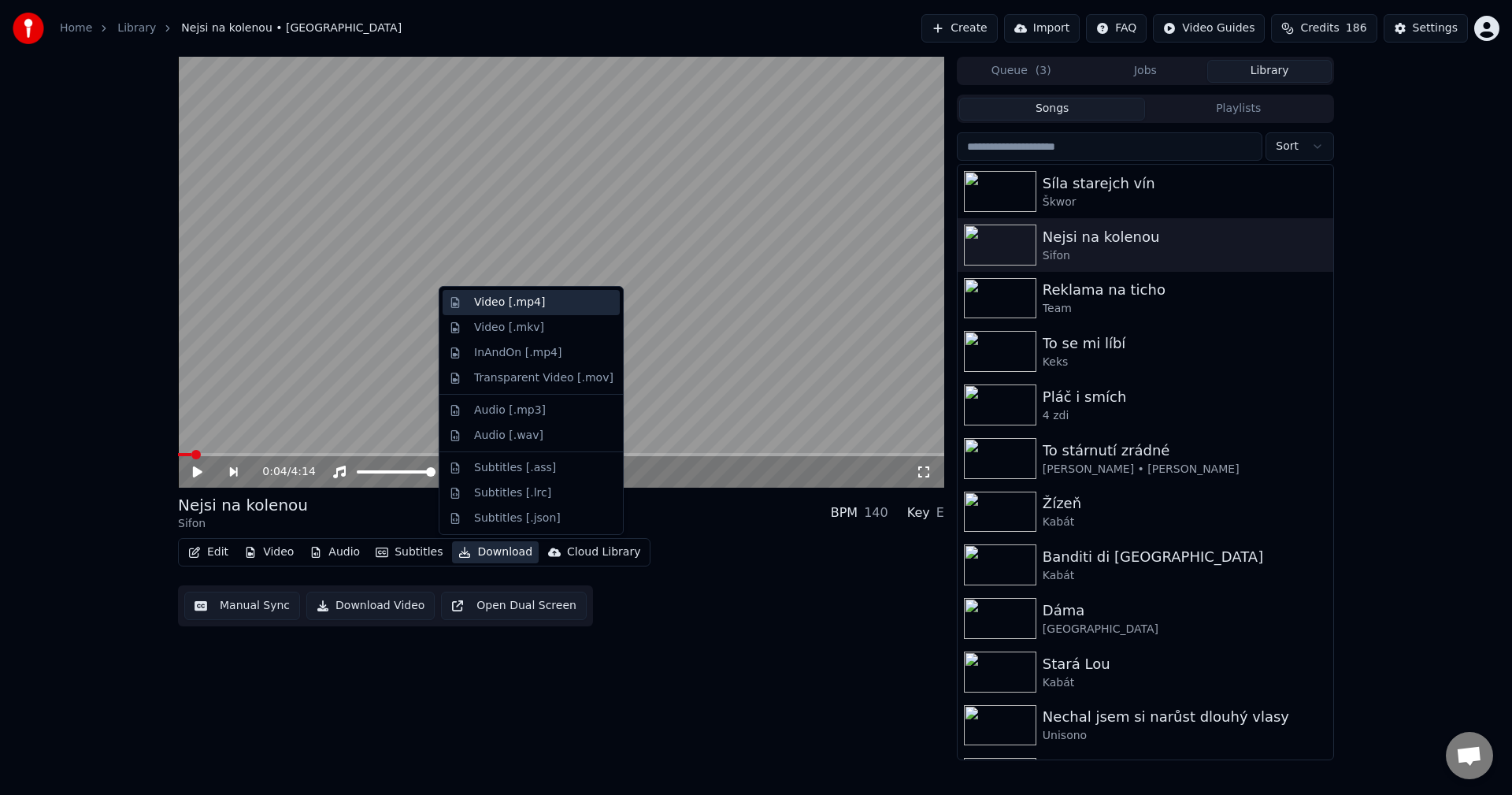
click at [553, 311] on div "Video [.mp4]" at bounding box center [531, 302] width 177 height 25
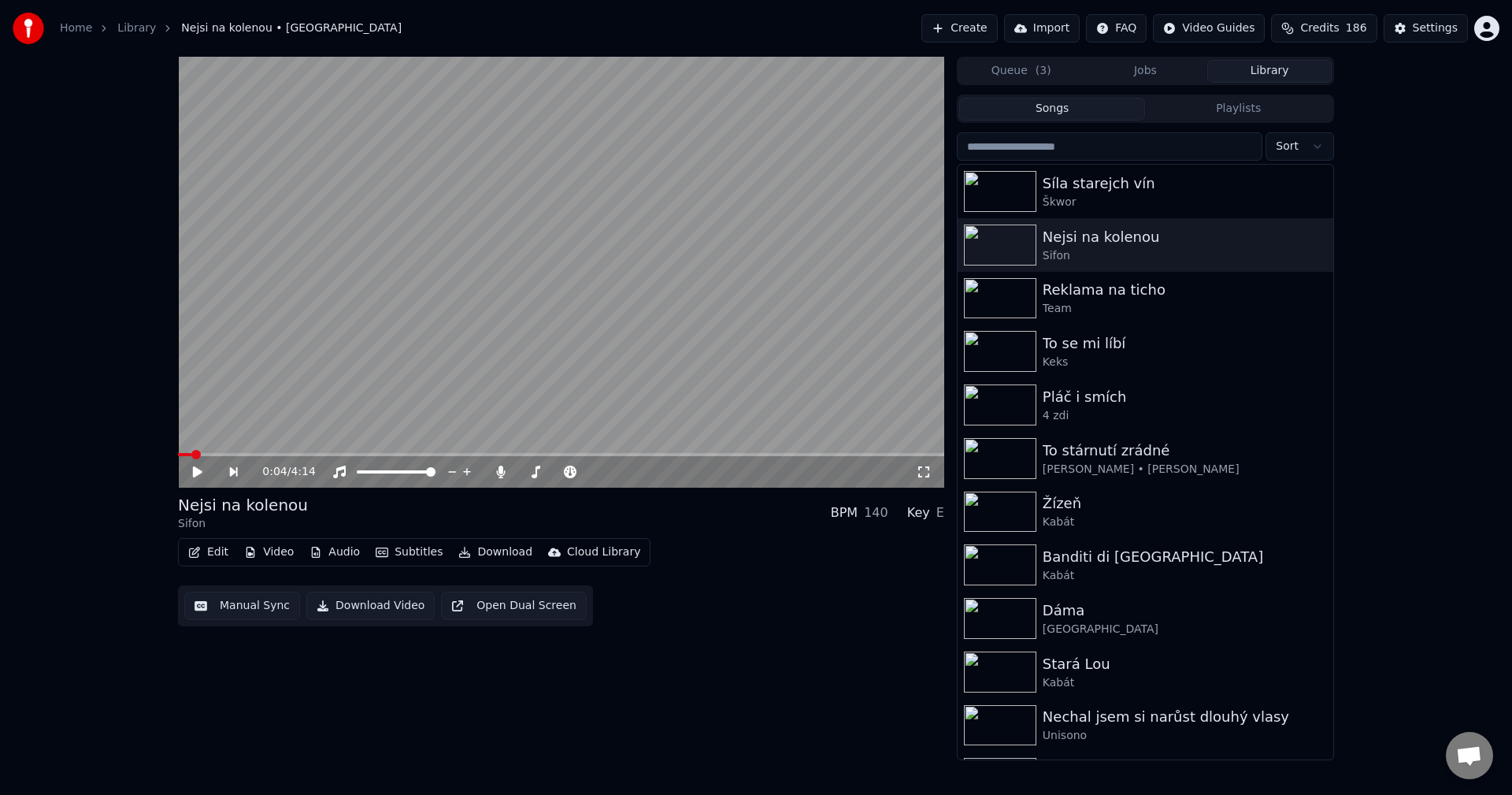
click at [1267, 72] on button "Library" at bounding box center [1269, 71] width 125 height 23
click at [1150, 209] on div "Škwor" at bounding box center [1177, 202] width 269 height 16
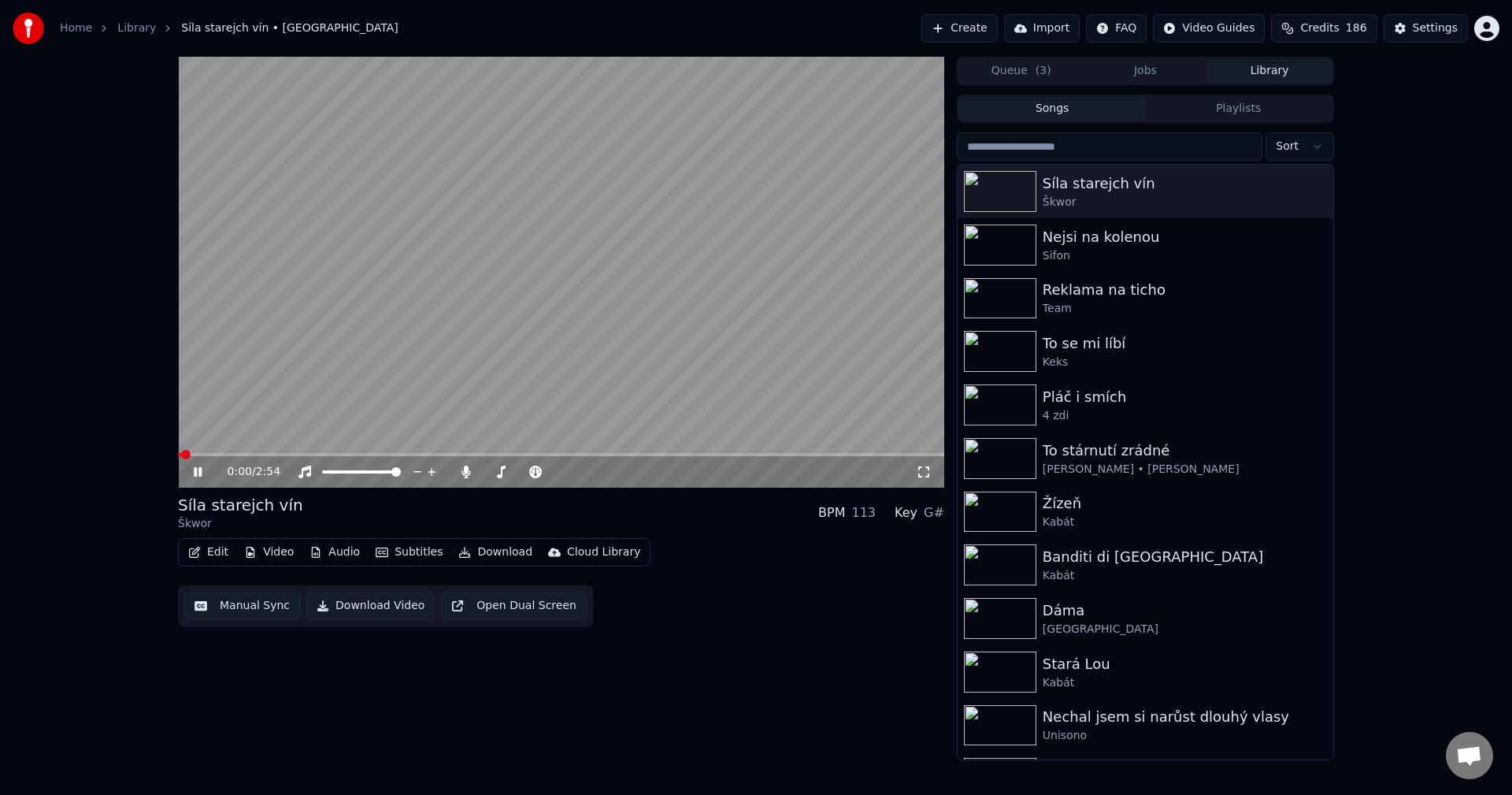
click at [346, 555] on button "Audio" at bounding box center [335, 552] width 63 height 22
click at [198, 473] on icon at bounding box center [209, 472] width 37 height 13
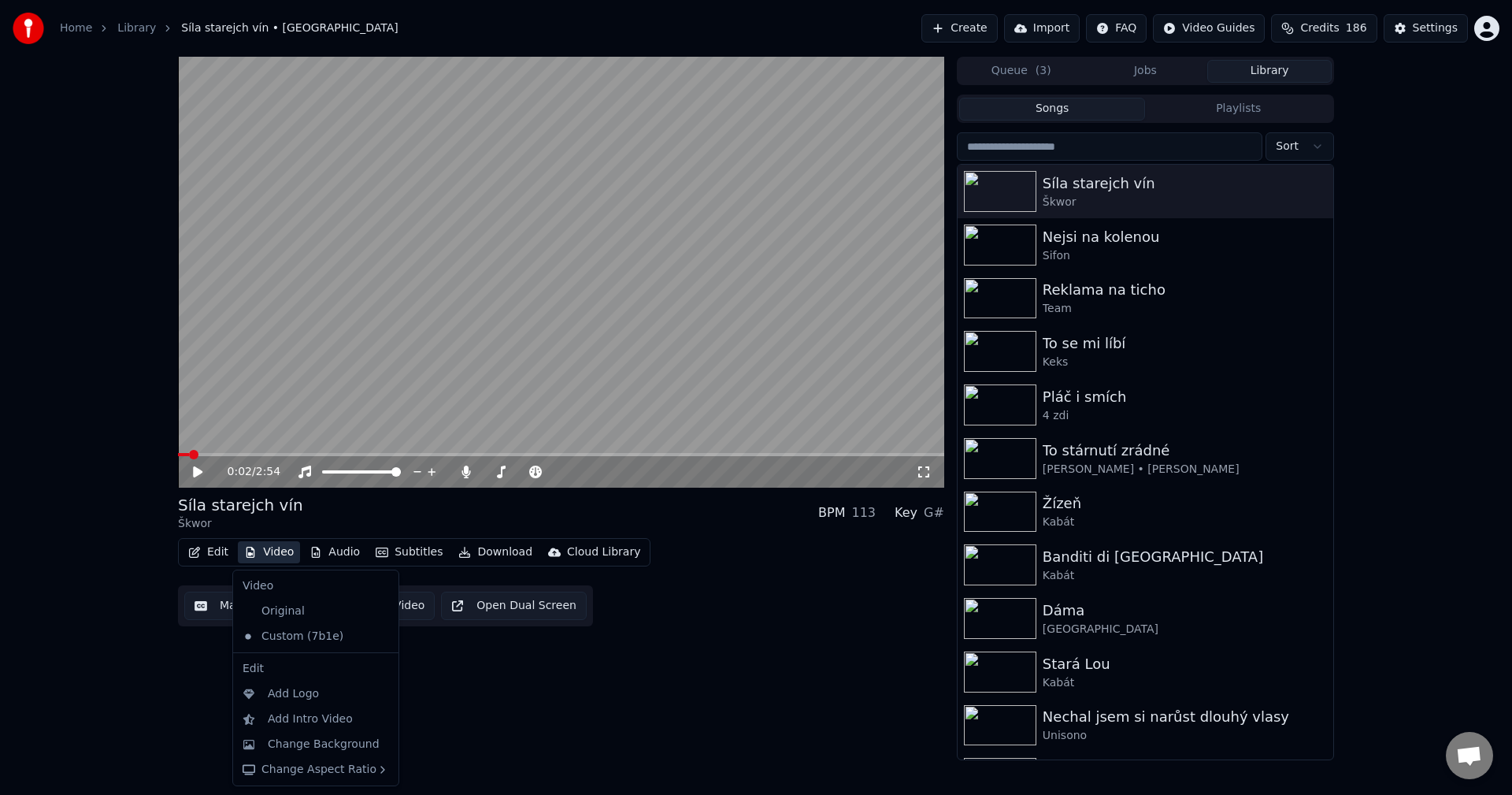
click at [273, 549] on button "Video" at bounding box center [269, 552] width 62 height 22
click at [292, 612] on div "Original" at bounding box center [304, 611] width 136 height 25
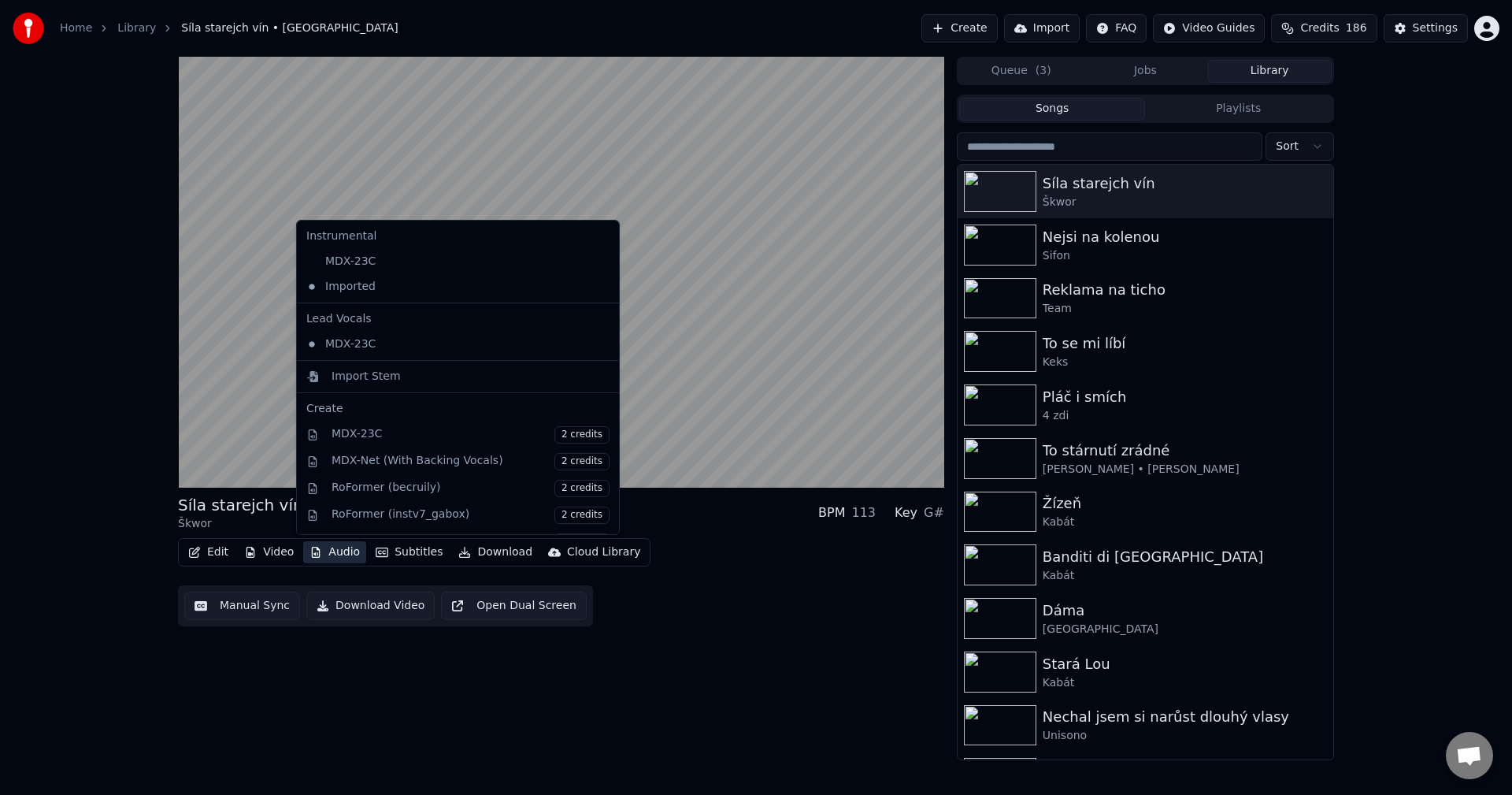
click at [329, 545] on button "Audio" at bounding box center [335, 552] width 63 height 22
click at [335, 550] on button "Audio" at bounding box center [335, 552] width 63 height 22
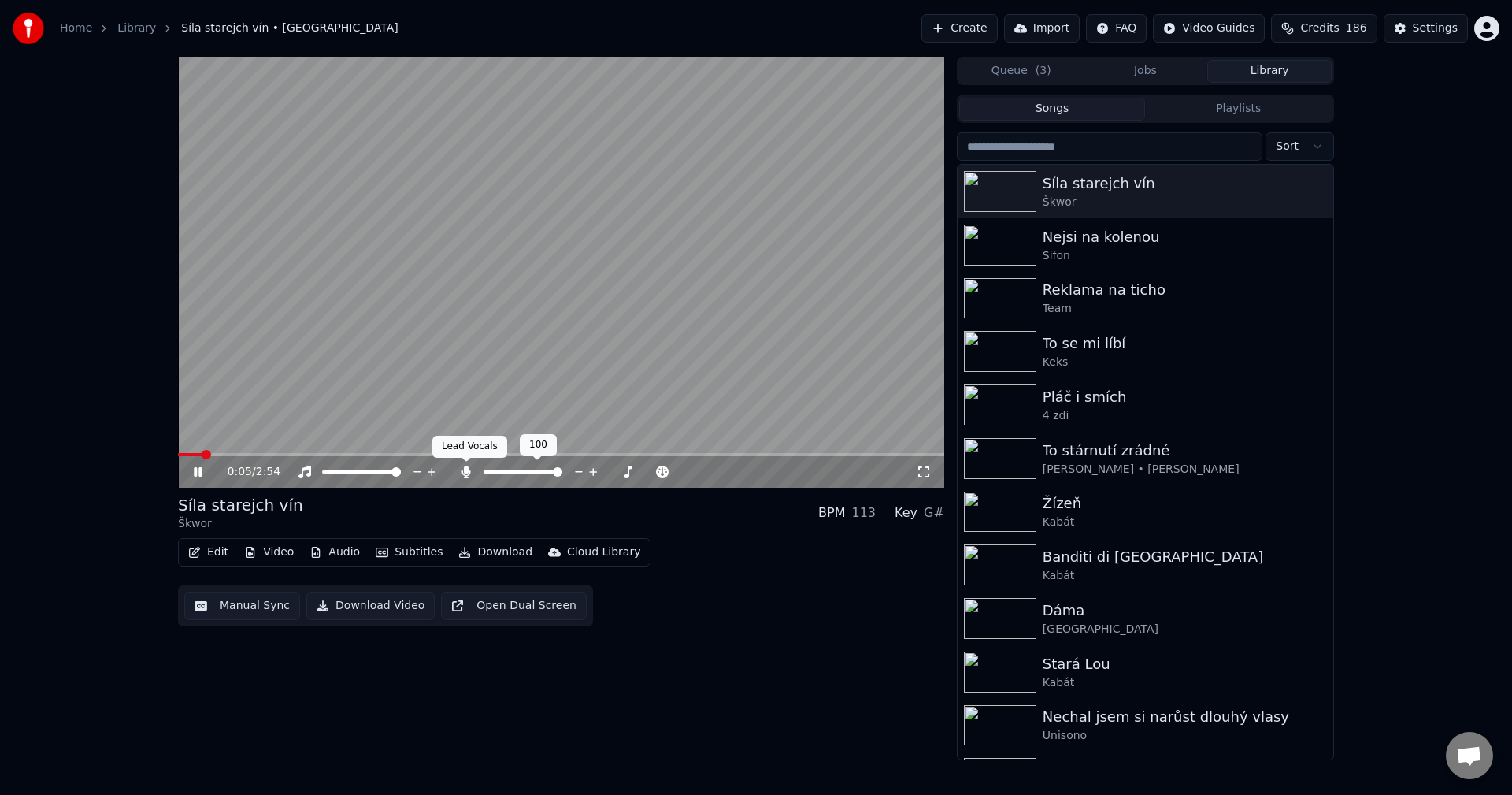
click at [470, 470] on icon at bounding box center [466, 472] width 16 height 13
click at [200, 473] on icon at bounding box center [197, 472] width 7 height 9
click at [218, 546] on button "Edit" at bounding box center [208, 552] width 53 height 22
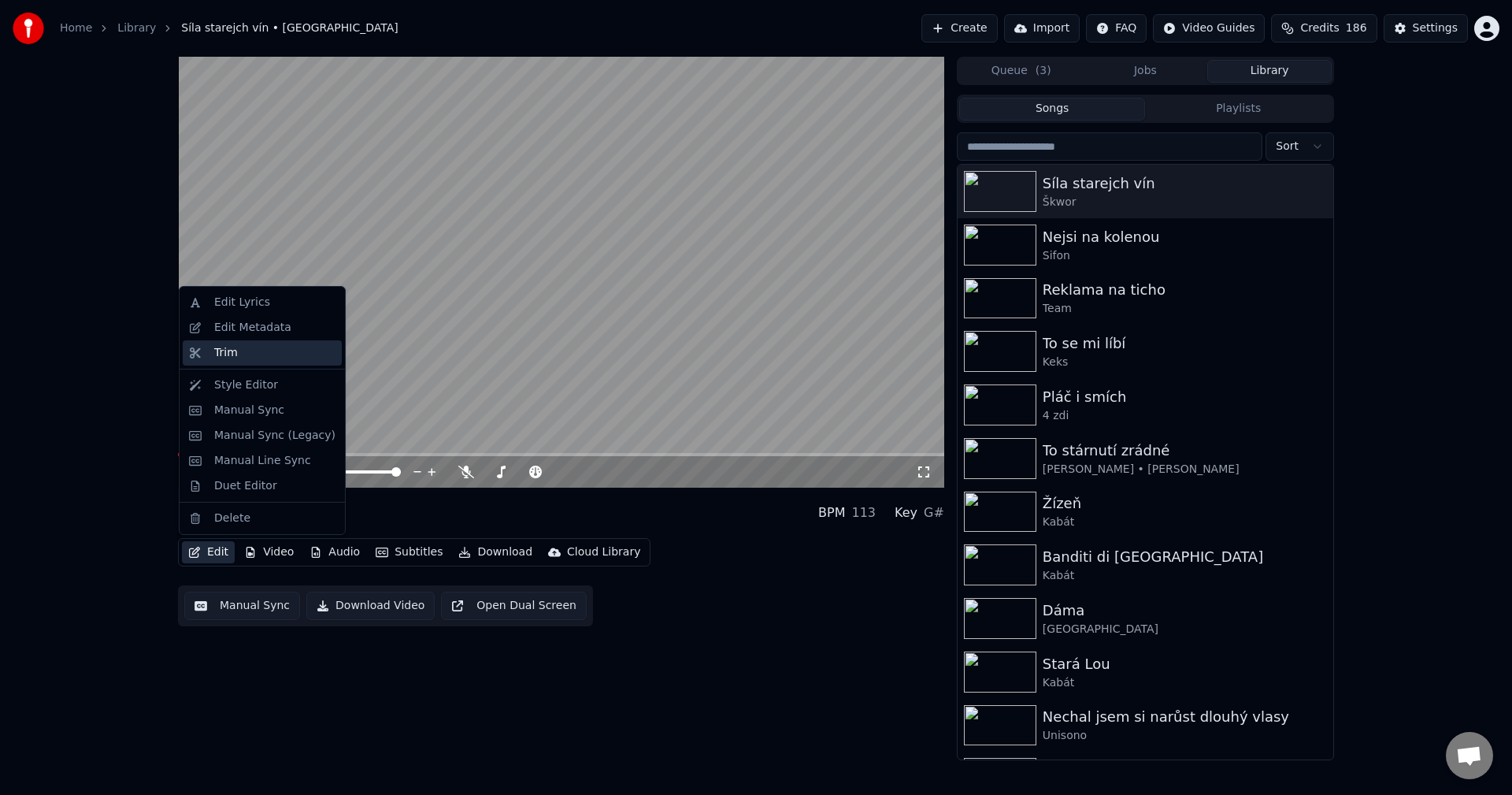
click at [248, 340] on div "Trim" at bounding box center [262, 352] width 159 height 25
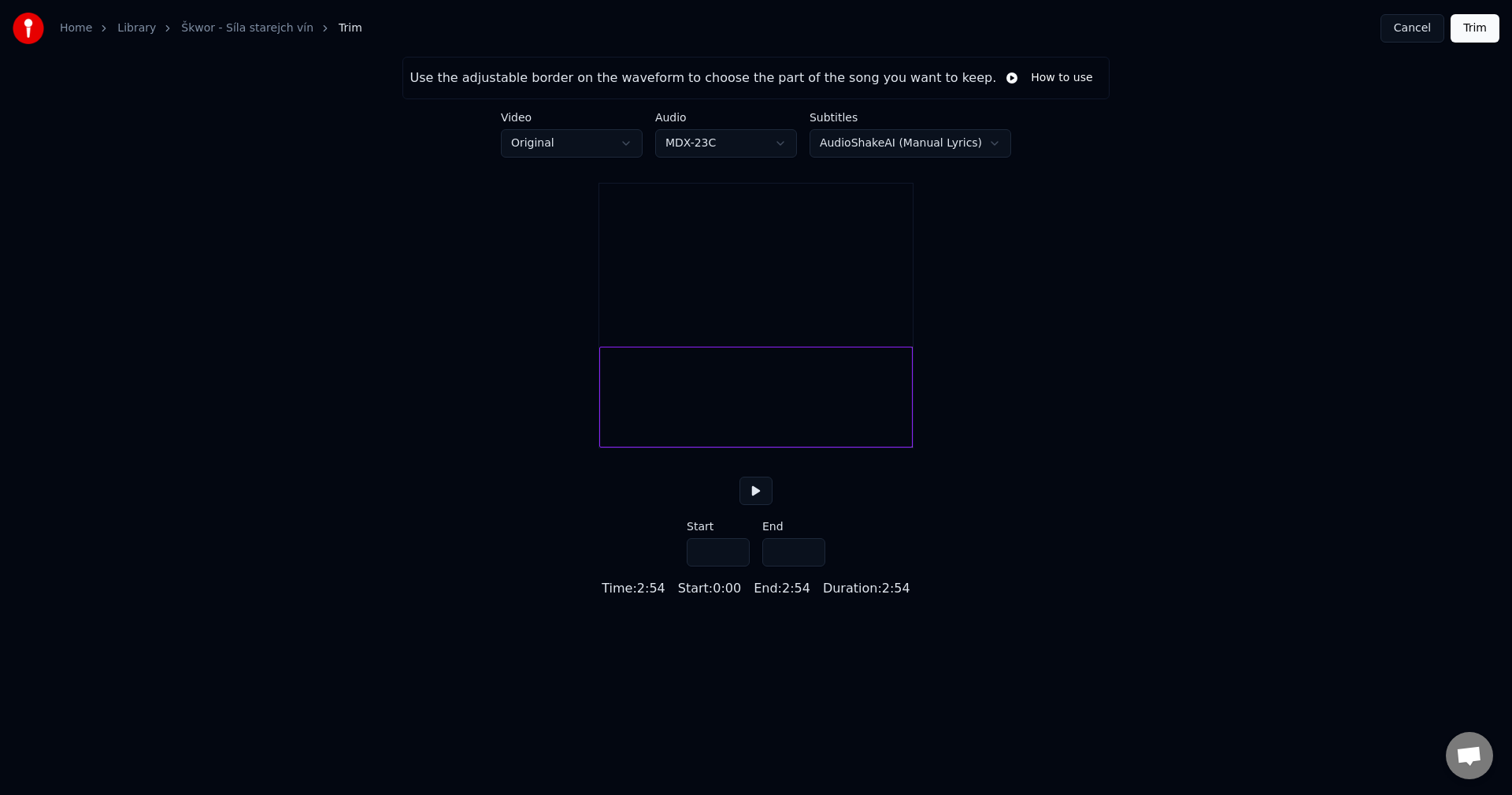
click at [248, 340] on div "Use the adjustable border on the waveform to choose the part of the song you wa…" at bounding box center [756, 327] width 1512 height 541
click at [1415, 44] on div "Home Library Škwor - Síla starejch vín Trim Cancel Trim" at bounding box center [756, 28] width 1512 height 57
click at [1404, 30] on button "Cancel" at bounding box center [1412, 28] width 64 height 29
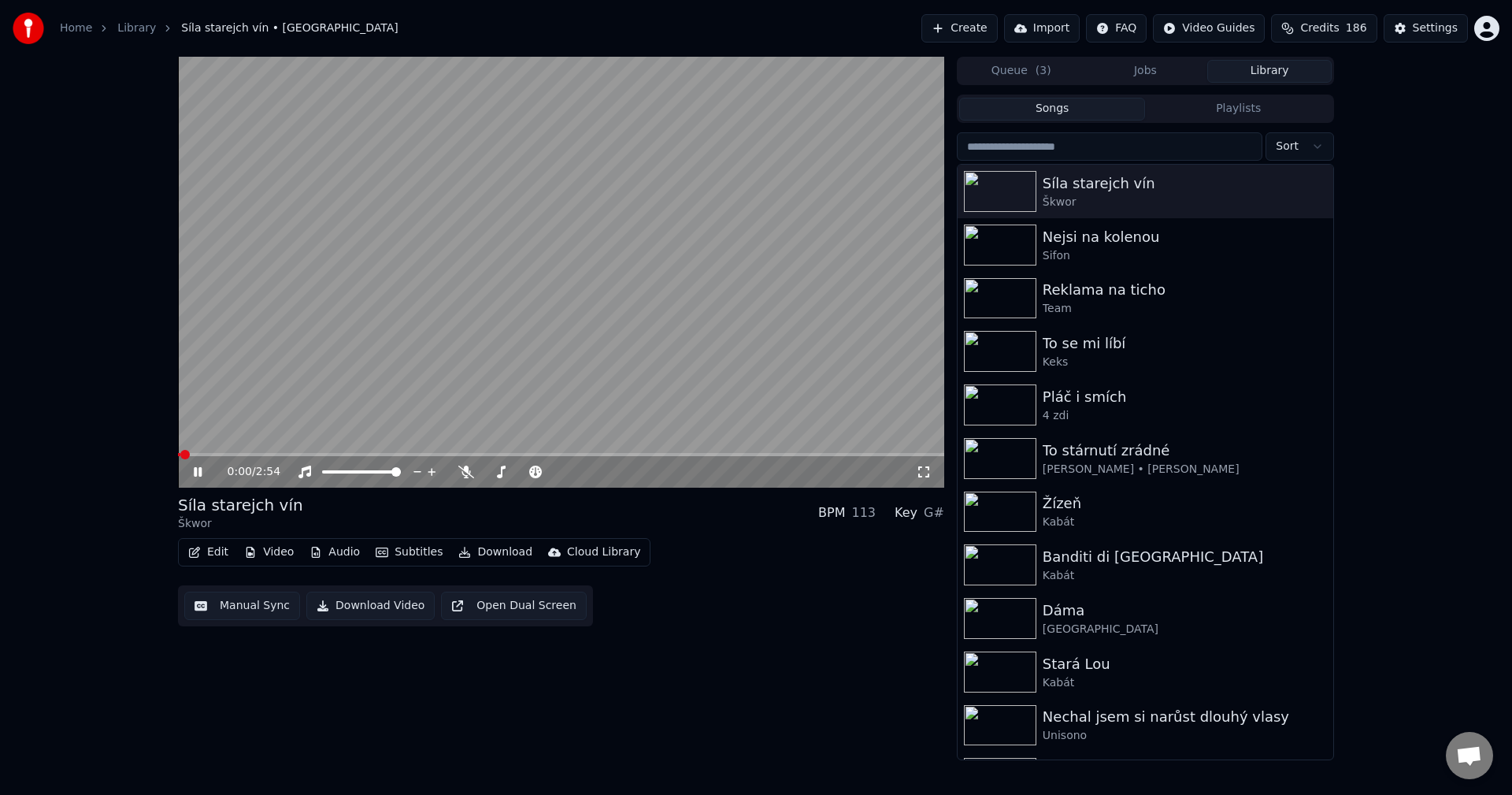
click at [208, 550] on button "Edit" at bounding box center [208, 552] width 53 height 22
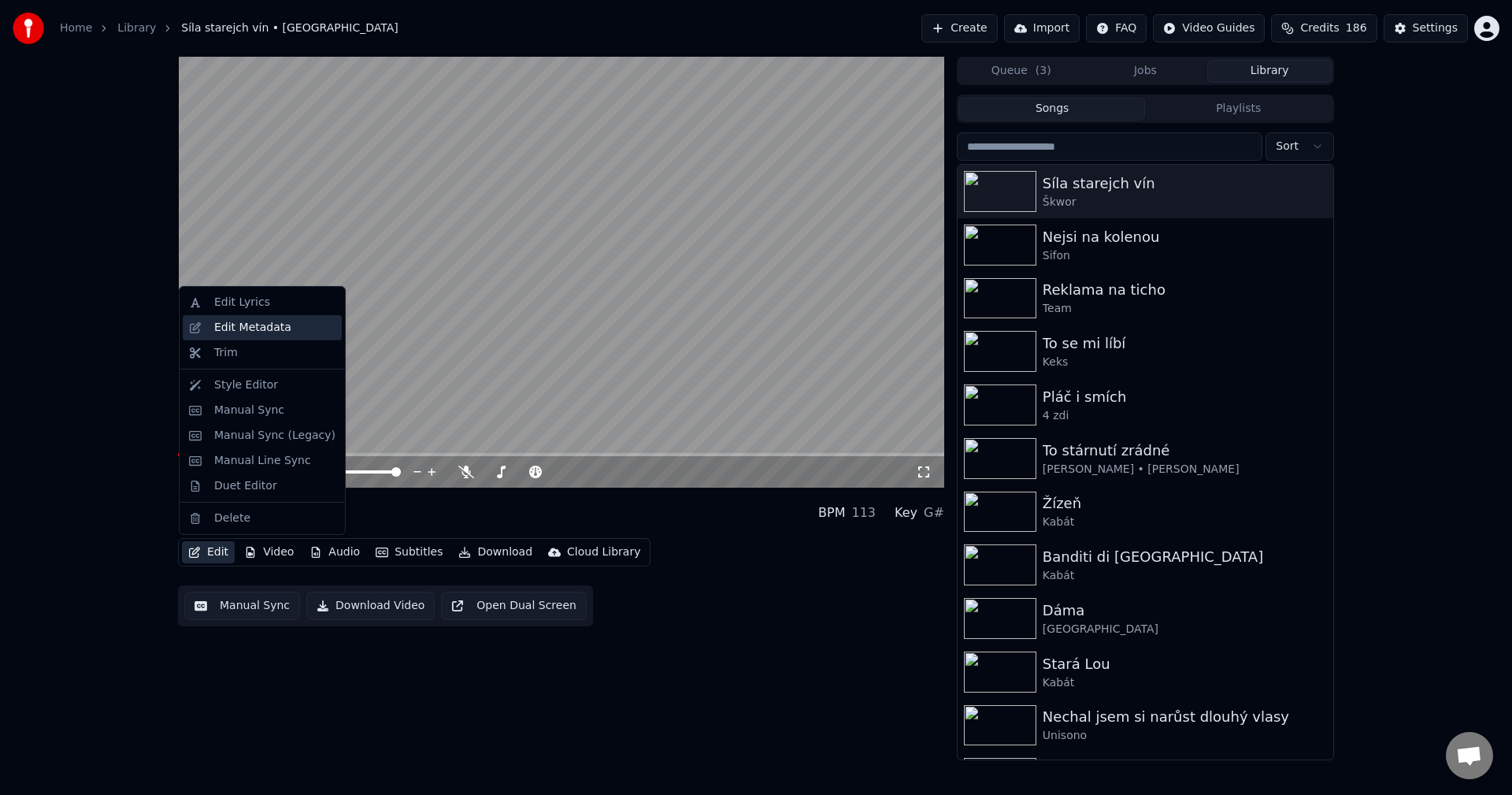
click at [250, 323] on div "Edit Metadata" at bounding box center [252, 327] width 77 height 16
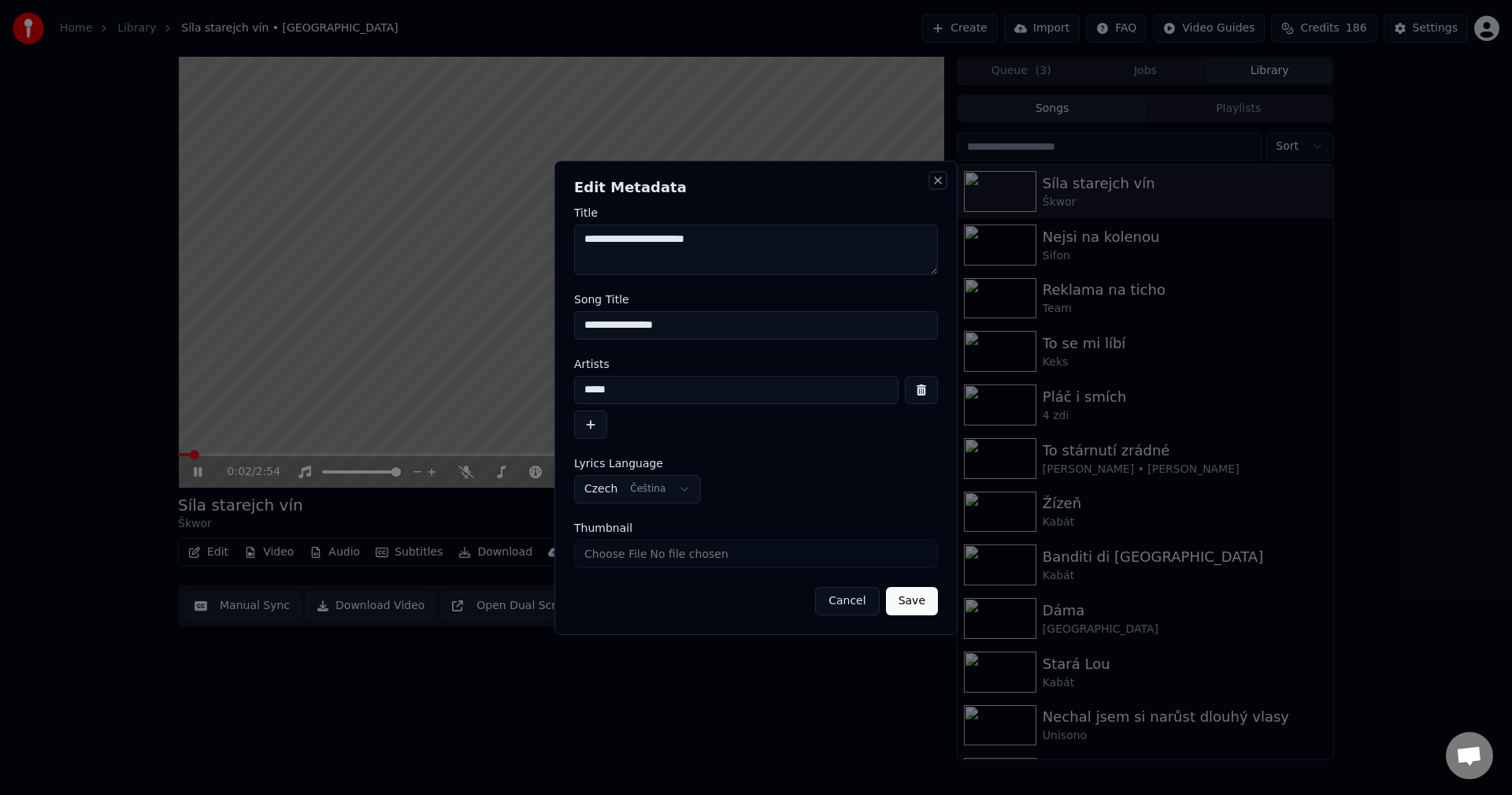
click at [941, 179] on button "Close" at bounding box center [938, 180] width 13 height 13
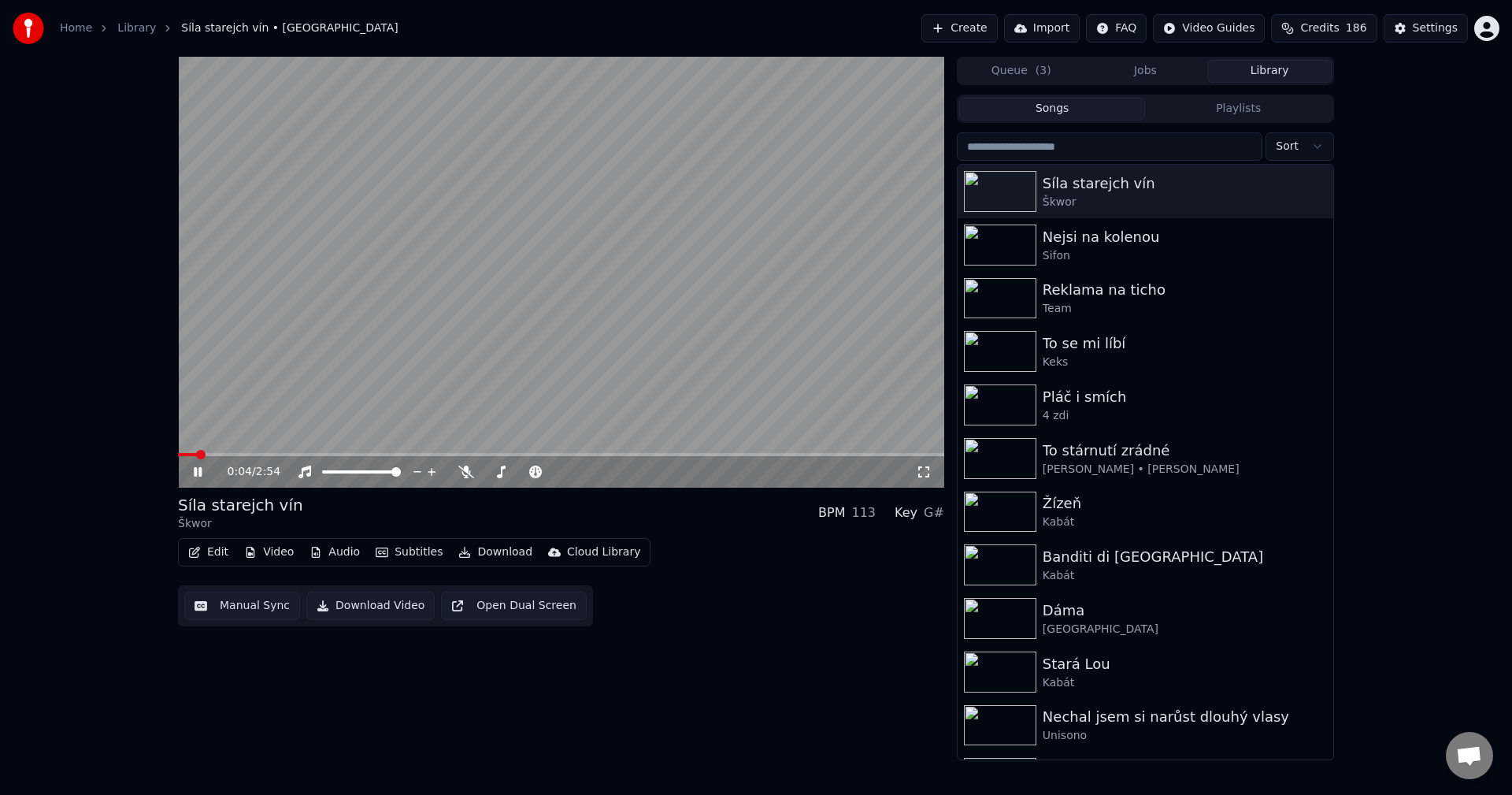
click at [199, 470] on icon at bounding box center [209, 472] width 37 height 13
click at [266, 556] on button "Video" at bounding box center [269, 552] width 62 height 22
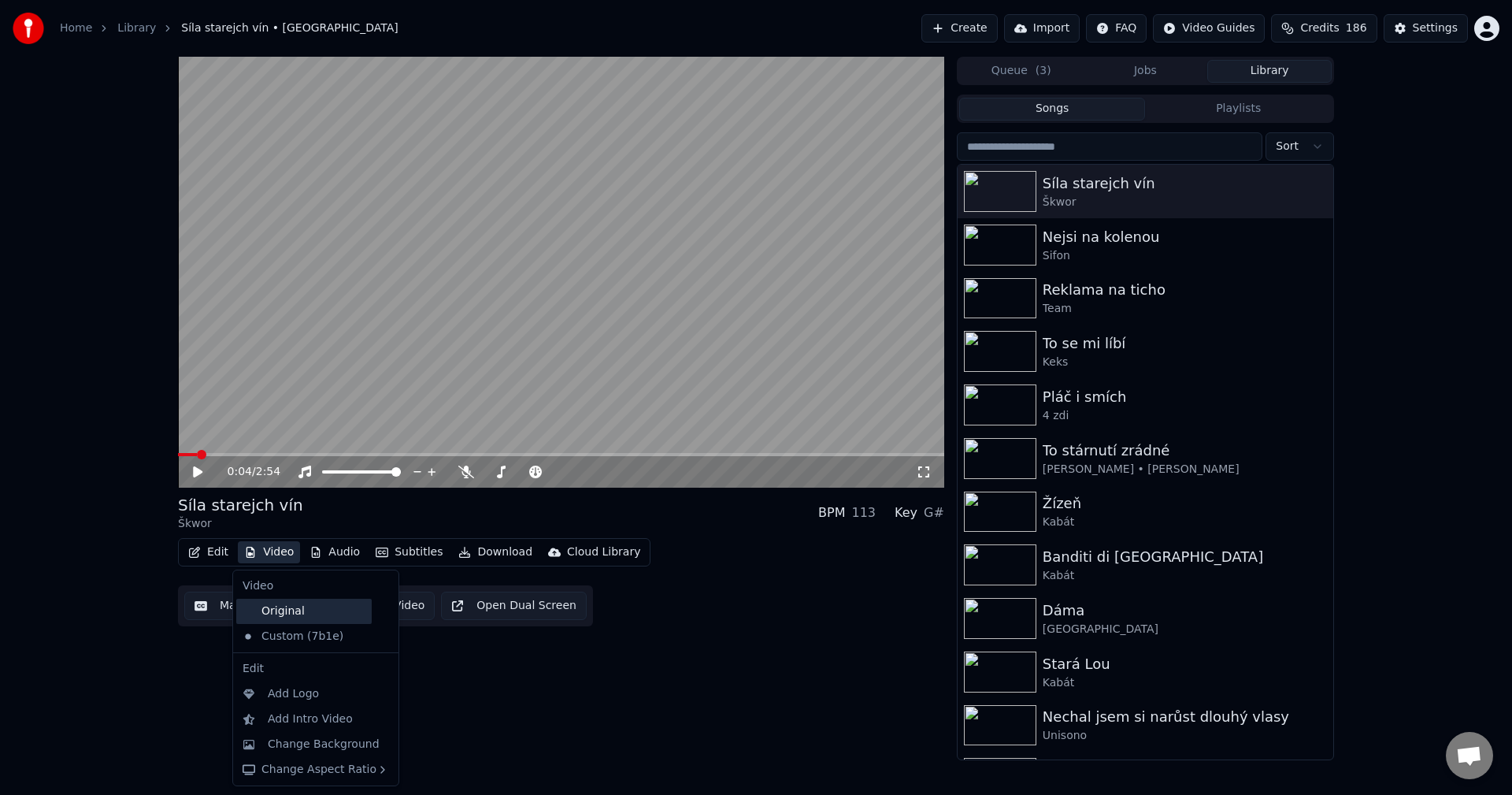
click at [274, 608] on div "Original" at bounding box center [304, 611] width 136 height 25
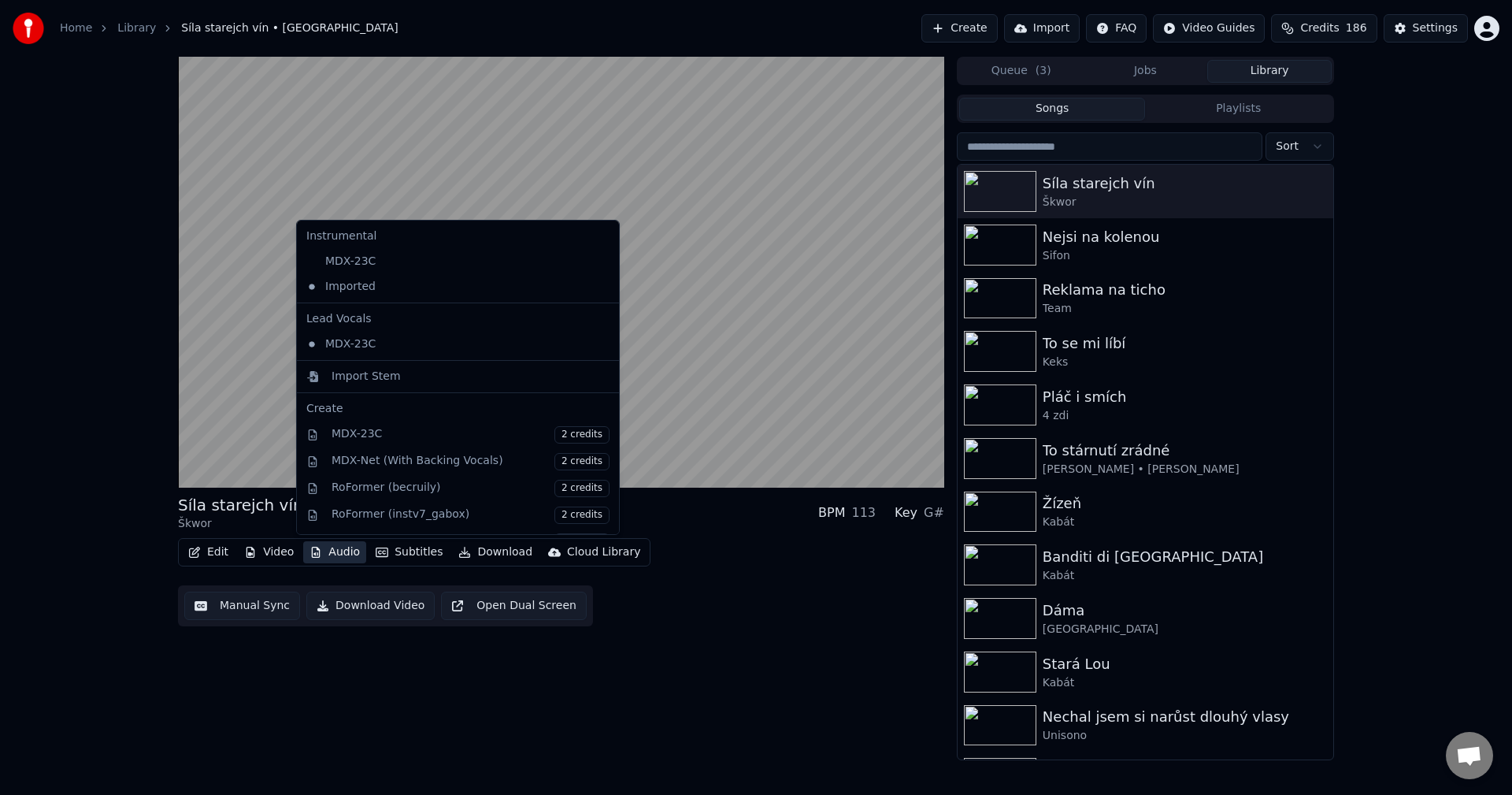
click at [346, 550] on button "Audio" at bounding box center [335, 552] width 63 height 22
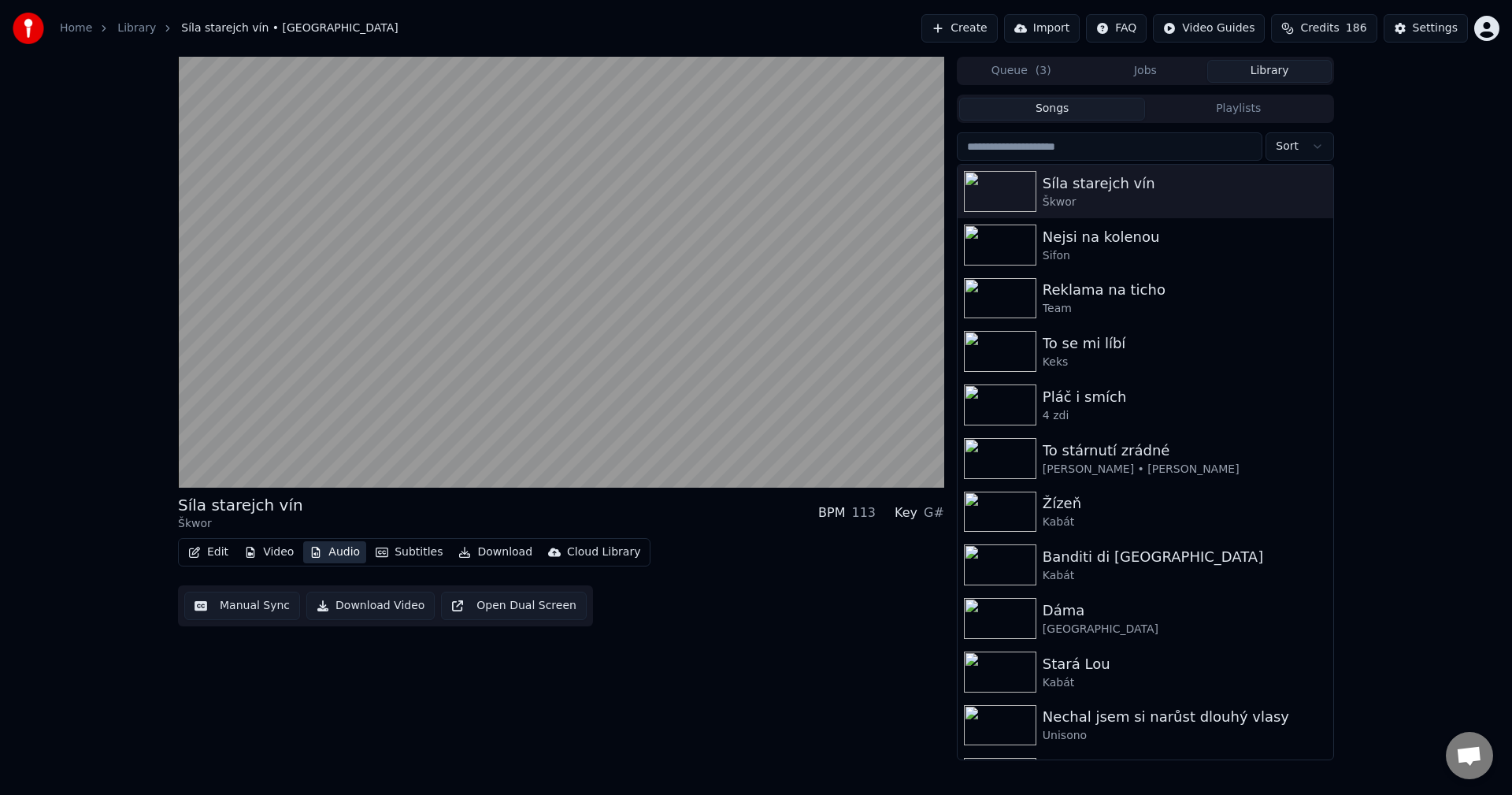
click at [346, 550] on button "Audio" at bounding box center [335, 552] width 63 height 22
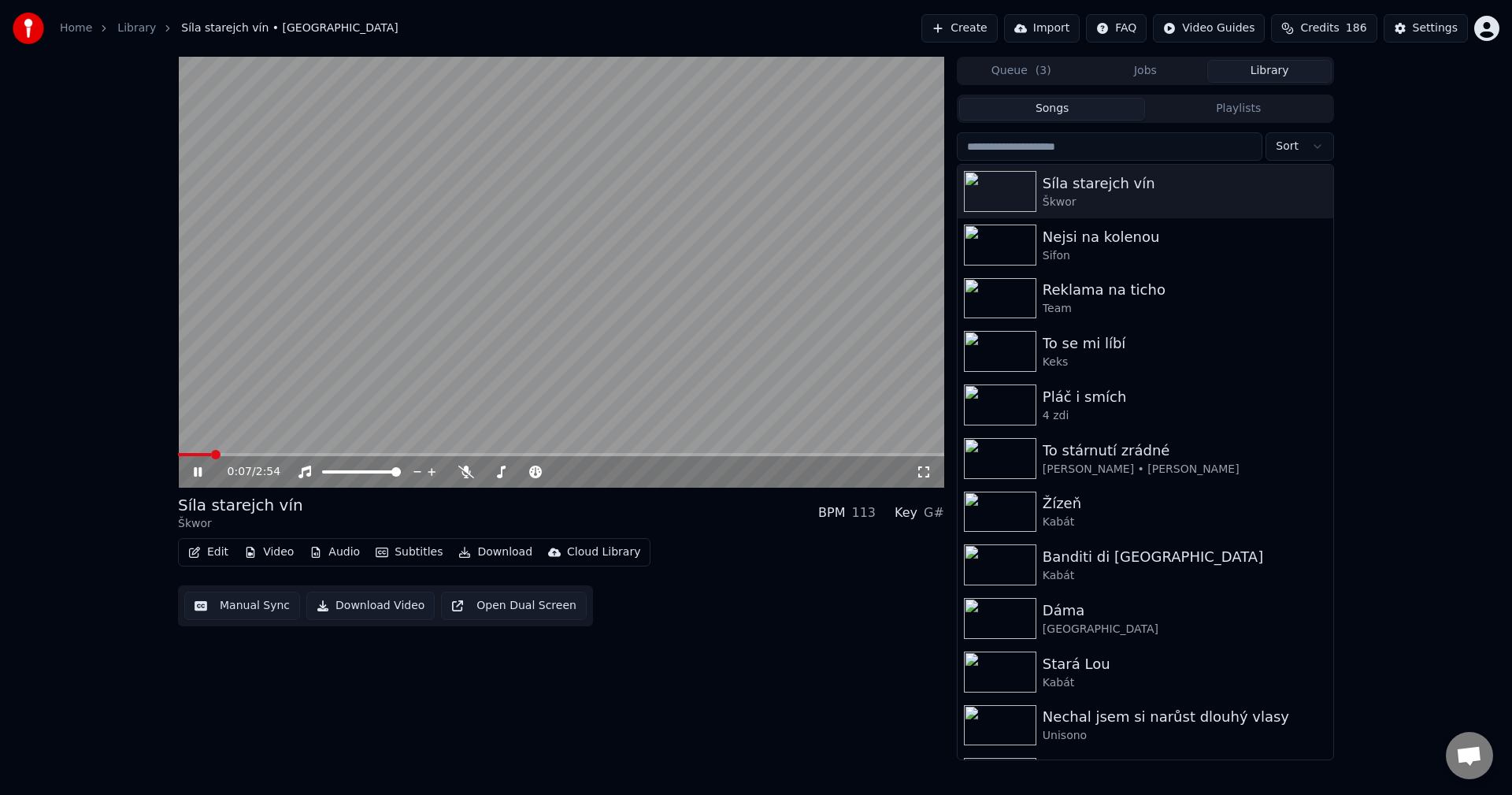
click at [193, 472] on icon at bounding box center [209, 472] width 37 height 13
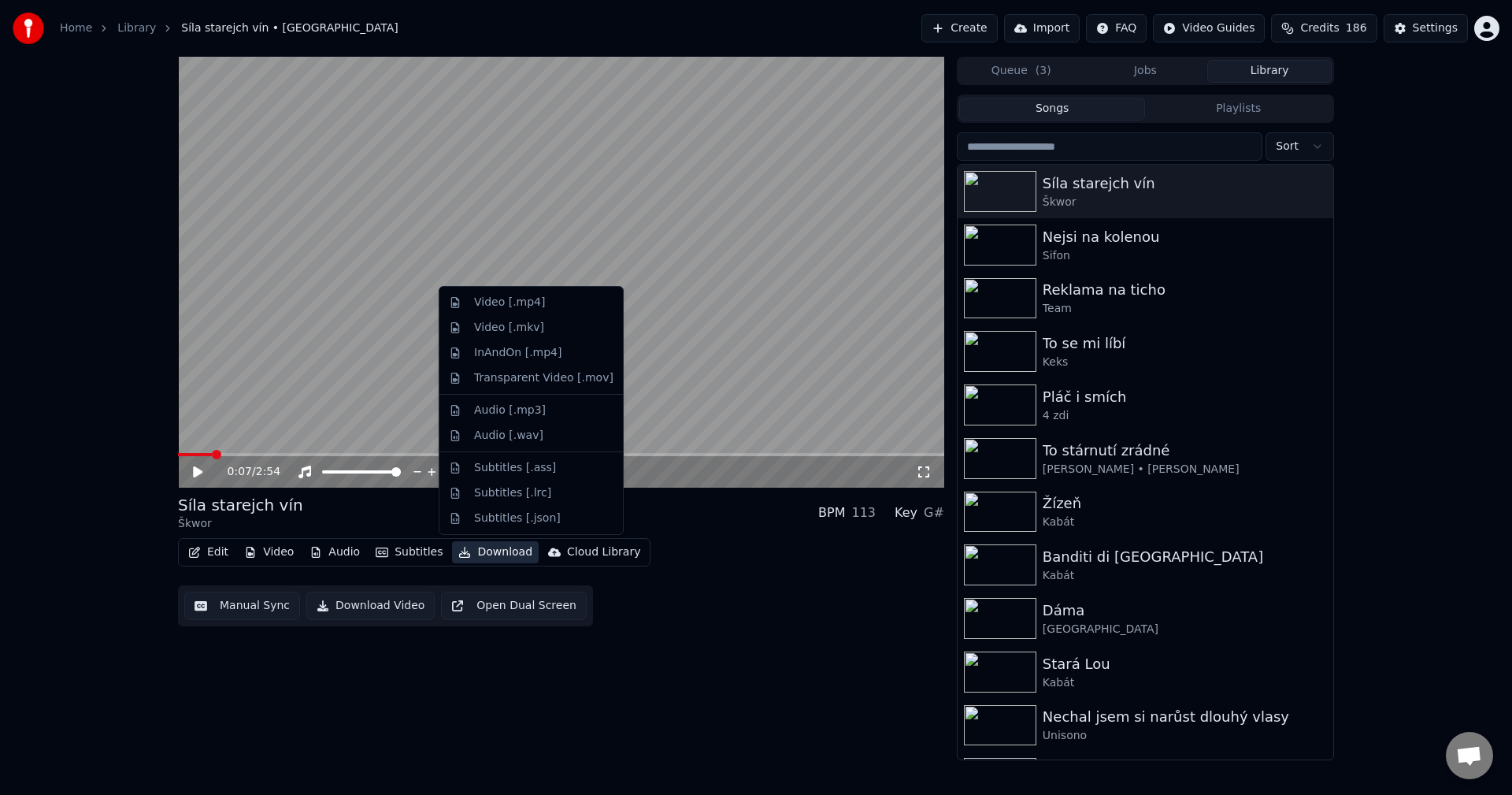
click at [488, 550] on button "Download" at bounding box center [494, 552] width 86 height 22
click at [543, 307] on div "Video [.mp4]" at bounding box center [544, 302] width 139 height 16
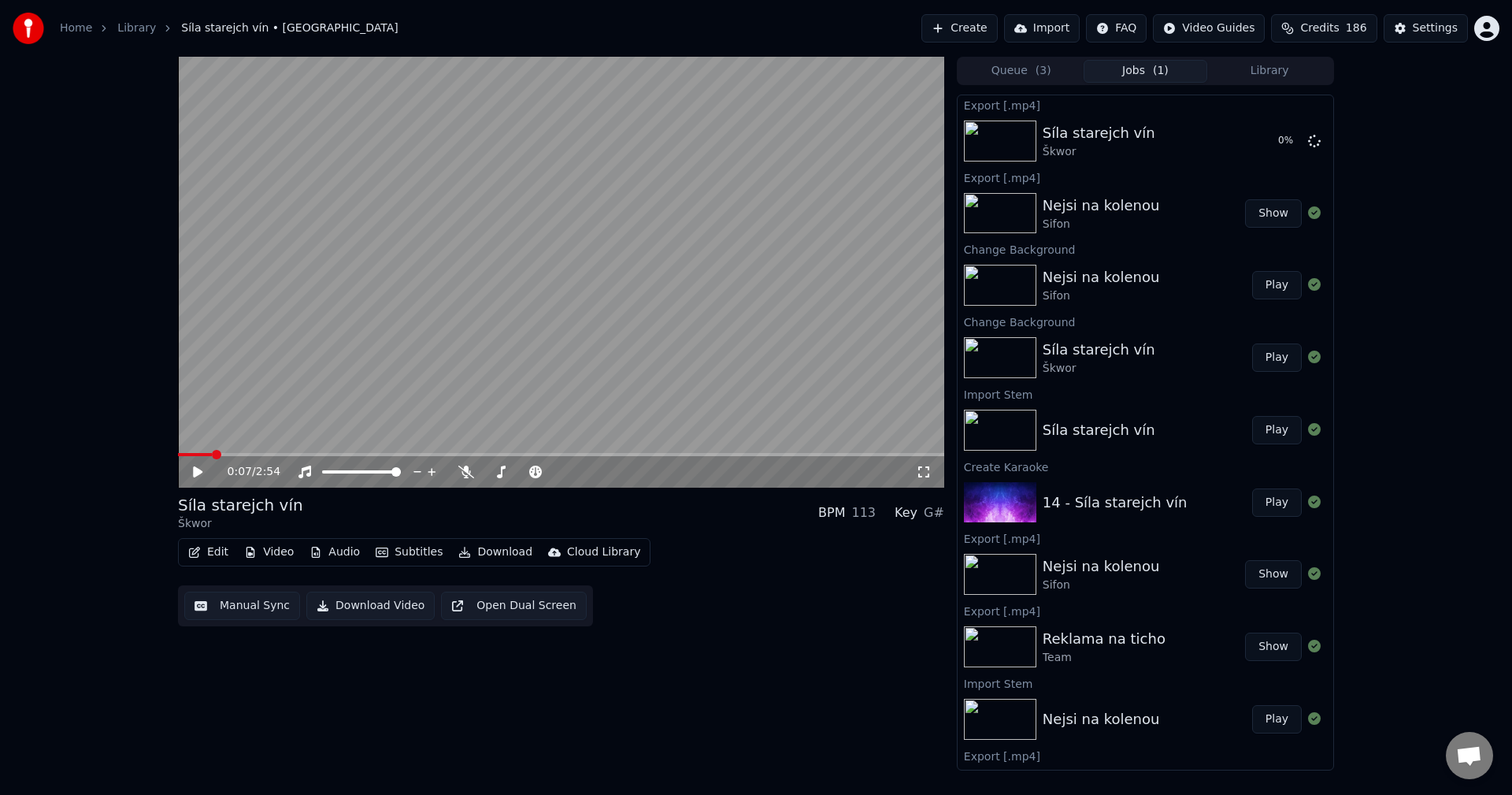
click at [219, 550] on button "Edit" at bounding box center [208, 552] width 53 height 22
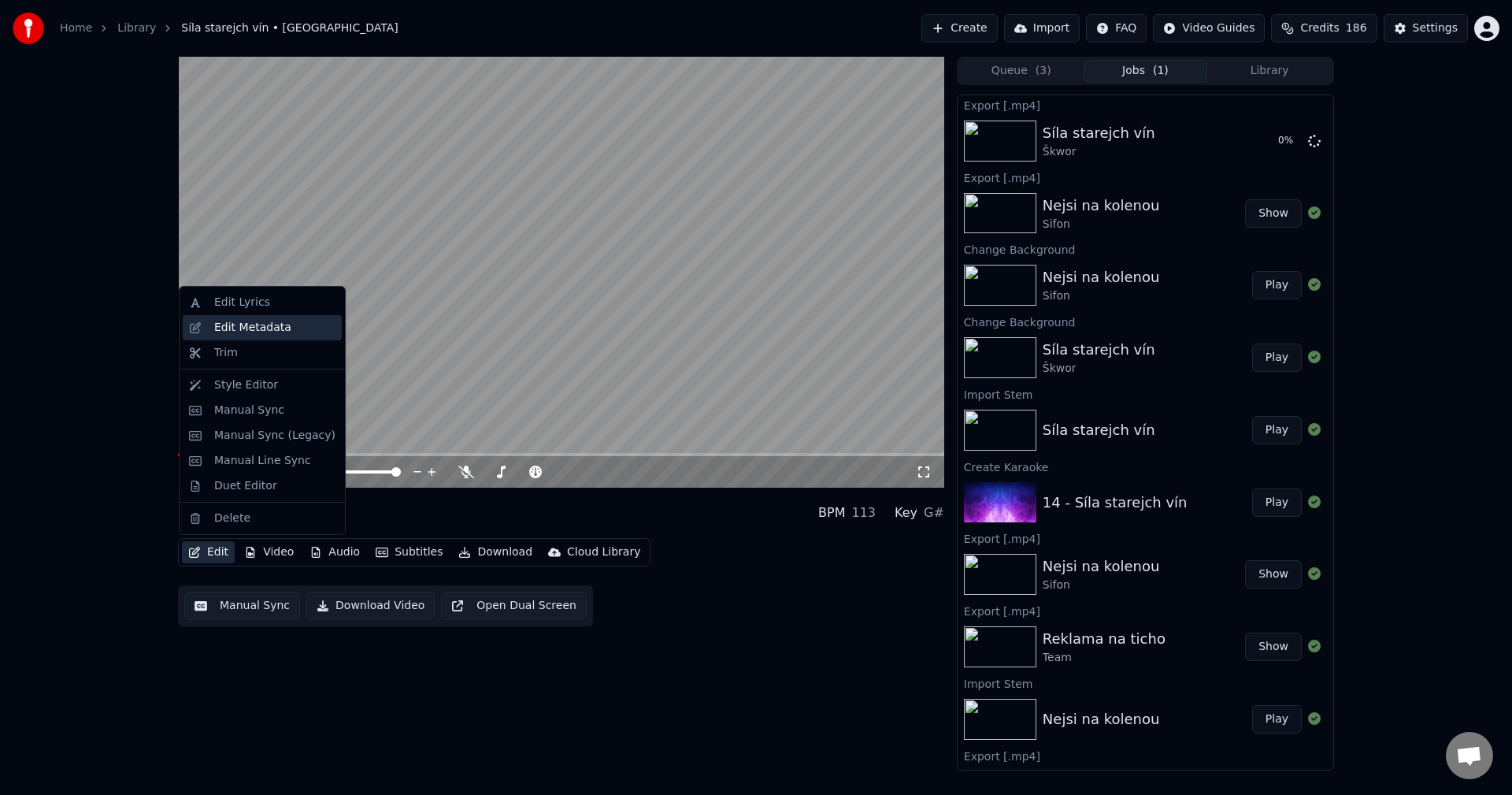
click at [247, 337] on div "Edit Metadata" at bounding box center [262, 327] width 159 height 25
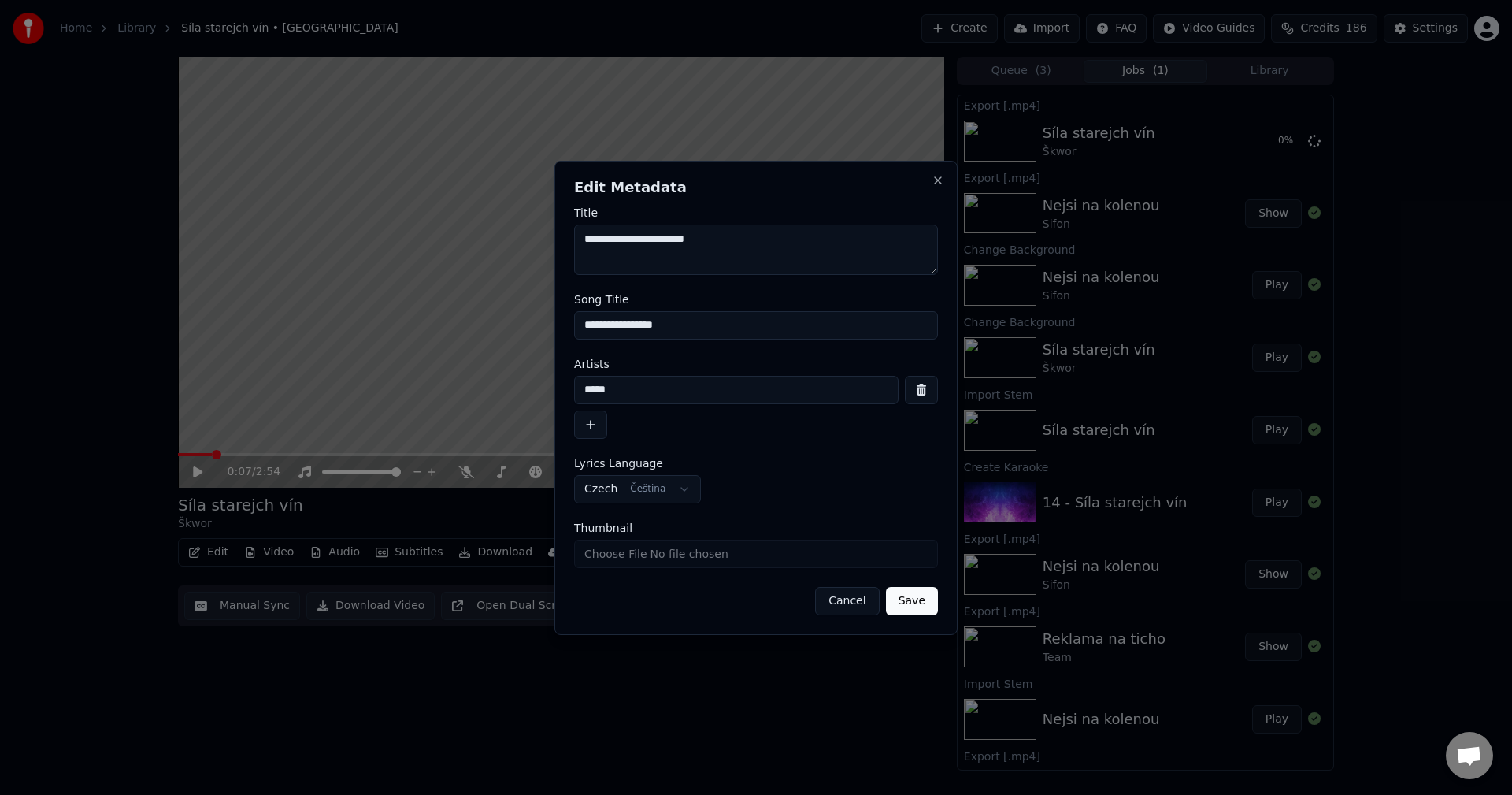
drag, startPoint x: 631, startPoint y: 392, endPoint x: 456, endPoint y: 381, distance: 175.3
click at [470, 378] on body "**********" at bounding box center [756, 397] width 1512 height 795
drag, startPoint x: 666, startPoint y: 326, endPoint x: 516, endPoint y: 346, distance: 151.3
click at [429, 322] on body "**********" at bounding box center [756, 397] width 1512 height 795
click at [938, 183] on button "Close" at bounding box center [938, 180] width 13 height 13
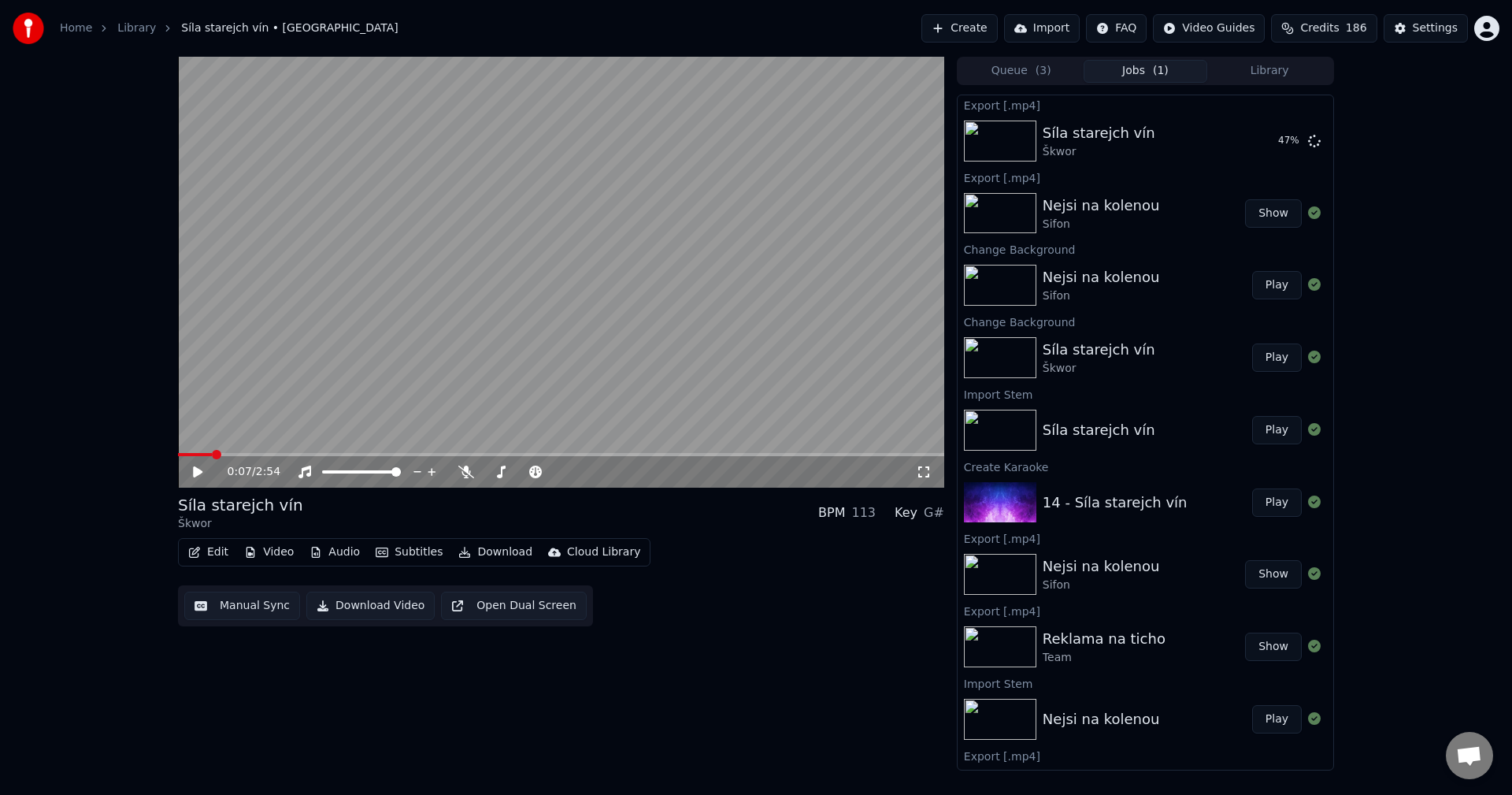
click at [983, 28] on button "Create" at bounding box center [959, 28] width 76 height 29
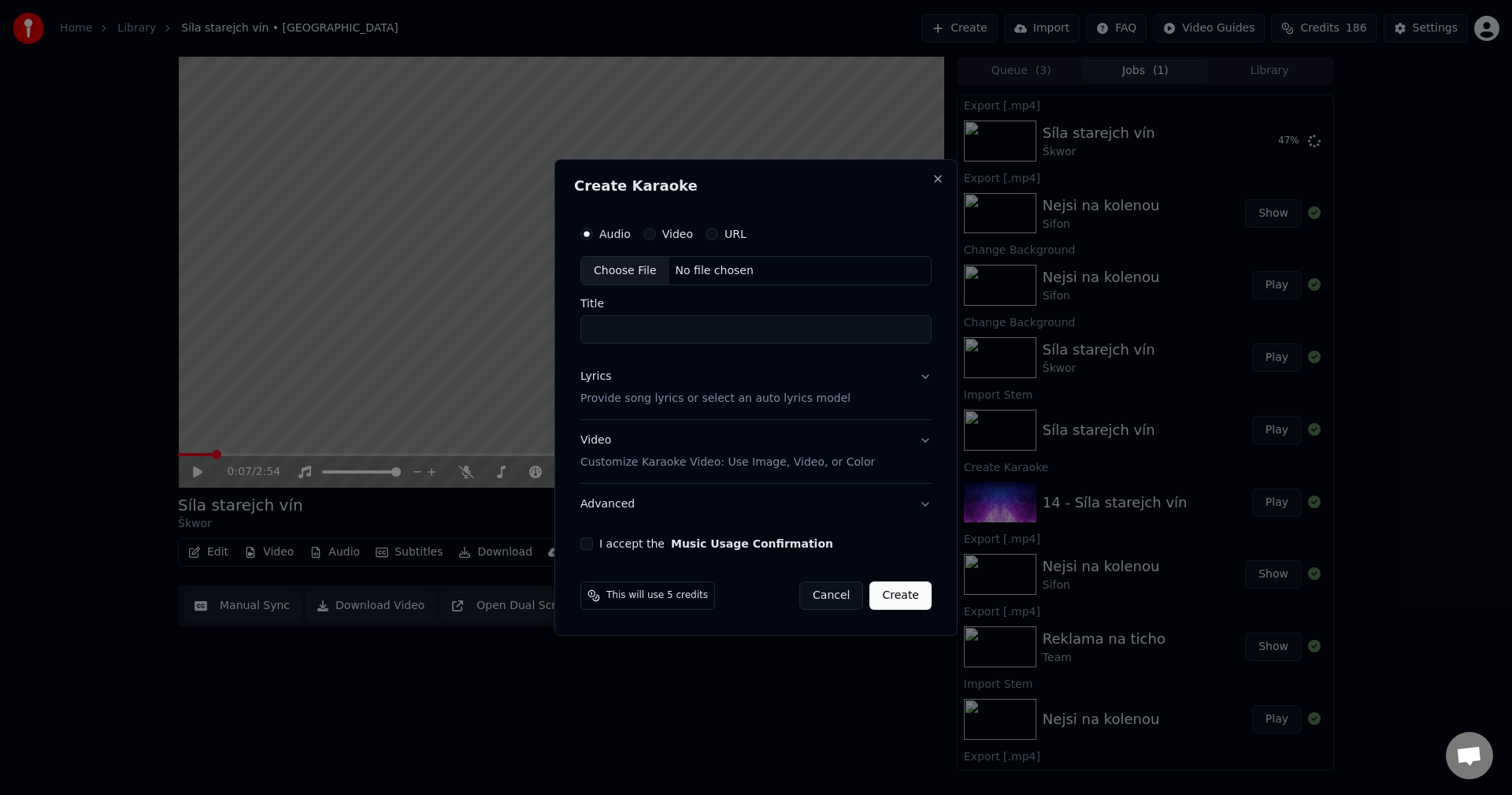
click at [699, 272] on div "No file chosen" at bounding box center [714, 271] width 90 height 16
click at [678, 272] on div "No file chosen" at bounding box center [714, 271] width 90 height 16
click at [931, 179] on h2 "Create Karaoke" at bounding box center [756, 185] width 363 height 14
click at [940, 179] on button "Close" at bounding box center [938, 179] width 13 height 13
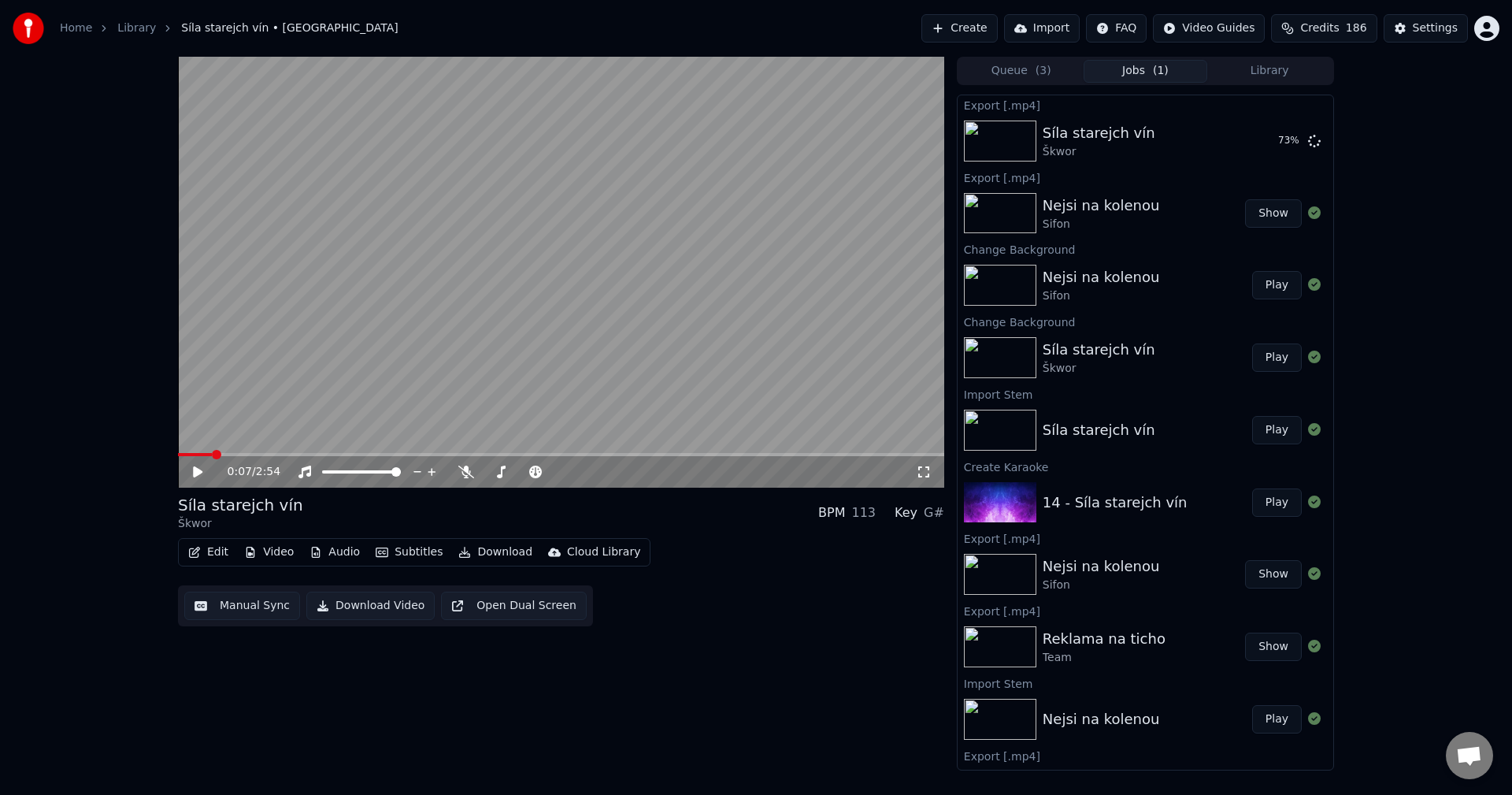
click at [992, 23] on button "Create" at bounding box center [959, 28] width 76 height 29
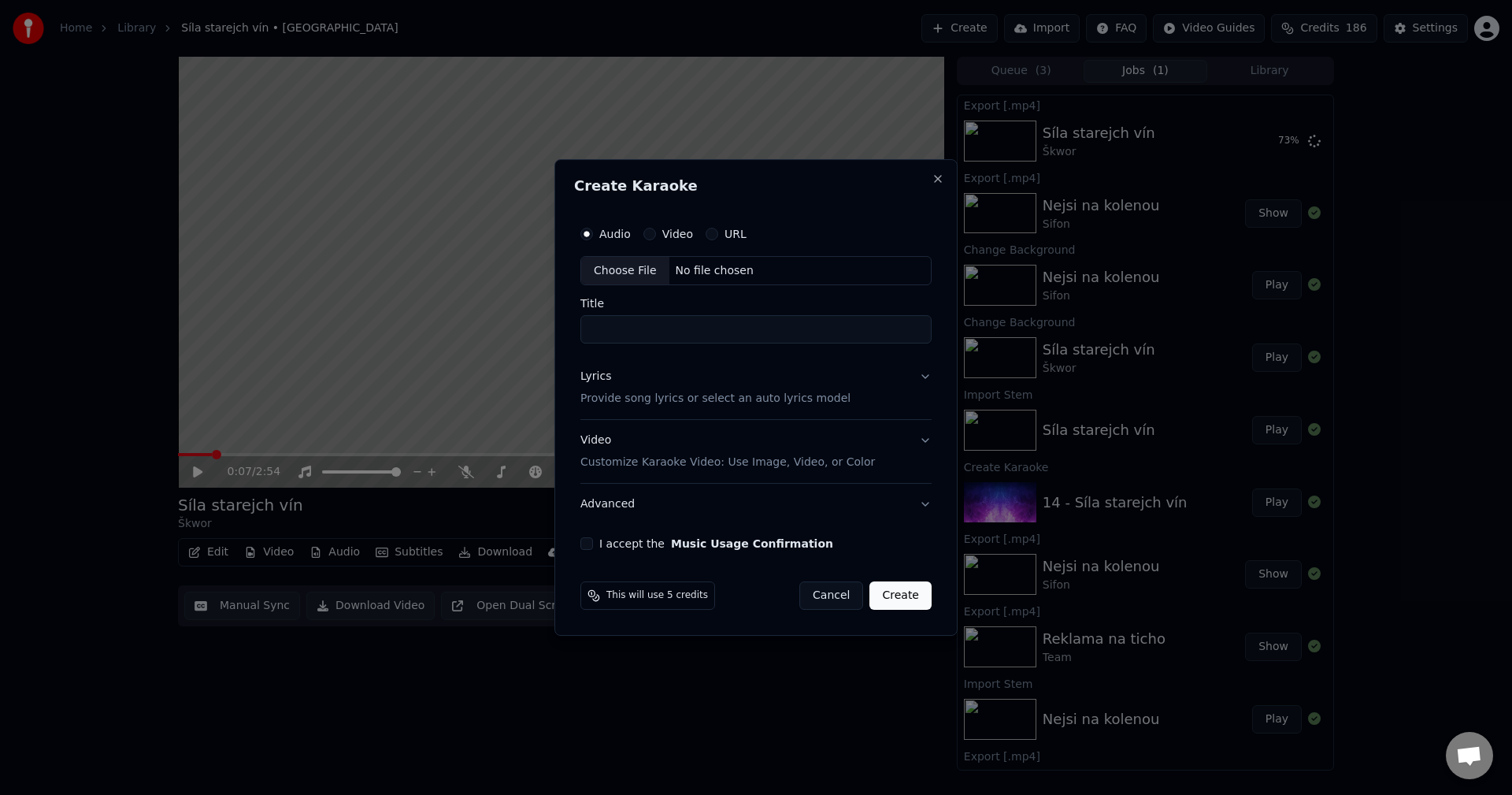
click at [689, 264] on div "No file chosen" at bounding box center [714, 271] width 90 height 16
type input "**********"
click at [655, 388] on div "Lyrics Provide song lyrics or select an auto lyrics model" at bounding box center [712, 388] width 270 height 38
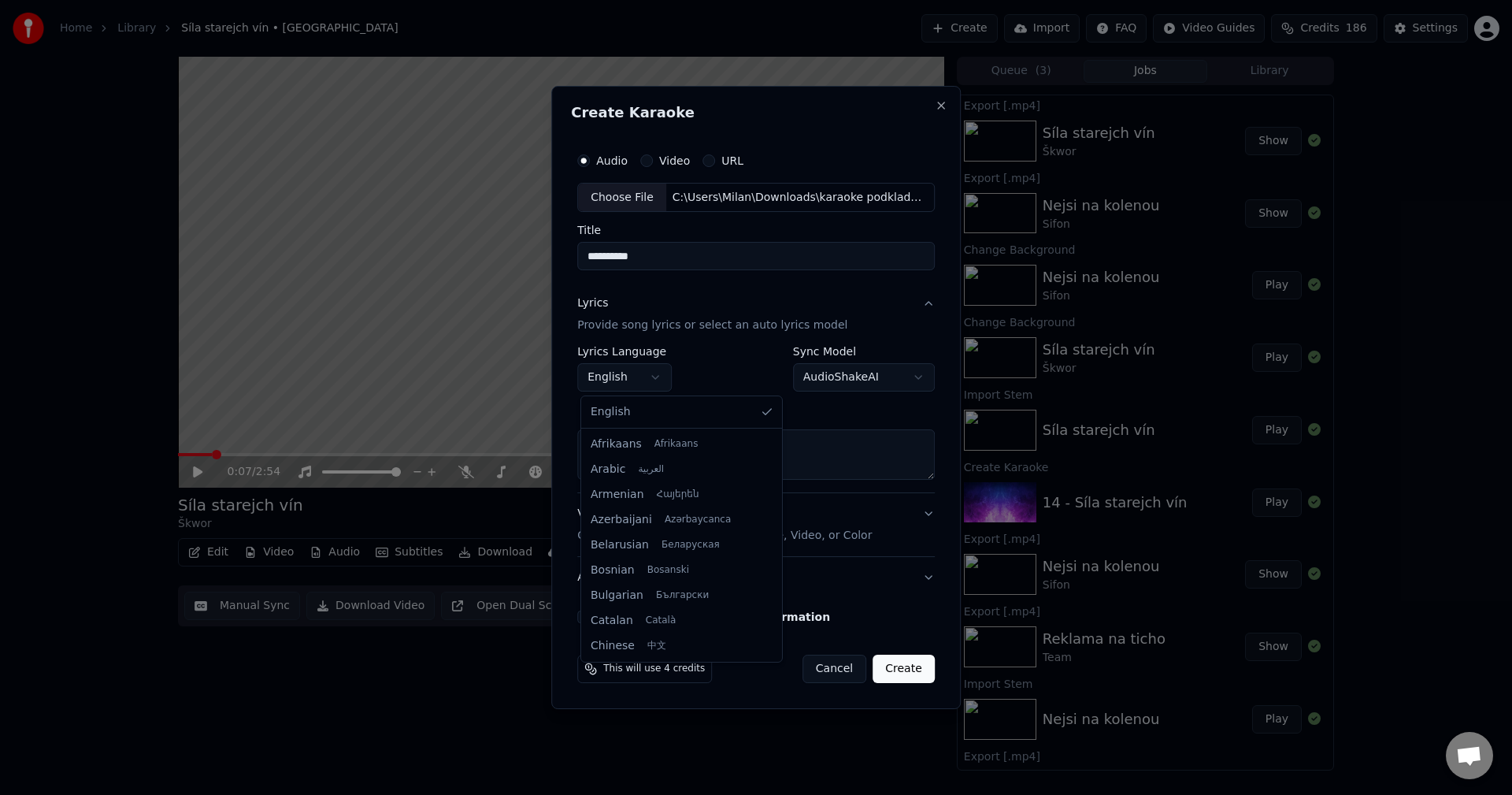
click at [627, 378] on body "**********" at bounding box center [756, 397] width 1512 height 795
select select "**"
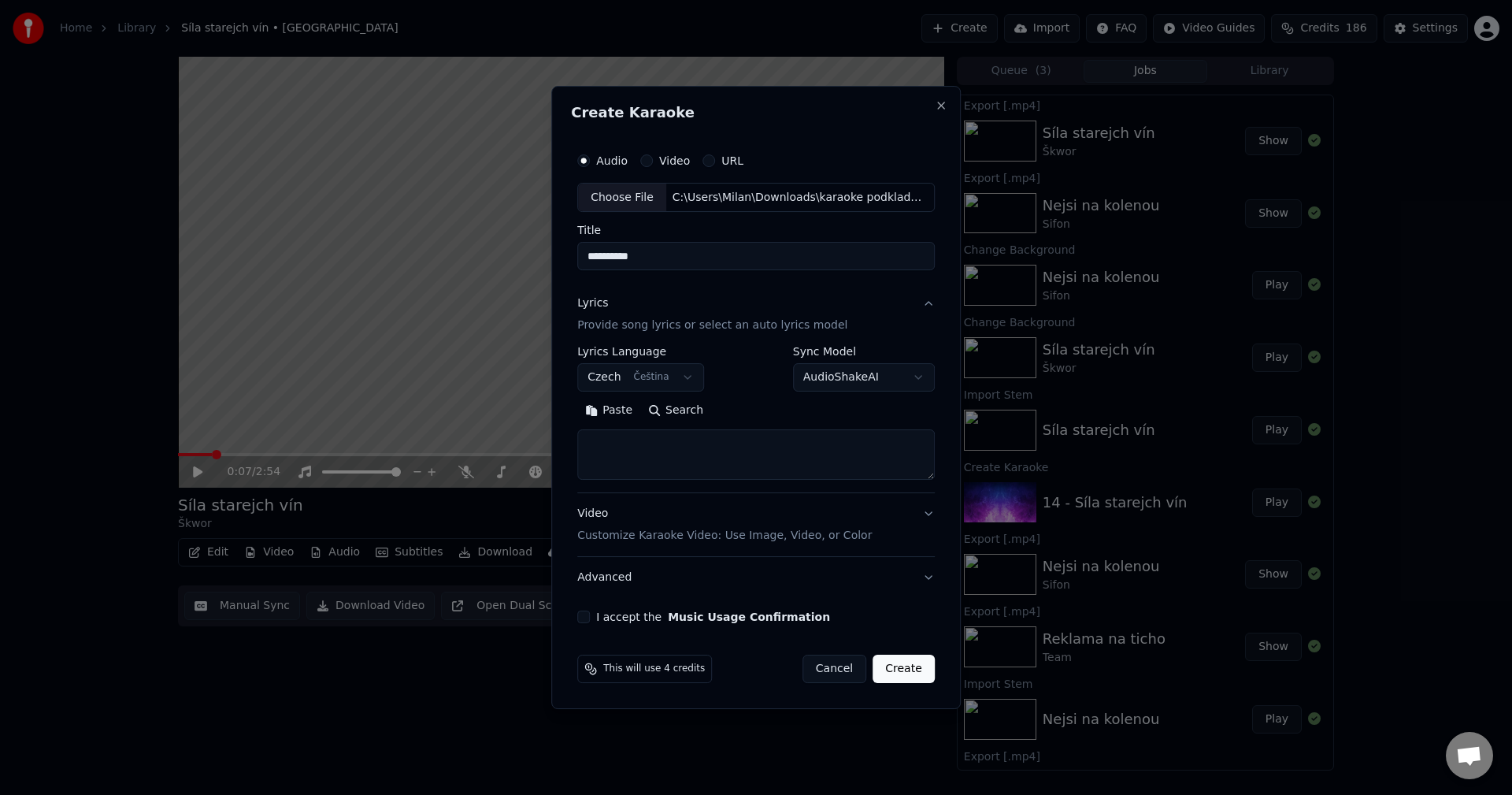
click at [618, 415] on button "Paste" at bounding box center [609, 411] width 63 height 25
click at [751, 406] on button "Expand" at bounding box center [747, 411] width 74 height 25
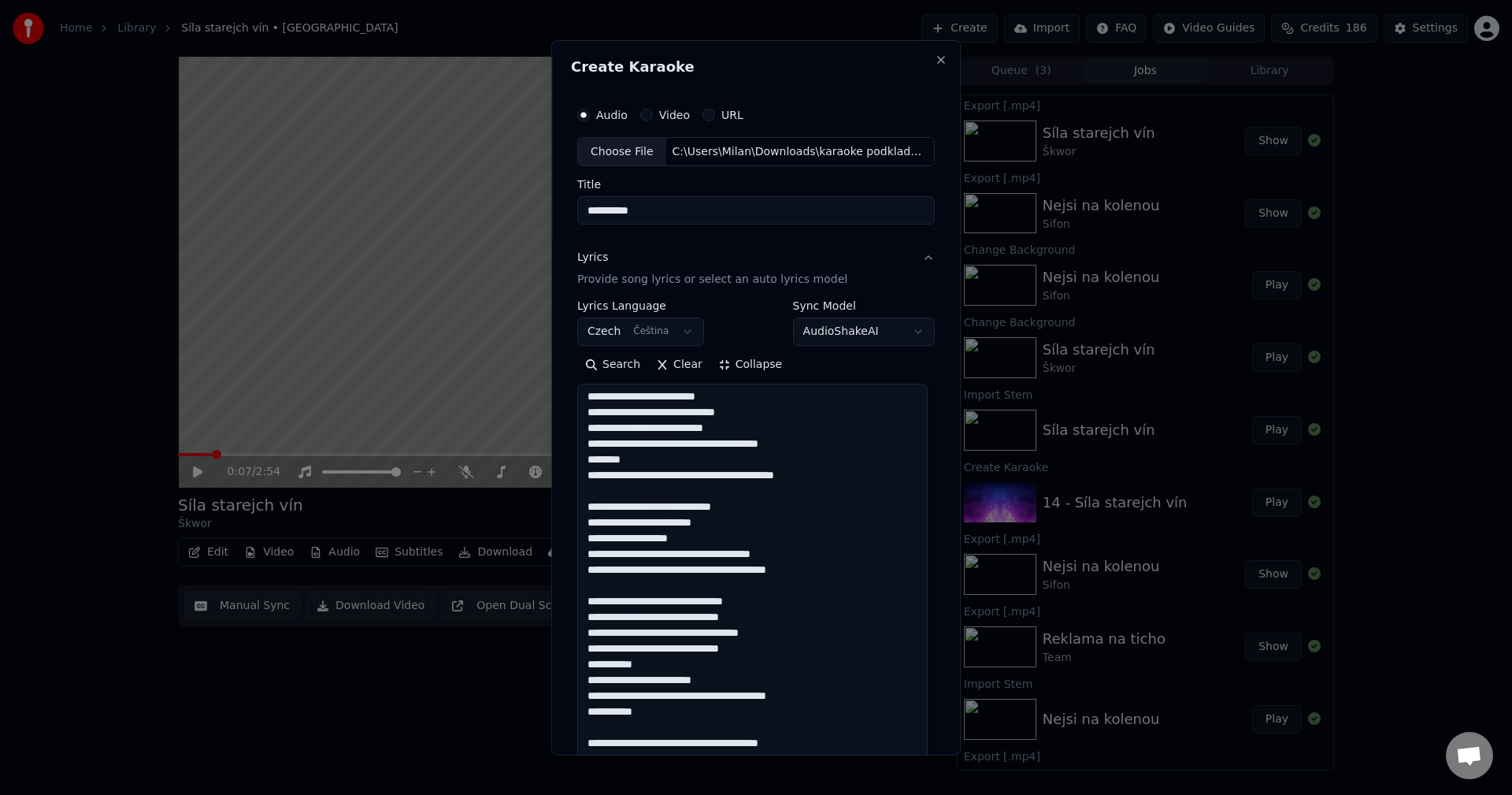
click at [819, 477] on textarea at bounding box center [752, 721] width 350 height 674
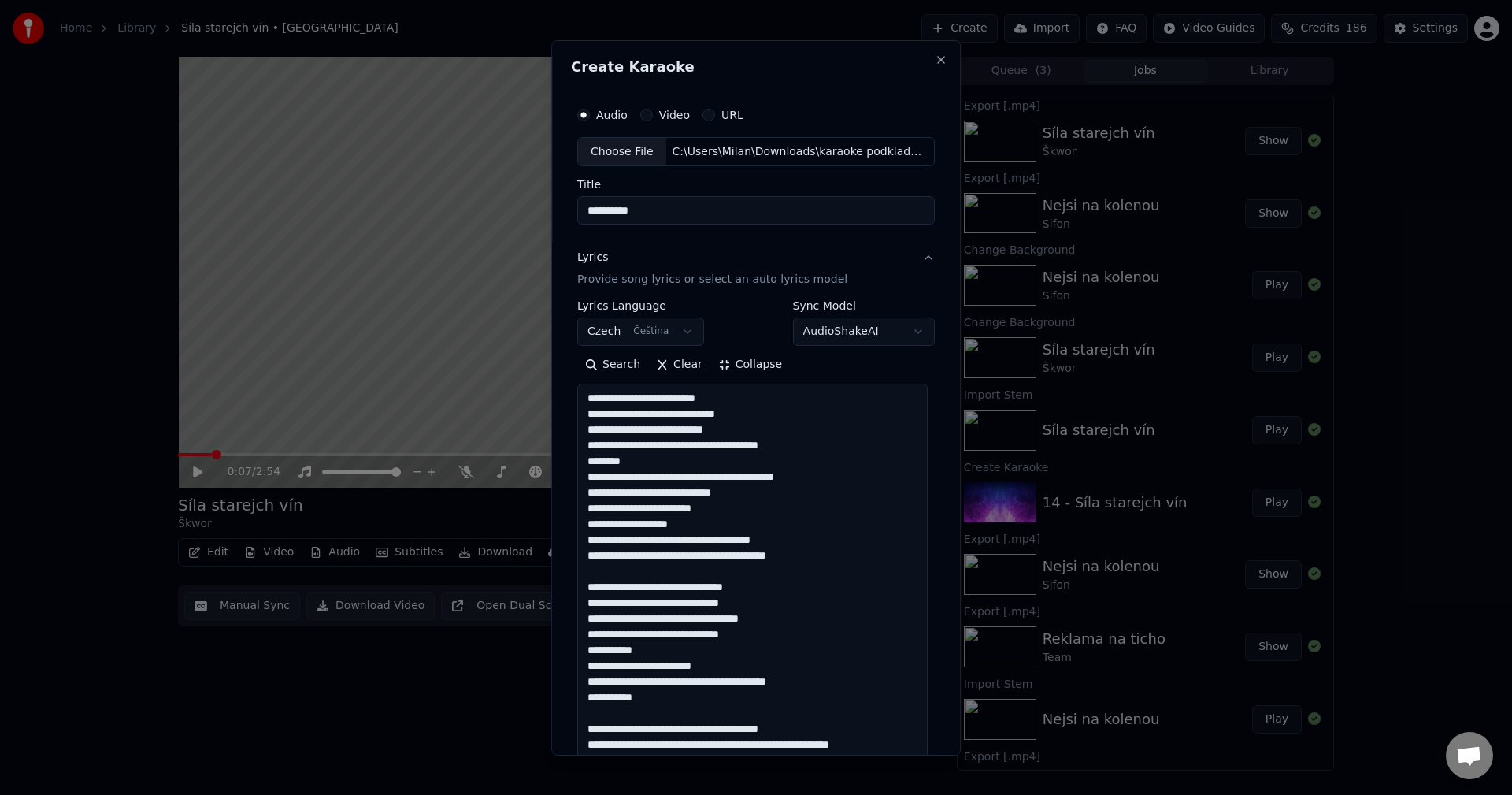
scroll to position [0, 0]
click at [795, 560] on textarea at bounding box center [752, 721] width 350 height 674
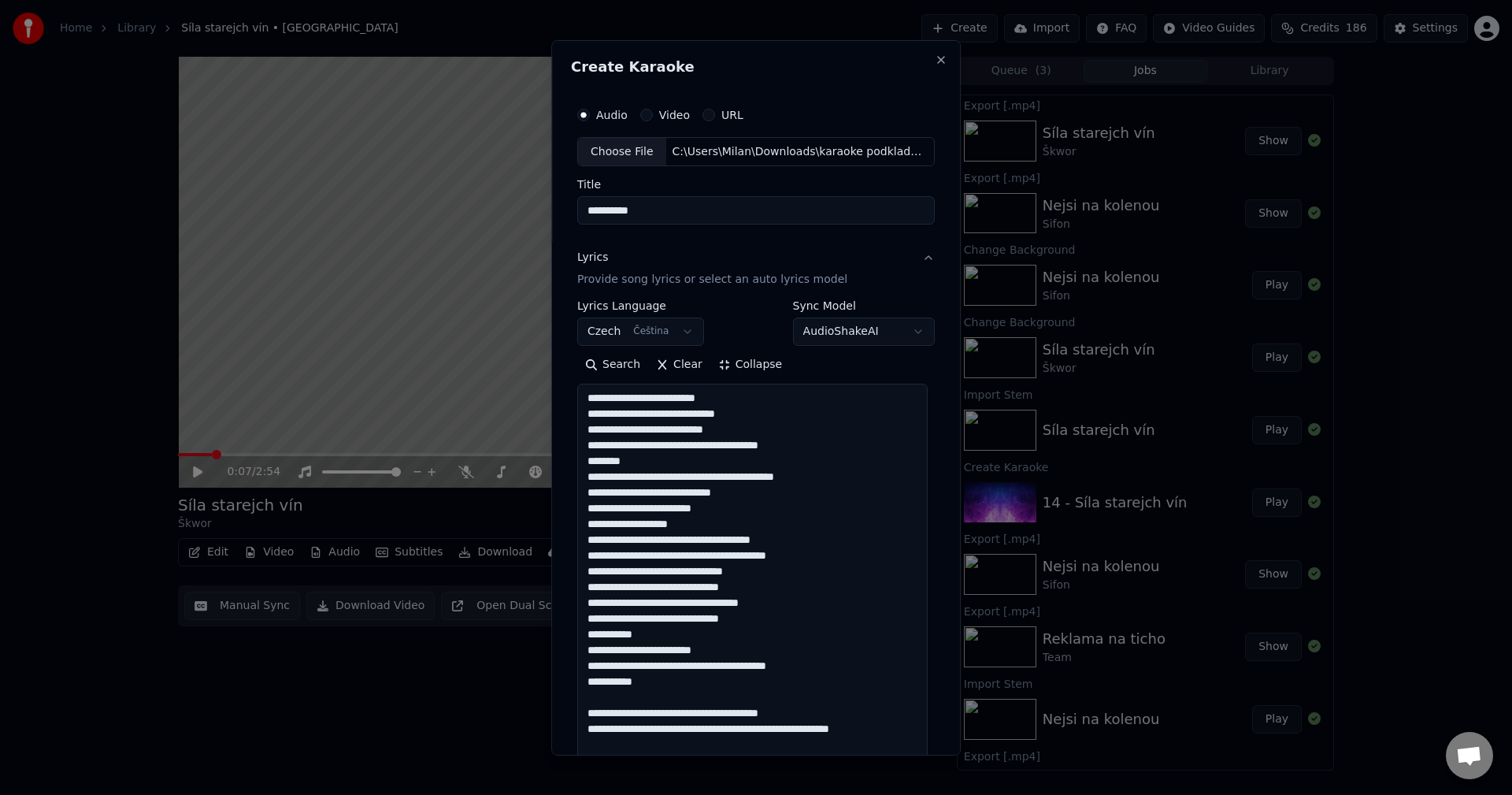
click at [655, 692] on textarea at bounding box center [752, 721] width 350 height 674
click at [651, 680] on textarea at bounding box center [752, 721] width 350 height 674
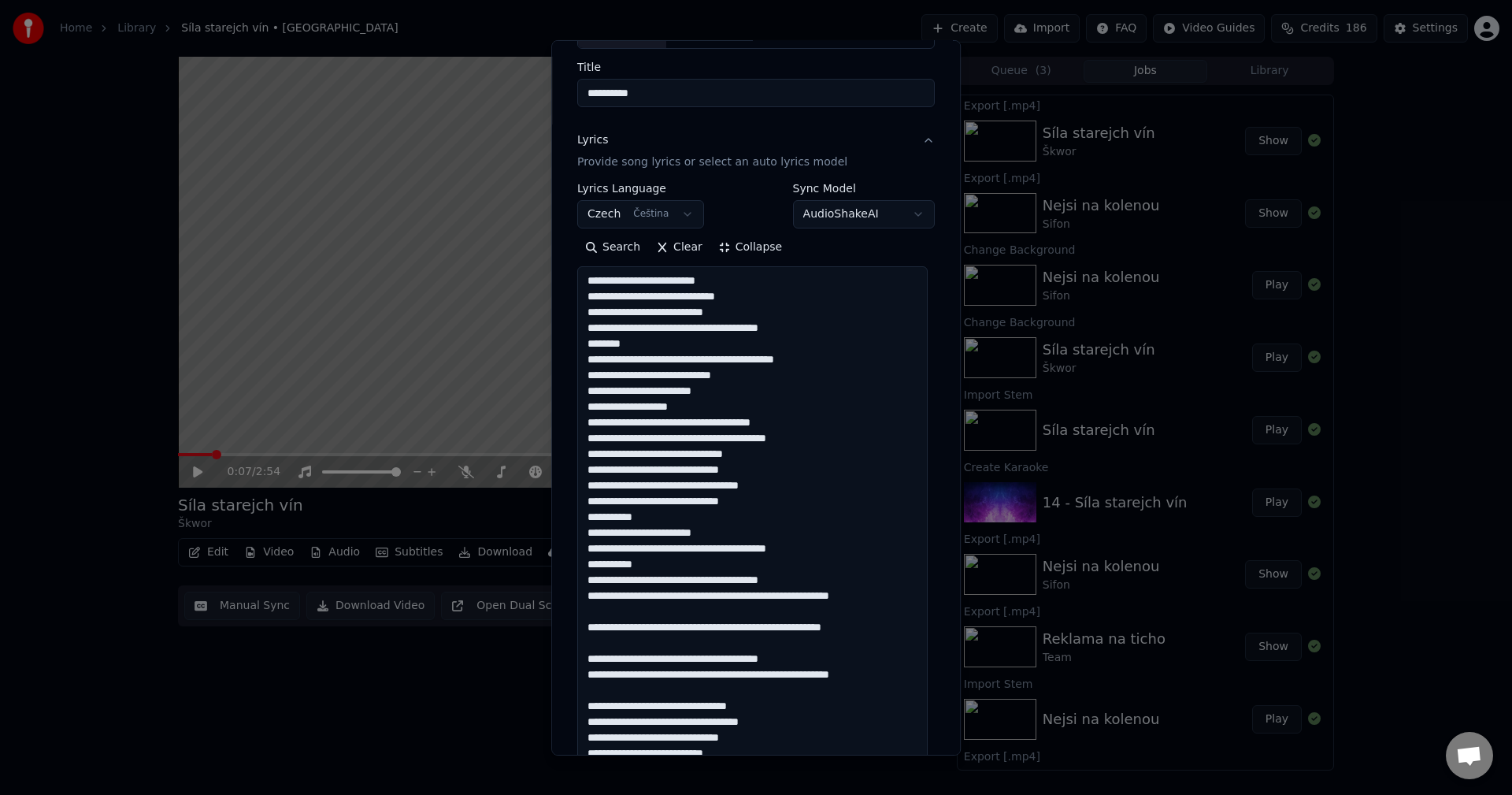
scroll to position [157, 0]
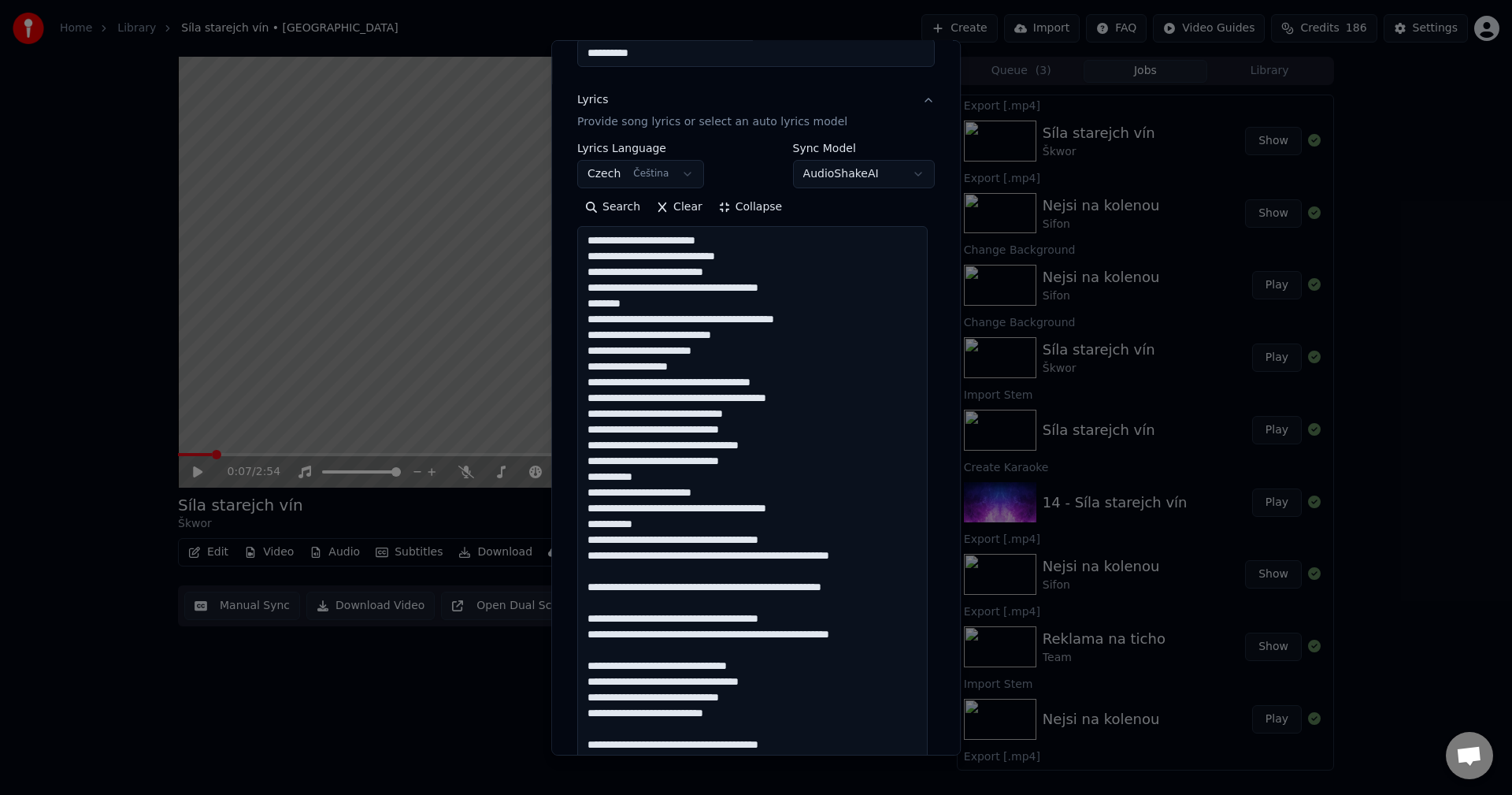
click at [888, 584] on textarea at bounding box center [752, 563] width 350 height 674
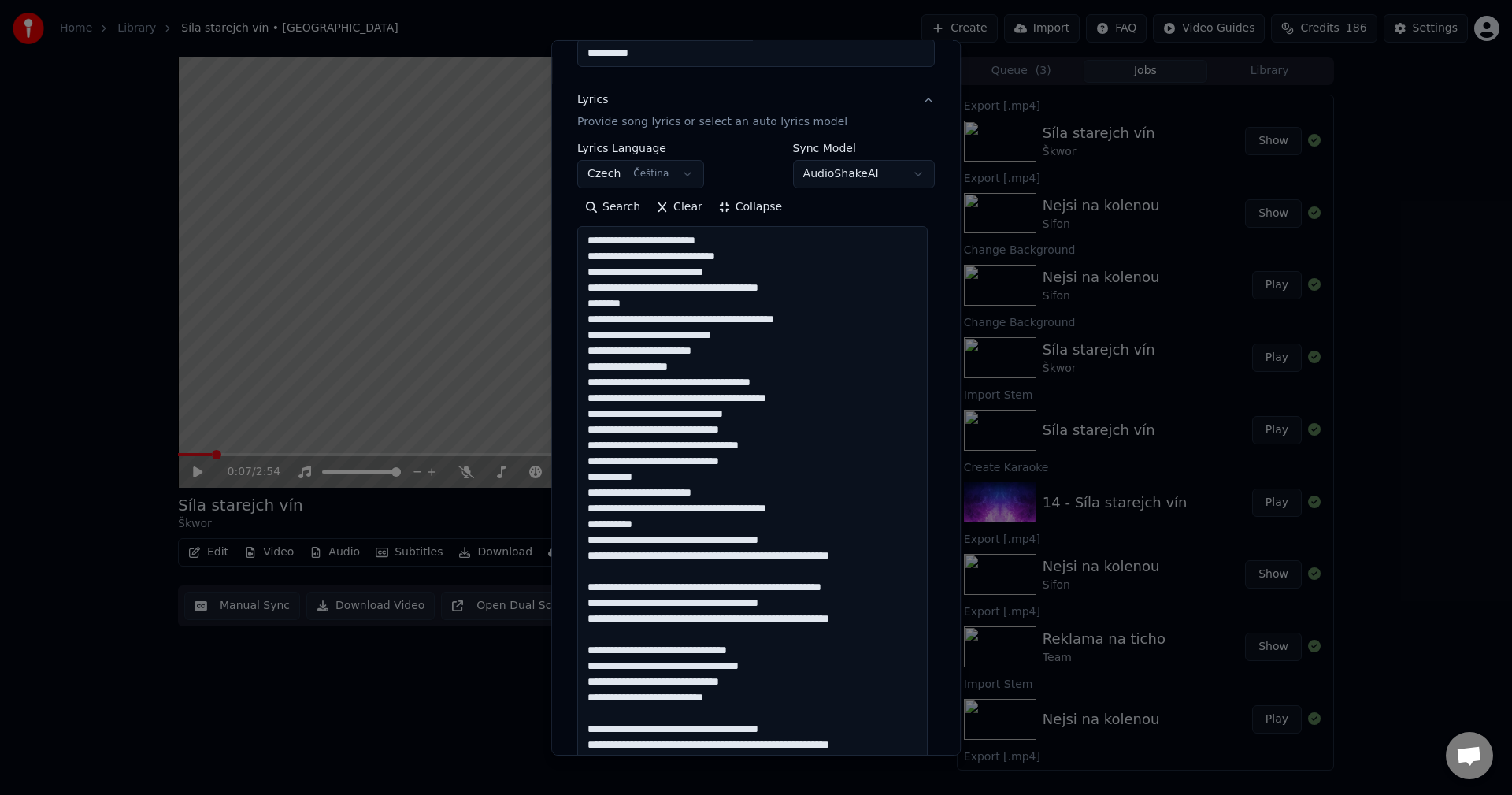
click at [886, 624] on textarea at bounding box center [752, 563] width 350 height 674
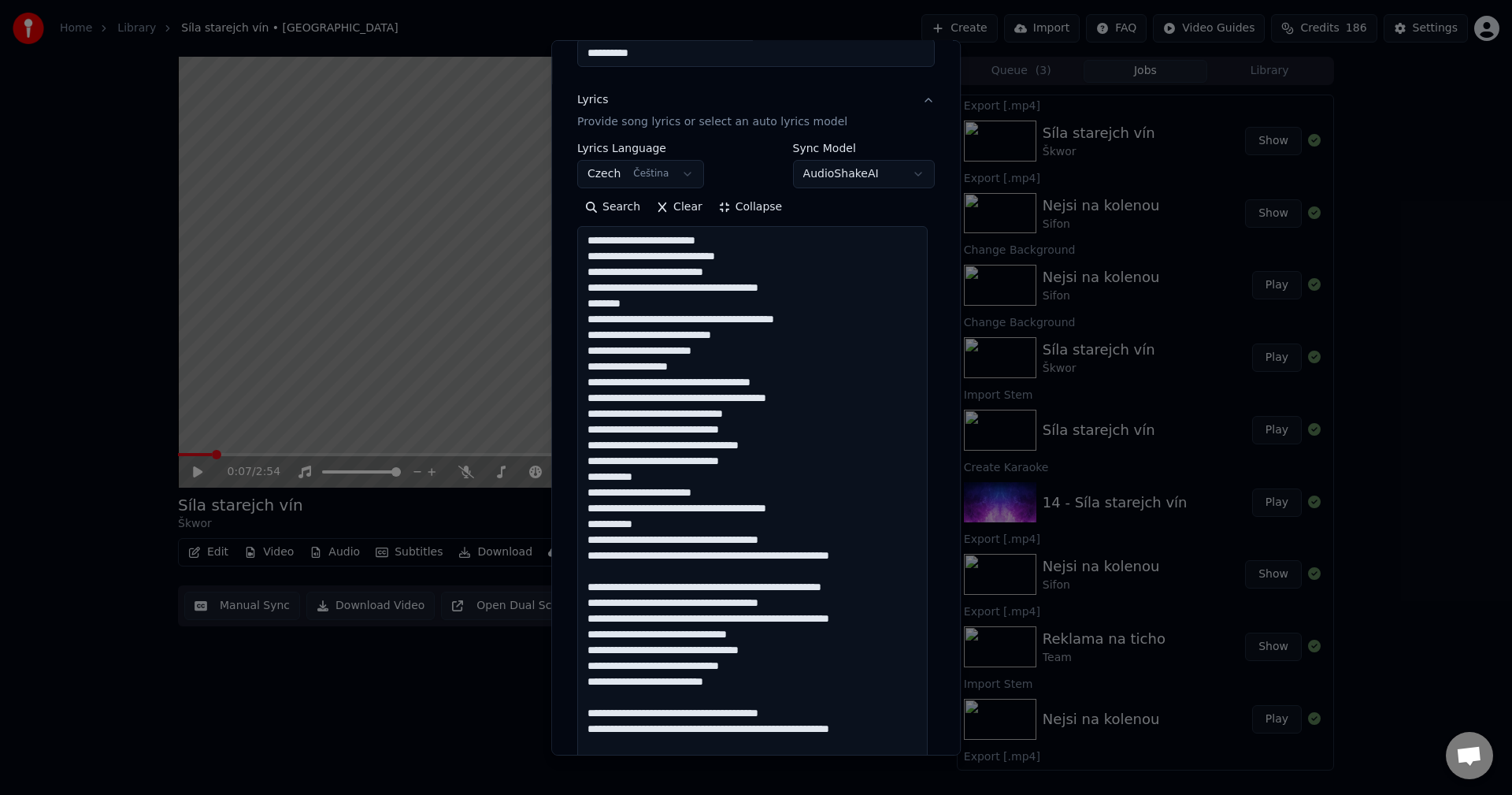
click at [745, 679] on textarea at bounding box center [752, 563] width 350 height 674
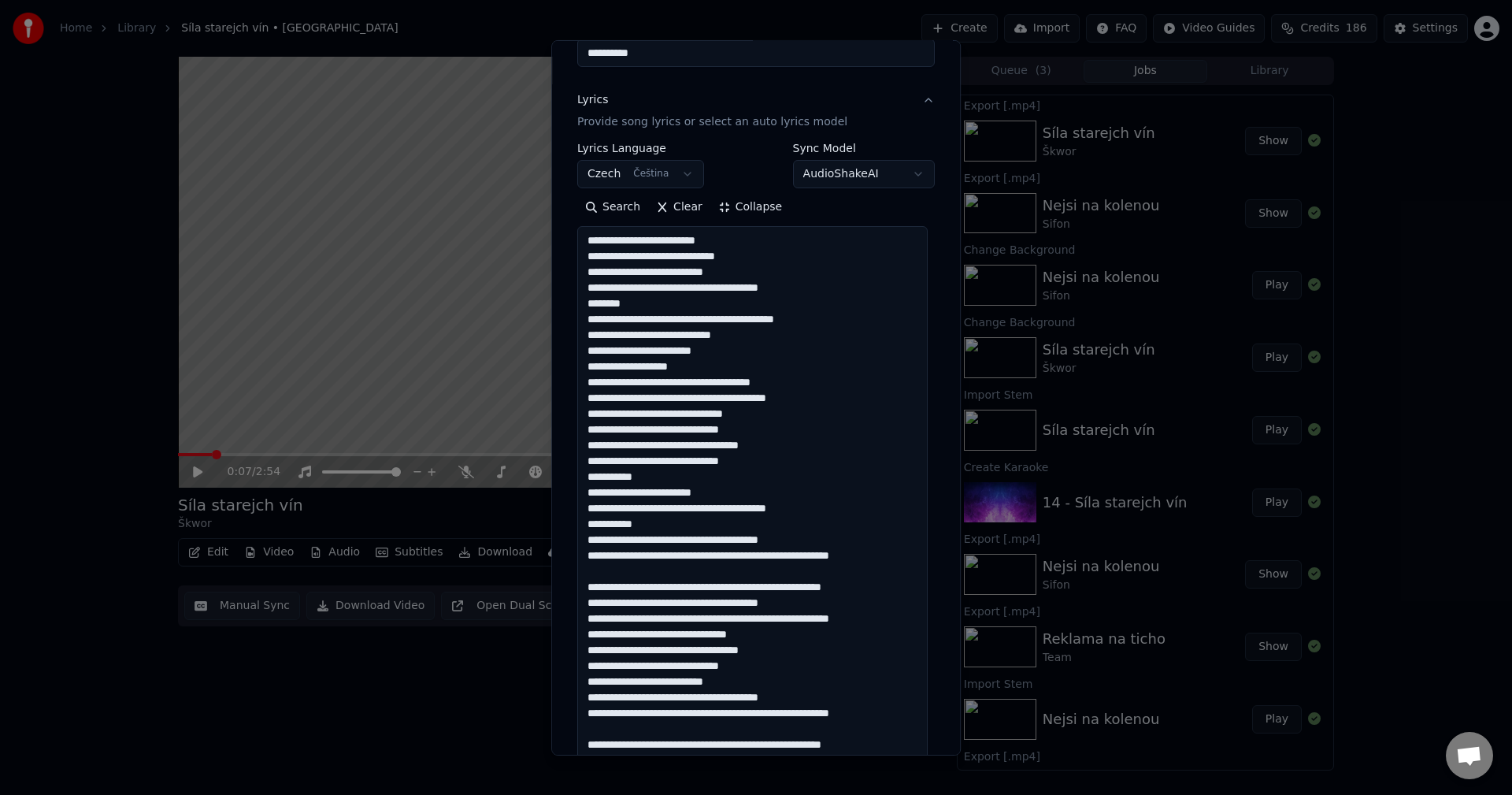
click at [884, 709] on textarea at bounding box center [752, 563] width 350 height 674
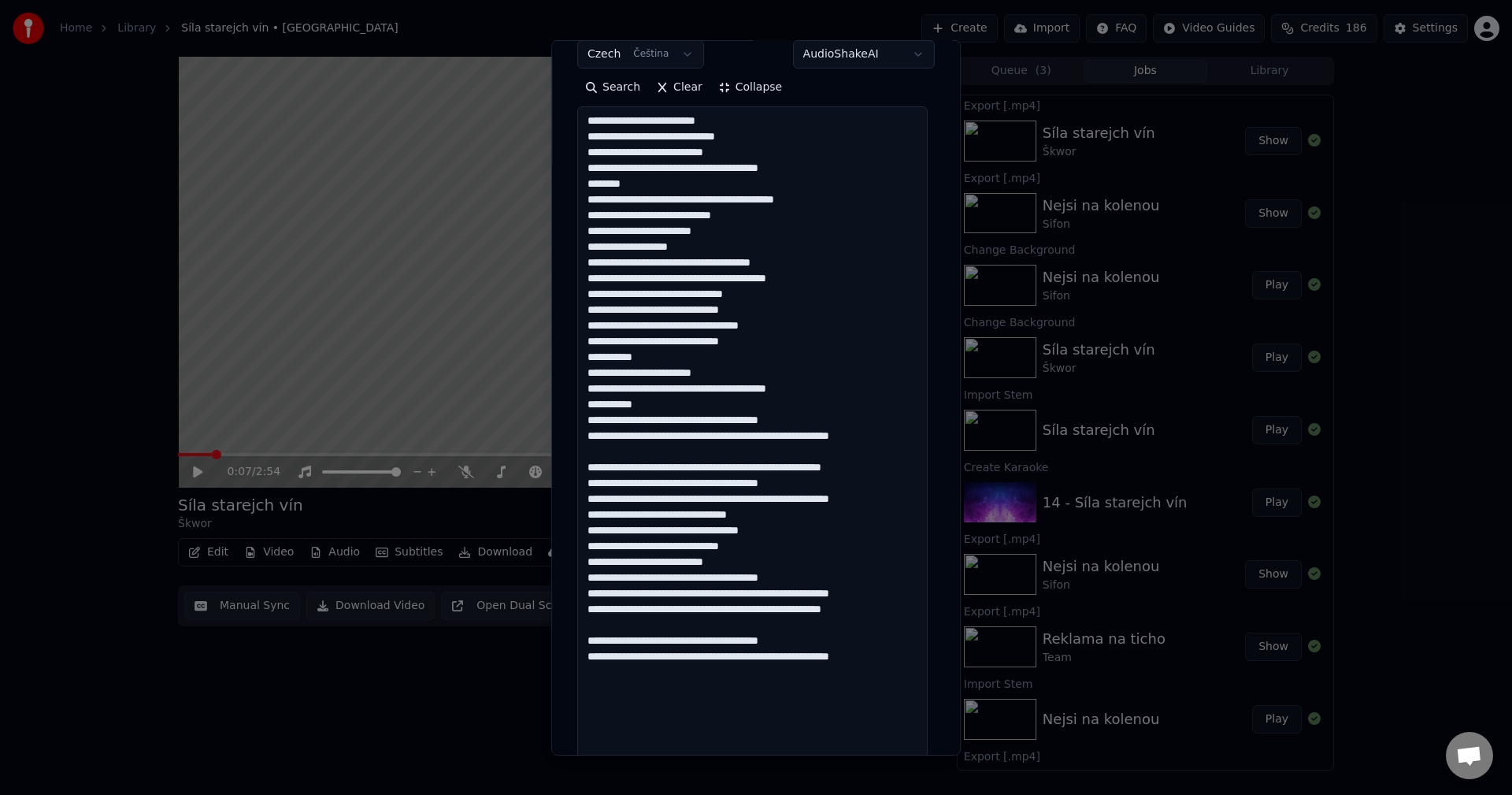
scroll to position [315, 0]
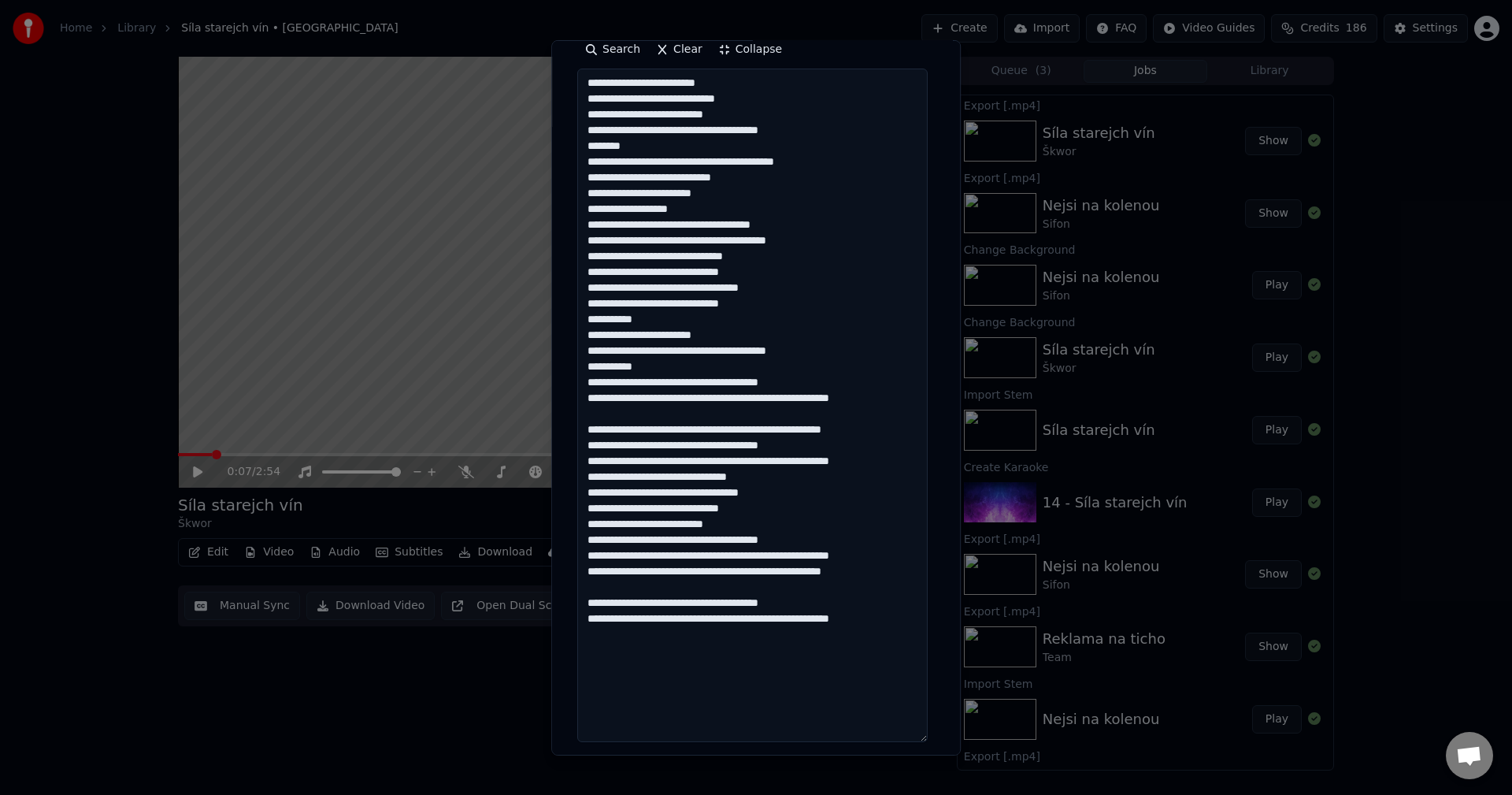
click at [887, 576] on textarea at bounding box center [752, 405] width 350 height 674
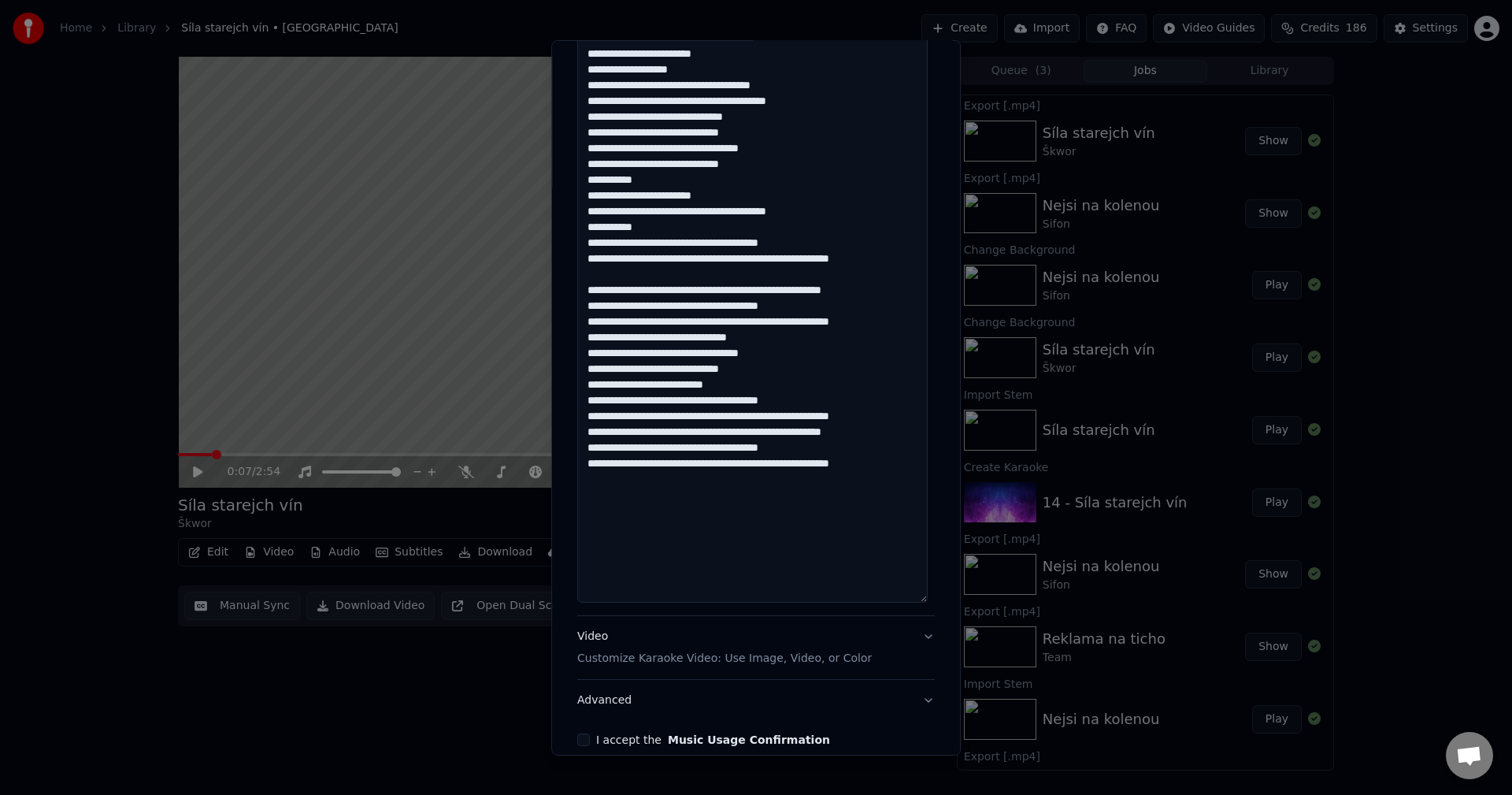
scroll to position [472, 0]
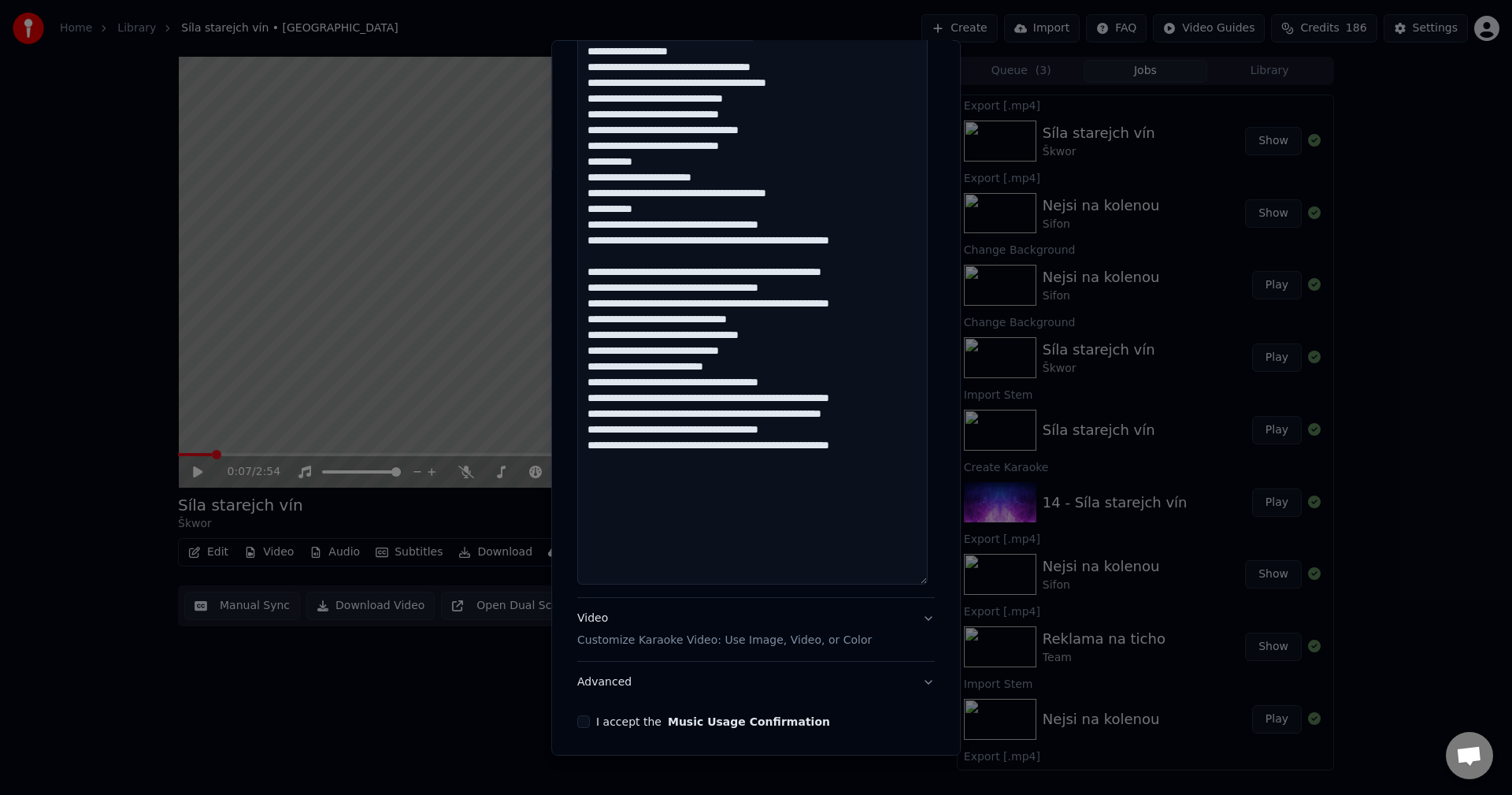
click at [889, 235] on textarea at bounding box center [752, 247] width 350 height 674
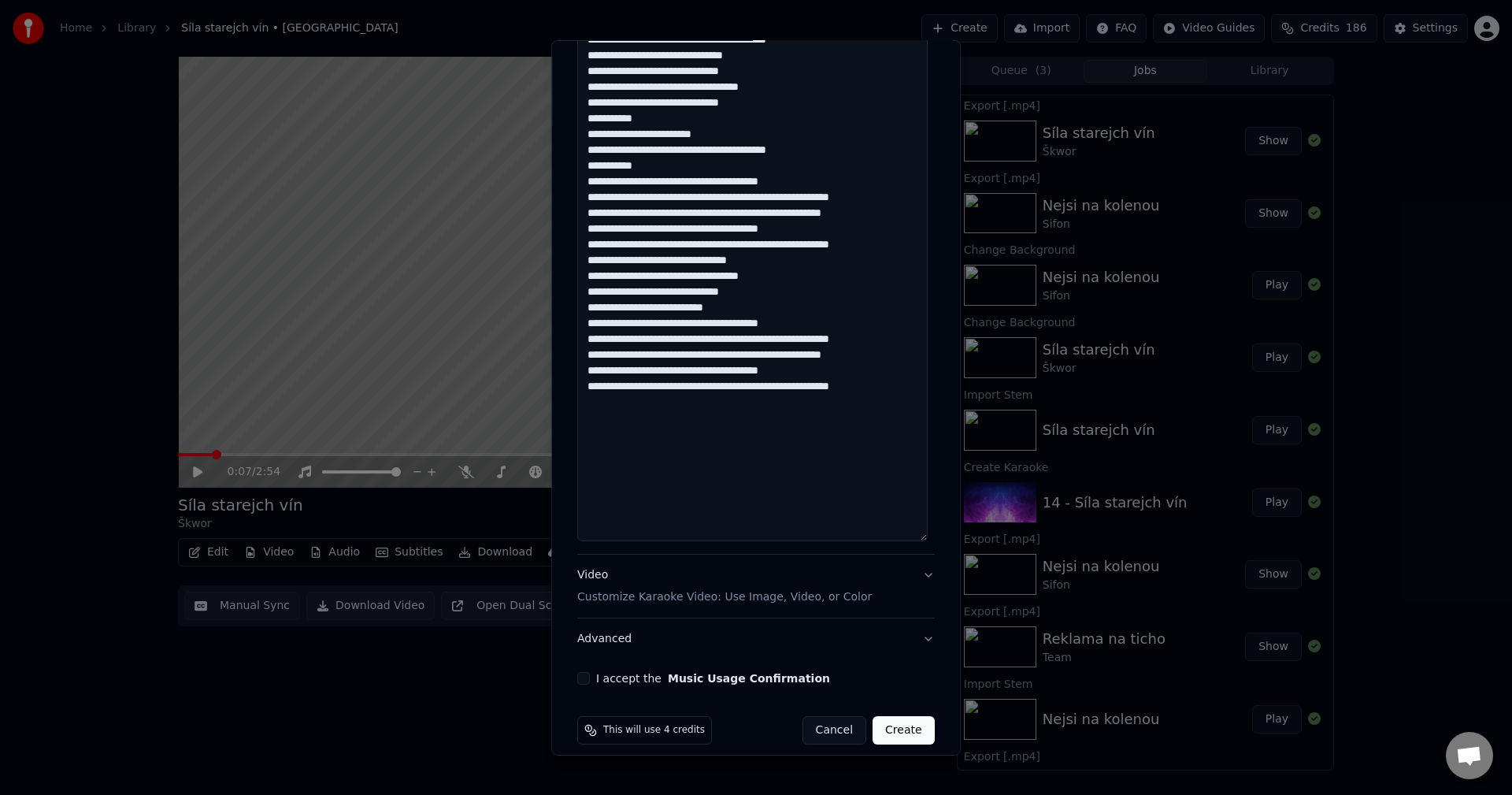
scroll to position [531, 0]
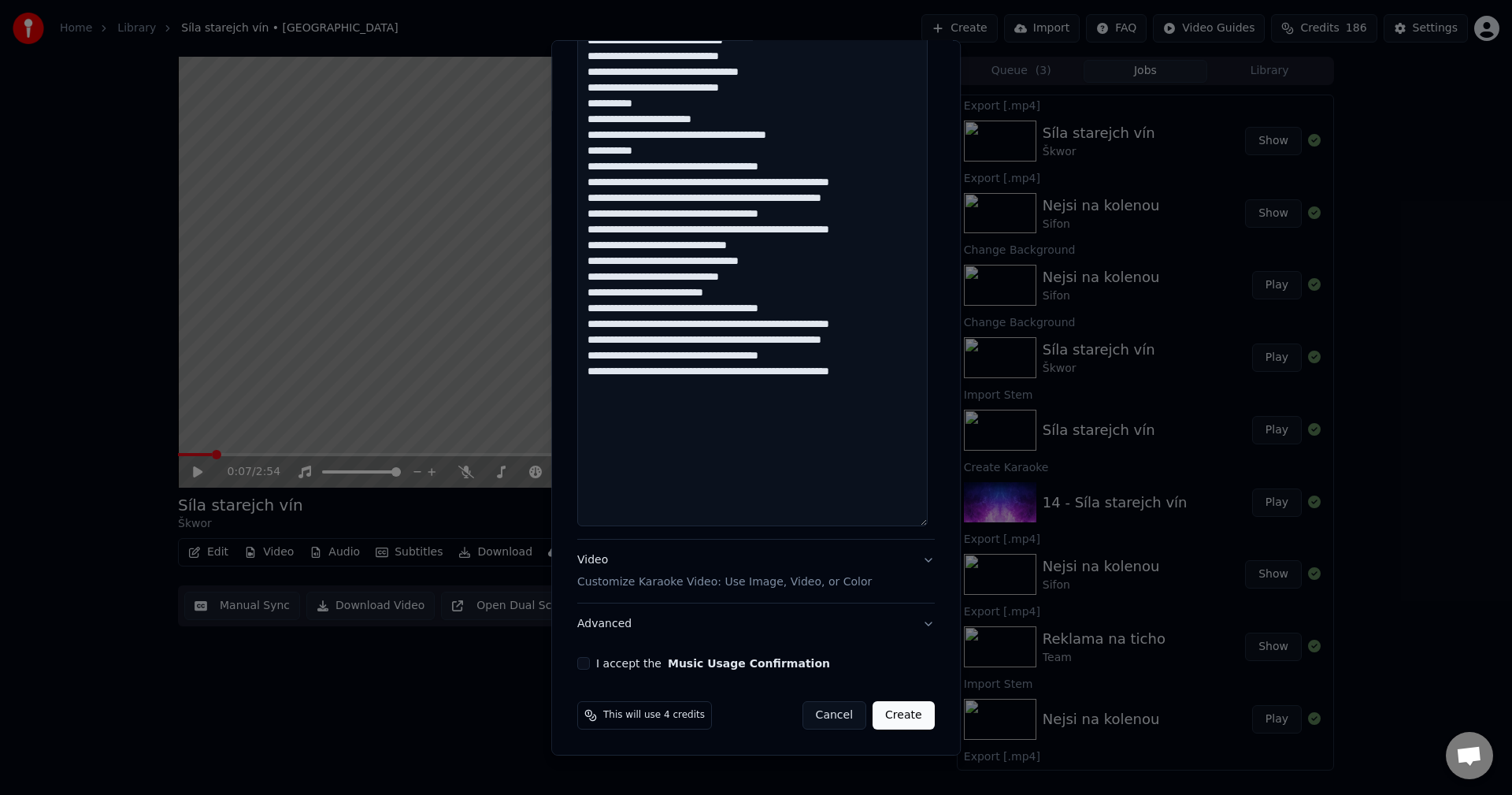
type textarea "**********"
click at [581, 667] on button "I accept the Music Usage Confirmation" at bounding box center [584, 664] width 13 height 13
click at [913, 721] on button "Create" at bounding box center [903, 715] width 62 height 29
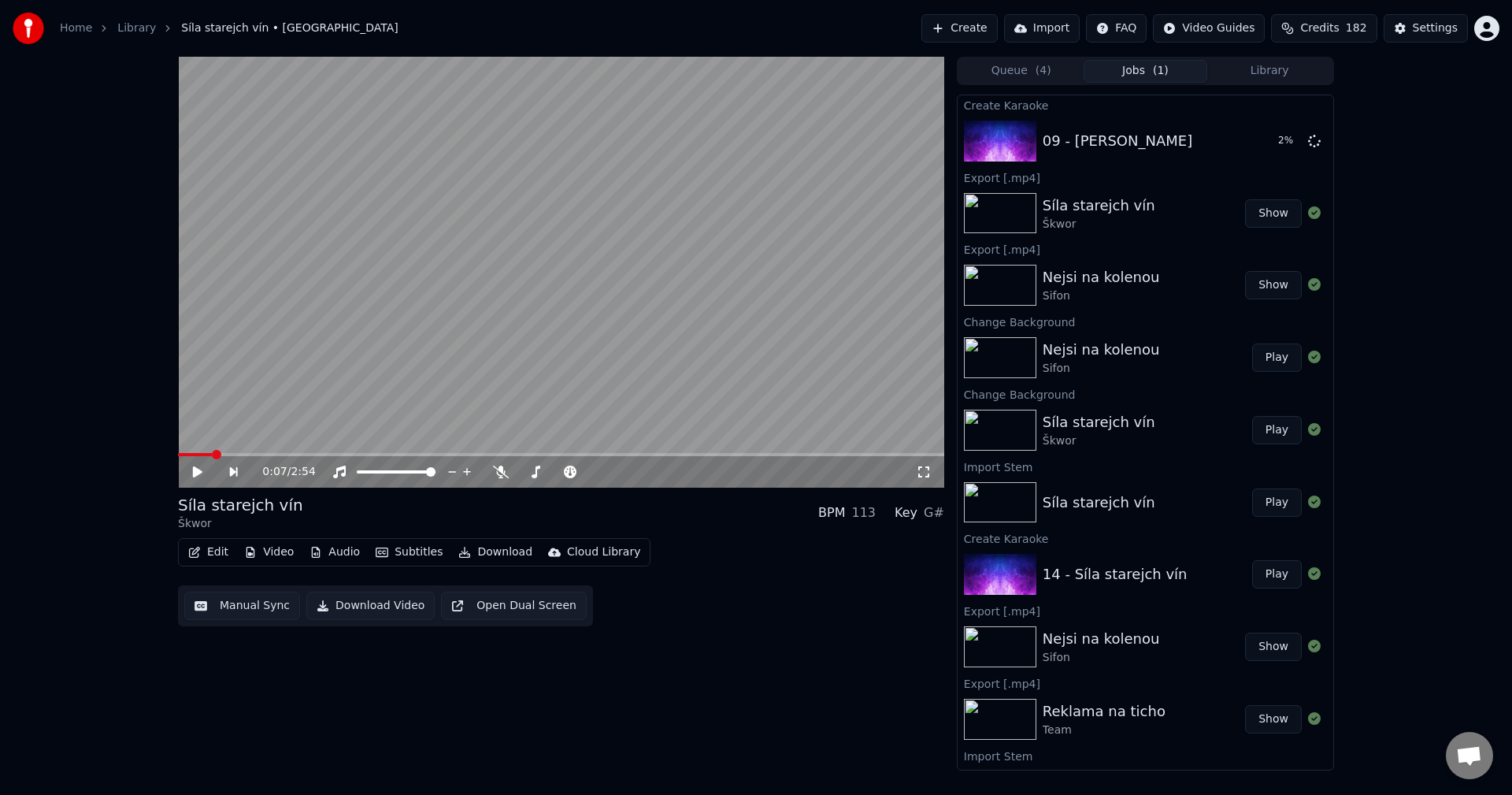
click at [1258, 73] on button "Library" at bounding box center [1269, 71] width 125 height 23
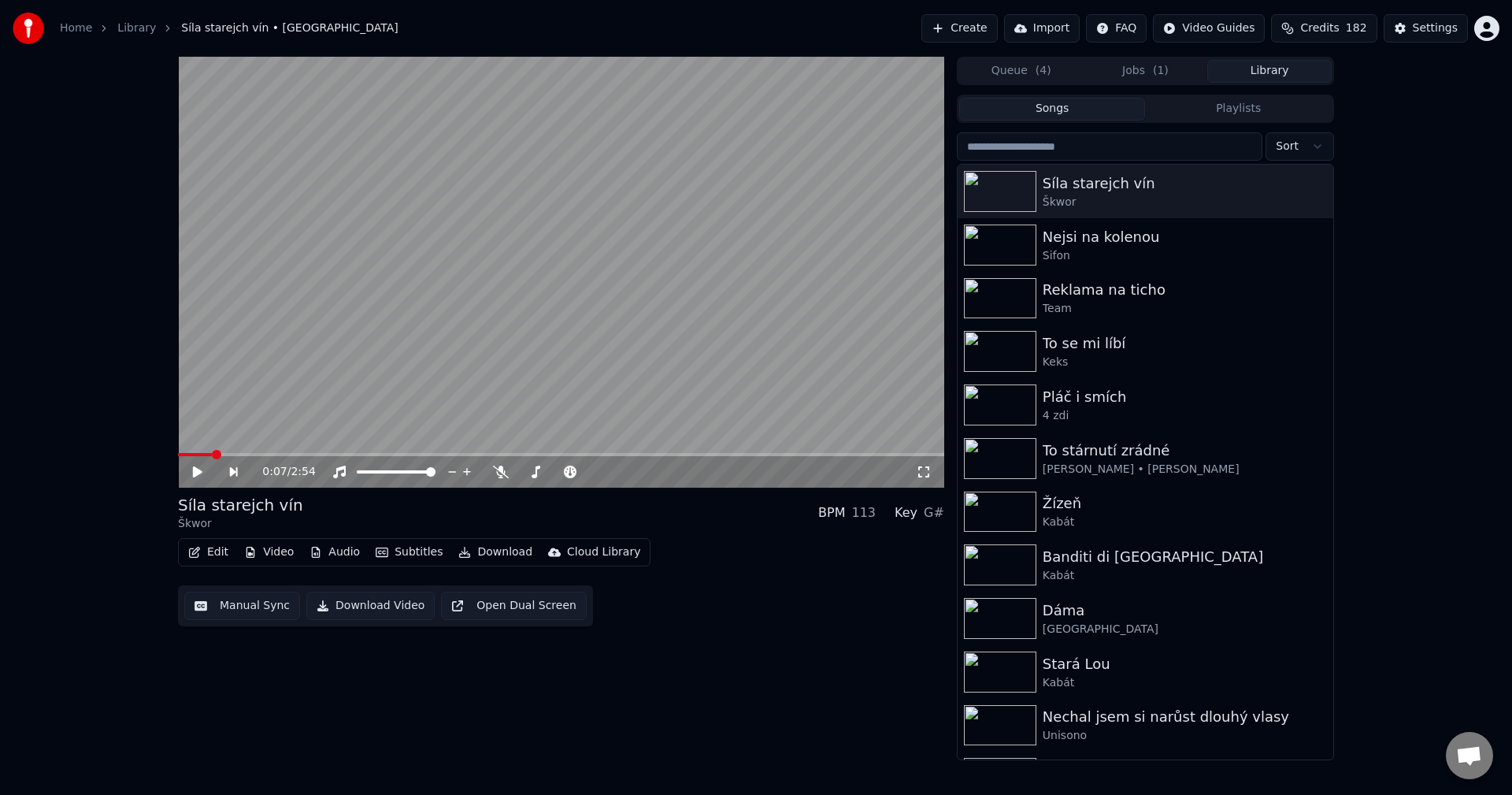
click at [222, 555] on button "Edit" at bounding box center [208, 552] width 53 height 22
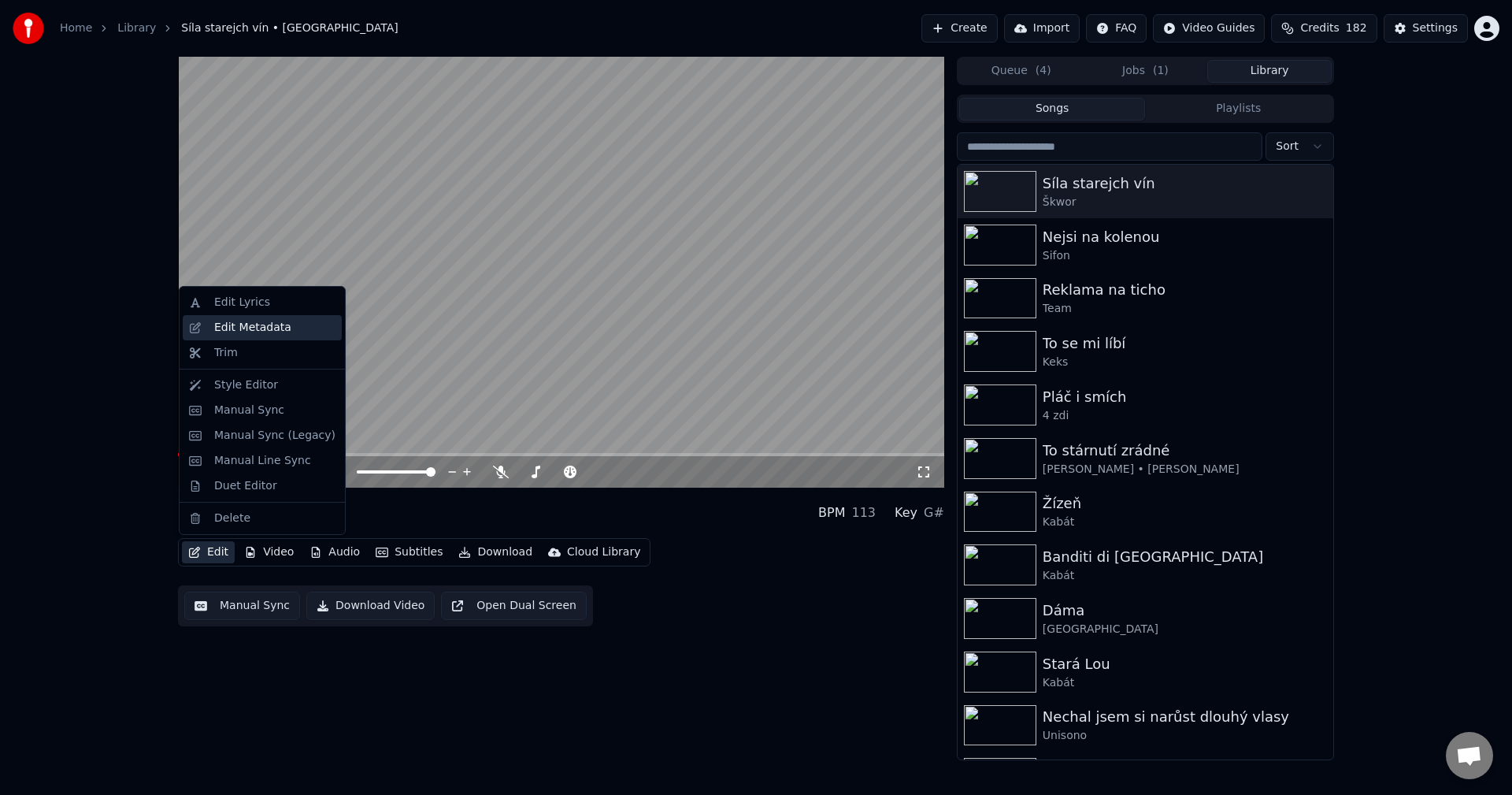
click at [272, 333] on div "Edit Metadata" at bounding box center [252, 327] width 77 height 16
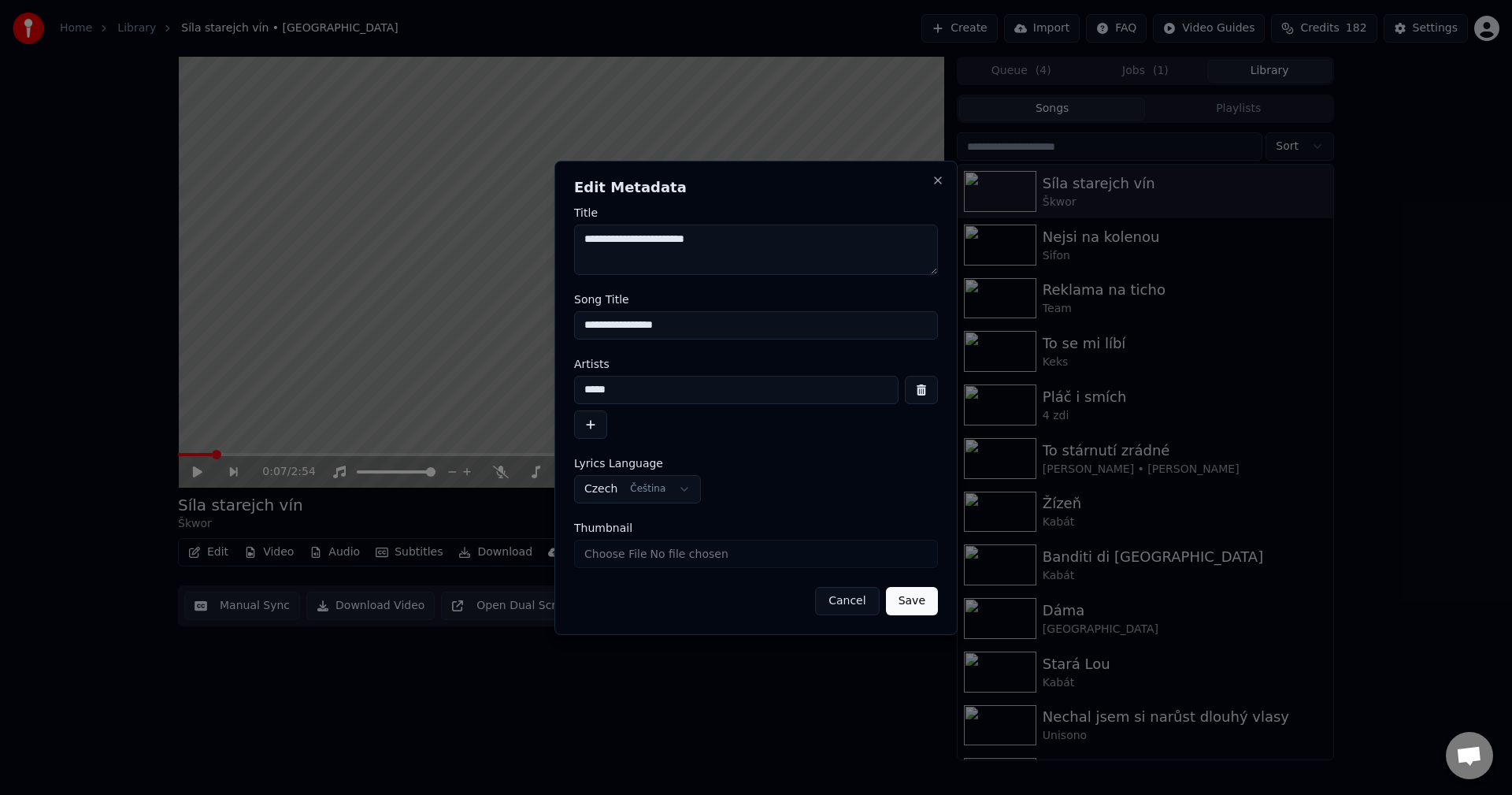
drag, startPoint x: 673, startPoint y: 328, endPoint x: 432, endPoint y: 310, distance: 241.7
click at [441, 310] on body "**********" at bounding box center [756, 397] width 1512 height 795
drag, startPoint x: 636, startPoint y: 391, endPoint x: 474, endPoint y: 376, distance: 162.7
click at [505, 376] on body "**********" at bounding box center [756, 397] width 1512 height 795
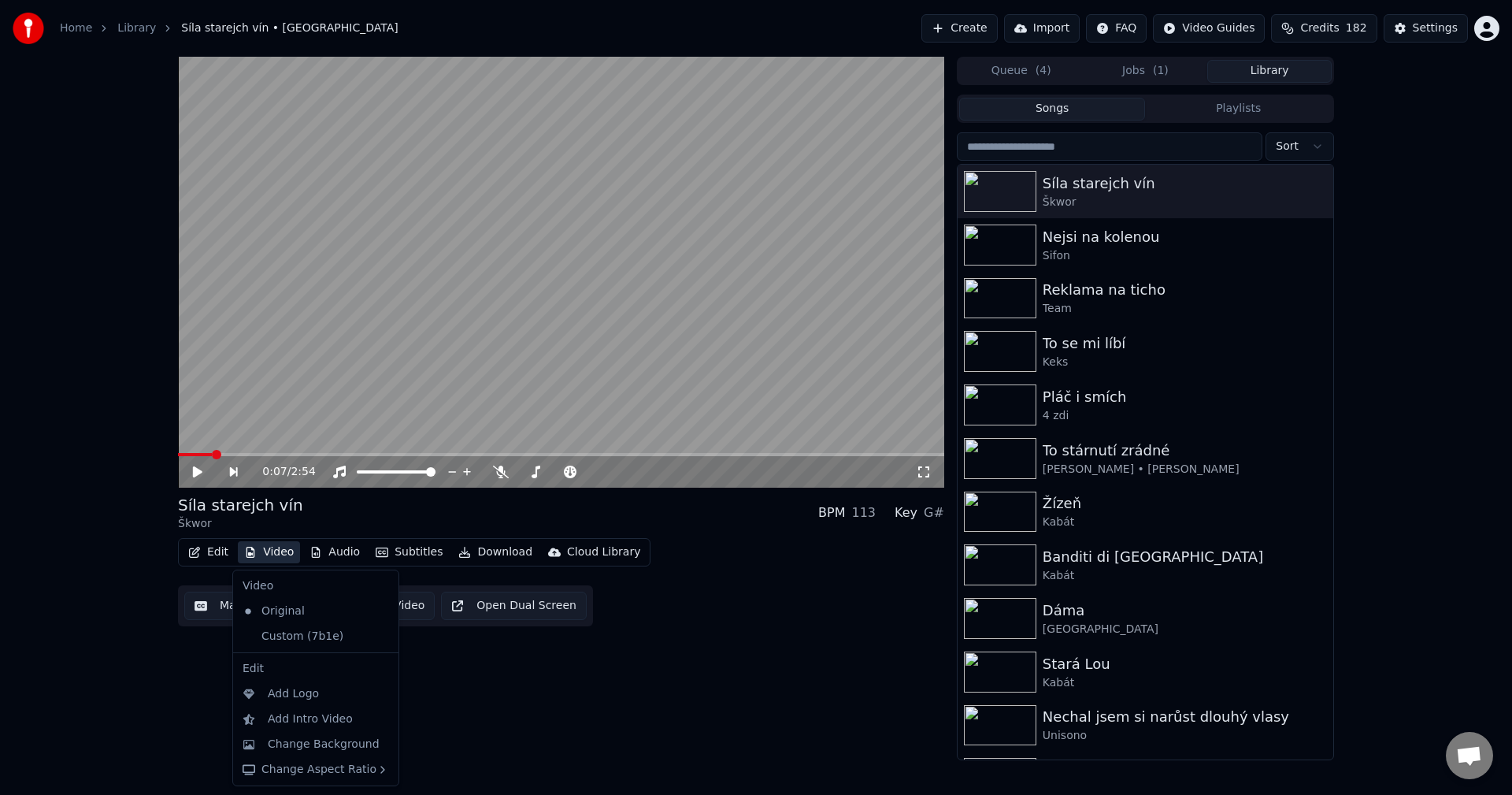
click at [269, 552] on button "Video" at bounding box center [269, 552] width 62 height 22
click at [282, 633] on div "Custom (7b1e)" at bounding box center [304, 636] width 136 height 25
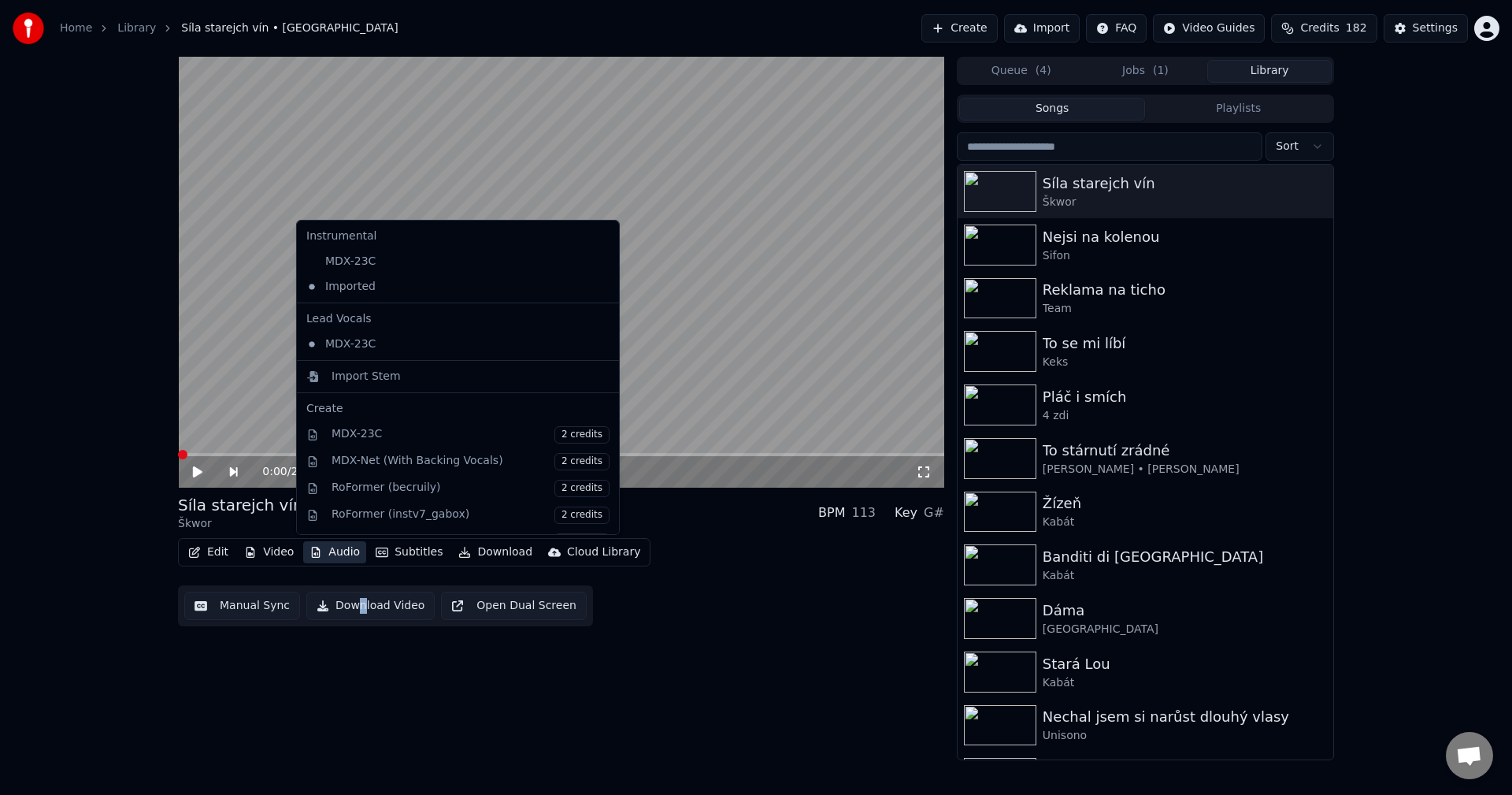
click at [340, 554] on button "Audio" at bounding box center [335, 552] width 63 height 22
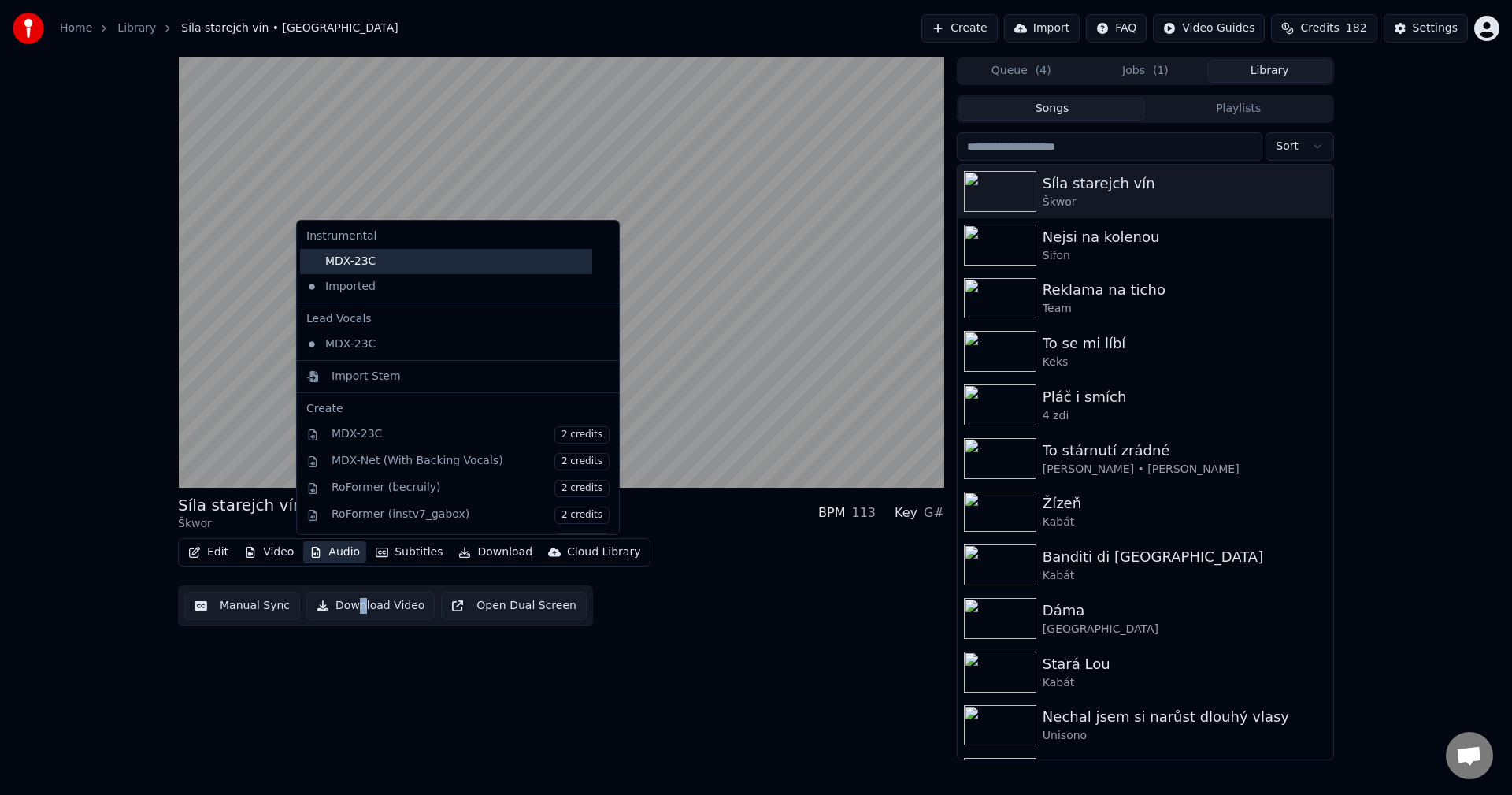
click at [384, 272] on div "MDX-23C" at bounding box center [446, 261] width 292 height 25
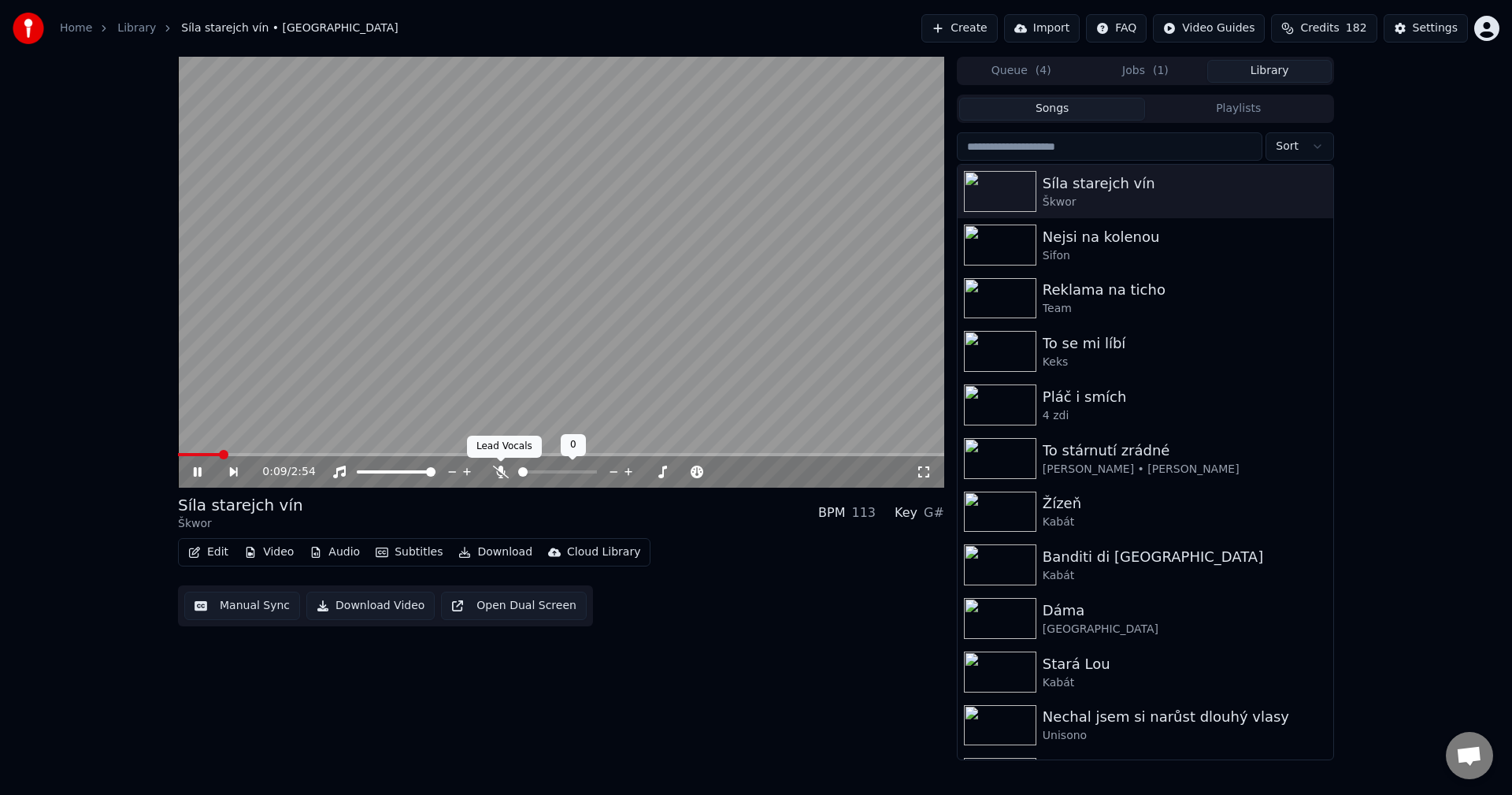
click at [499, 468] on icon at bounding box center [500, 472] width 16 height 13
click at [194, 469] on icon at bounding box center [197, 472] width 7 height 9
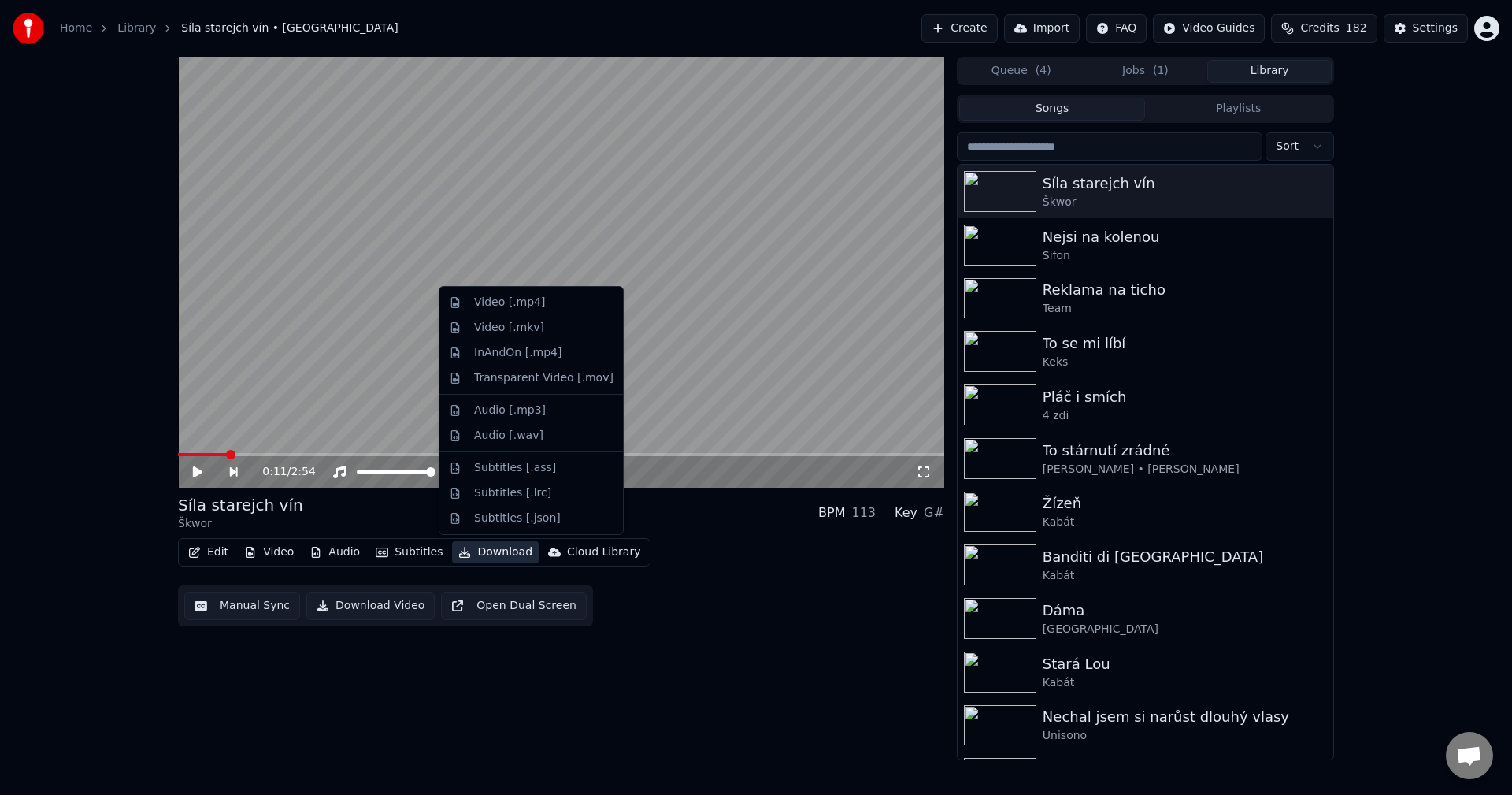
click at [496, 553] on button "Download" at bounding box center [494, 552] width 86 height 22
click at [529, 304] on div "Video [.mp4]" at bounding box center [509, 302] width 71 height 16
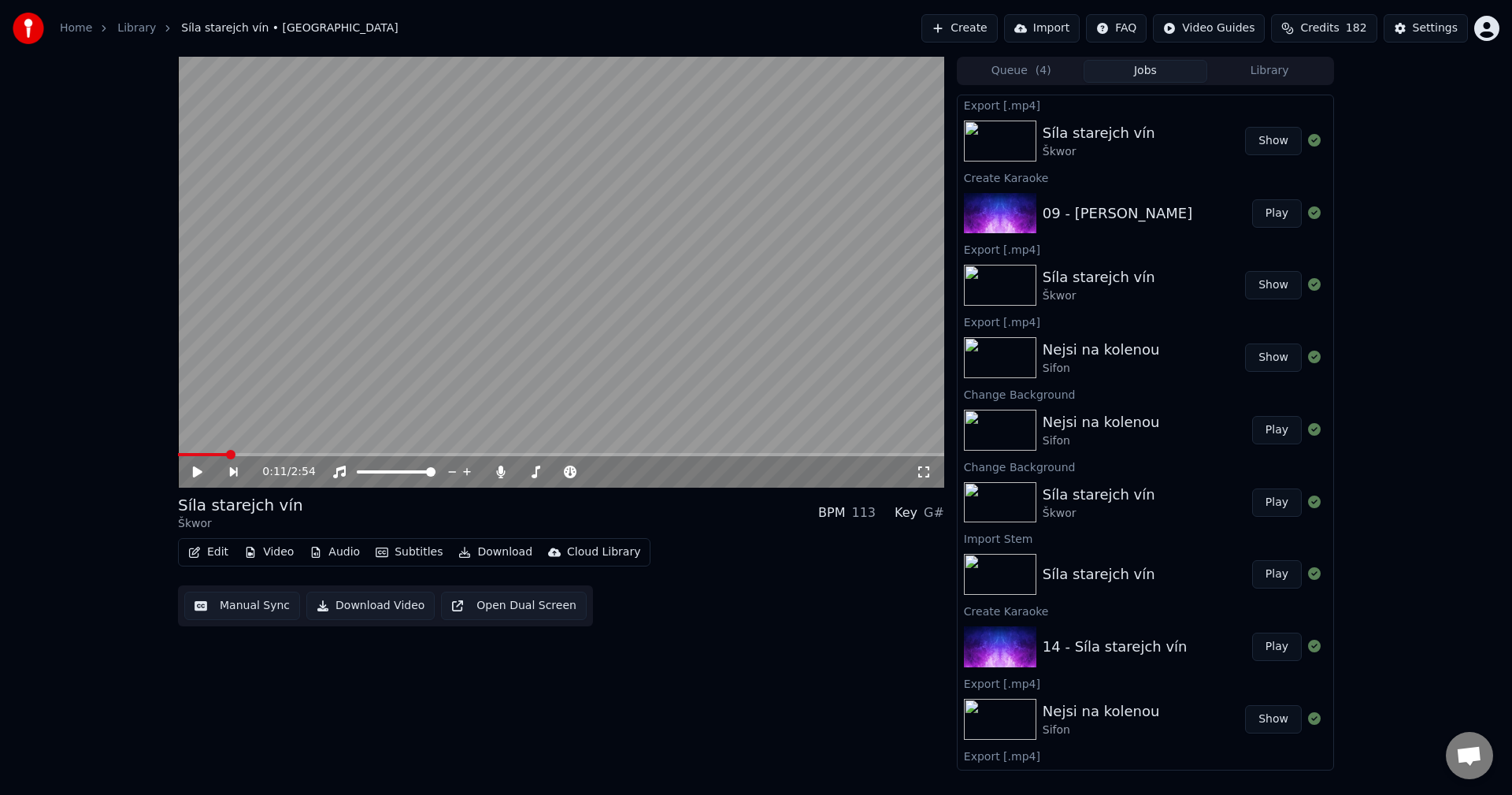
click at [984, 29] on button "Create" at bounding box center [959, 28] width 76 height 29
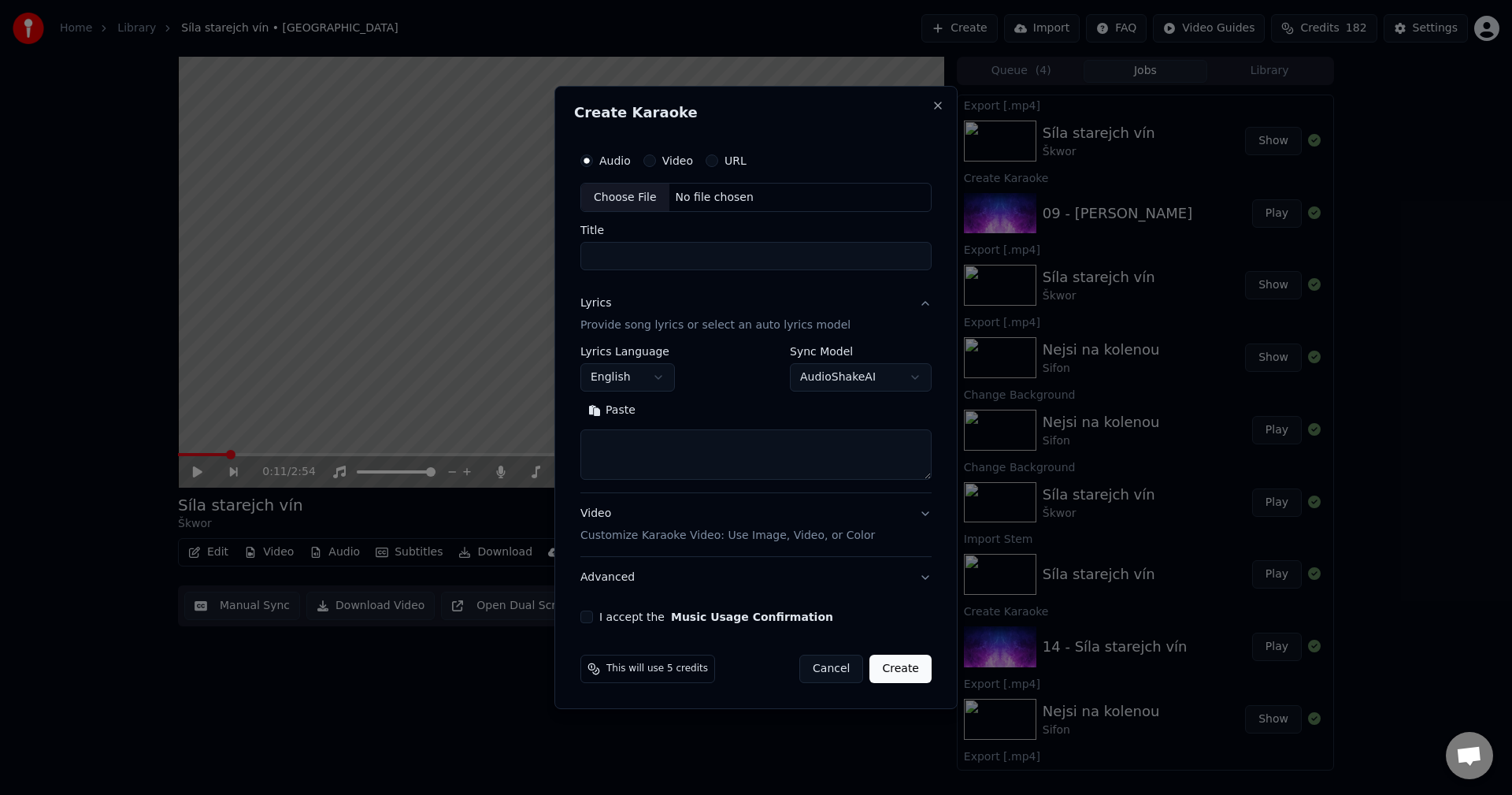
click at [714, 157] on button "URL" at bounding box center [712, 161] width 13 height 13
click at [750, 201] on input "text" at bounding box center [756, 198] width 351 height 32
paste input "**********"
type input "**********"
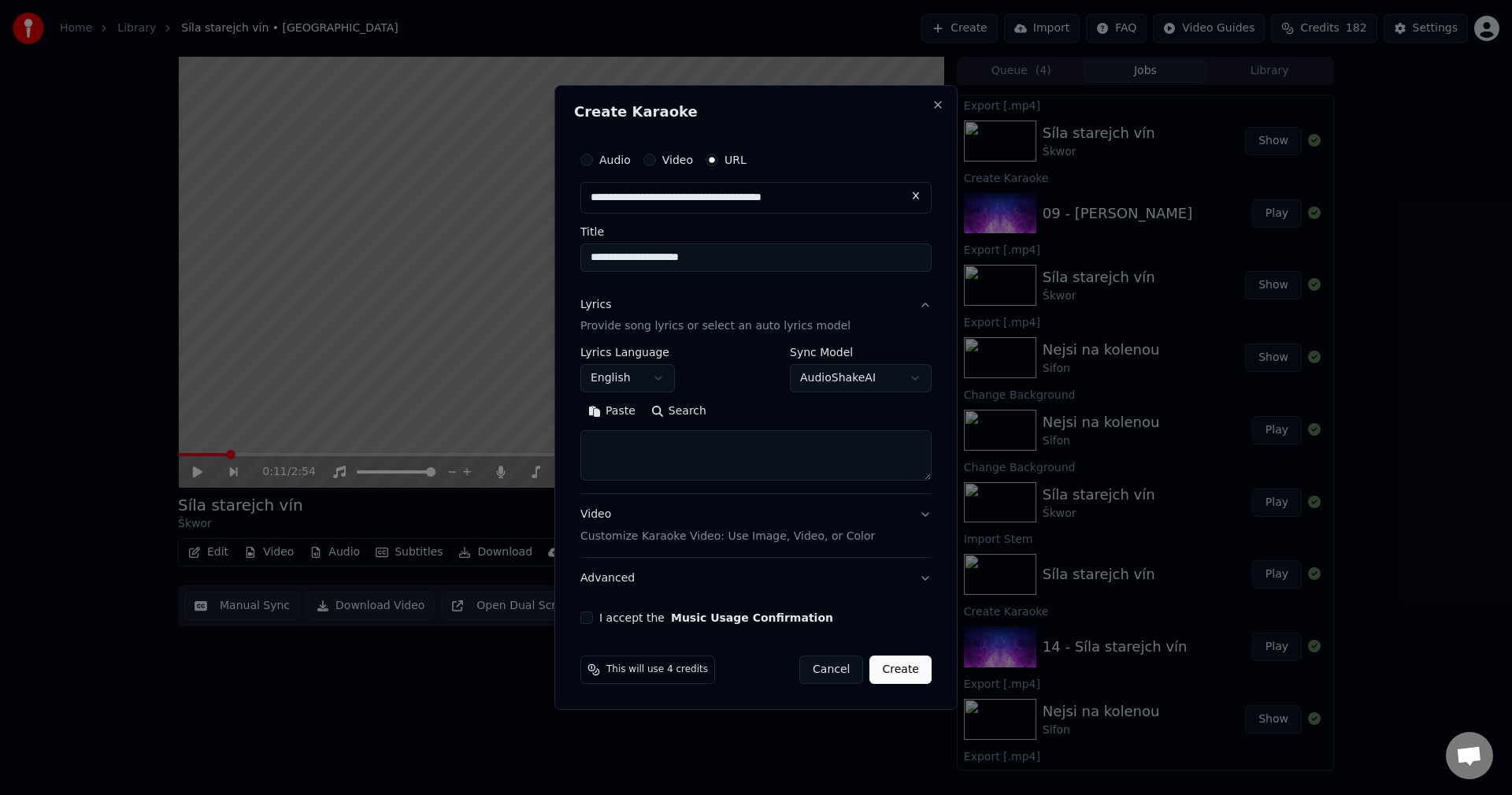
type input "**********"
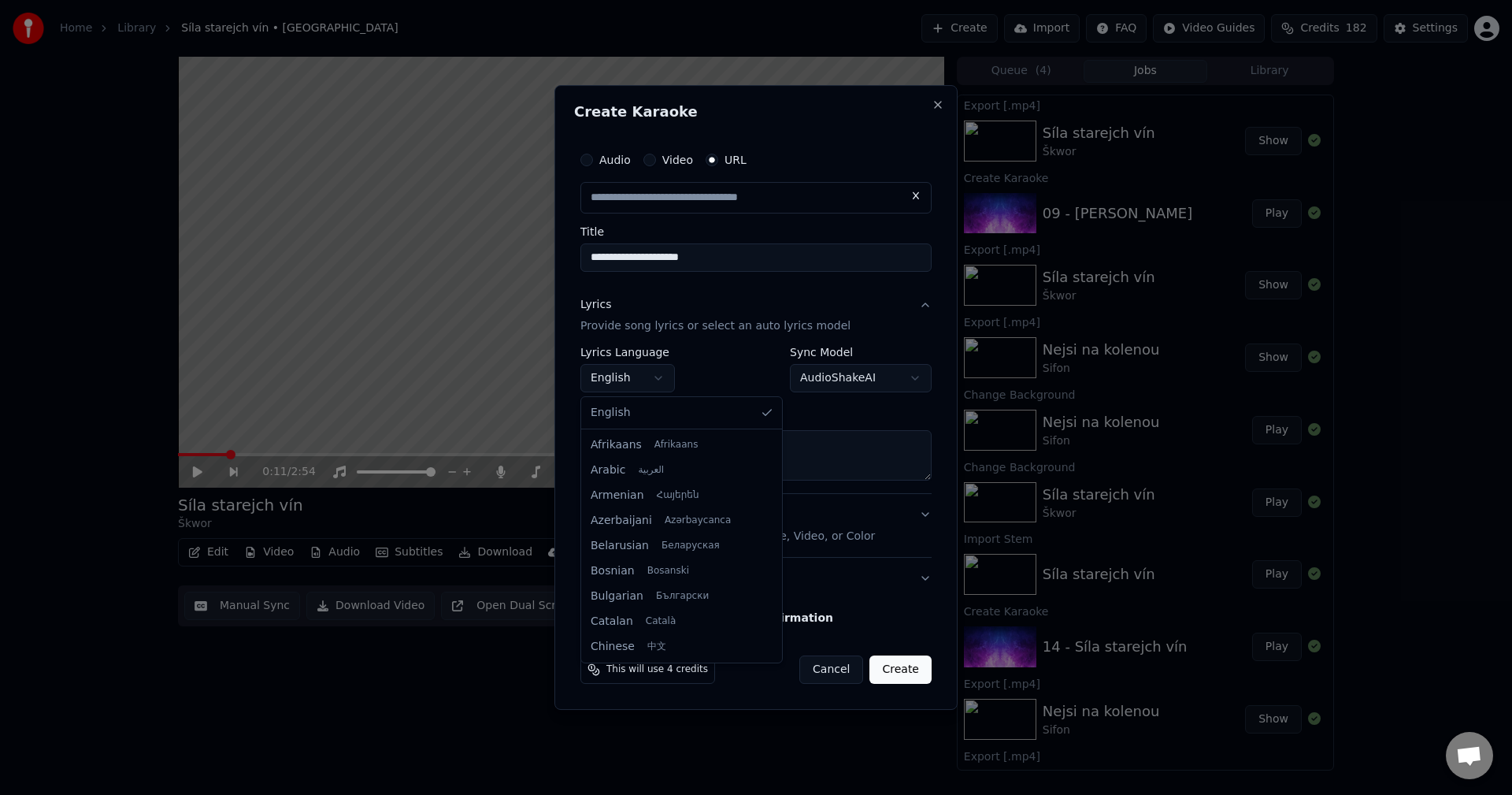
click at [625, 380] on body "**********" at bounding box center [756, 397] width 1512 height 795
select select "**"
type input "**********"
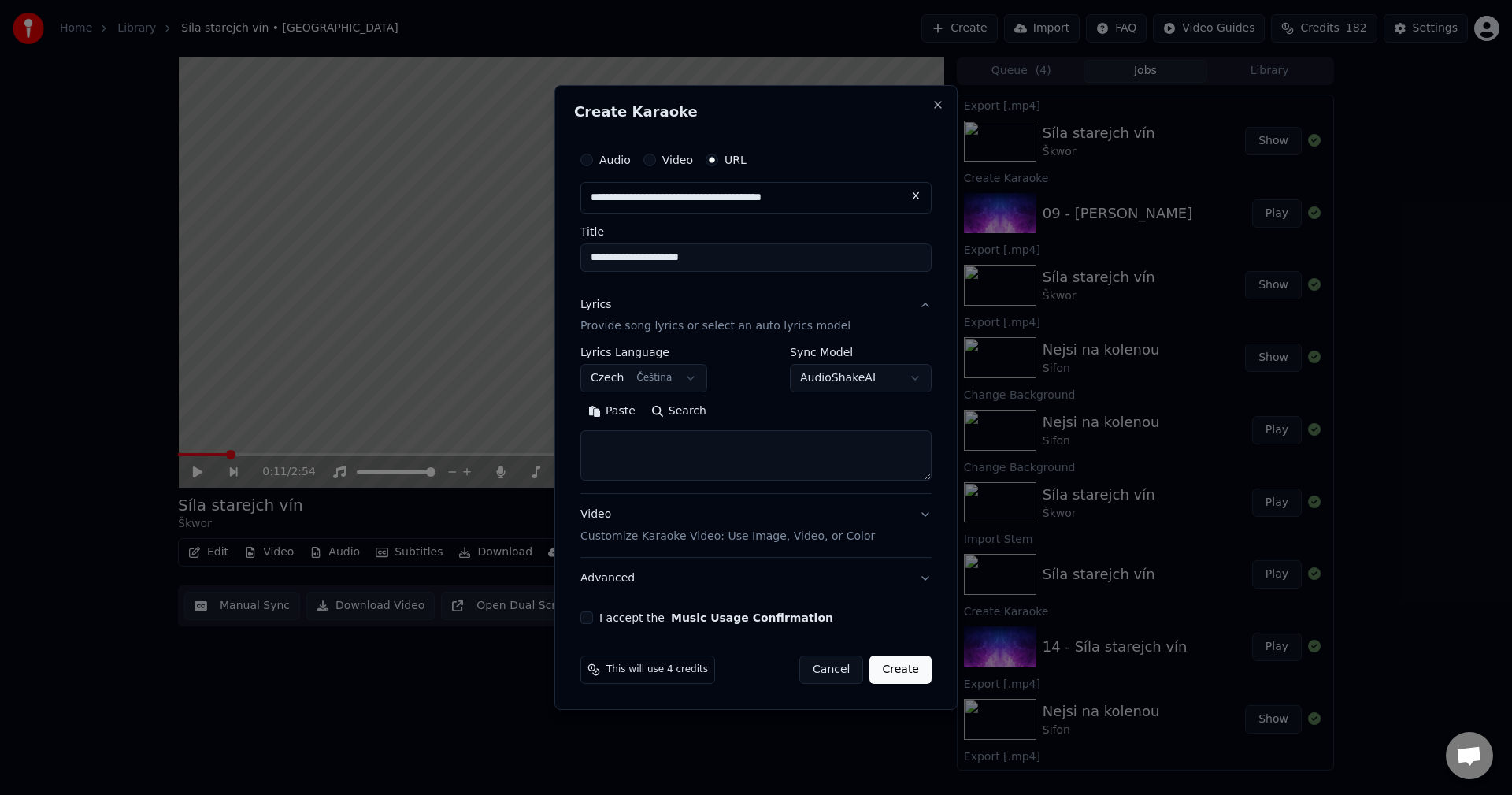
click at [609, 411] on button "Paste" at bounding box center [612, 412] width 63 height 25
click at [741, 412] on button "Expand" at bounding box center [751, 412] width 74 height 25
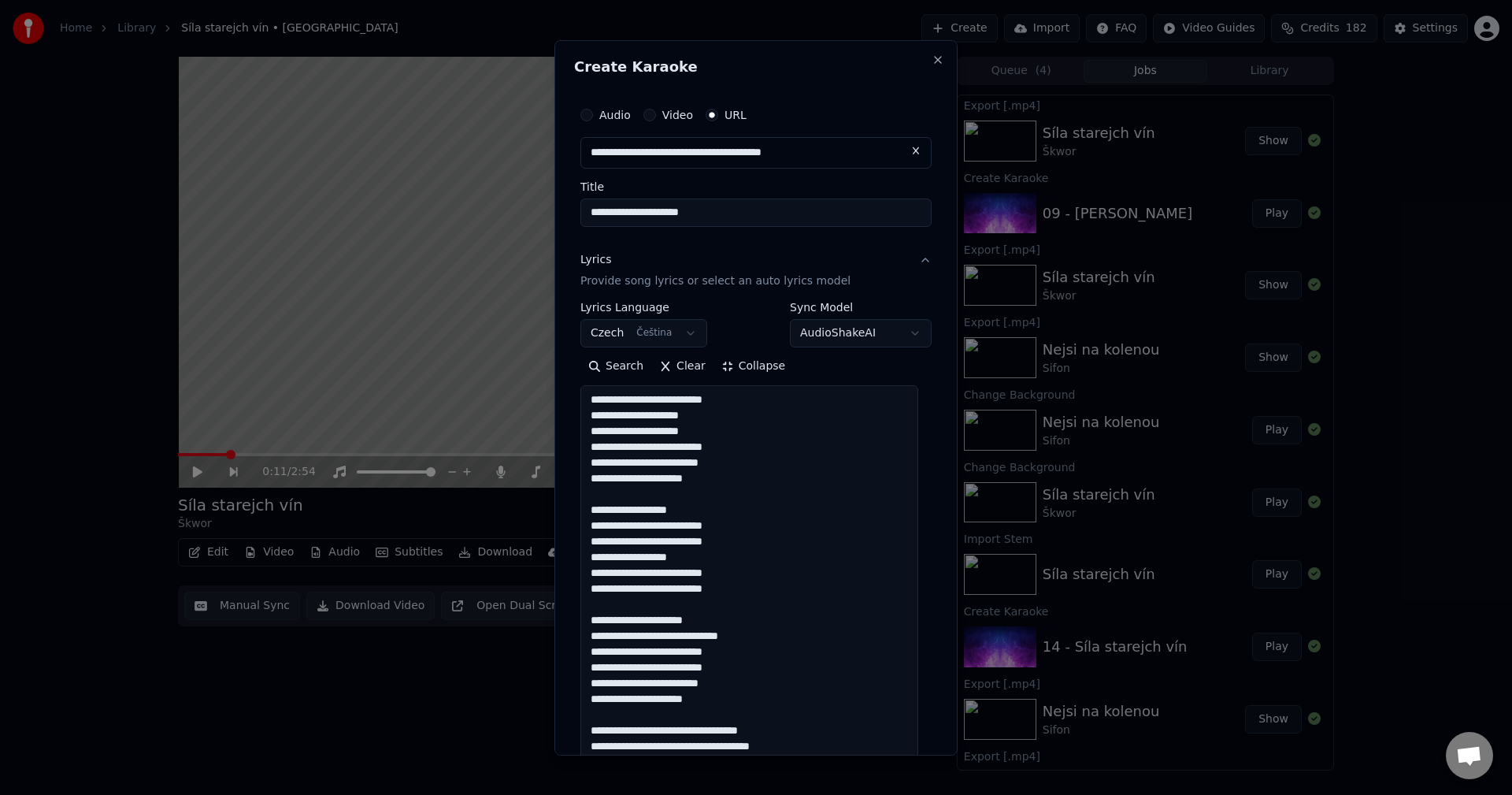
click at [724, 477] on textarea at bounding box center [750, 801] width 338 height 831
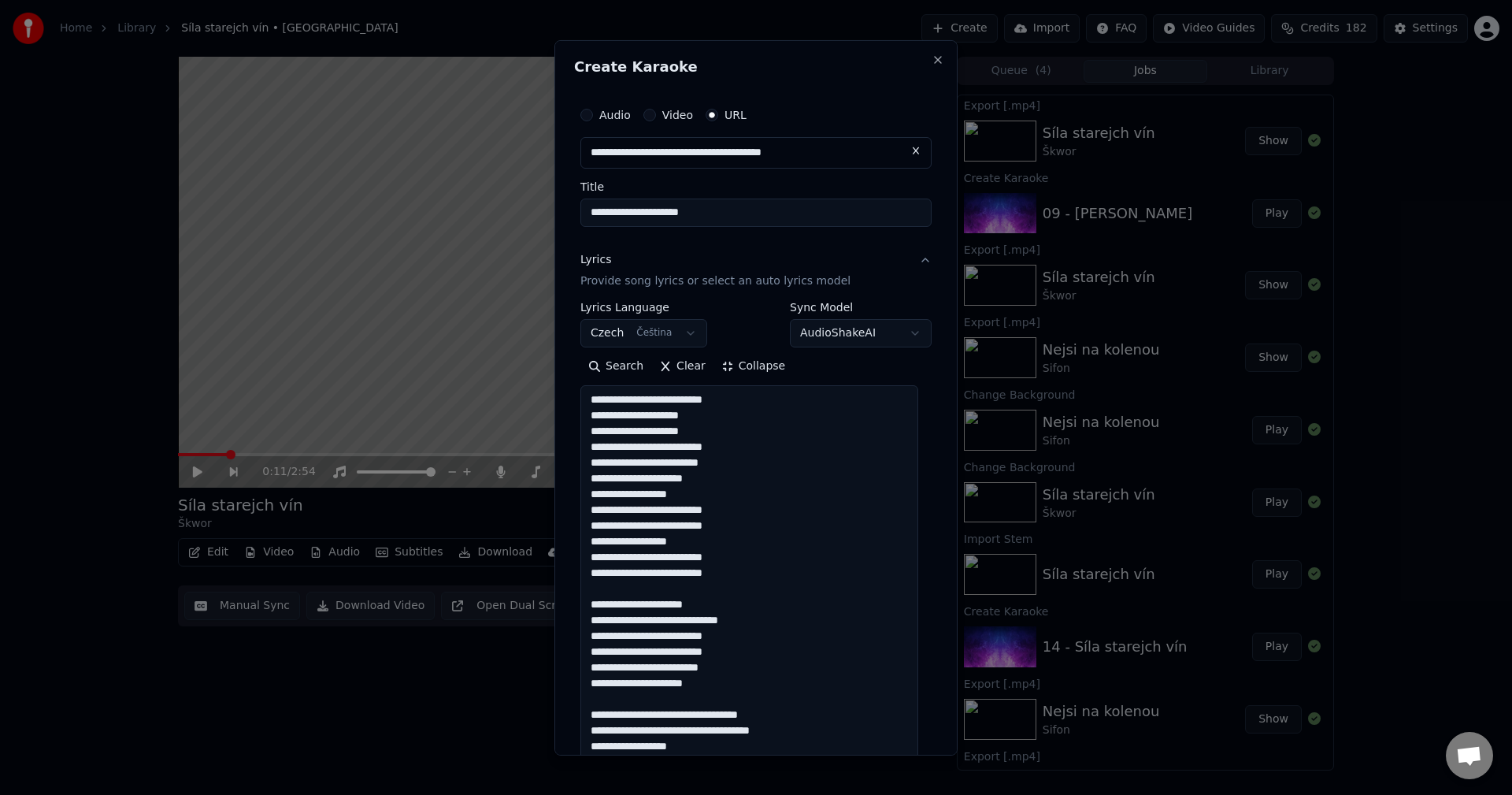
click at [730, 573] on textarea at bounding box center [750, 801] width 338 height 831
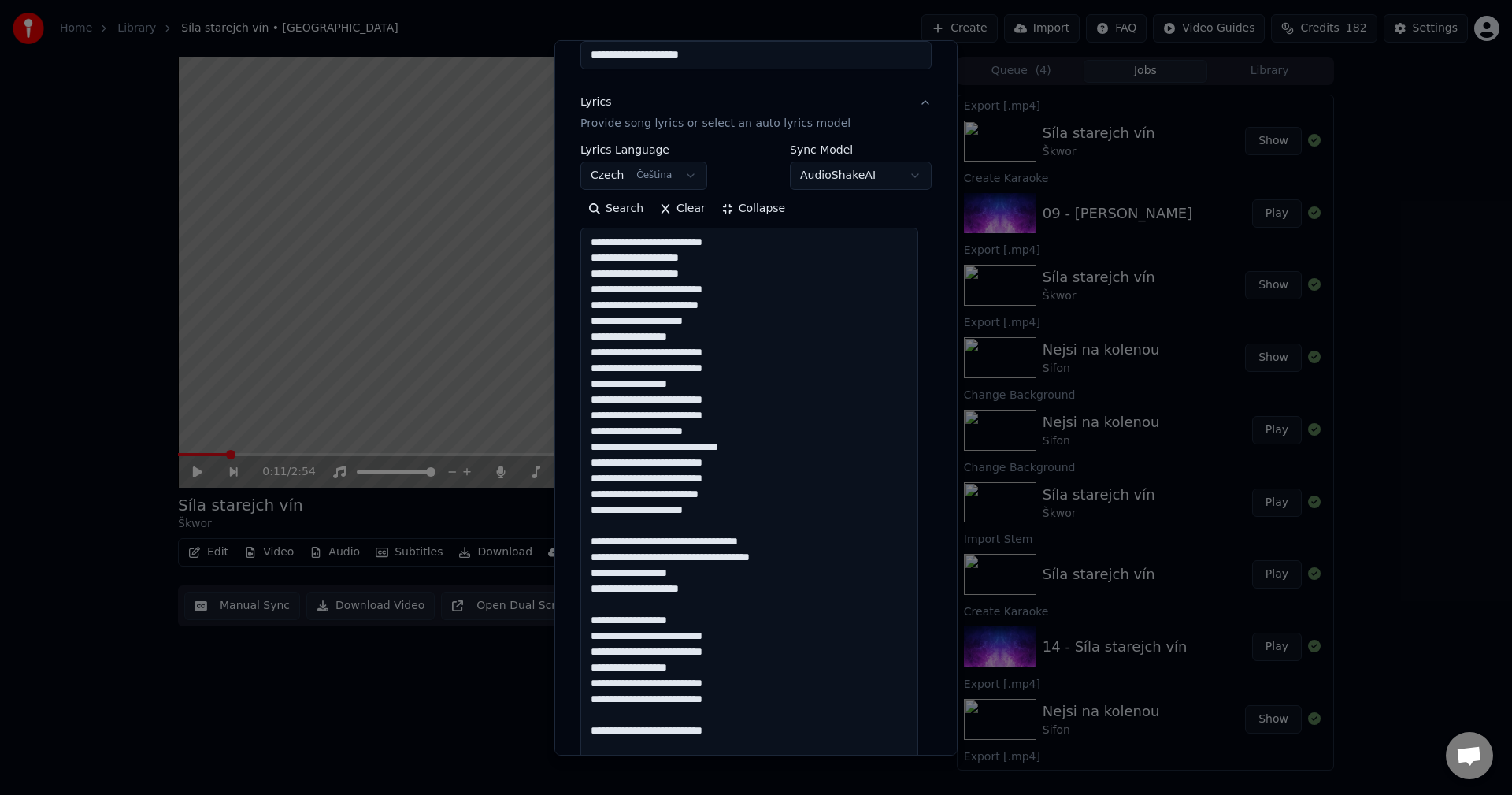
click at [732, 510] on textarea at bounding box center [750, 643] width 338 height 831
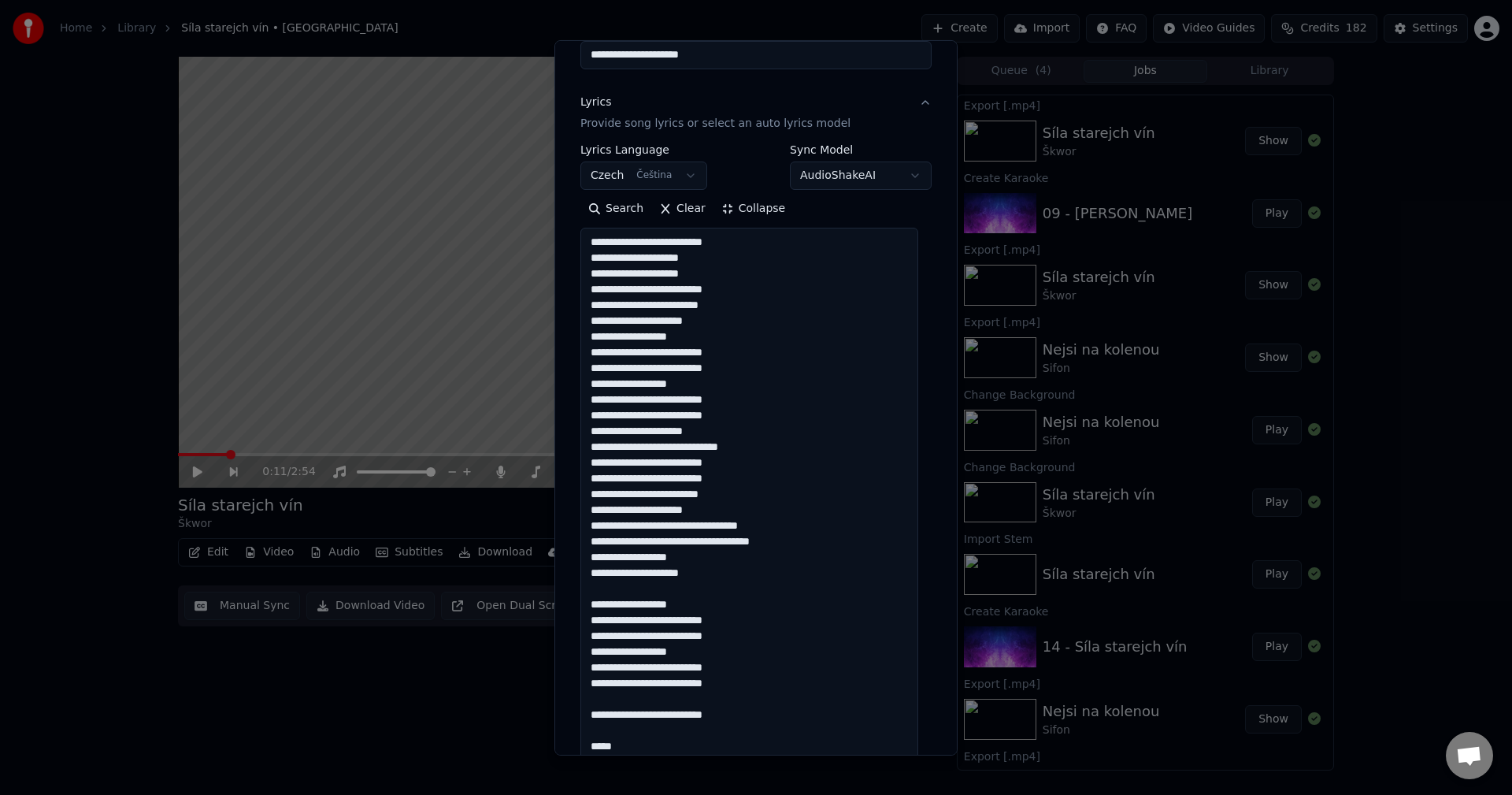
click at [729, 576] on textarea at bounding box center [750, 643] width 338 height 831
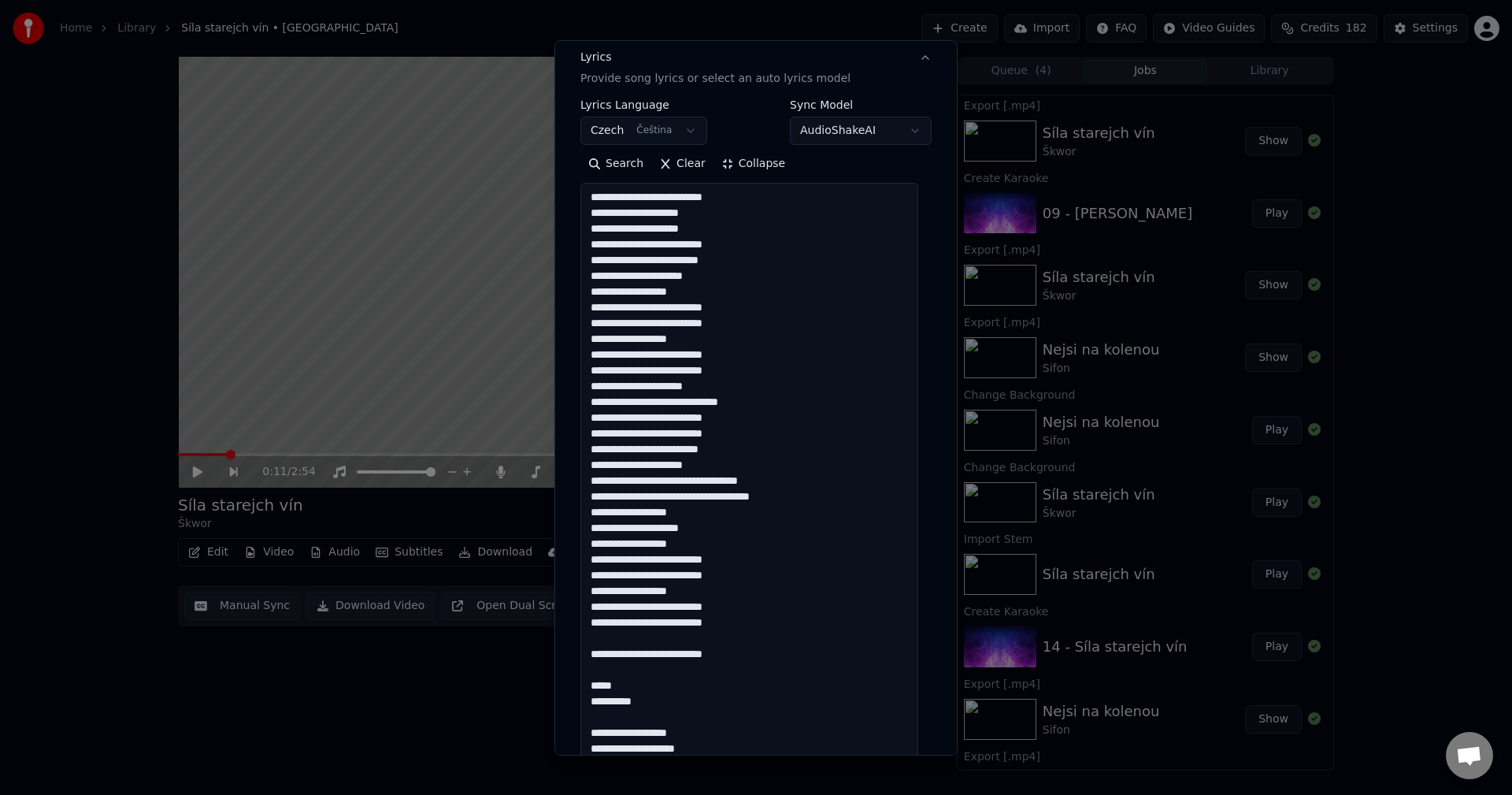
scroll to position [394, 0]
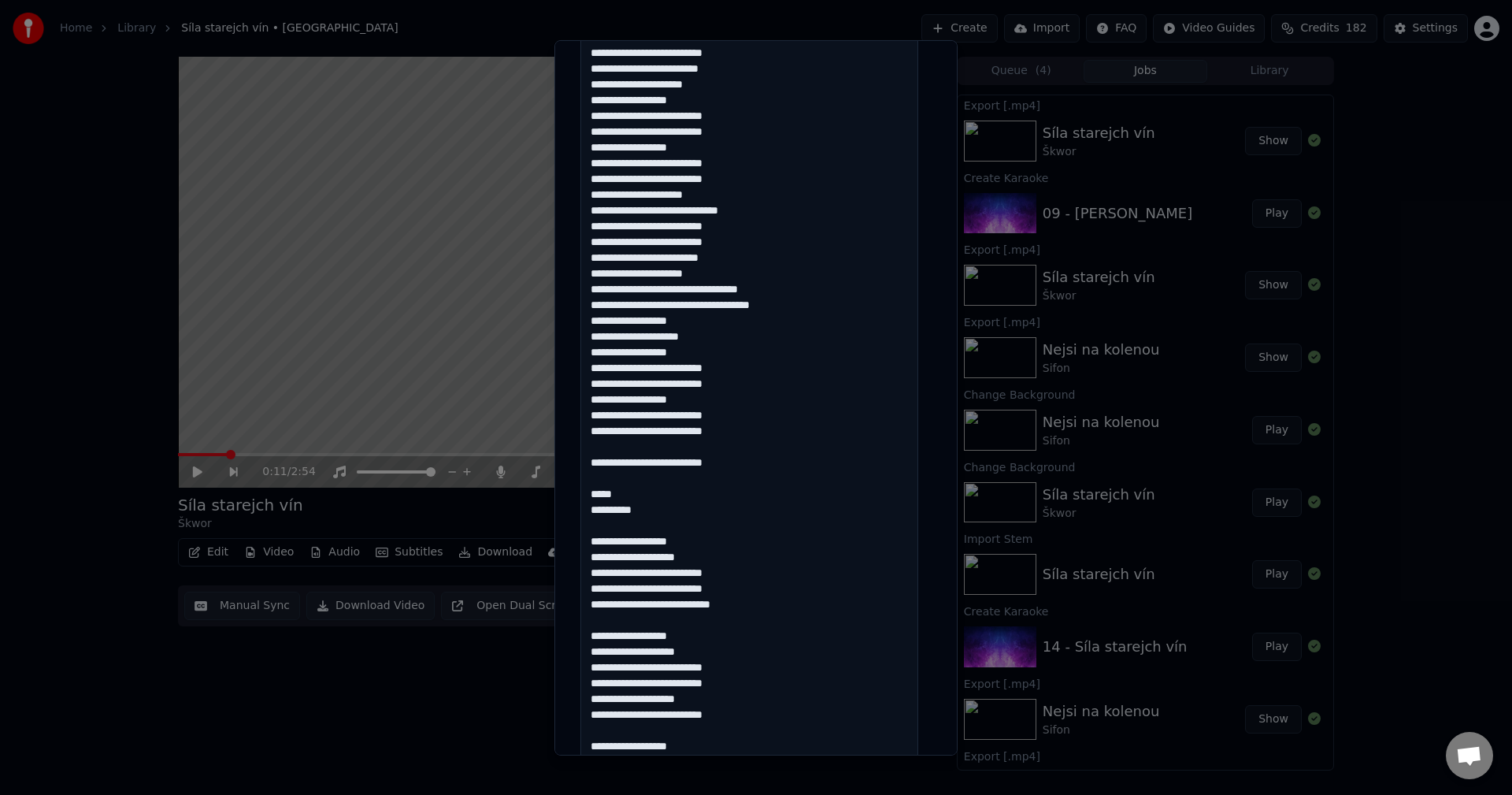
click at [734, 435] on textarea at bounding box center [750, 407] width 338 height 831
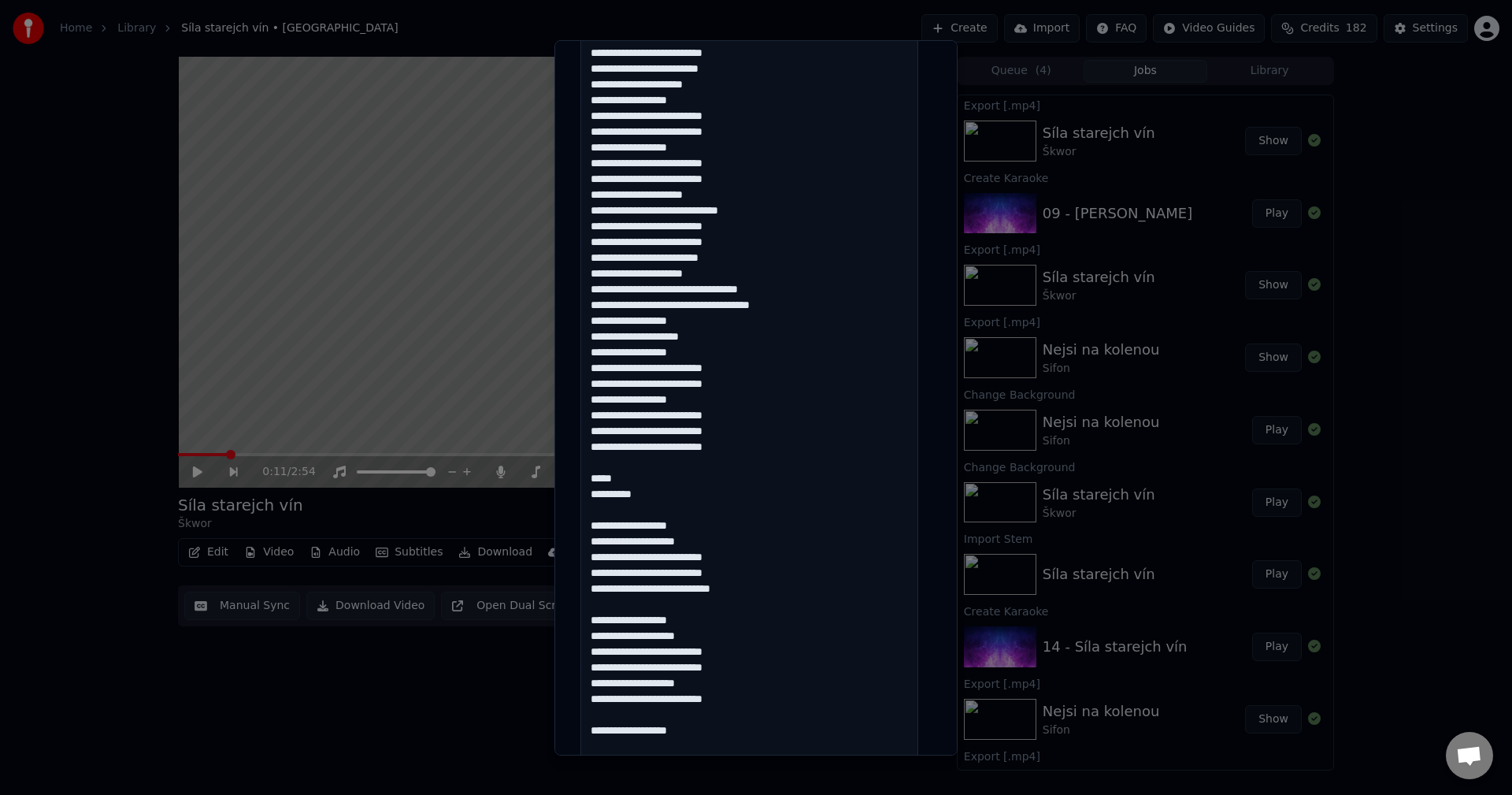
click at [668, 468] on textarea at bounding box center [750, 407] width 338 height 831
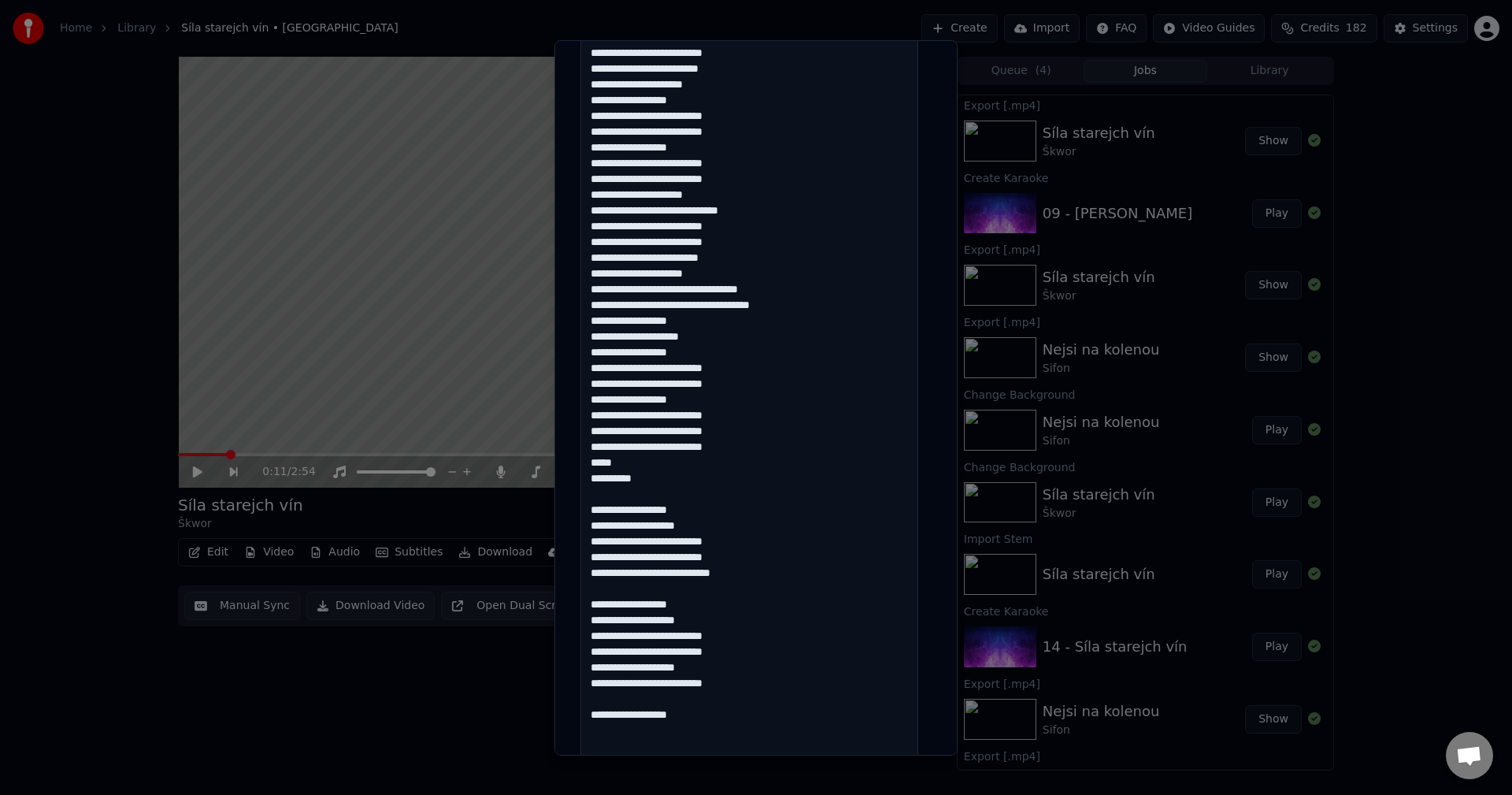
click at [670, 484] on textarea at bounding box center [750, 407] width 338 height 831
click at [611, 571] on textarea at bounding box center [750, 407] width 338 height 831
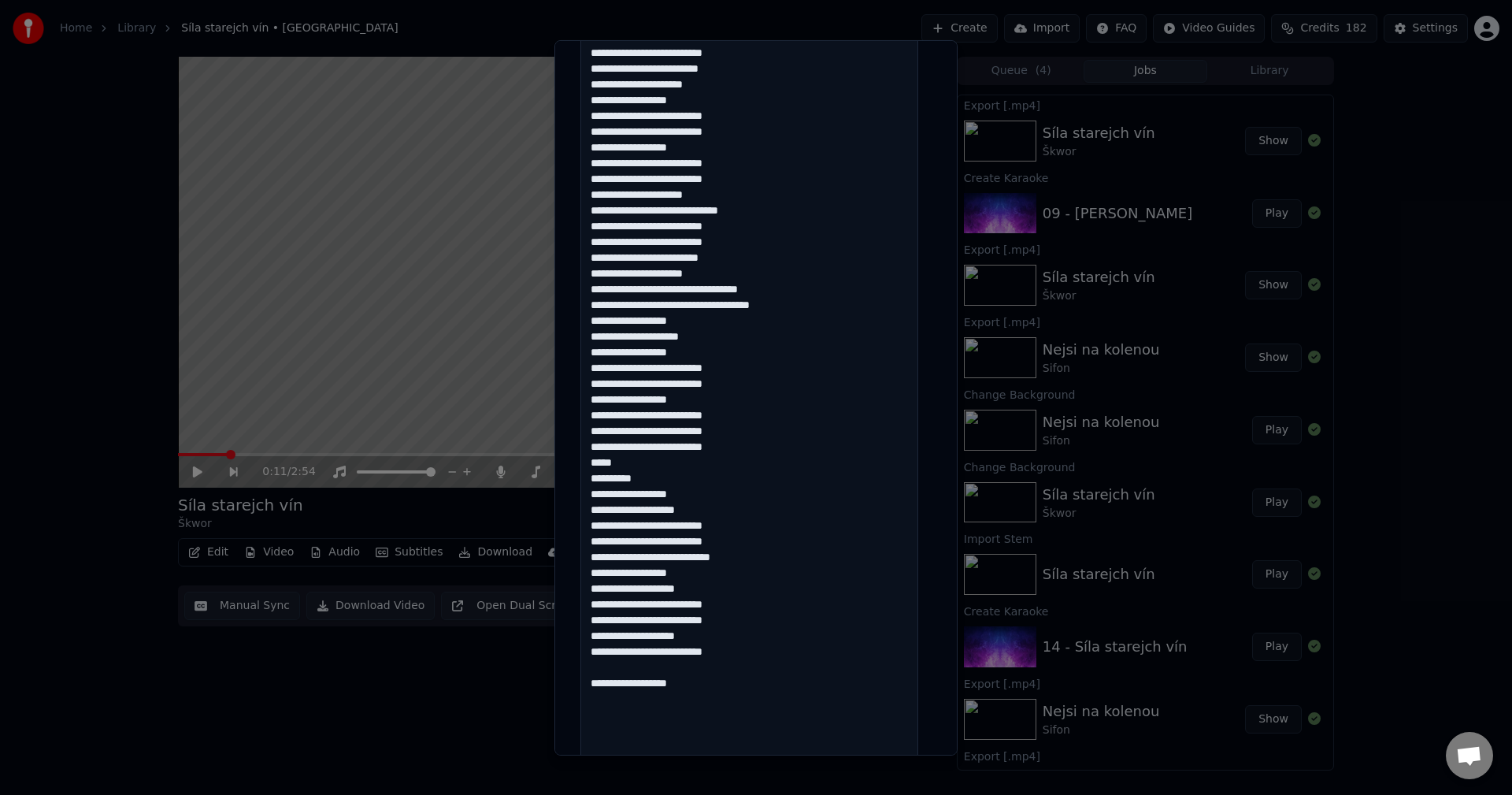
click at [738, 651] on textarea at bounding box center [750, 407] width 338 height 831
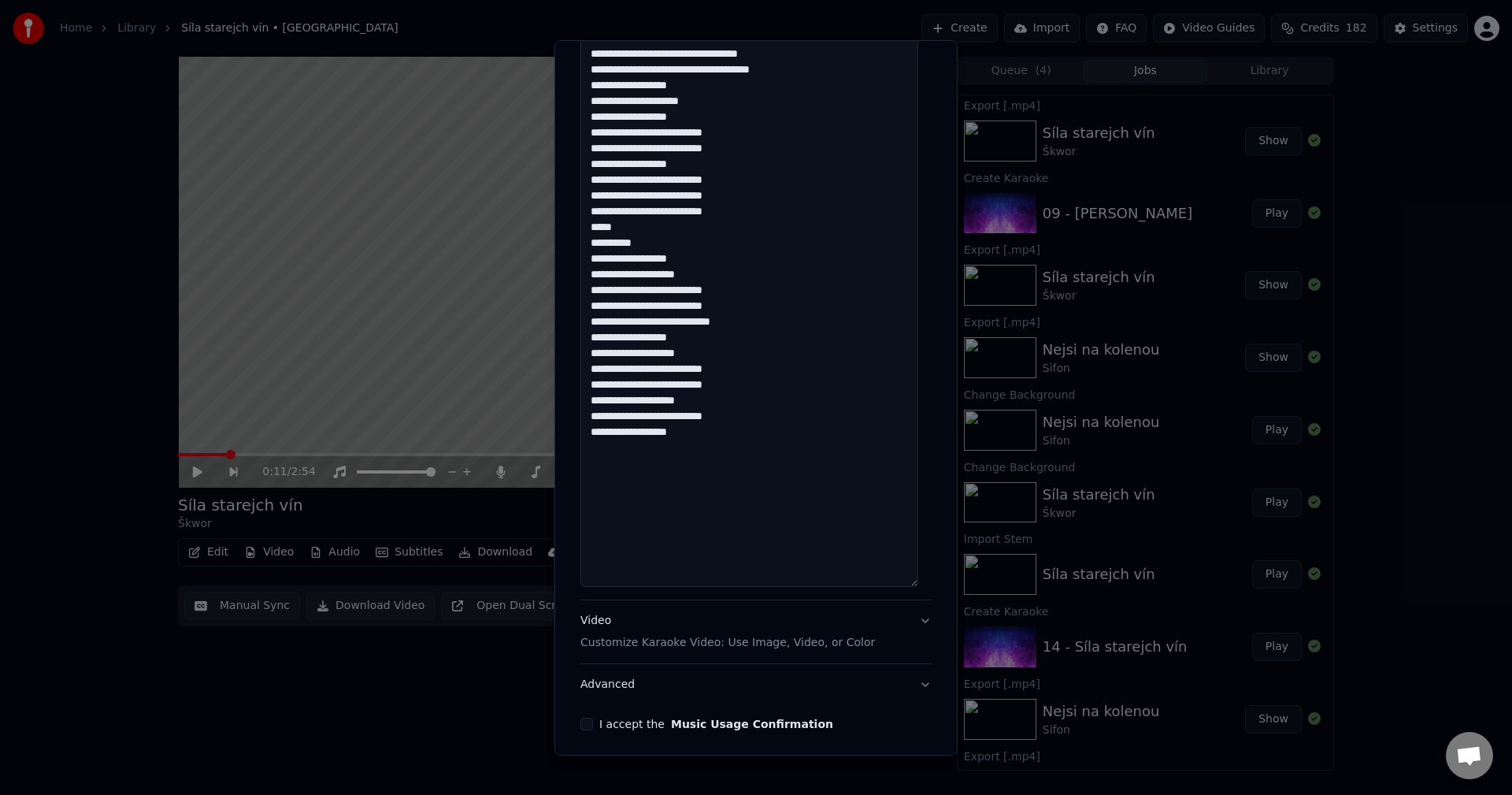
scroll to position [630, 0]
type textarea "**********"
click at [587, 726] on button "I accept the Music Usage Confirmation" at bounding box center [587, 723] width 13 height 13
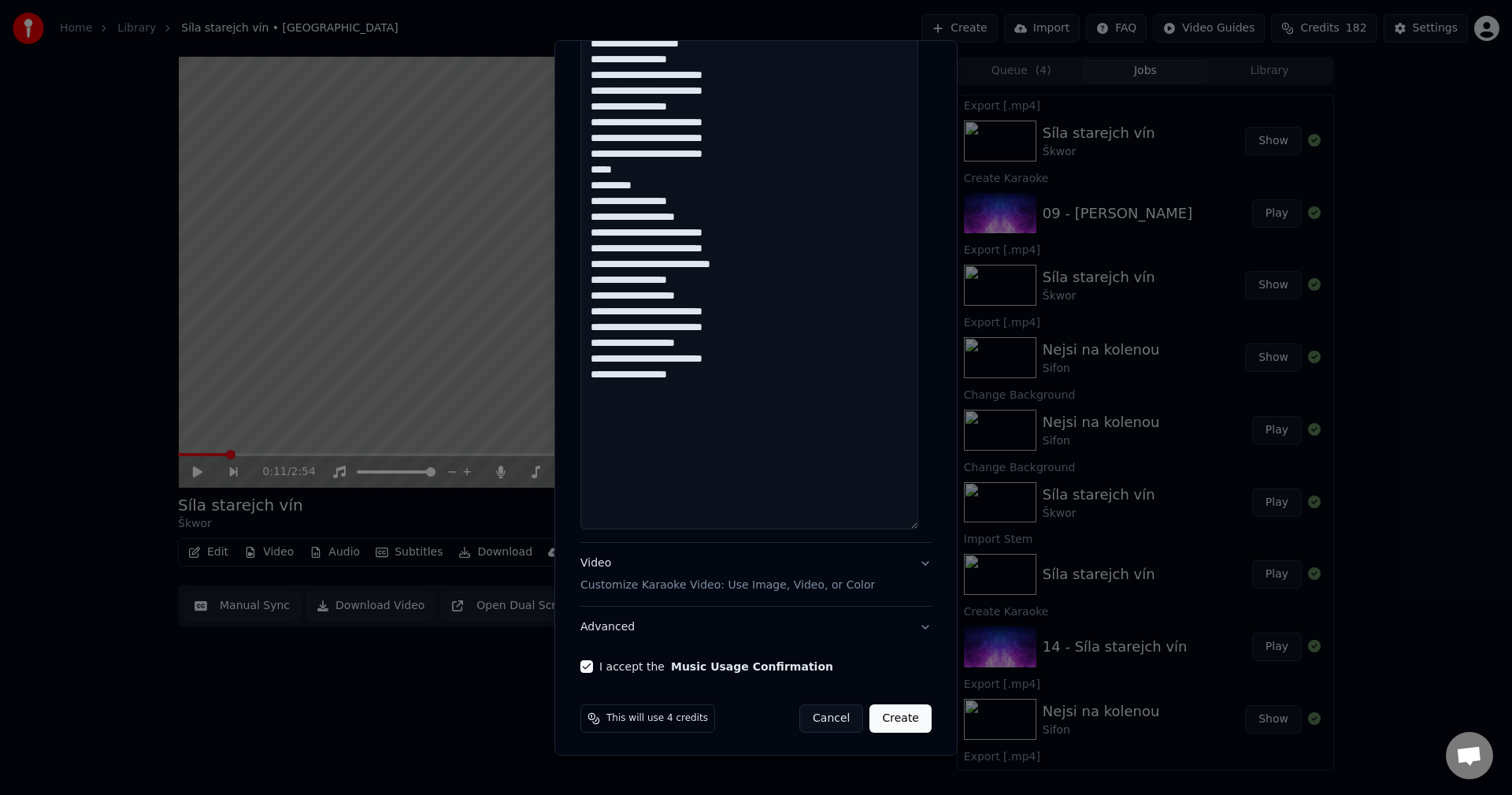
scroll to position [690, 0]
click at [881, 717] on button "Create" at bounding box center [901, 715] width 62 height 29
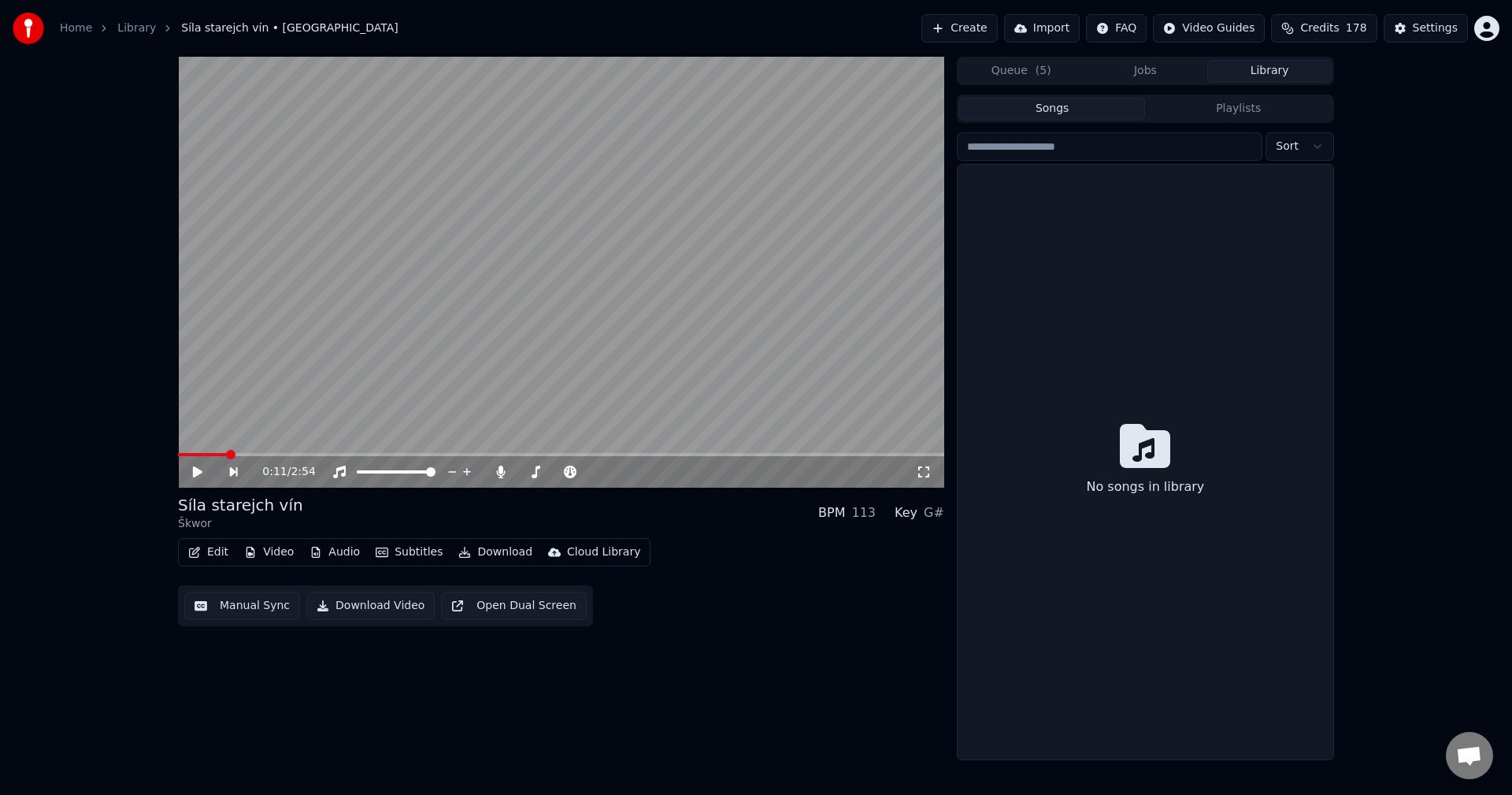
click at [1267, 71] on button "Library" at bounding box center [1269, 71] width 125 height 23
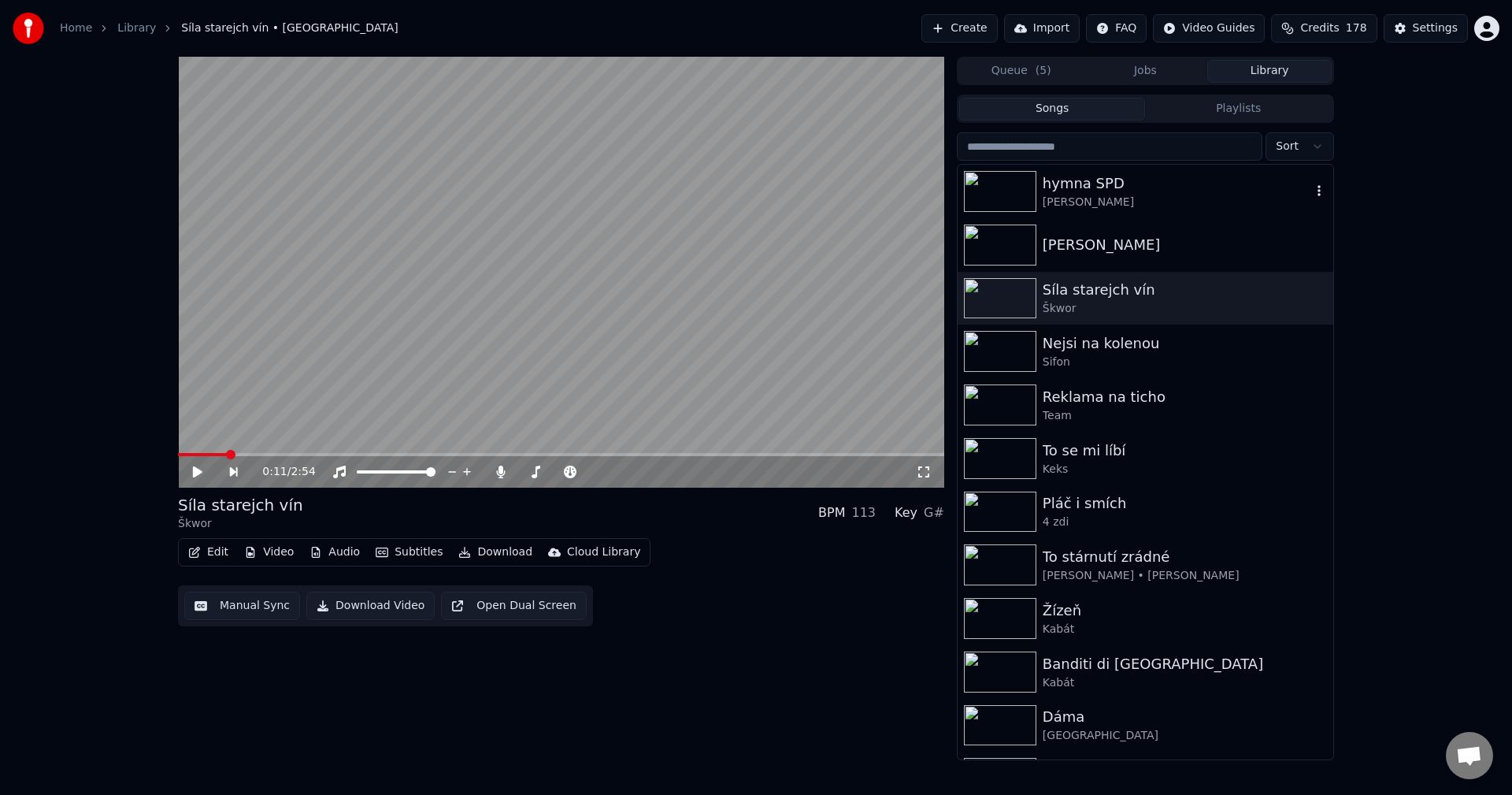
click at [1175, 201] on div "[PERSON_NAME]" at bounding box center [1177, 202] width 269 height 16
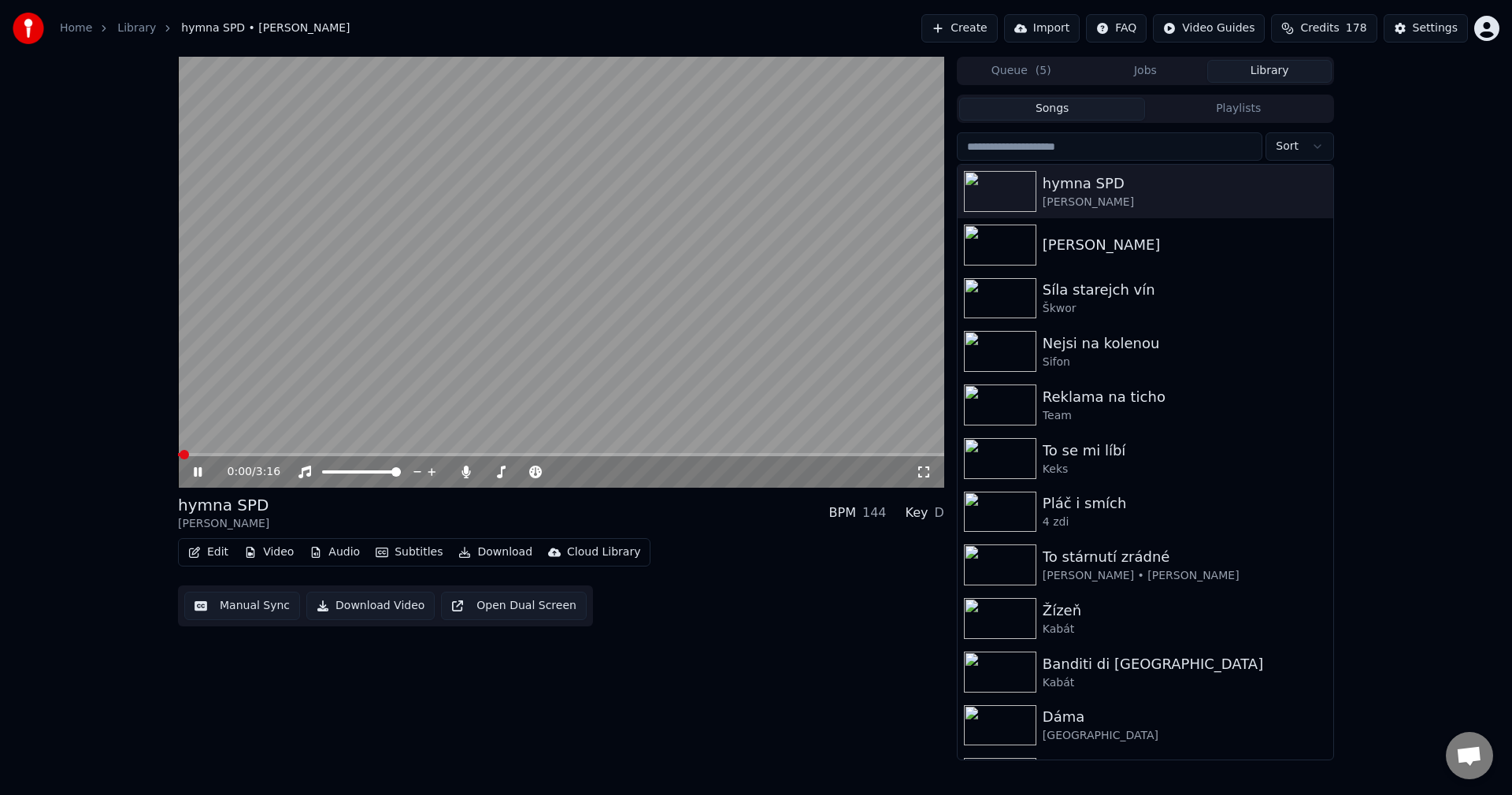
click at [231, 598] on button "Manual Sync" at bounding box center [242, 605] width 116 height 29
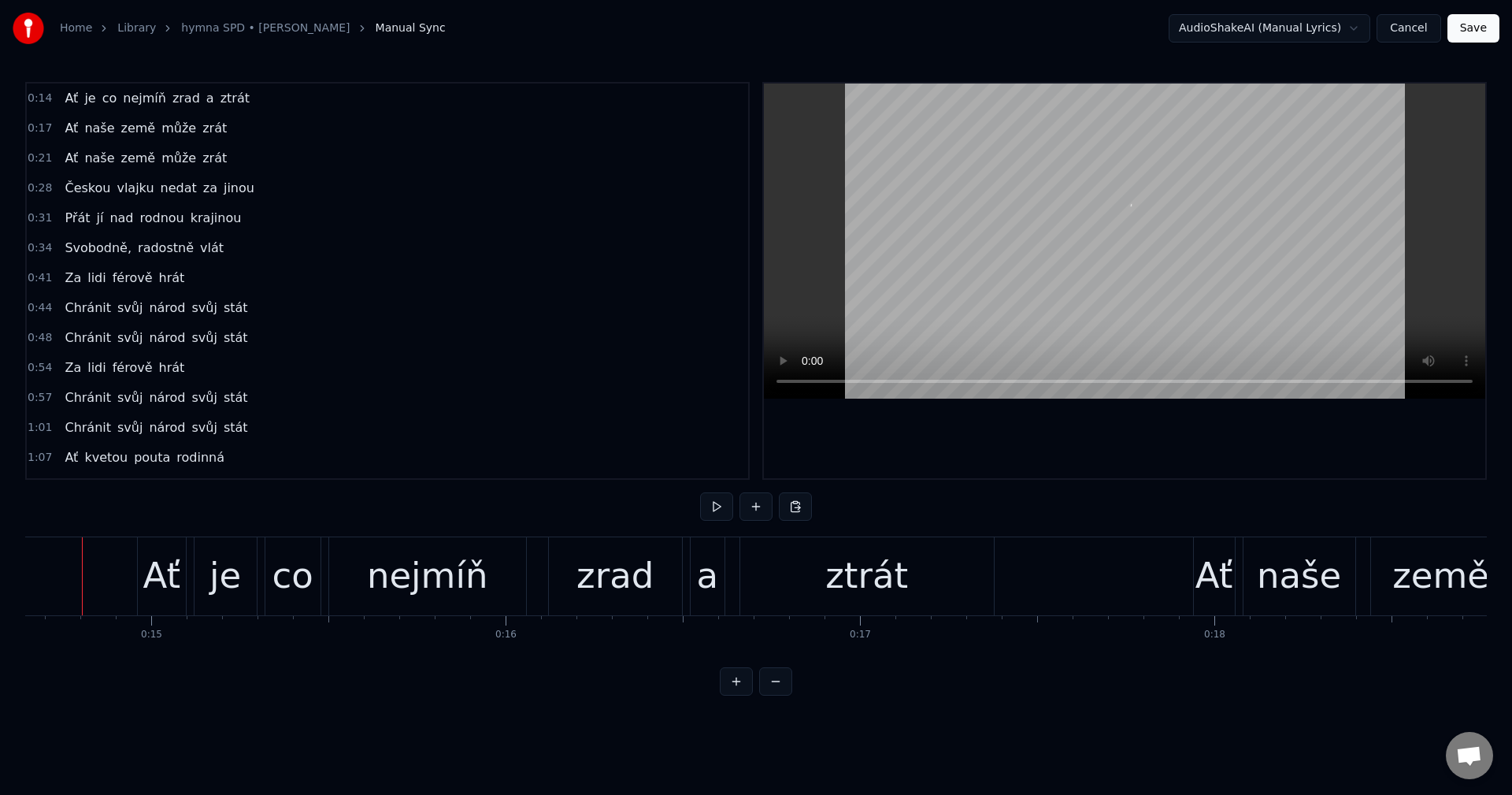
scroll to position [0, 5168]
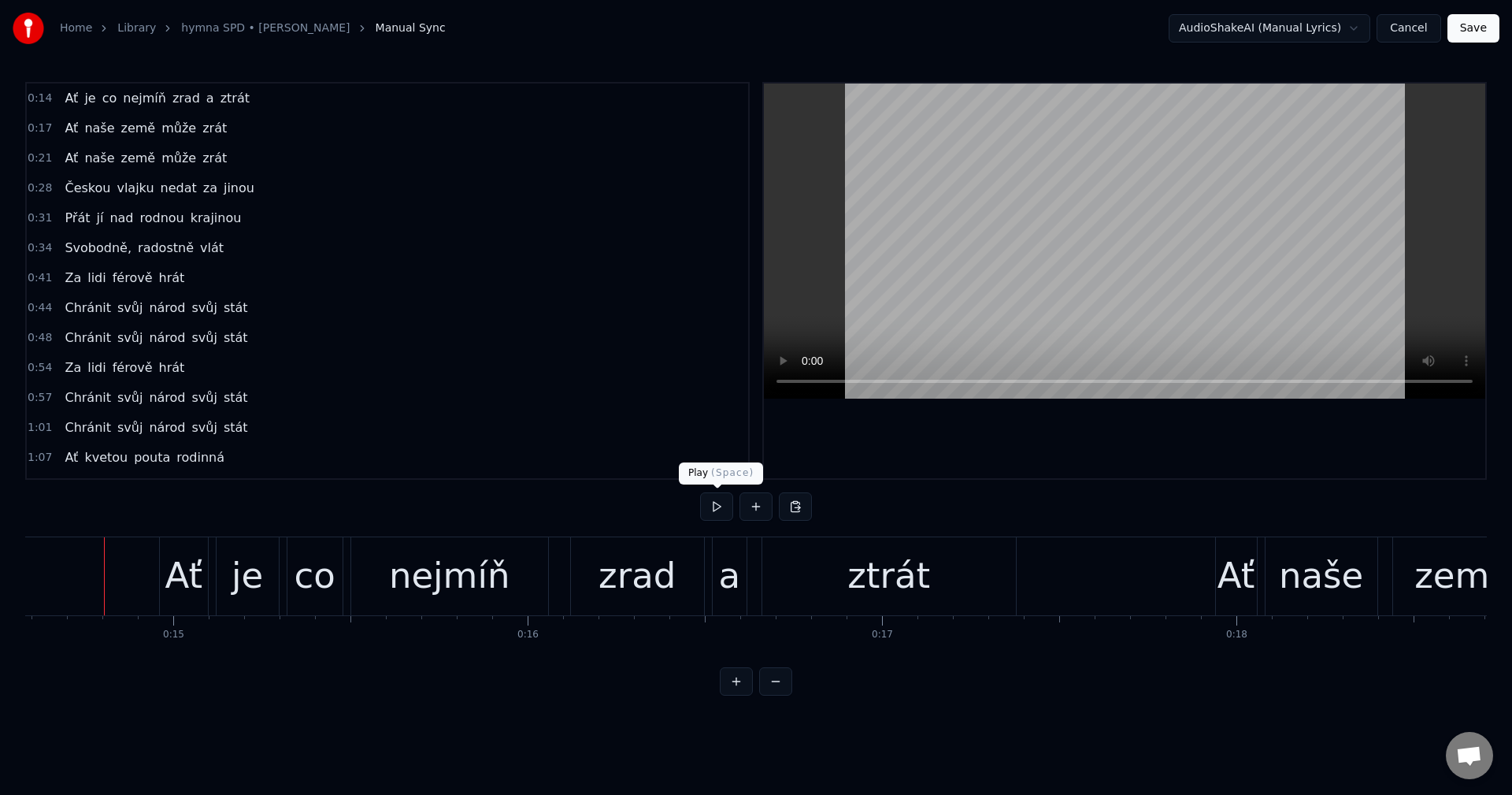
click at [728, 508] on button at bounding box center [717, 507] width 33 height 29
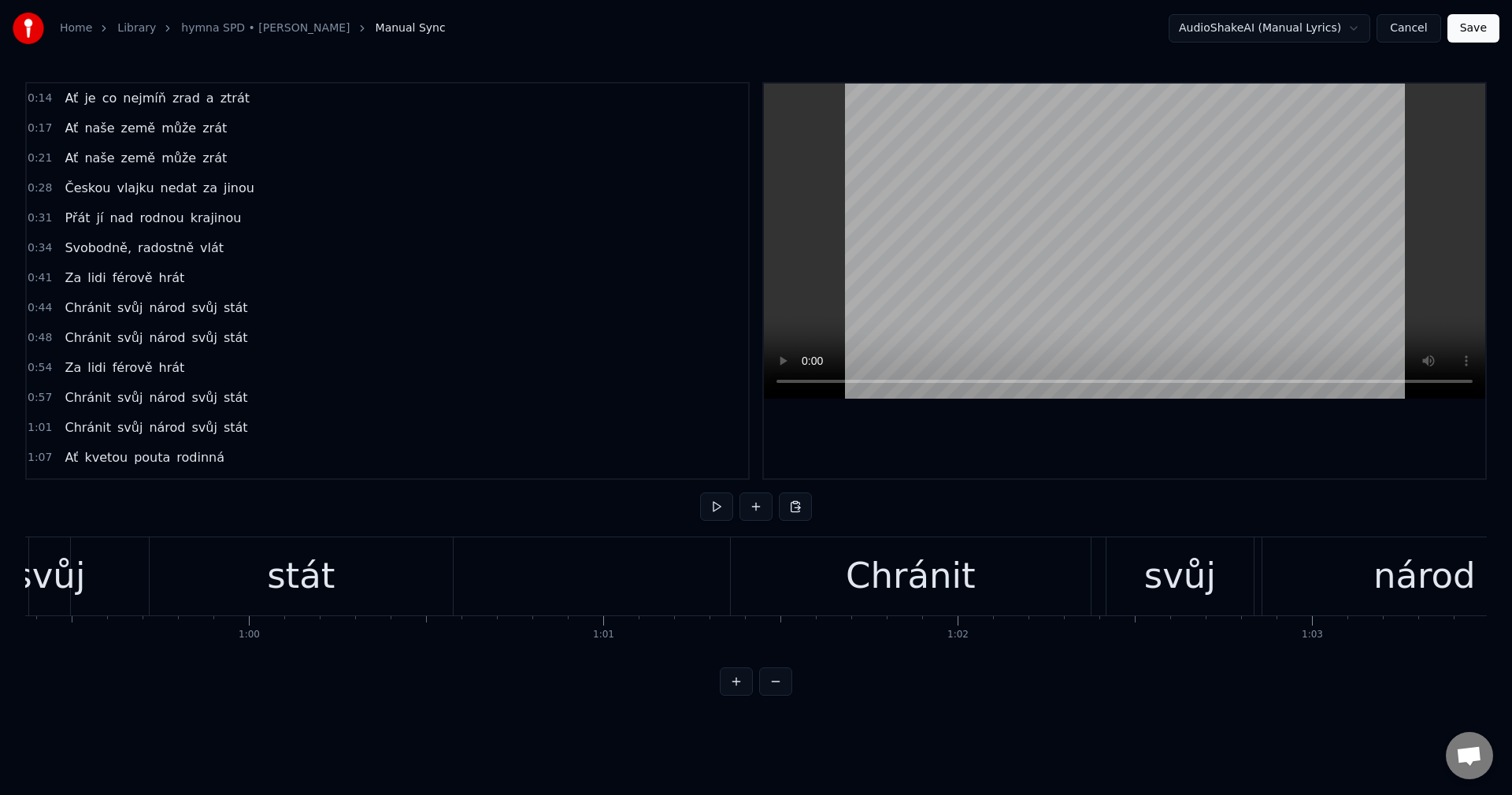
scroll to position [0, 20963]
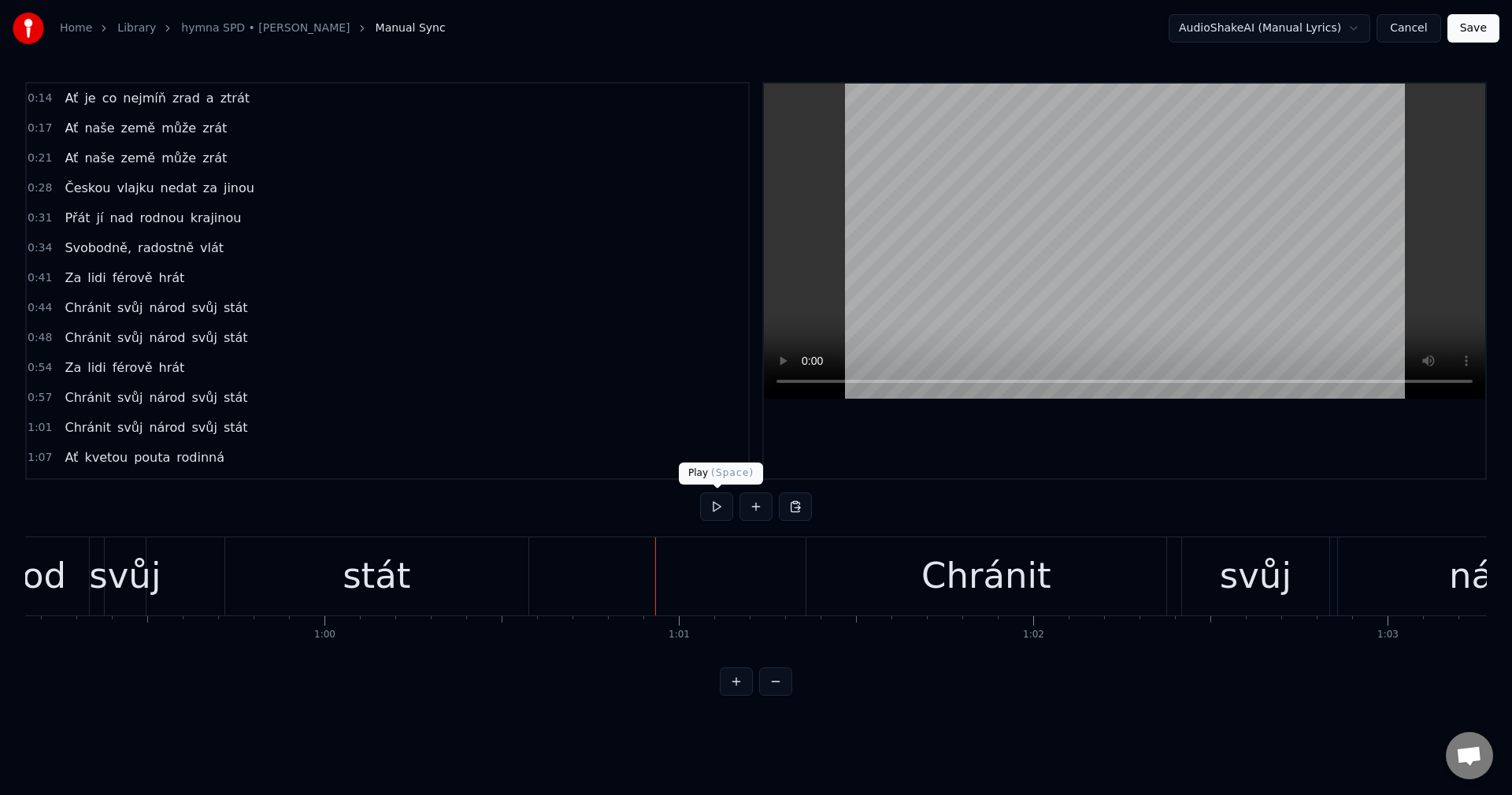
click at [717, 516] on button at bounding box center [717, 507] width 33 height 29
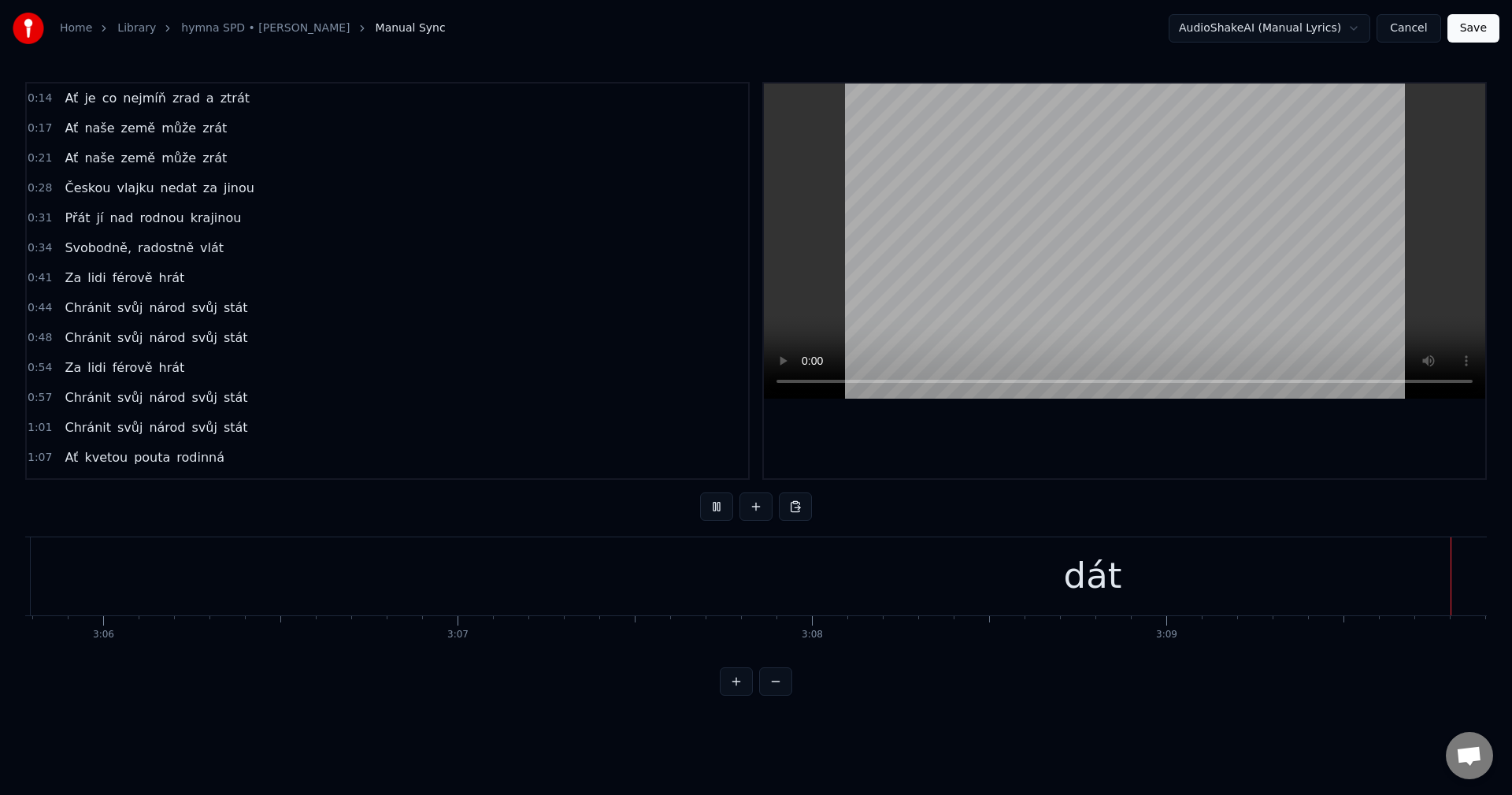
scroll to position [0, 65874]
click at [1403, 31] on button "Cancel" at bounding box center [1408, 28] width 64 height 29
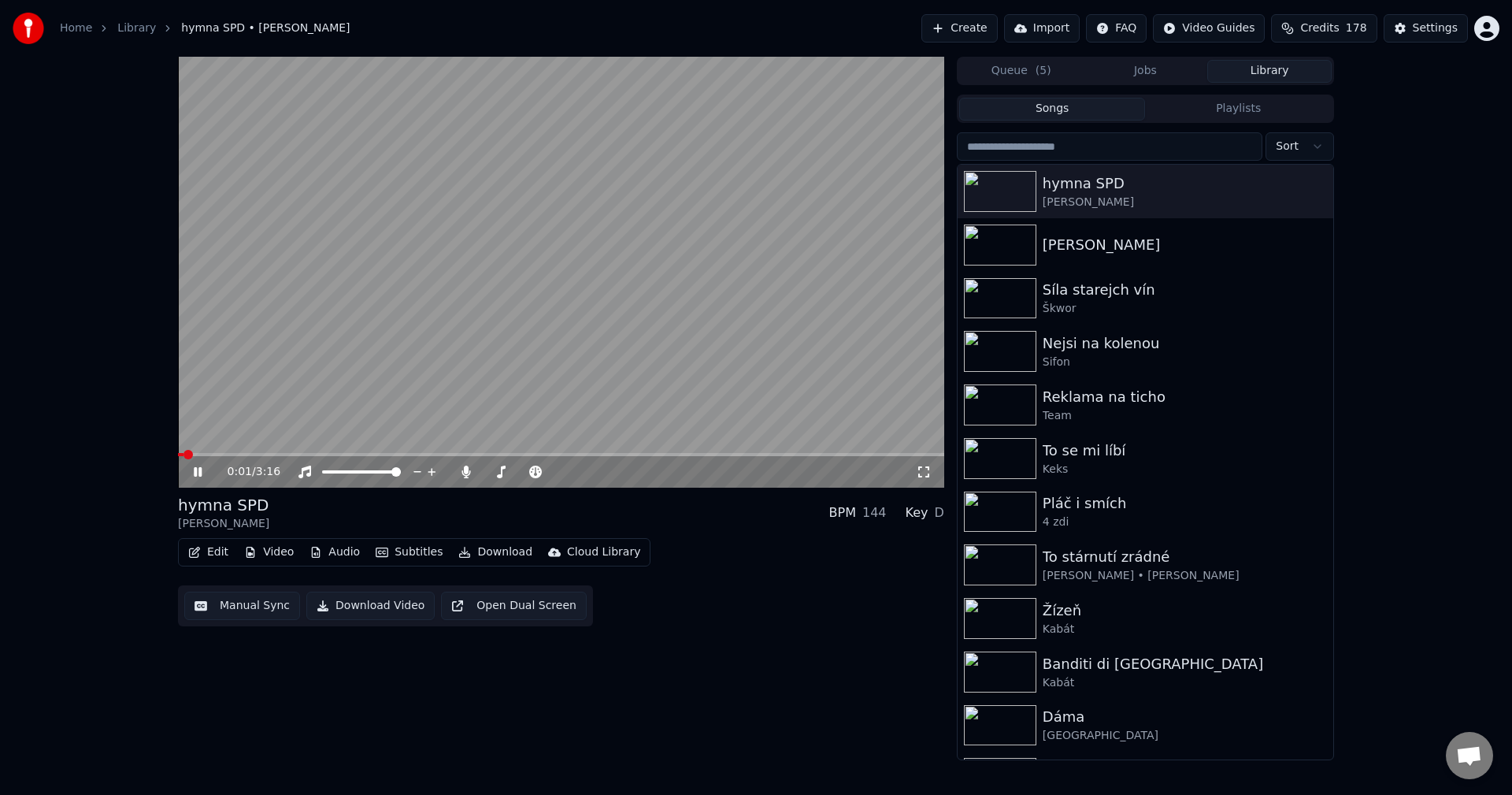
click at [193, 473] on icon at bounding box center [209, 472] width 37 height 13
click at [216, 551] on button "Edit" at bounding box center [208, 552] width 53 height 22
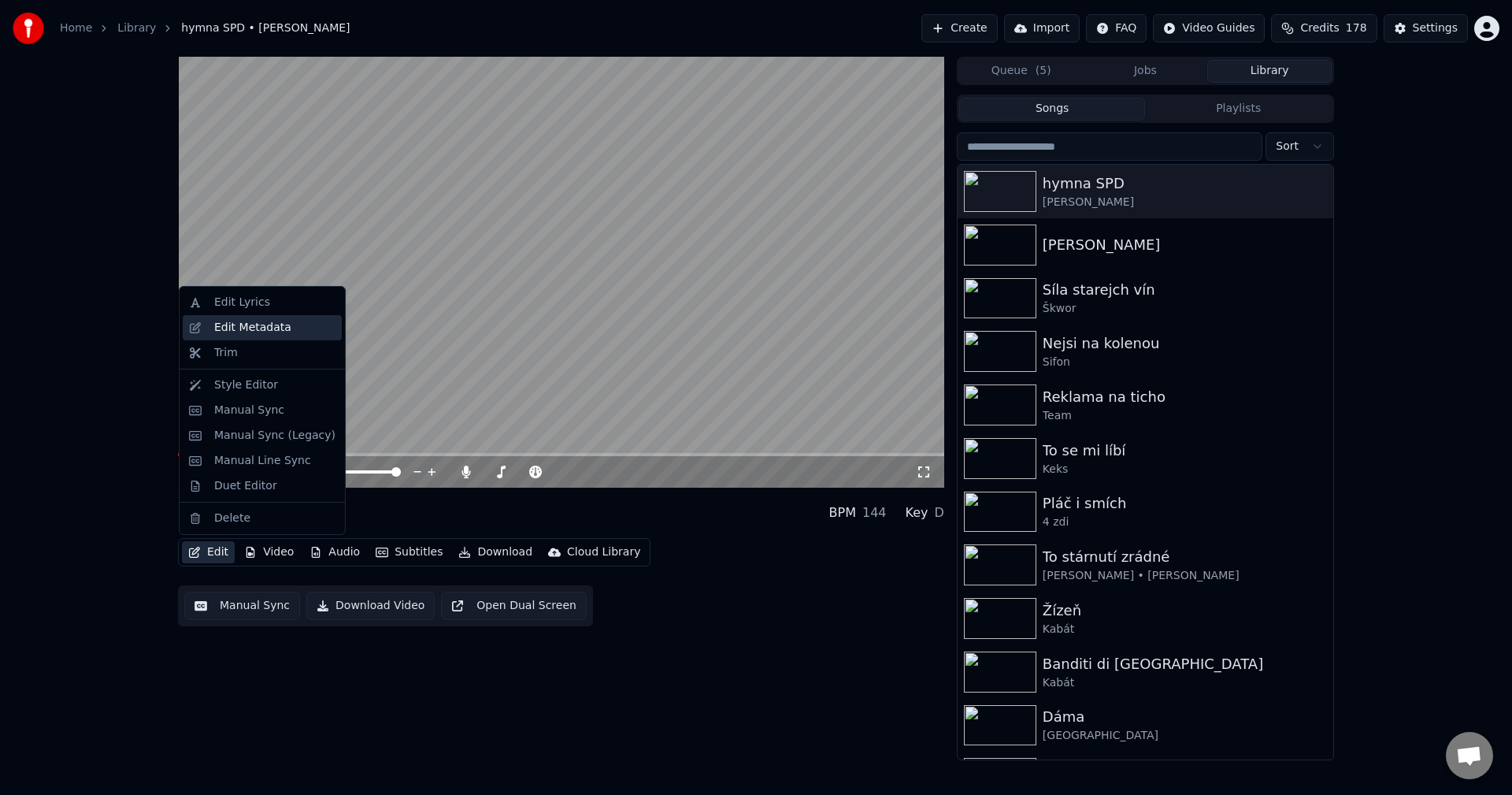
click at [279, 327] on div "Edit Metadata" at bounding box center [252, 327] width 77 height 16
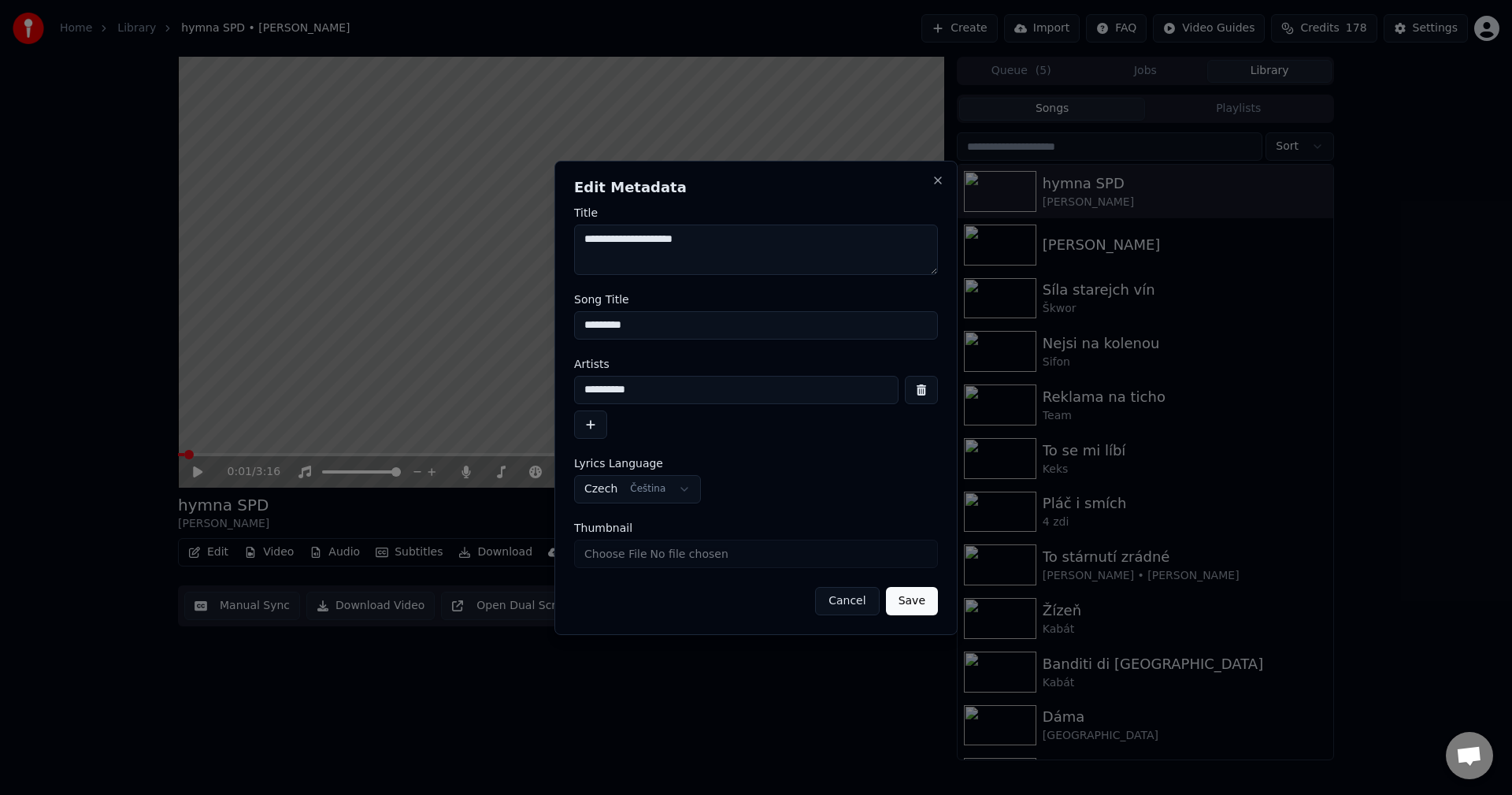
drag, startPoint x: 588, startPoint y: 328, endPoint x: 520, endPoint y: 335, distance: 68.4
click at [532, 332] on body "**********" at bounding box center [756, 397] width 1512 height 795
type input "*********"
click at [642, 236] on textarea "**********" at bounding box center [756, 250] width 363 height 50
type textarea "**********"
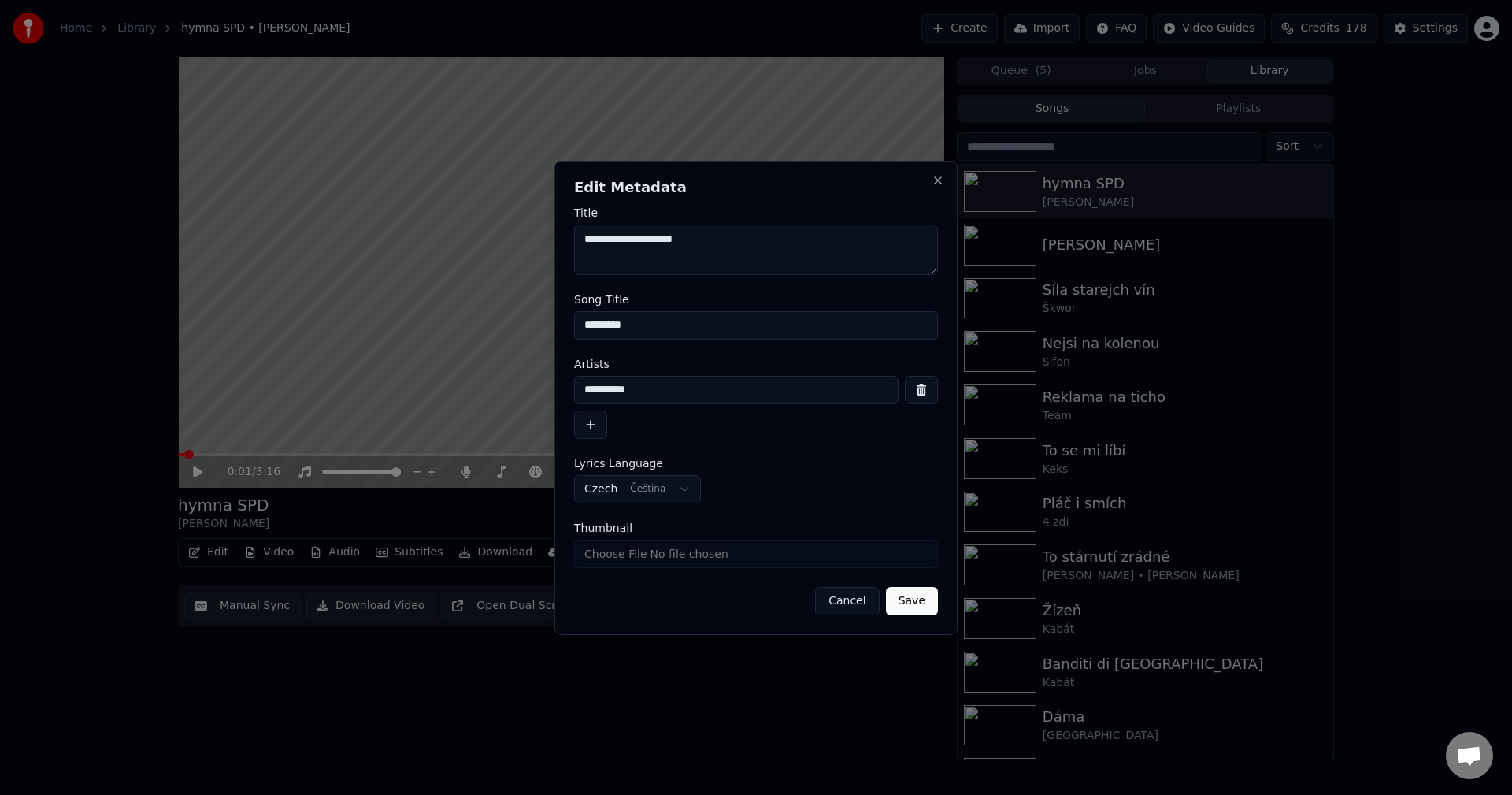
click at [916, 602] on button "Save" at bounding box center [912, 601] width 52 height 29
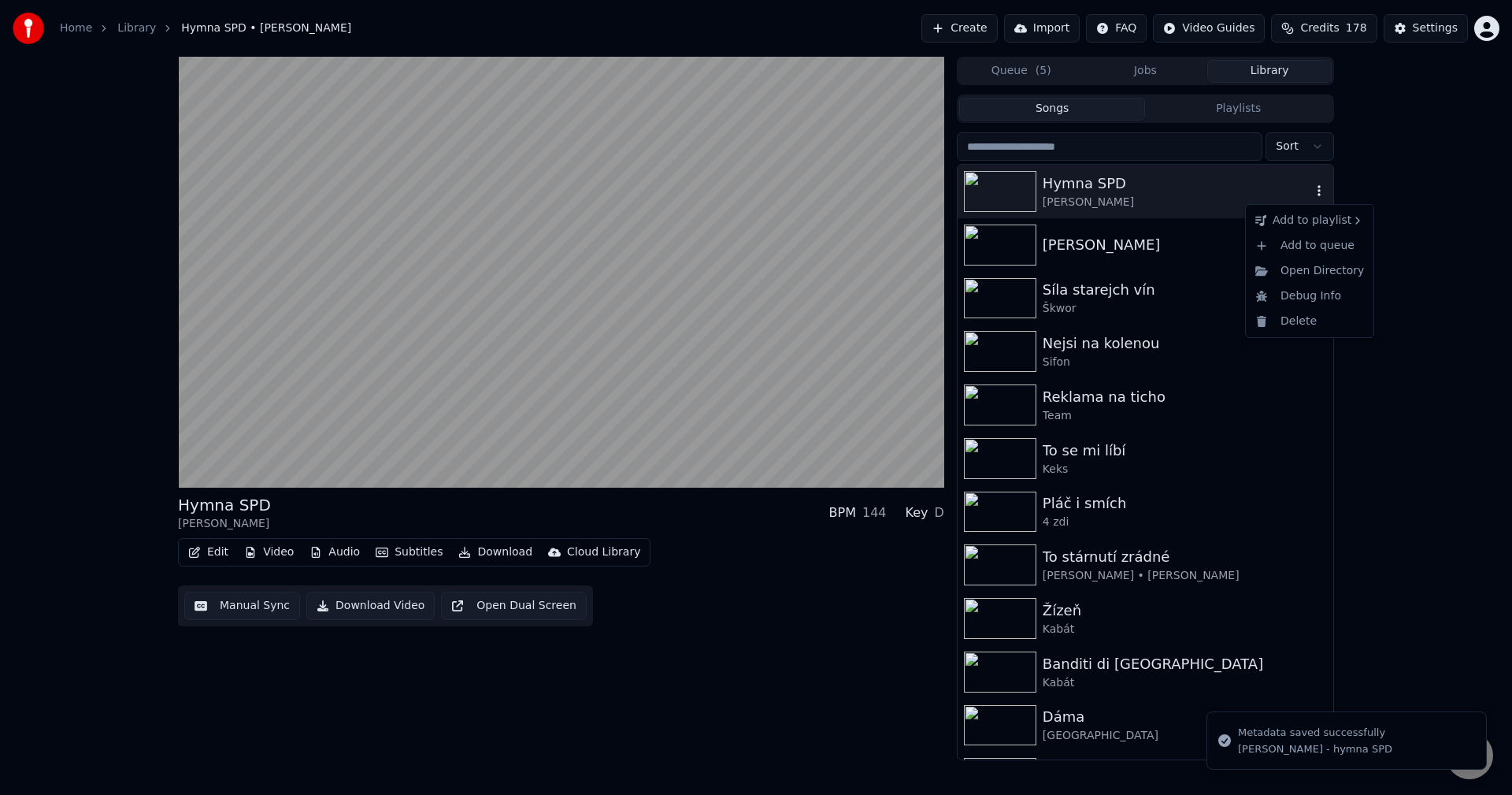
click at [1311, 187] on icon "button" at bounding box center [1319, 191] width 16 height 13
click at [1318, 194] on icon "button" at bounding box center [1319, 191] width 3 height 11
click at [1320, 266] on div "Open Directory" at bounding box center [1309, 271] width 121 height 25
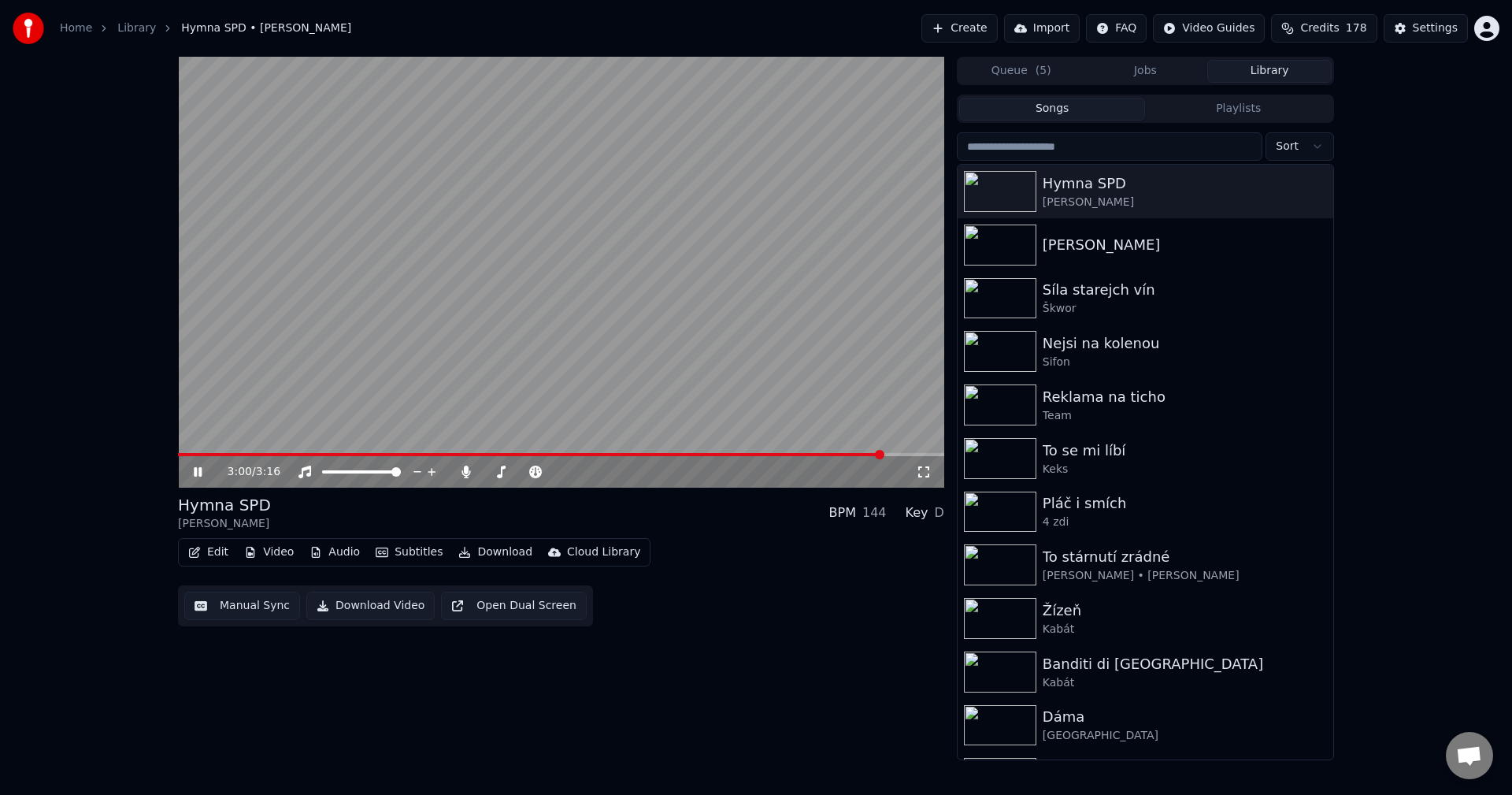
click at [195, 469] on icon at bounding box center [197, 472] width 7 height 9
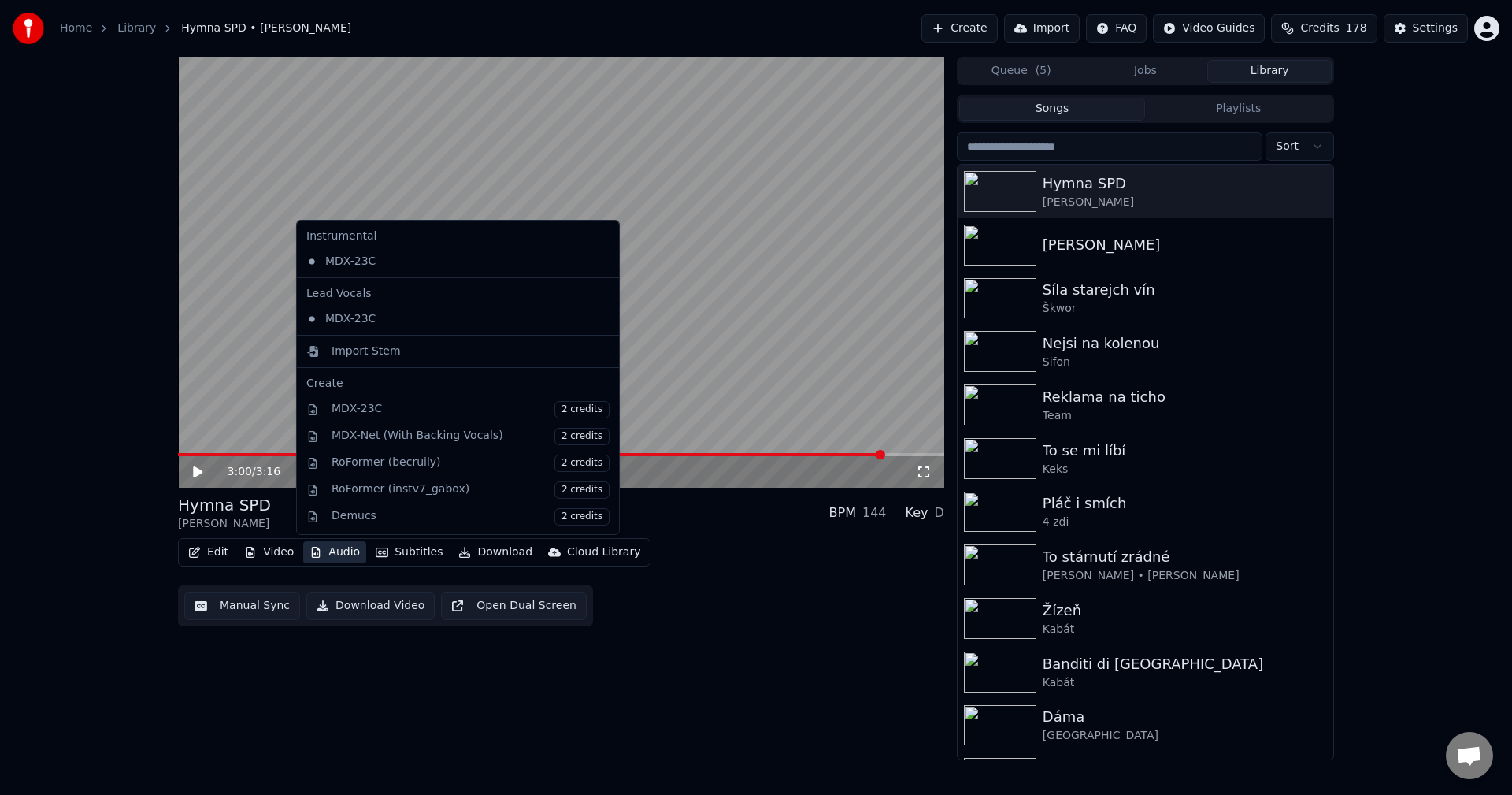
click at [337, 556] on button "Audio" at bounding box center [335, 552] width 63 height 22
click at [385, 352] on div "Import Stem" at bounding box center [366, 351] width 70 height 16
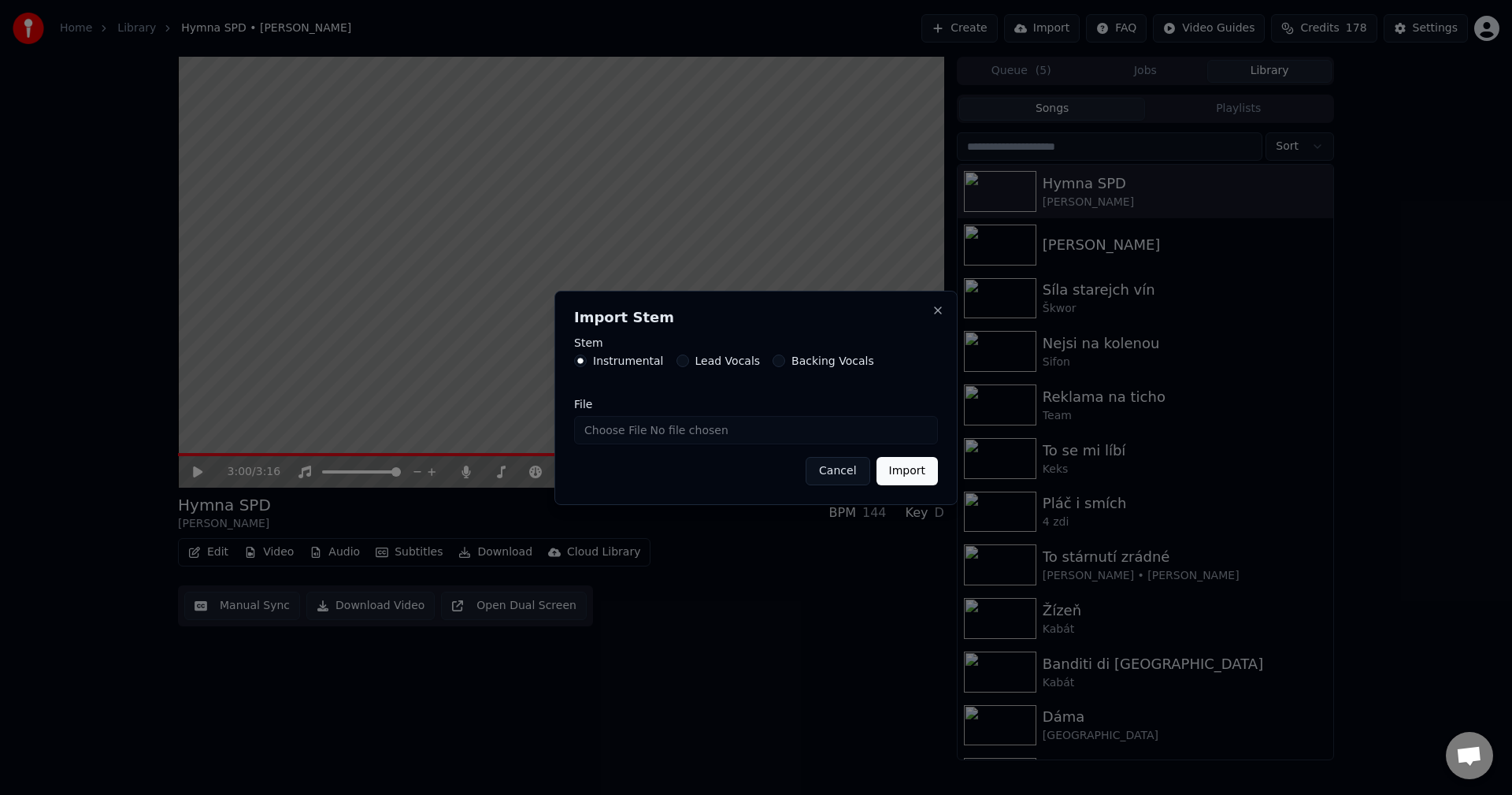
click at [637, 428] on input "File" at bounding box center [756, 430] width 363 height 29
type input "**********"
click at [913, 473] on button "Import" at bounding box center [907, 470] width 61 height 29
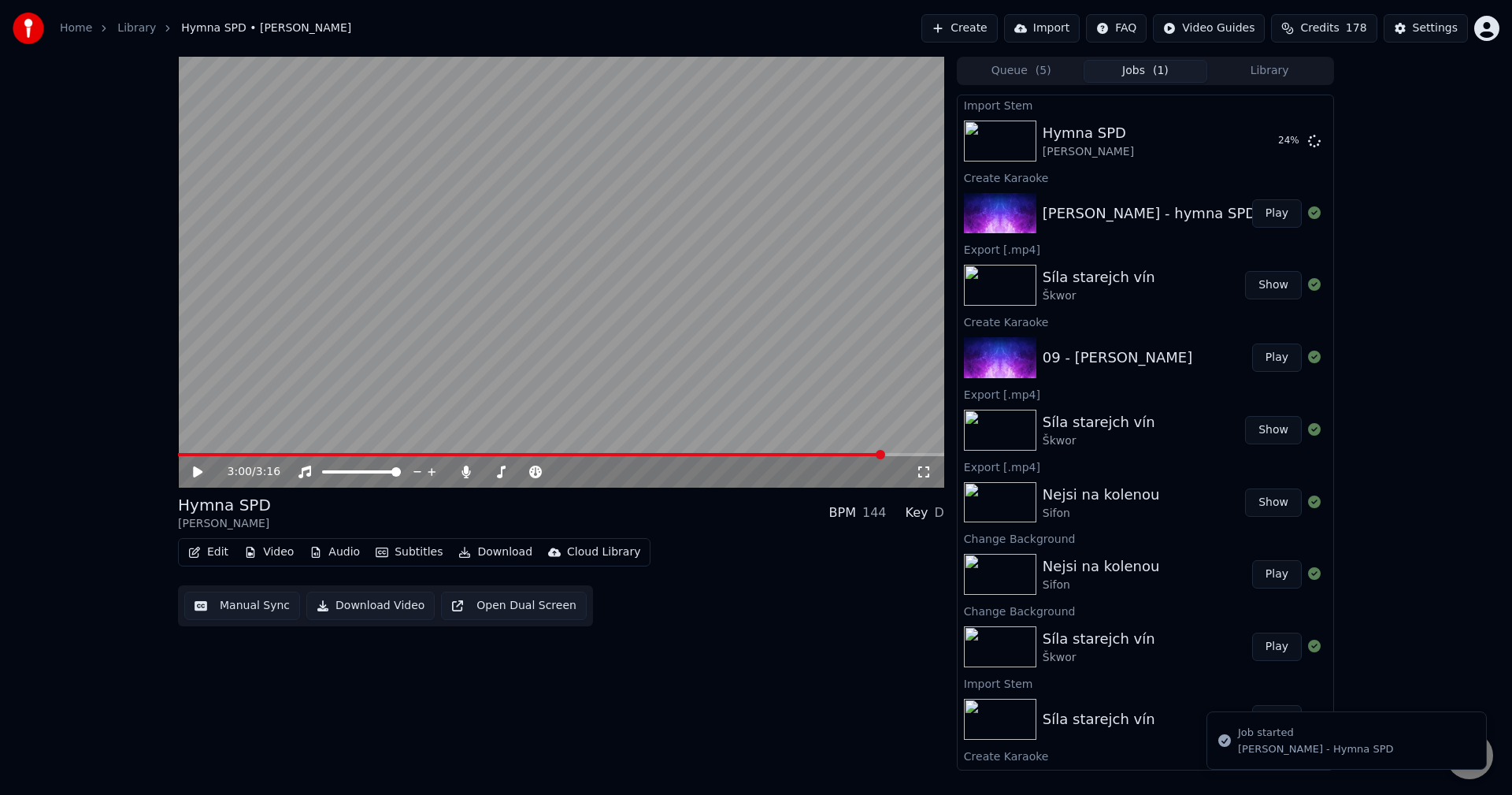
click at [270, 551] on button "Video" at bounding box center [269, 552] width 62 height 22
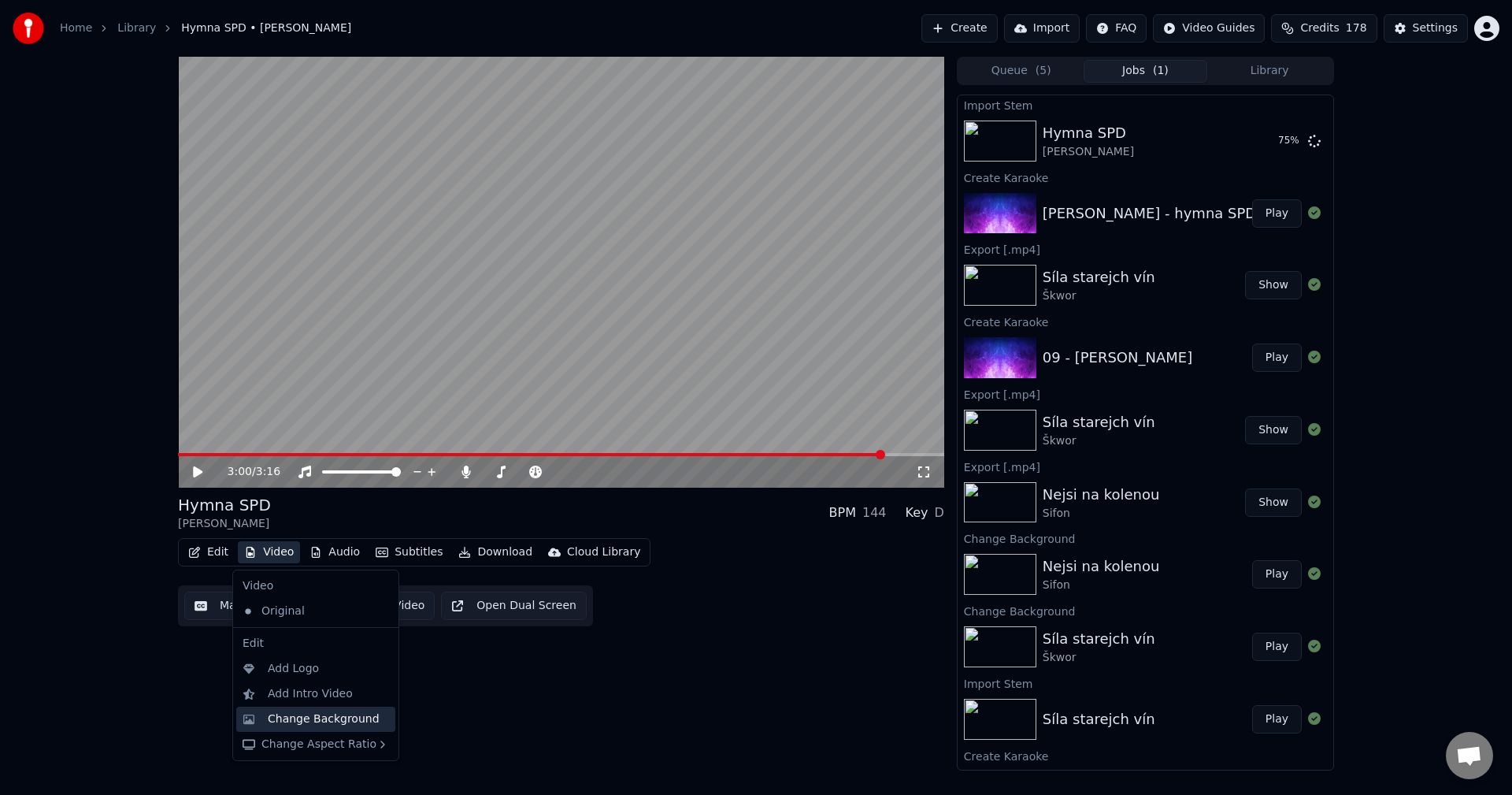
click at [301, 710] on div "Change Background" at bounding box center [315, 719] width 159 height 25
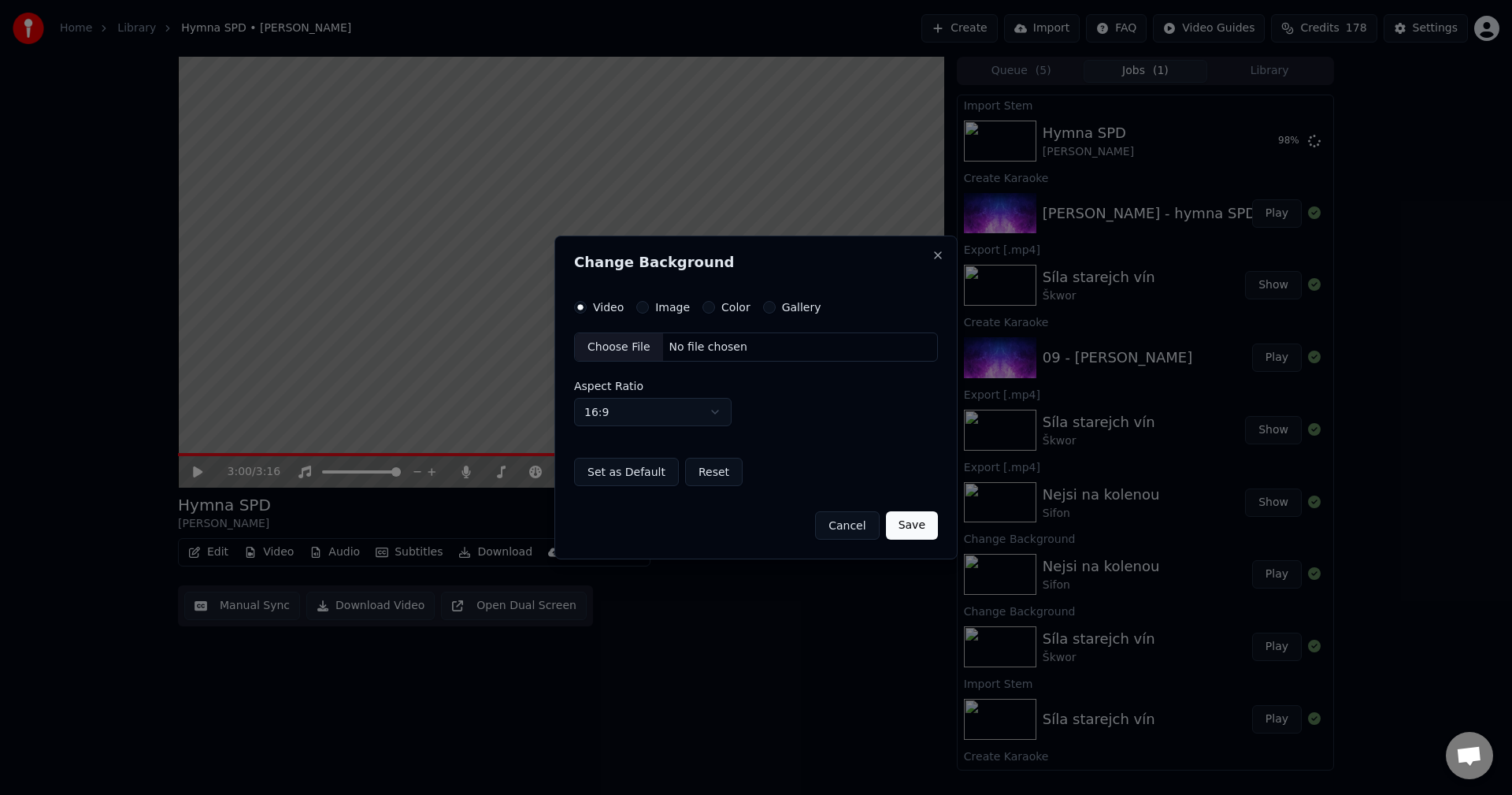
click at [666, 314] on div "Video Image Color Gallery Choose File No file chosen Aspect Ratio 16:9 **** ***…" at bounding box center [756, 394] width 363 height 186
click at [639, 304] on button "Image" at bounding box center [643, 308] width 13 height 13
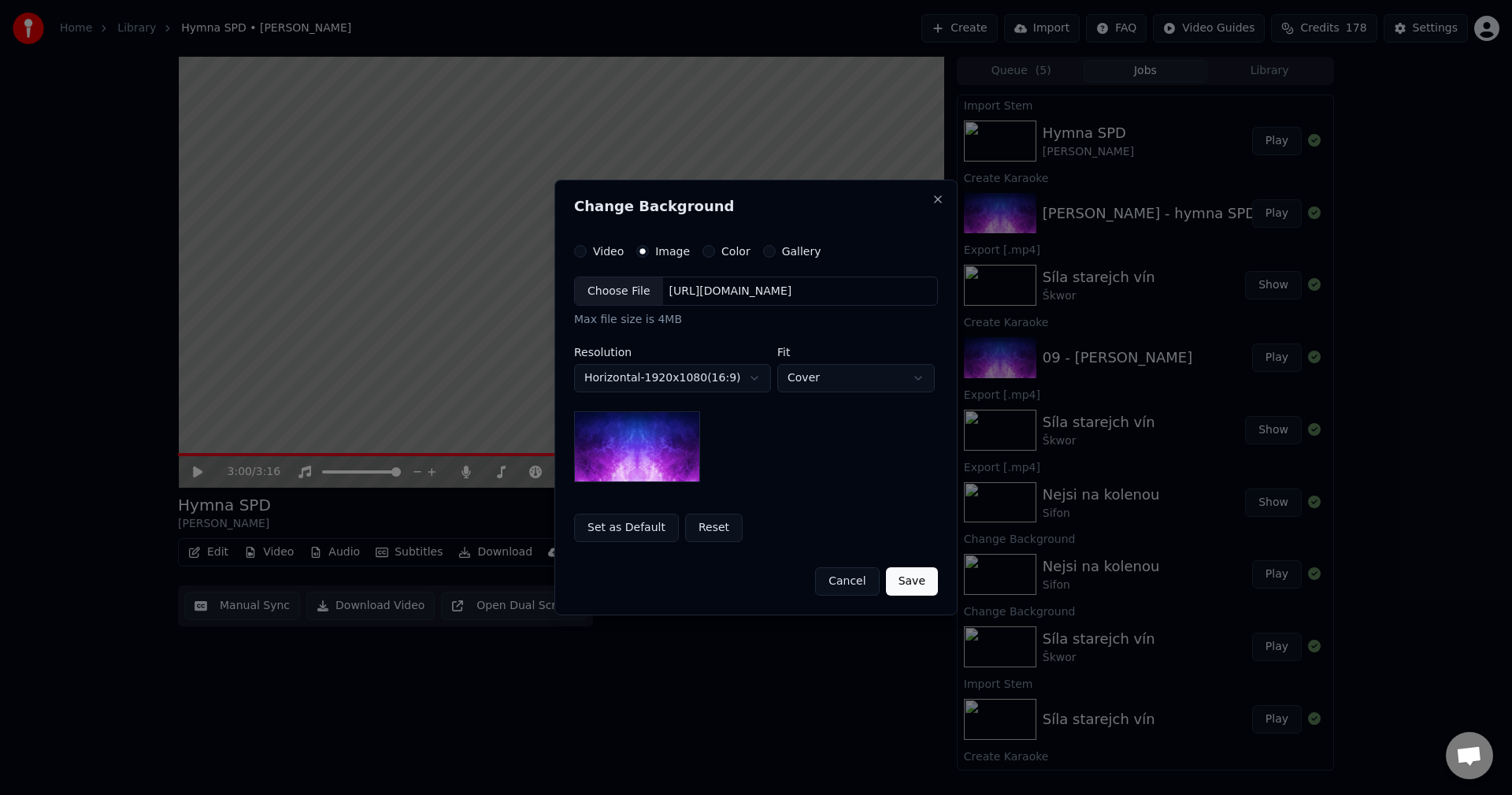
click at [729, 295] on div "[URL][DOMAIN_NAME]" at bounding box center [731, 291] width 136 height 16
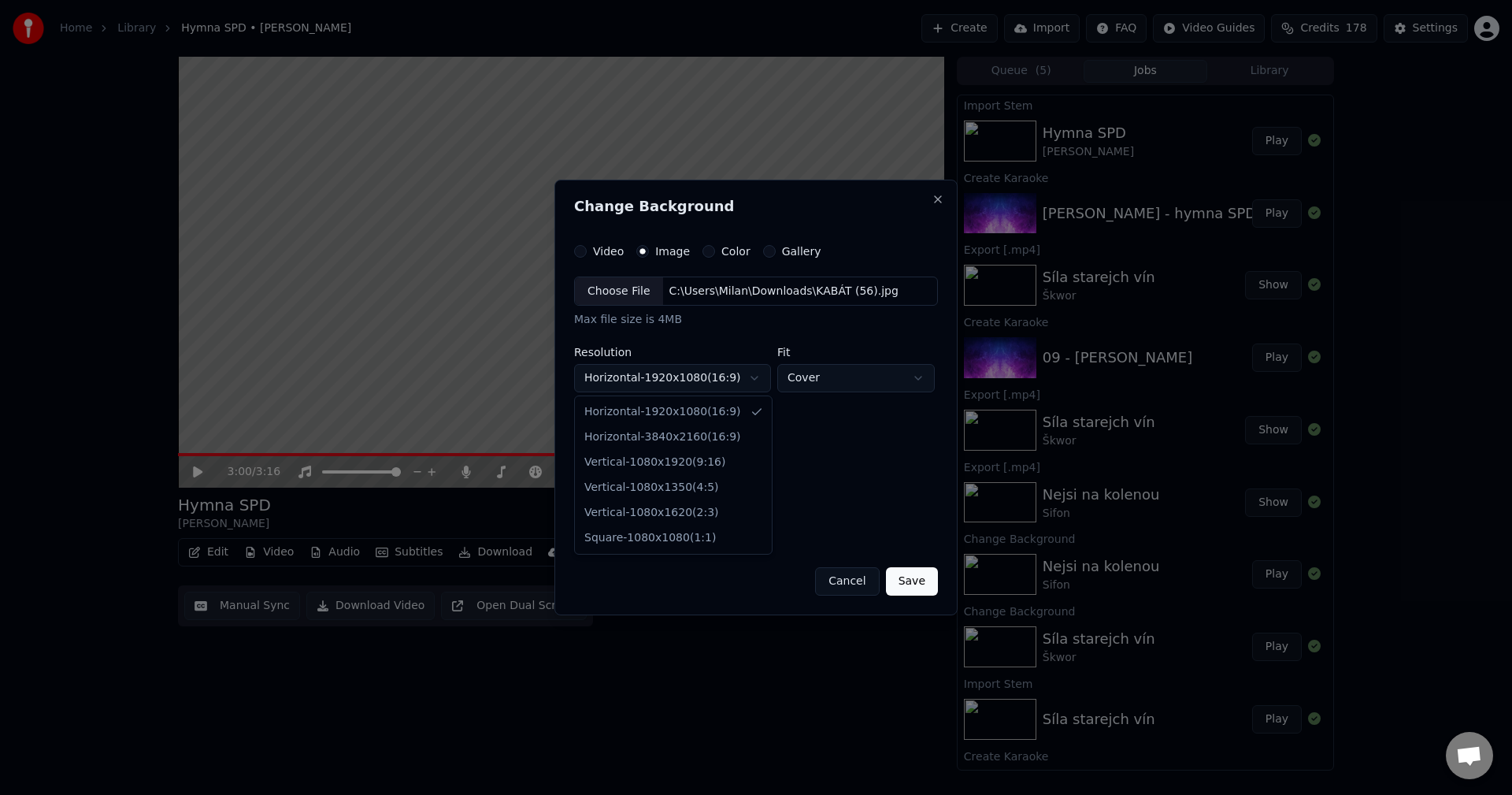
click at [715, 378] on body "Home Library Hymna SPD • [PERSON_NAME] Create Import FAQ Video Guides Credits 1…" at bounding box center [756, 397] width 1512 height 795
select select "*********"
click at [918, 592] on button "Save" at bounding box center [912, 581] width 52 height 29
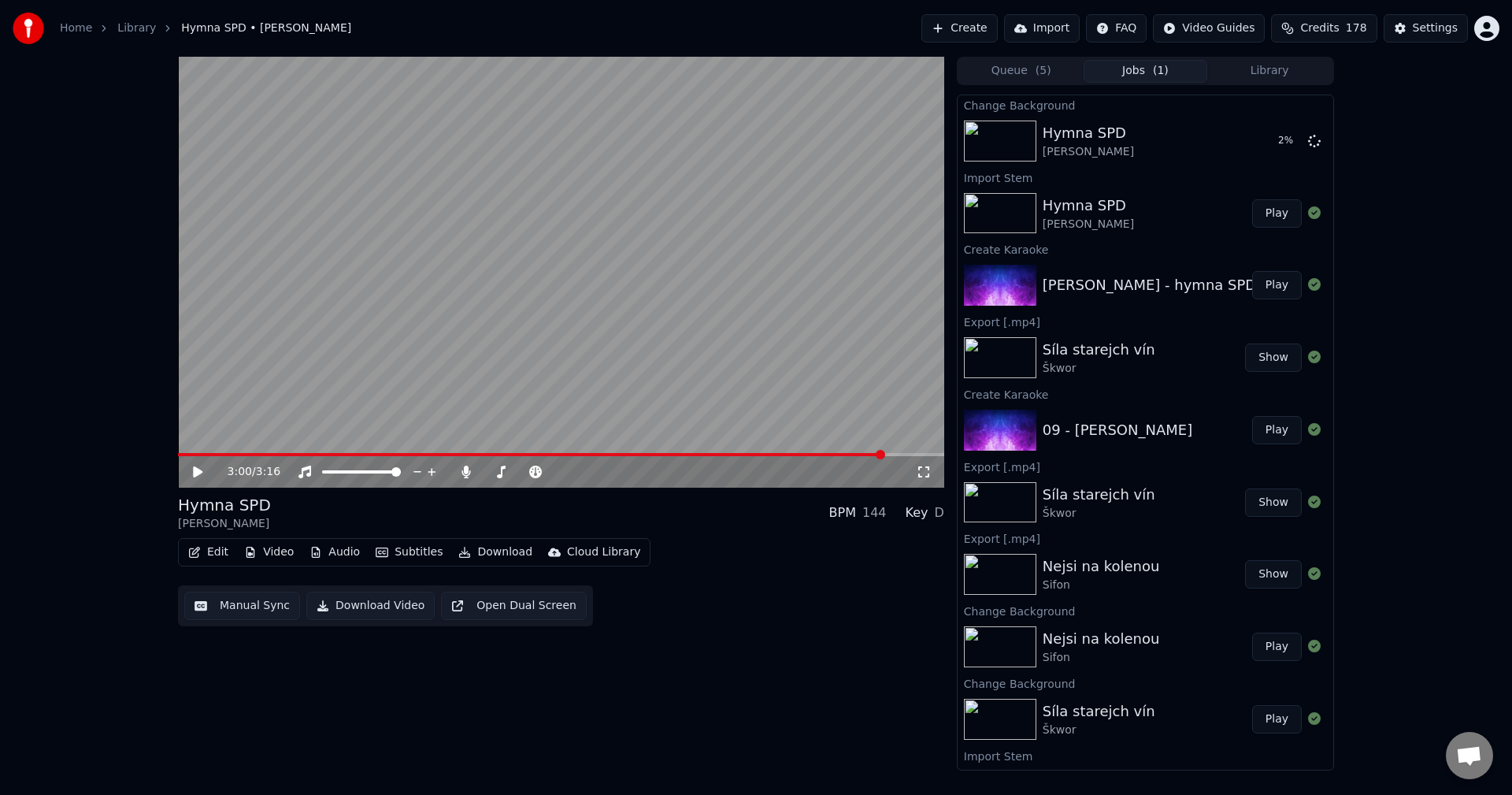
click at [1257, 79] on button "Library" at bounding box center [1269, 71] width 125 height 23
click at [1134, 67] on button "Jobs ( 1 )" at bounding box center [1146, 71] width 125 height 23
click at [1266, 70] on button "Library" at bounding box center [1269, 71] width 125 height 23
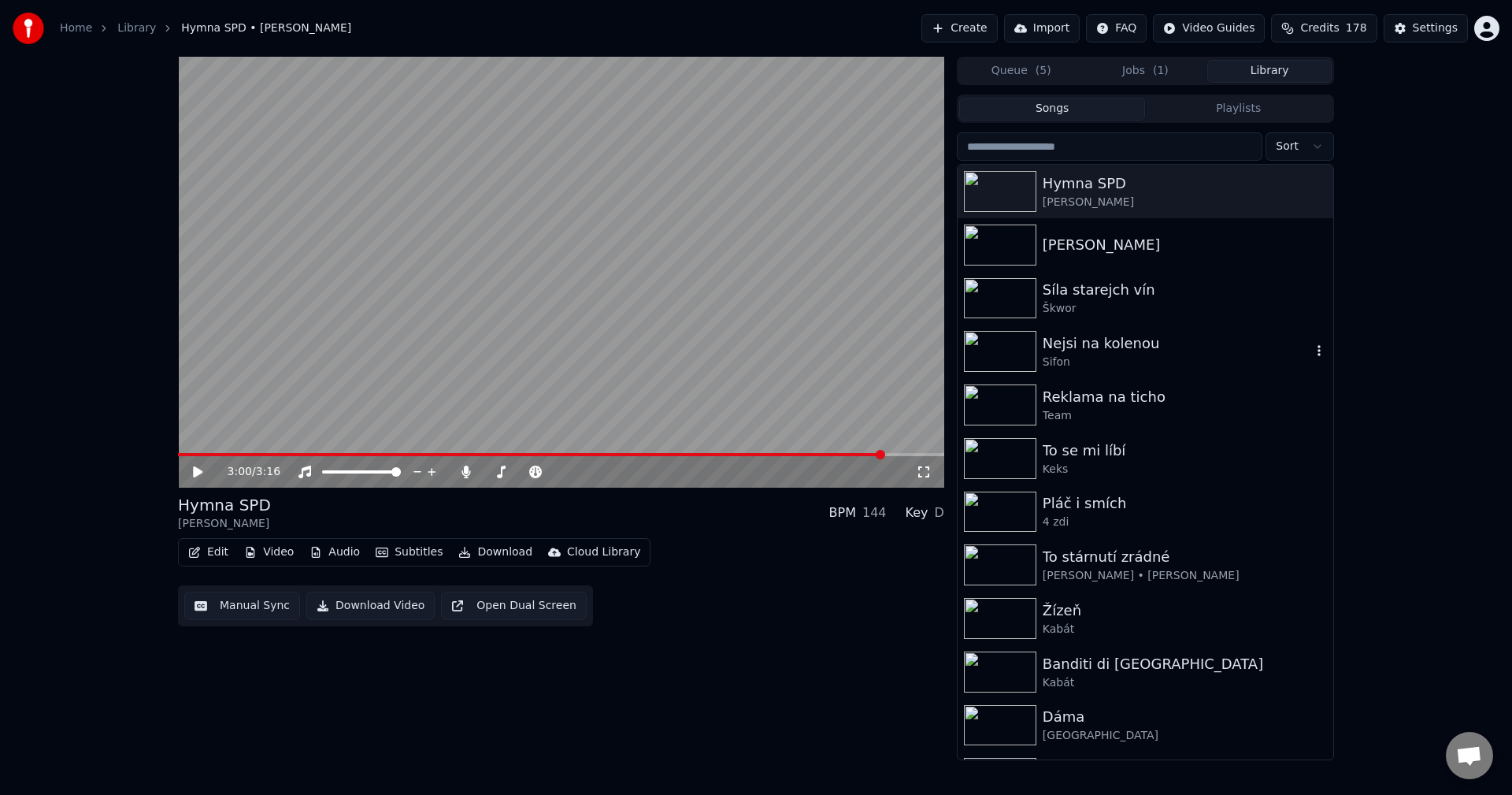
click at [1152, 348] on div "Nejsi na kolenou" at bounding box center [1177, 344] width 269 height 22
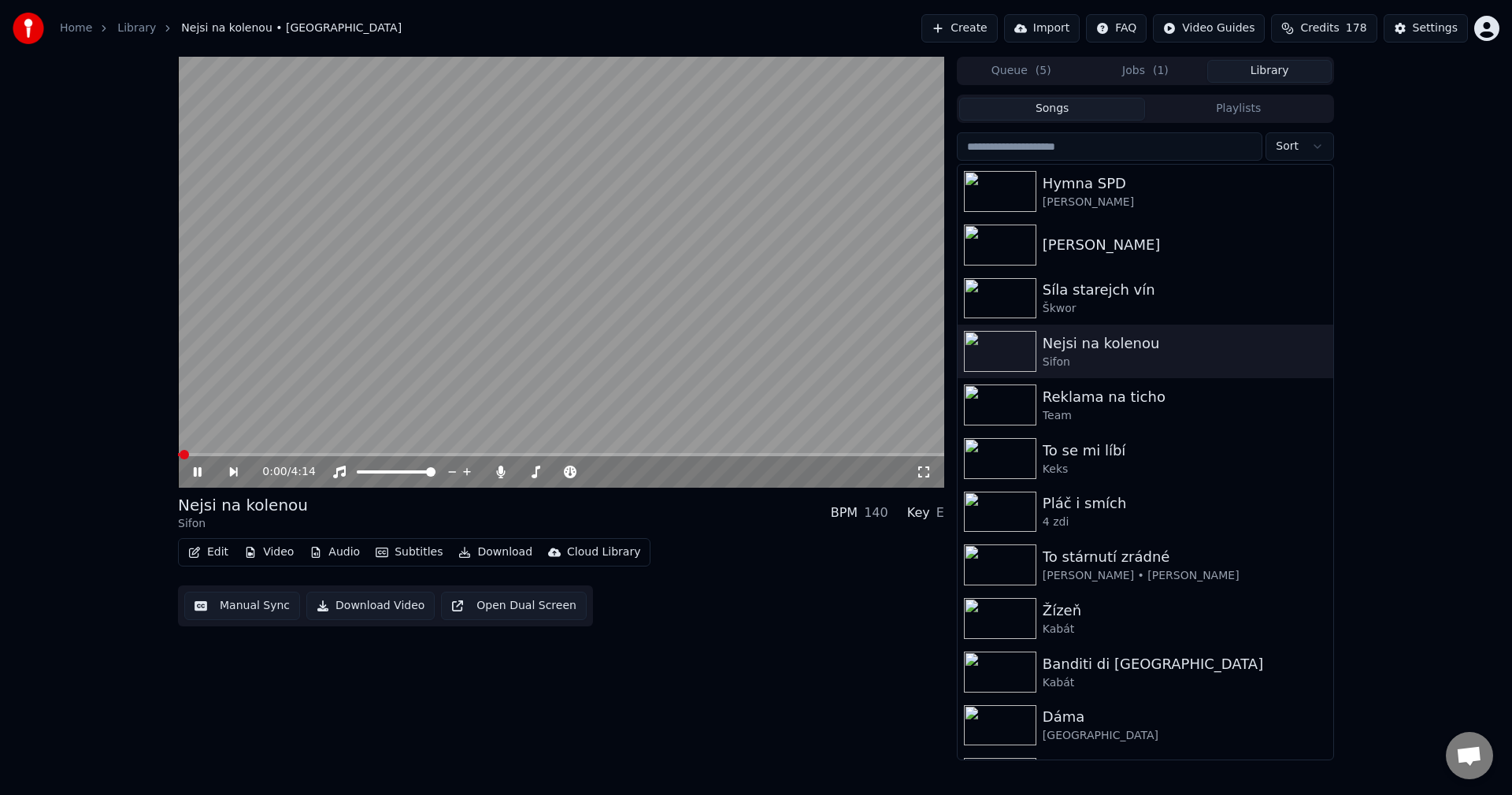
click at [199, 477] on icon at bounding box center [208, 472] width 36 height 13
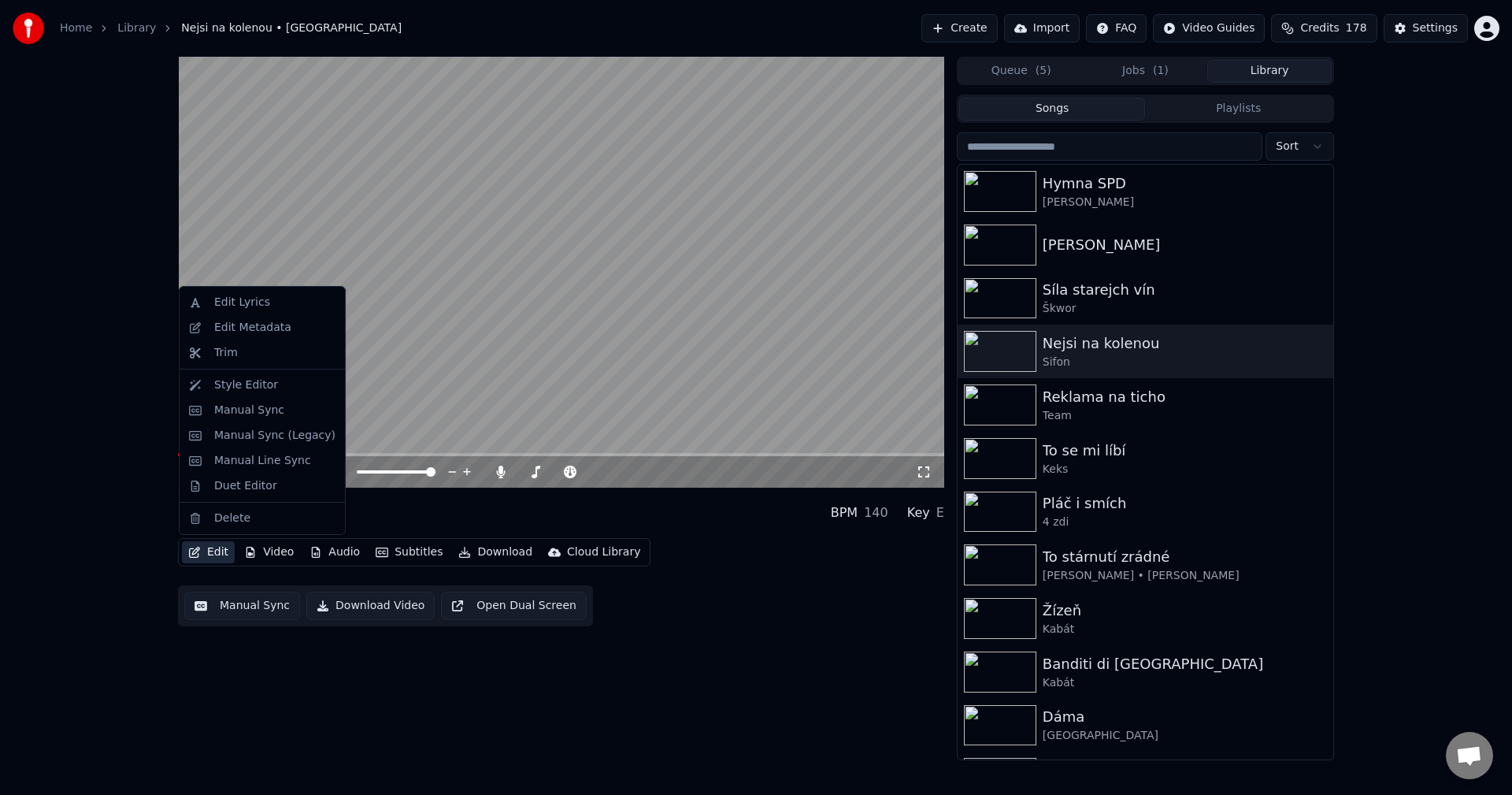
click at [207, 549] on button "Edit" at bounding box center [208, 552] width 53 height 22
click at [285, 338] on div "Edit Metadata" at bounding box center [262, 327] width 159 height 25
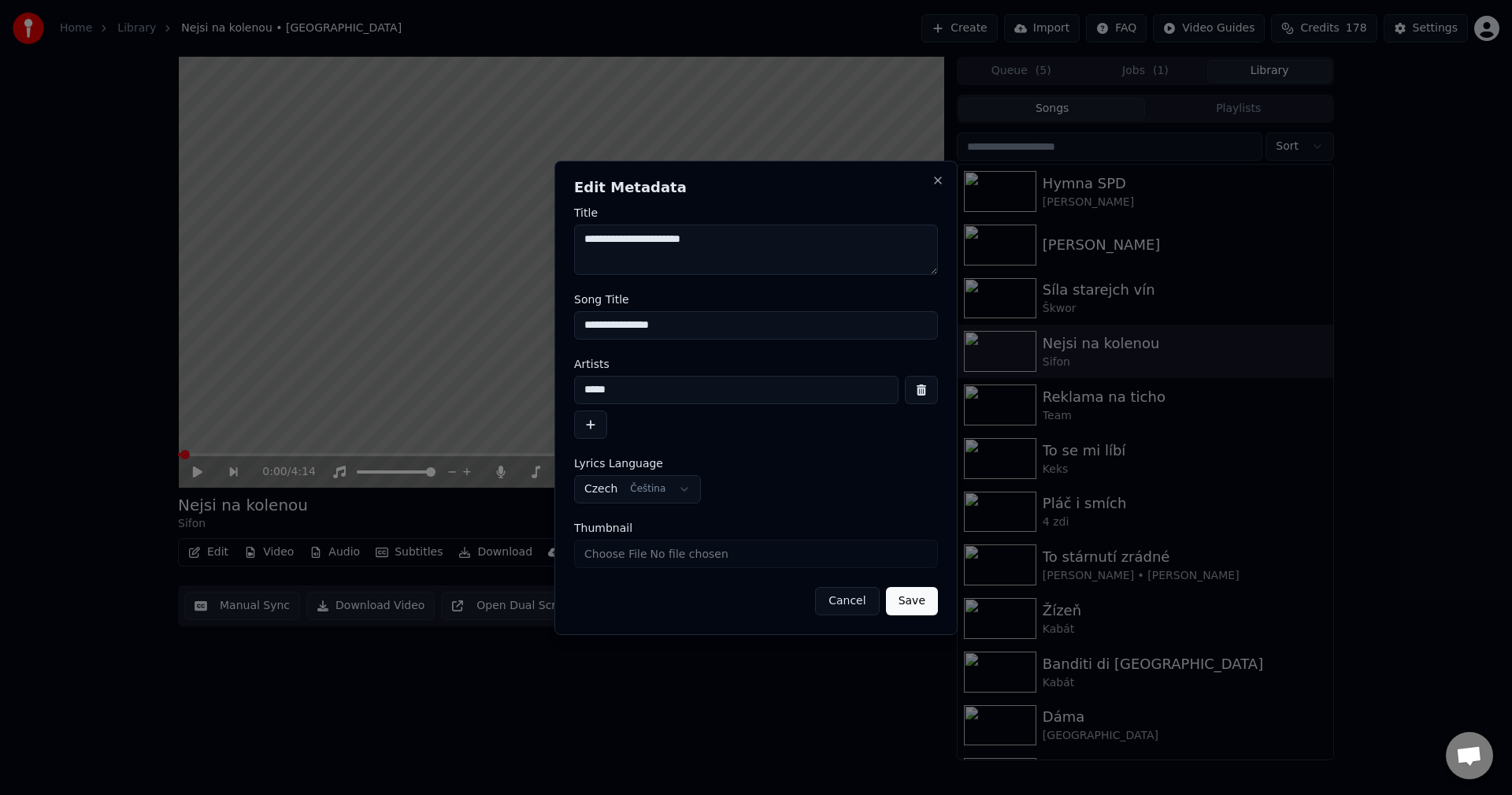
click at [670, 558] on input "Thumbnail" at bounding box center [756, 553] width 363 height 29
type input "**********"
click at [908, 602] on button "Save" at bounding box center [912, 601] width 52 height 29
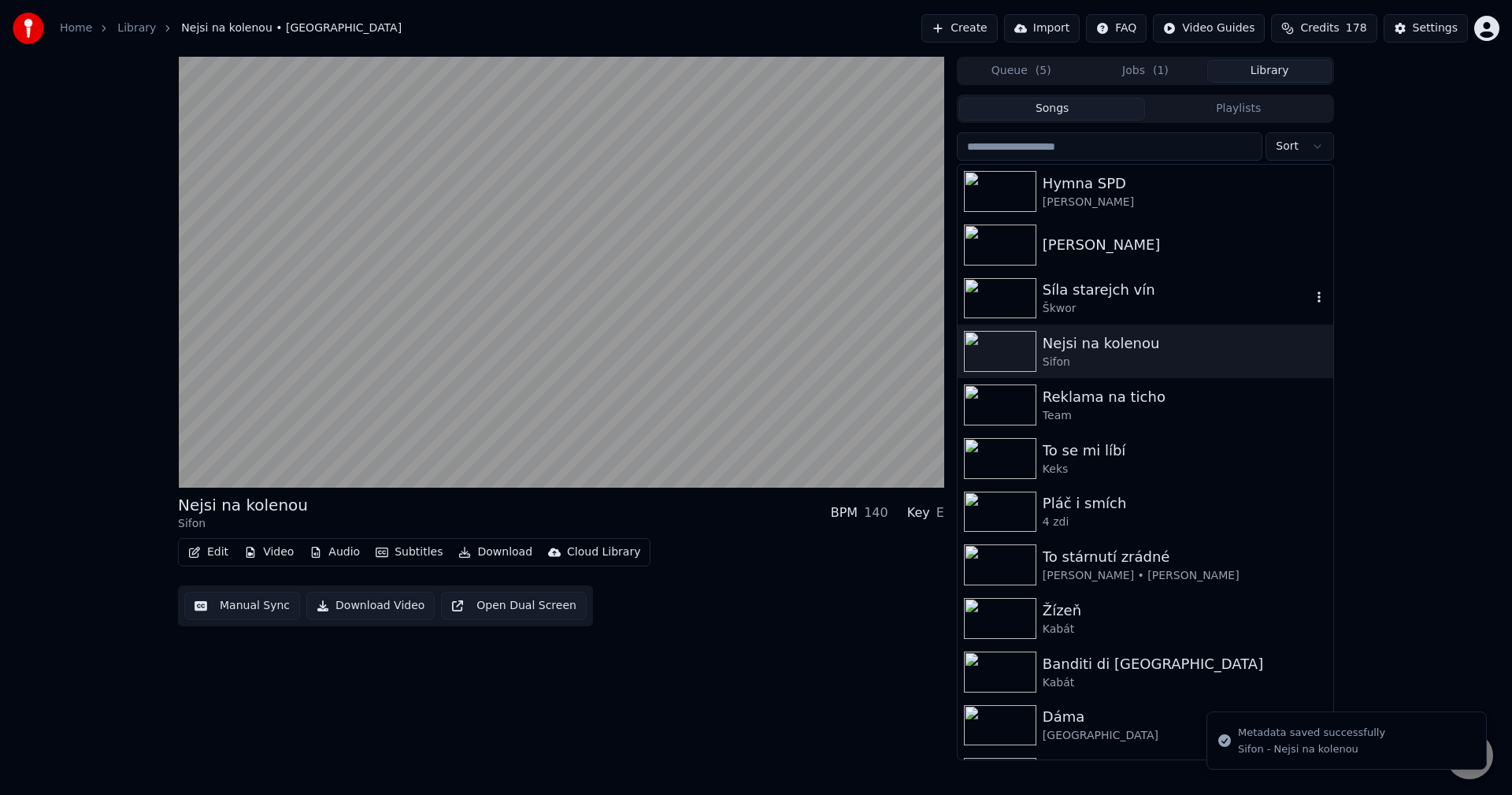
click at [1137, 299] on div "Síla starejch vín" at bounding box center [1177, 290] width 269 height 22
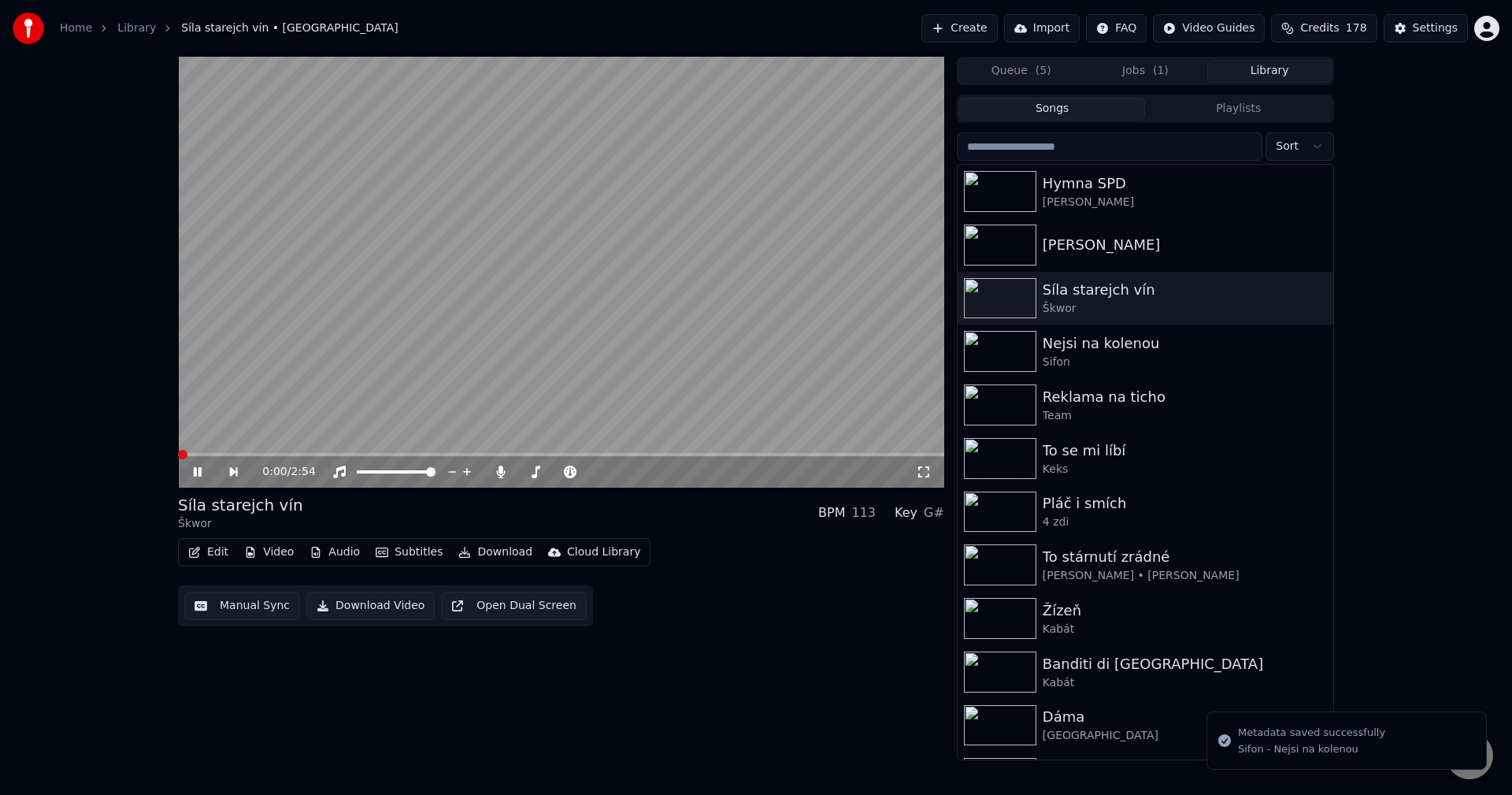
click at [215, 555] on button "Edit" at bounding box center [208, 552] width 53 height 22
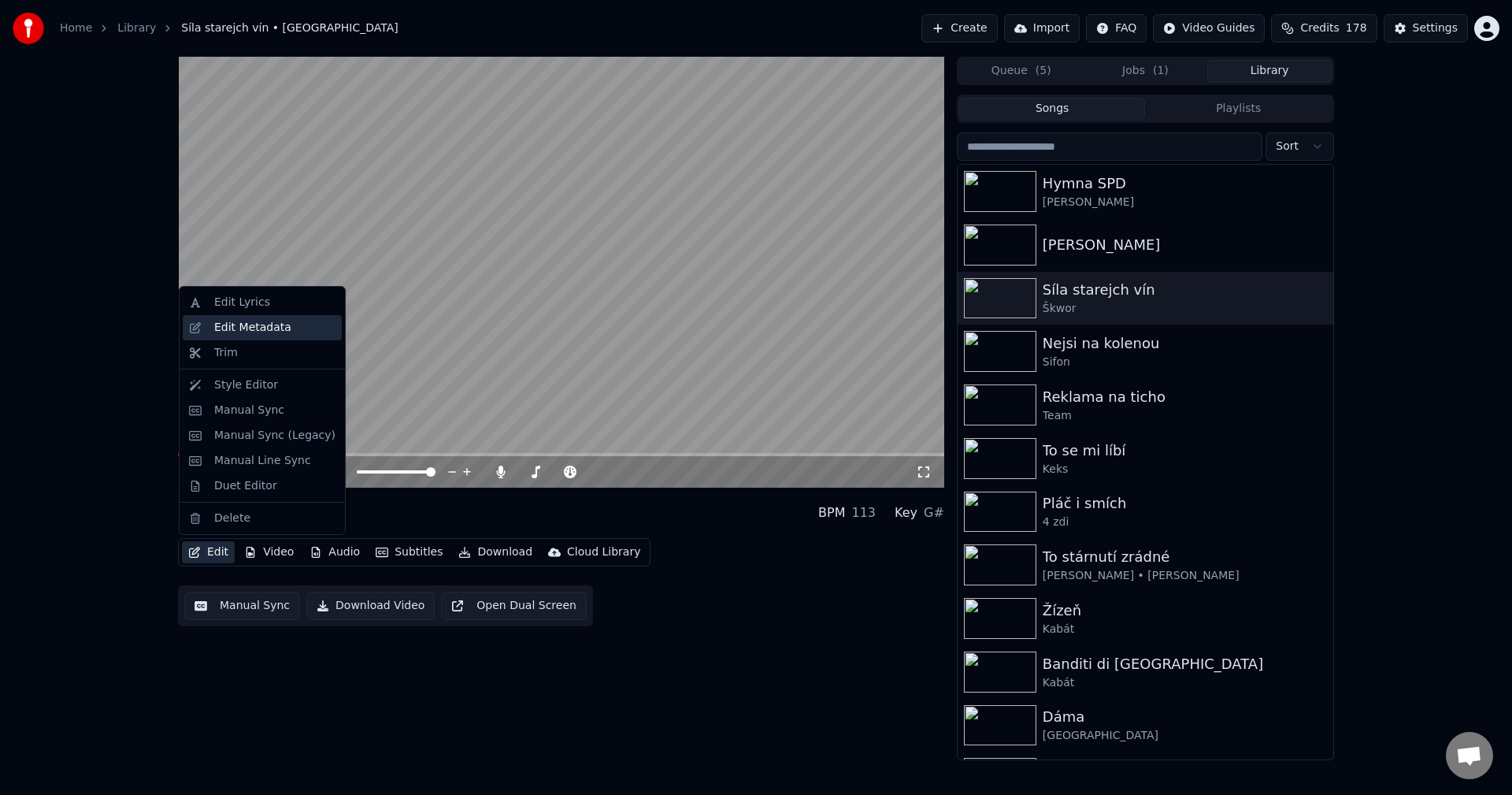
click at [272, 327] on div "Edit Metadata" at bounding box center [252, 327] width 77 height 16
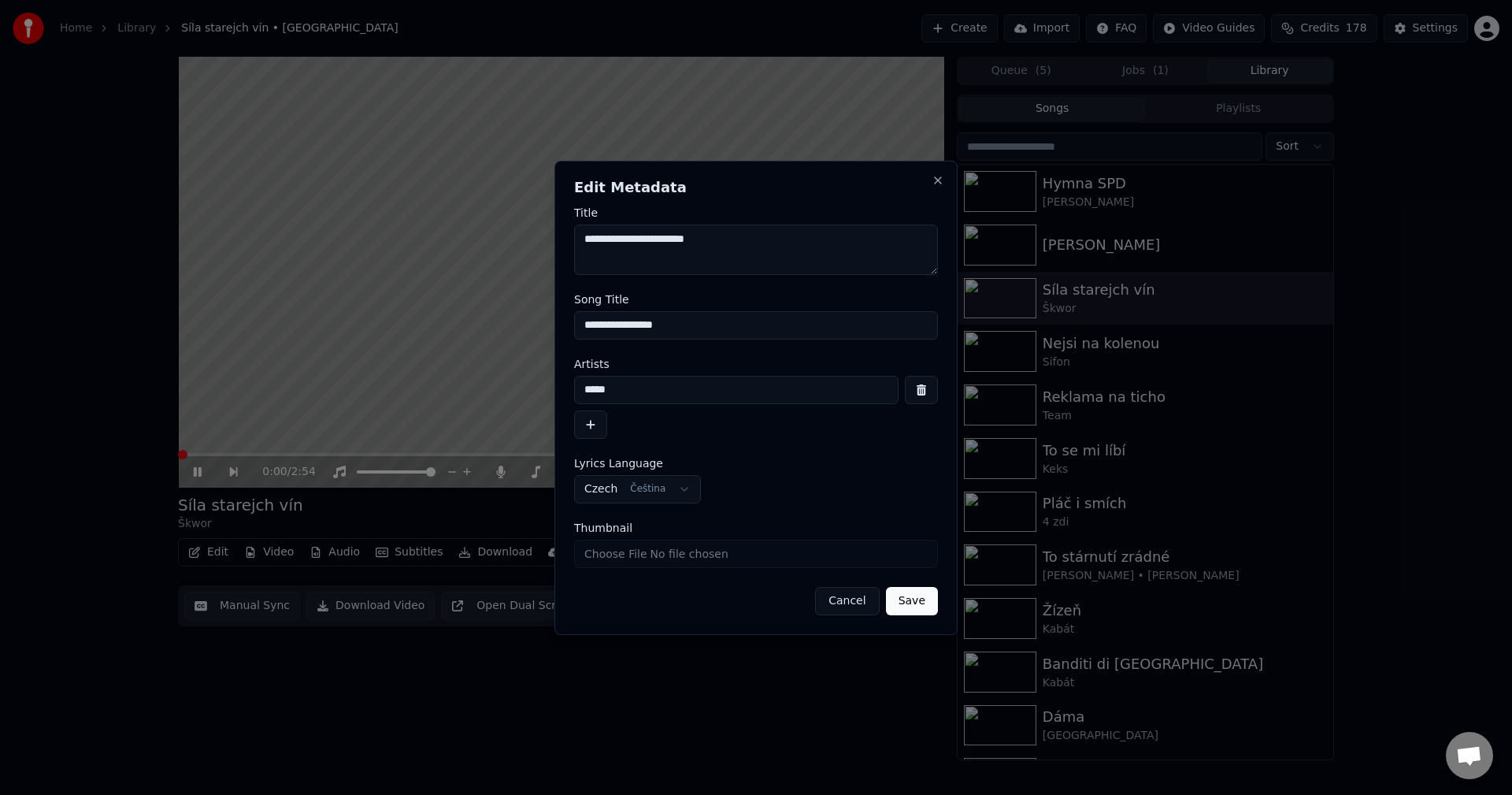
click at [677, 553] on input "Thumbnail" at bounding box center [756, 553] width 363 height 29
type input "**********"
click at [924, 604] on button "Save" at bounding box center [912, 601] width 52 height 29
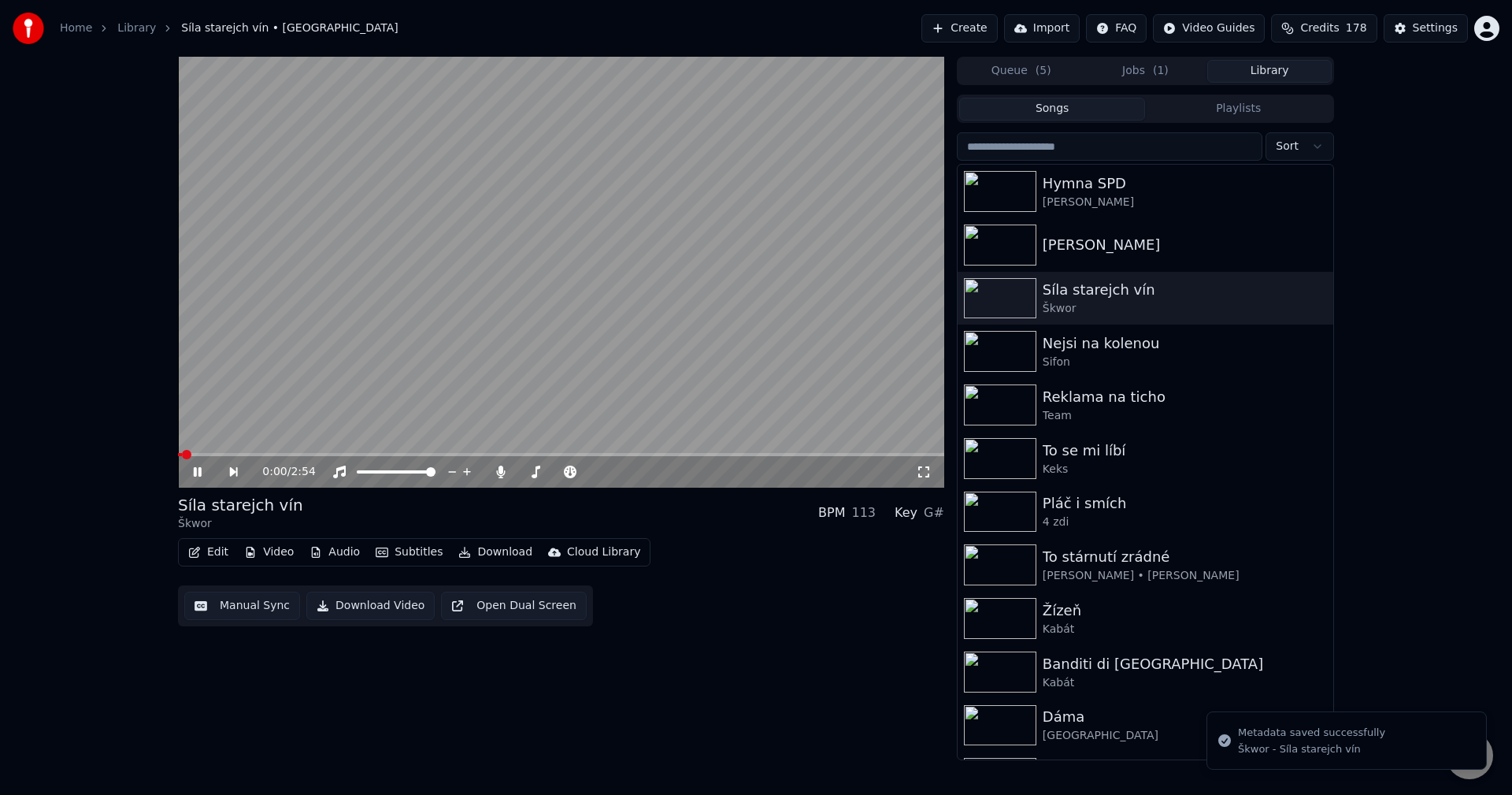
click at [195, 474] on icon at bounding box center [197, 472] width 7 height 9
click at [400, 710] on div "0:00 / 2:54 Síla starejch vín Škwor BPM 113 Key G# Edit Video Audio Subtitles D…" at bounding box center [561, 408] width 767 height 704
click at [1141, 70] on button "Jobs ( 1 )" at bounding box center [1146, 71] width 125 height 23
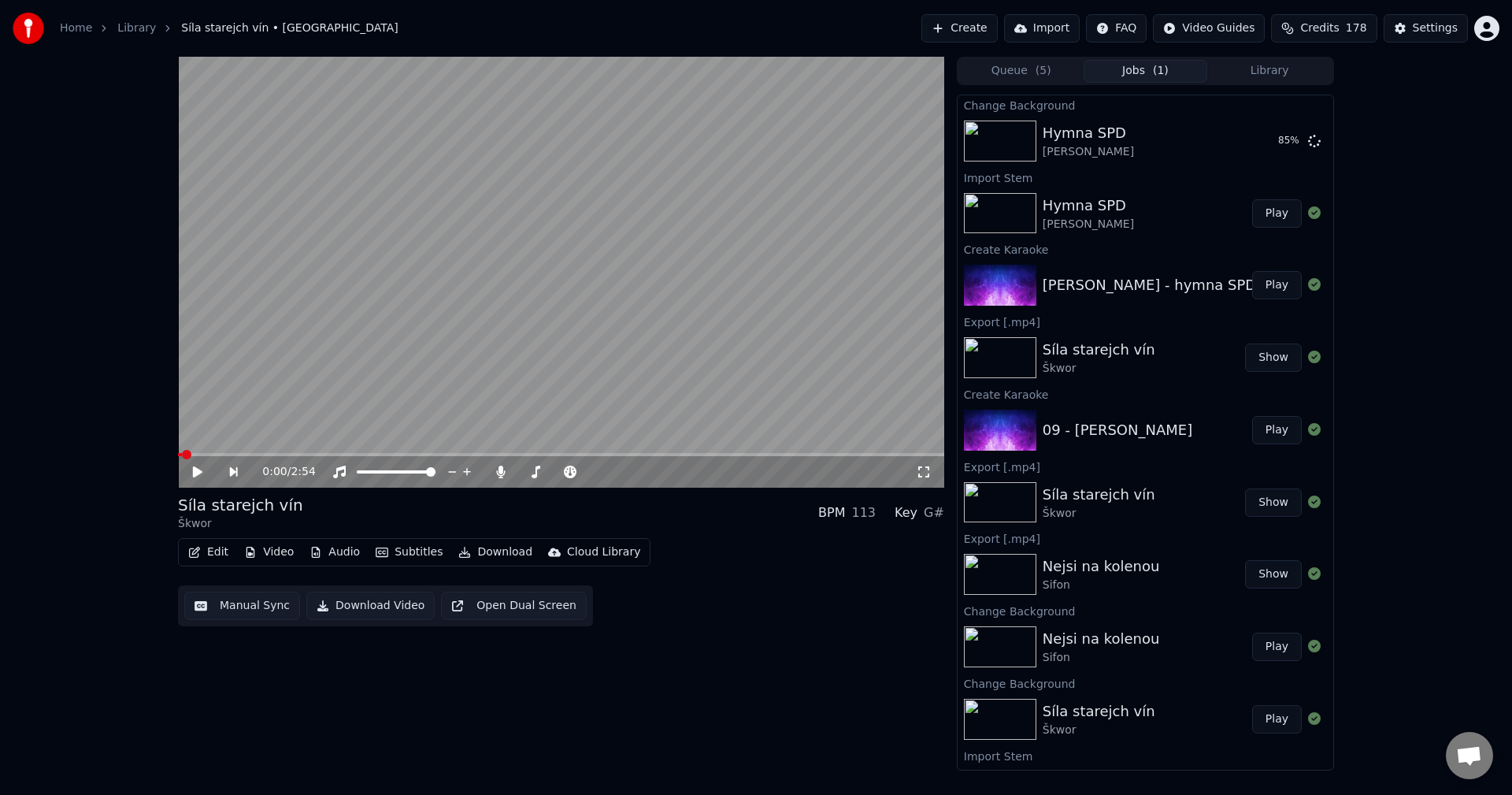
click at [1253, 65] on button "Library" at bounding box center [1269, 71] width 125 height 23
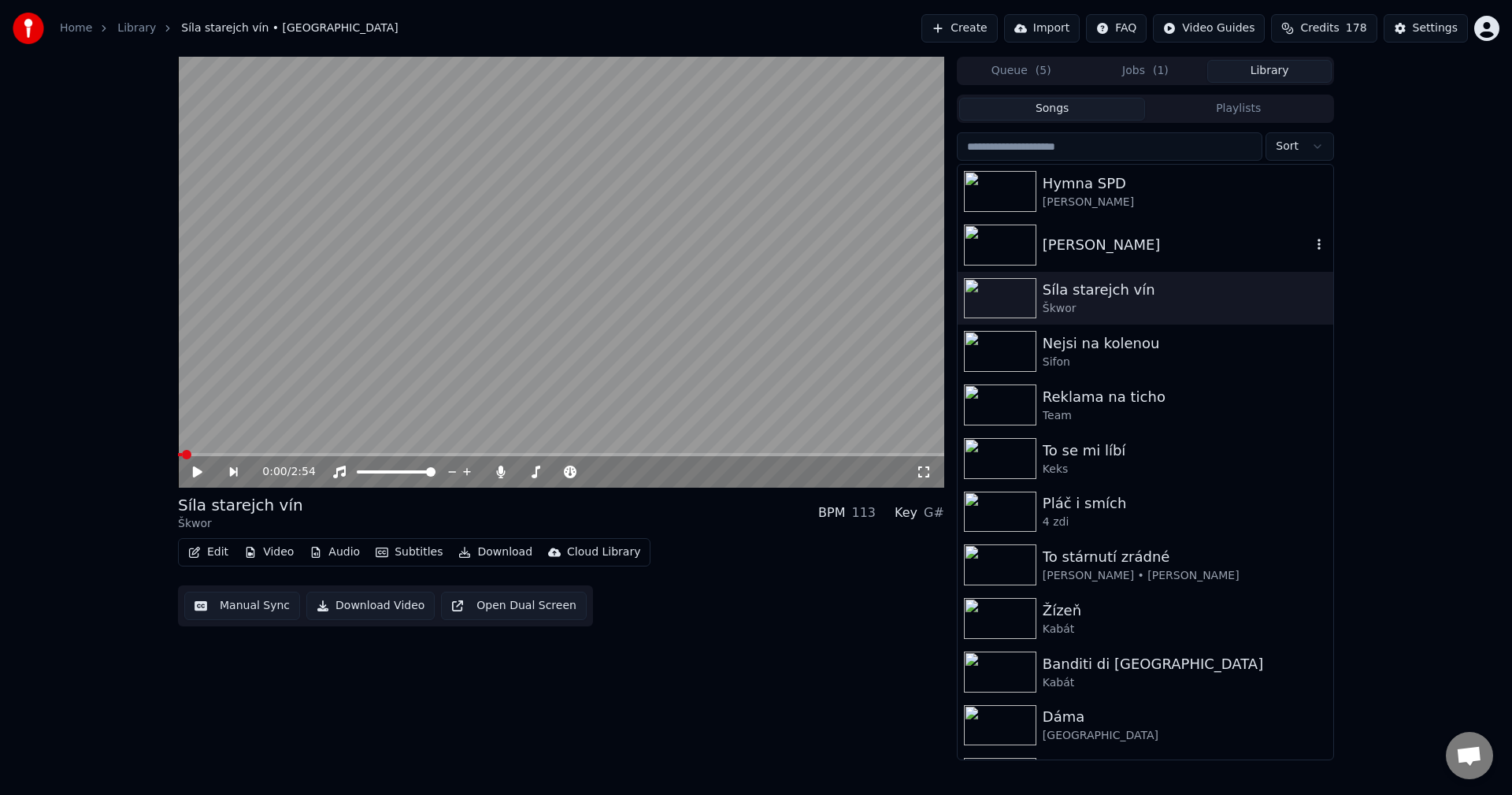
click at [1066, 236] on div "[PERSON_NAME]" at bounding box center [1177, 245] width 269 height 22
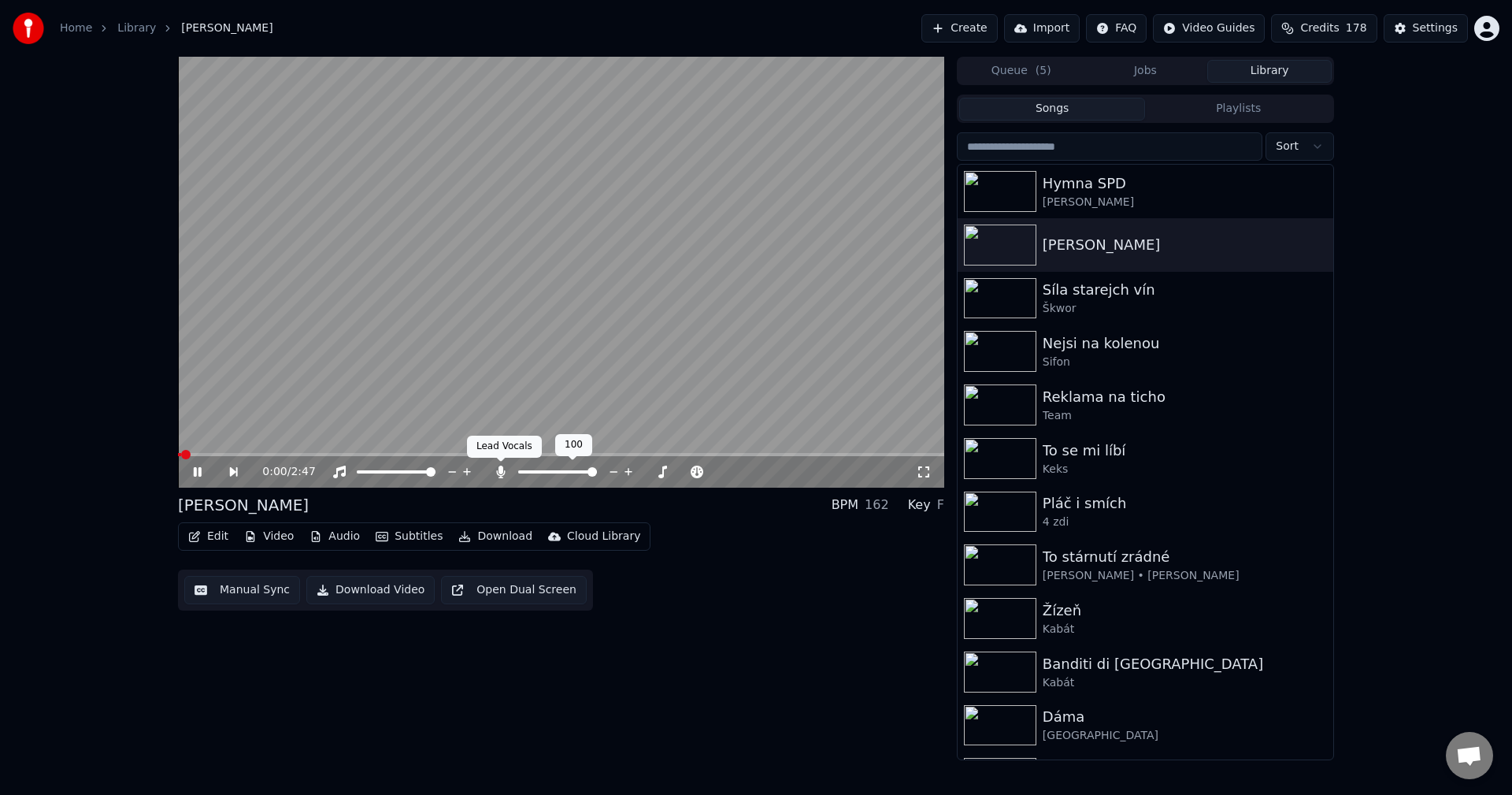
click at [503, 472] on icon at bounding box center [501, 472] width 8 height 13
click at [332, 545] on button "Audio" at bounding box center [335, 537] width 63 height 22
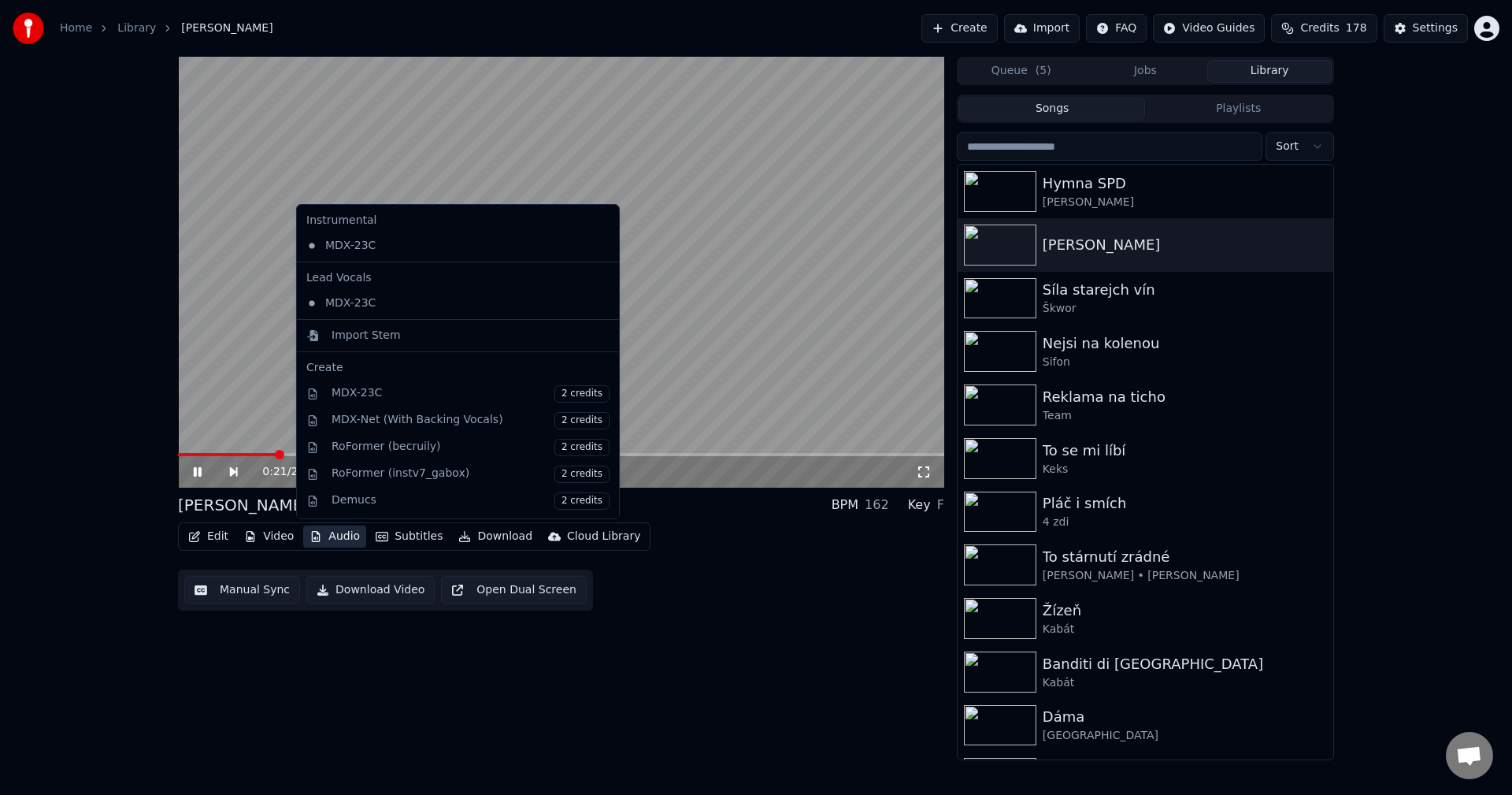
click at [333, 545] on button "Audio" at bounding box center [335, 537] width 63 height 22
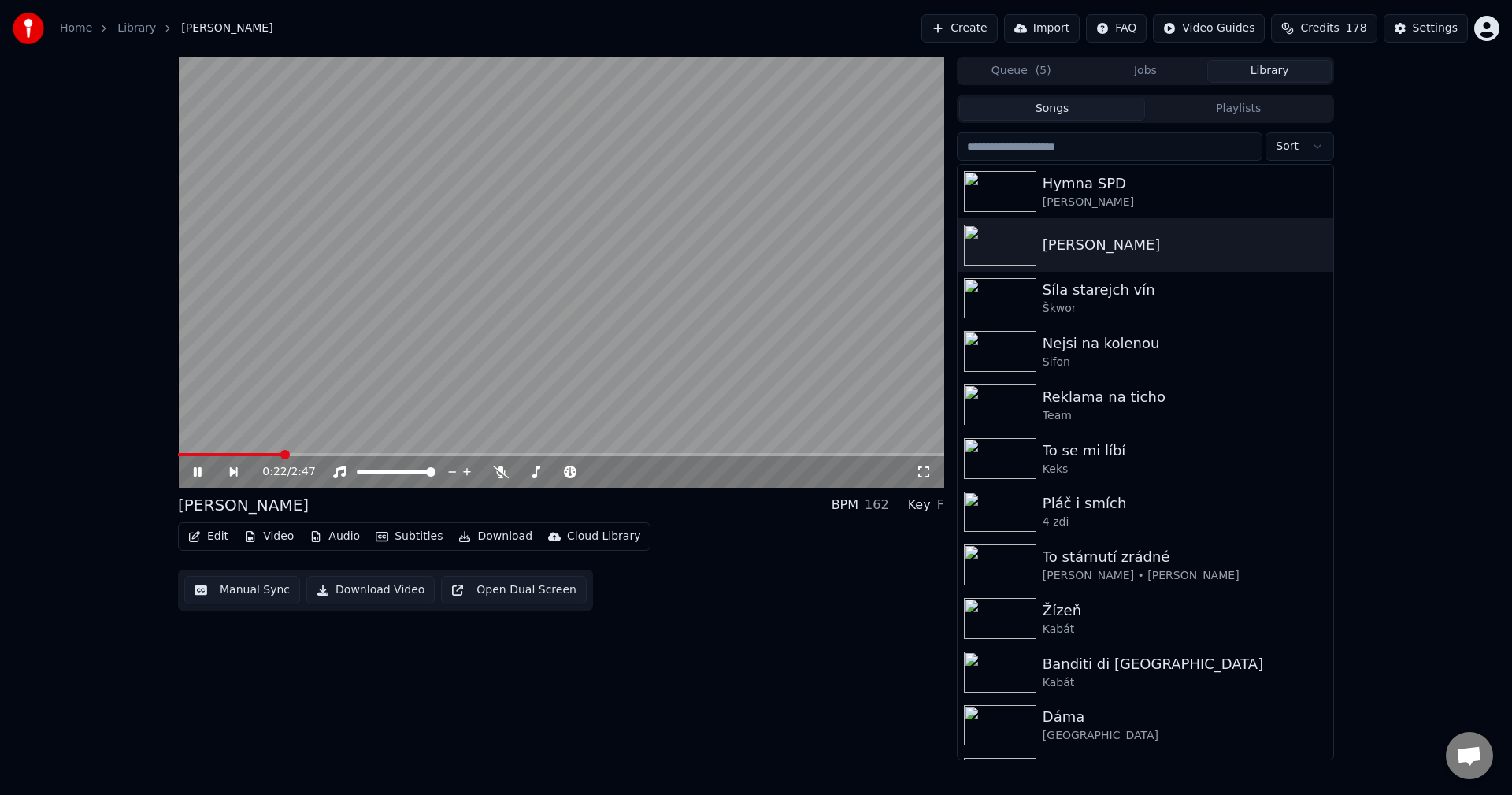
click at [199, 468] on icon at bounding box center [208, 472] width 36 height 13
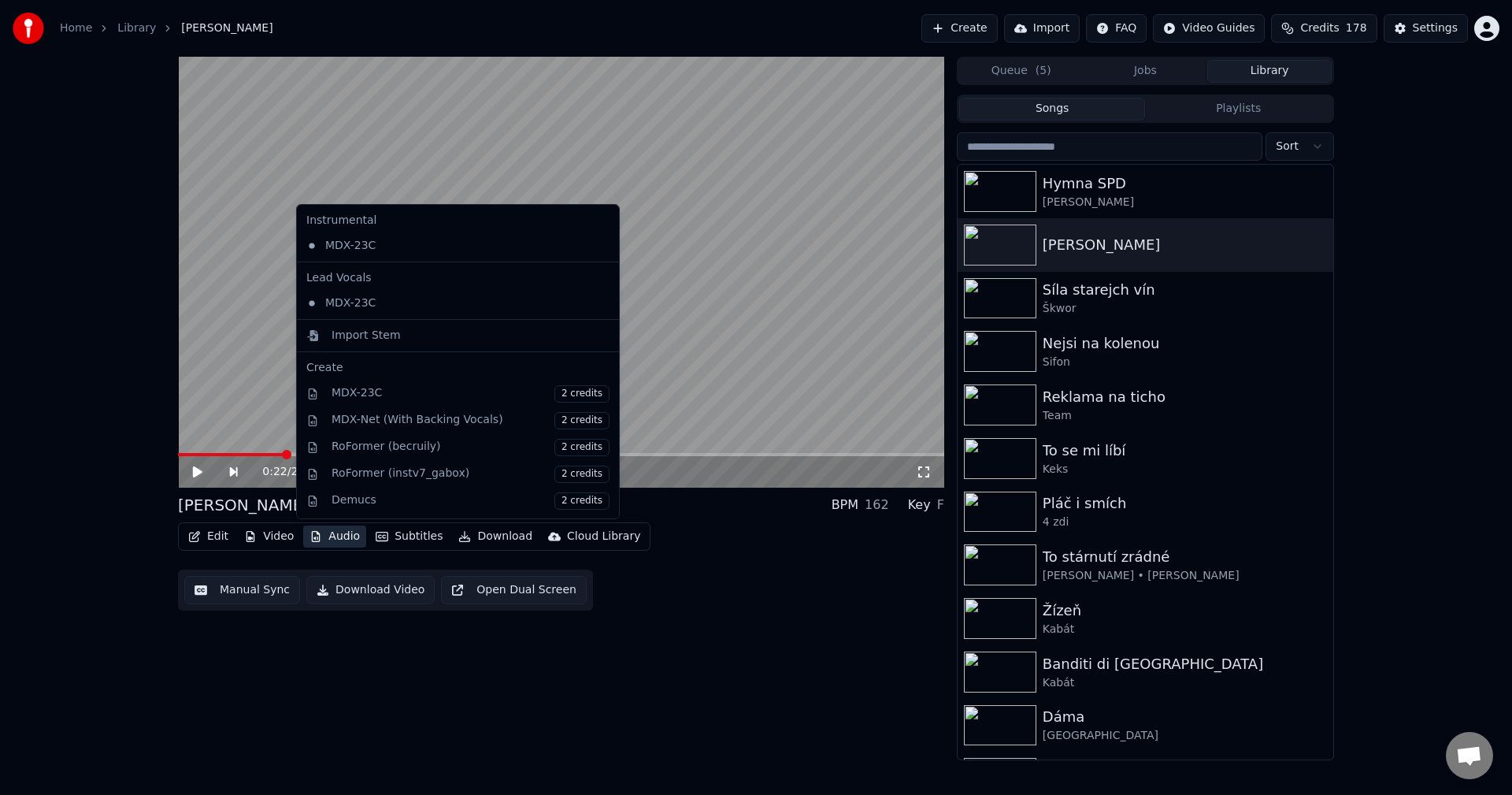
click at [336, 533] on button "Audio" at bounding box center [335, 537] width 63 height 22
click at [392, 334] on div "Import Stem" at bounding box center [470, 336] width 278 height 16
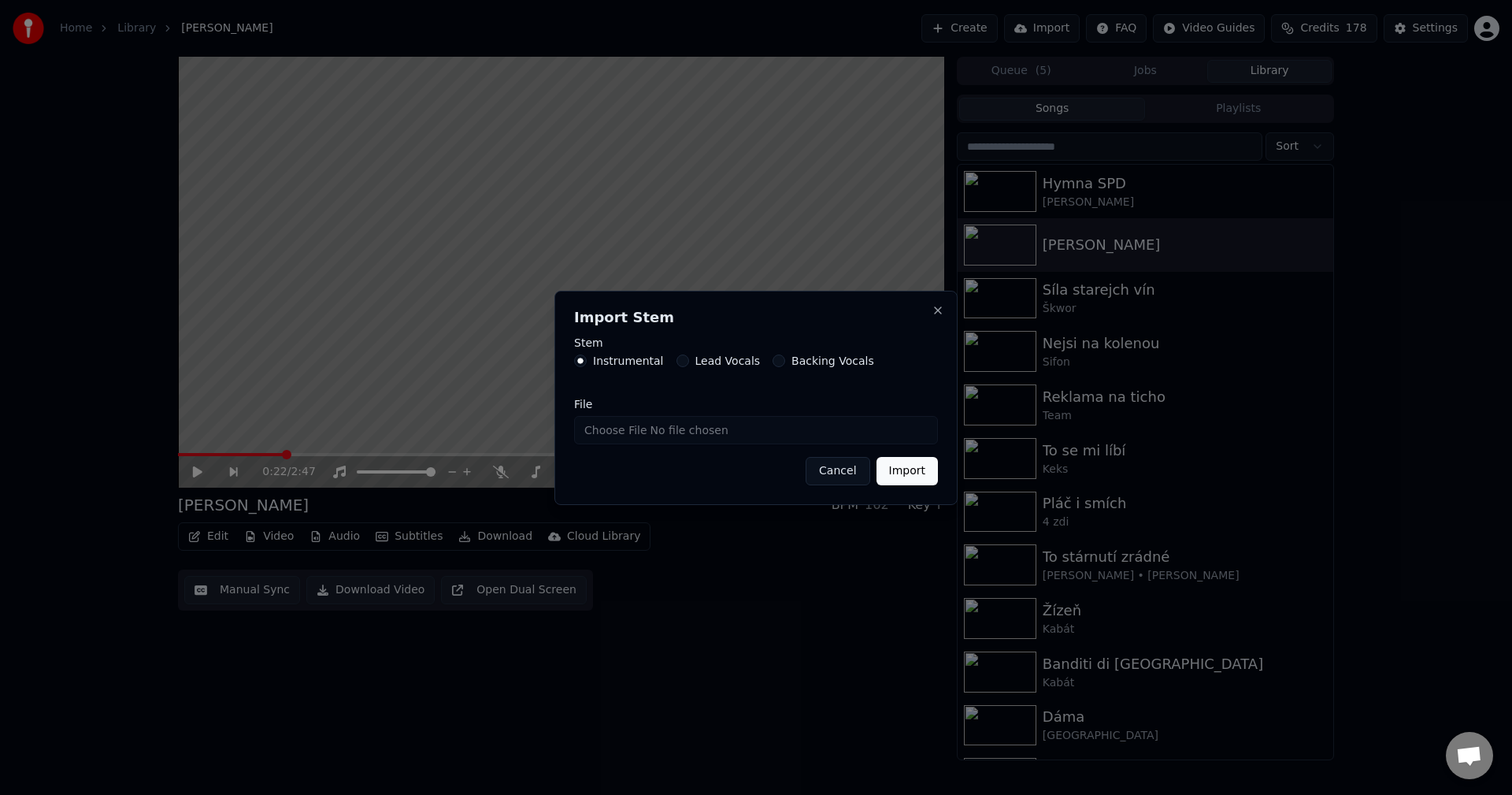
click at [707, 427] on input "File" at bounding box center [756, 430] width 363 height 29
type input "**********"
click at [899, 477] on button "Import" at bounding box center [907, 470] width 61 height 29
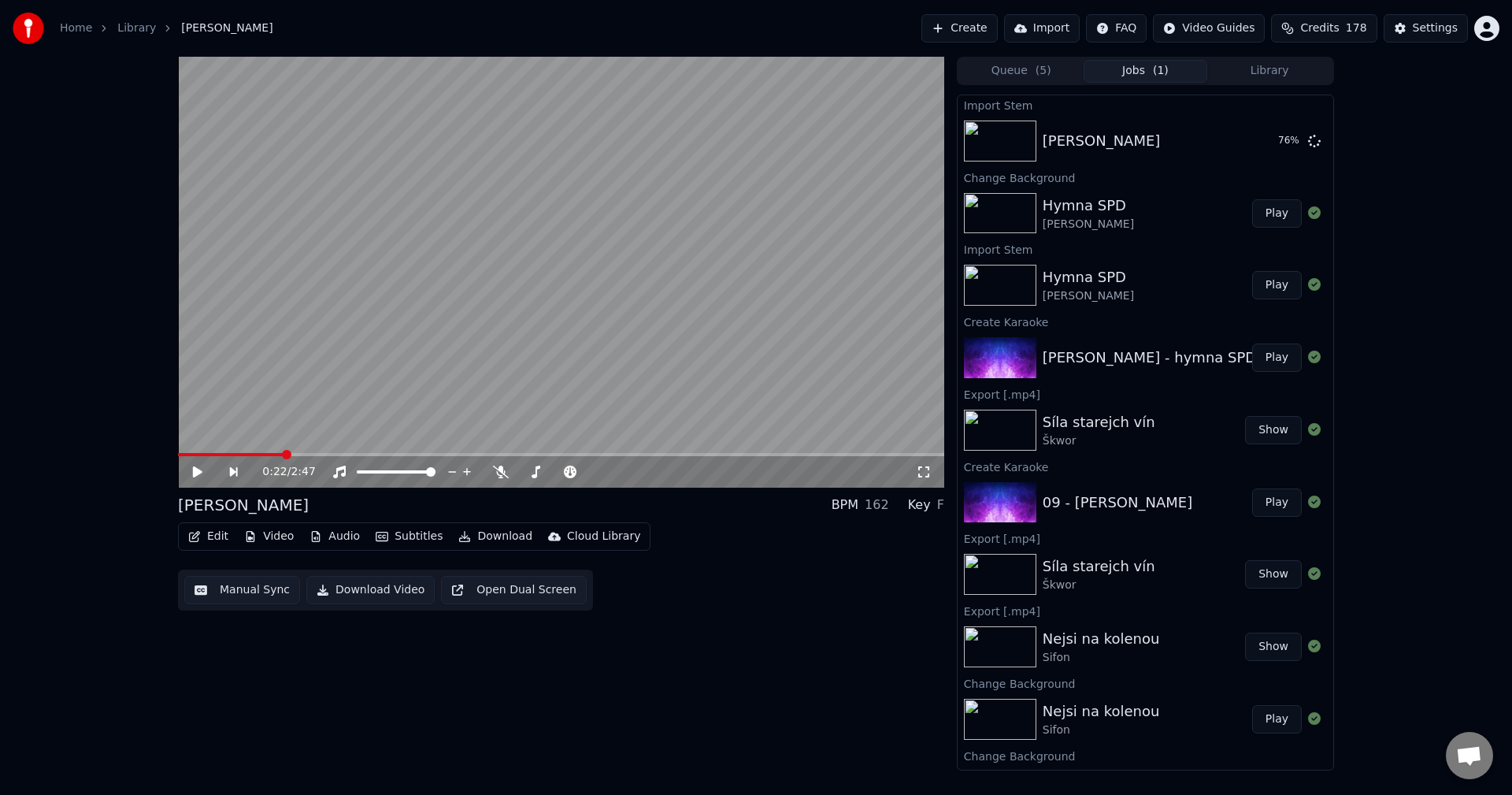
click at [349, 540] on button "Audio" at bounding box center [335, 537] width 63 height 22
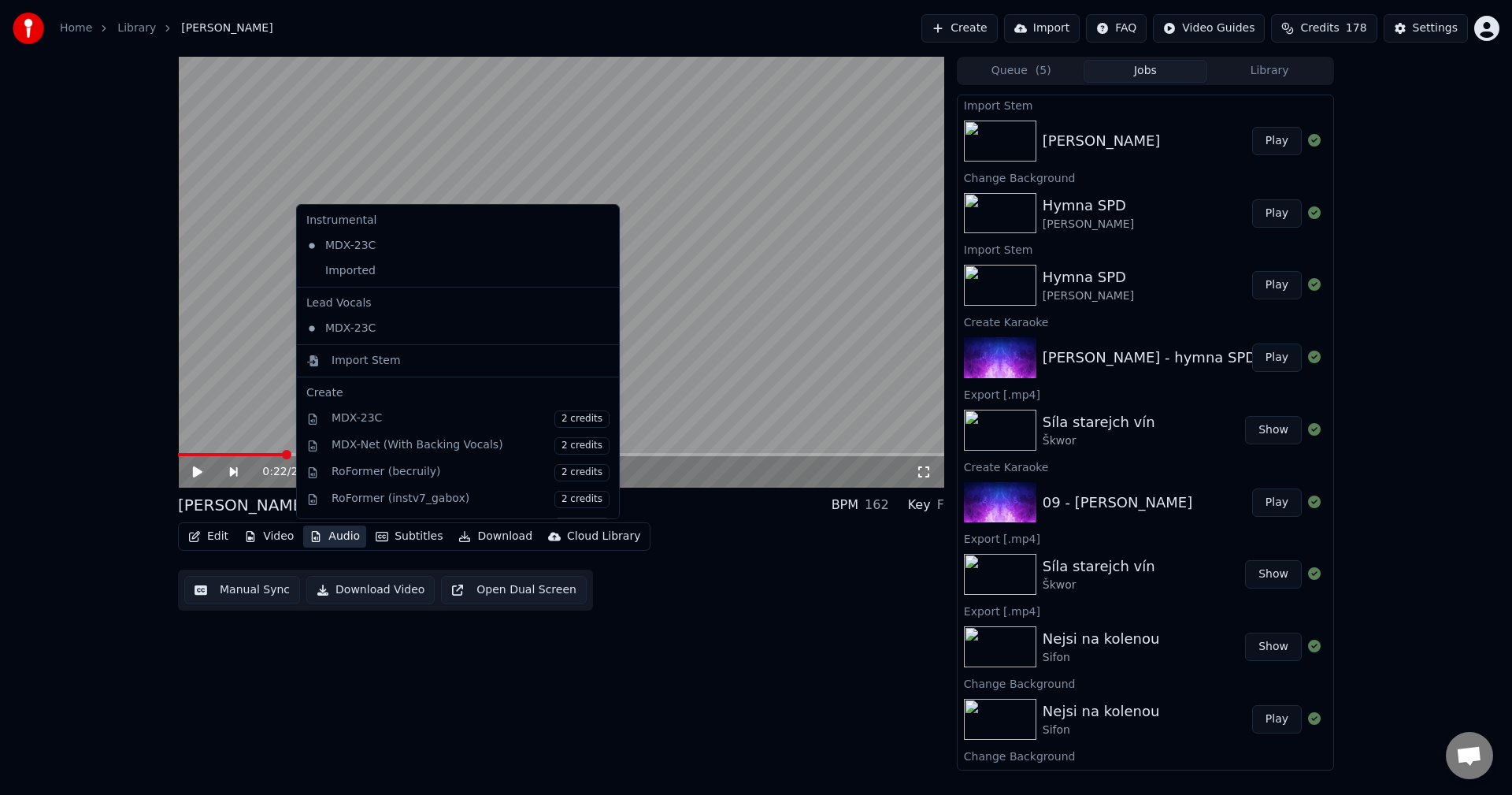
click at [349, 540] on button "Audio" at bounding box center [335, 537] width 63 height 22
click at [387, 276] on div "Imported" at bounding box center [446, 271] width 292 height 25
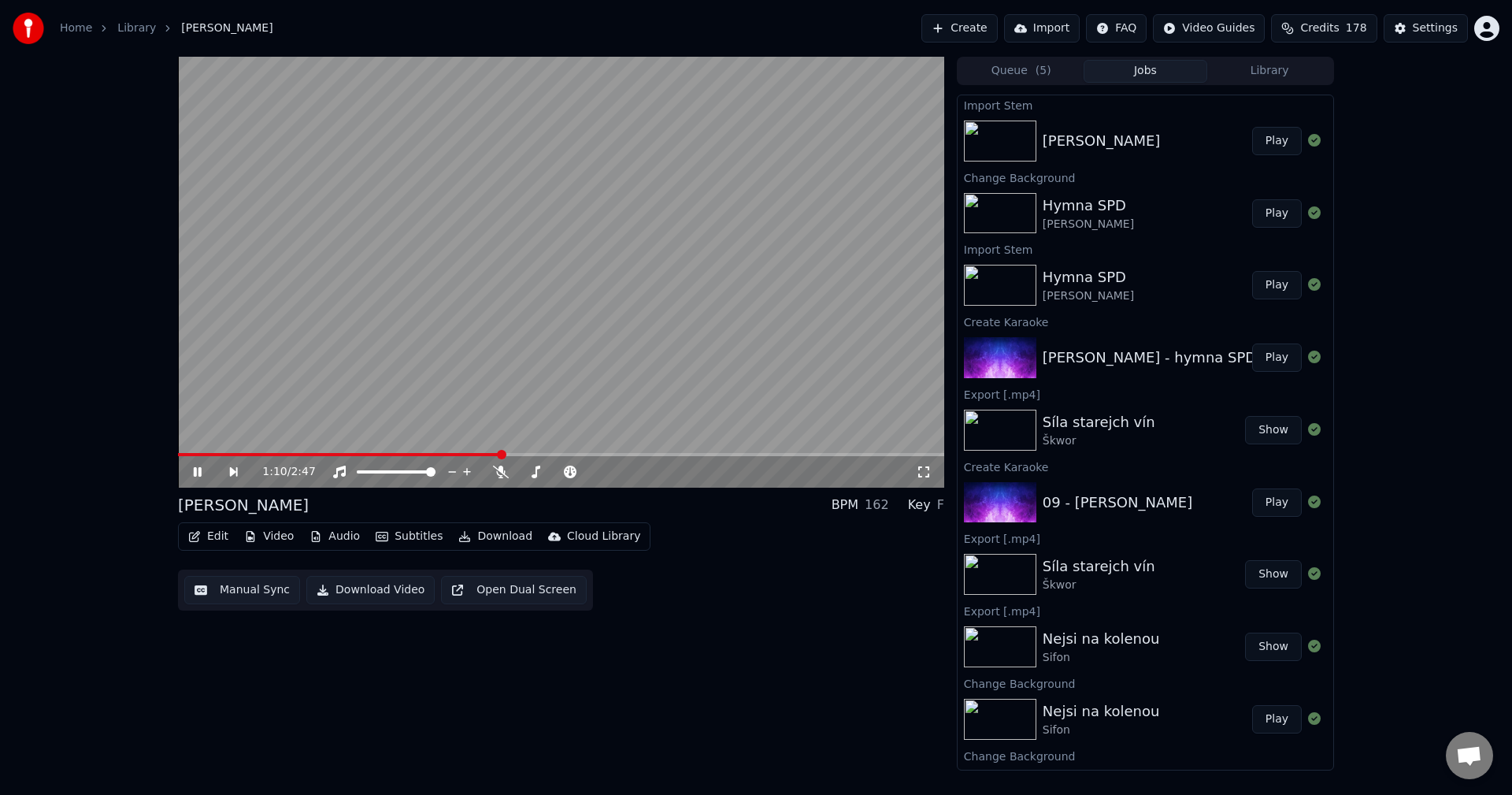
click at [195, 471] on icon at bounding box center [197, 472] width 7 height 9
click at [1112, 219] on div "[PERSON_NAME]" at bounding box center [1088, 224] width 91 height 16
click at [1273, 70] on button "Library" at bounding box center [1269, 71] width 125 height 23
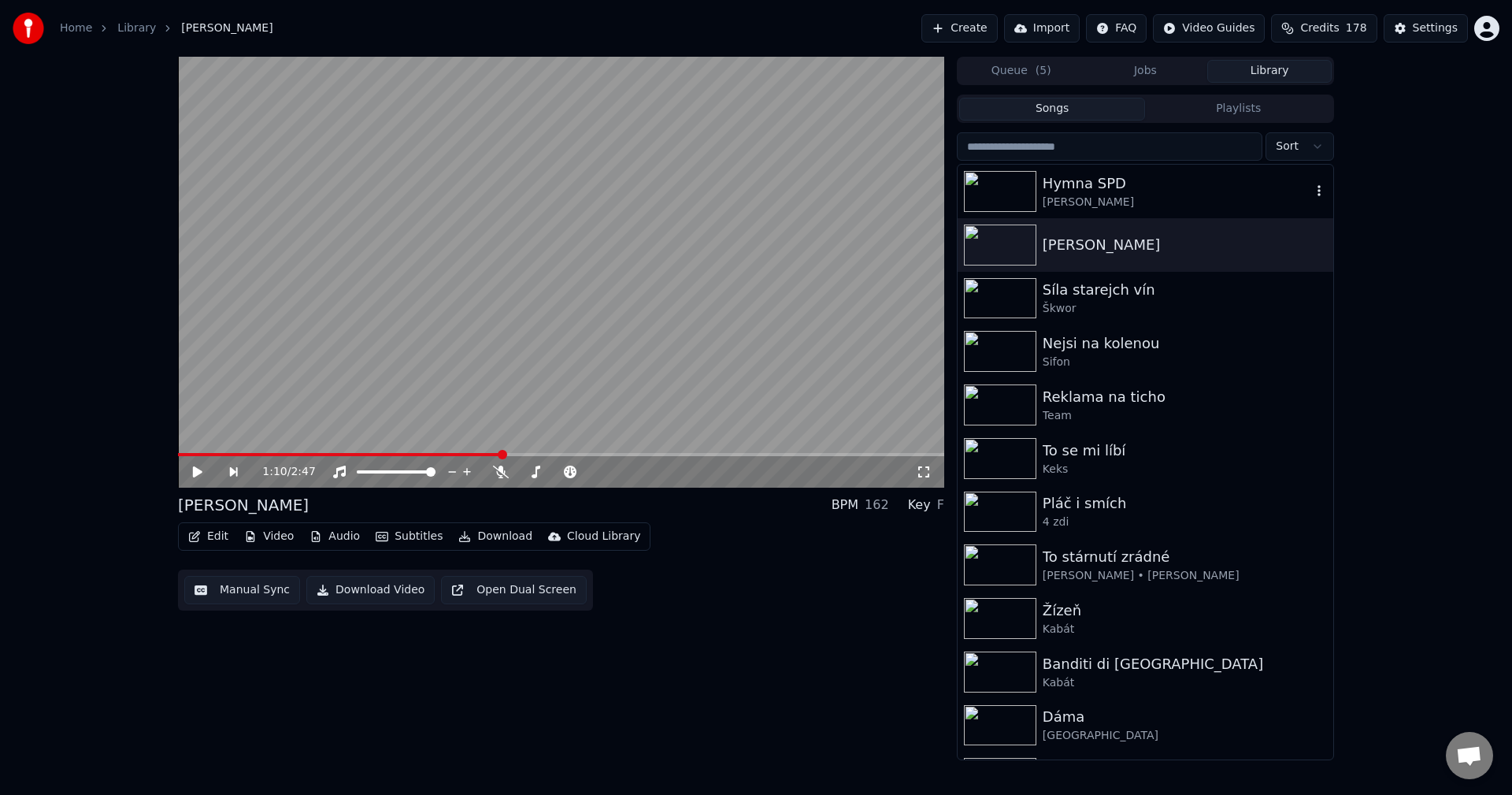
click at [1109, 193] on div "Hymna SPD [PERSON_NAME]" at bounding box center [1177, 192] width 269 height 38
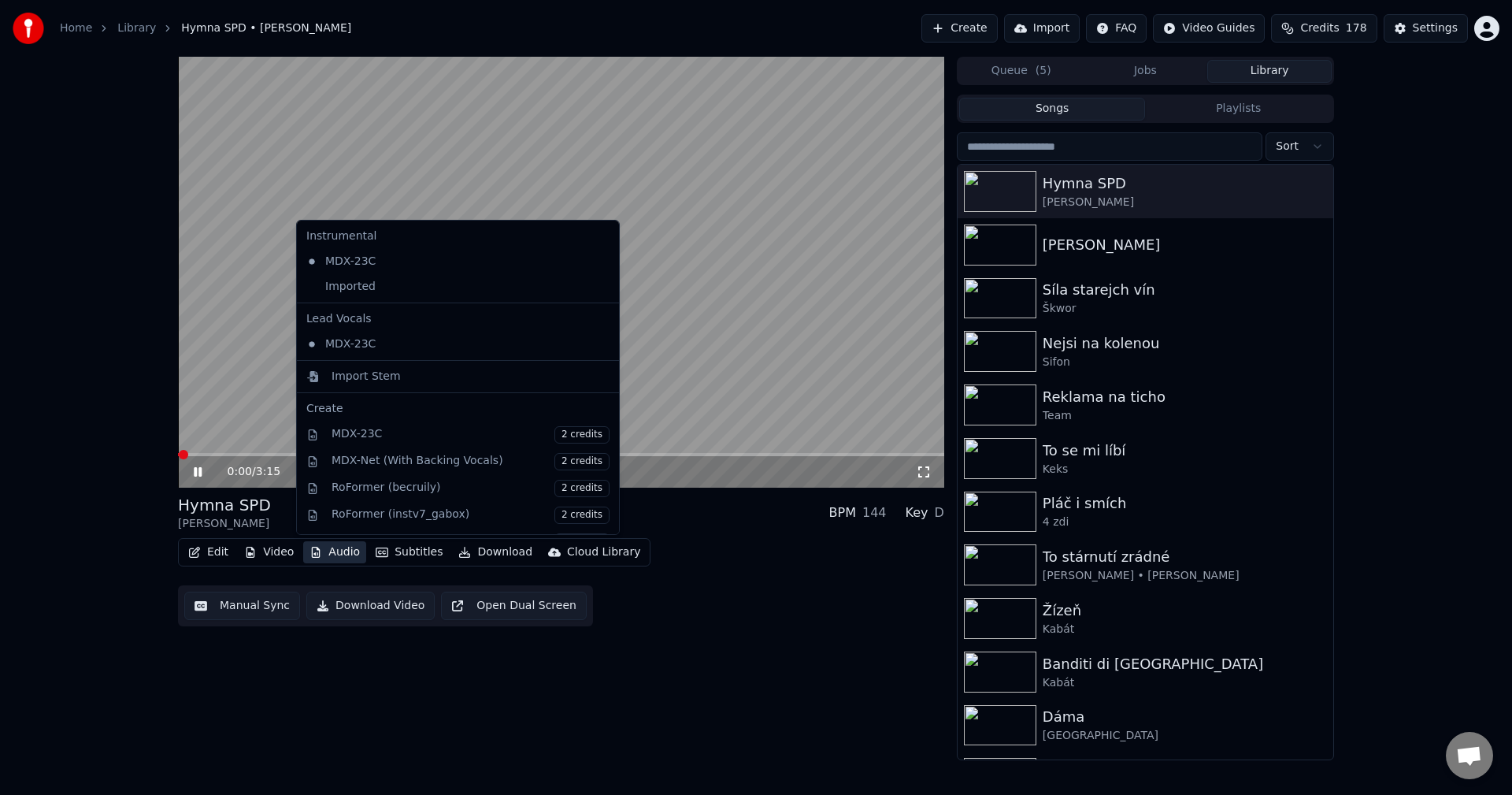
click at [332, 561] on button "Audio" at bounding box center [335, 552] width 63 height 22
click at [424, 291] on div "Imported" at bounding box center [446, 286] width 292 height 25
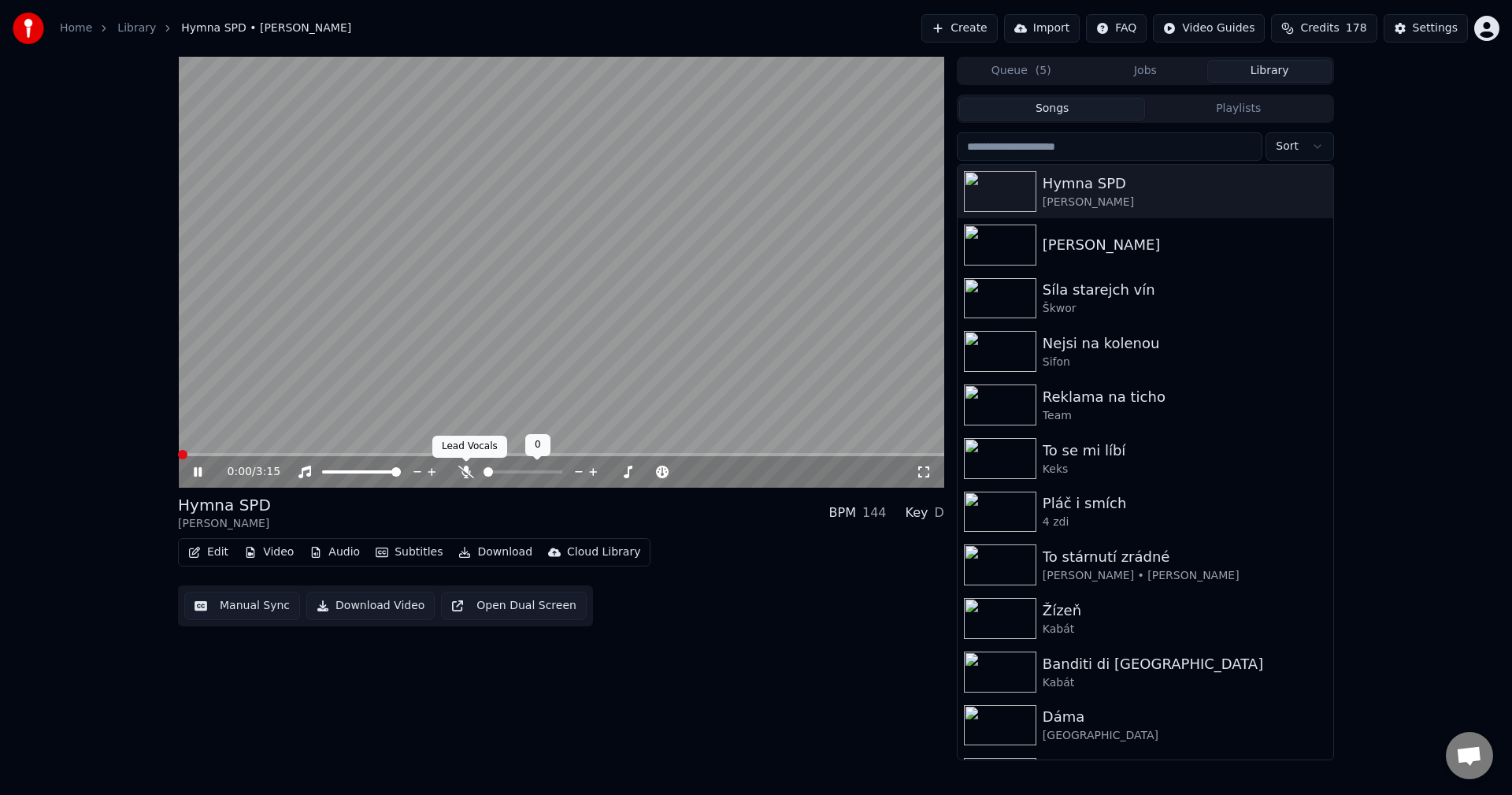
click at [465, 472] on icon at bounding box center [466, 472] width 16 height 13
click at [464, 469] on icon at bounding box center [466, 472] width 8 height 13
click at [262, 549] on button "Video" at bounding box center [269, 552] width 62 height 22
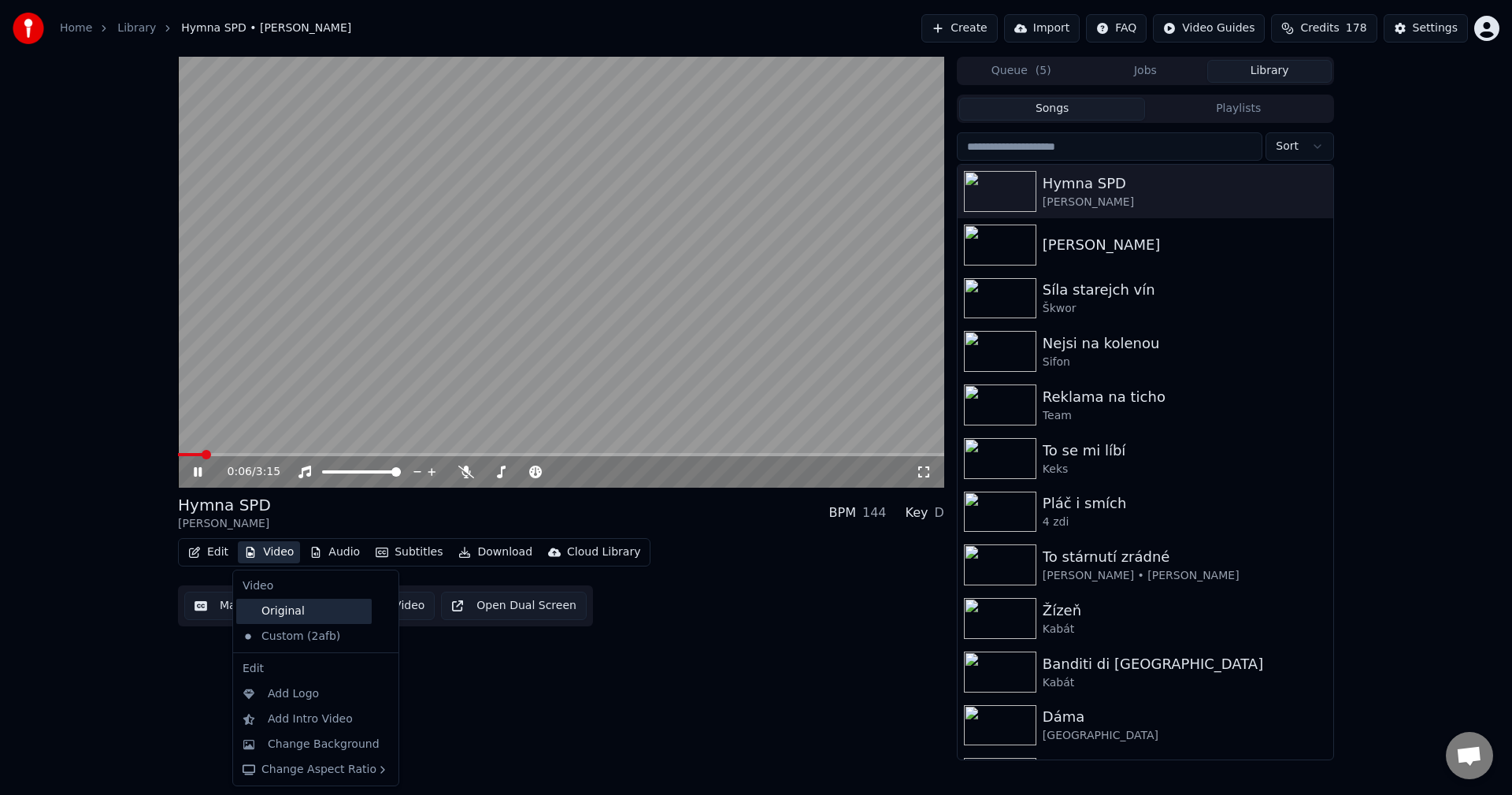
click at [290, 616] on div "Original" at bounding box center [304, 611] width 136 height 25
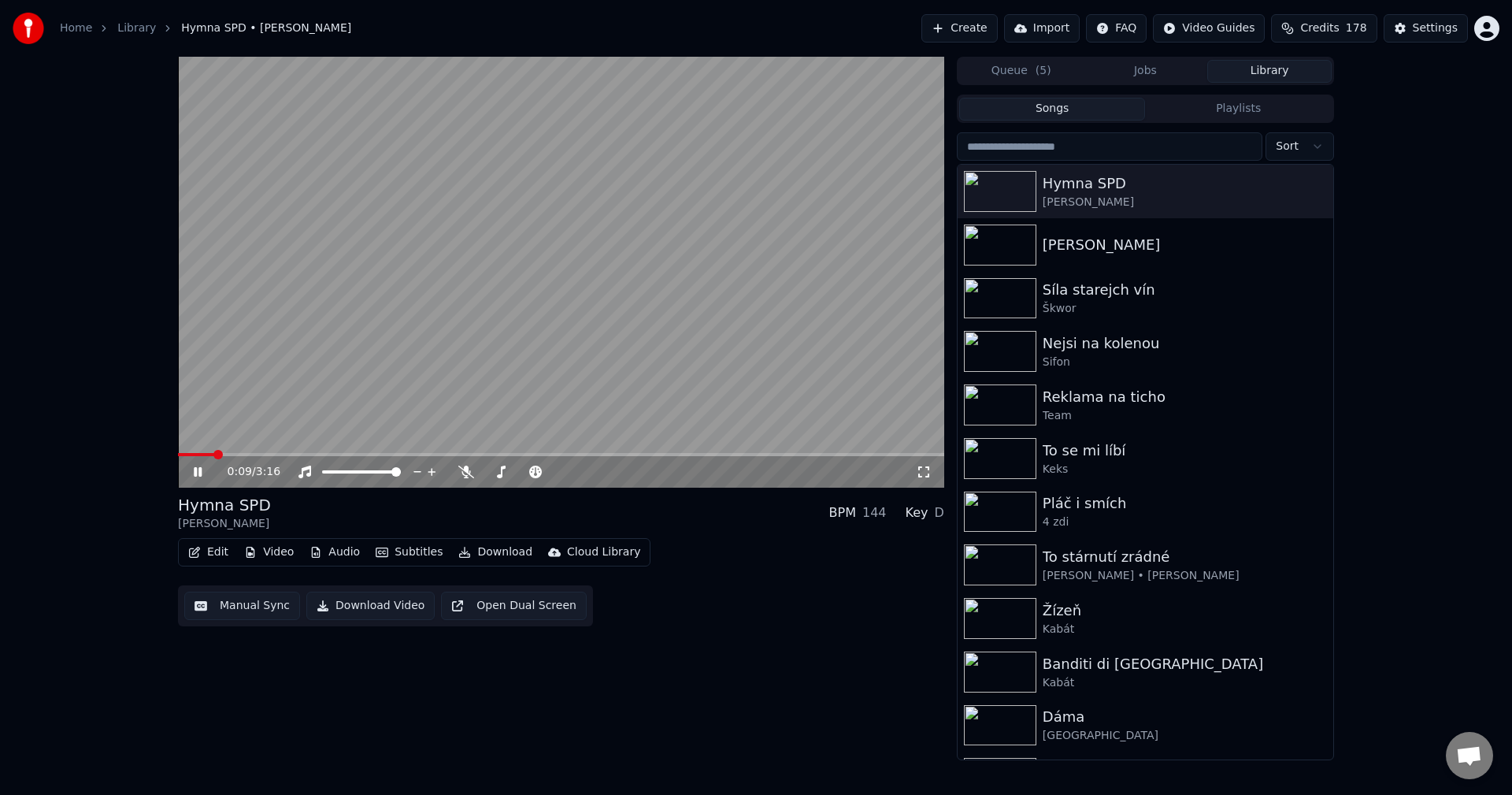
click at [197, 472] on icon at bounding box center [197, 472] width 7 height 9
click at [1164, 264] on div "[PERSON_NAME]" at bounding box center [1145, 245] width 375 height 54
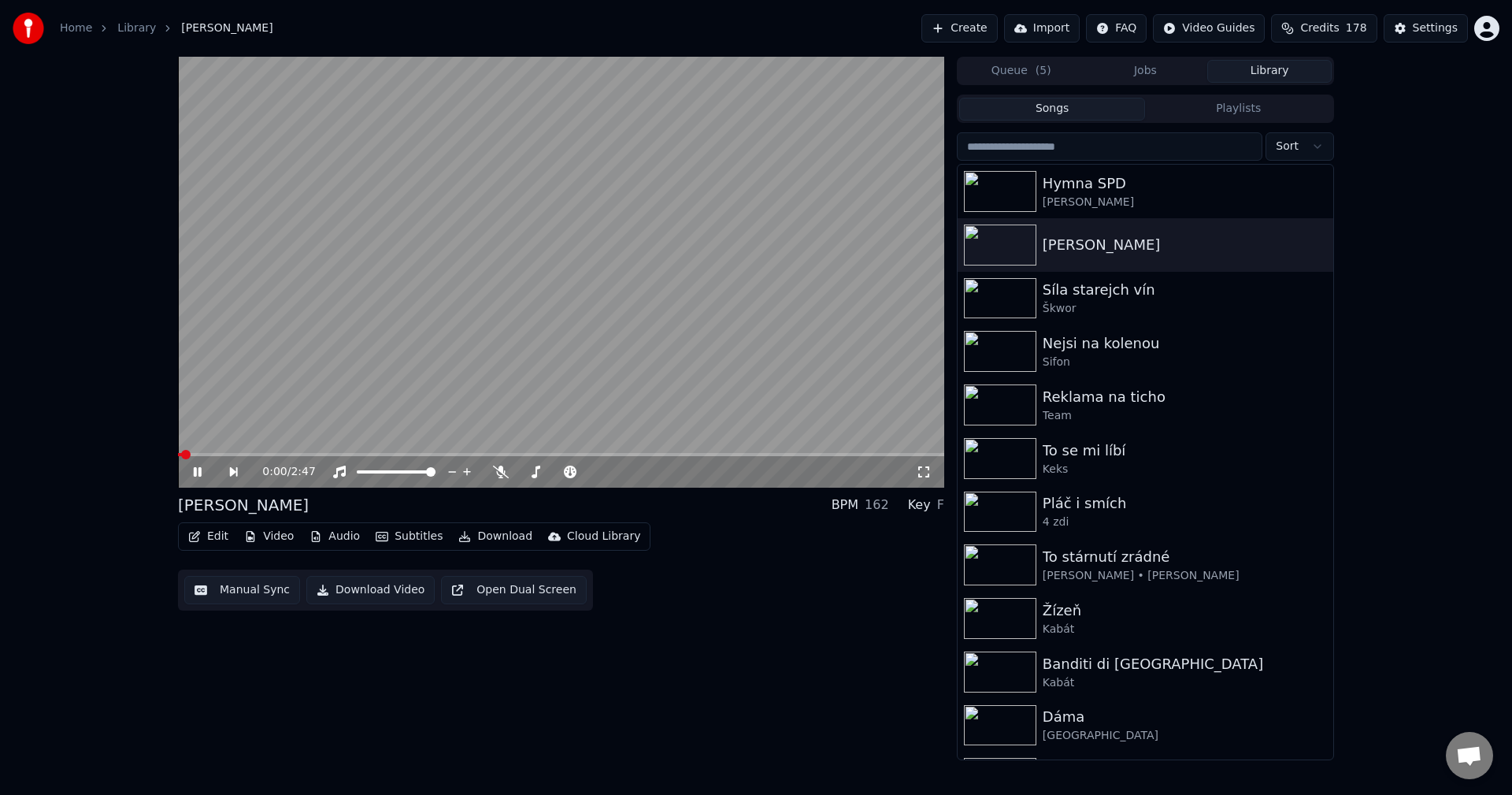
click at [229, 587] on button "Manual Sync" at bounding box center [242, 590] width 116 height 29
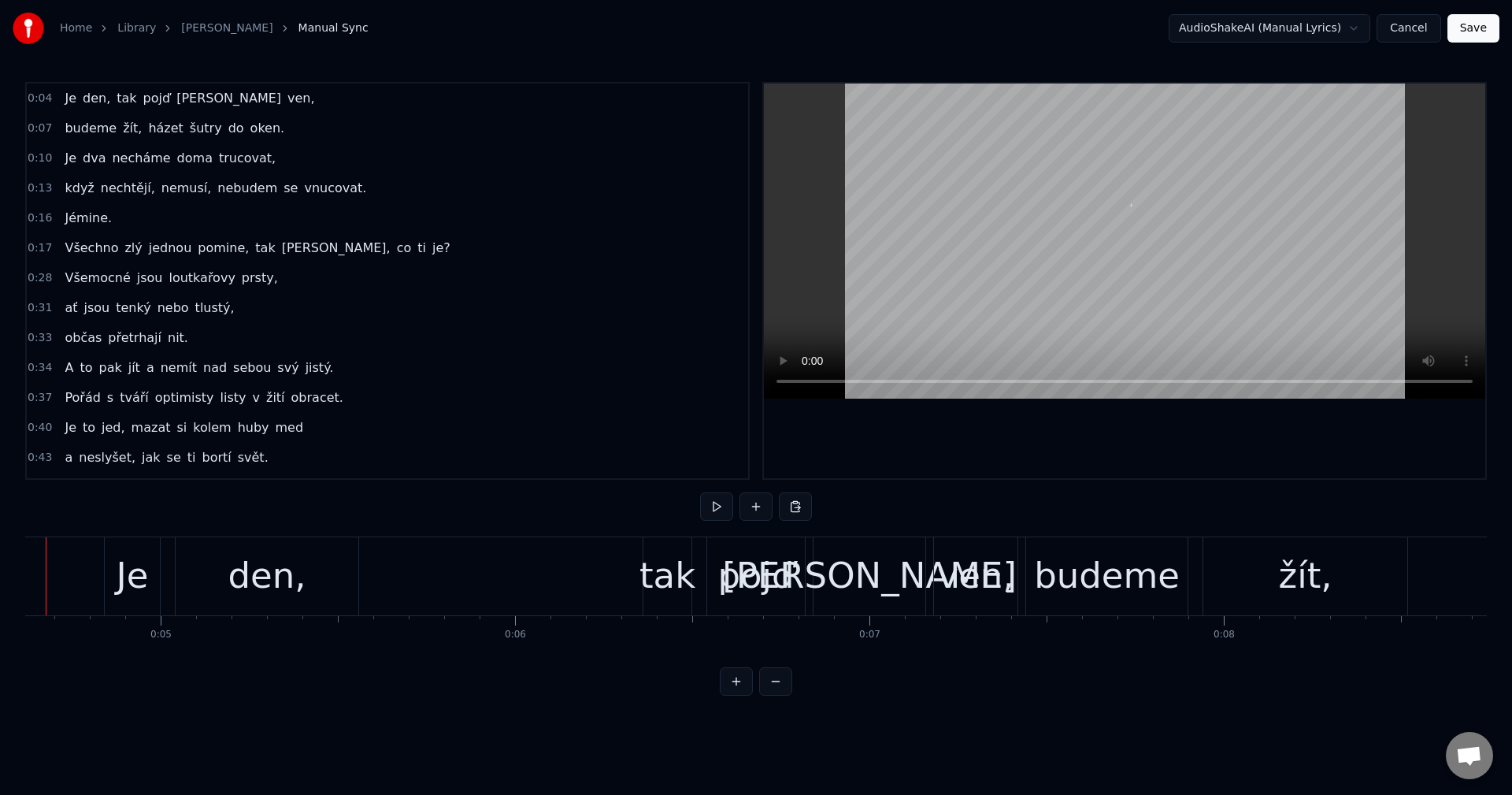
scroll to position [0, 1577]
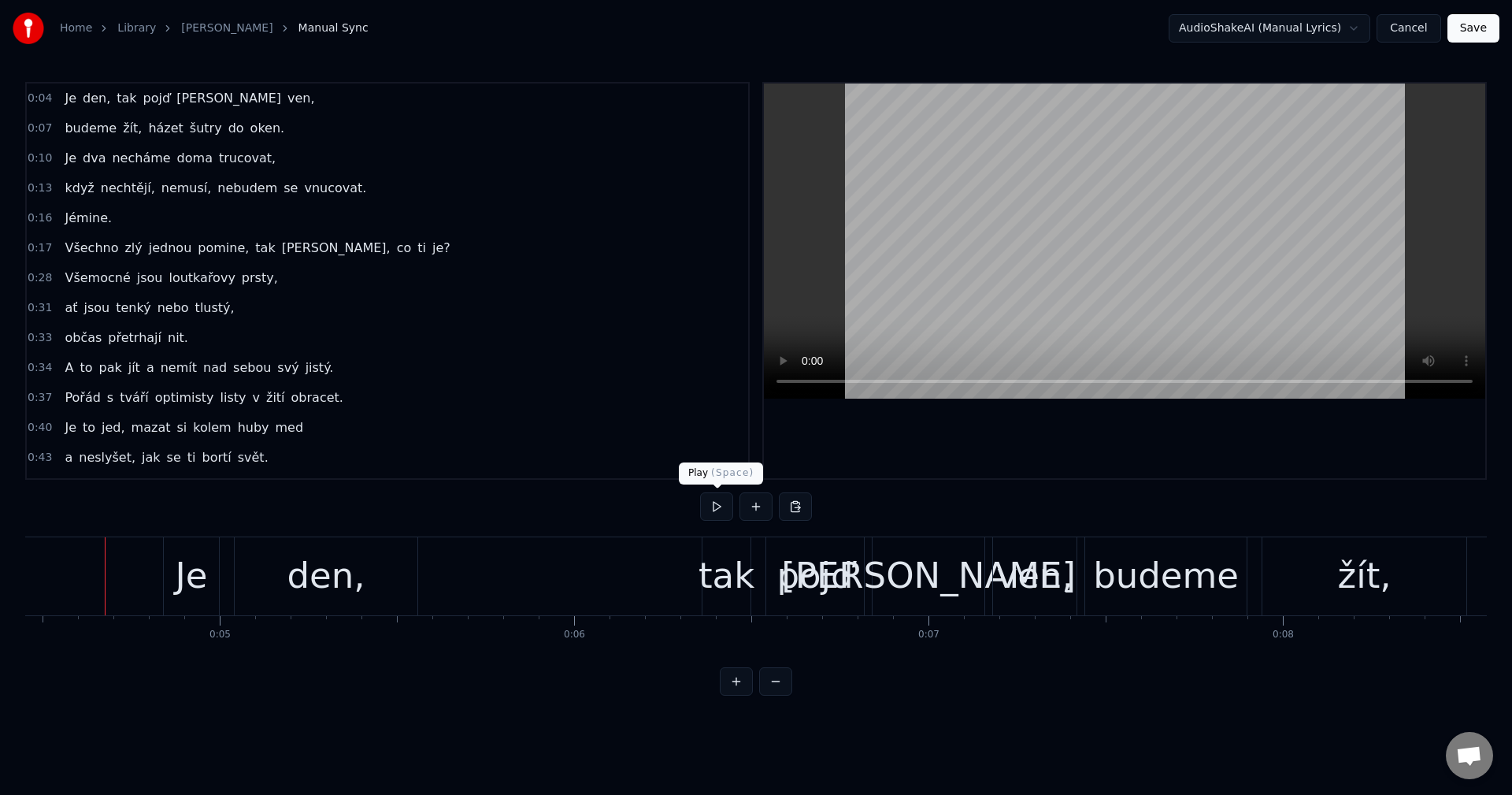
click at [709, 513] on button at bounding box center [717, 507] width 33 height 29
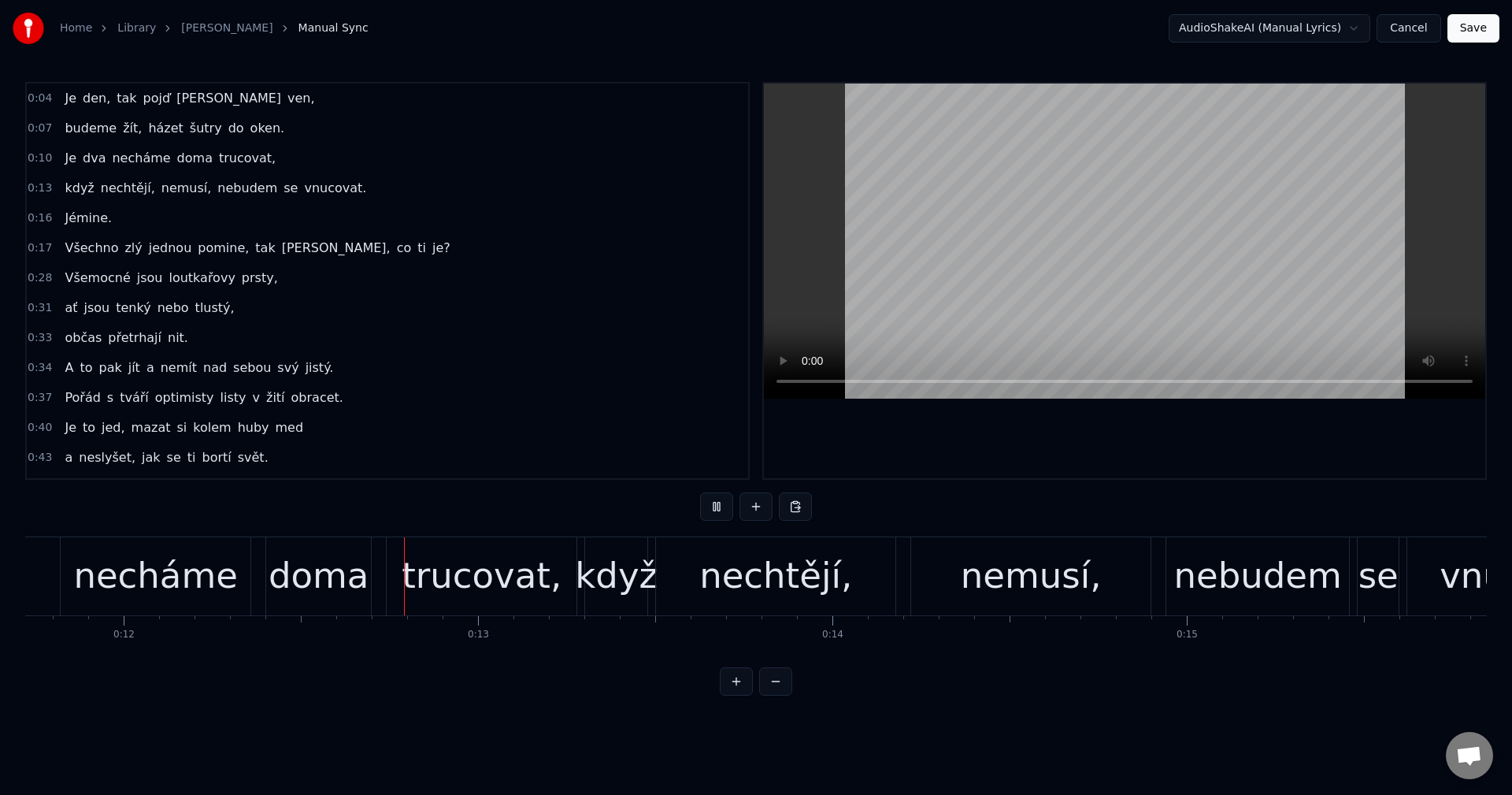
scroll to position [0, 4293]
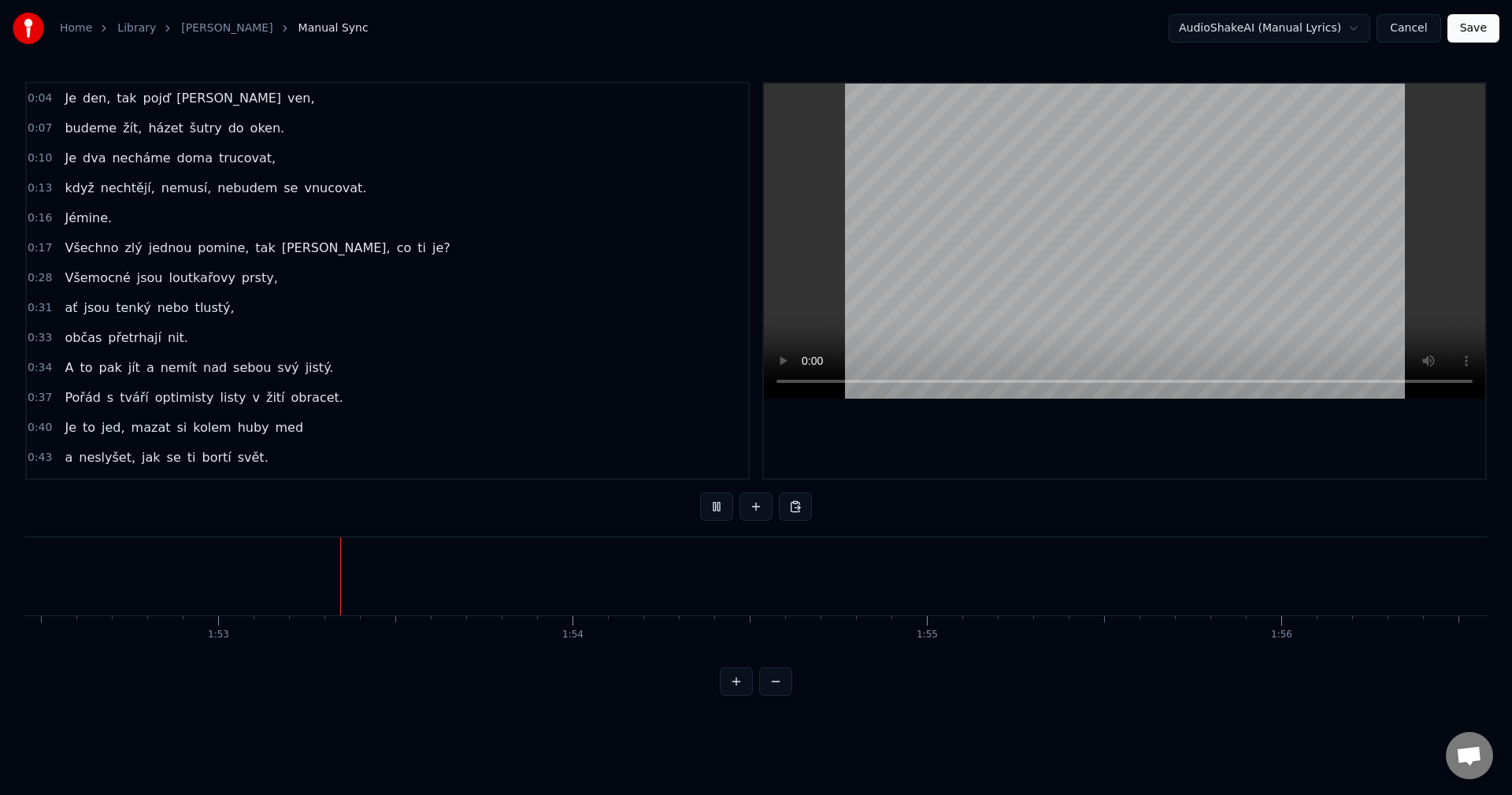
scroll to position [0, 39874]
click at [712, 510] on button at bounding box center [717, 507] width 33 height 29
click at [1064, 600] on div "tušil." at bounding box center [1229, 576] width 4053 height 78
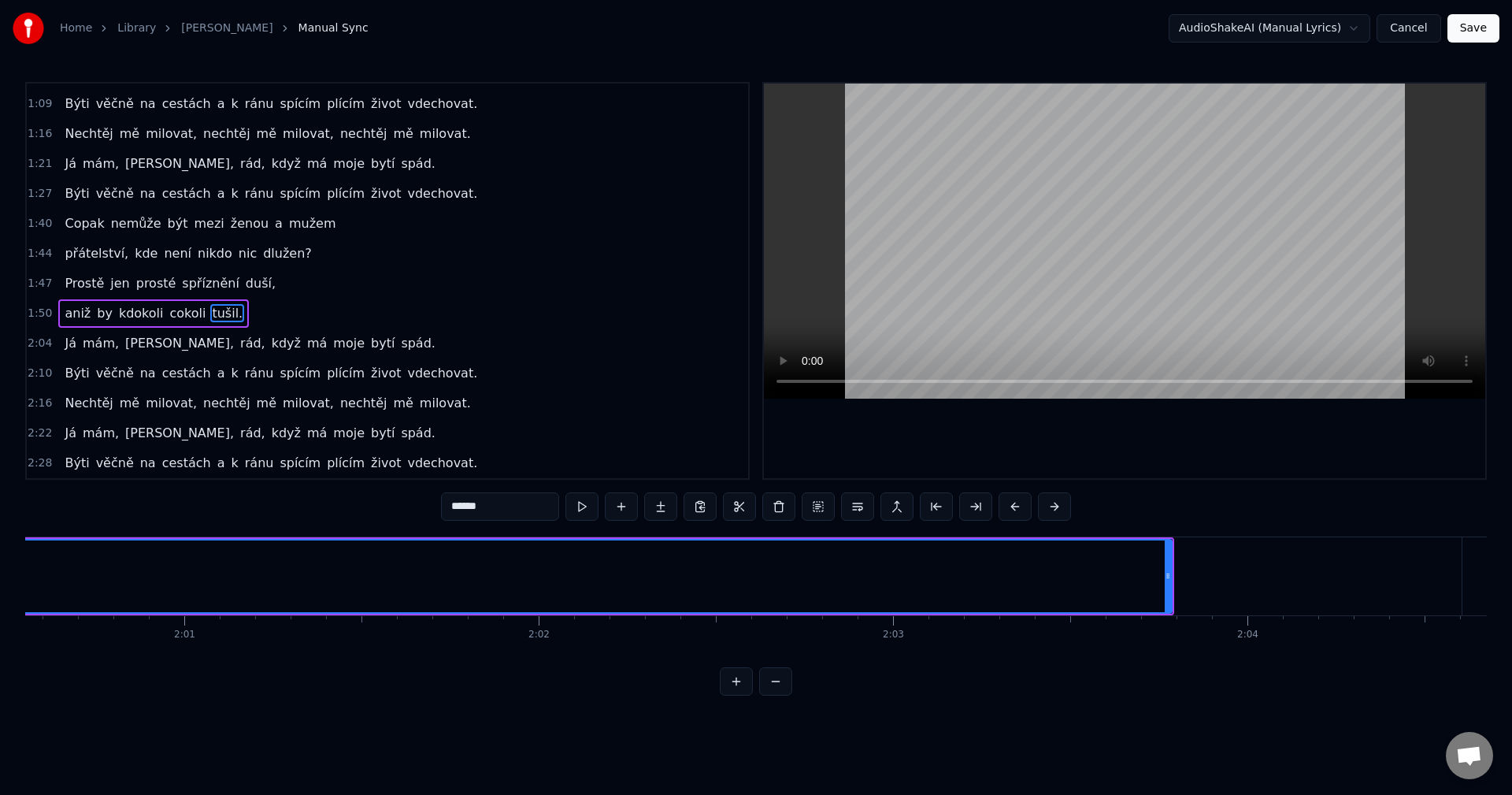
scroll to position [0, 42882]
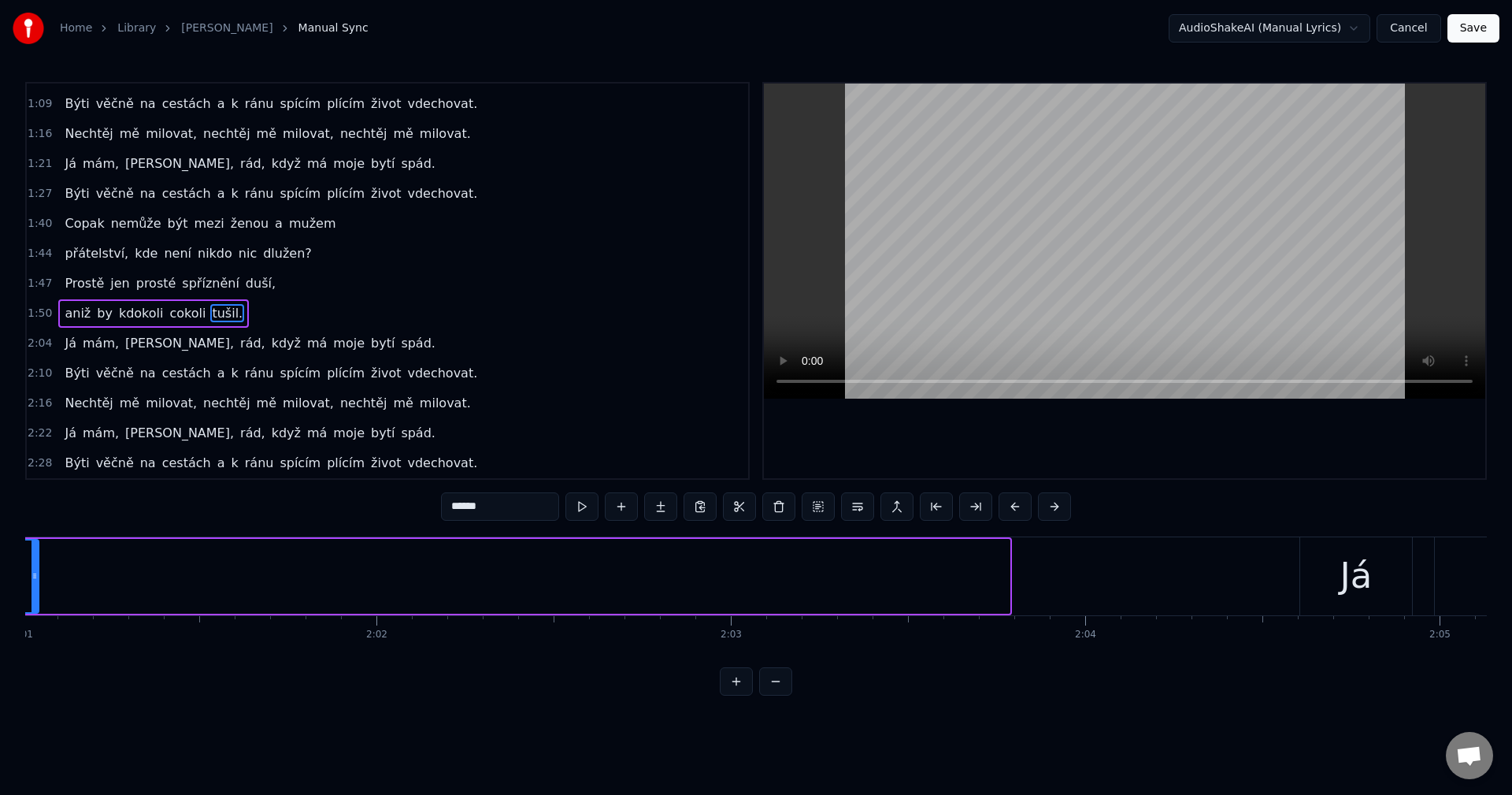
drag, startPoint x: 1005, startPoint y: 578, endPoint x: 42, endPoint y: 554, distance: 963.3
click at [35, 551] on div at bounding box center [34, 576] width 7 height 72
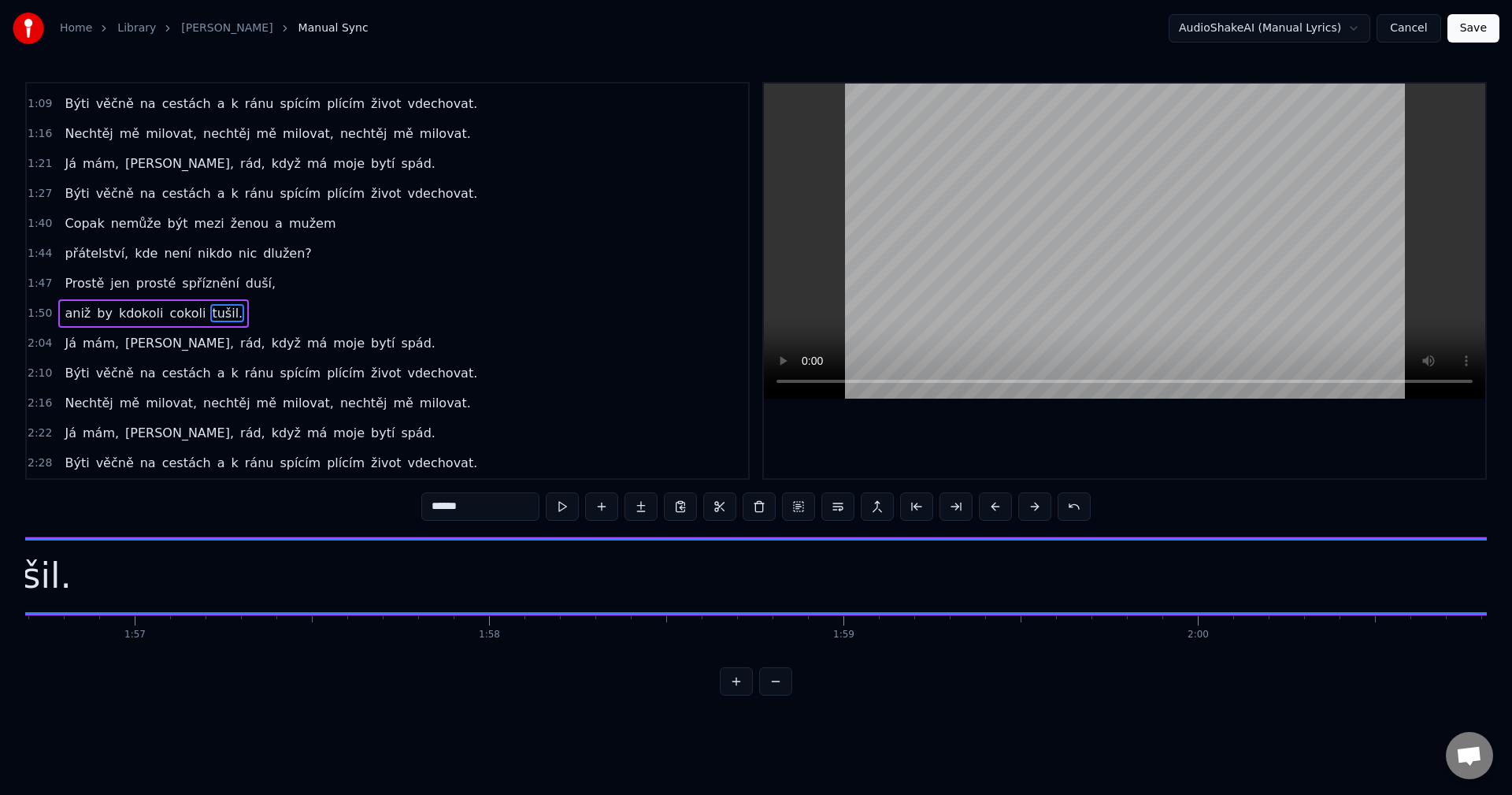
scroll to position [0, 42067]
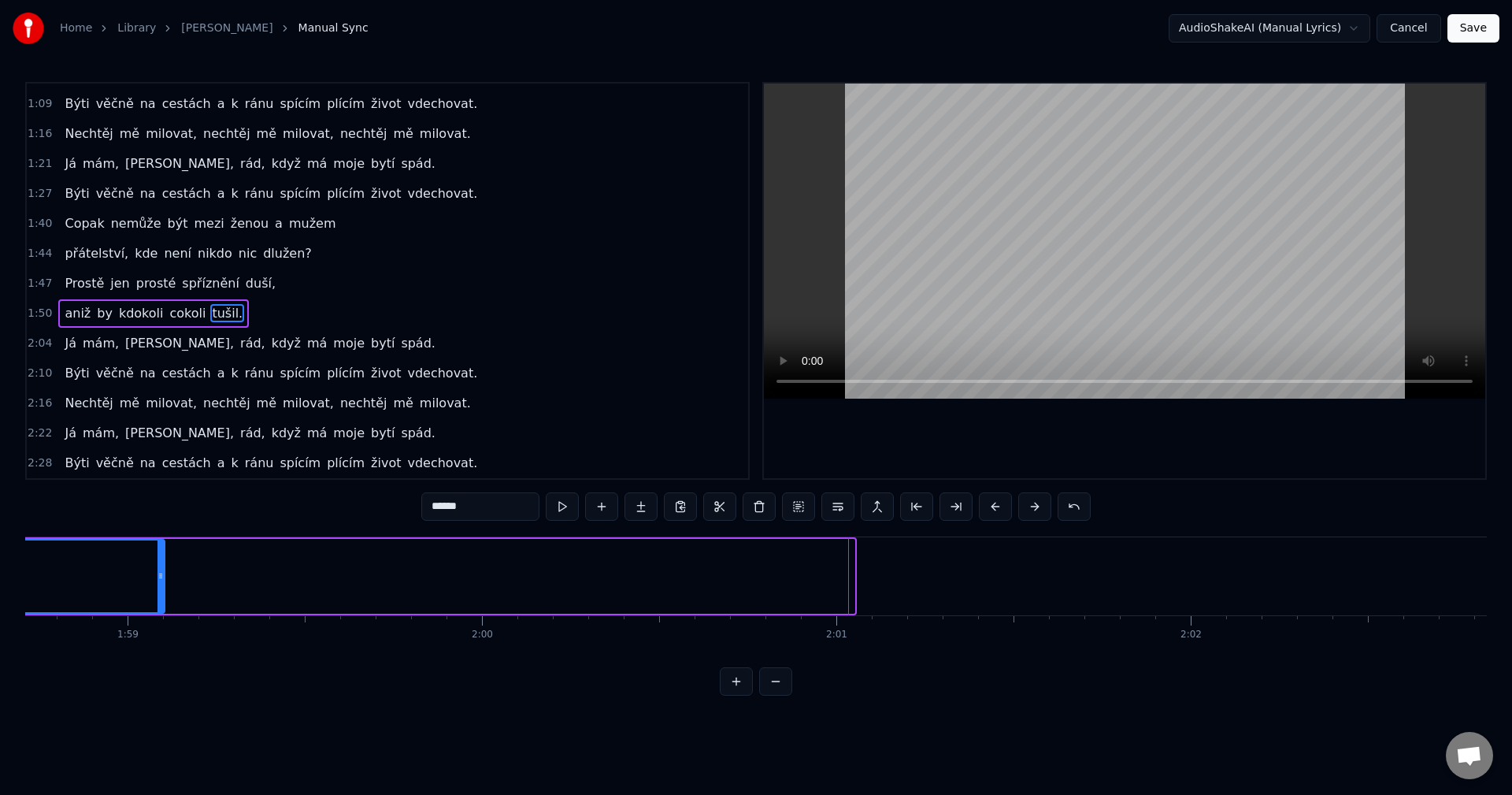
drag, startPoint x: 851, startPoint y: 576, endPoint x: 162, endPoint y: 569, distance: 689.0
click at [157, 569] on div at bounding box center [160, 576] width 7 height 72
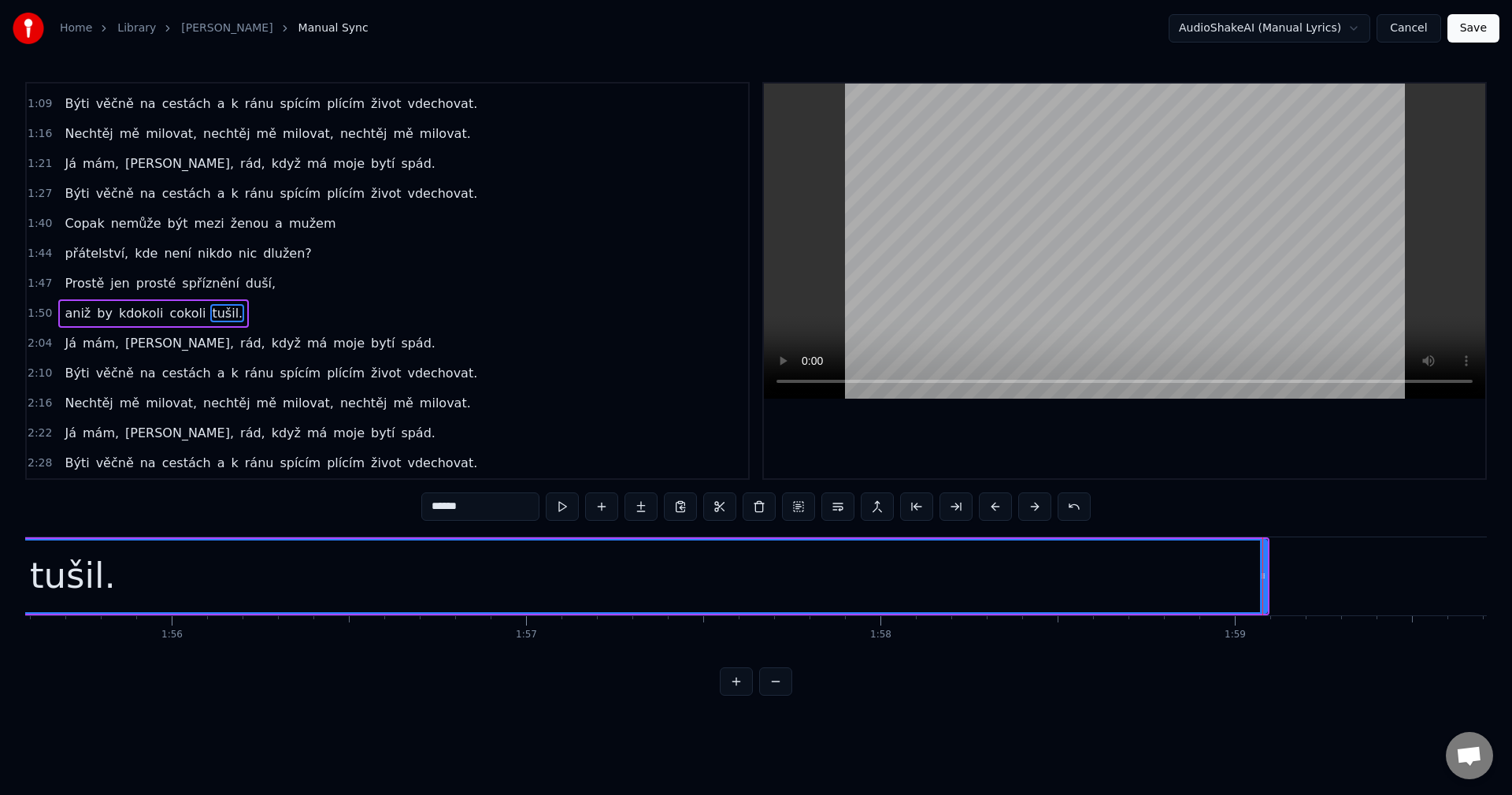
scroll to position [0, 40799]
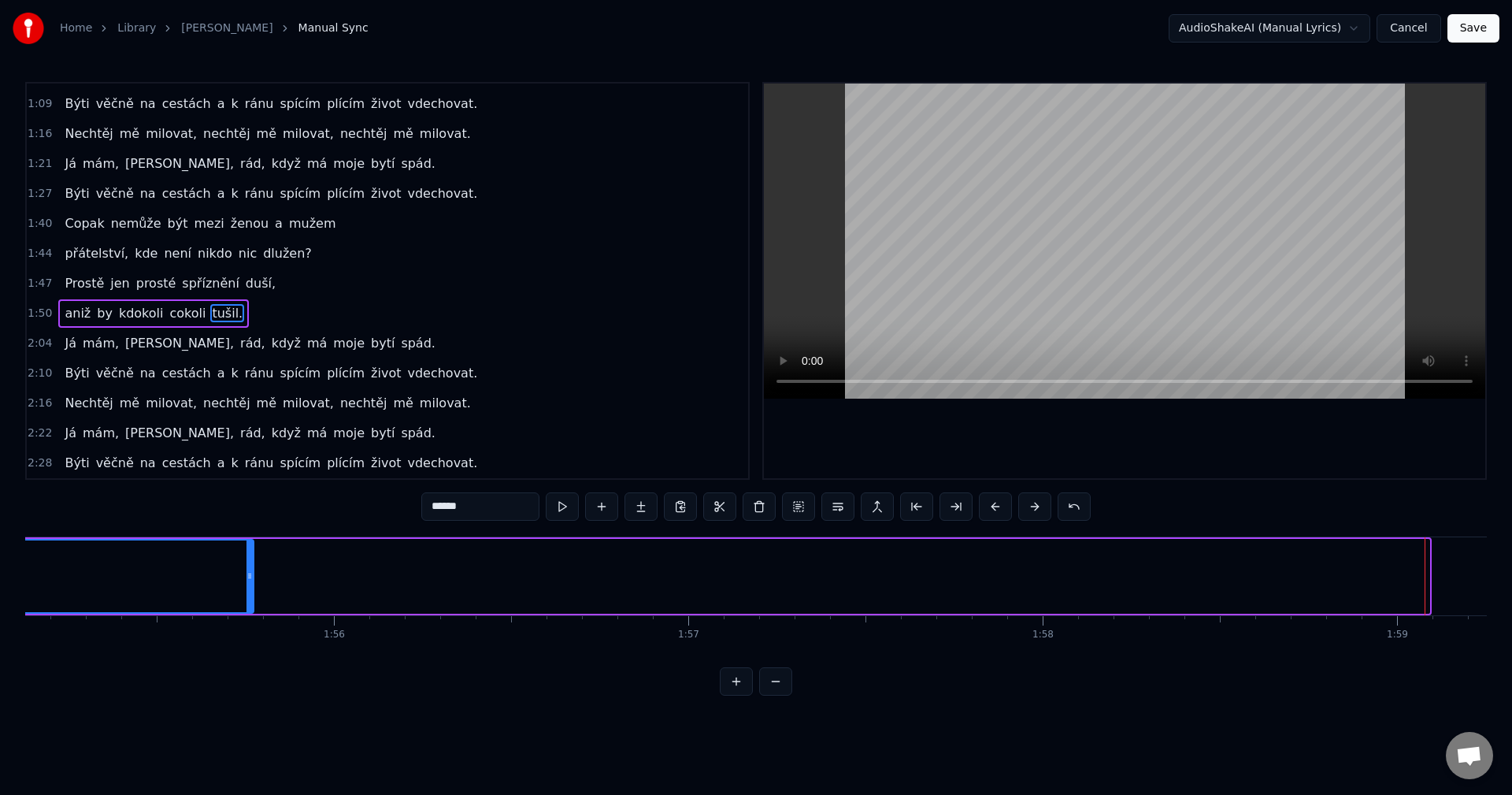
drag, startPoint x: 1427, startPoint y: 578, endPoint x: 242, endPoint y: 583, distance: 1185.0
click at [246, 583] on div at bounding box center [249, 576] width 7 height 72
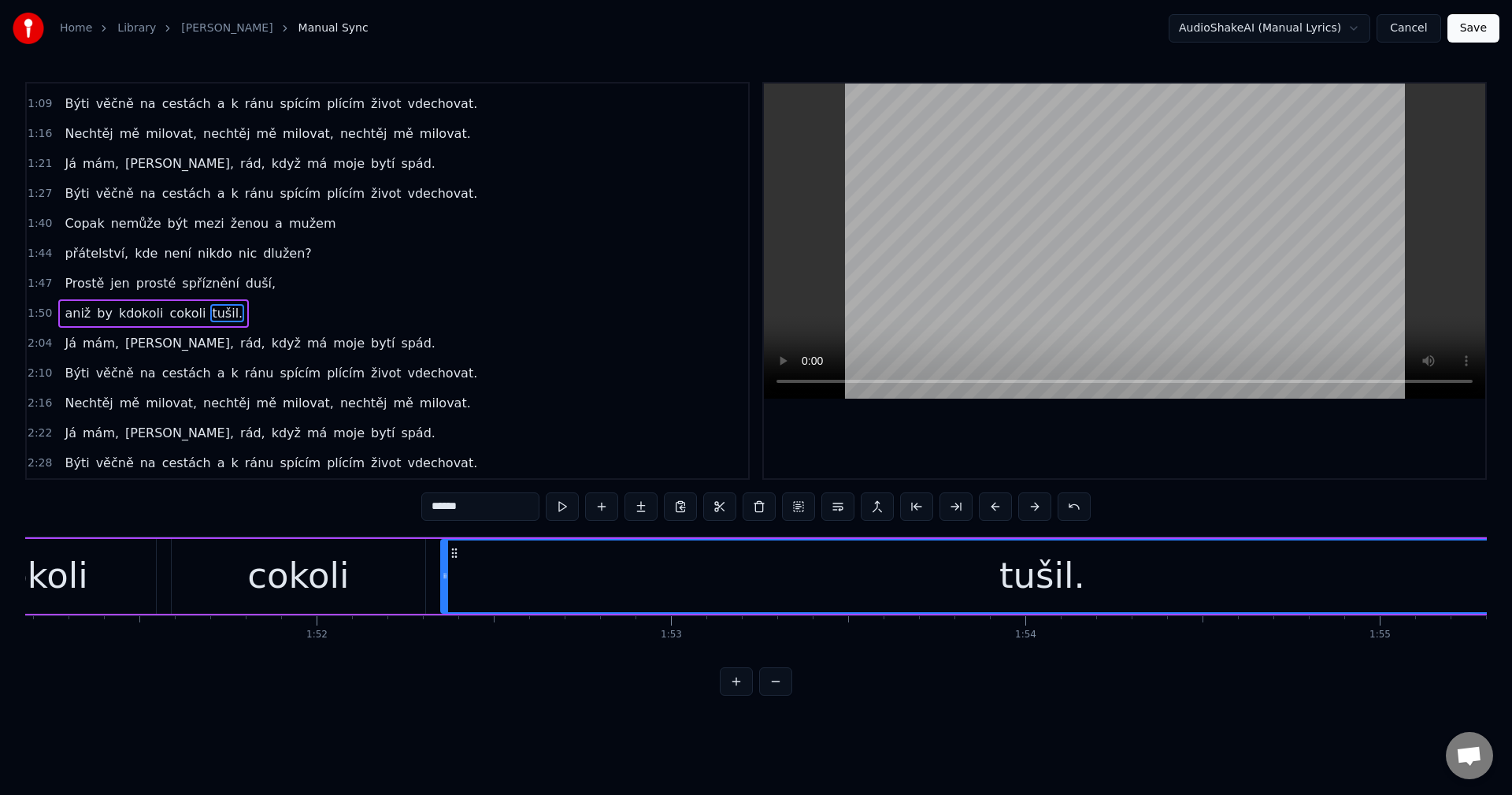
scroll to position [0, 39854]
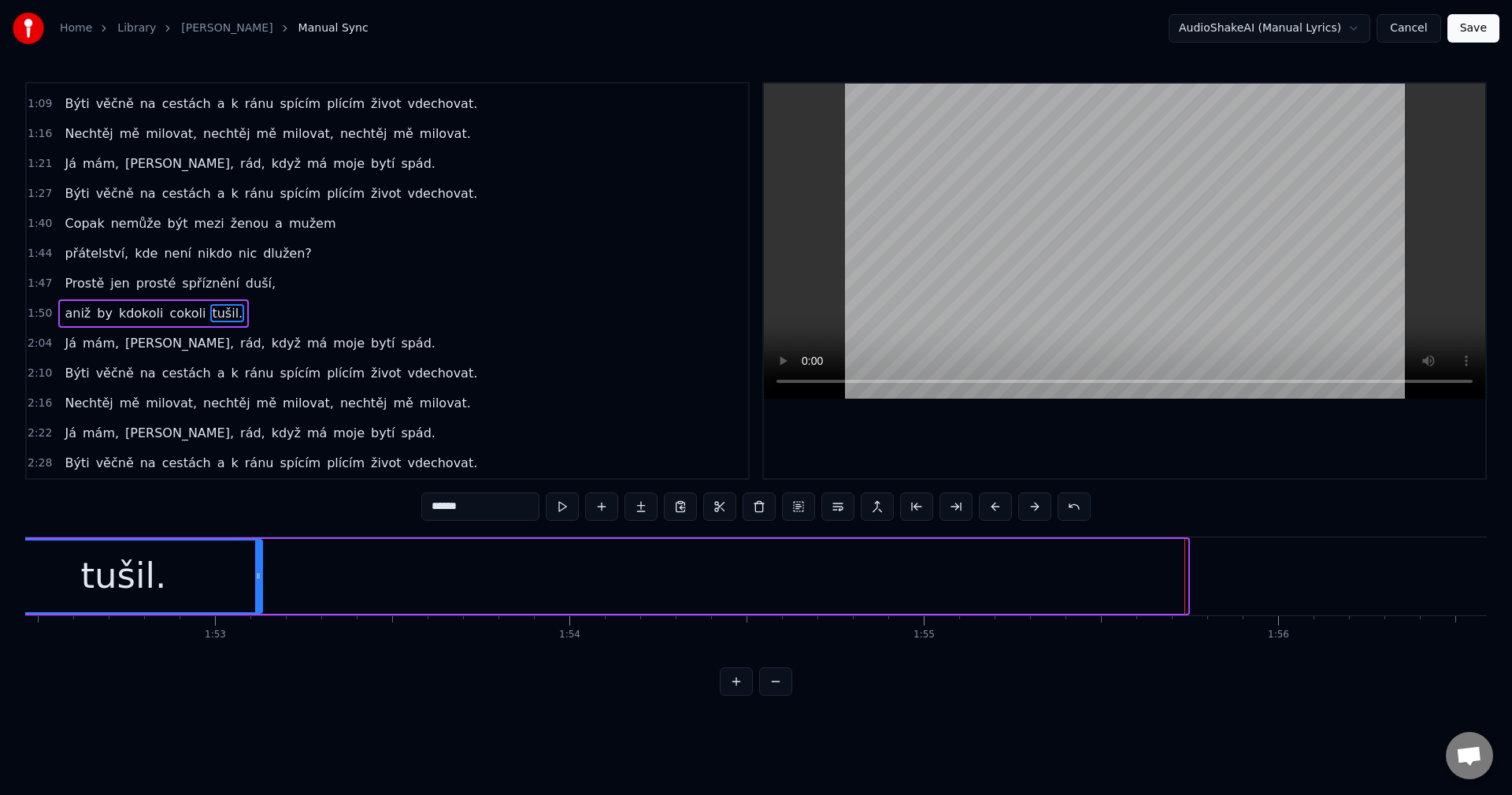
drag, startPoint x: 1181, startPoint y: 576, endPoint x: 261, endPoint y: 560, distance: 920.1
click at [261, 560] on div at bounding box center [258, 576] width 7 height 72
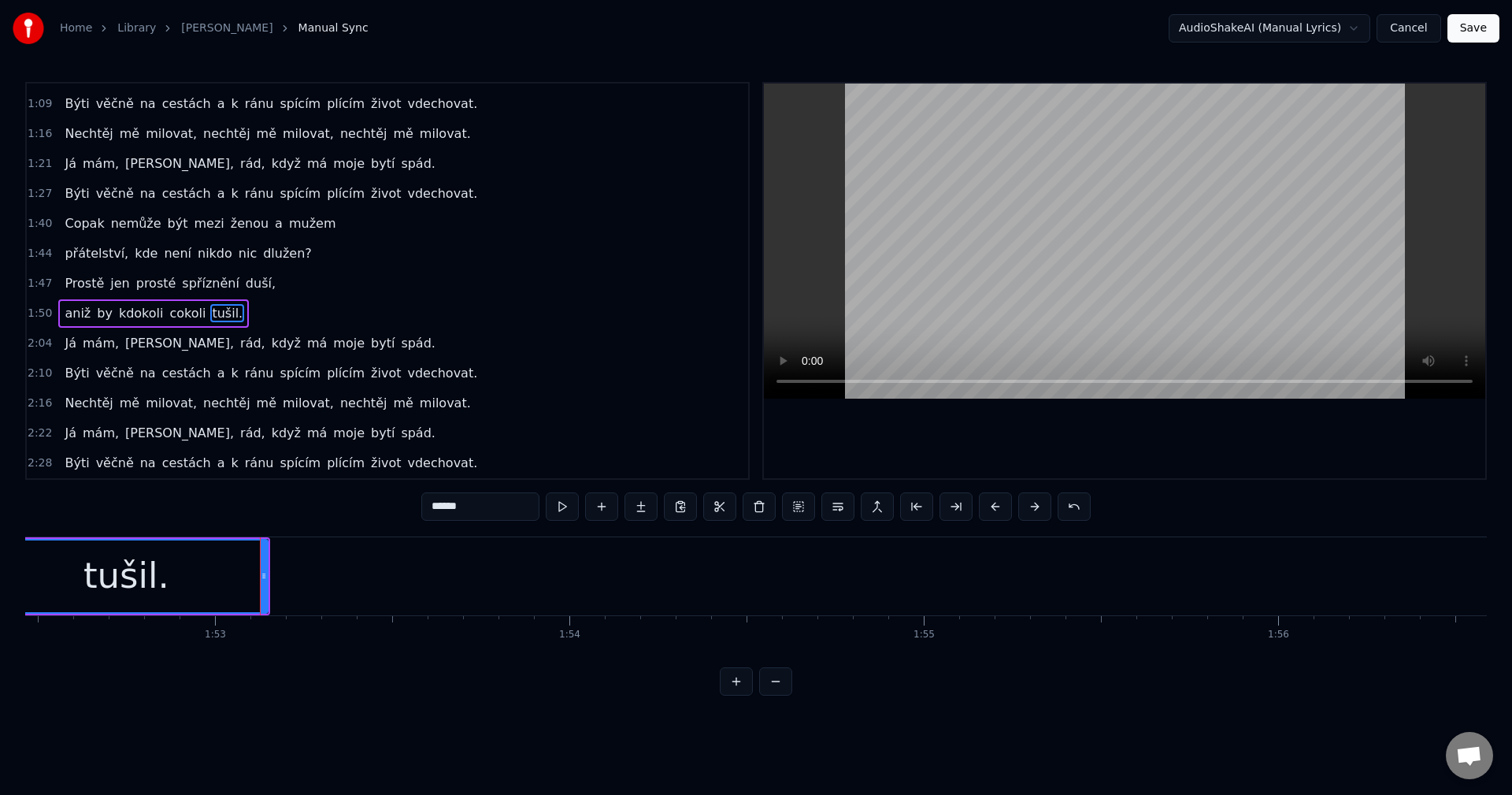
scroll to position [0, 39594]
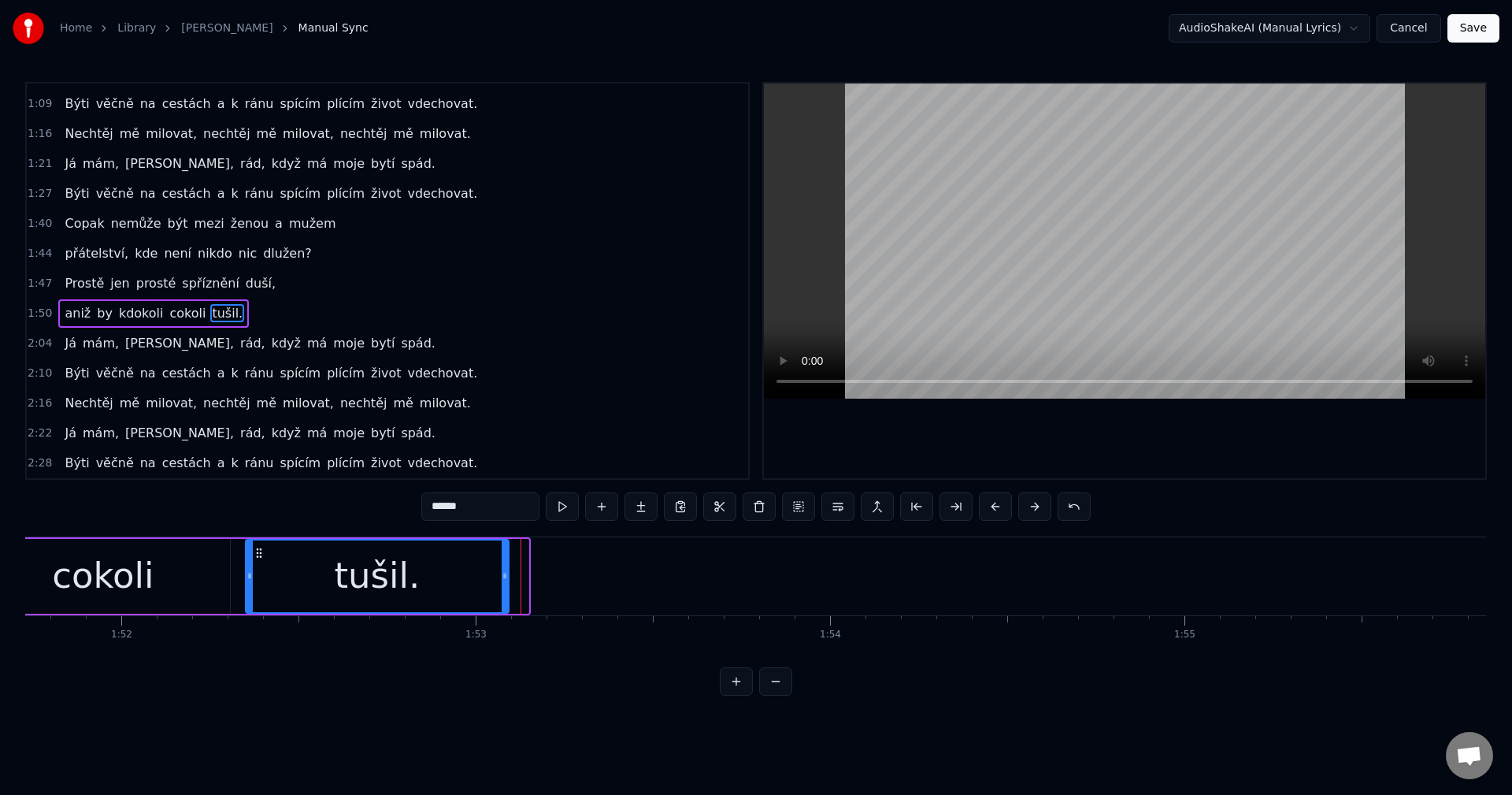
drag, startPoint x: 513, startPoint y: 581, endPoint x: 503, endPoint y: 581, distance: 10.0
click at [503, 581] on icon at bounding box center [505, 576] width 7 height 13
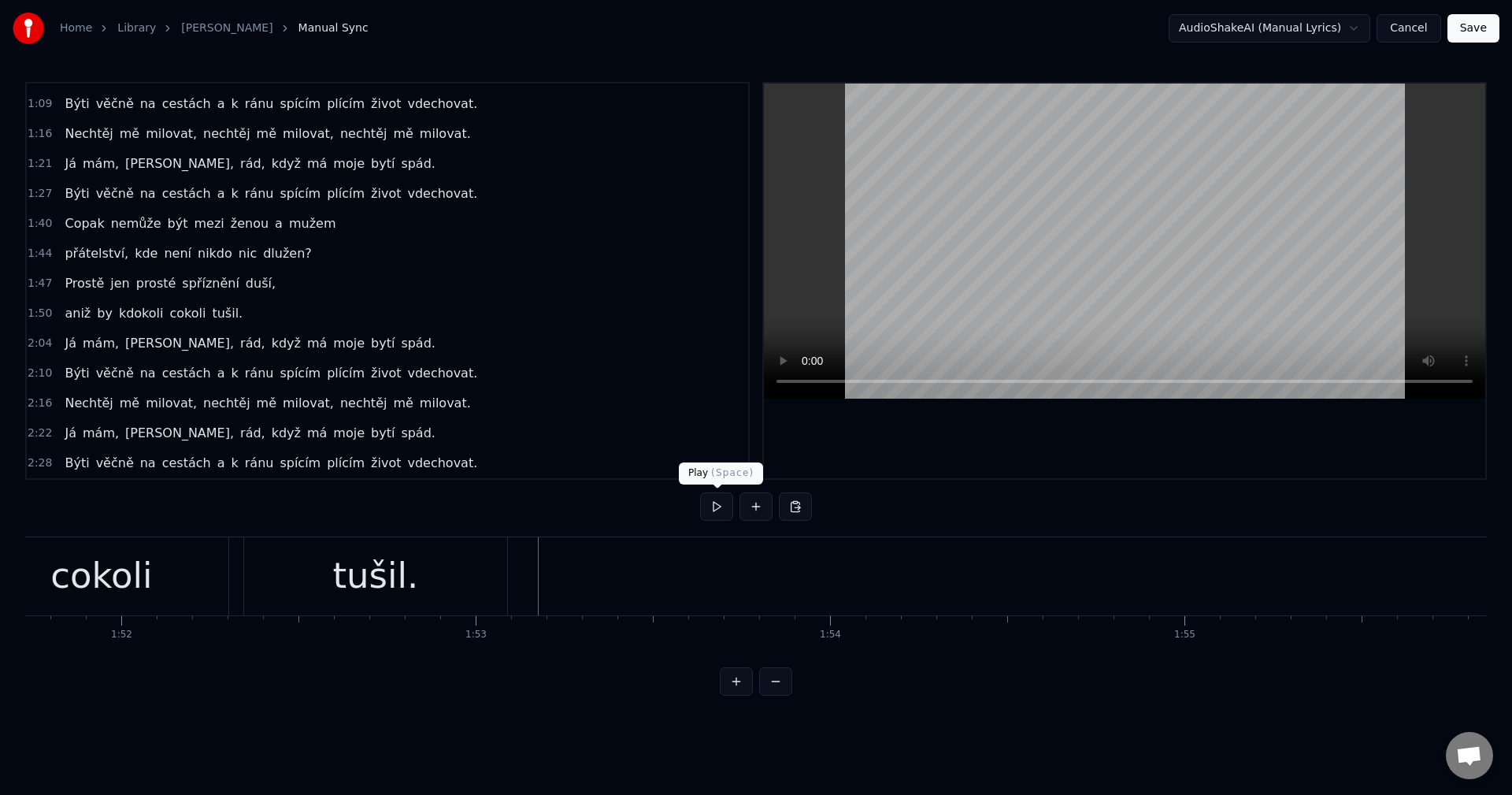
click at [709, 509] on button at bounding box center [717, 507] width 33 height 29
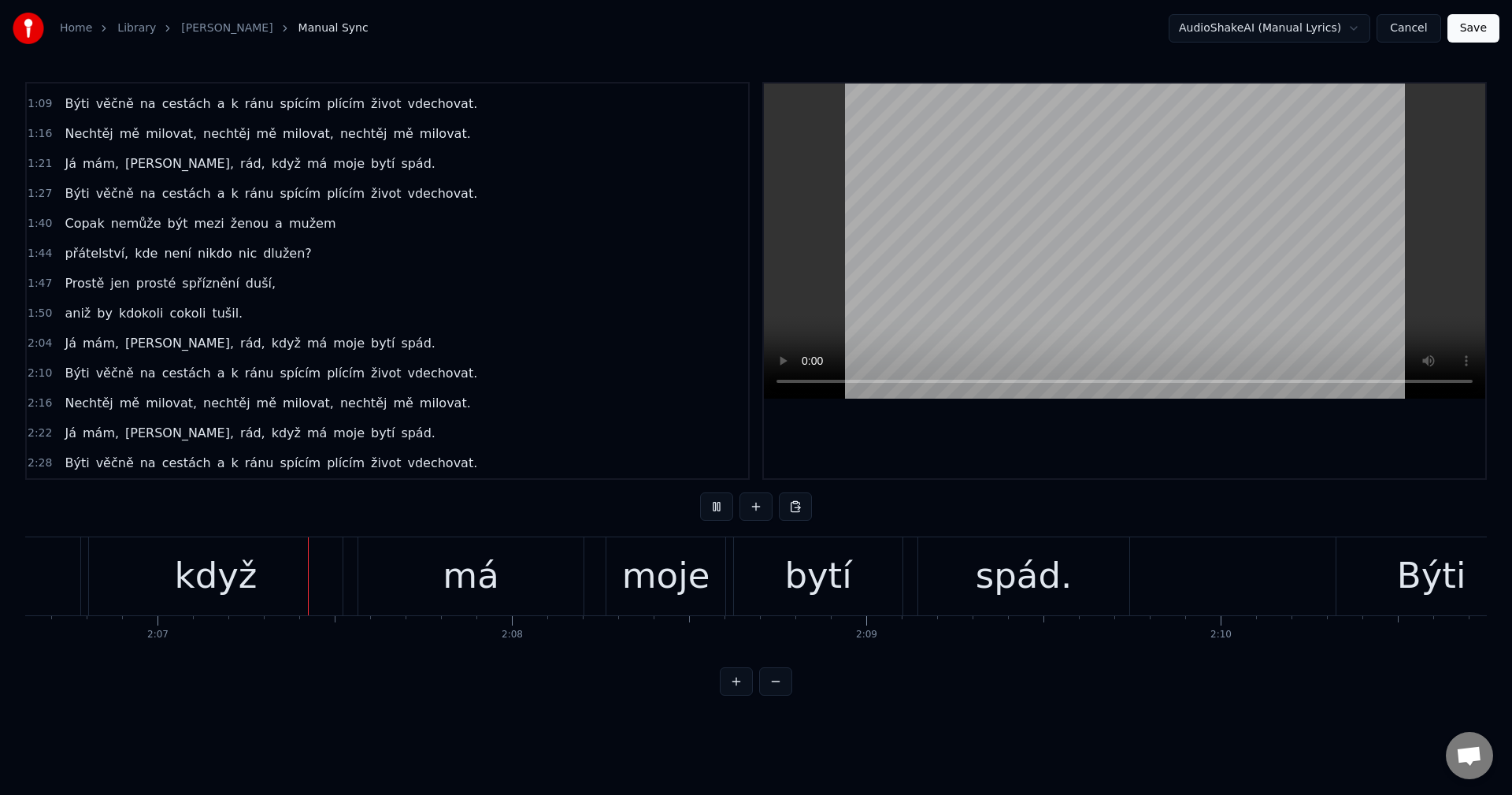
scroll to position [0, 44895]
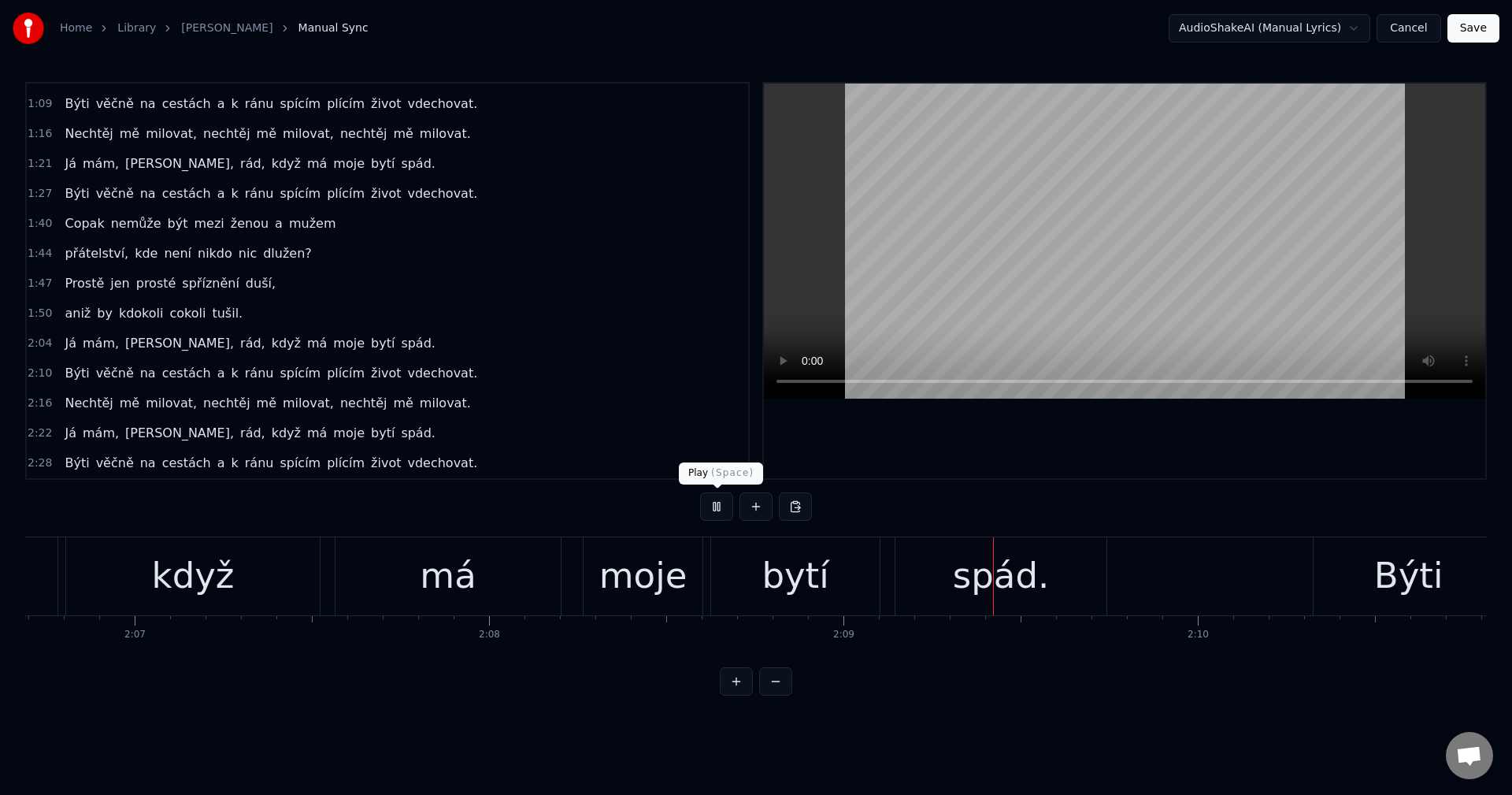
drag, startPoint x: 713, startPoint y: 499, endPoint x: 698, endPoint y: 503, distance: 15.5
click at [713, 500] on button at bounding box center [717, 507] width 33 height 29
click at [121, 573] on div "když" at bounding box center [192, 576] width 254 height 78
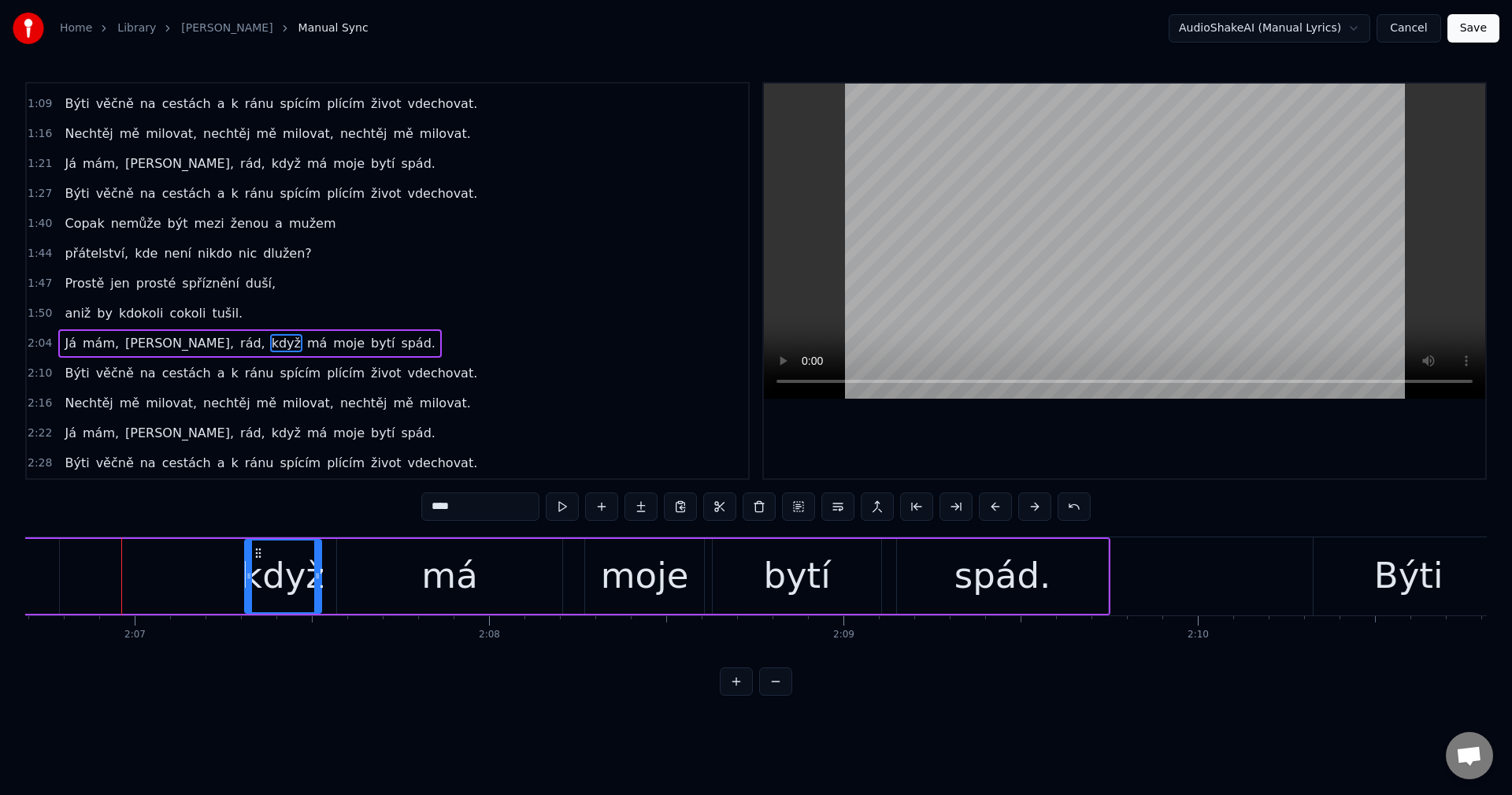
drag, startPoint x: 72, startPoint y: 580, endPoint x: 250, endPoint y: 587, distance: 178.1
click at [250, 587] on div at bounding box center [248, 576] width 7 height 72
click at [114, 554] on div "Já mám, Marii, rád, když má moje bytí spád." at bounding box center [197, 576] width 1824 height 78
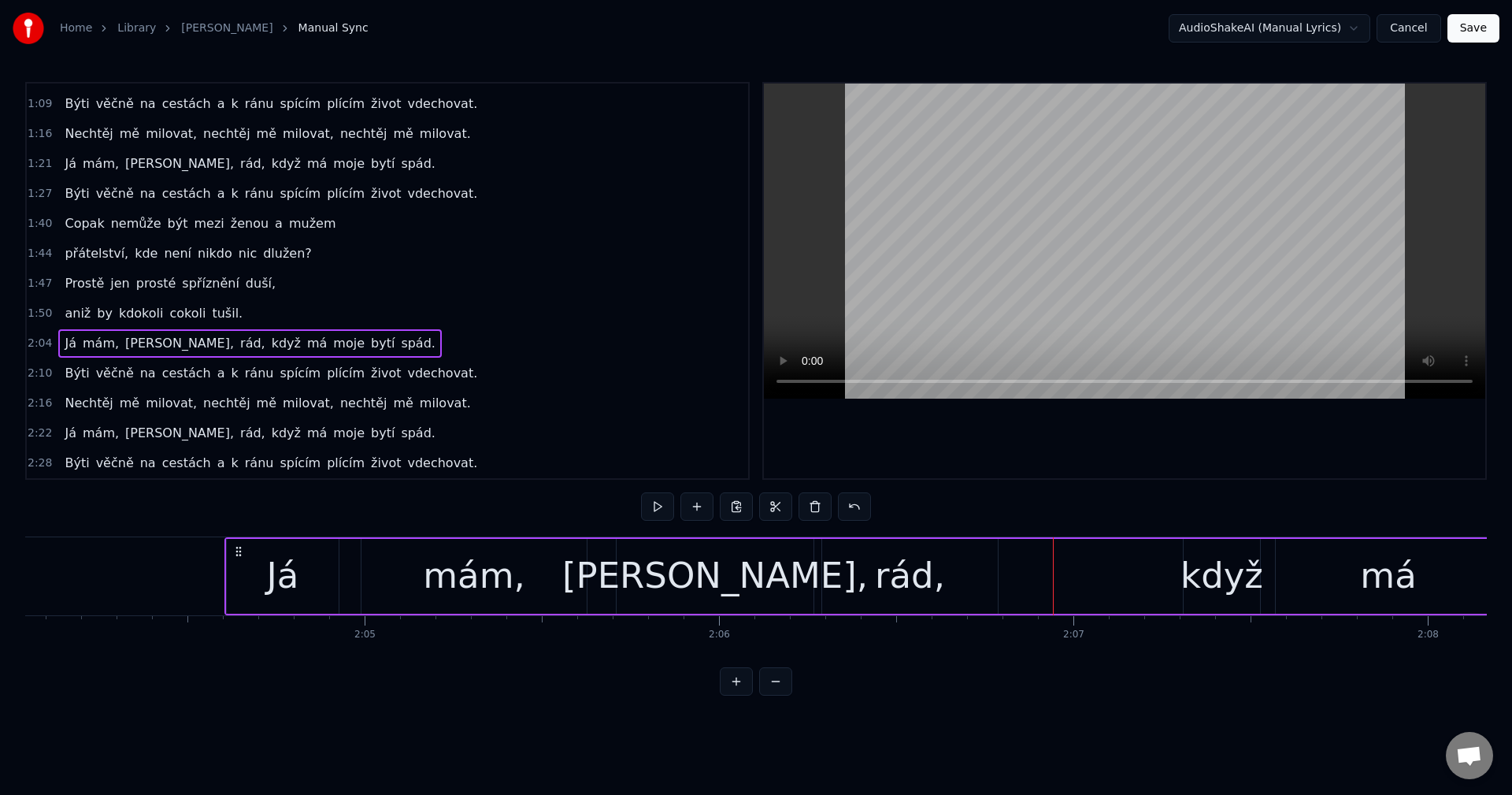
scroll to position [0, 43762]
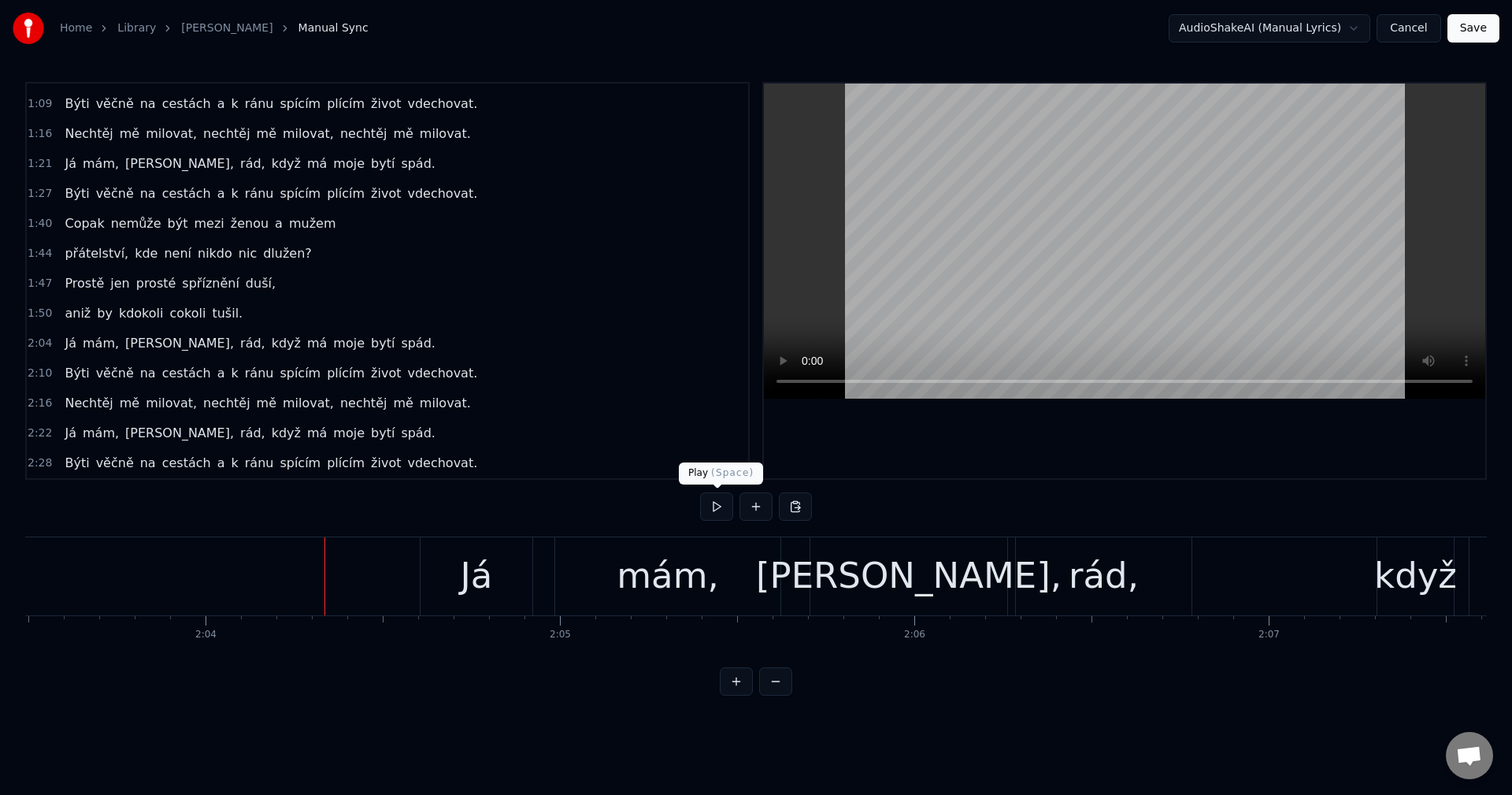
click at [722, 505] on button at bounding box center [717, 507] width 33 height 29
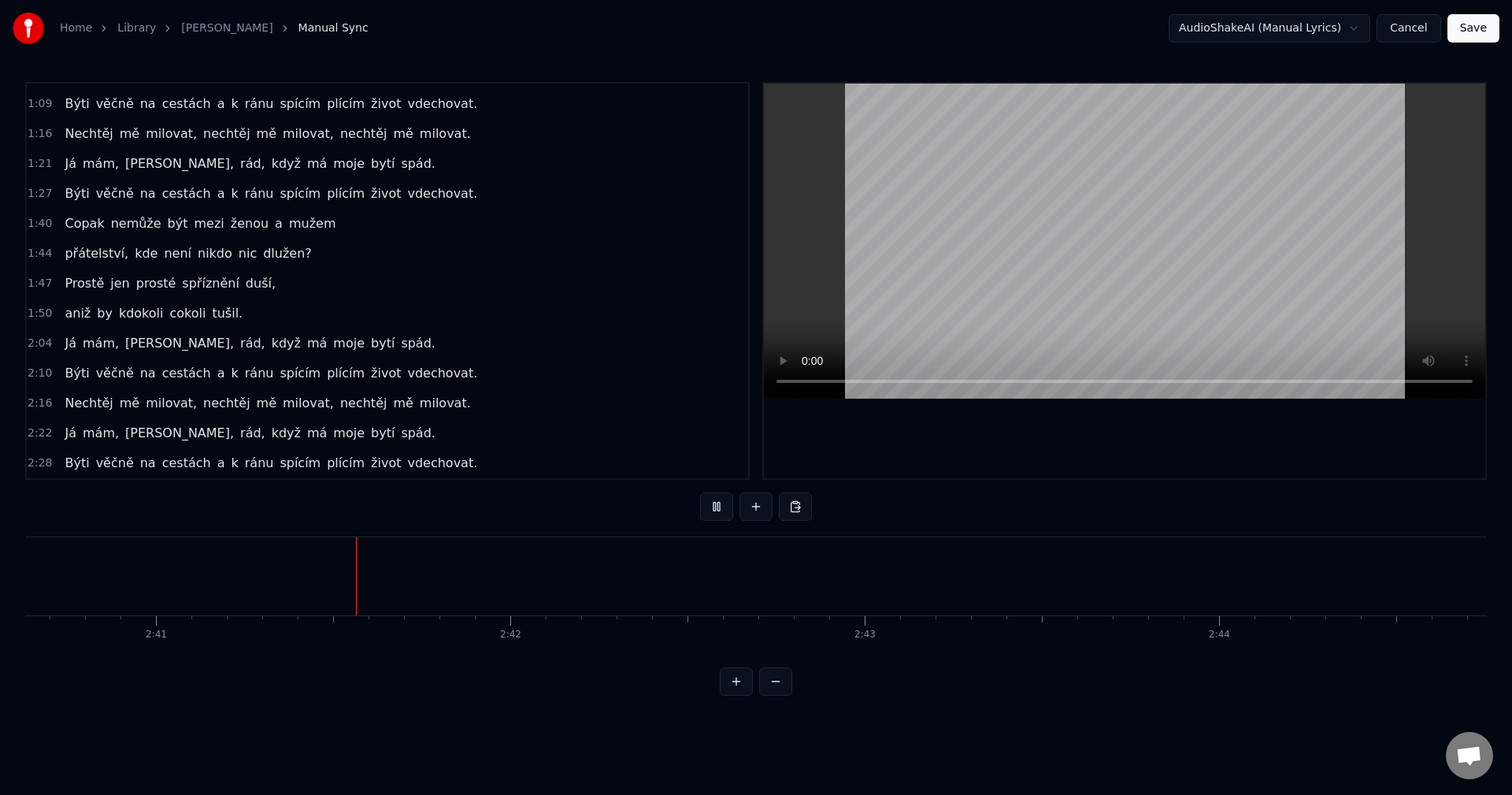
scroll to position [0, 56951]
click at [1466, 27] on button "Save" at bounding box center [1474, 28] width 52 height 29
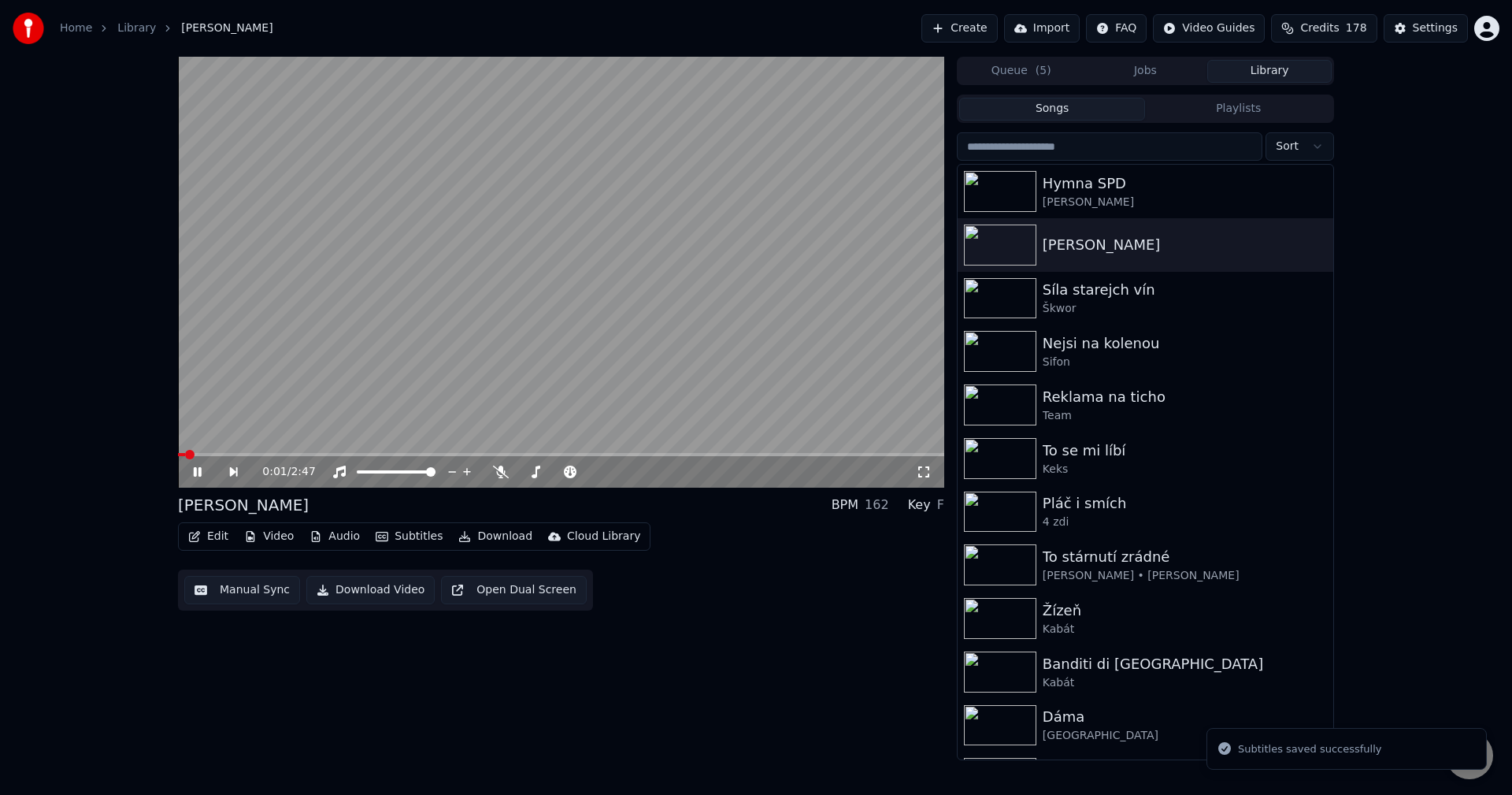
click at [199, 468] on icon at bounding box center [197, 472] width 7 height 9
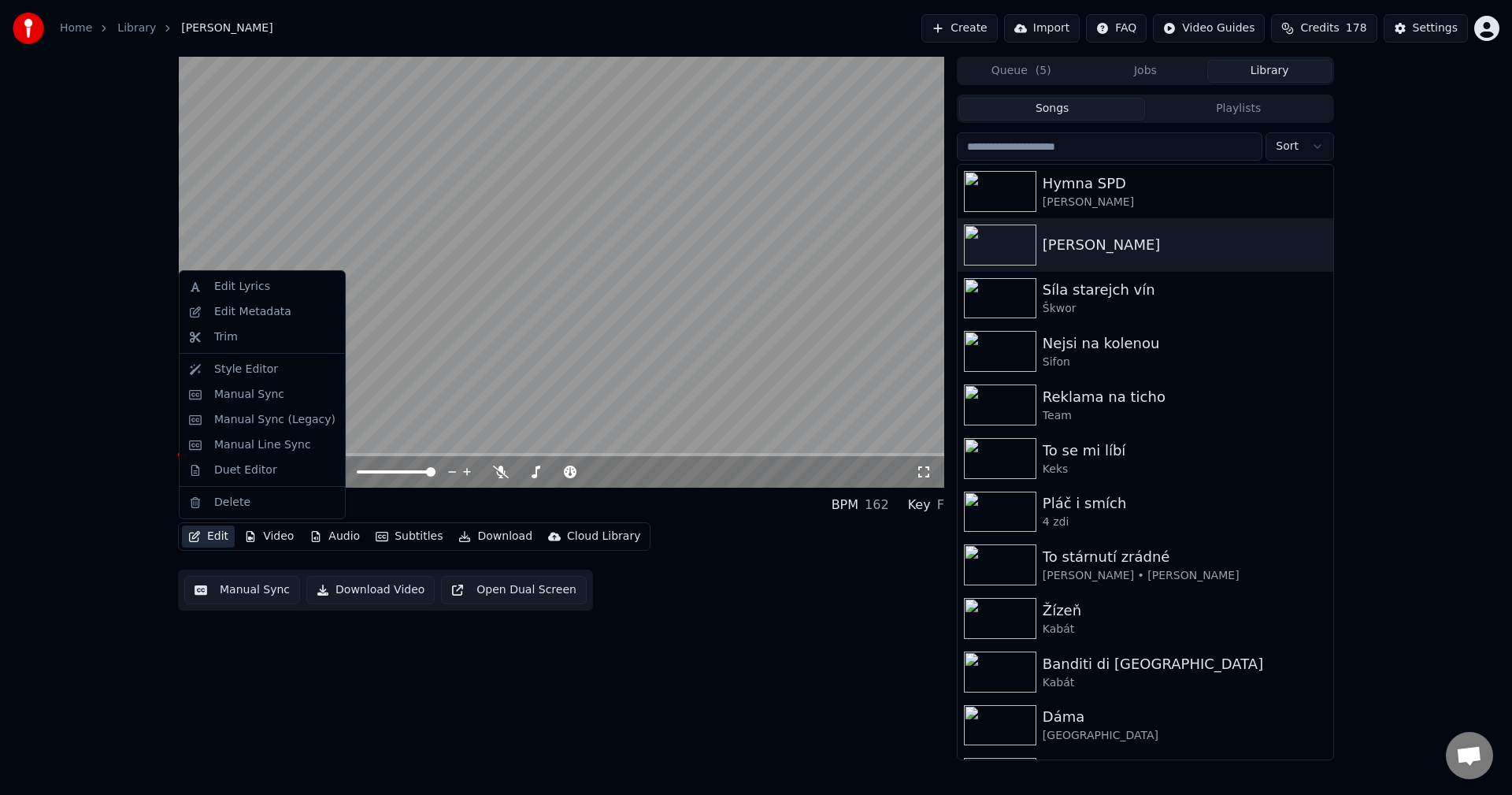
click at [214, 529] on button "Edit" at bounding box center [208, 537] width 53 height 22
click at [276, 320] on div "Edit Metadata" at bounding box center [262, 311] width 159 height 25
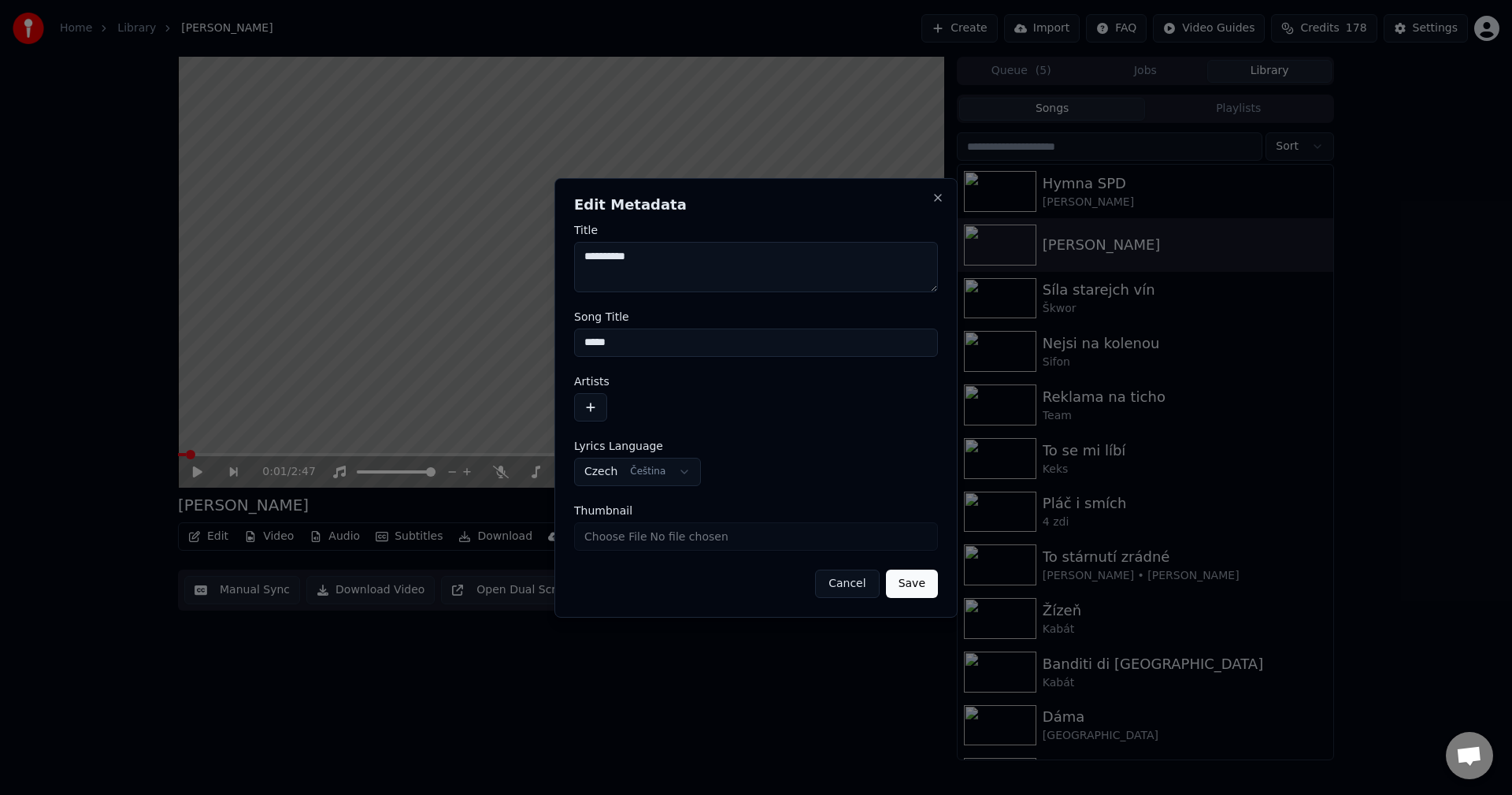
click at [589, 401] on button "button" at bounding box center [591, 407] width 33 height 29
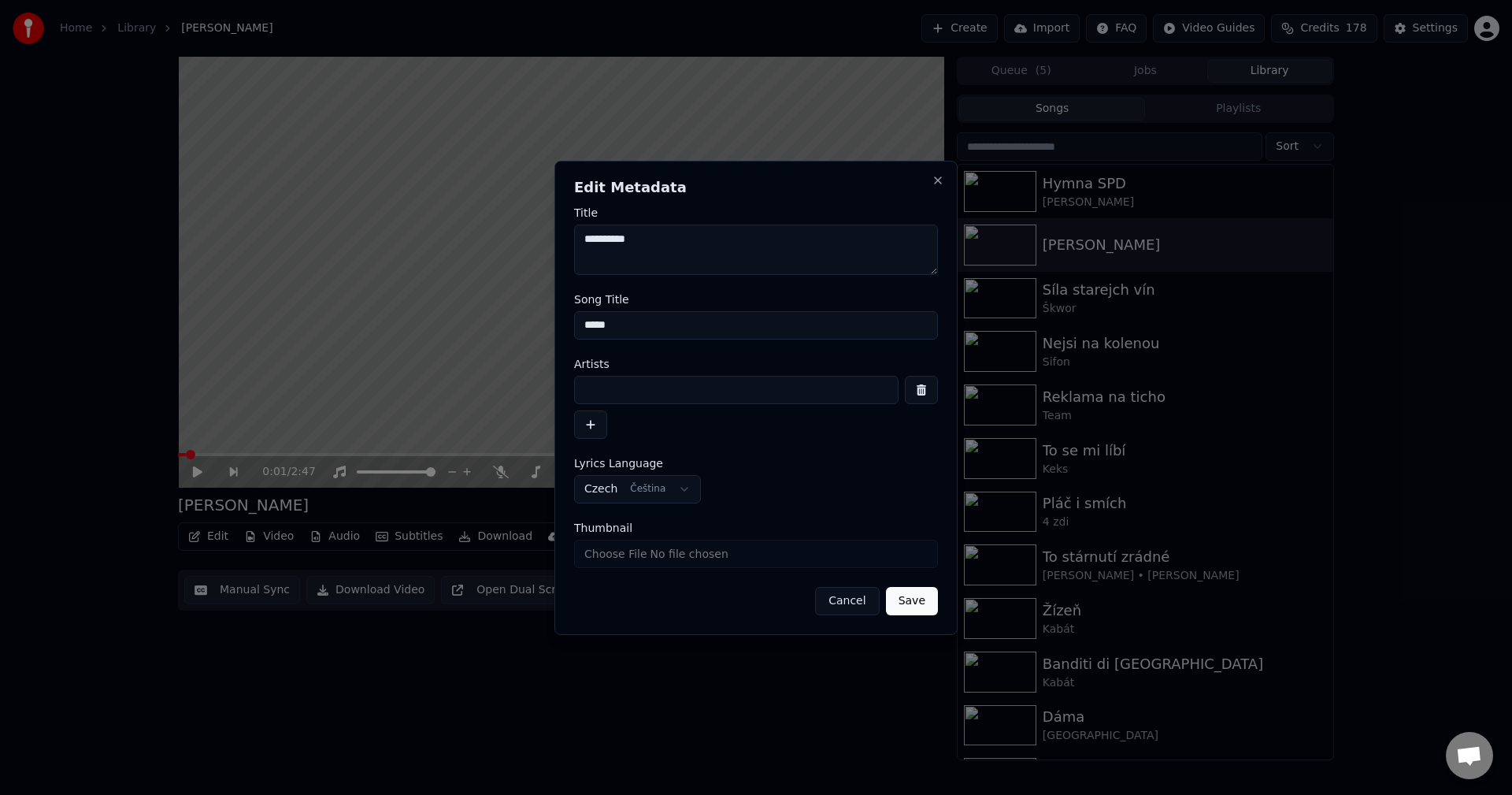
click at [618, 387] on input at bounding box center [736, 390] width 324 height 29
drag, startPoint x: 693, startPoint y: 384, endPoint x: 480, endPoint y: 389, distance: 213.1
click at [486, 388] on body "**********" at bounding box center [756, 397] width 1512 height 795
type input "**********"
drag, startPoint x: 595, startPoint y: 238, endPoint x: 550, endPoint y: 235, distance: 45.1
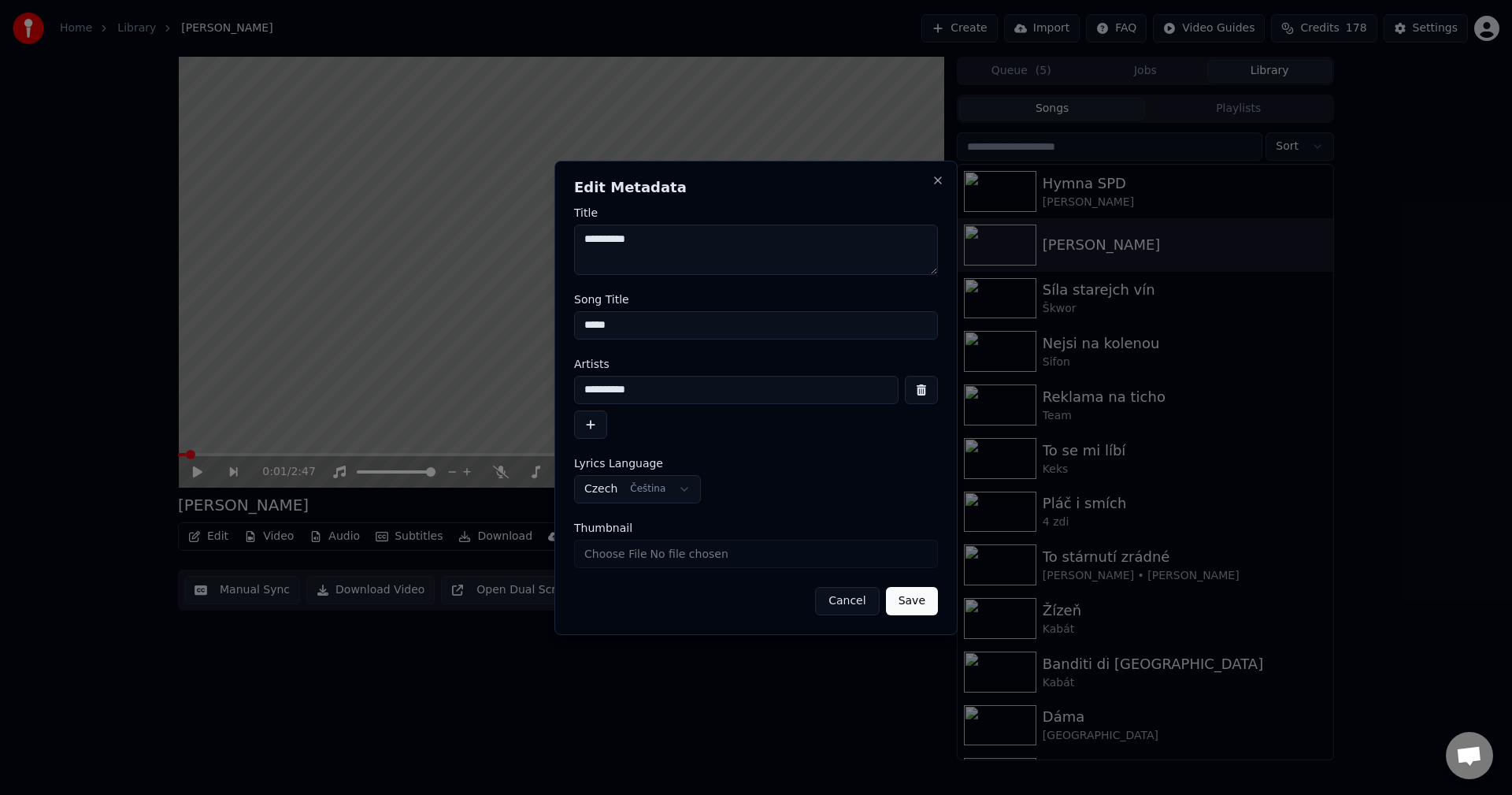
click at [551, 235] on body "**********" at bounding box center [756, 397] width 1512 height 795
paste textarea "********"
type textarea "**********"
click at [914, 596] on button "Save" at bounding box center [912, 601] width 52 height 29
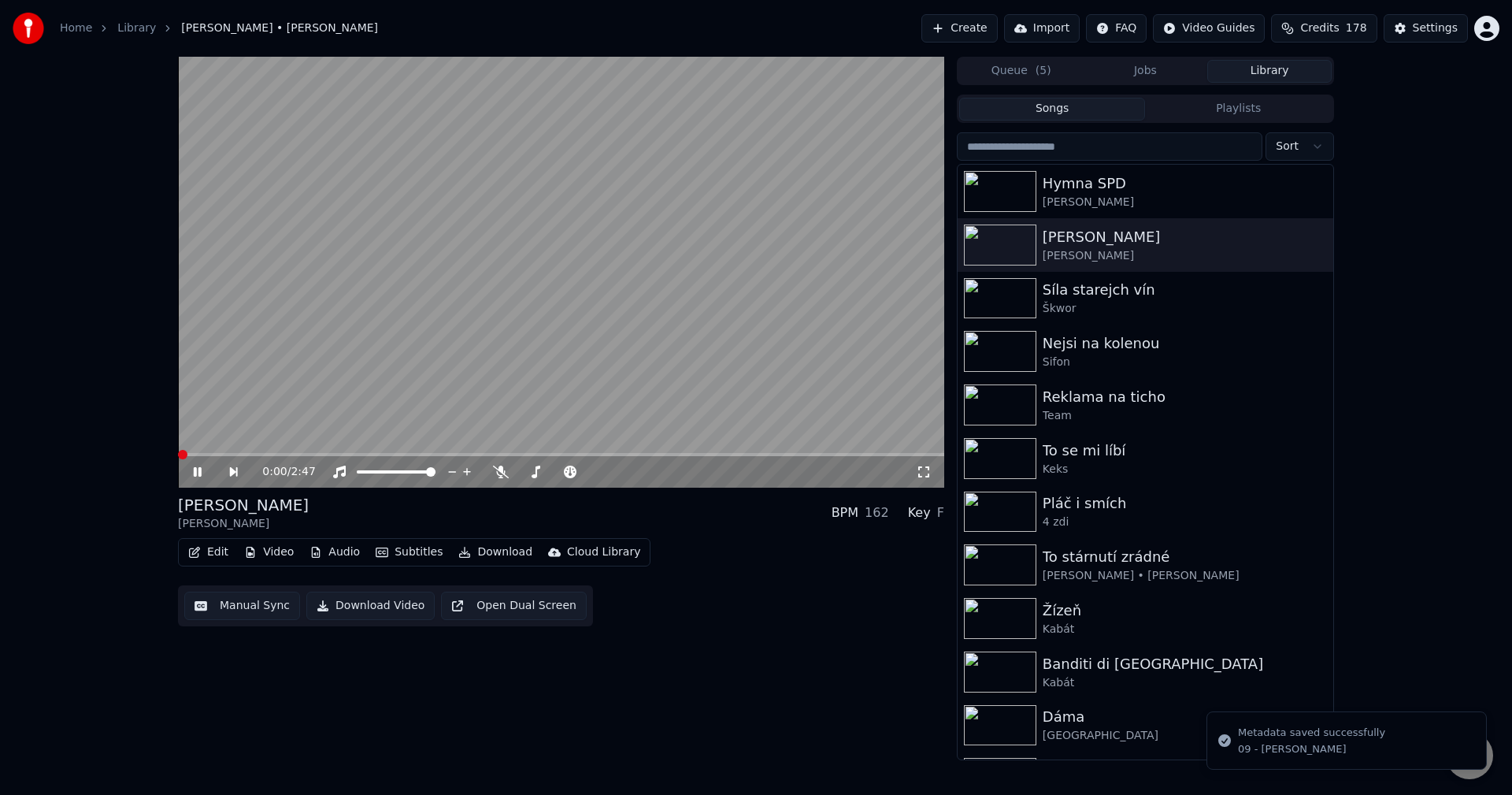
click at [196, 472] on icon at bounding box center [208, 472] width 36 height 13
click at [494, 551] on button "Download" at bounding box center [494, 552] width 86 height 22
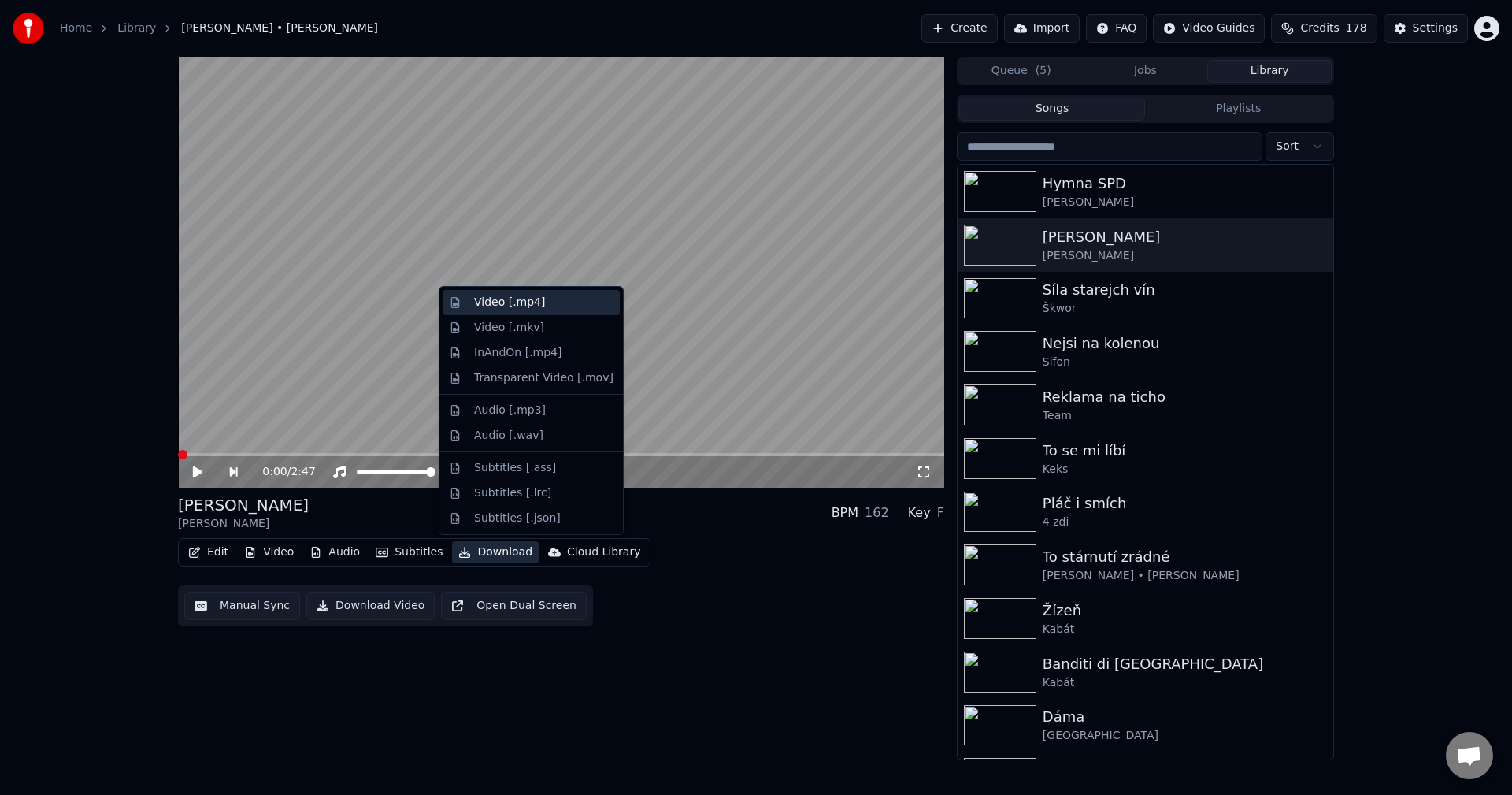
click at [508, 300] on div "Video [.mp4]" at bounding box center [509, 302] width 71 height 16
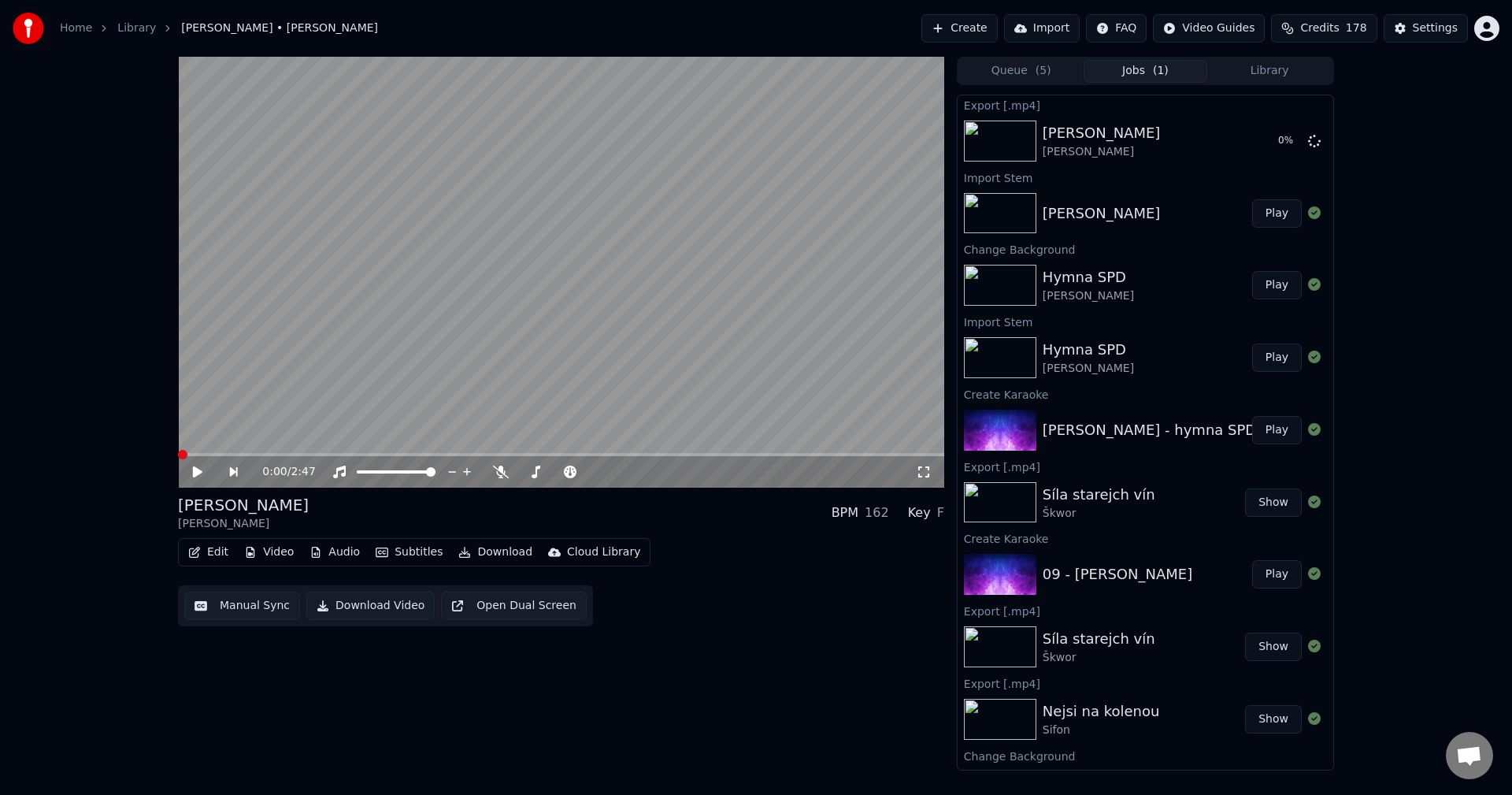
click at [283, 550] on button "Video" at bounding box center [269, 552] width 62 height 22
click at [340, 550] on button "Audio" at bounding box center [335, 552] width 63 height 22
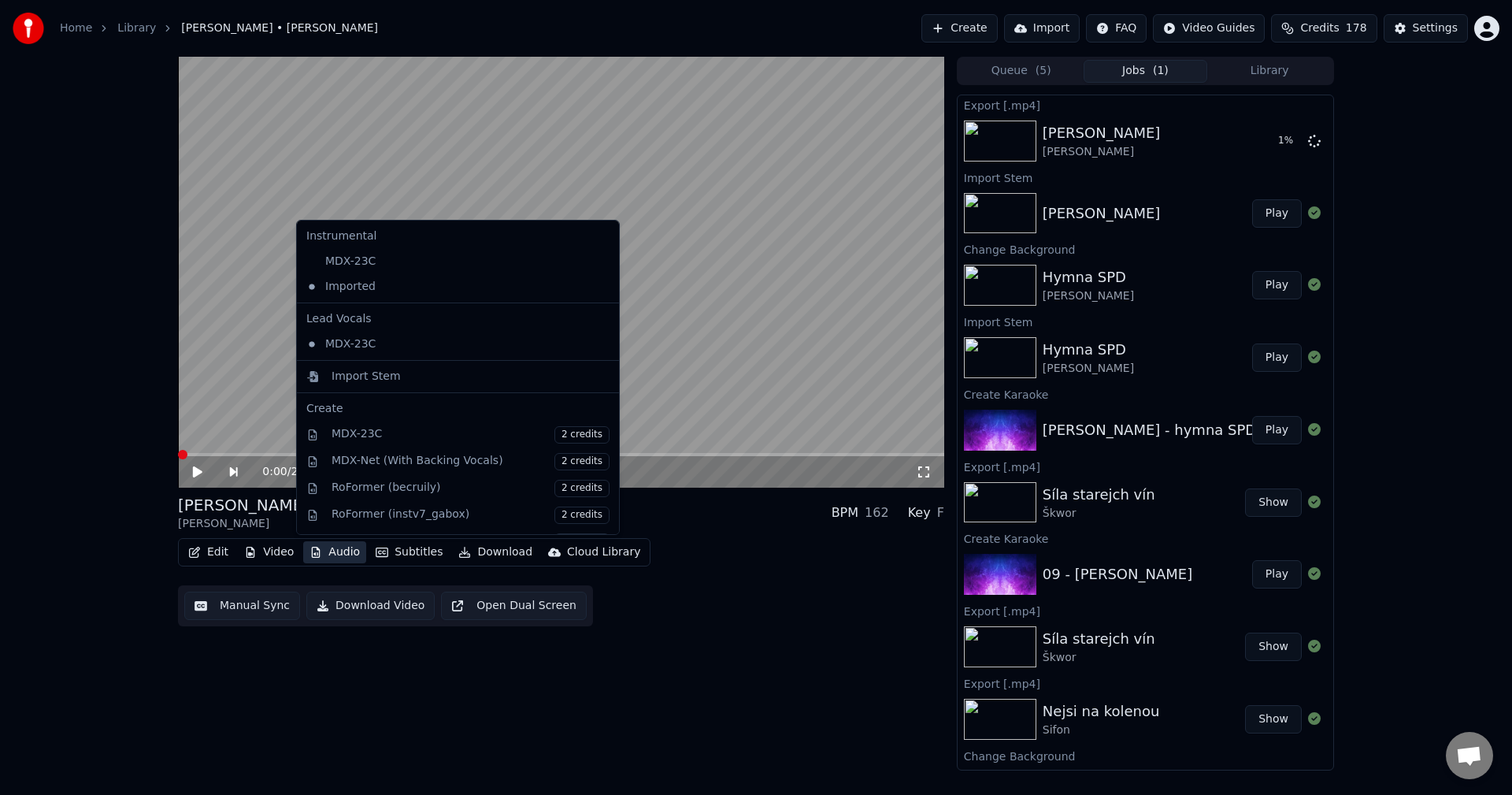
click at [340, 550] on button "Audio" at bounding box center [335, 552] width 63 height 22
